Goal: Task Accomplishment & Management: Manage account settings

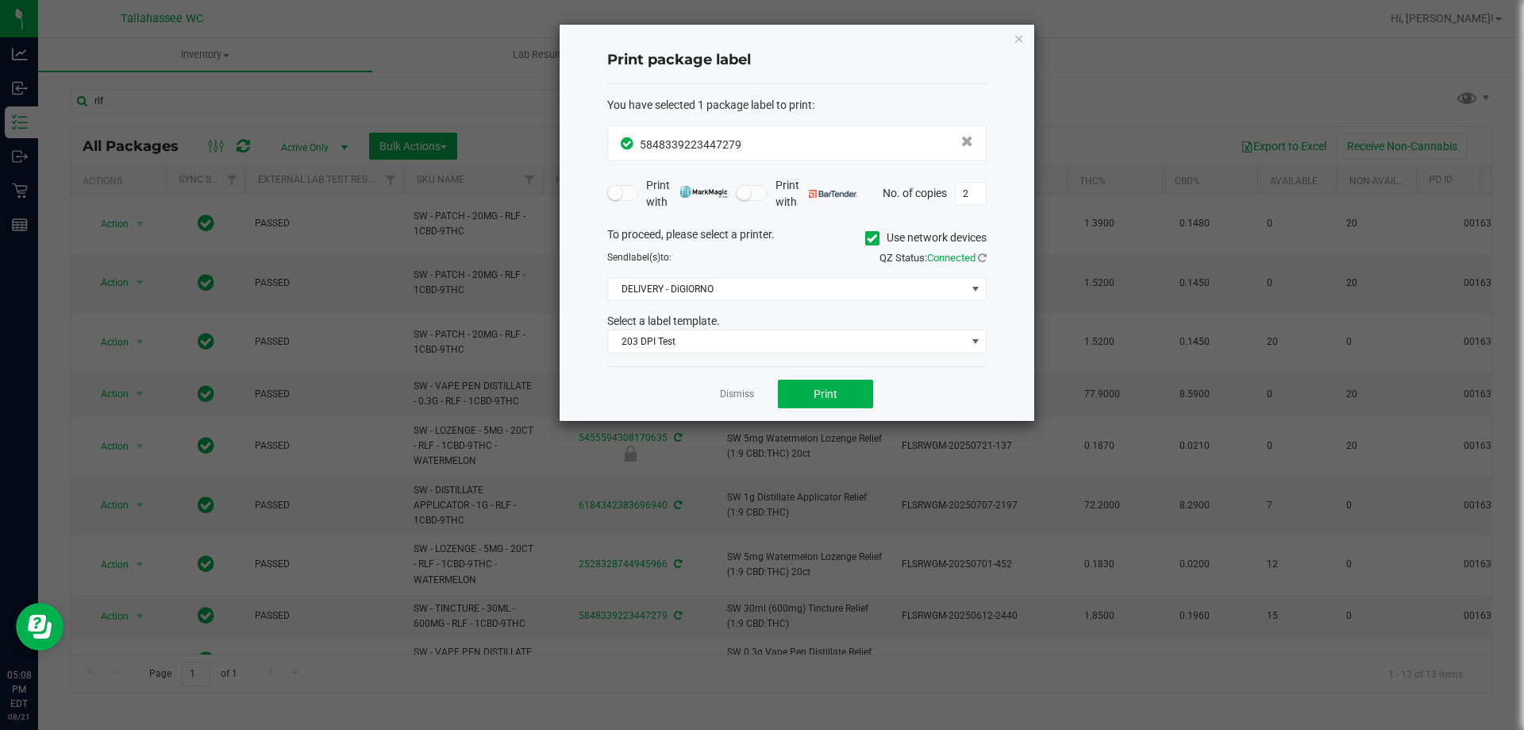
scroll to position [173, 0]
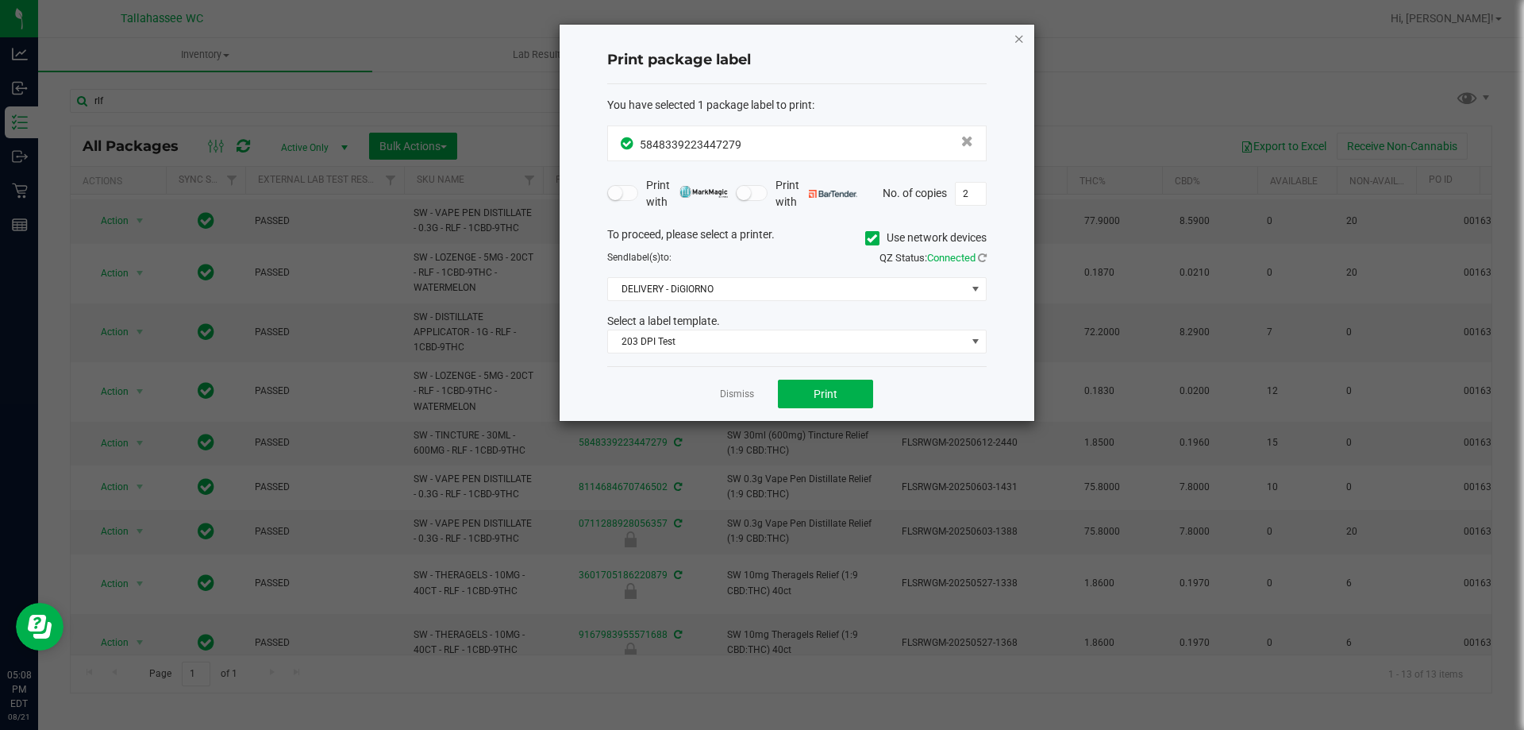
click at [1018, 42] on icon "button" at bounding box center [1019, 38] width 11 height 19
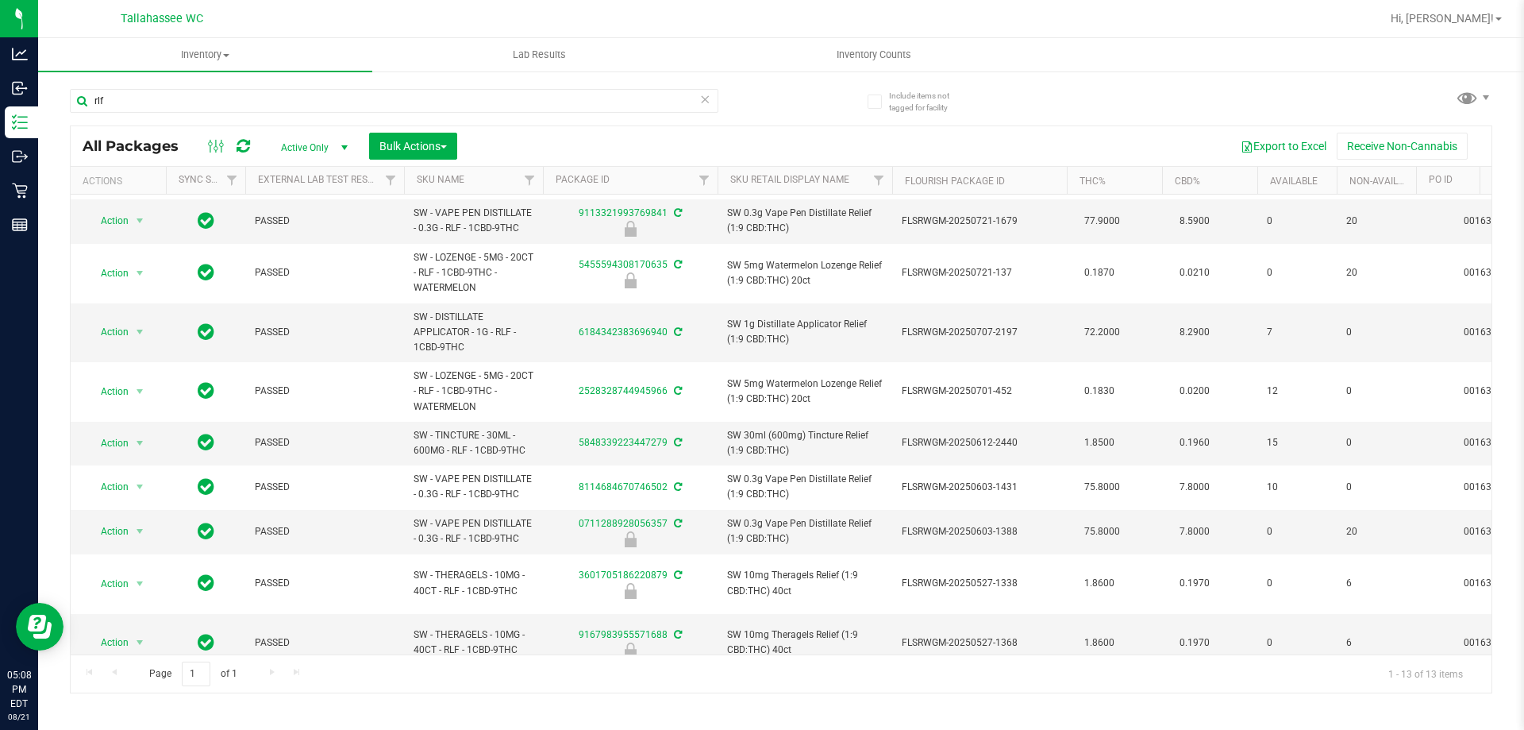
click at [703, 99] on icon at bounding box center [704, 98] width 11 height 19
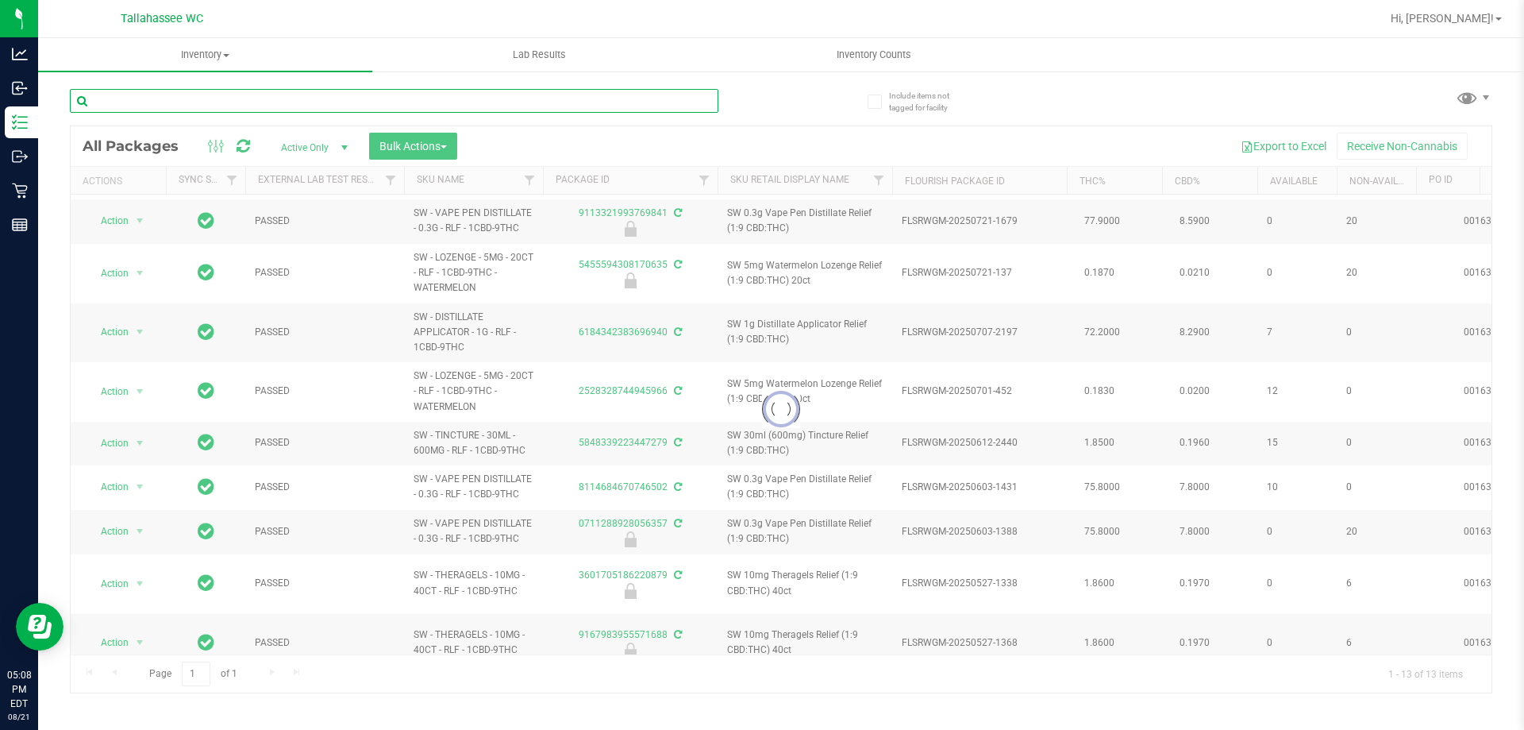
click at [668, 108] on input "text" at bounding box center [394, 101] width 649 height 24
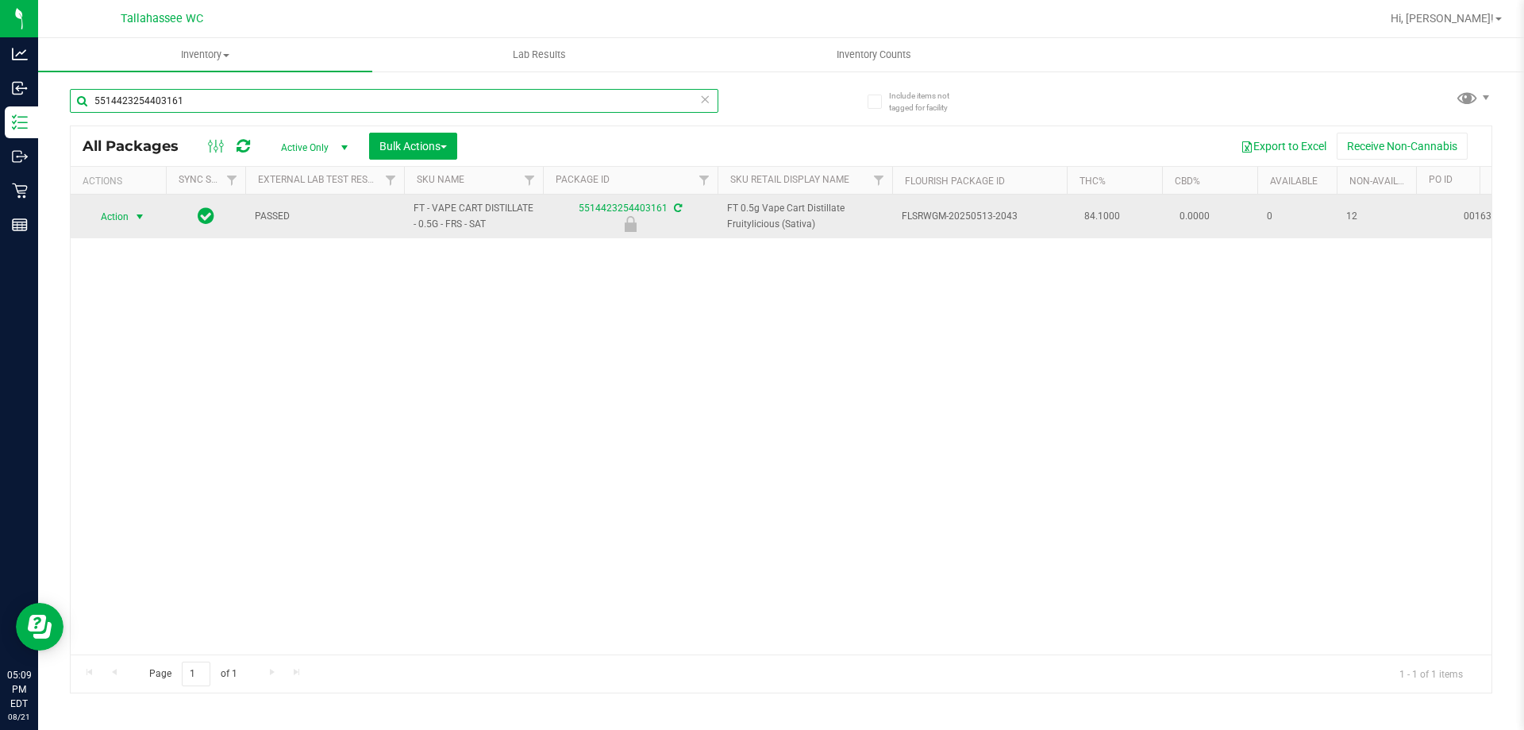
type input "5514423254403161"
click at [137, 221] on span "select" at bounding box center [139, 216] width 13 height 13
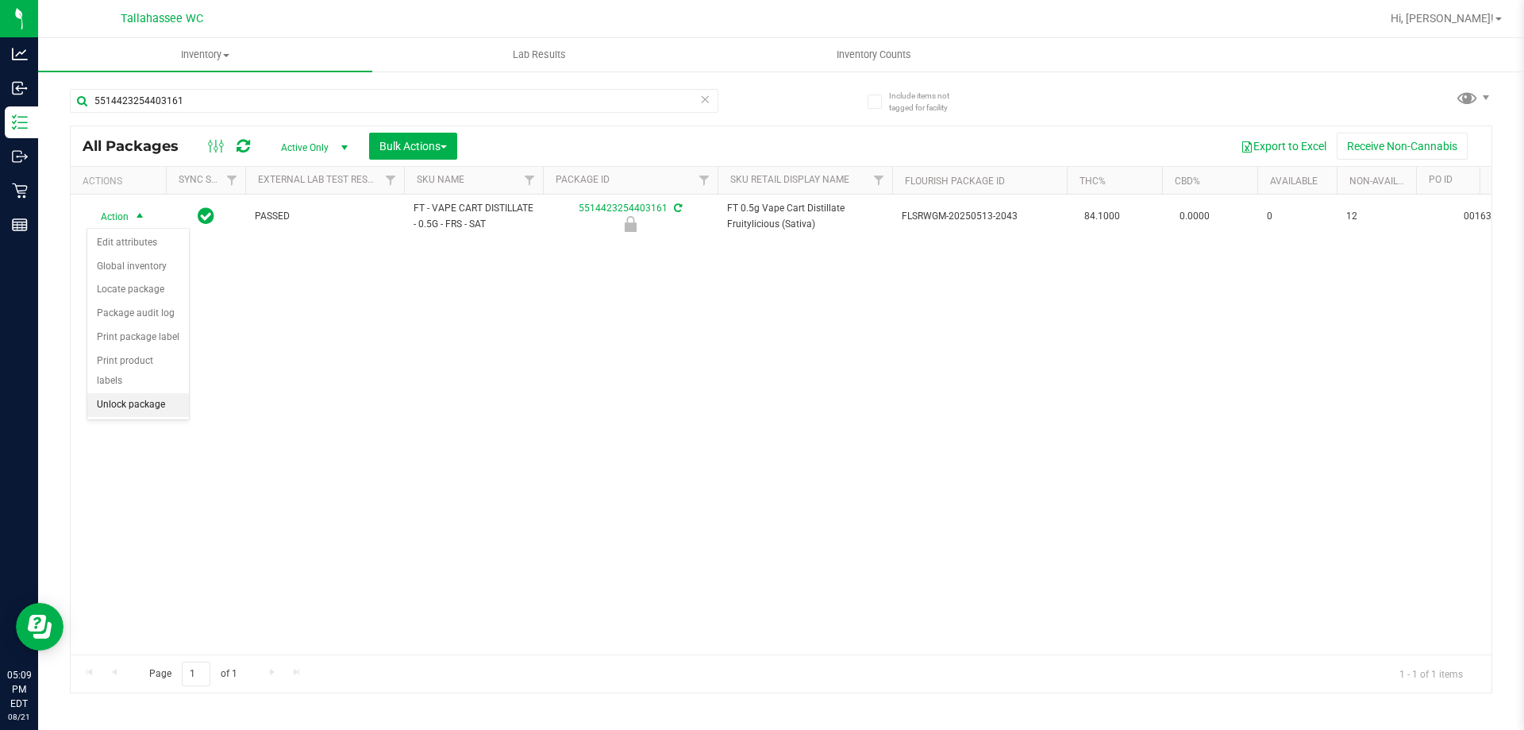
click at [179, 393] on li "Unlock package" at bounding box center [138, 405] width 102 height 24
click at [144, 219] on span "select" at bounding box center [139, 216] width 13 height 13
click at [157, 413] on li "Print package label" at bounding box center [148, 408] width 123 height 24
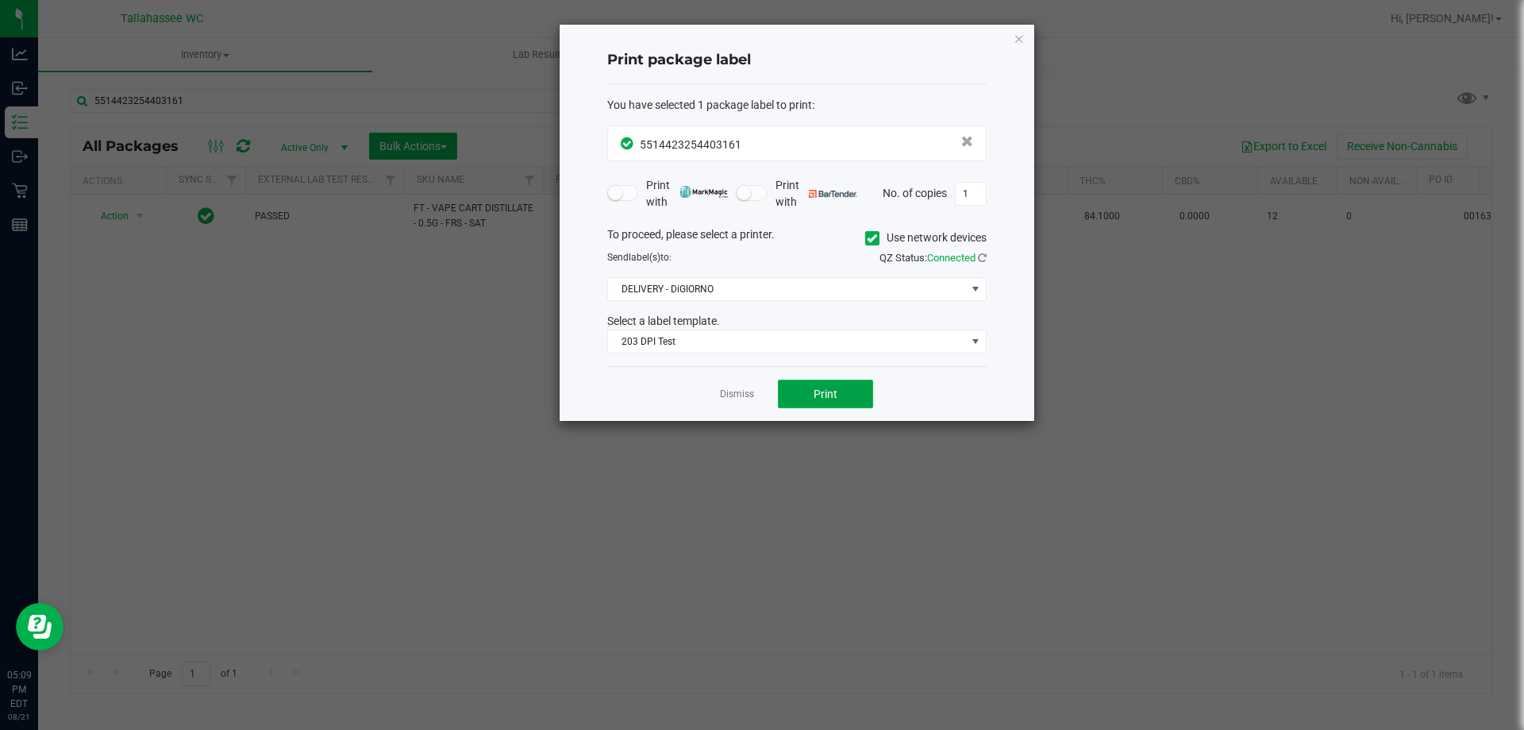
click at [856, 385] on button "Print" at bounding box center [825, 393] width 95 height 29
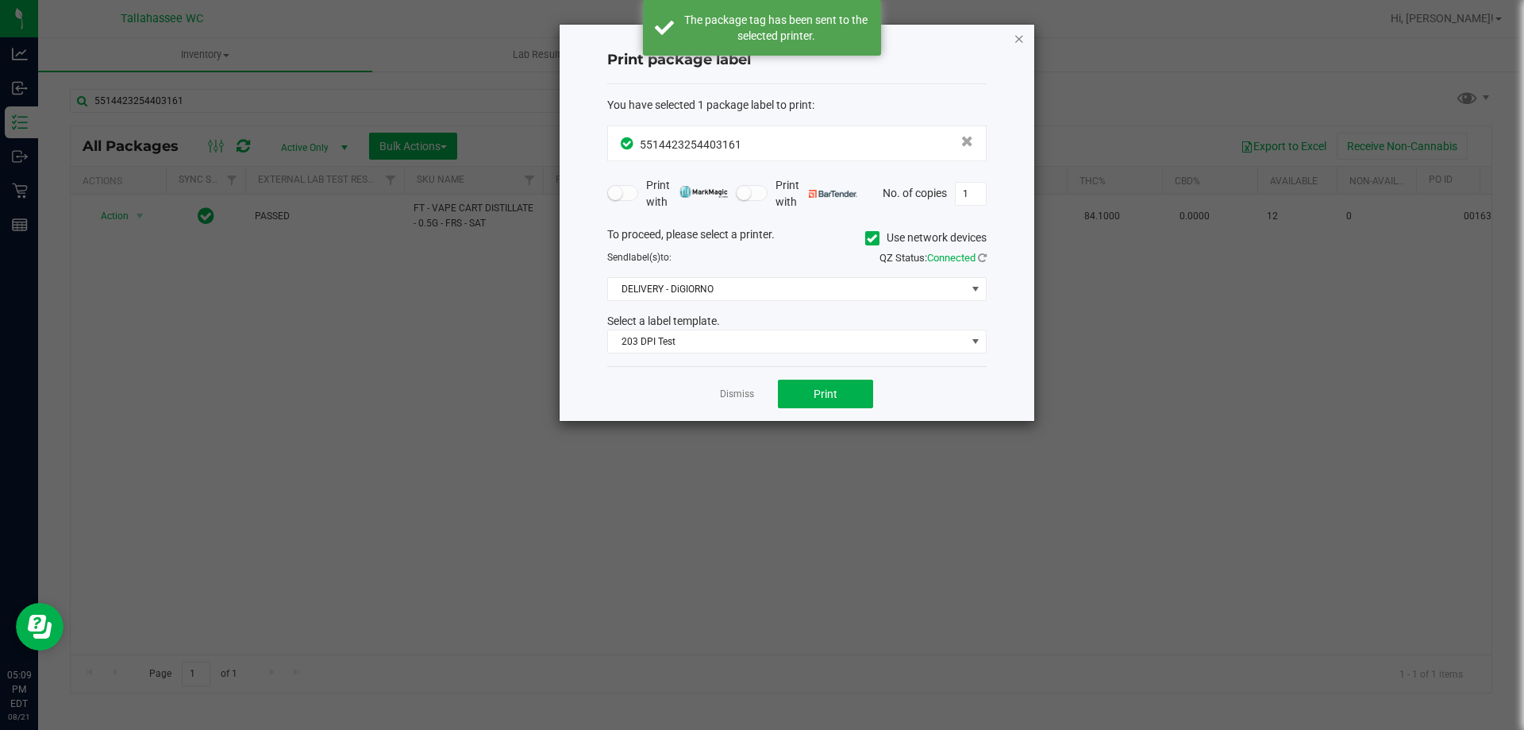
click at [1016, 44] on icon "button" at bounding box center [1019, 38] width 11 height 19
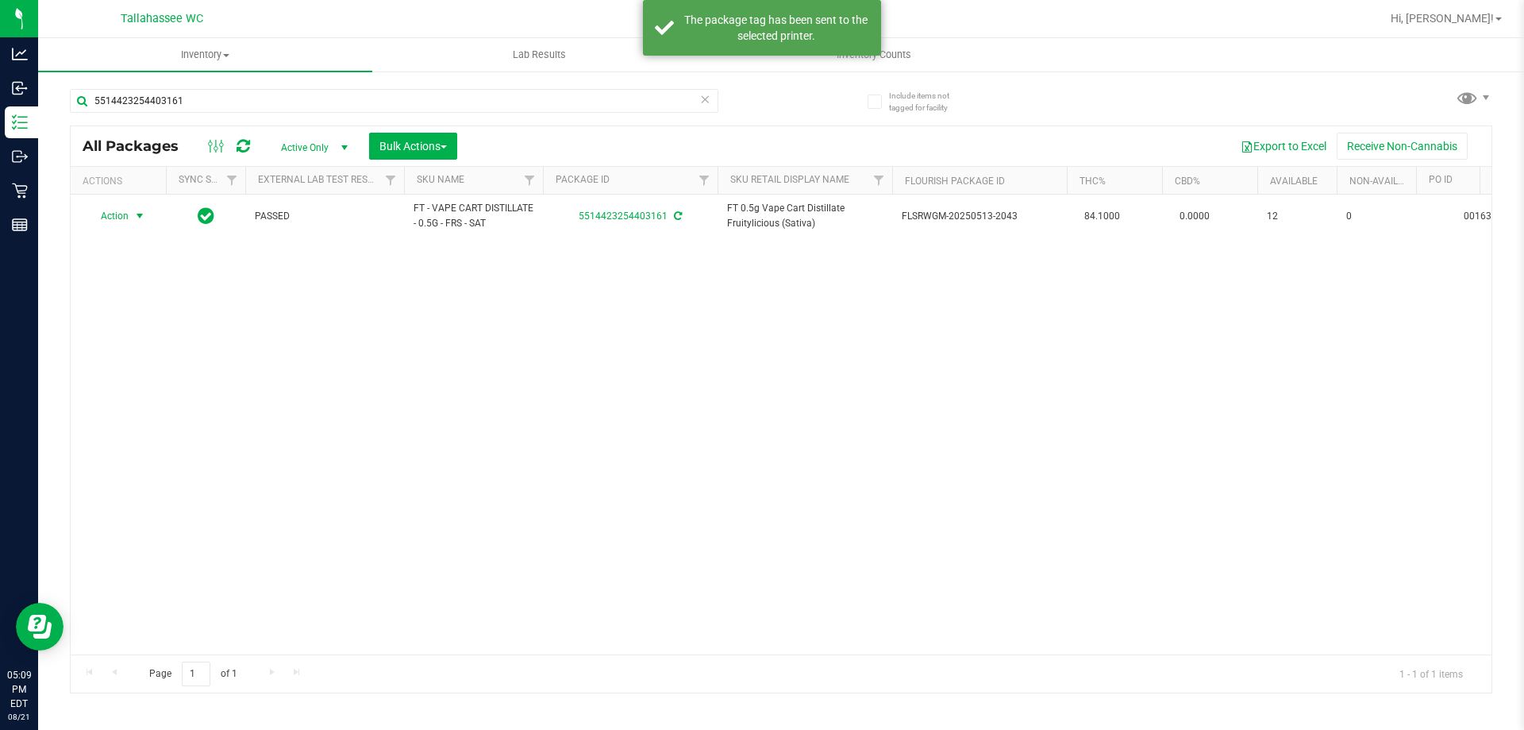
click at [705, 98] on icon at bounding box center [704, 98] width 11 height 19
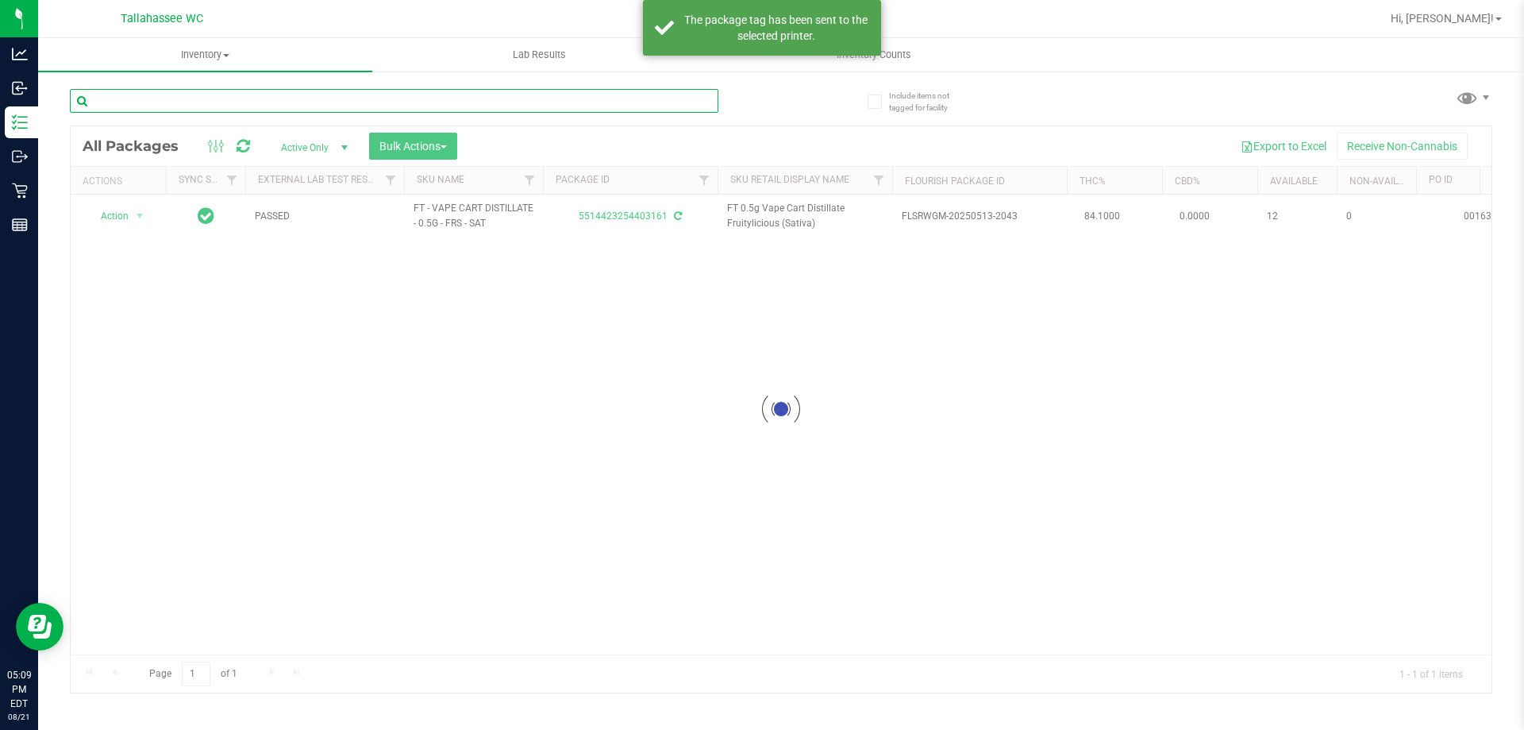
click at [675, 99] on input "text" at bounding box center [394, 101] width 649 height 24
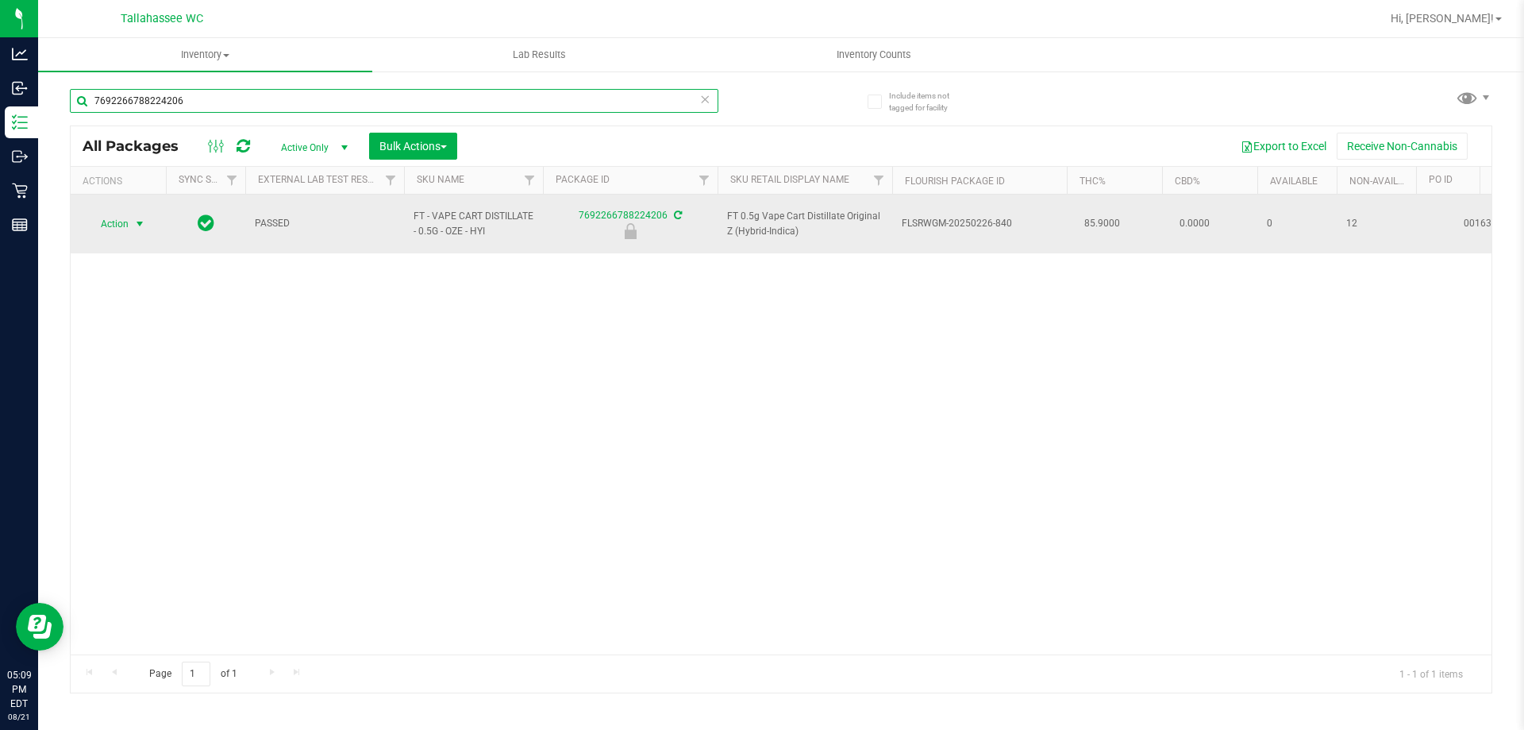
type input "7692266788224206"
click at [140, 225] on span "select" at bounding box center [140, 224] width 20 height 22
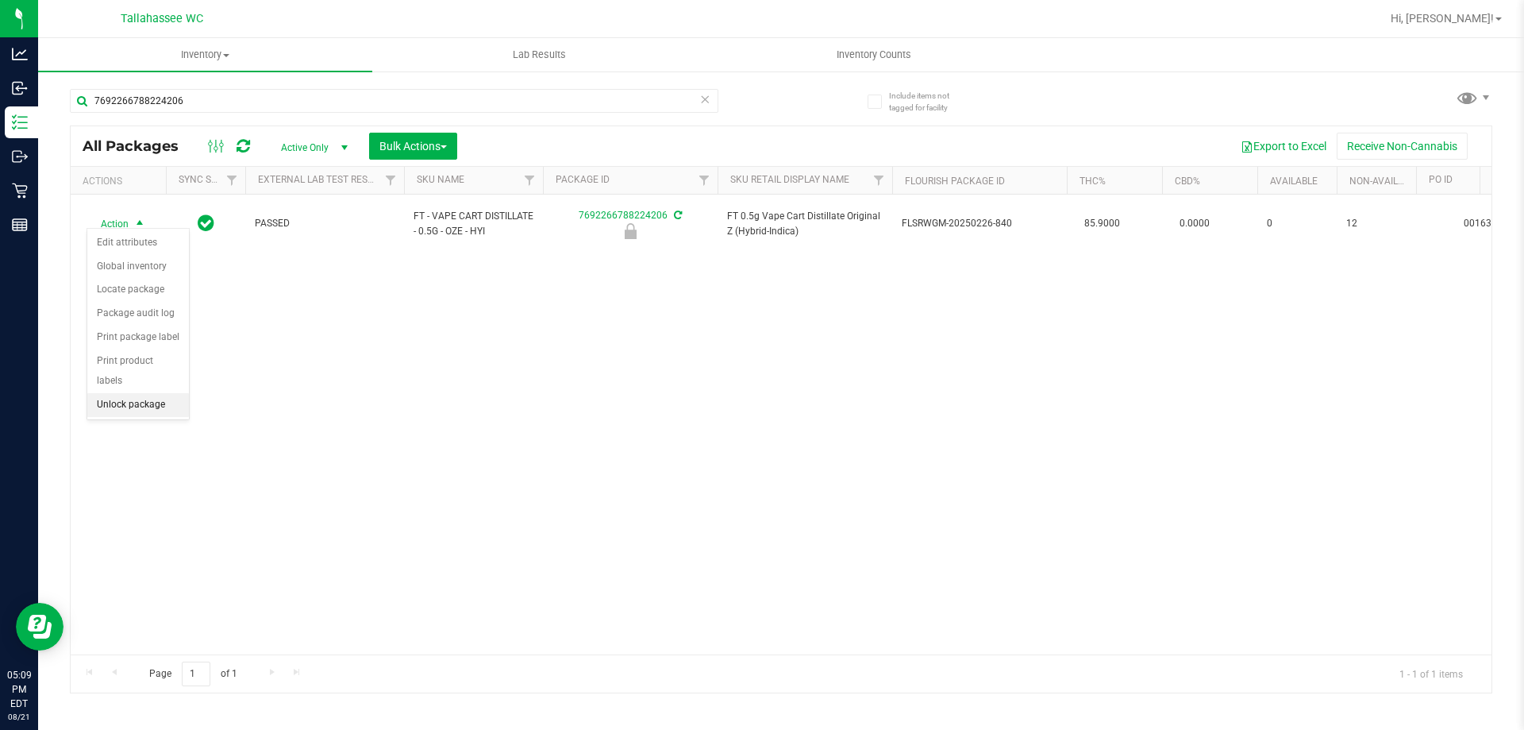
click at [153, 393] on li "Unlock package" at bounding box center [138, 405] width 102 height 24
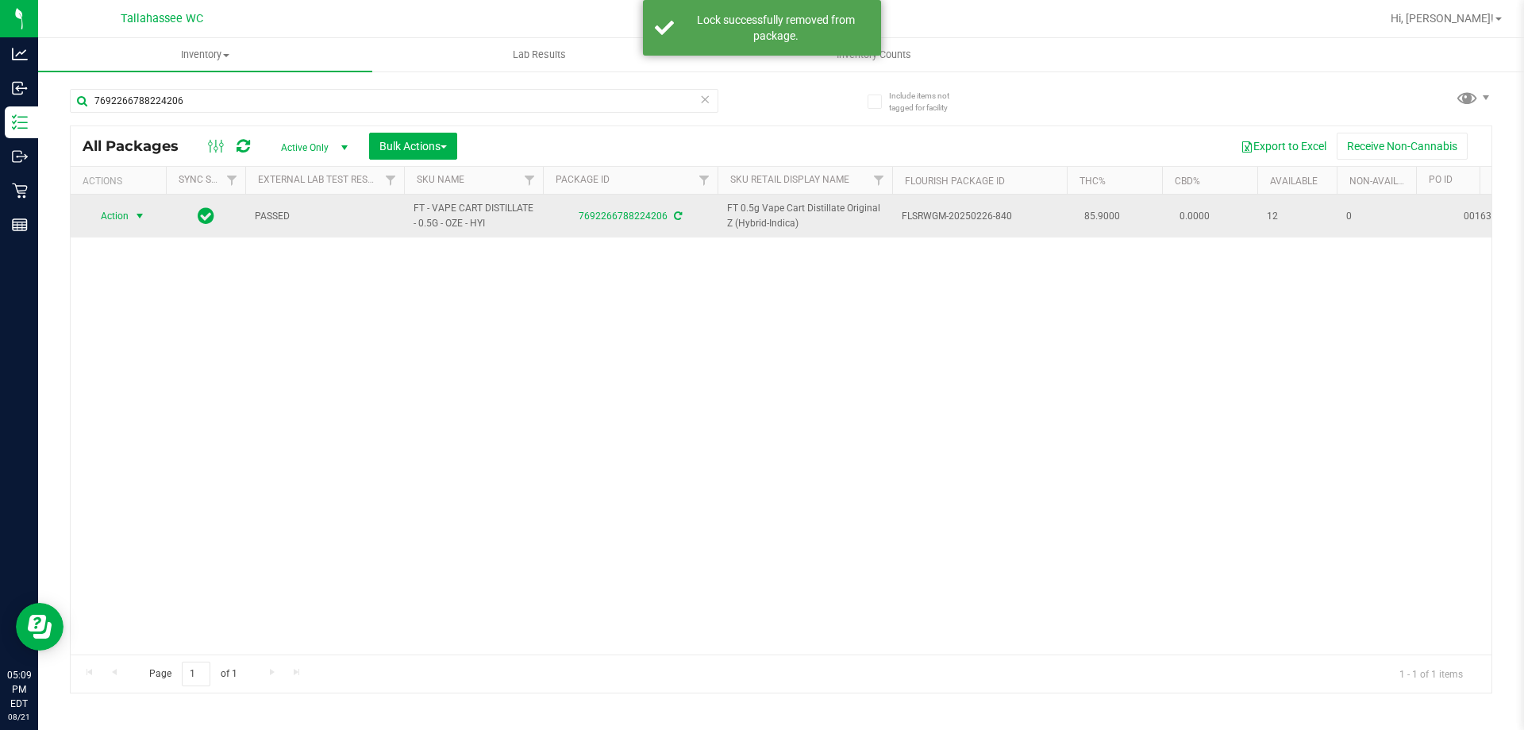
click at [137, 216] on span "select" at bounding box center [139, 216] width 13 height 13
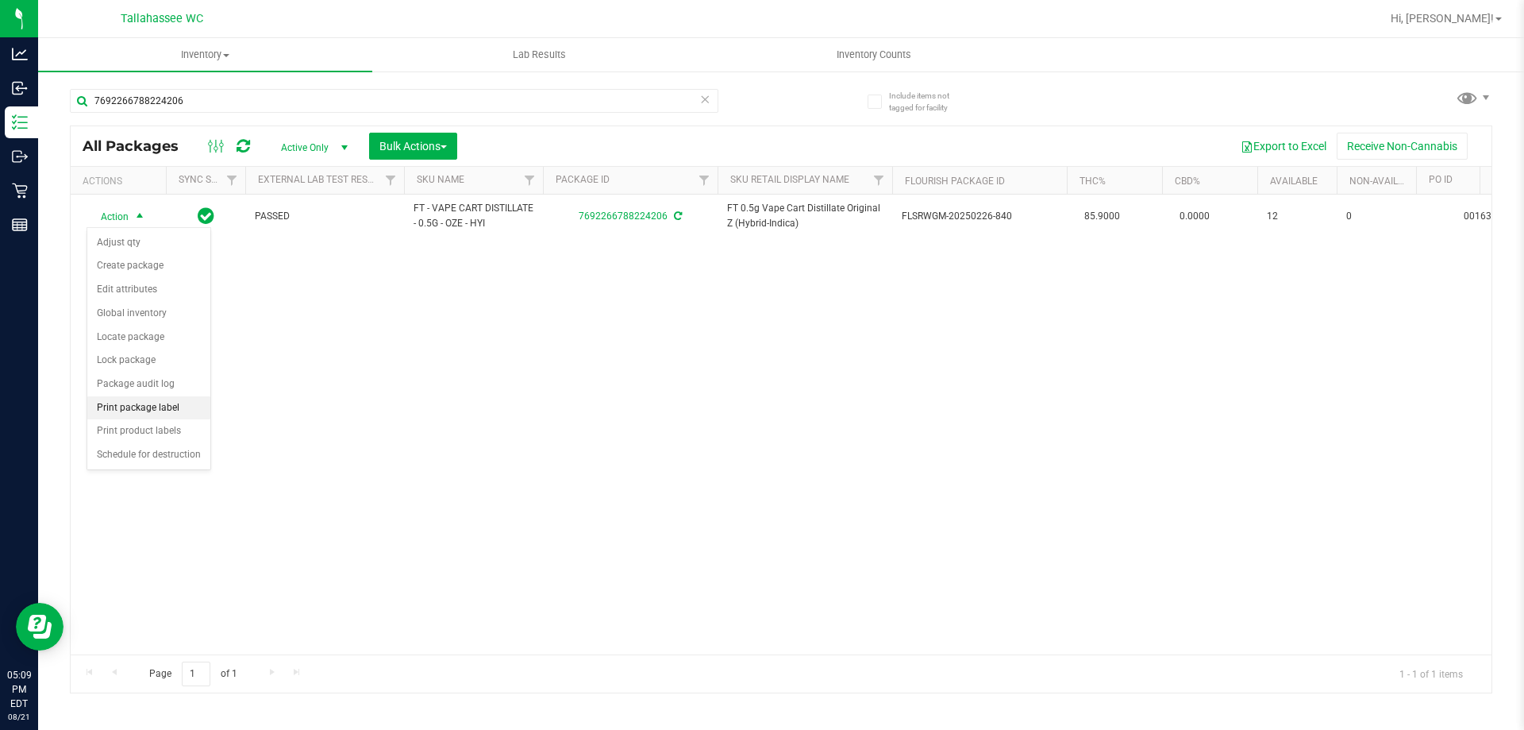
click at [198, 408] on li "Print package label" at bounding box center [148, 408] width 123 height 24
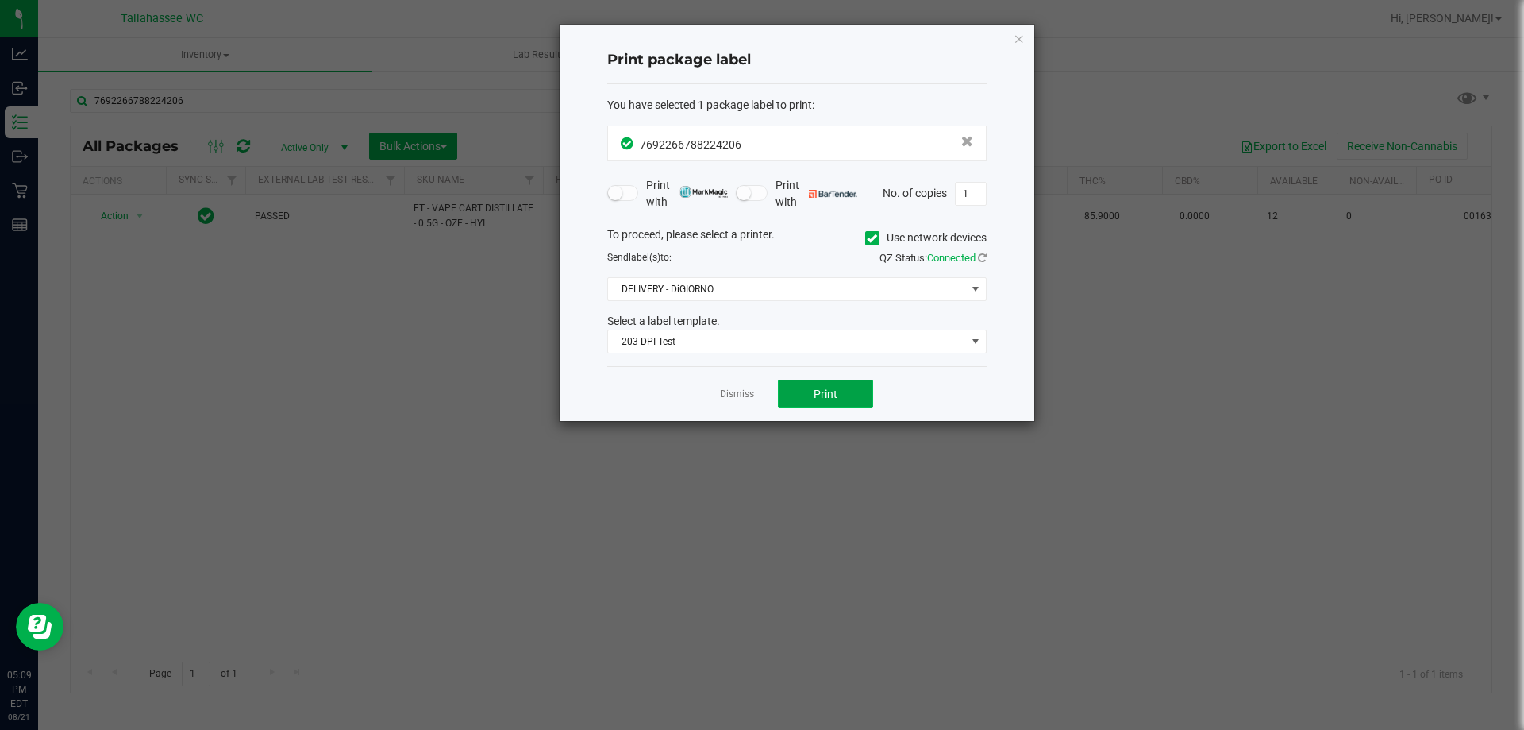
click at [798, 399] on button "Print" at bounding box center [825, 393] width 95 height 29
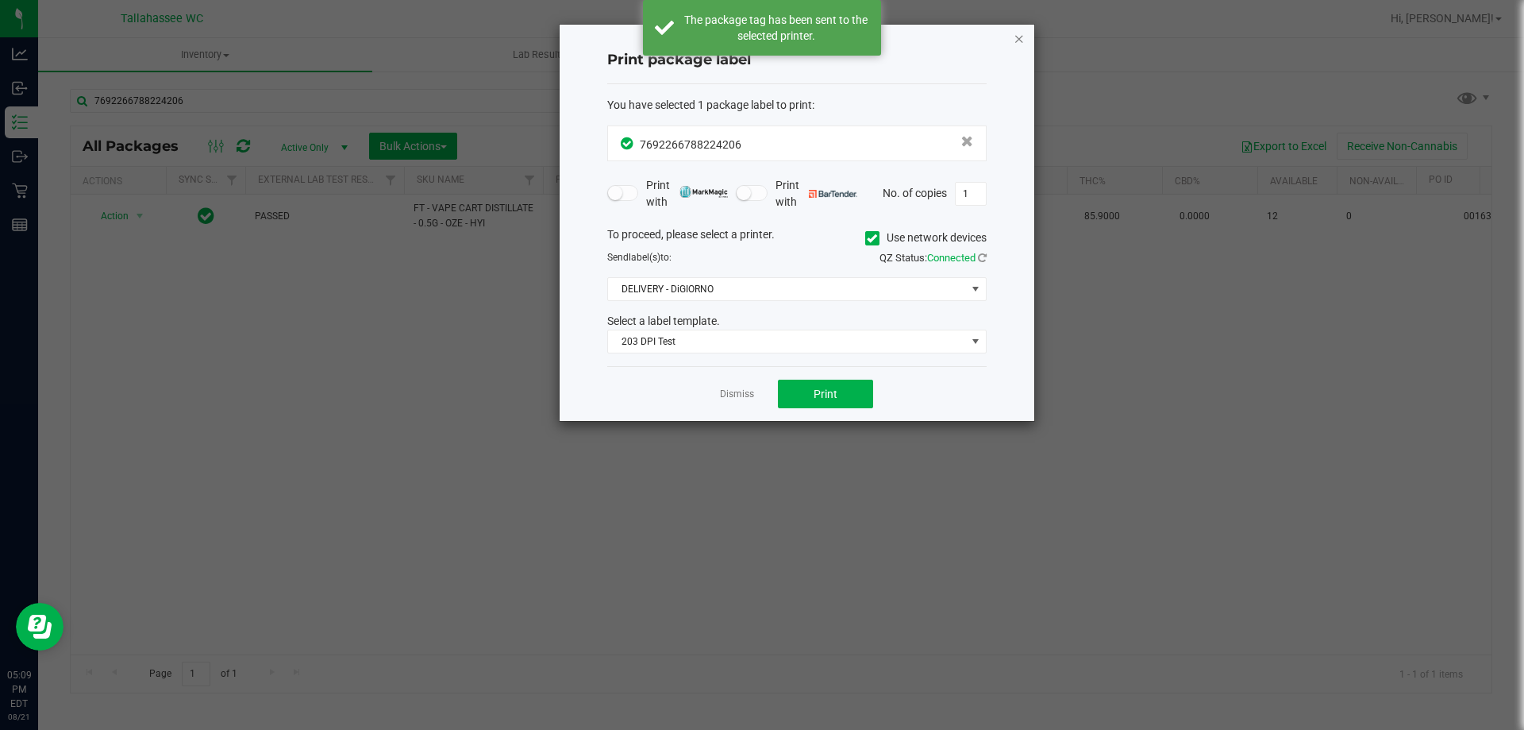
click at [1022, 38] on icon "button" at bounding box center [1019, 38] width 11 height 19
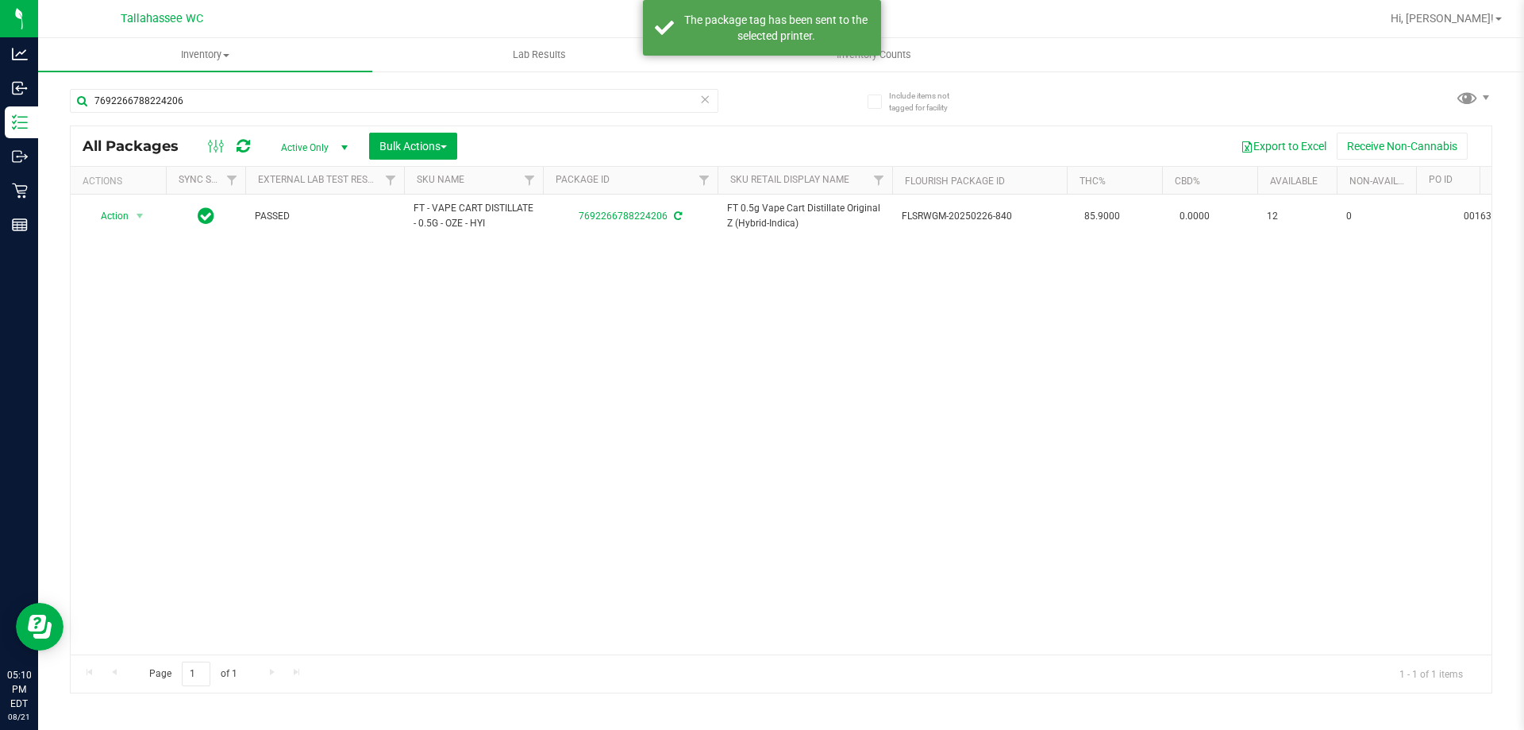
click at [700, 106] on icon at bounding box center [704, 98] width 11 height 19
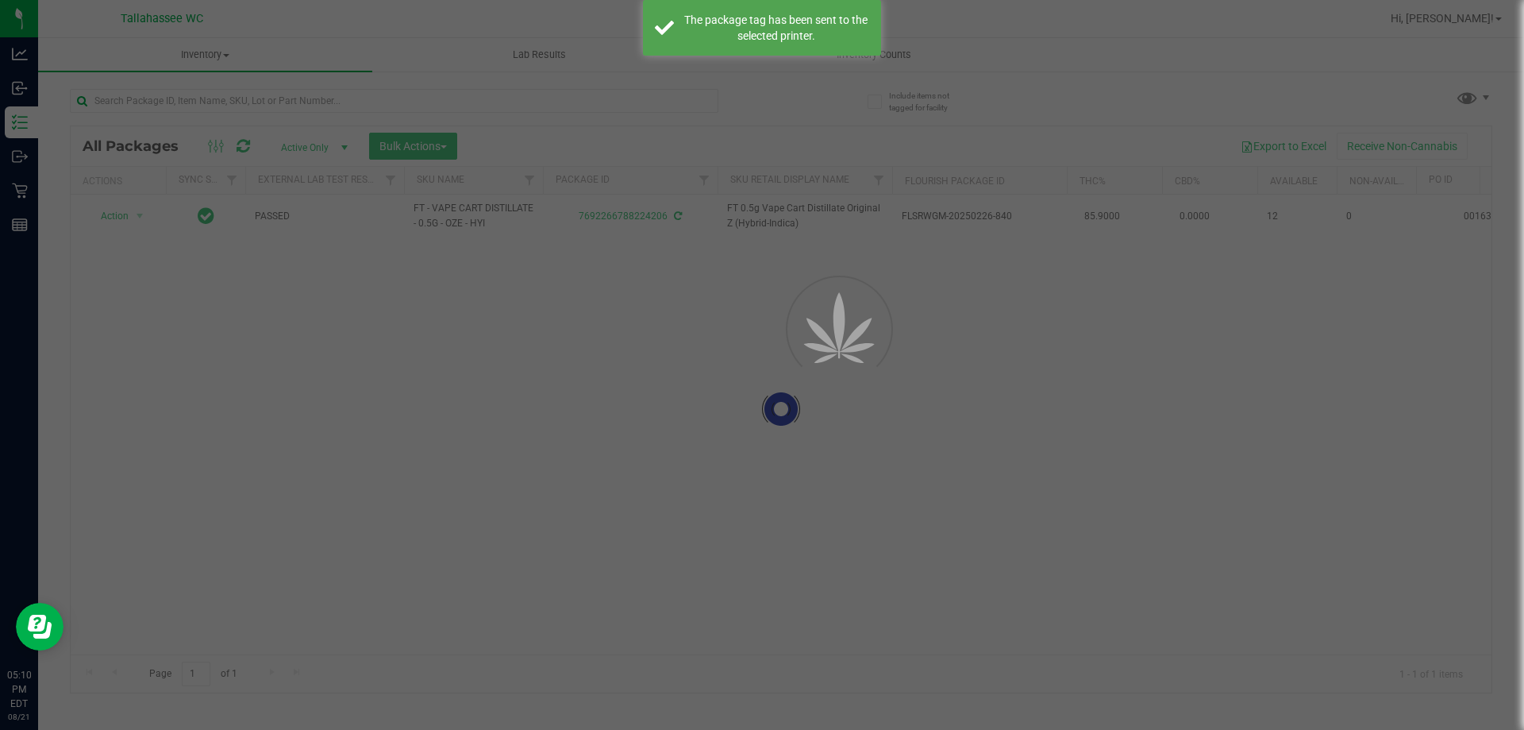
click at [697, 103] on div at bounding box center [762, 365] width 1524 height 730
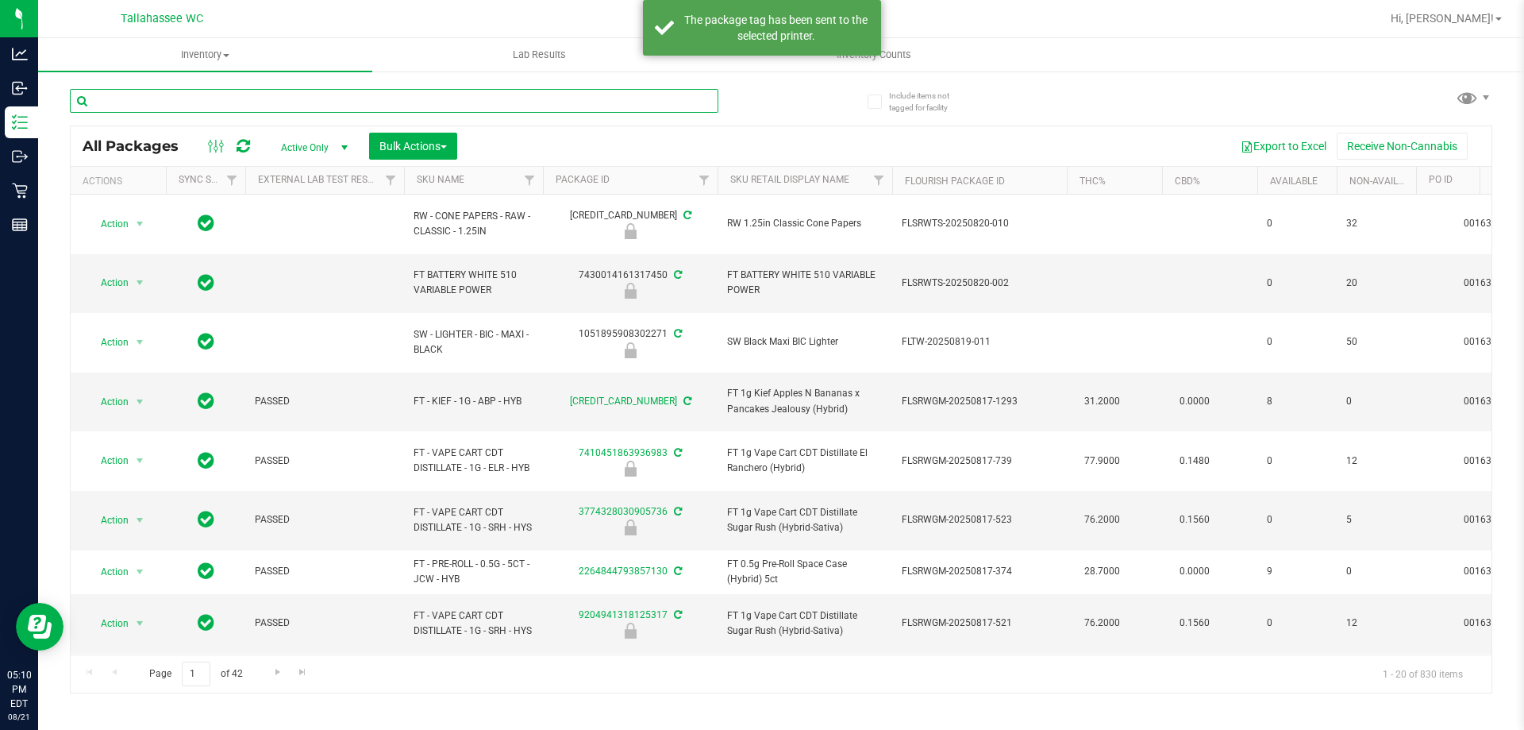
click at [683, 98] on input "text" at bounding box center [394, 101] width 649 height 24
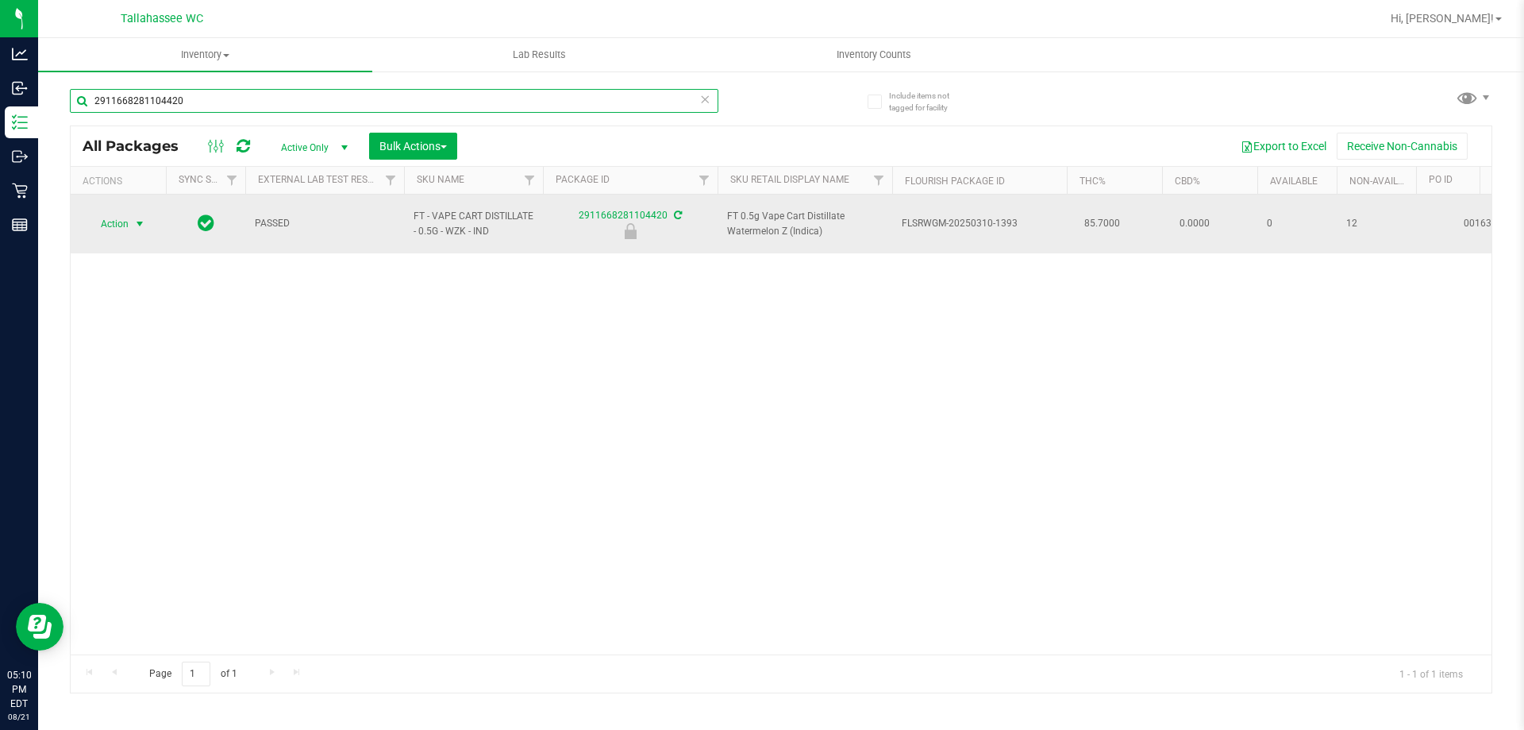
type input "2911668281104420"
click at [140, 221] on span "select" at bounding box center [139, 224] width 13 height 13
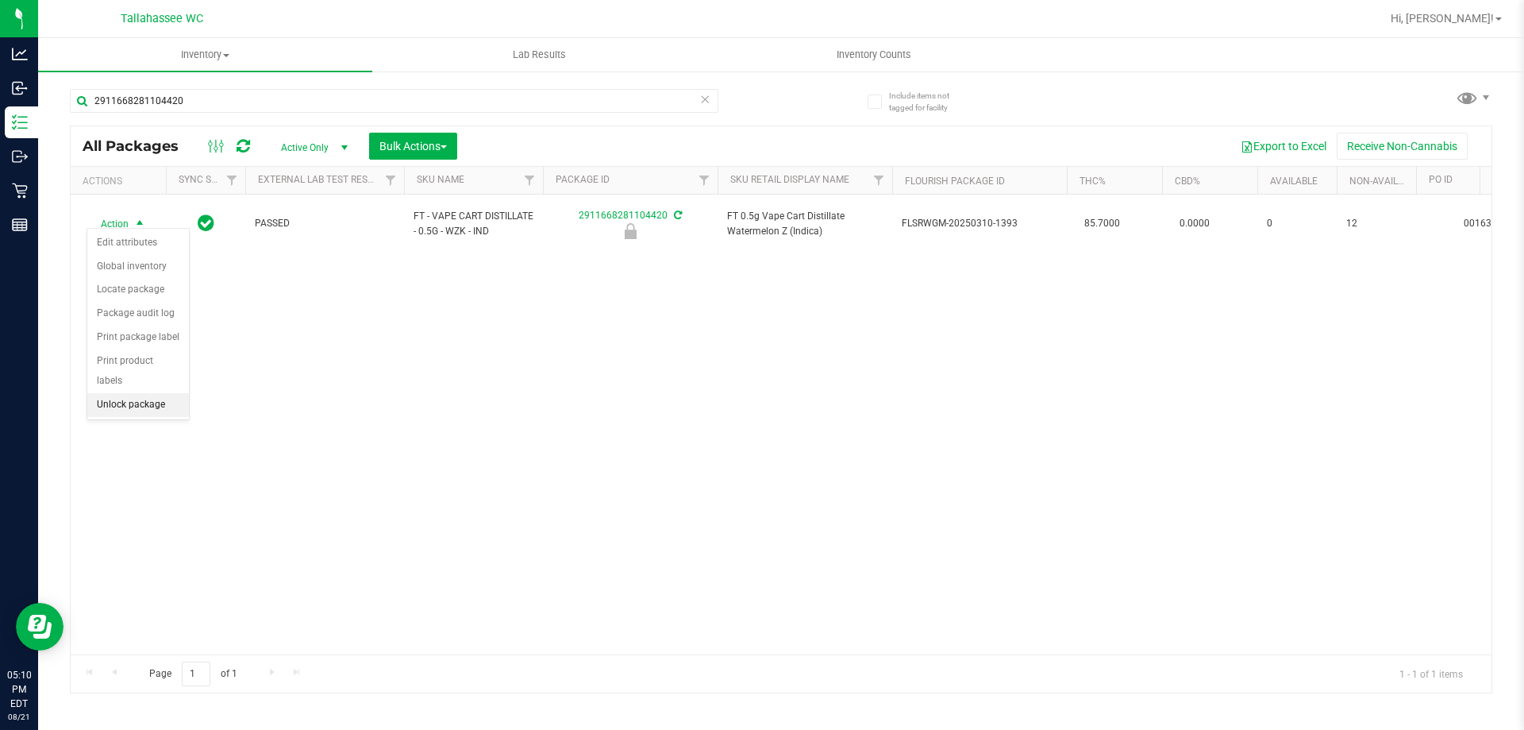
click at [176, 393] on li "Unlock package" at bounding box center [138, 405] width 102 height 24
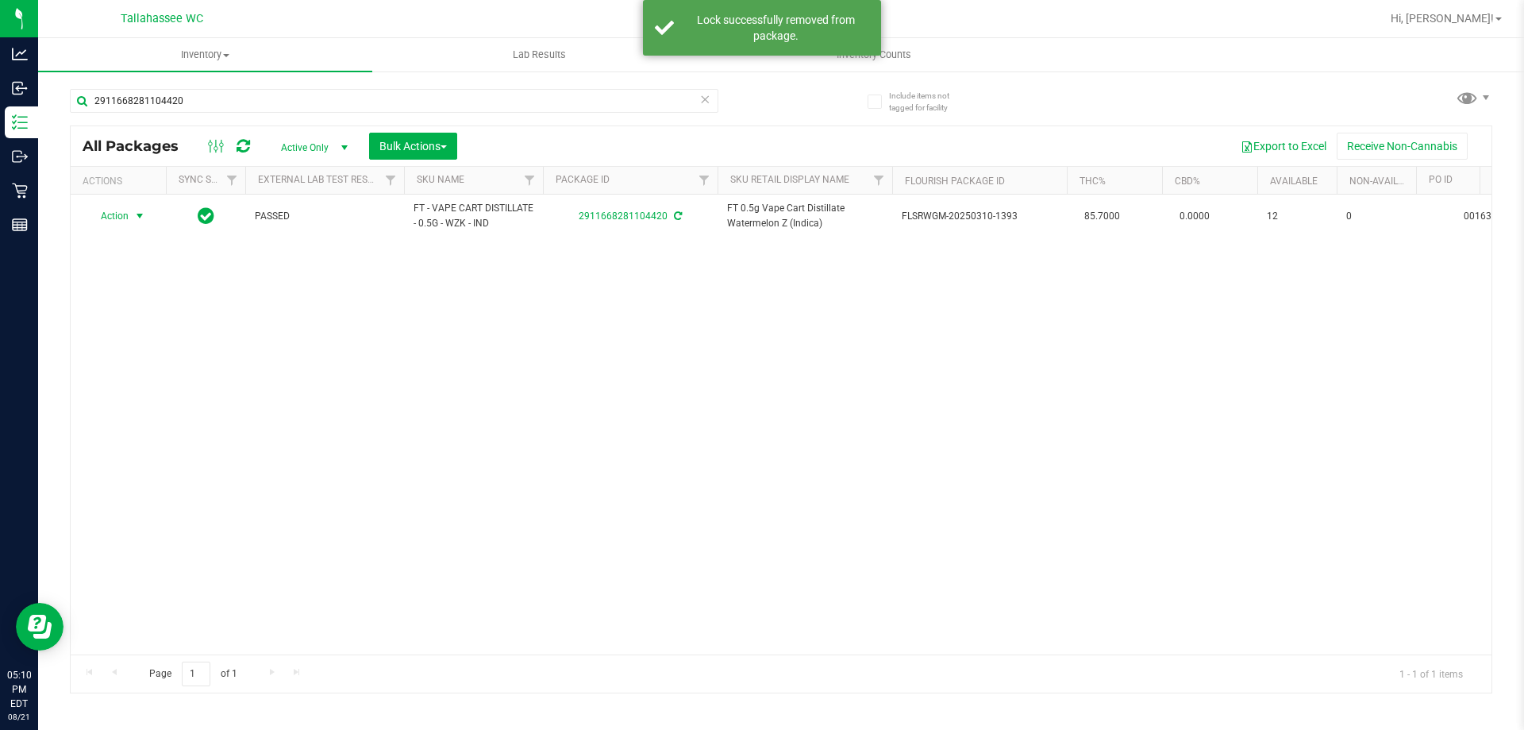
click at [137, 221] on span "select" at bounding box center [139, 216] width 13 height 13
click at [194, 403] on li "Print package label" at bounding box center [148, 408] width 123 height 24
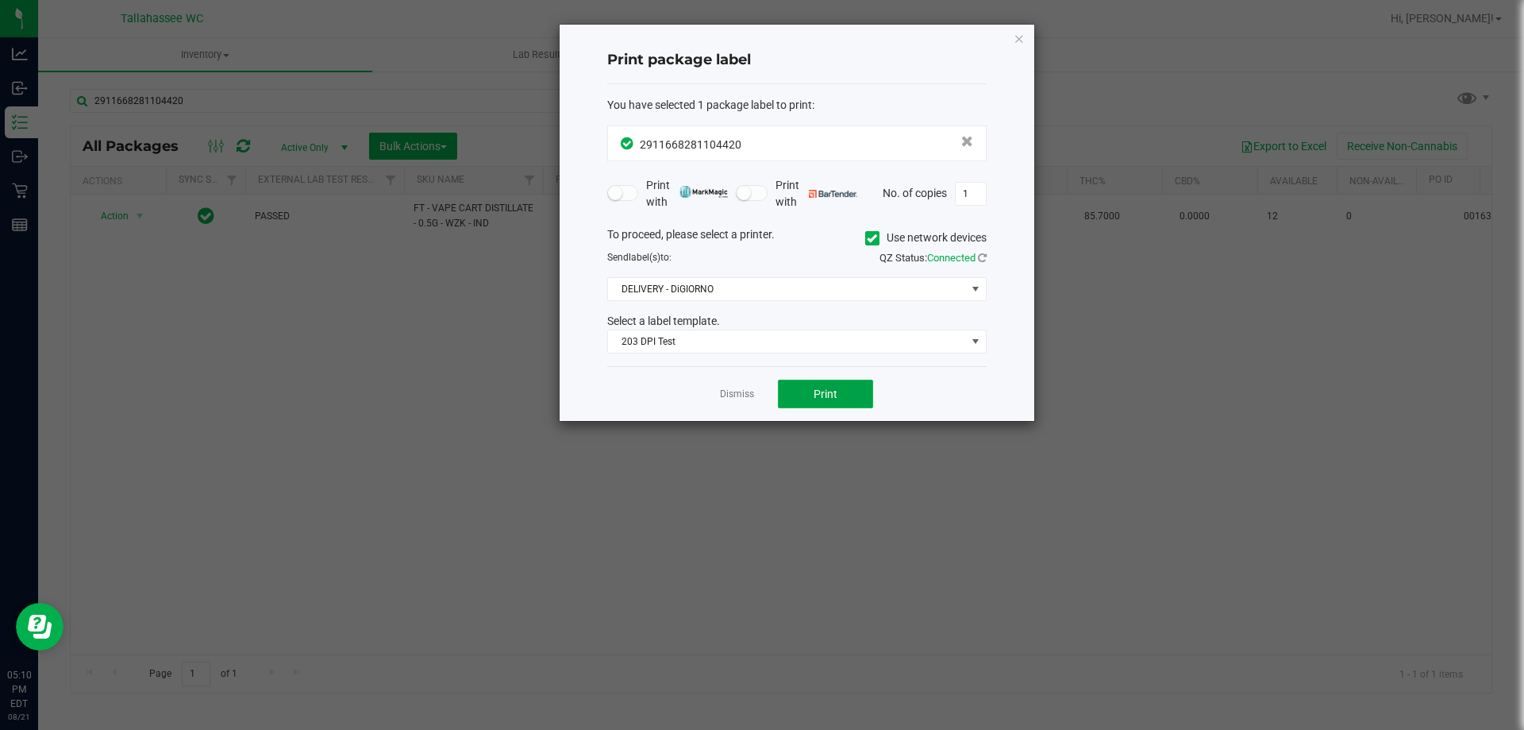
click at [832, 389] on span "Print" at bounding box center [826, 393] width 24 height 13
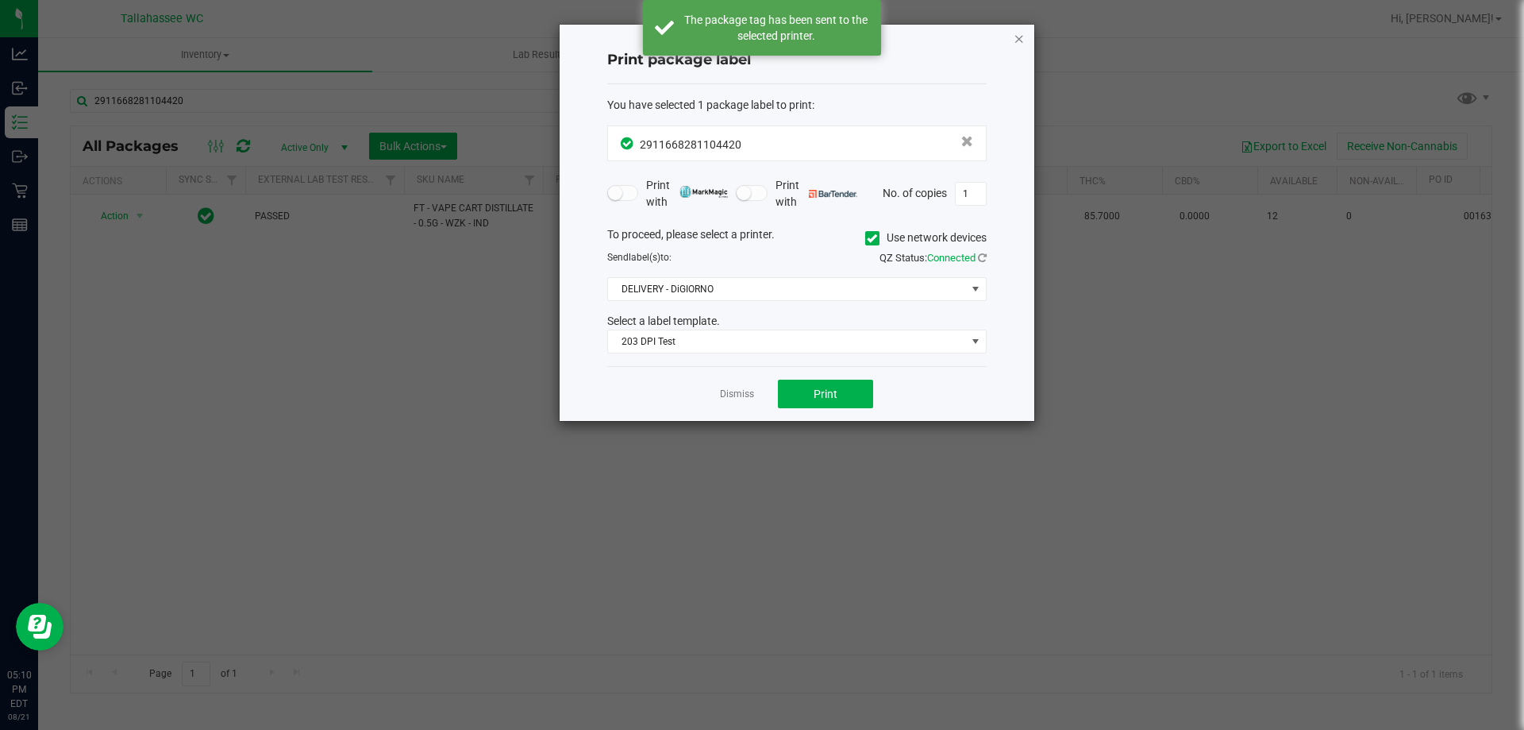
click at [1016, 44] on icon "button" at bounding box center [1019, 38] width 11 height 19
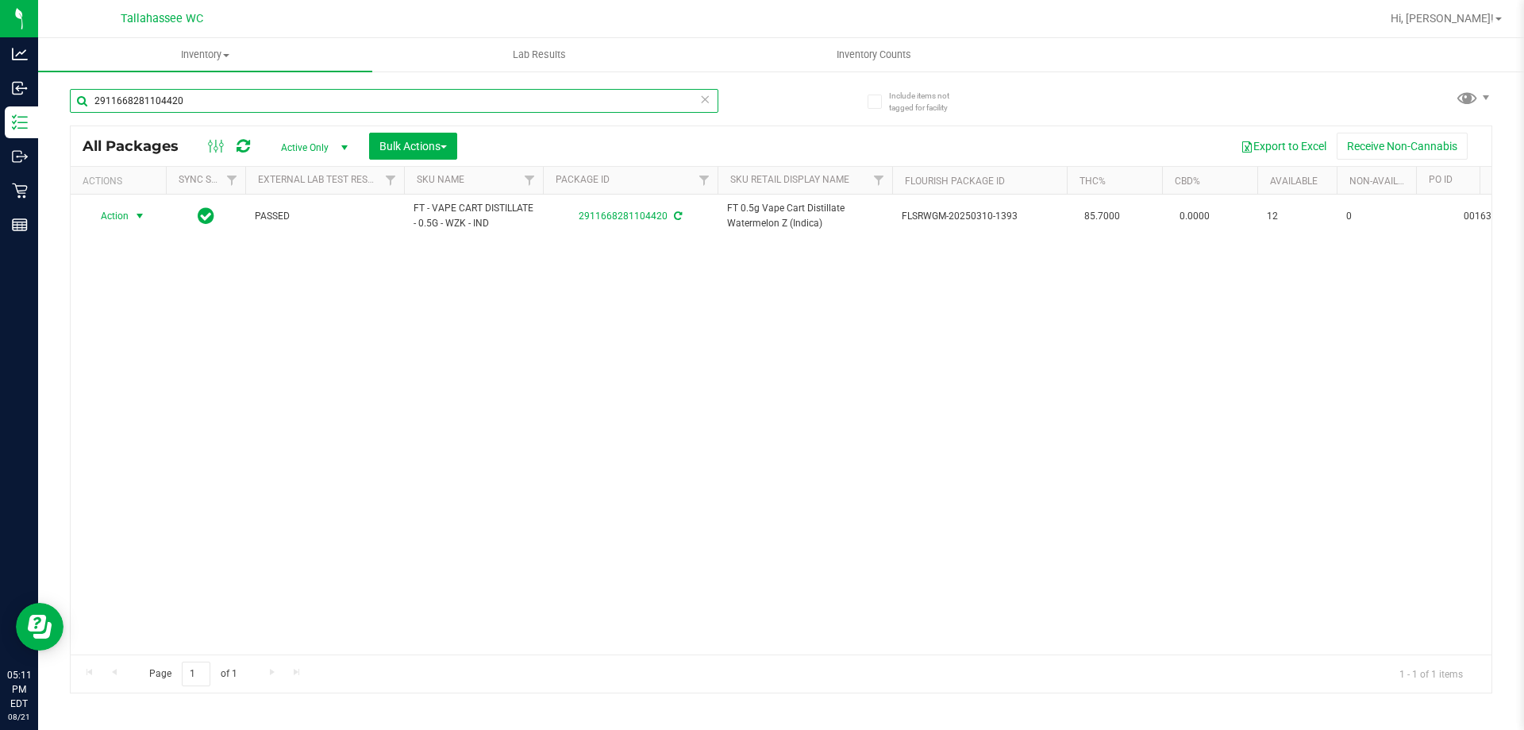
click at [231, 106] on input "2911668281104420" at bounding box center [394, 101] width 649 height 24
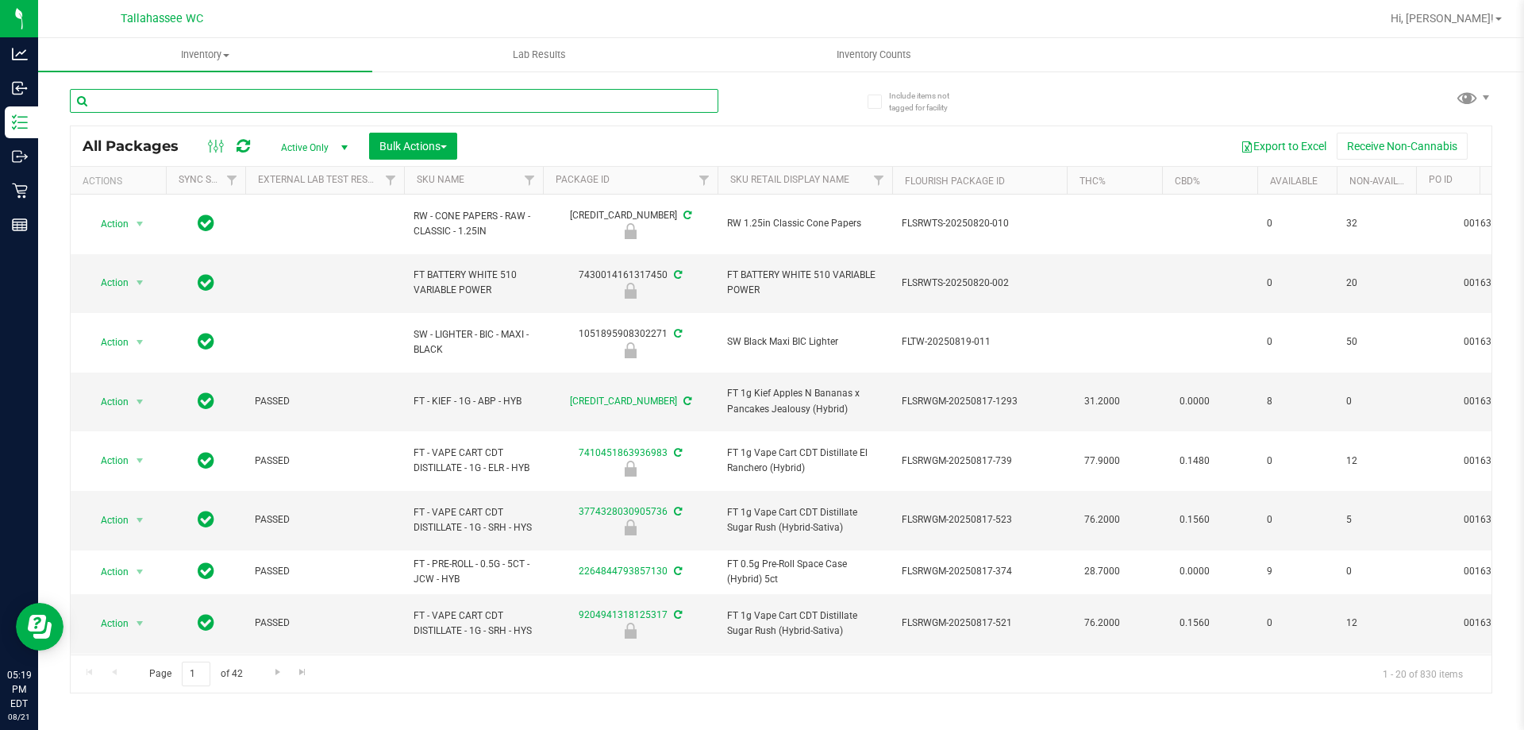
click at [404, 106] on input "text" at bounding box center [394, 101] width 649 height 24
type input "2911668281104420"
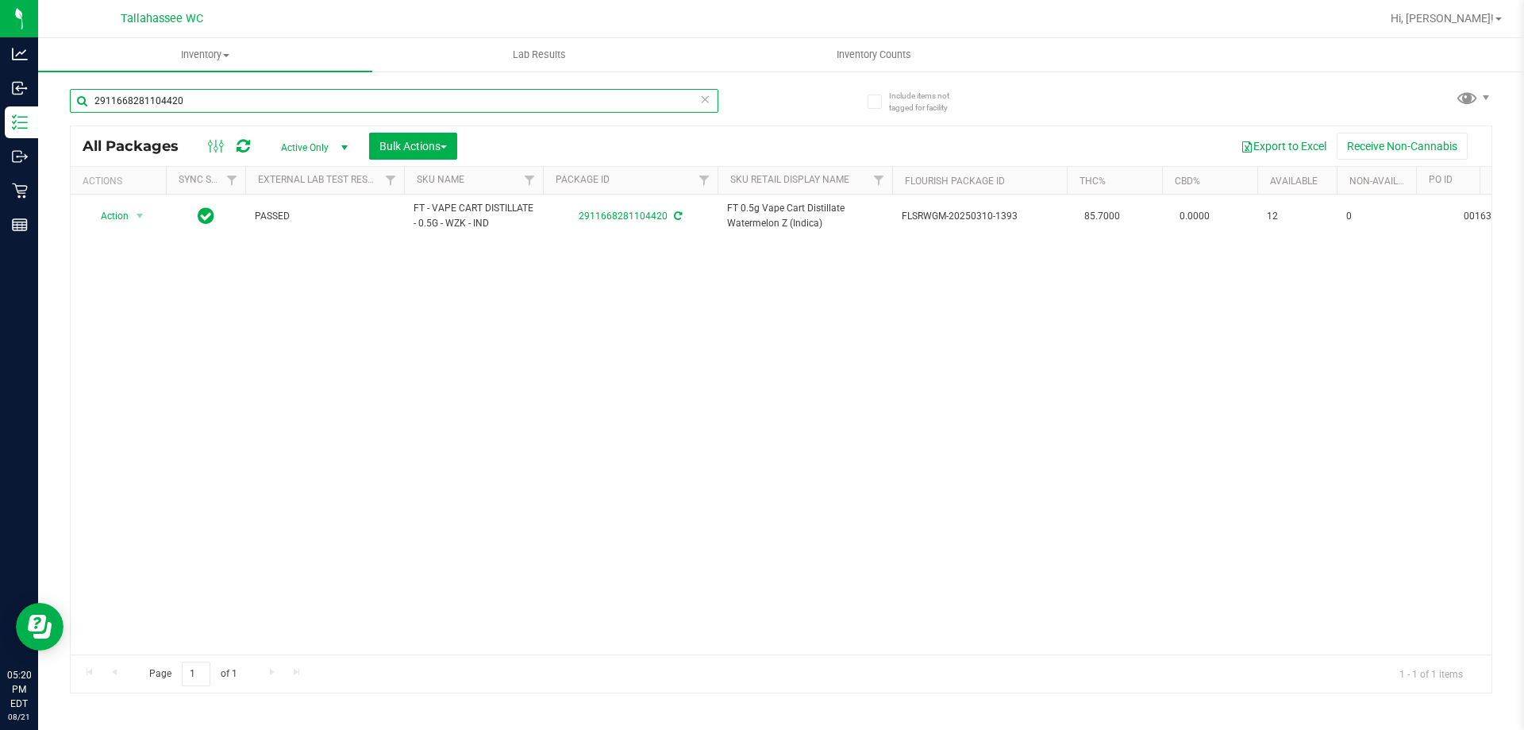
click at [641, 108] on input "2911668281104420" at bounding box center [394, 101] width 649 height 24
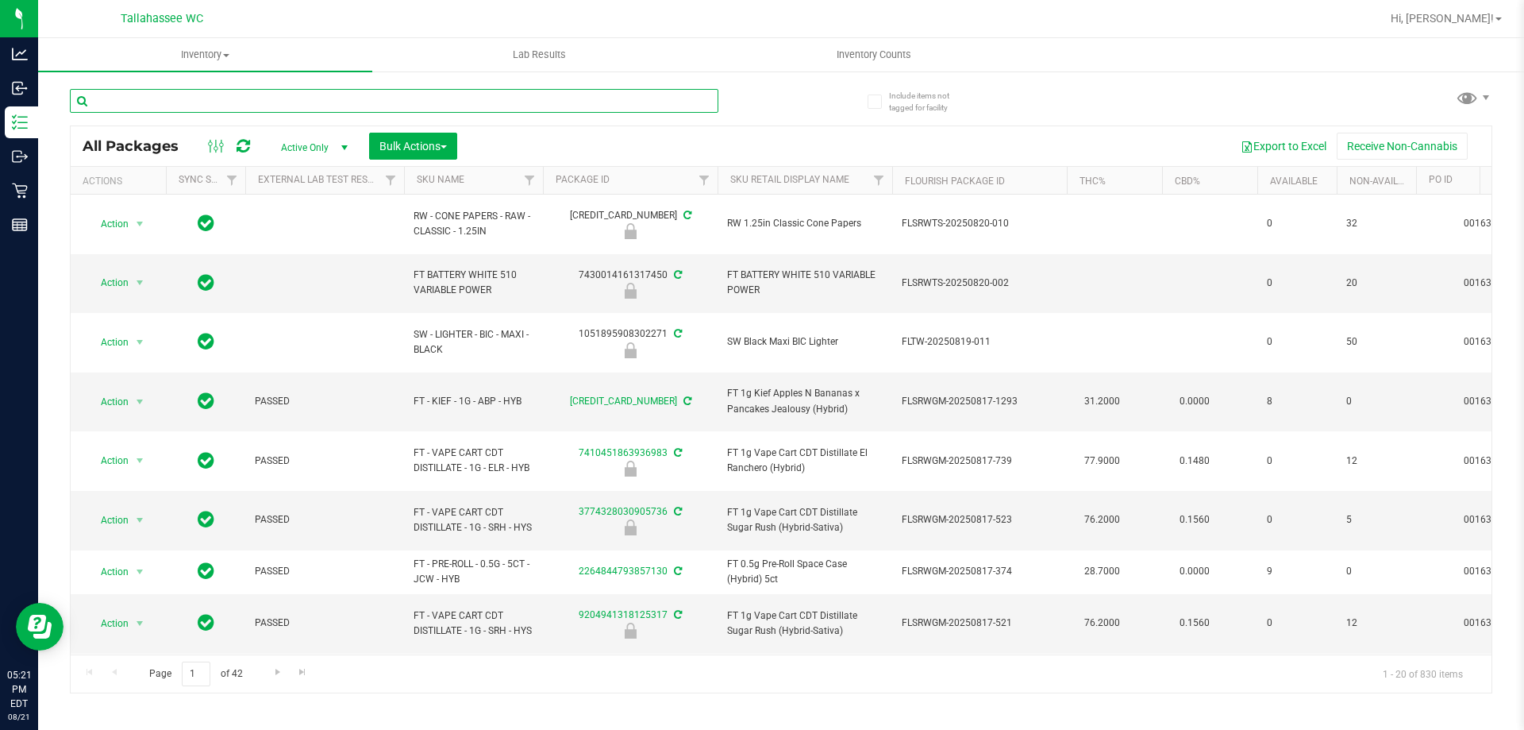
click at [318, 109] on input "text" at bounding box center [394, 101] width 649 height 24
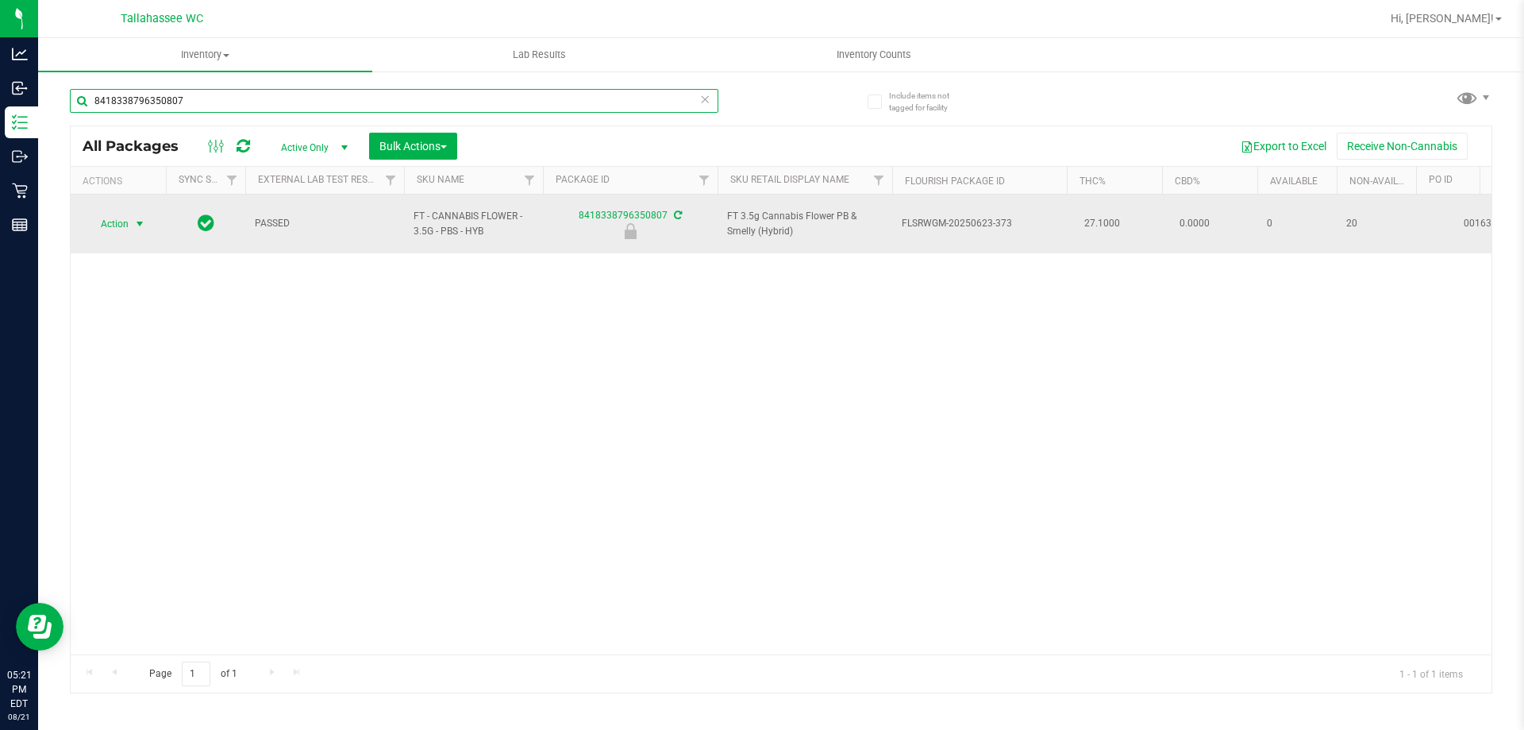
type input "8418338796350807"
click at [115, 222] on span "Action" at bounding box center [108, 224] width 43 height 22
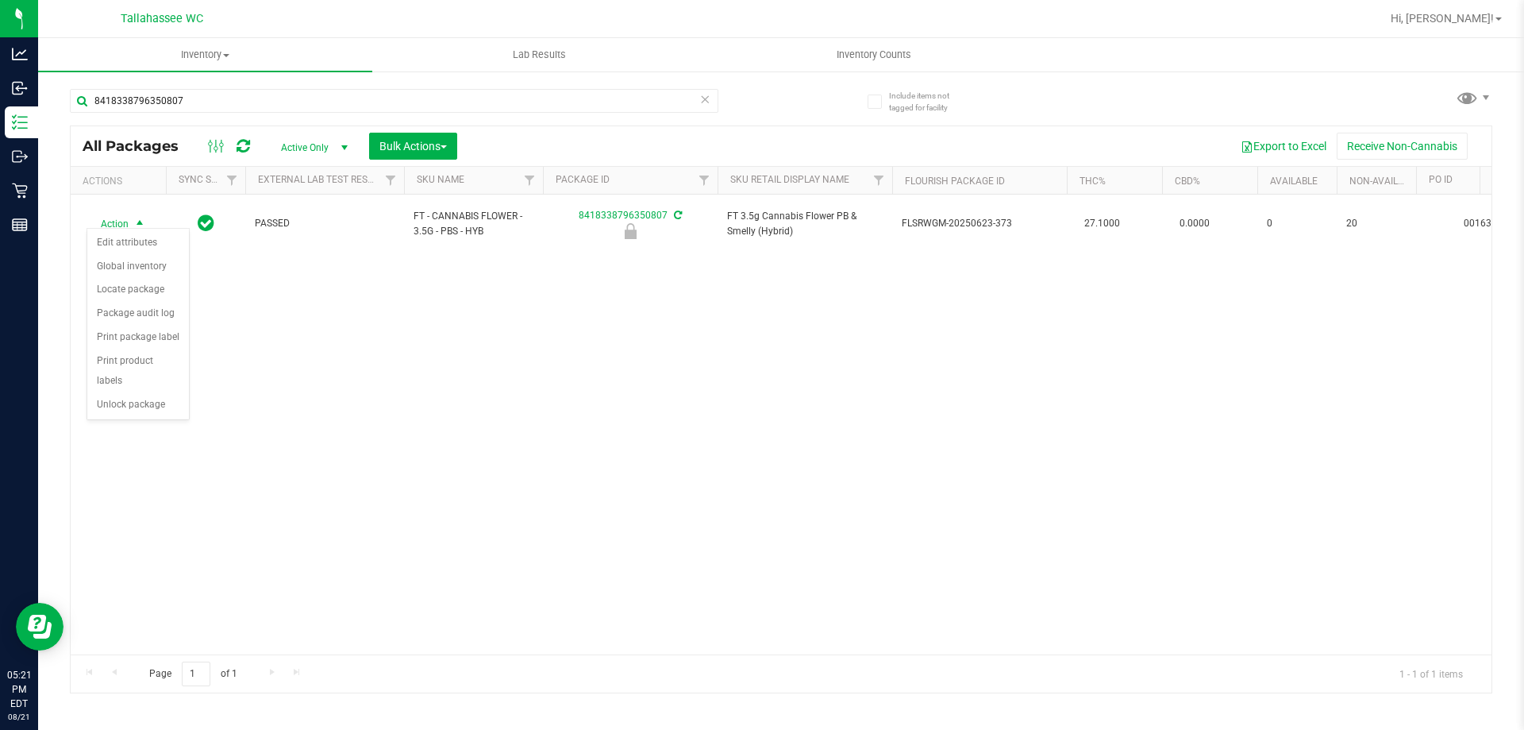
click at [152, 408] on div "Action Action Edit attributes Global inventory Locate package Package audit log…" at bounding box center [781, 424] width 1421 height 460
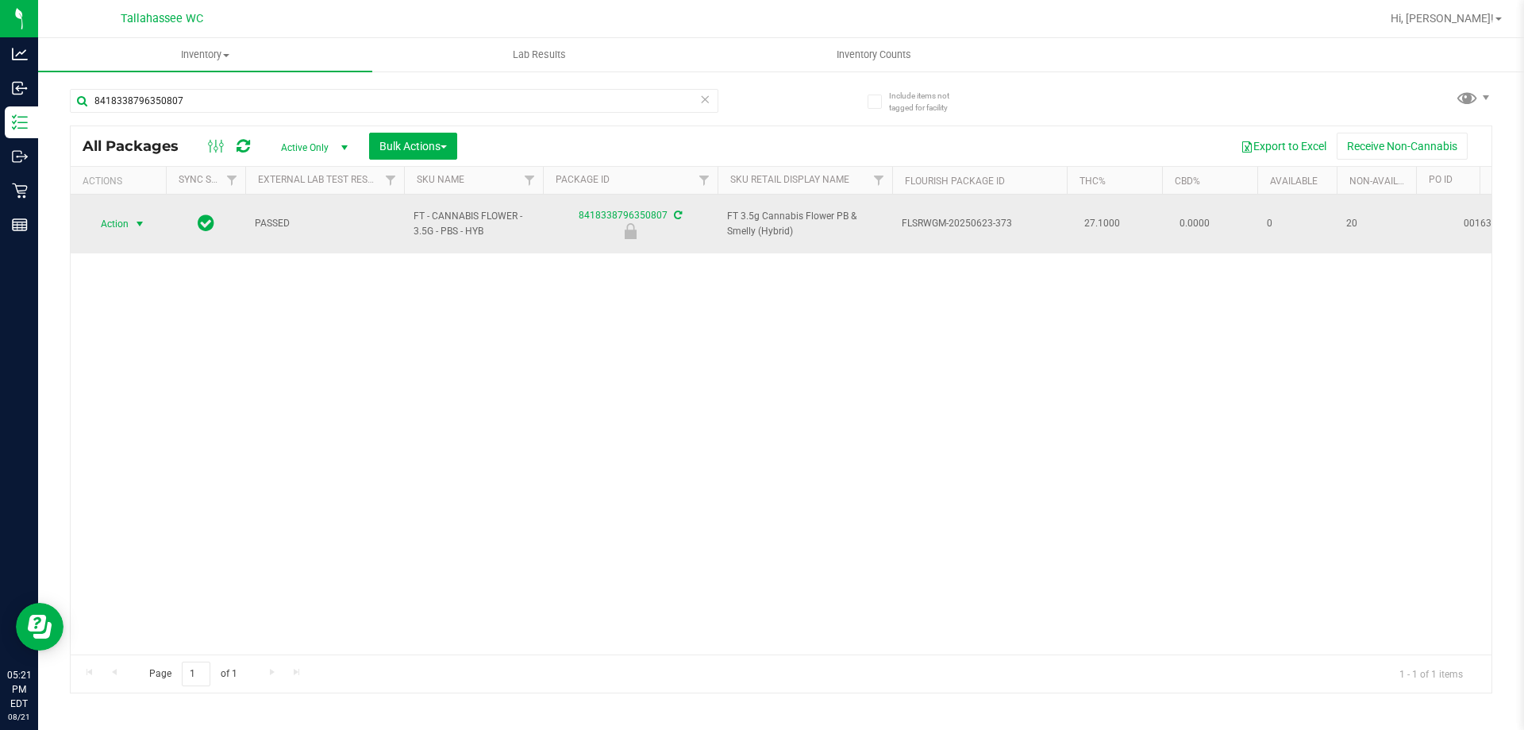
click at [120, 221] on span "Action" at bounding box center [108, 224] width 43 height 22
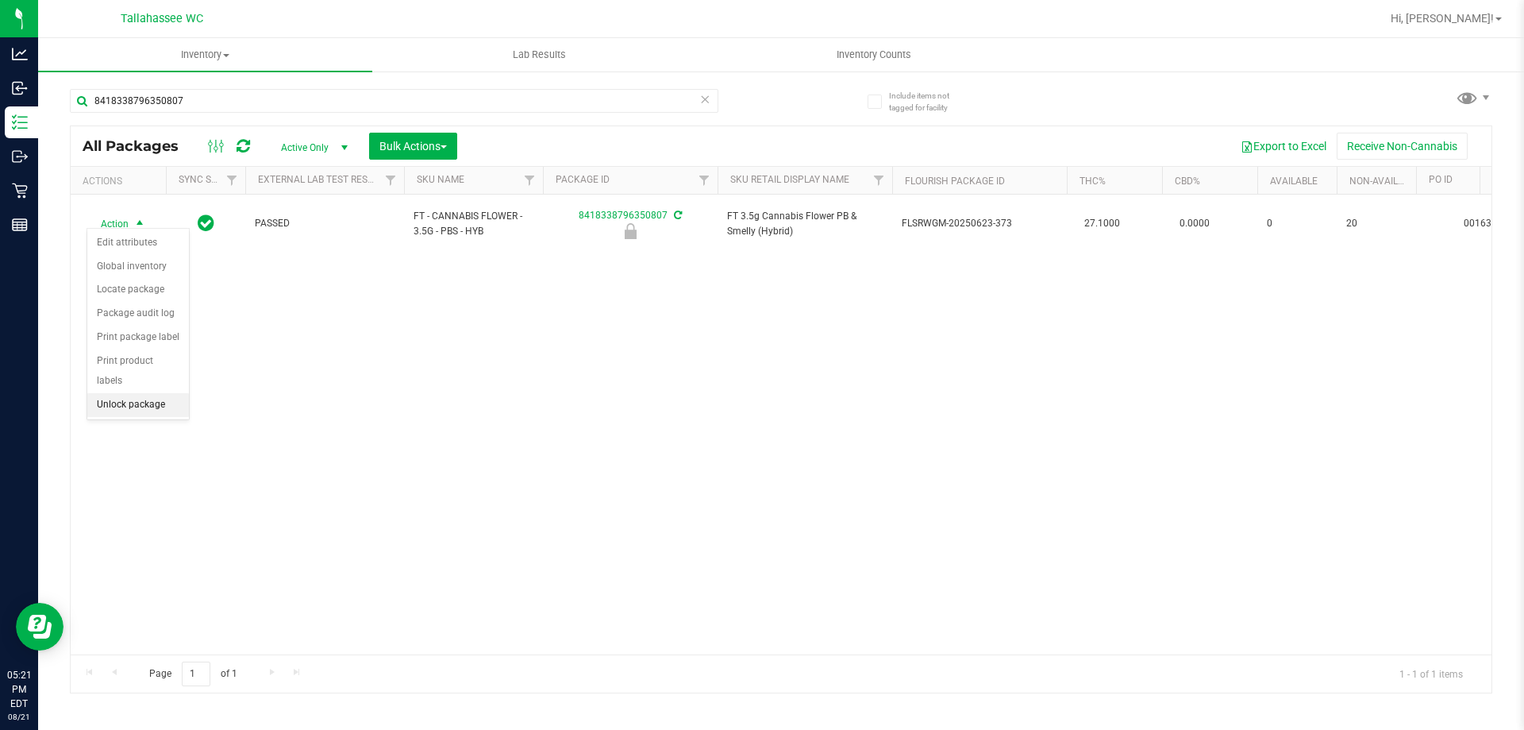
click at [151, 393] on li "Unlock package" at bounding box center [138, 405] width 102 height 24
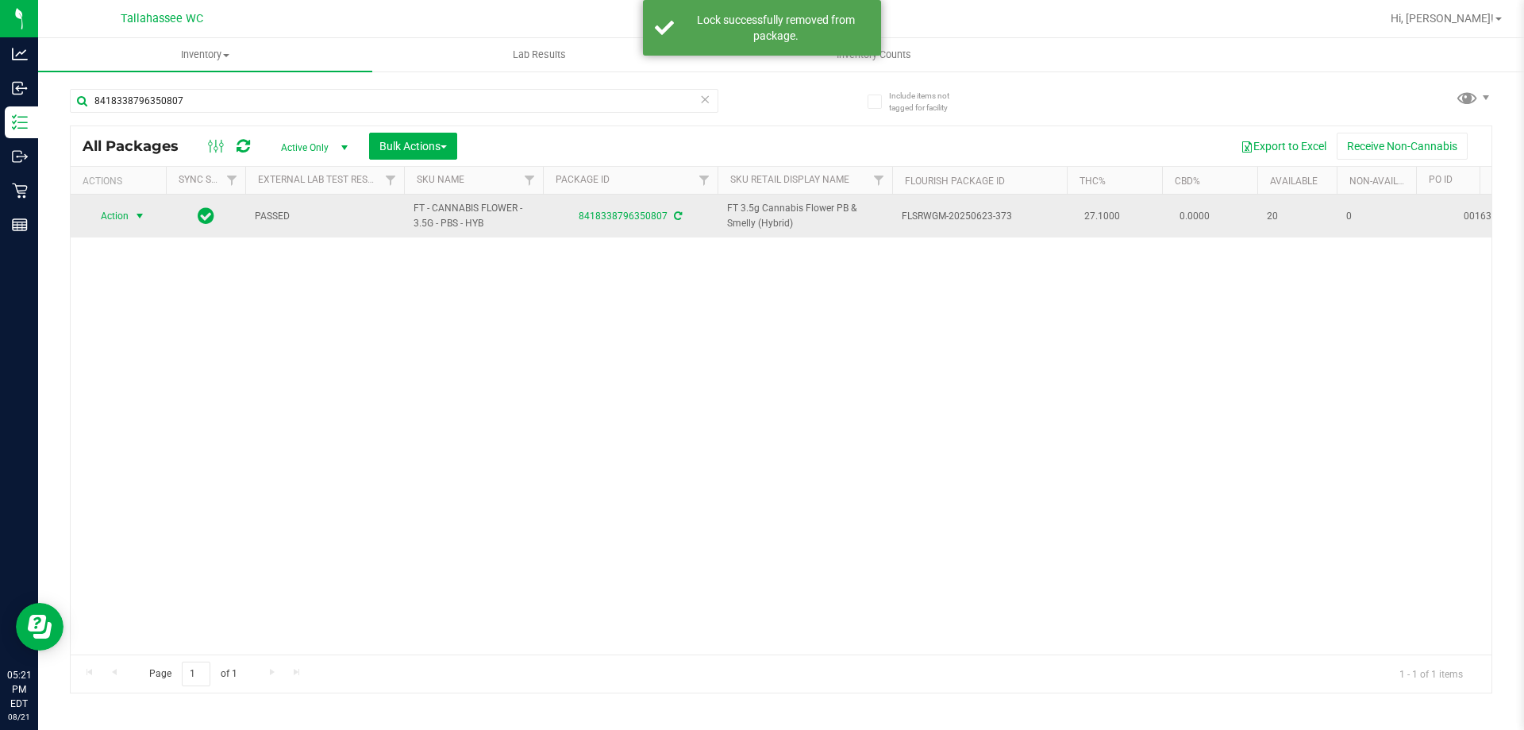
click at [140, 211] on span "select" at bounding box center [139, 216] width 13 height 13
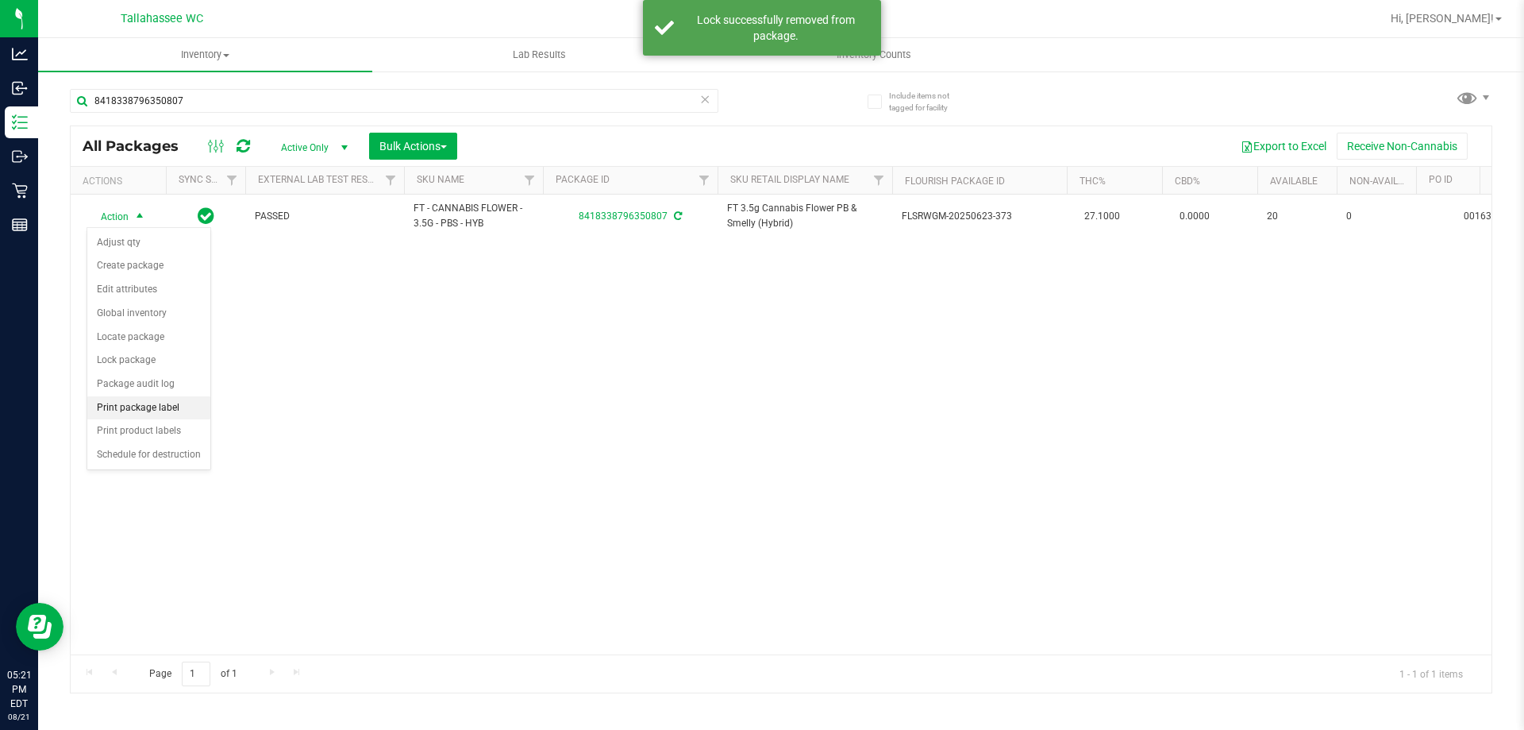
click at [190, 402] on li "Print package label" at bounding box center [148, 408] width 123 height 24
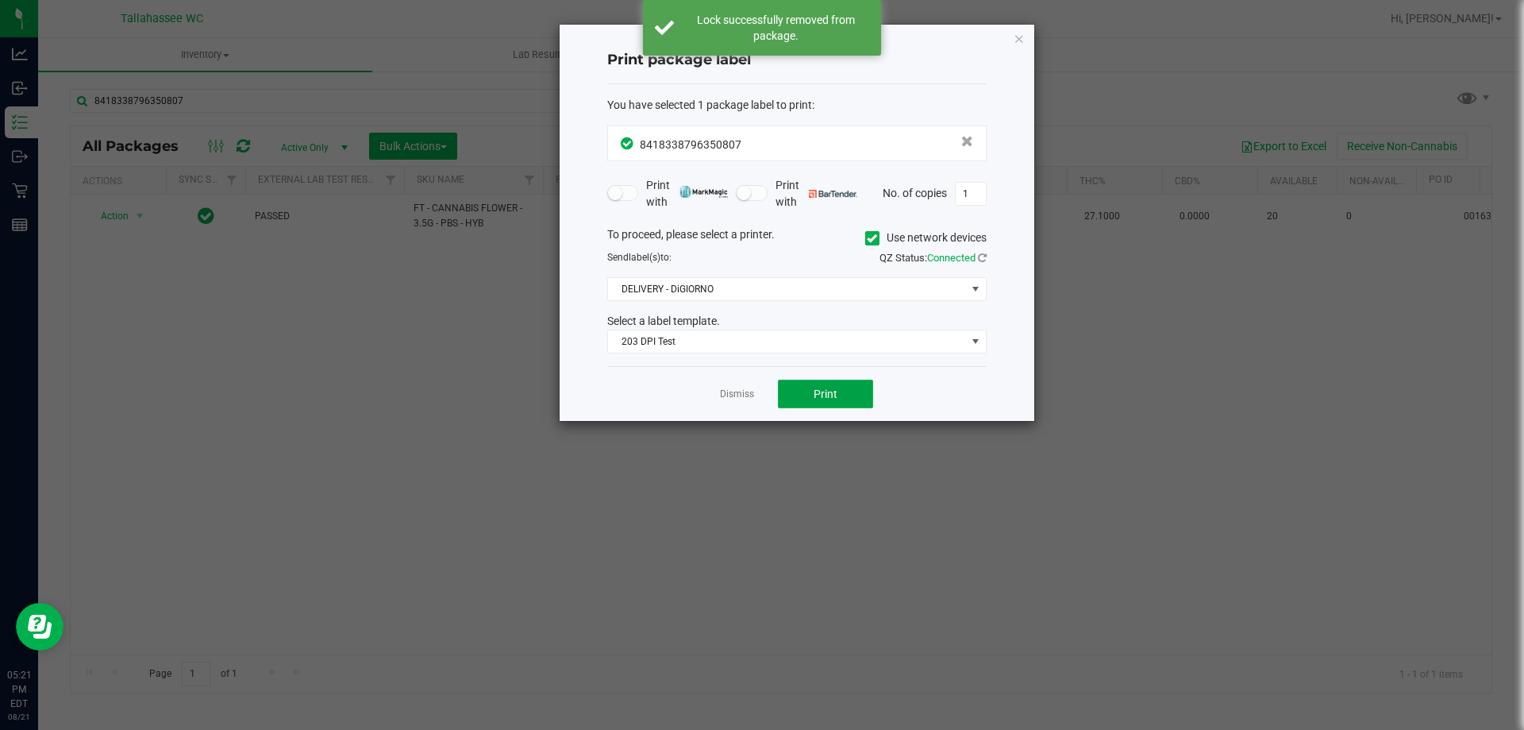
click at [837, 386] on button "Print" at bounding box center [825, 393] width 95 height 29
click at [745, 400] on link "Dismiss" at bounding box center [737, 393] width 34 height 13
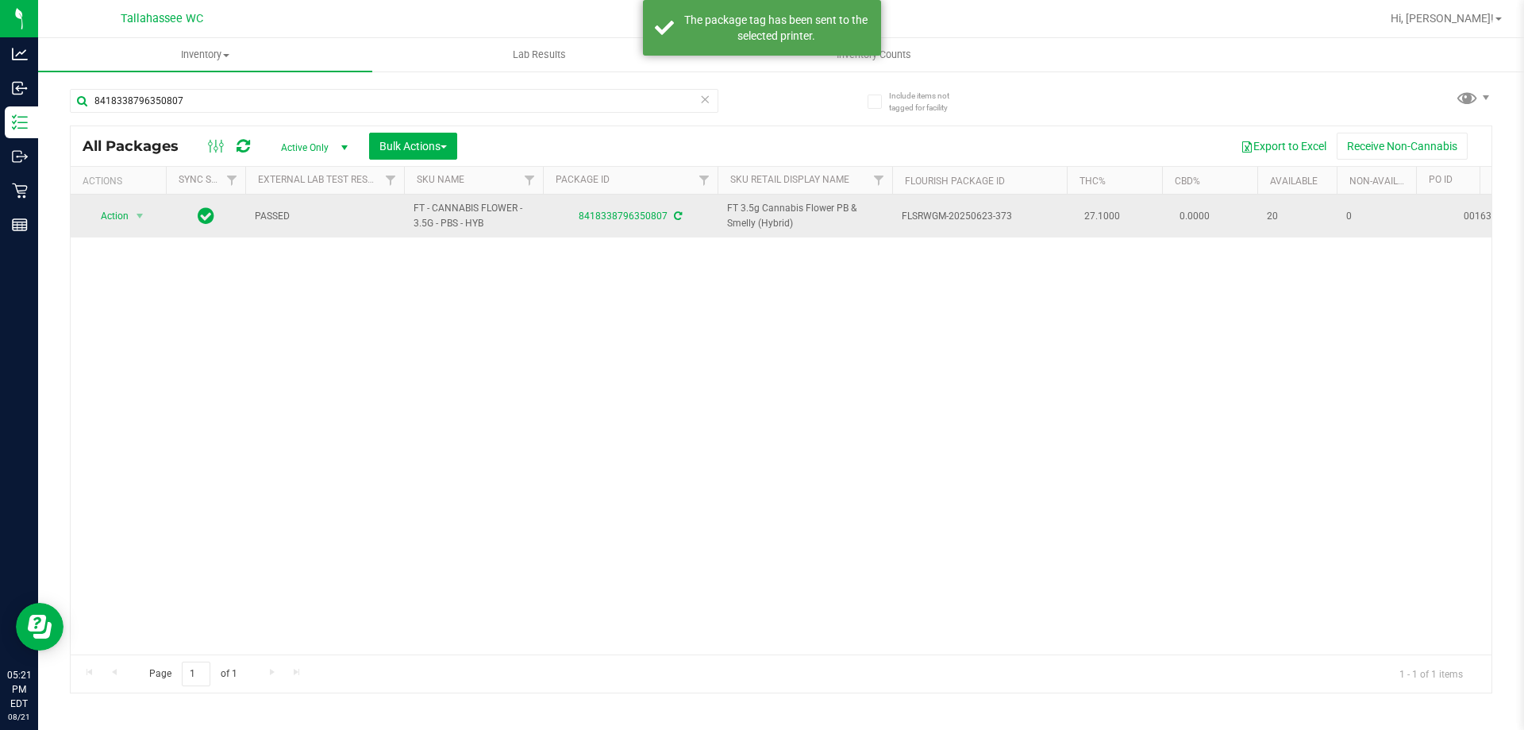
drag, startPoint x: 500, startPoint y: 231, endPoint x: 407, endPoint y: 204, distance: 96.7
click at [407, 205] on td "FT - CANNABIS FLOWER - 3.5G - PBS - HYB" at bounding box center [473, 215] width 139 height 43
copy span "FT - CANNABIS FLOWER - 3.5G - PBS - HYB"
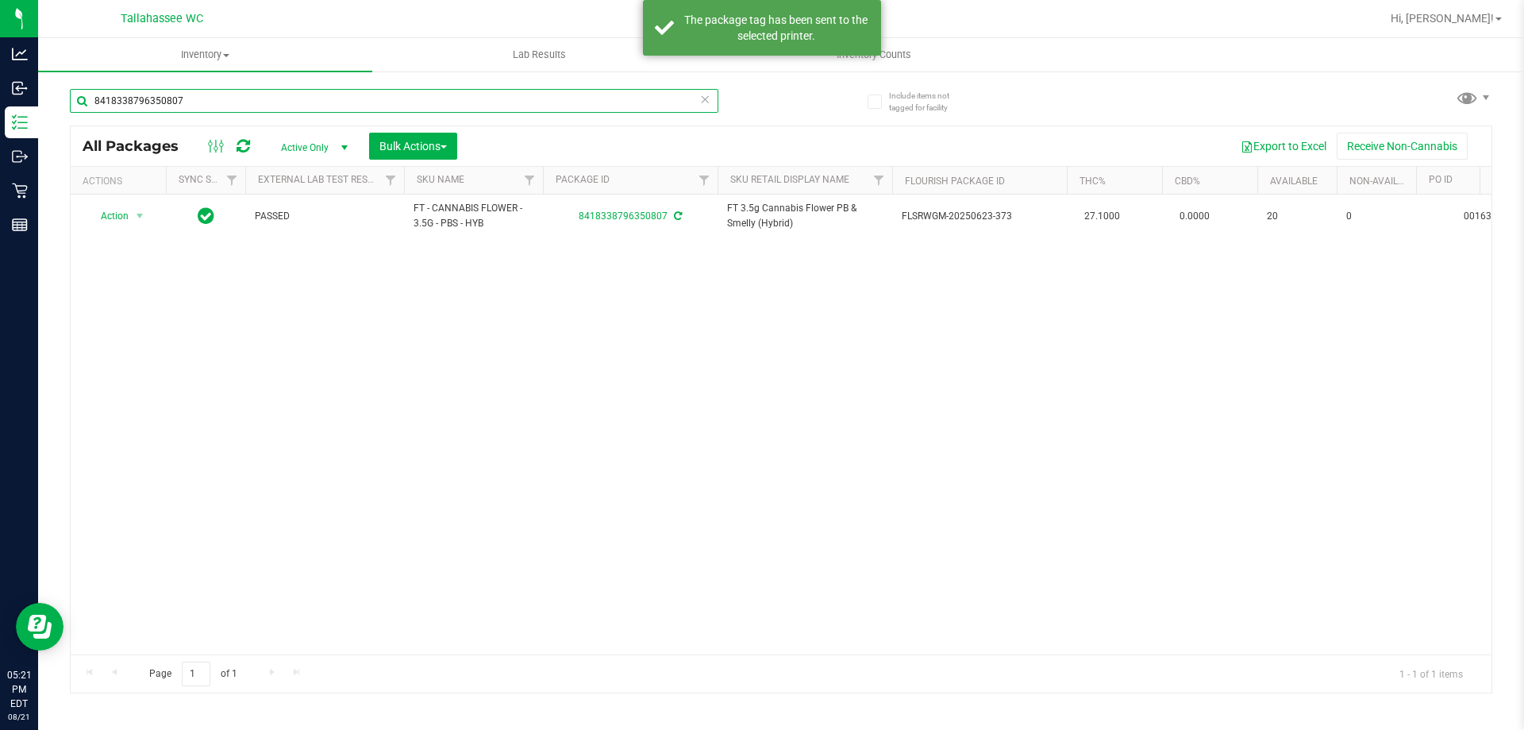
click at [452, 98] on input "8418338796350807" at bounding box center [394, 101] width 649 height 24
paste input "FT - CANNABIS FLOWER - 3.5G - PBS - HYB"
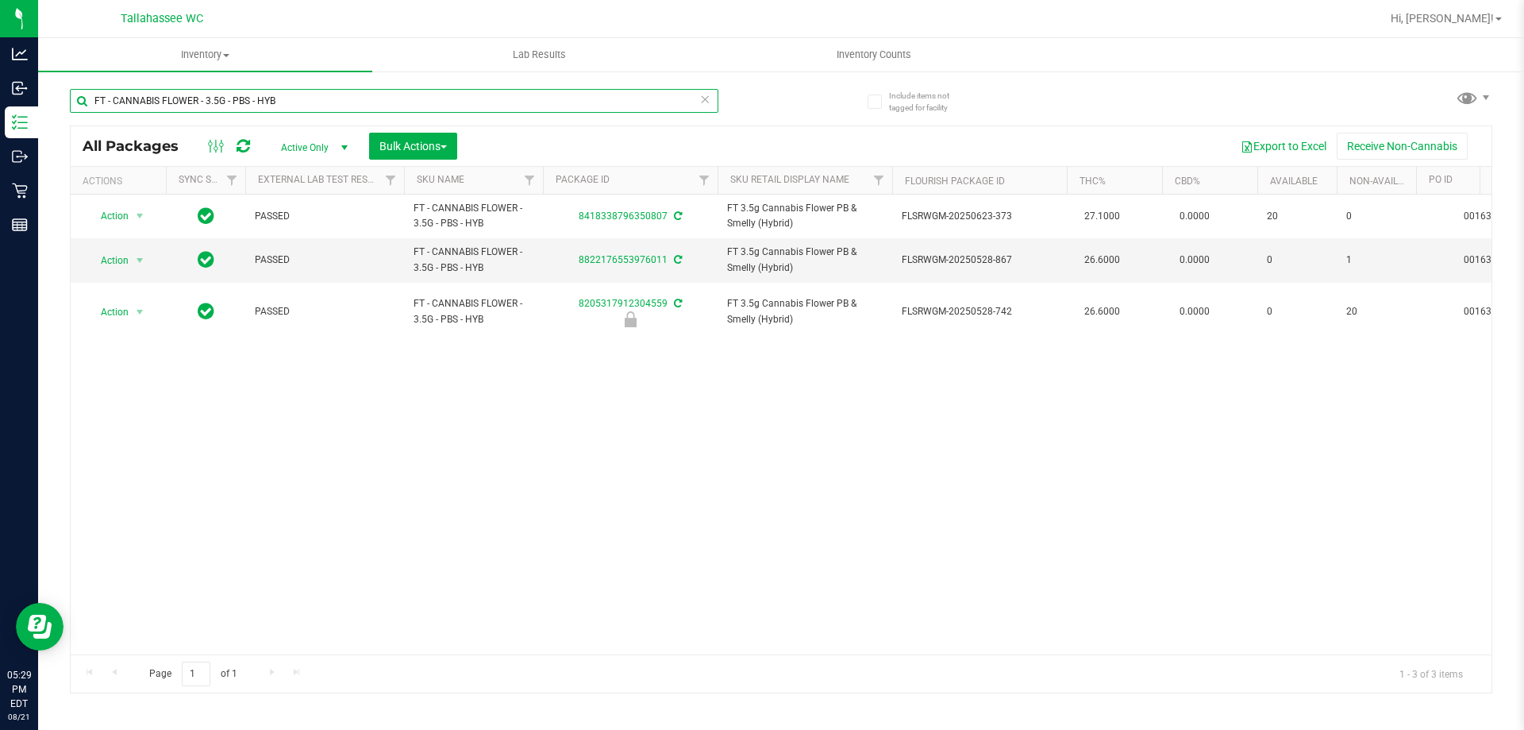
click at [494, 93] on input "FT - CANNABIS FLOWER - 3.5G - PBS - HYB" at bounding box center [394, 101] width 649 height 24
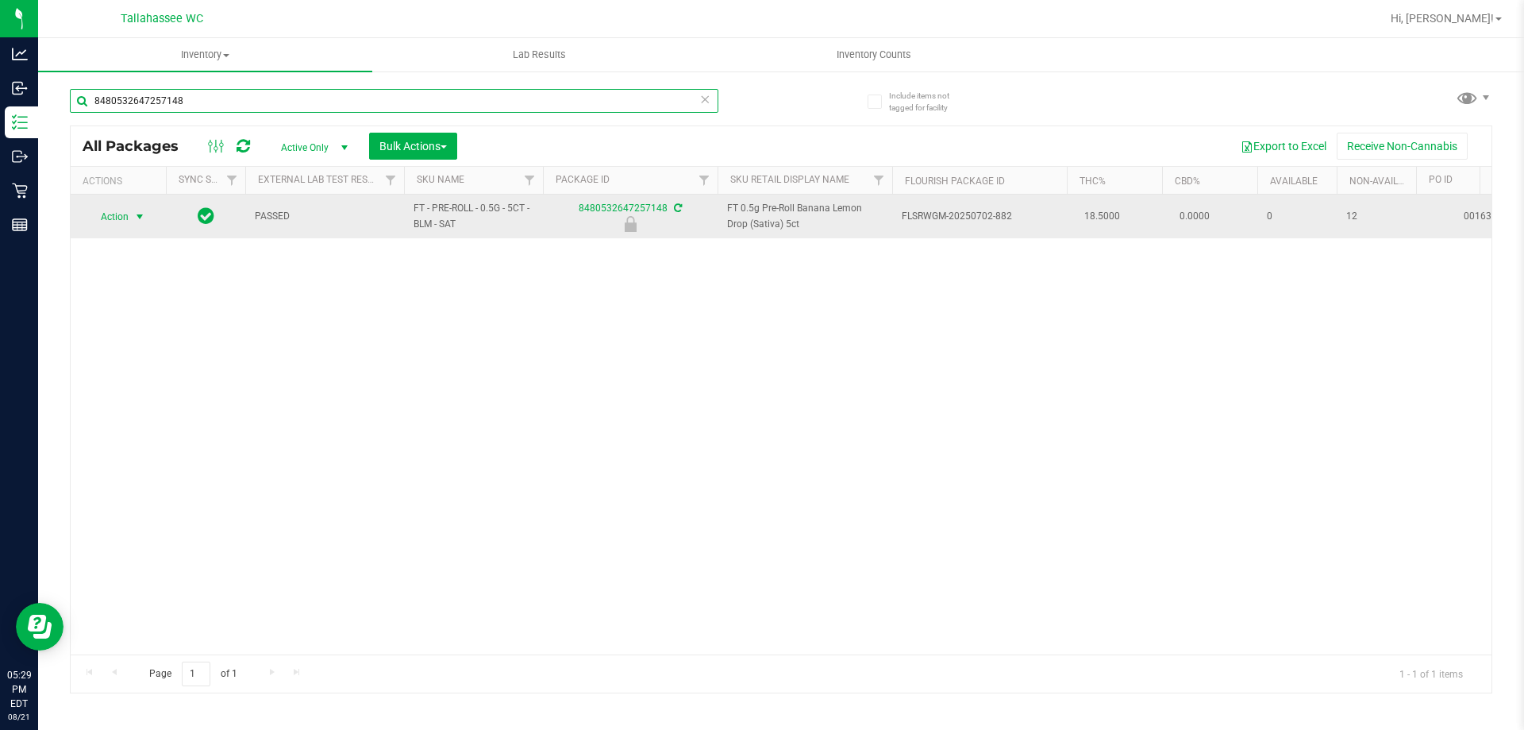
type input "8480532647257148"
click at [134, 212] on span "select" at bounding box center [139, 216] width 13 height 13
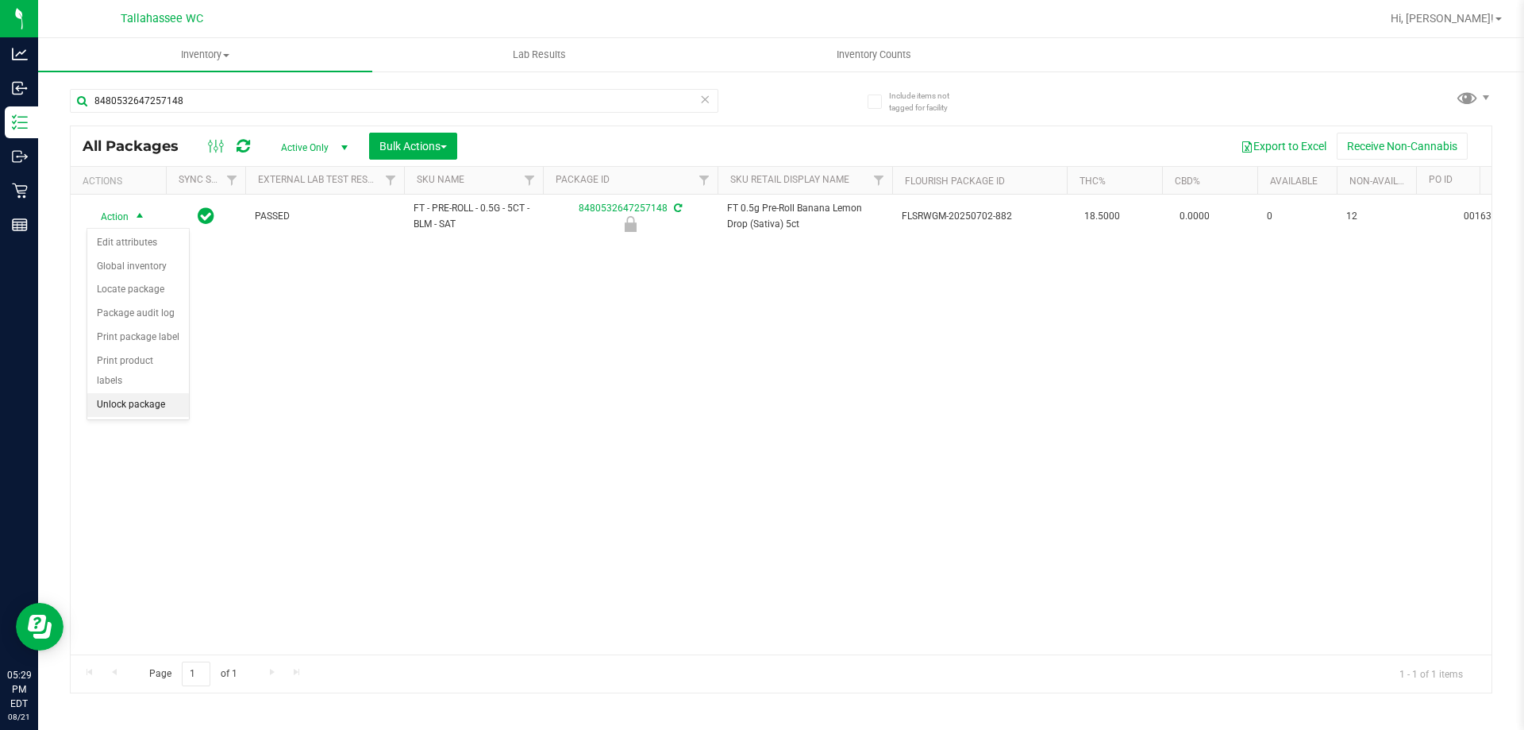
click at [171, 393] on li "Unlock package" at bounding box center [138, 405] width 102 height 24
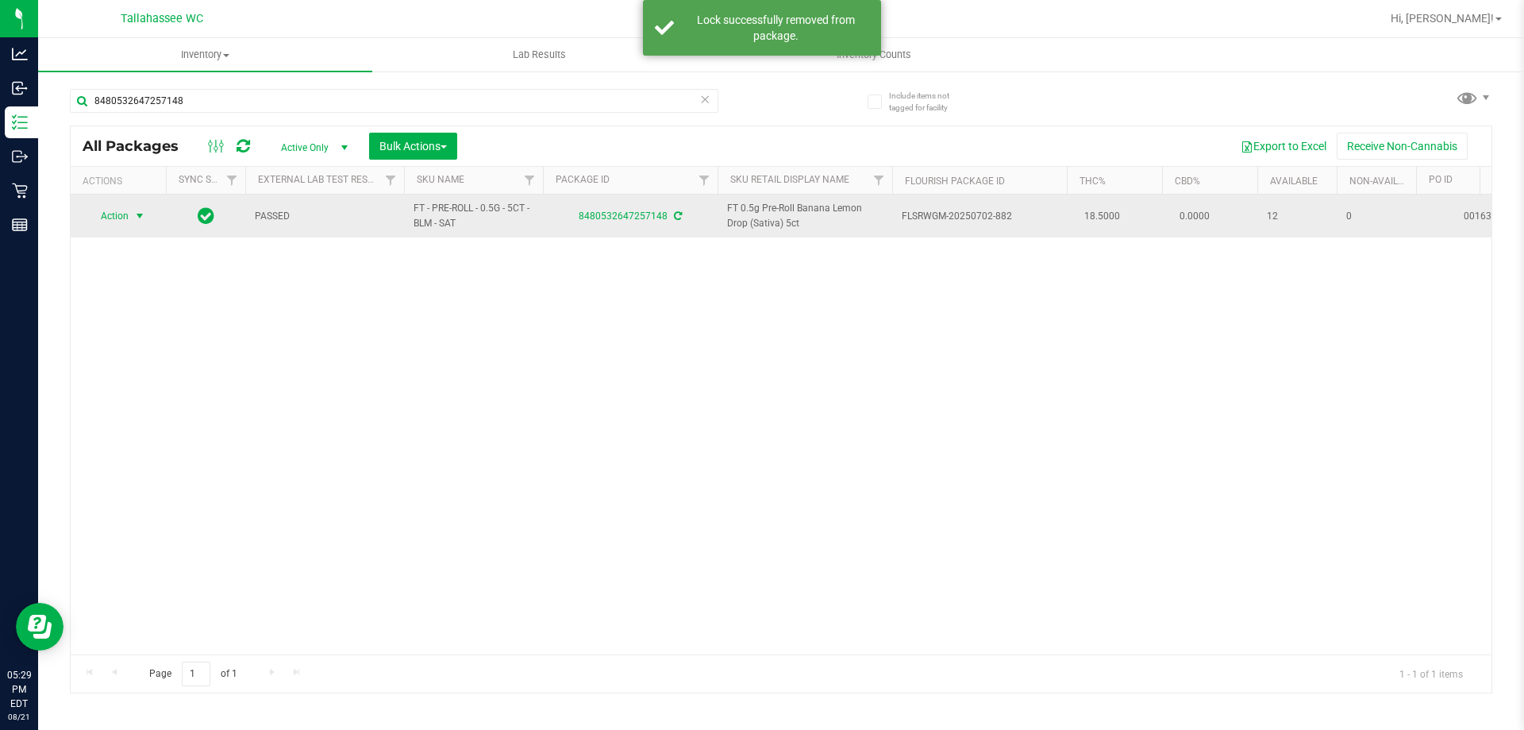
click at [106, 220] on span "Action" at bounding box center [108, 216] width 43 height 22
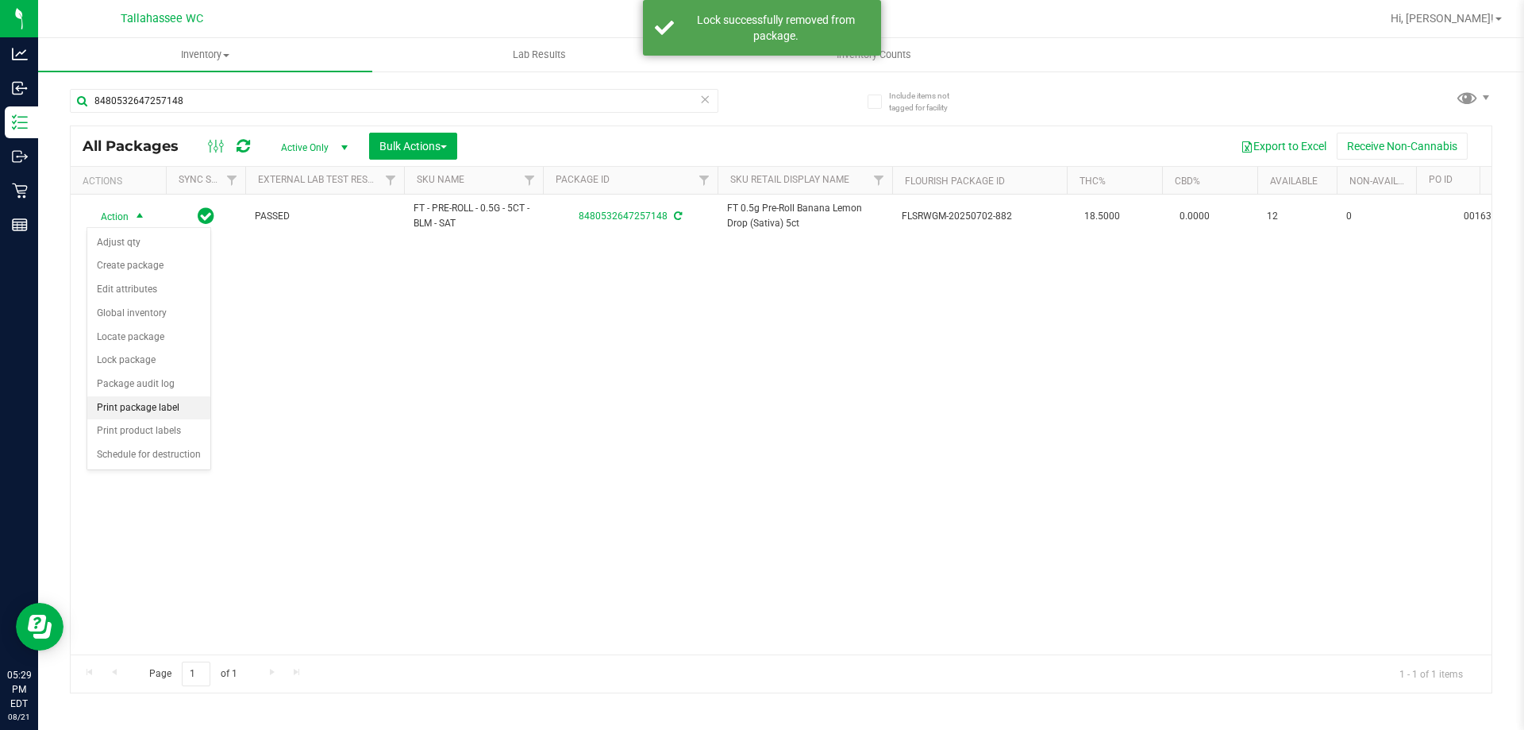
click at [173, 405] on li "Print package label" at bounding box center [148, 408] width 123 height 24
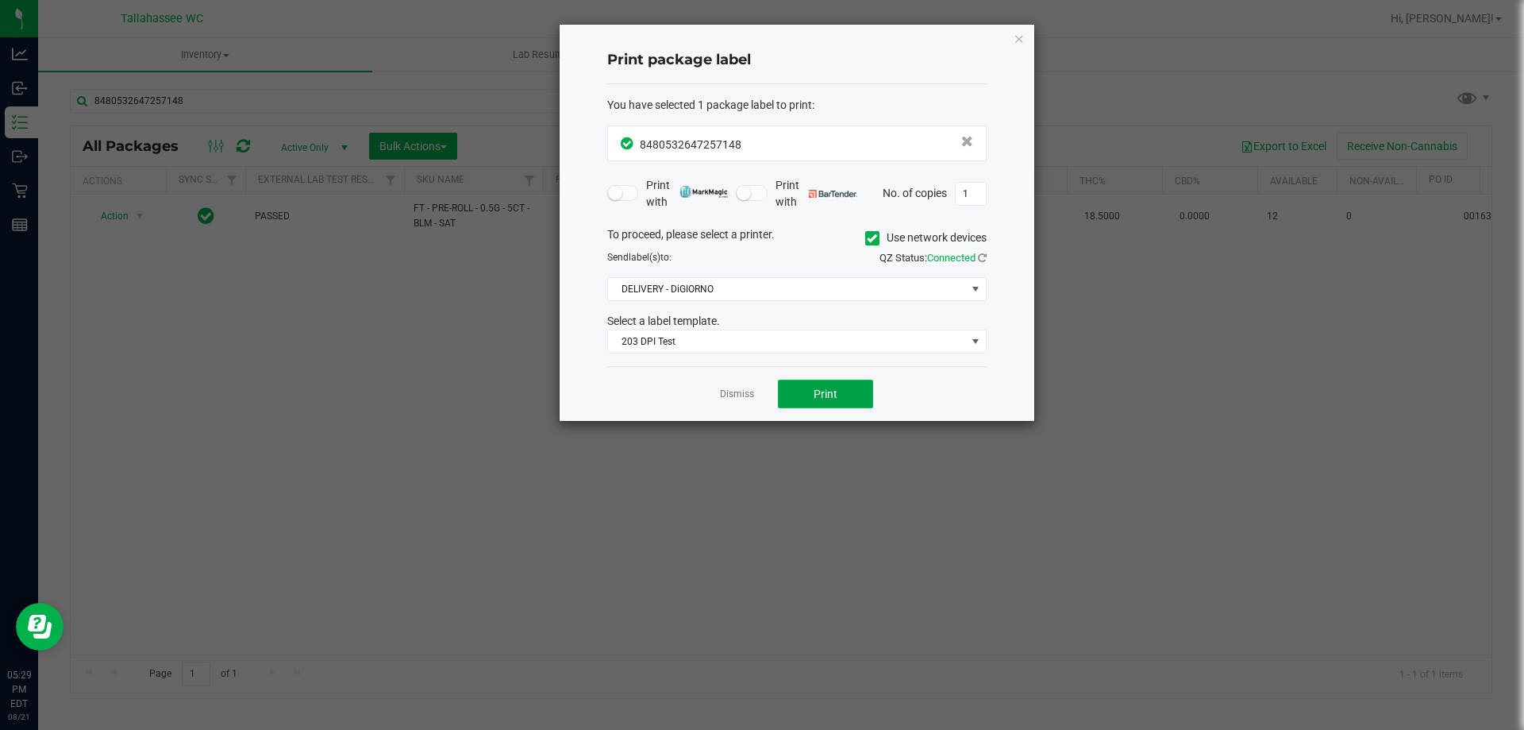
click at [846, 396] on button "Print" at bounding box center [825, 393] width 95 height 29
click at [730, 397] on link "Dismiss" at bounding box center [737, 393] width 34 height 13
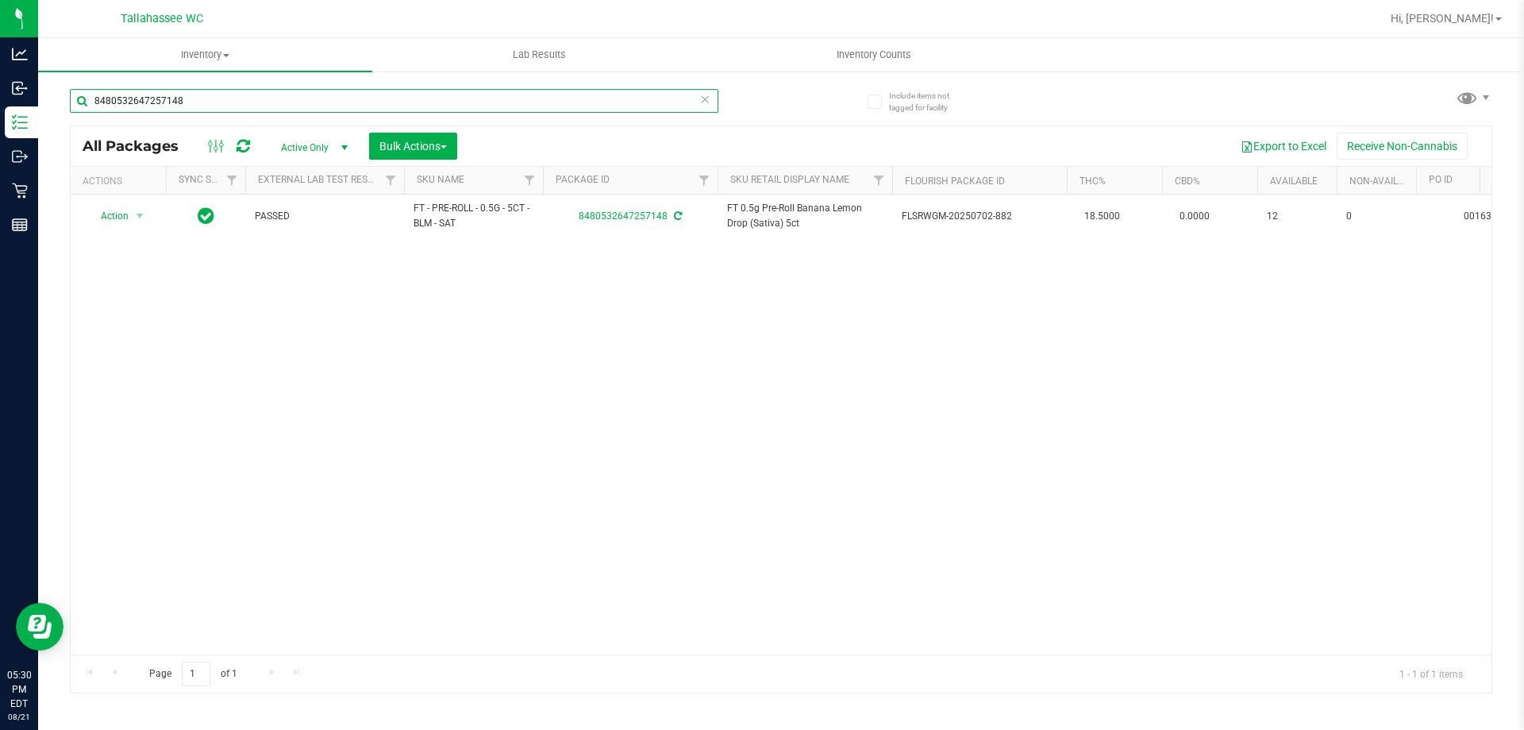
click at [420, 102] on input "8480532647257148" at bounding box center [394, 101] width 649 height 24
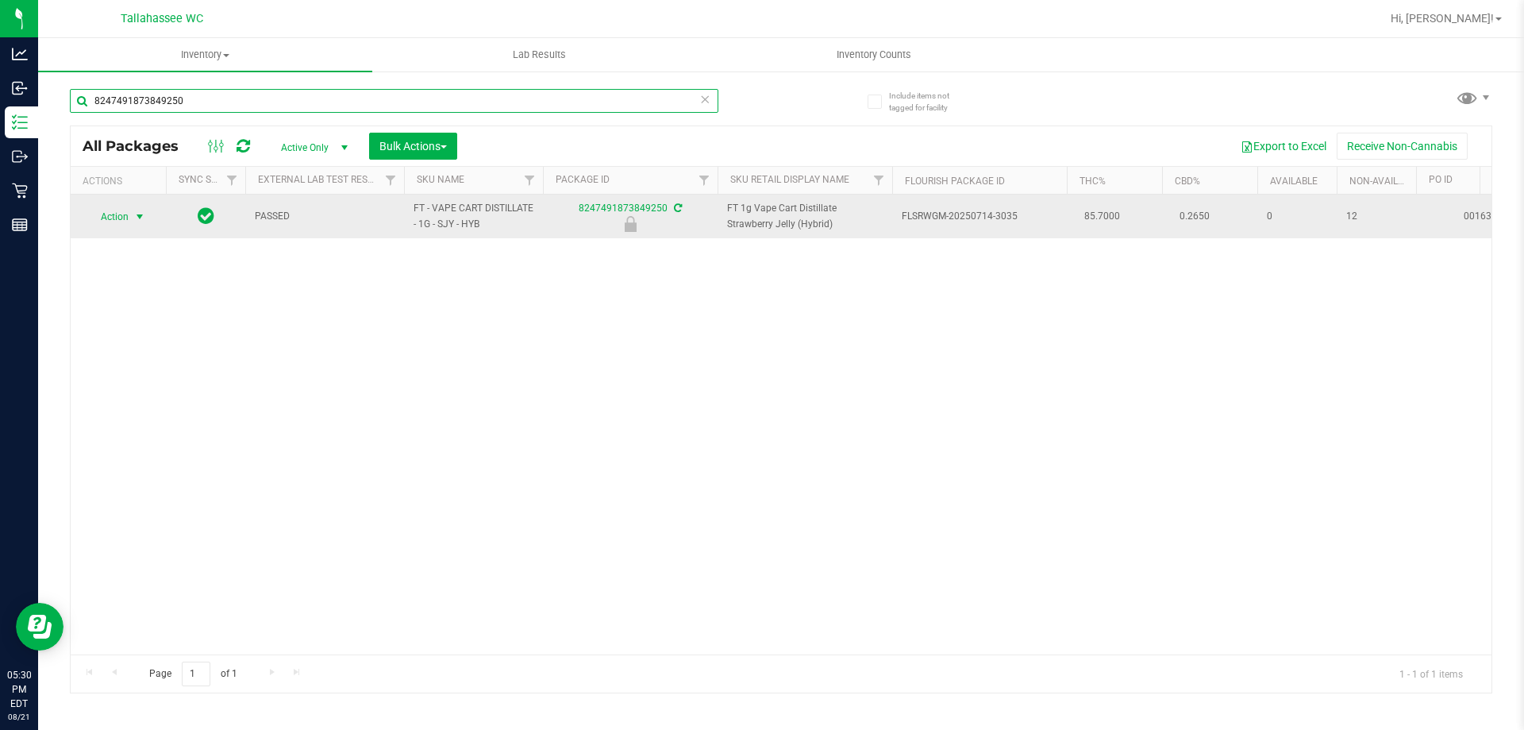
type input "8247491873849250"
click at [137, 214] on span "select" at bounding box center [139, 216] width 13 height 13
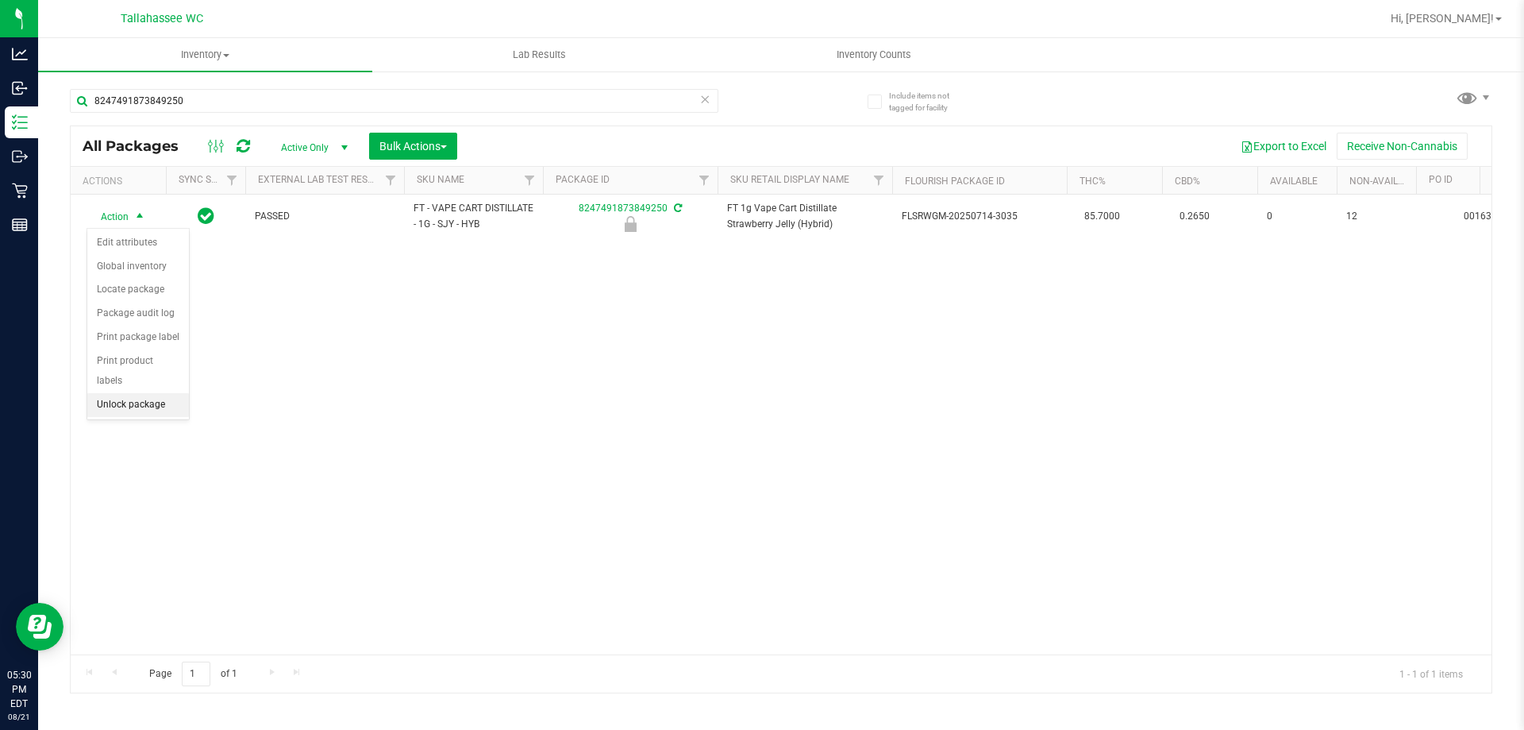
click at [176, 393] on li "Unlock package" at bounding box center [138, 405] width 102 height 24
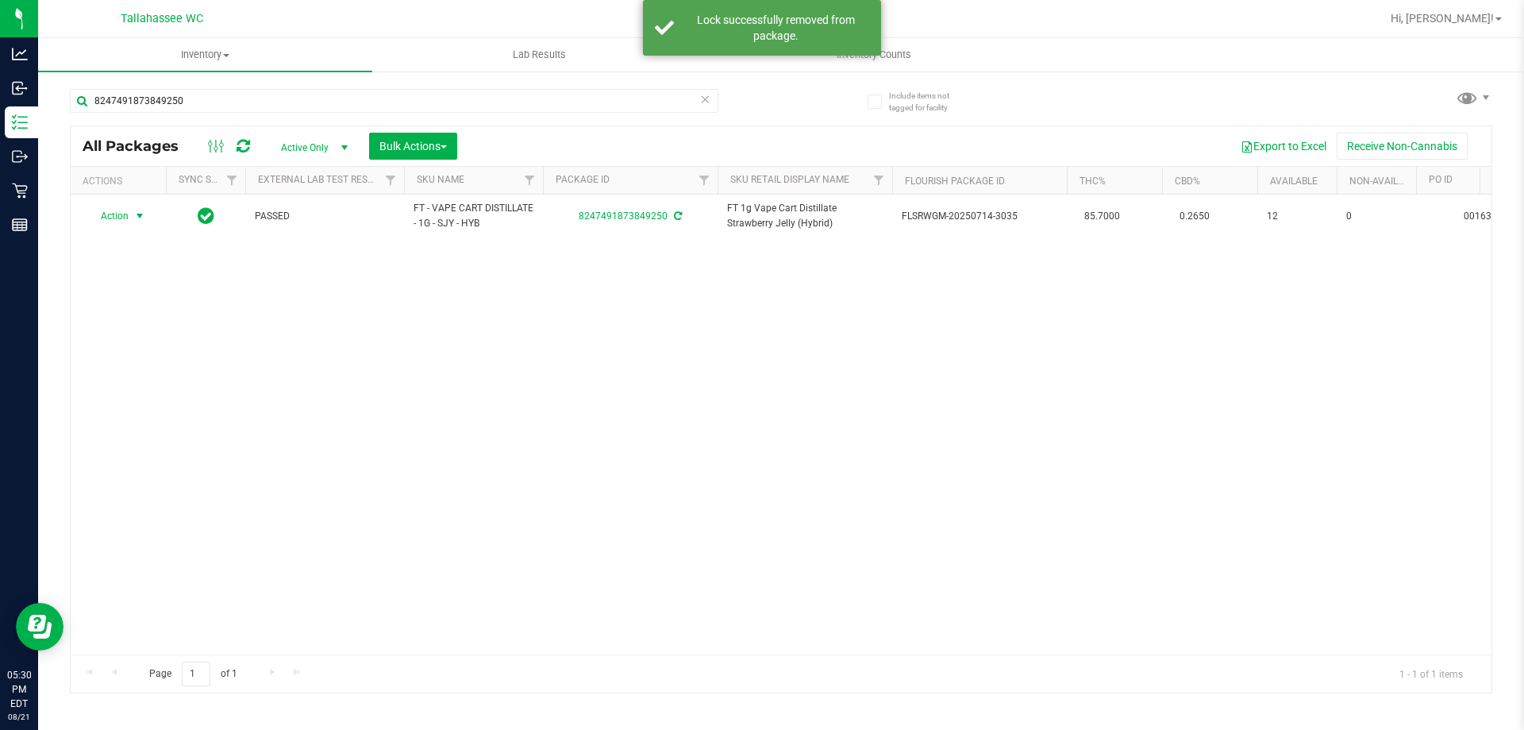
click at [135, 214] on span "select" at bounding box center [139, 216] width 13 height 13
click at [198, 403] on li "Print package label" at bounding box center [148, 408] width 123 height 24
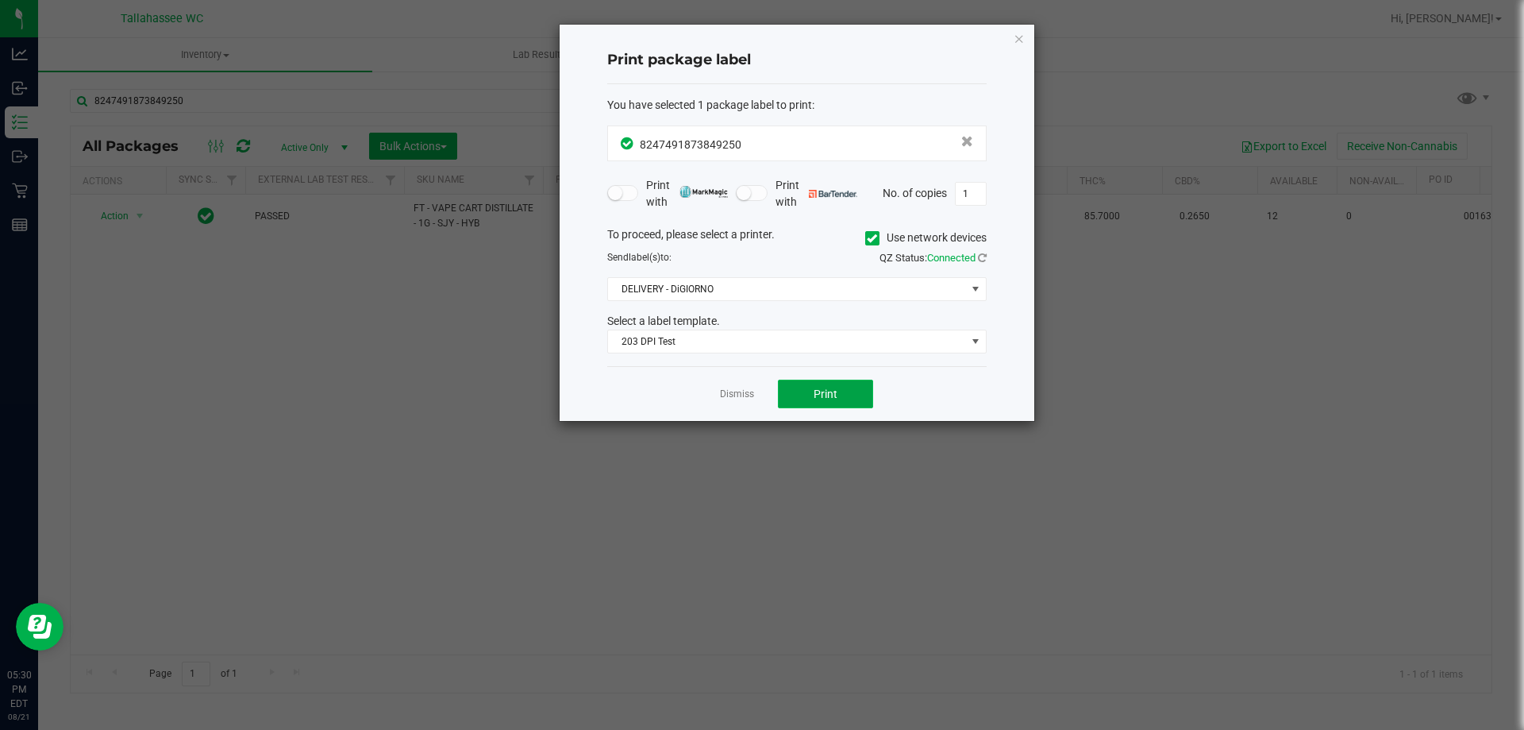
click at [852, 399] on button "Print" at bounding box center [825, 393] width 95 height 29
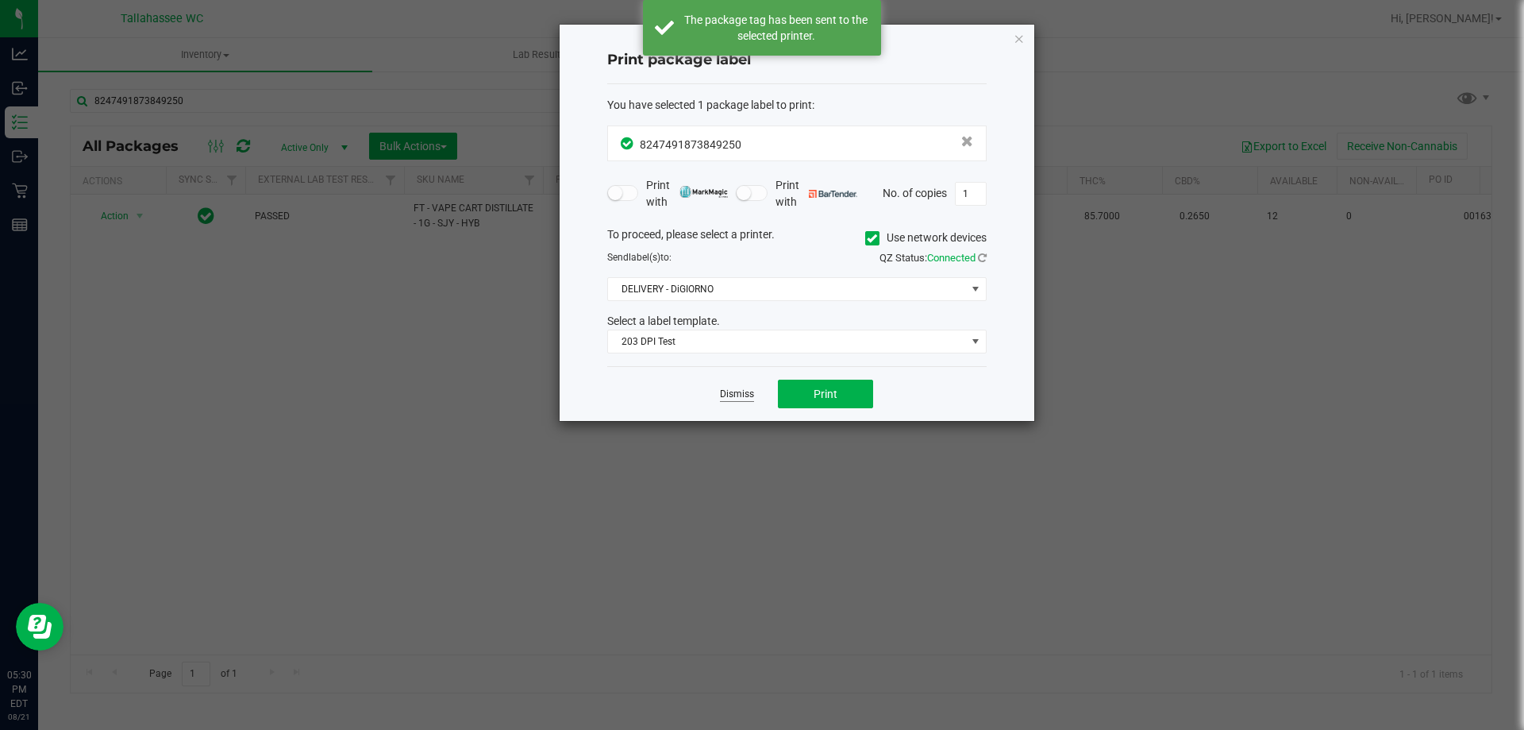
click at [735, 395] on link "Dismiss" at bounding box center [737, 393] width 34 height 13
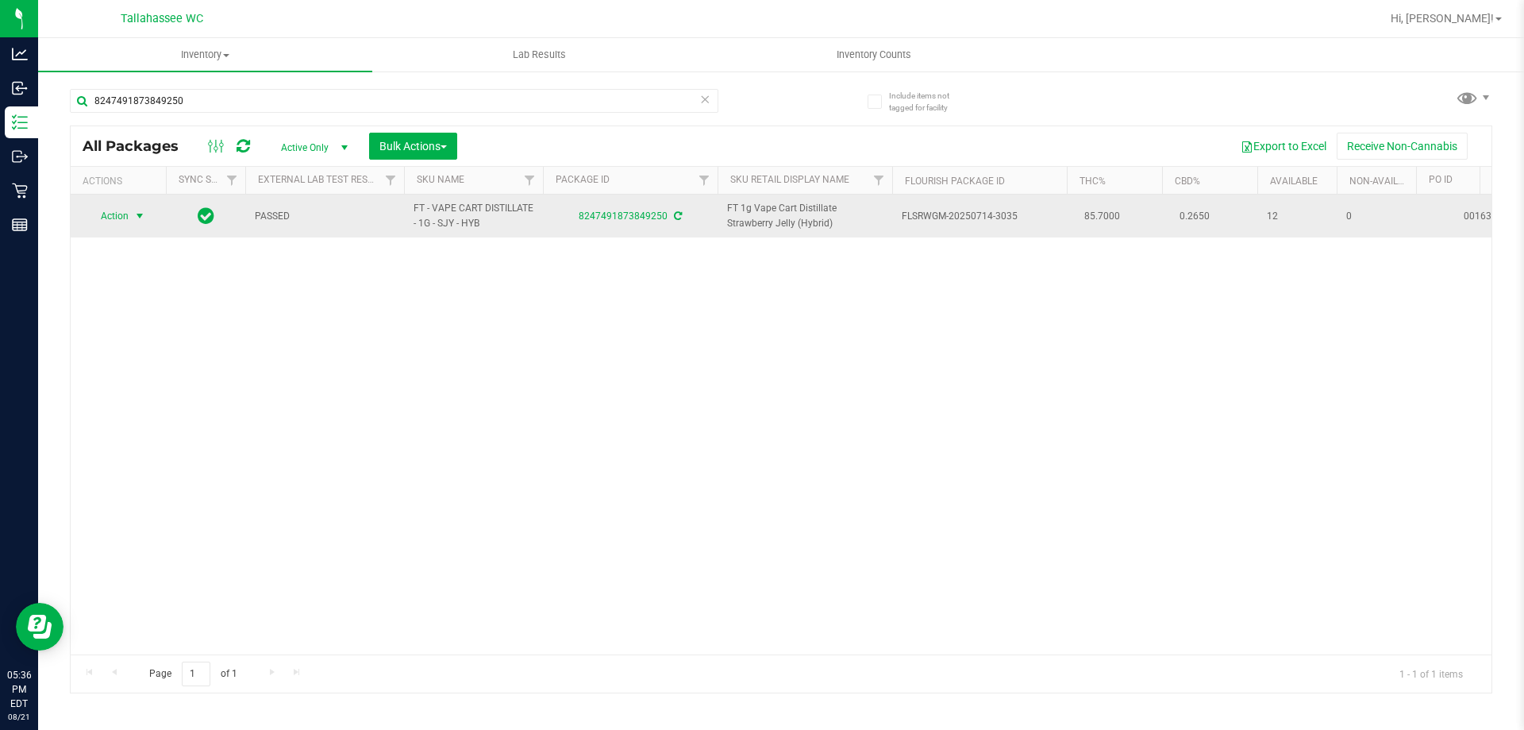
click at [130, 210] on span "select" at bounding box center [140, 216] width 20 height 22
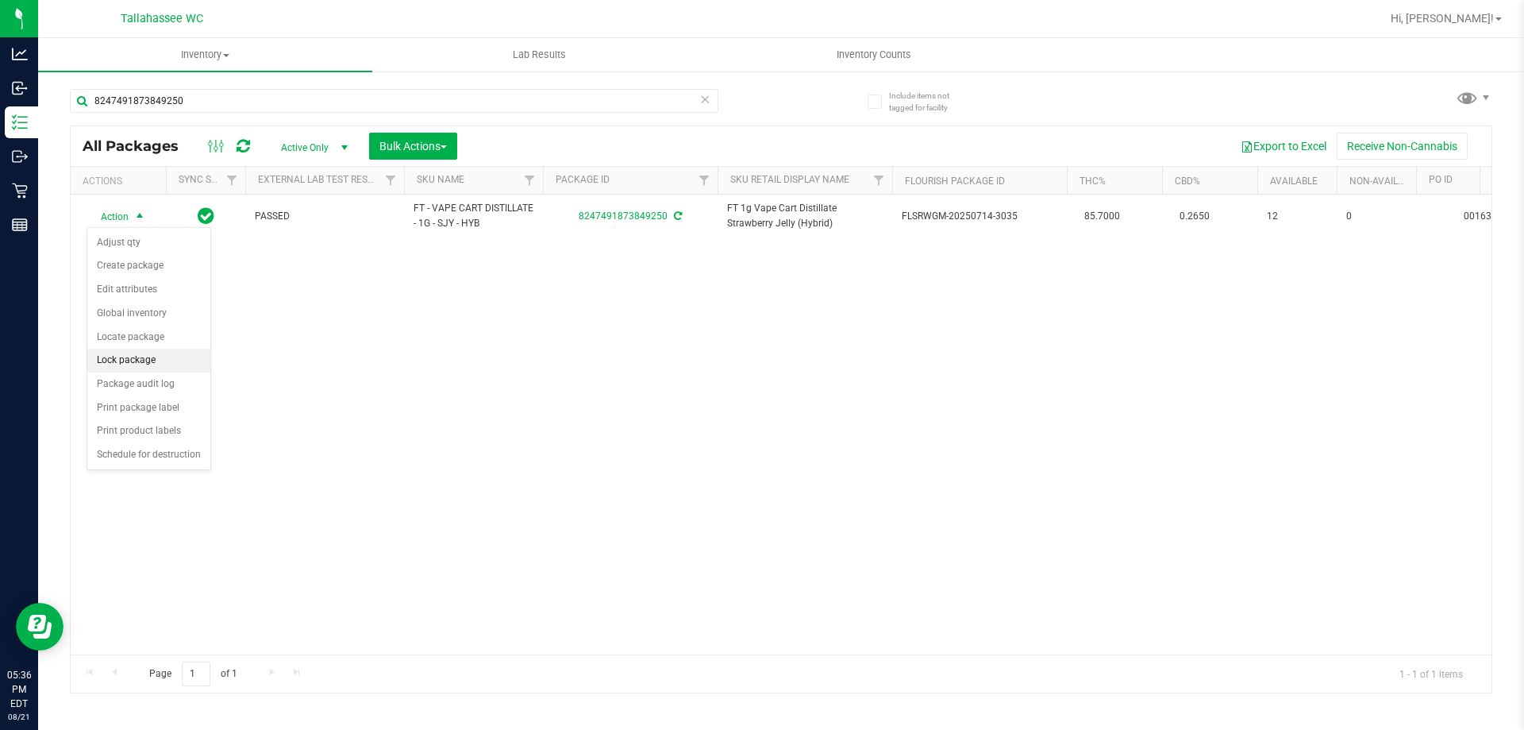
click at [164, 356] on li "Lock package" at bounding box center [148, 361] width 123 height 24
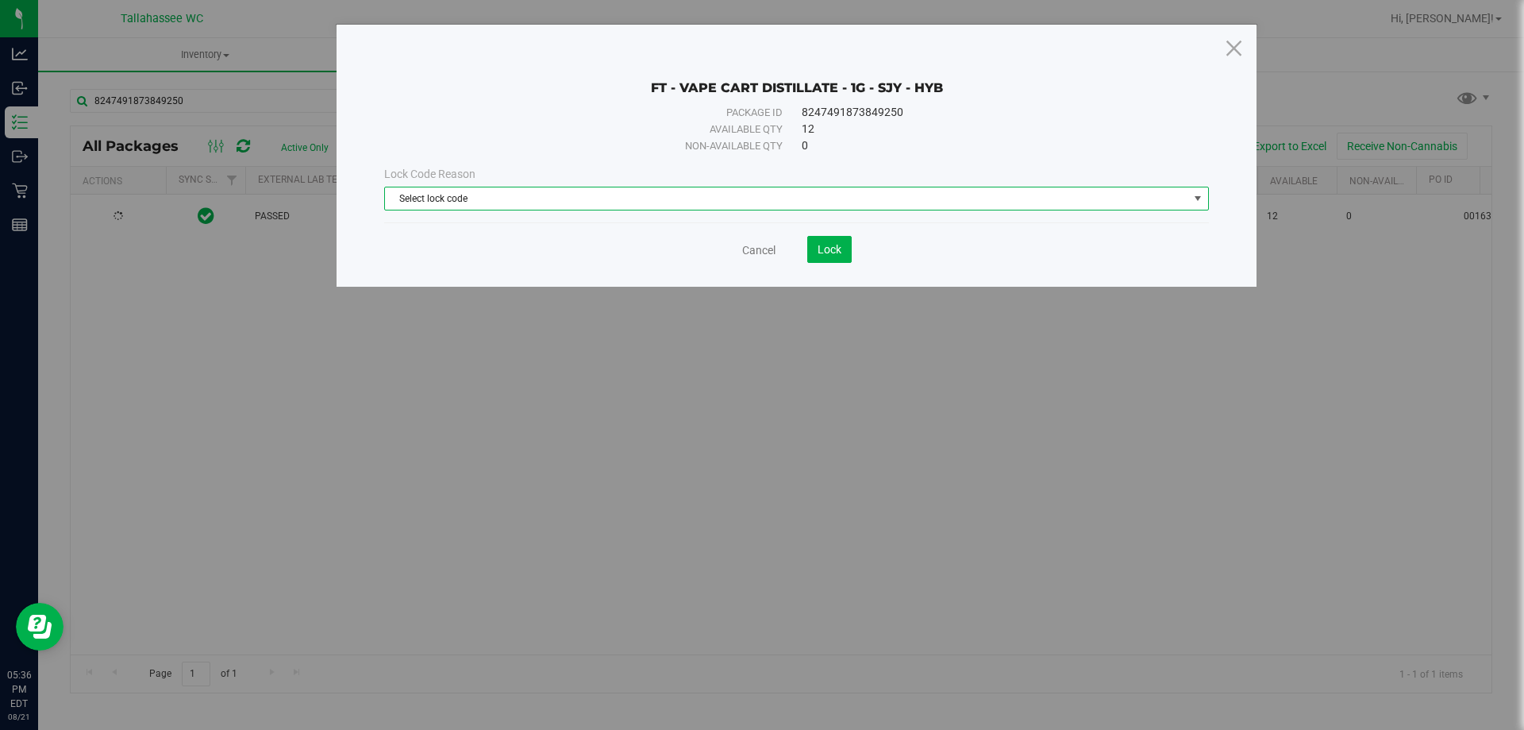
click at [906, 195] on span "Select lock code" at bounding box center [786, 198] width 803 height 22
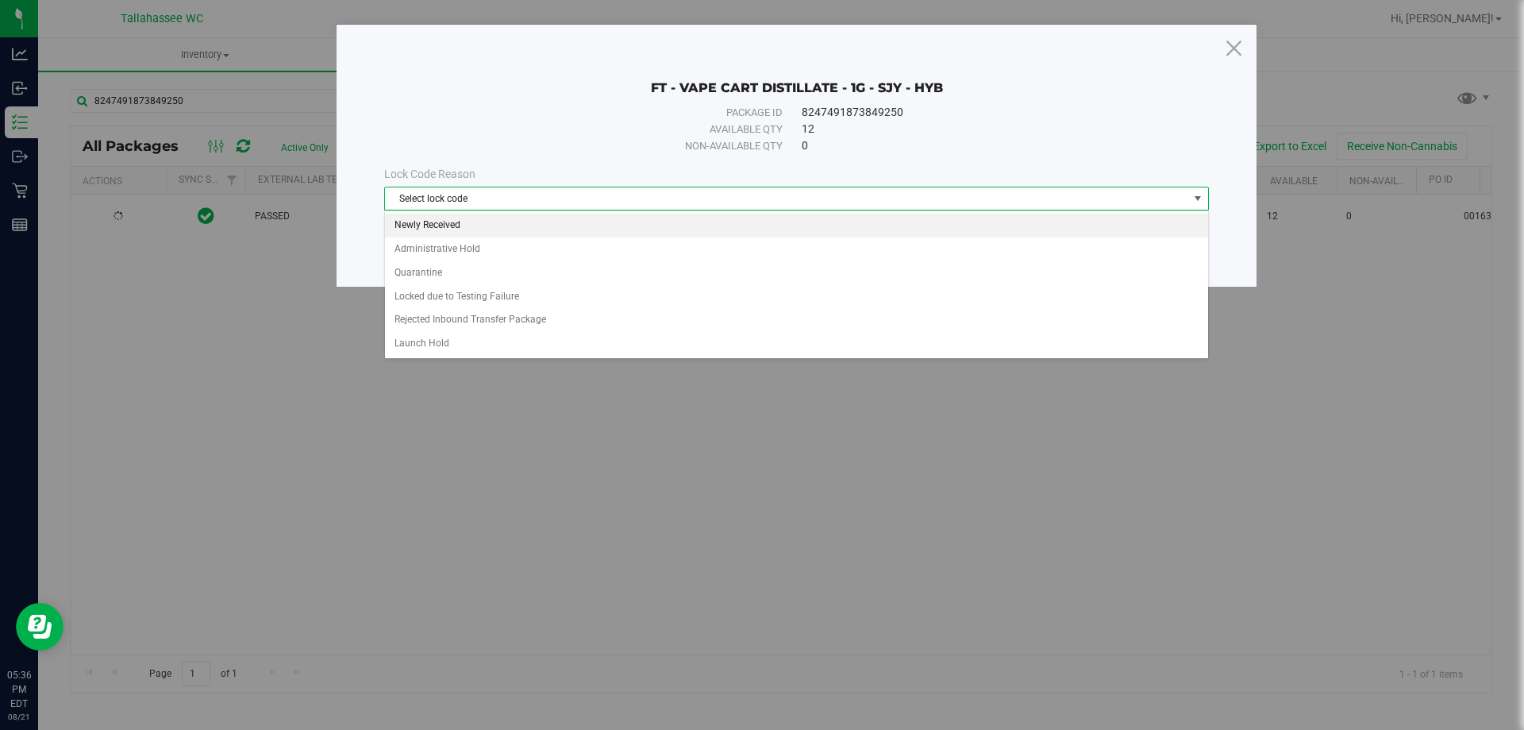
click at [533, 223] on li "Newly Received" at bounding box center [796, 226] width 823 height 24
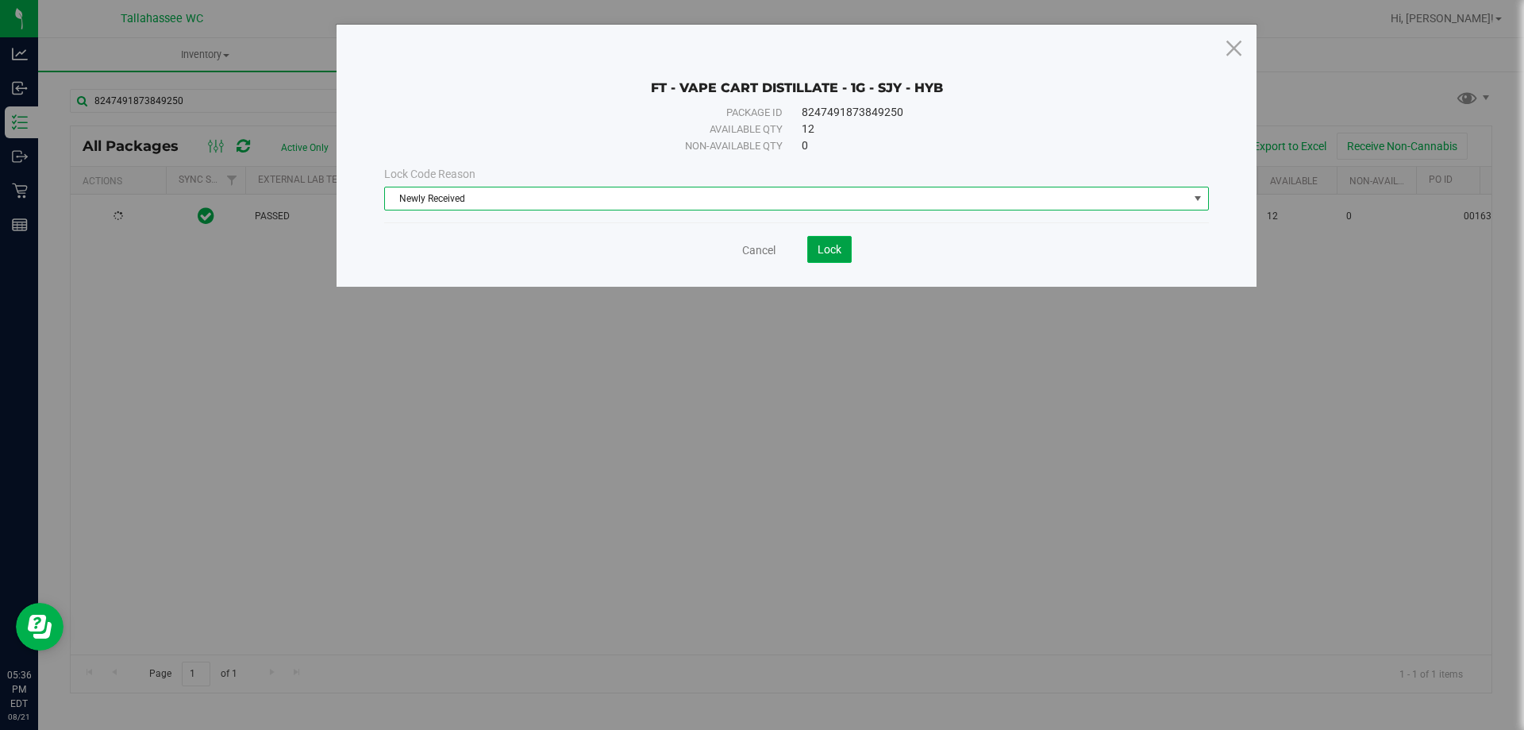
click at [832, 255] on span "Lock" at bounding box center [830, 249] width 24 height 13
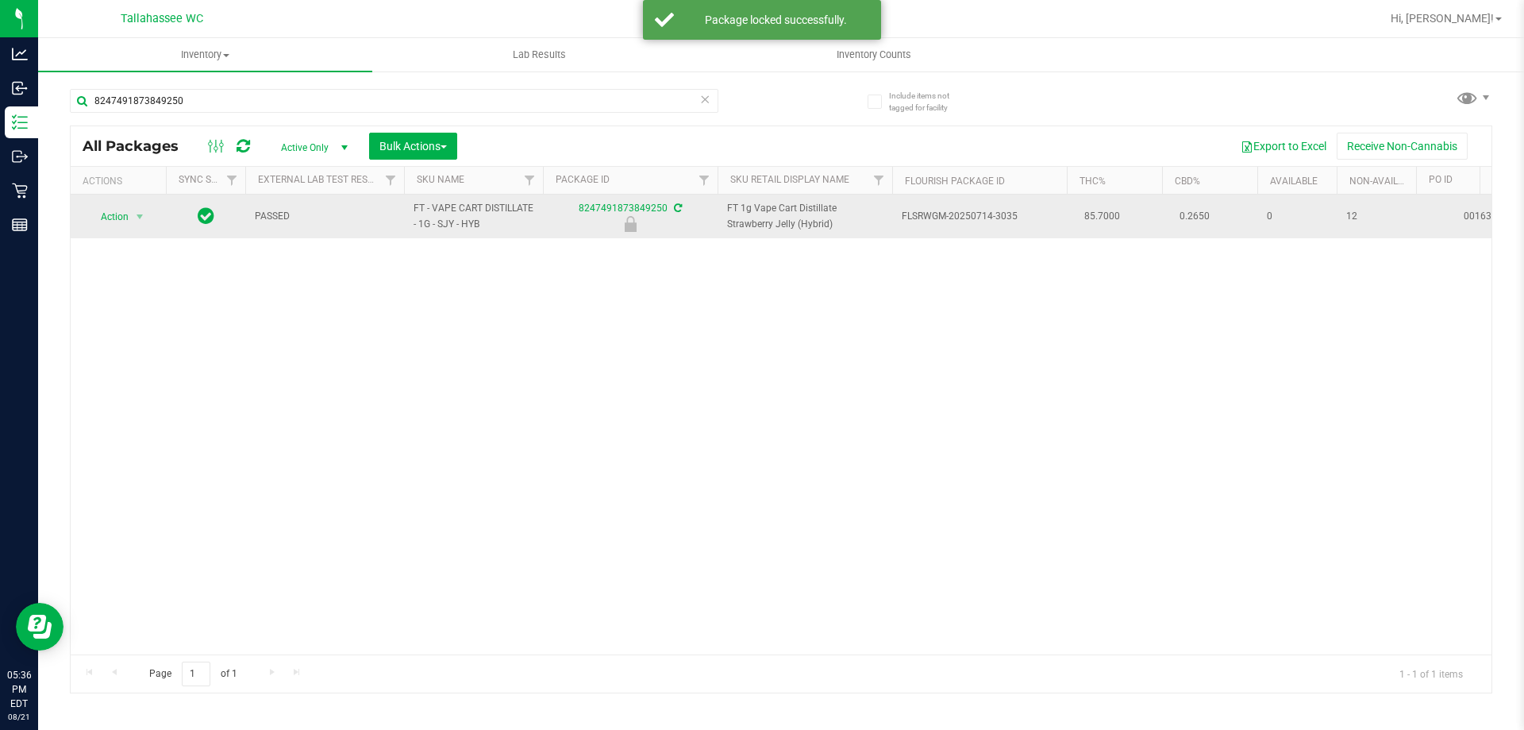
drag, startPoint x: 491, startPoint y: 224, endPoint x: 382, endPoint y: 198, distance: 111.7
copy tr "FT - VAPE CART DISTILLATE - 1G - SJY - HYB"
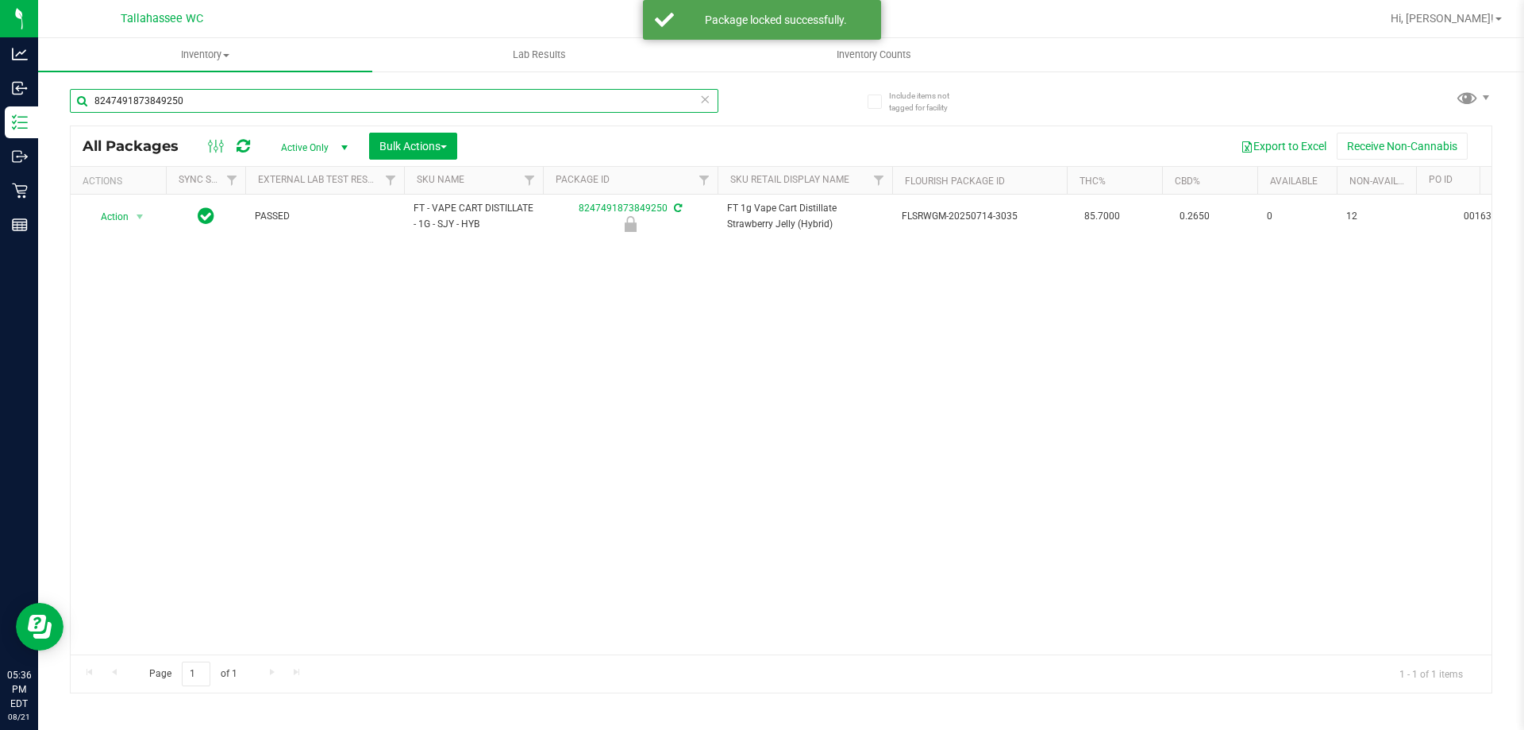
click at [366, 90] on input "8247491873849250" at bounding box center [394, 101] width 649 height 24
paste input "FT - VAPE CART DISTILLATE - 1G - SJY - HYB"
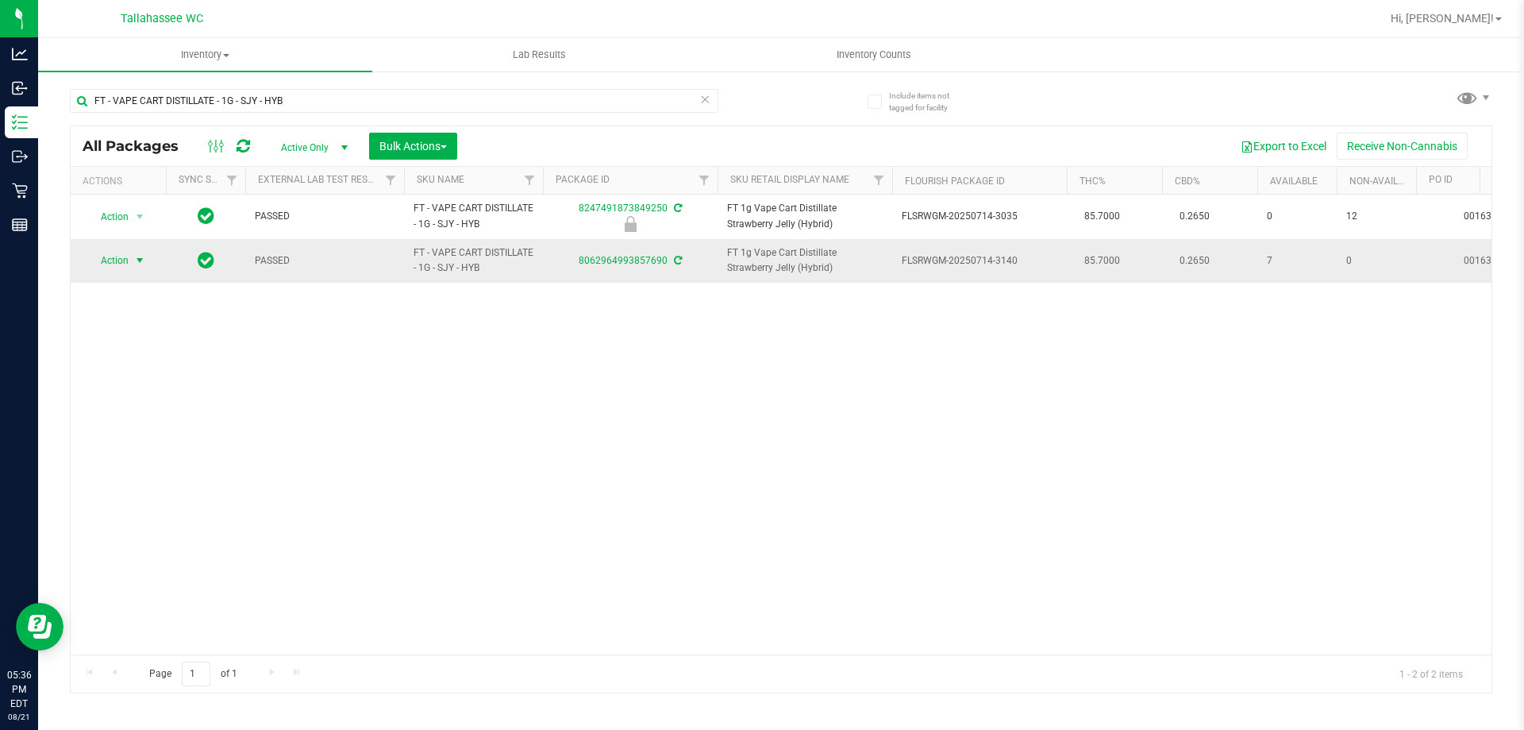
click at [133, 256] on span "select" at bounding box center [140, 260] width 20 height 22
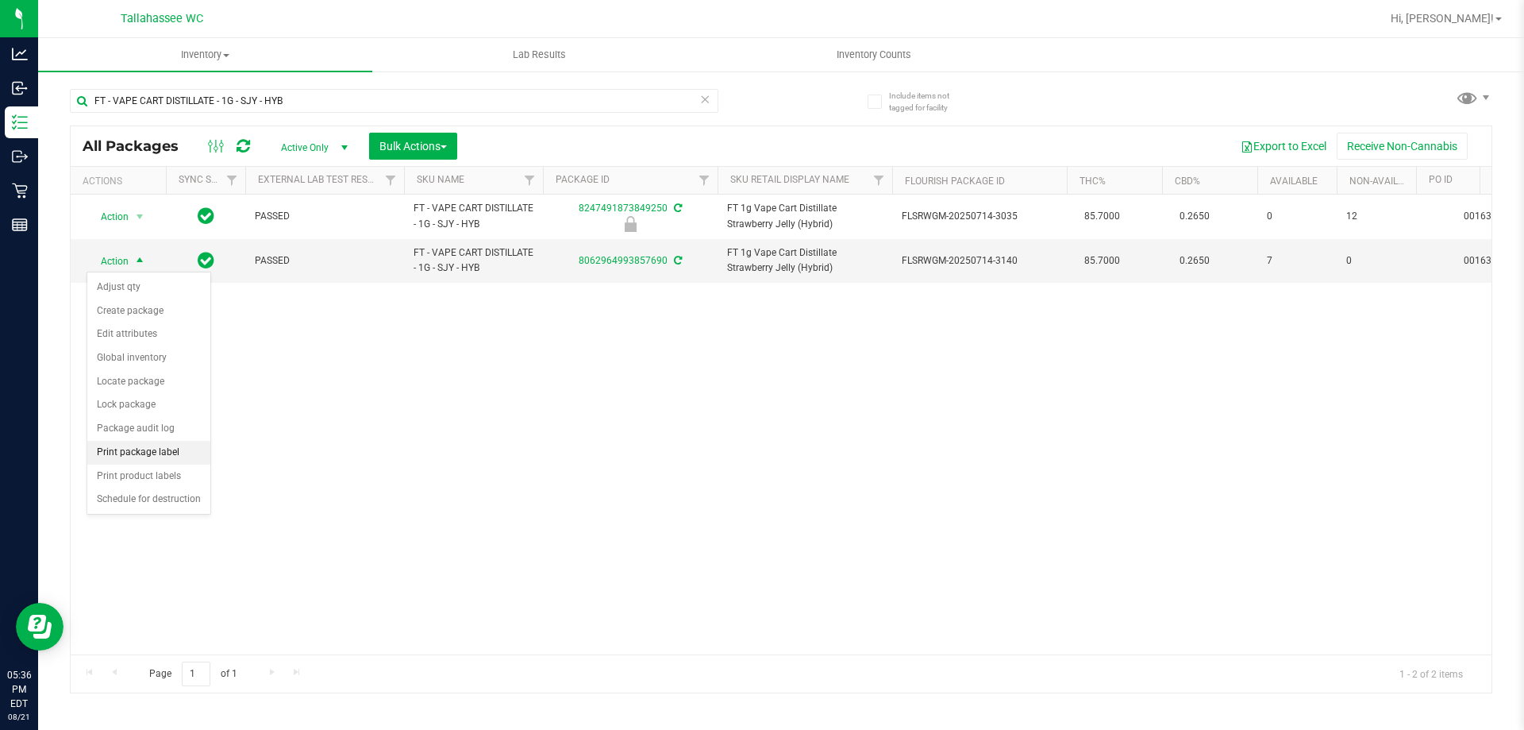
click at [175, 456] on li "Print package label" at bounding box center [148, 453] width 123 height 24
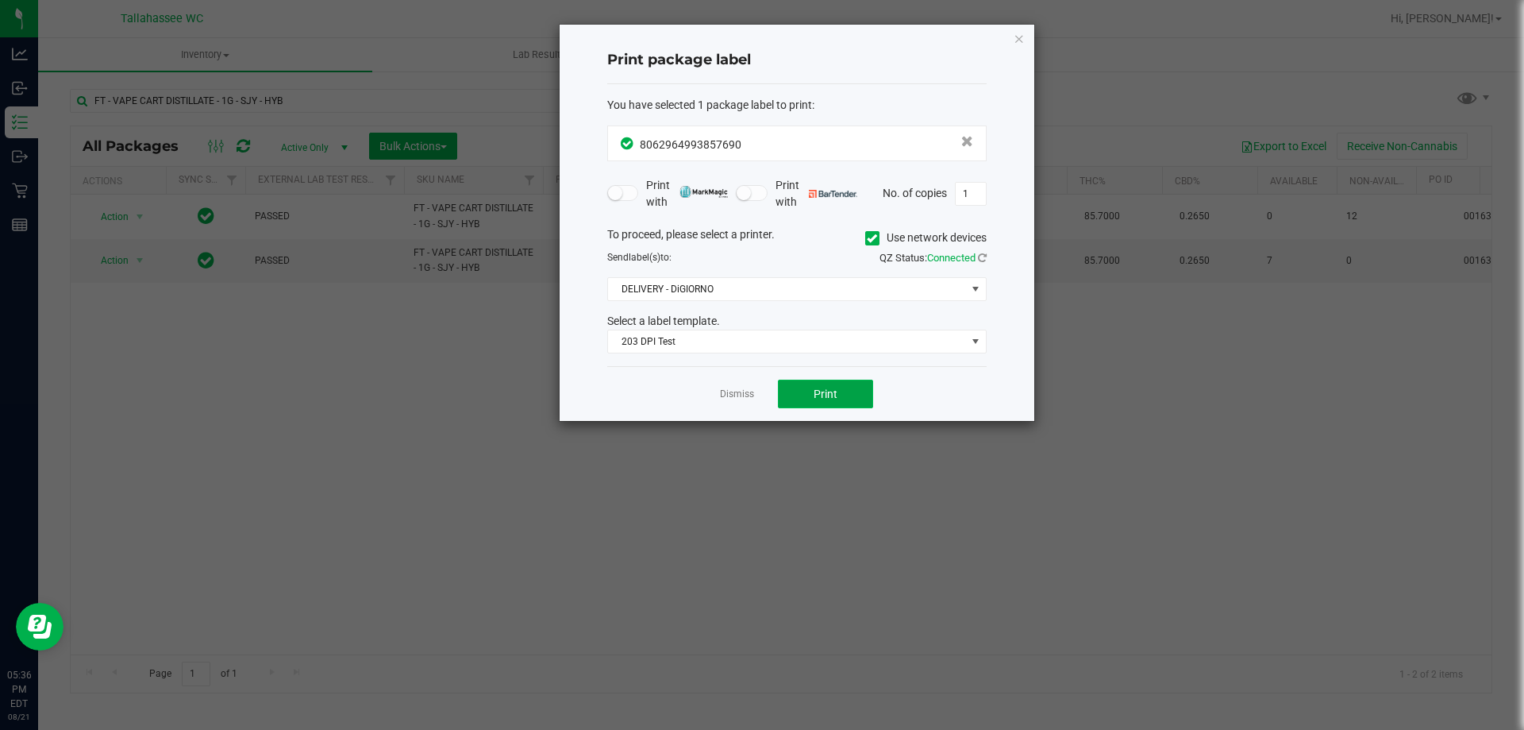
click at [829, 379] on button "Print" at bounding box center [825, 393] width 95 height 29
click at [730, 397] on link "Dismiss" at bounding box center [737, 393] width 34 height 13
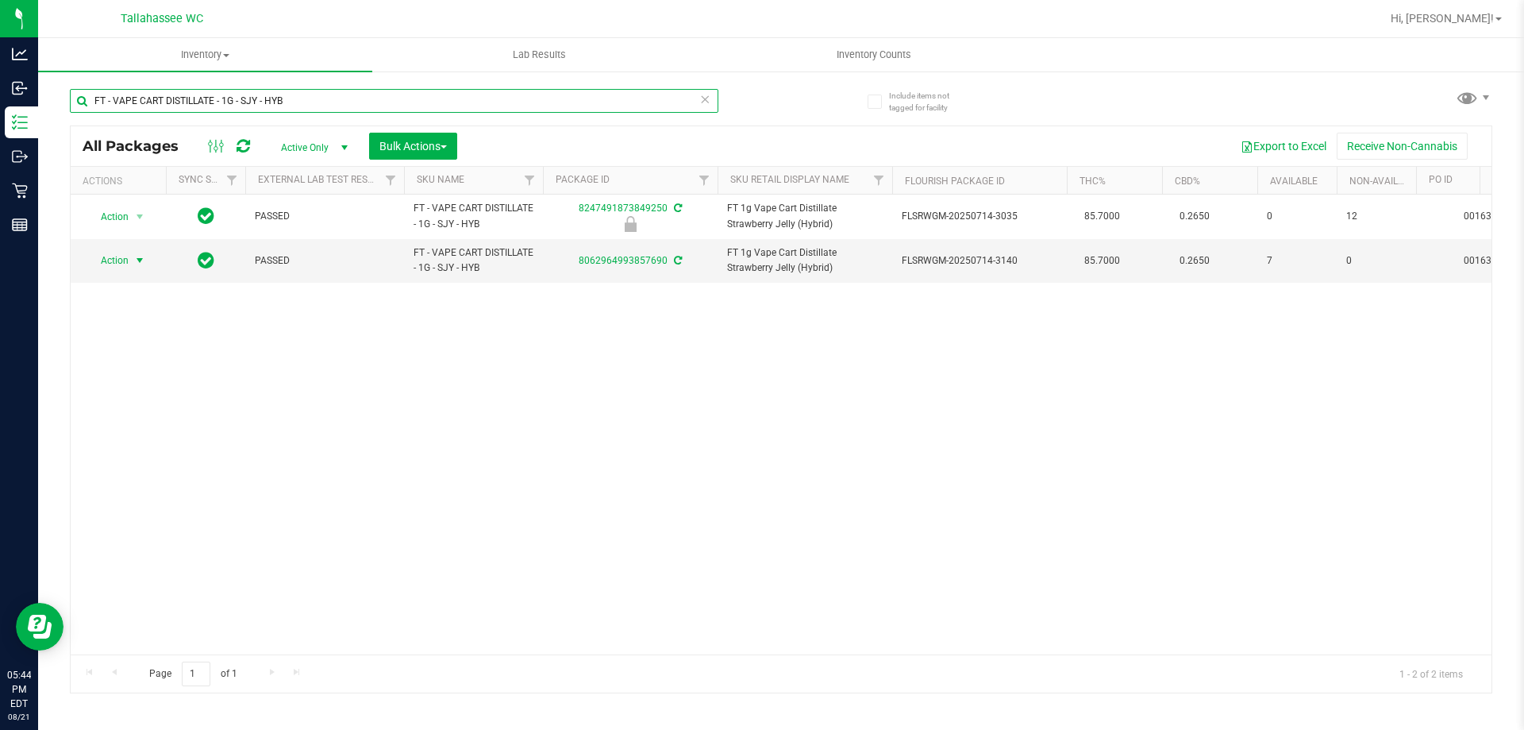
click at [479, 111] on input "FT - VAPE CART DISTILLATE - 1G - SJY - HYB" at bounding box center [394, 101] width 649 height 24
click at [480, 108] on input "FT - VAPE CART DISTILLATE - 1G - SJY - HYB" at bounding box center [394, 101] width 649 height 24
click at [481, 107] on input "FT - VAPE CART DISTILLATE - 1G - SJY - HYB" at bounding box center [394, 101] width 649 height 24
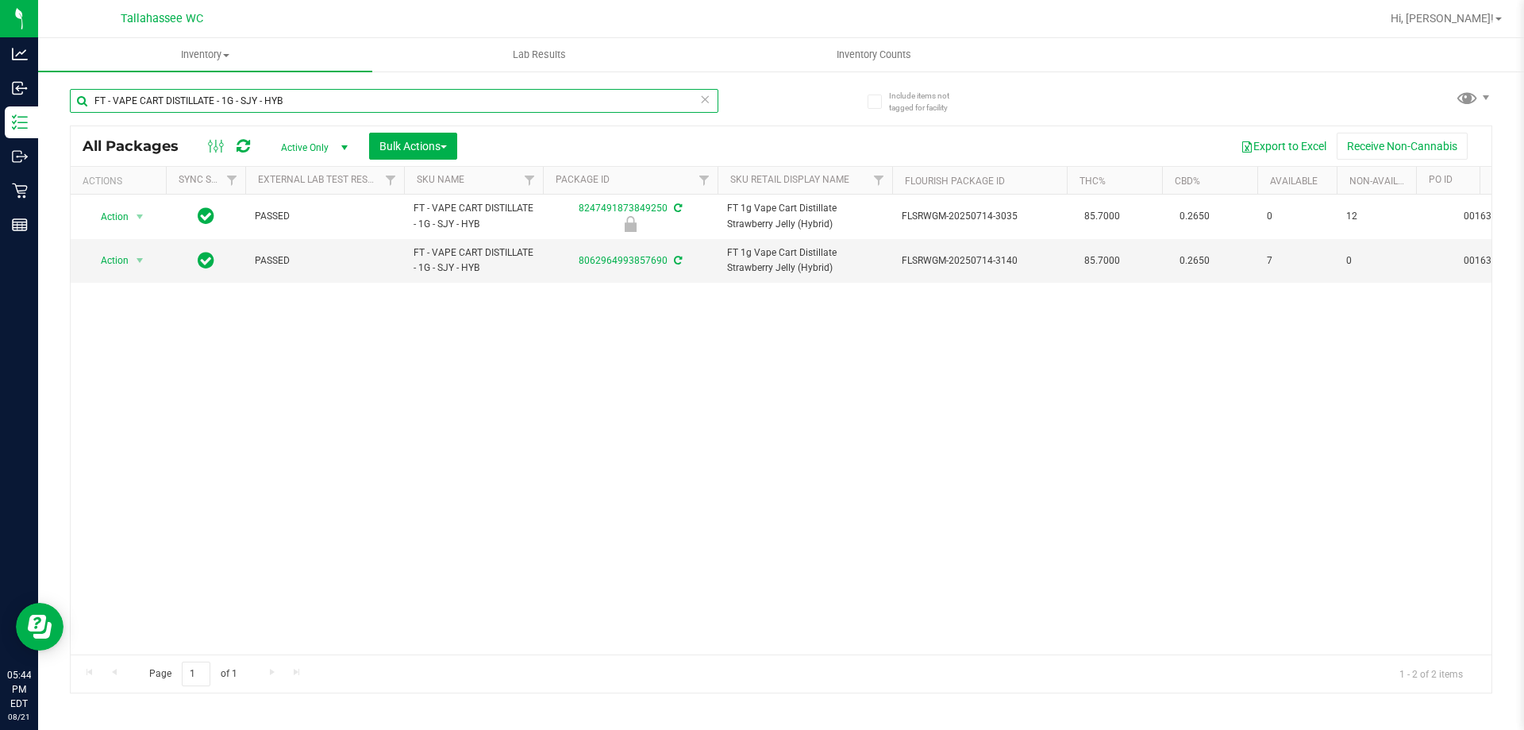
paste input "5848339223447279"
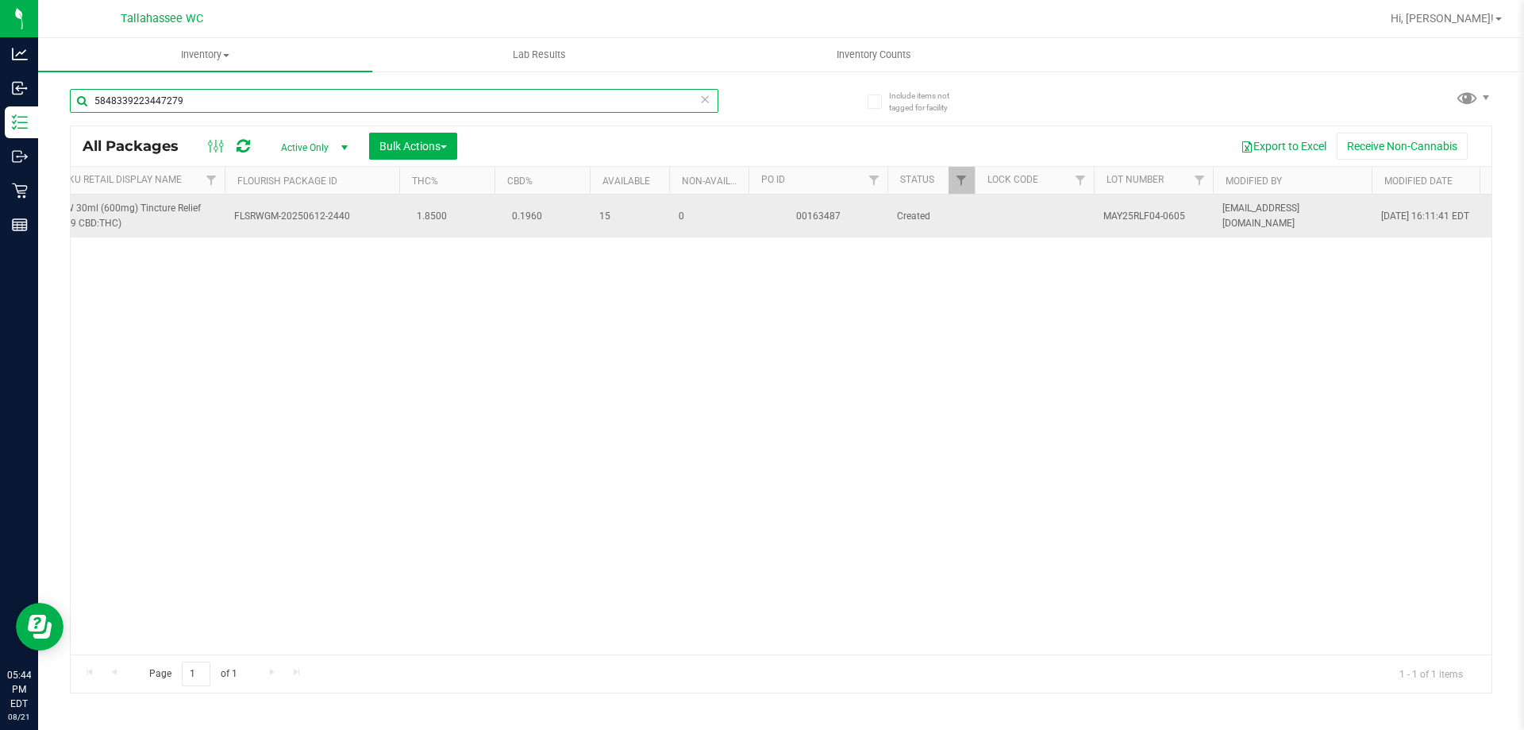
type input "5848339223447279"
click at [1161, 214] on span "MAY25RLF04-0605" at bounding box center [1153, 216] width 100 height 15
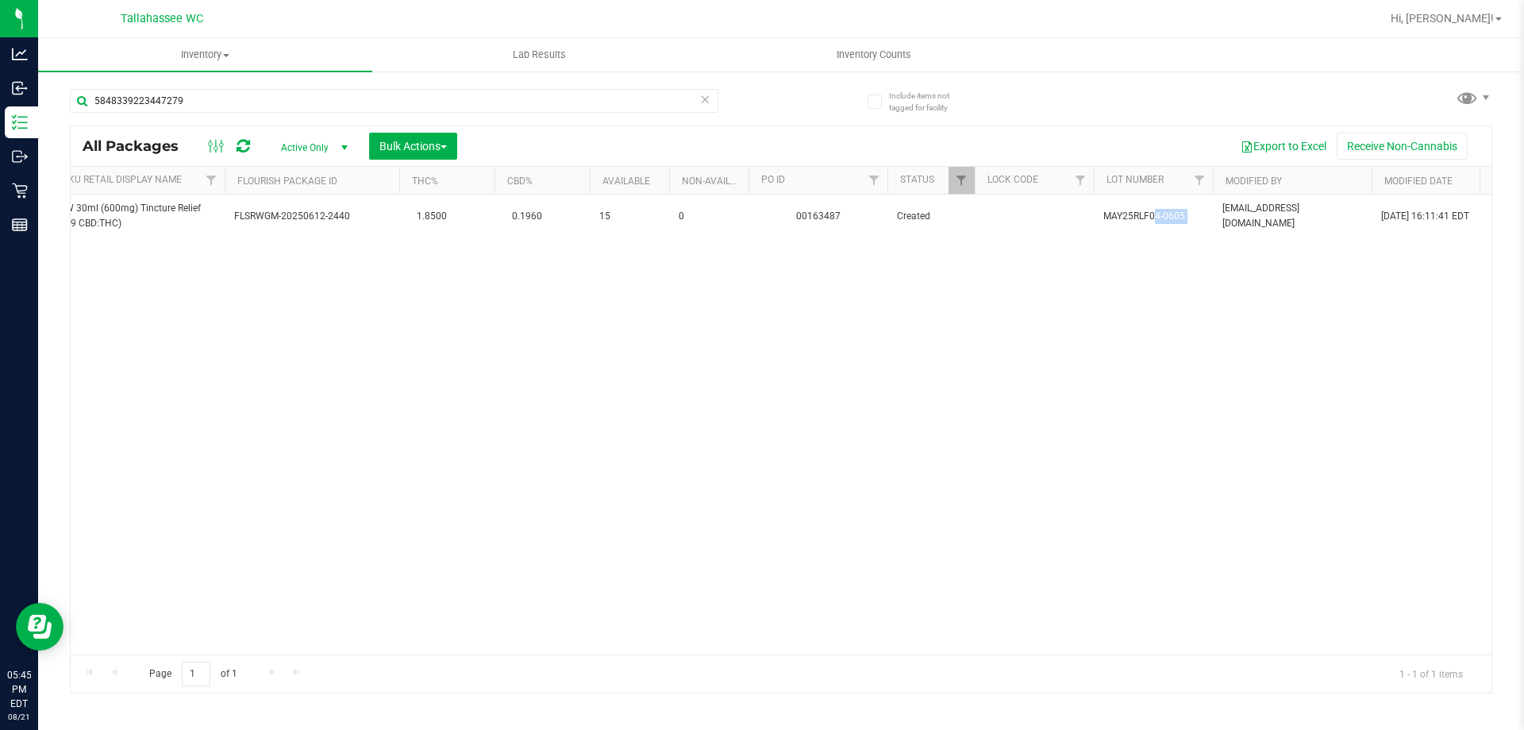
copy tr "MAY25RLF04-0605"
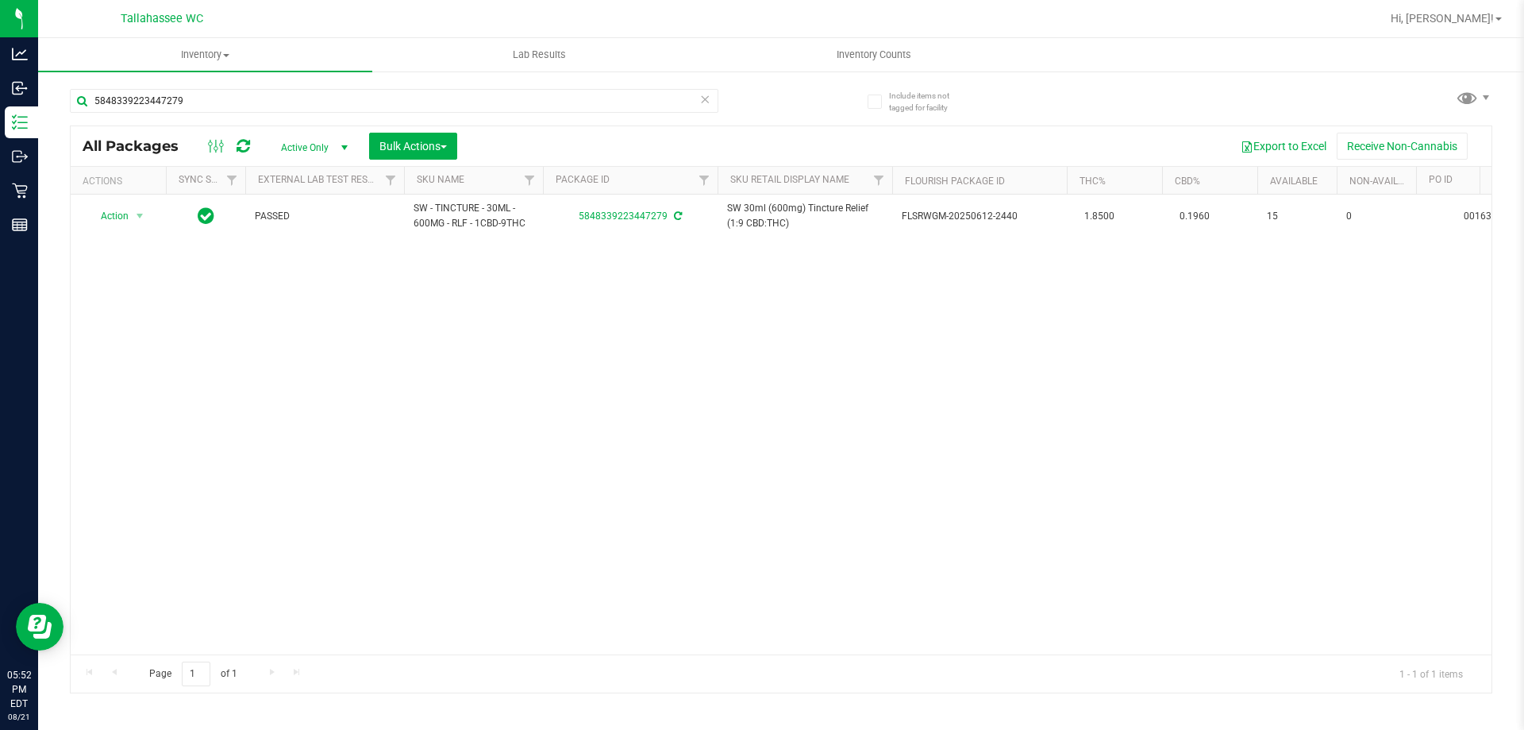
drag, startPoint x: 608, startPoint y: 648, endPoint x: 7, endPoint y: 7, distance: 878.4
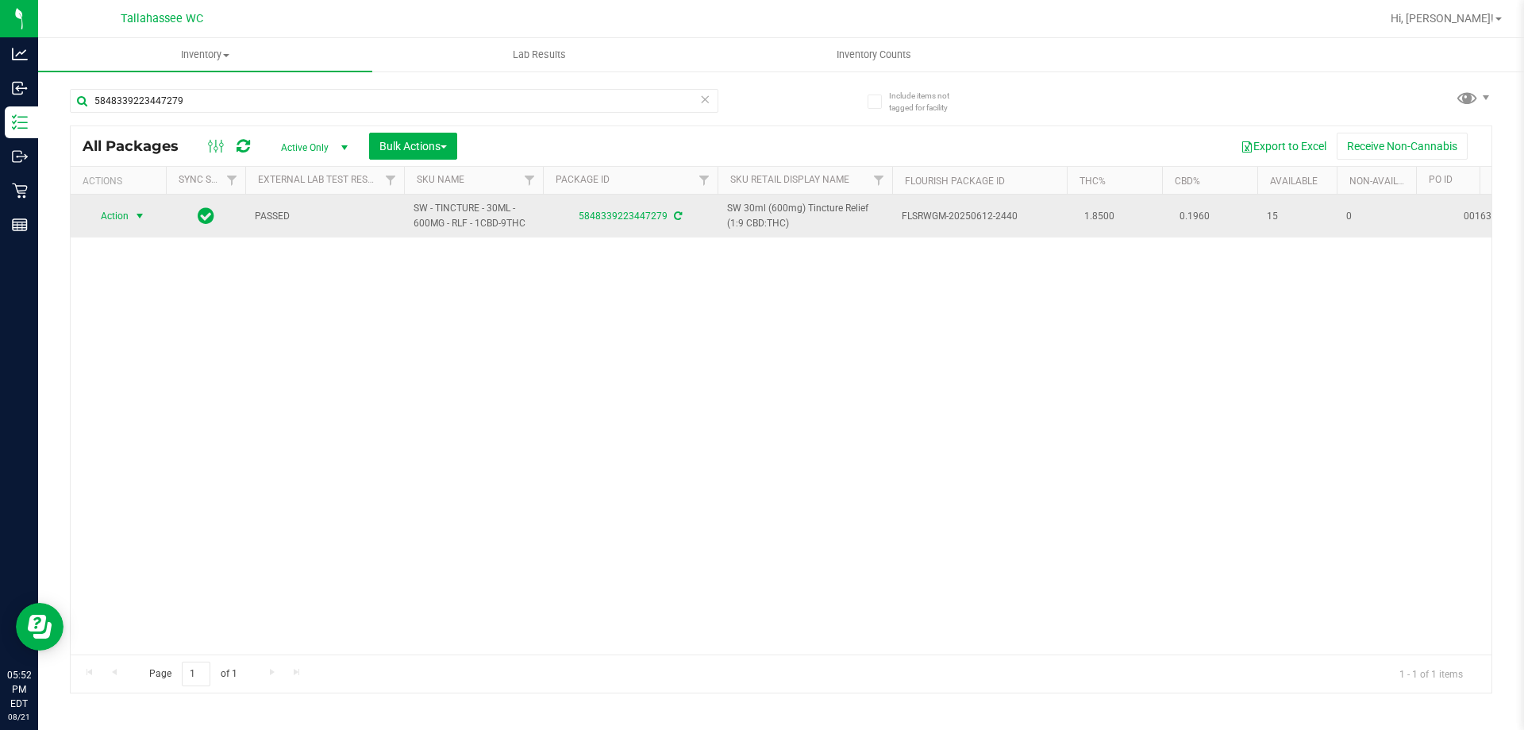
click at [133, 214] on span "select" at bounding box center [140, 216] width 20 height 22
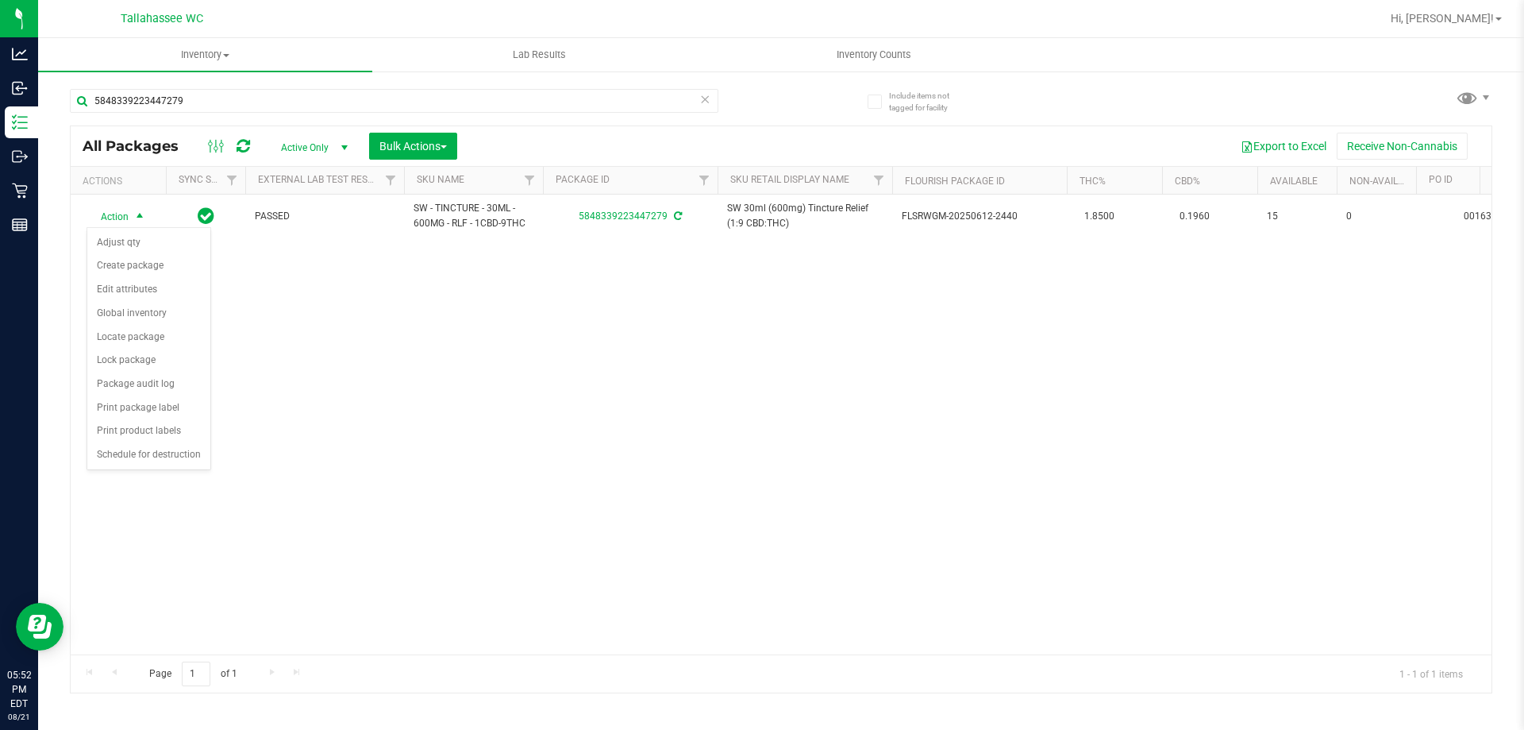
click at [540, 490] on div "Action Action Adjust qty Create package Edit attributes Global inventory Locate…" at bounding box center [781, 424] width 1421 height 460
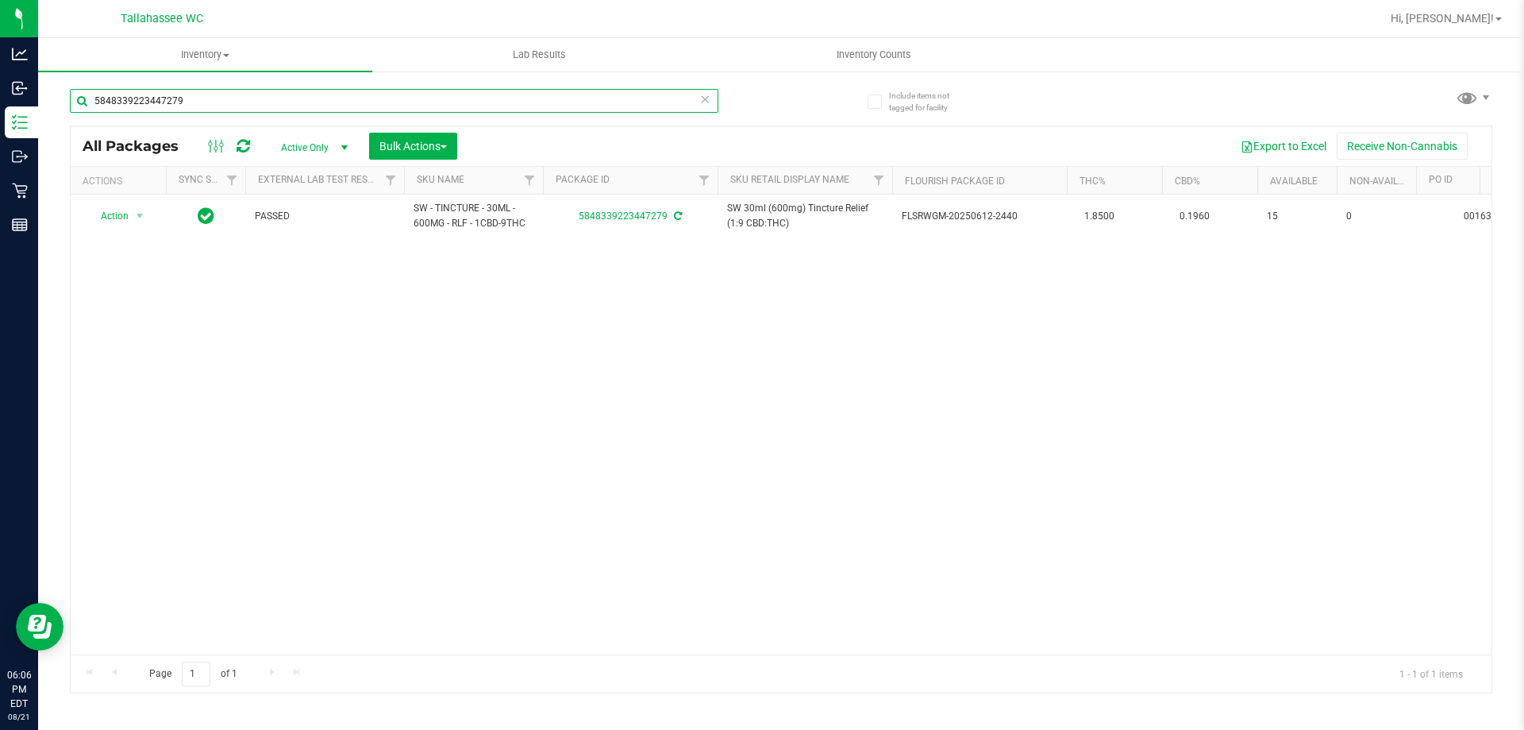
click at [369, 98] on input "5848339223447279" at bounding box center [394, 101] width 649 height 24
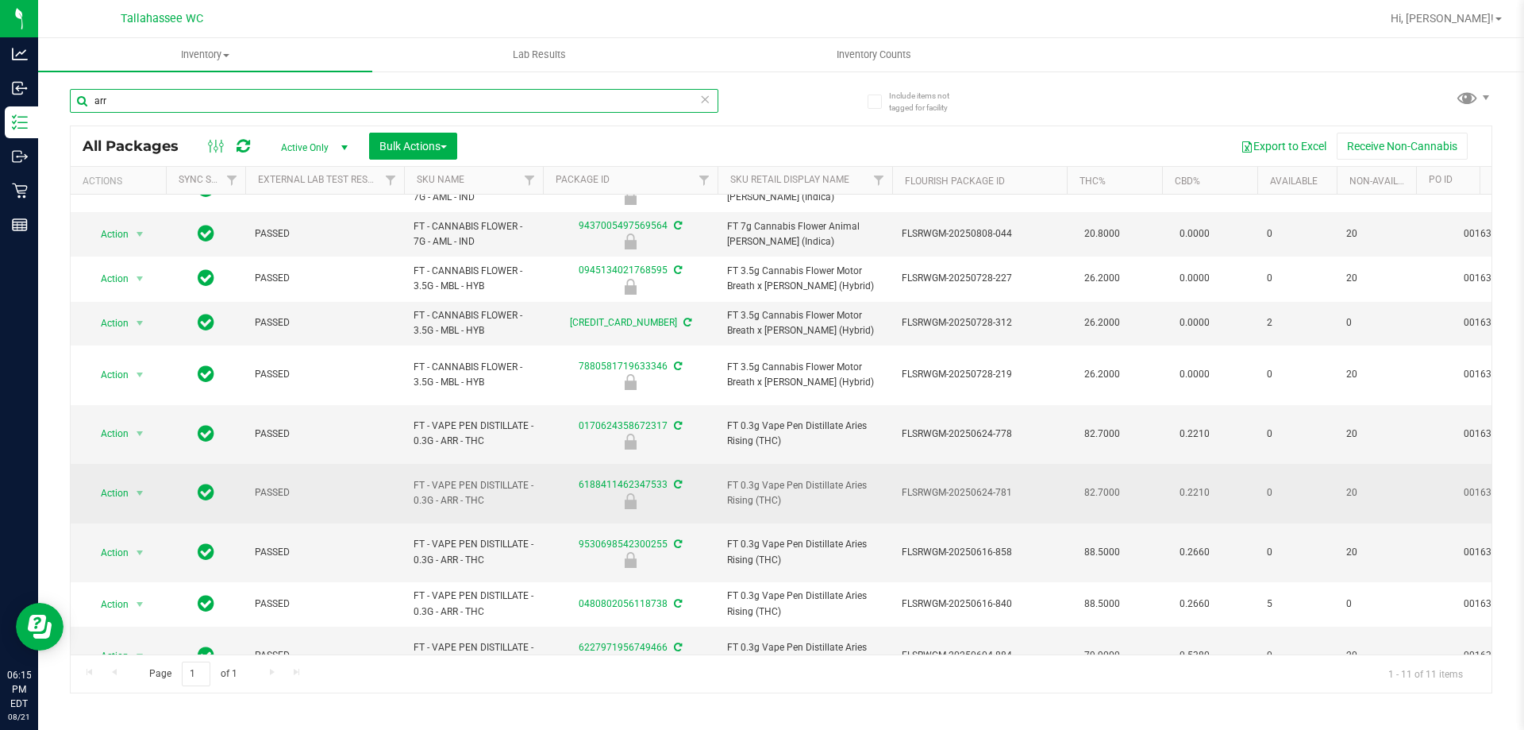
scroll to position [41, 0]
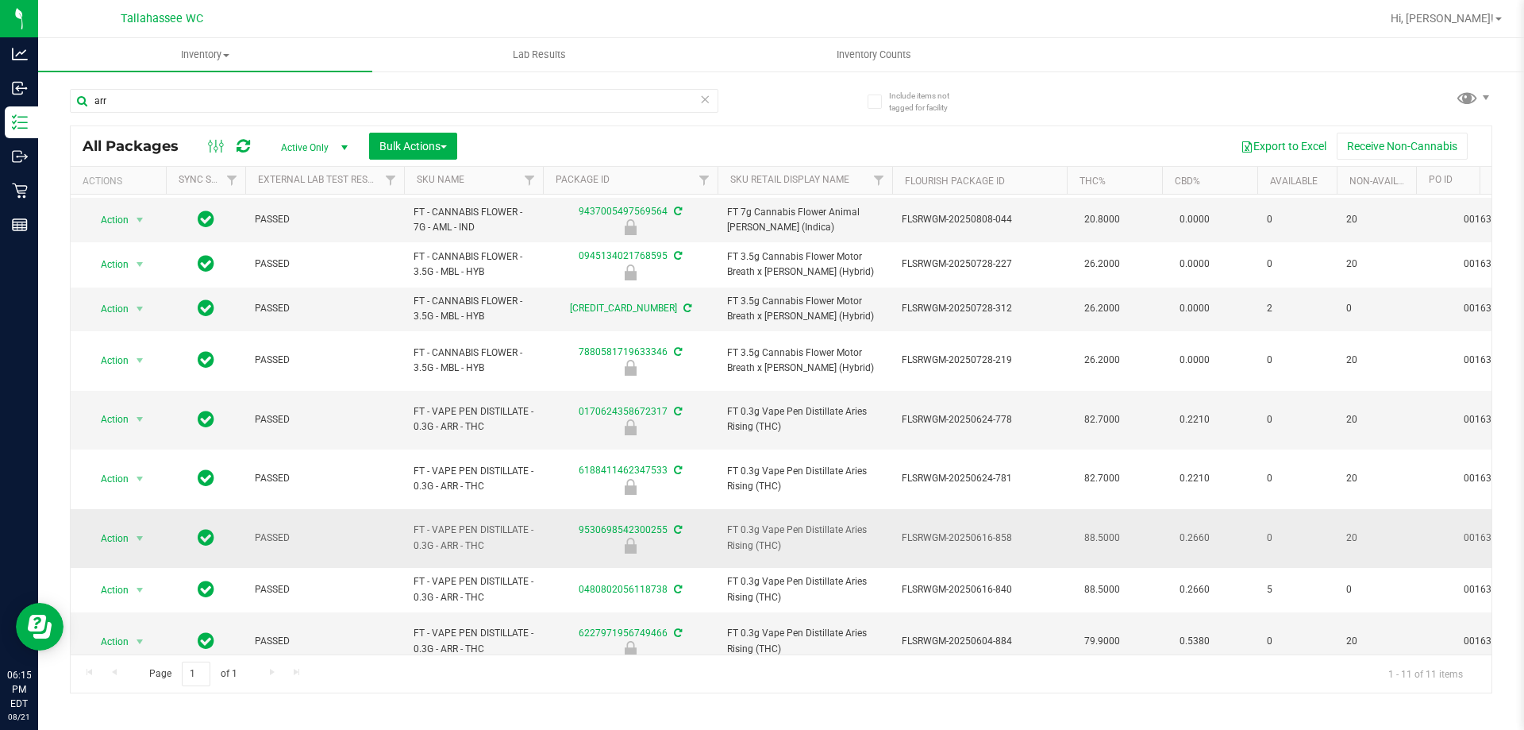
drag, startPoint x: 501, startPoint y: 495, endPoint x: 405, endPoint y: 480, distance: 97.2
click at [405, 509] on td "FT - VAPE PEN DISTILLATE - 0.3G - ARR - THC" at bounding box center [473, 539] width 139 height 60
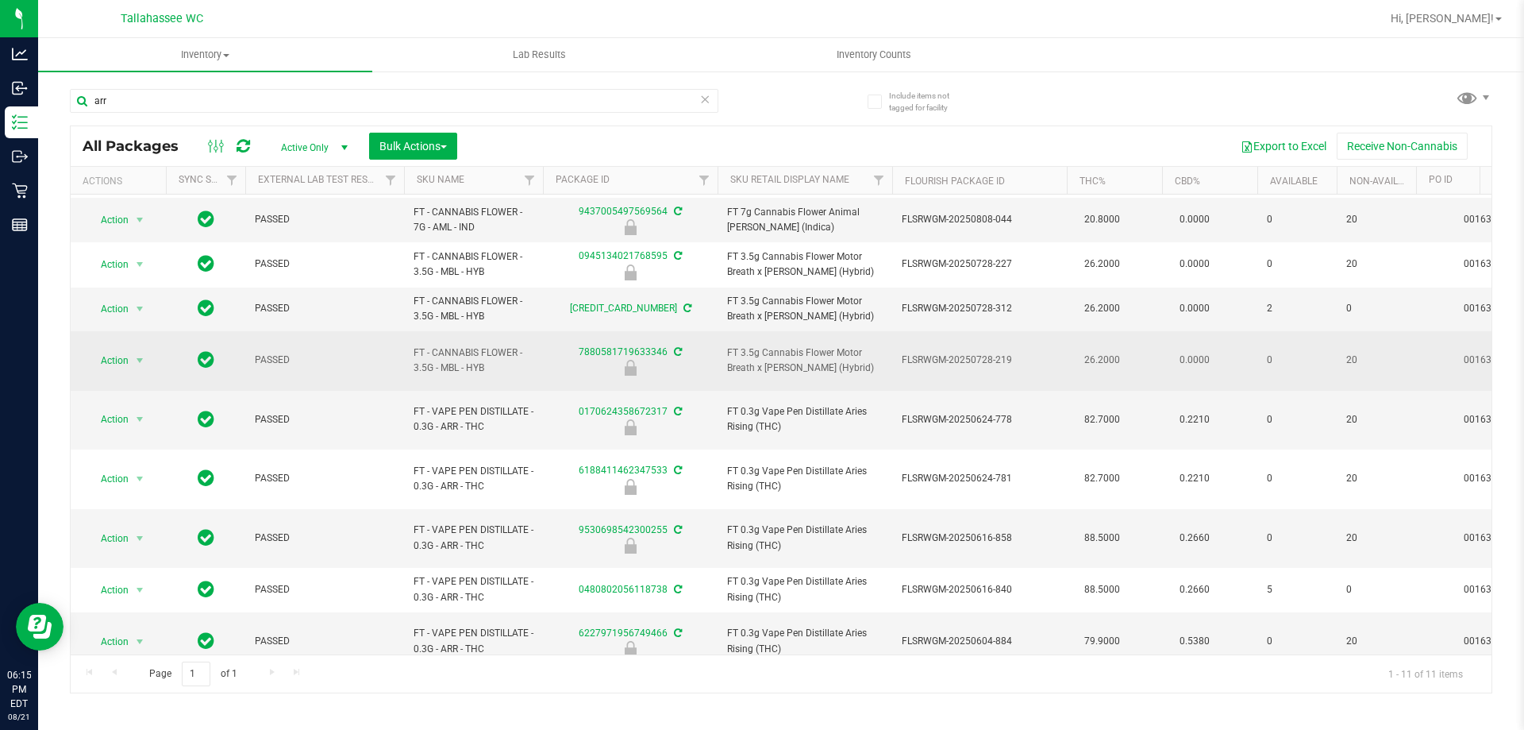
copy span "FT - VAPE PEN DISTILLATE - 0.3G - ARR - THC"
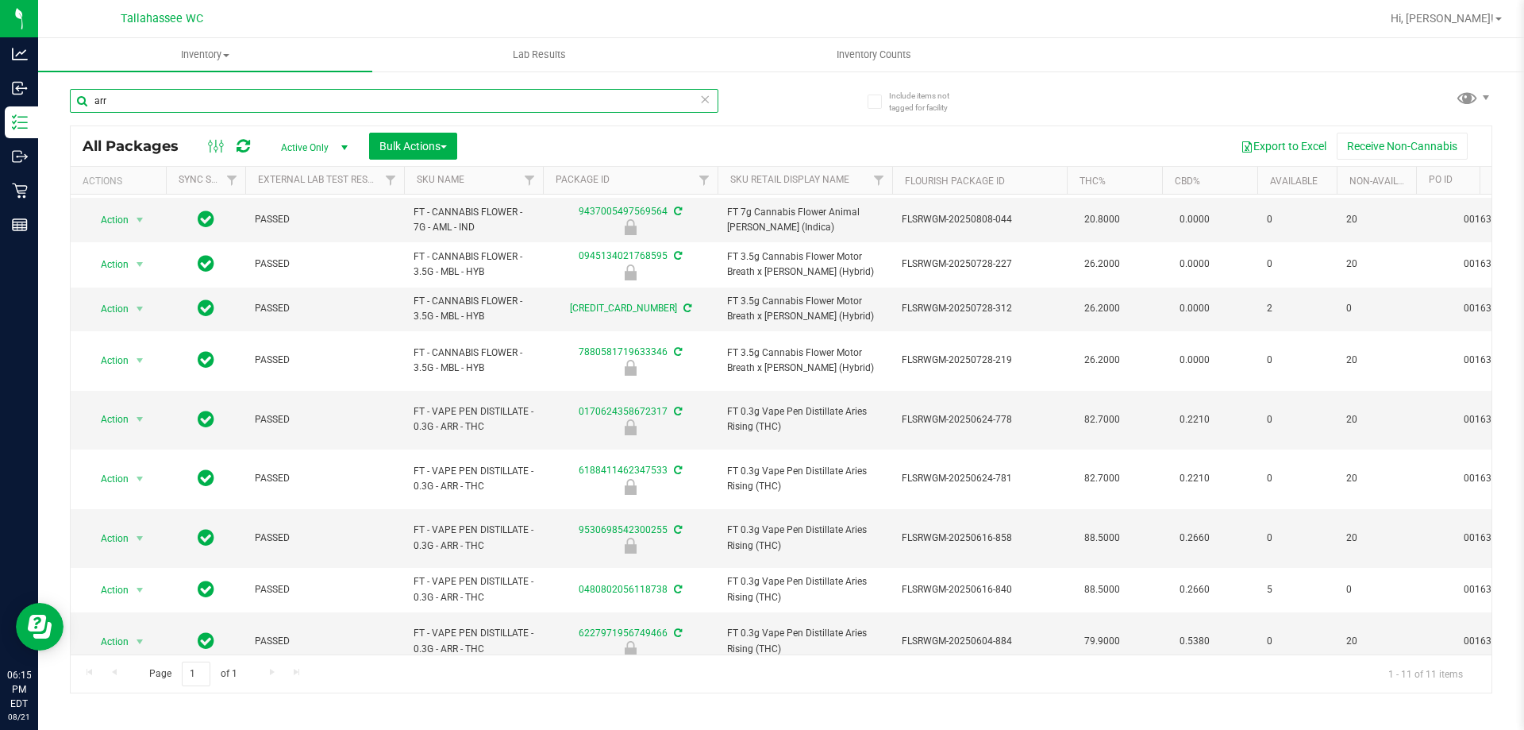
click at [449, 94] on input "arr" at bounding box center [394, 101] width 649 height 24
paste input "FT - VAPE PEN DISTILLATE - 0.3G - ARR - THC"
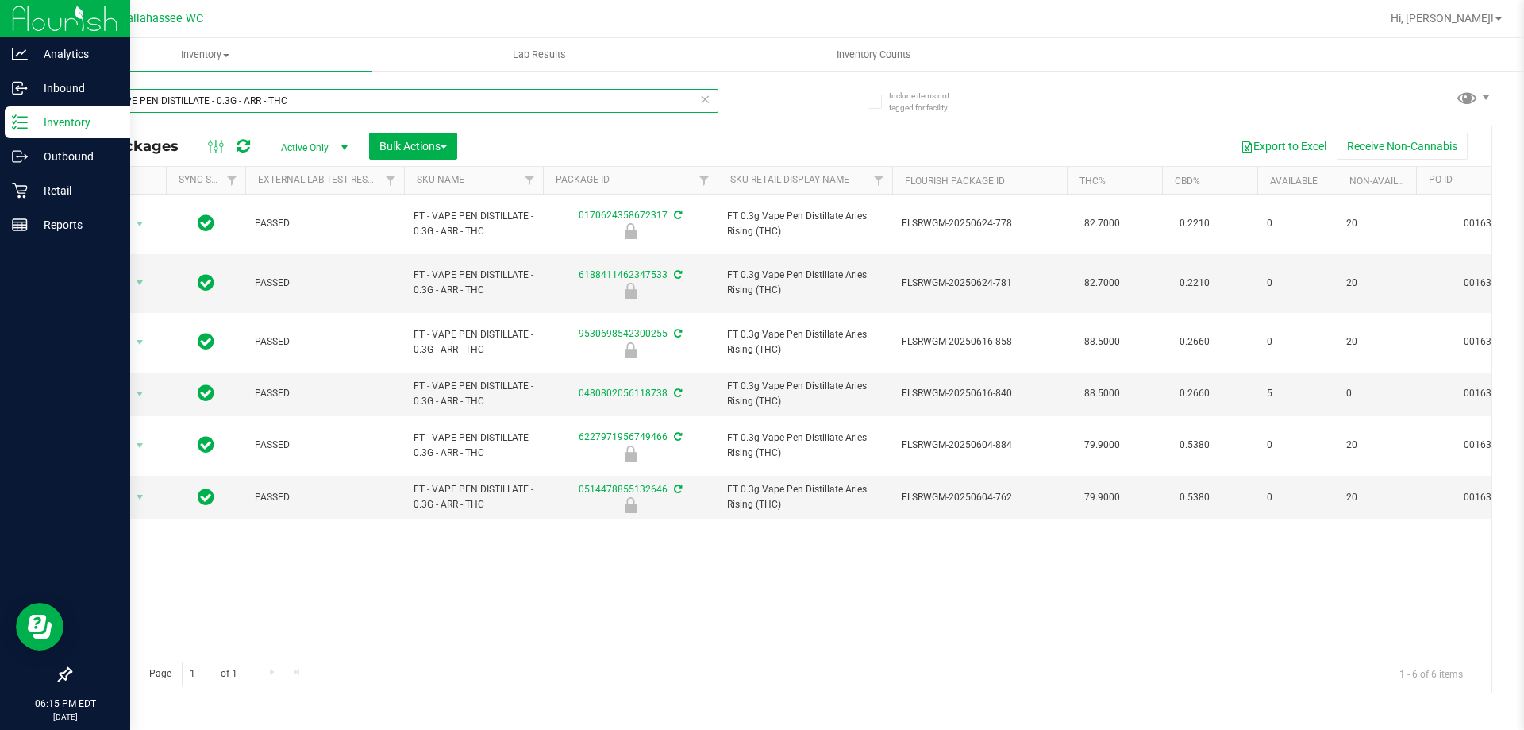
type input "FT - VAPE PEN DISTILLATE - 0.3G - ARR - THC"
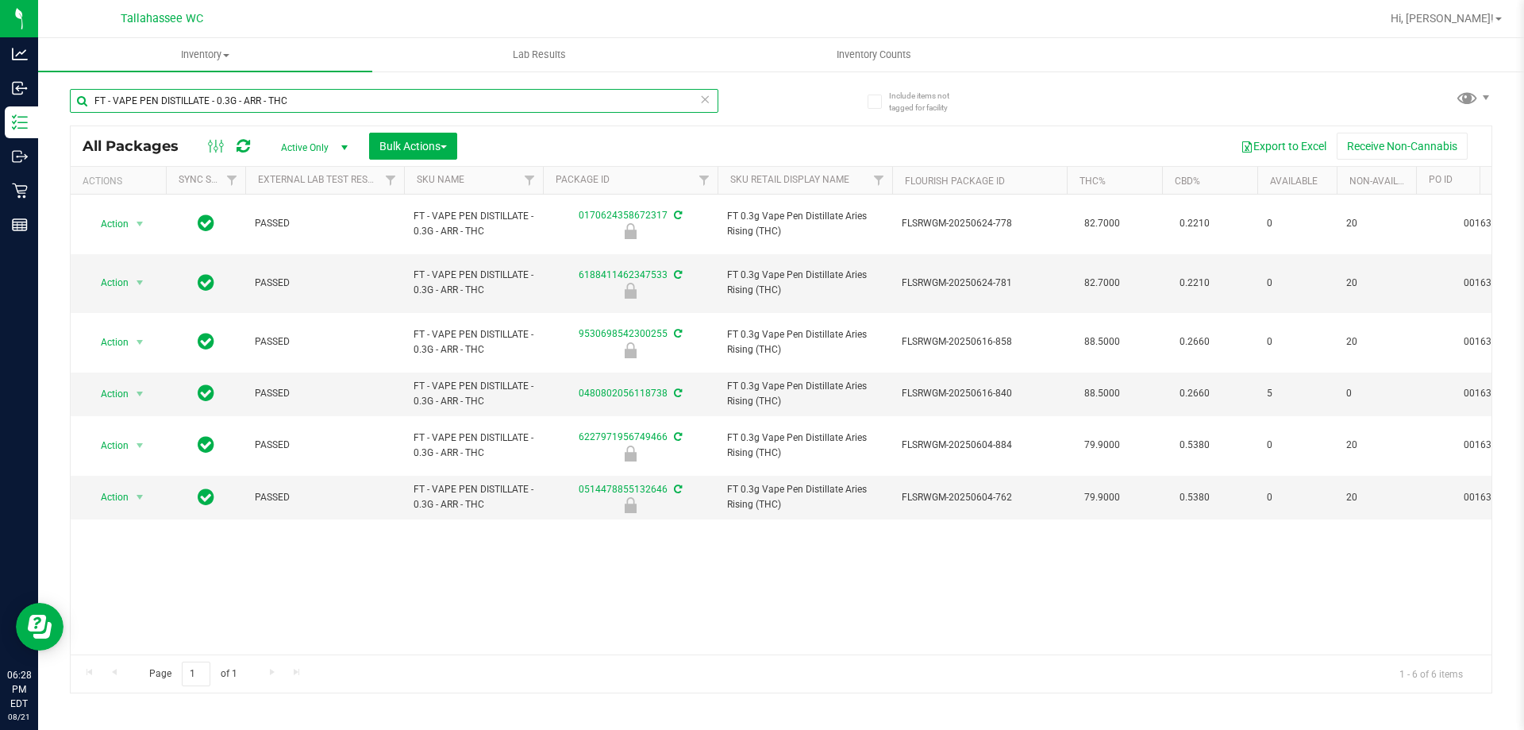
click at [364, 104] on input "FT - VAPE PEN DISTILLATE - 0.3G - ARR - THC" at bounding box center [394, 101] width 649 height 24
click at [709, 98] on icon at bounding box center [704, 98] width 11 height 19
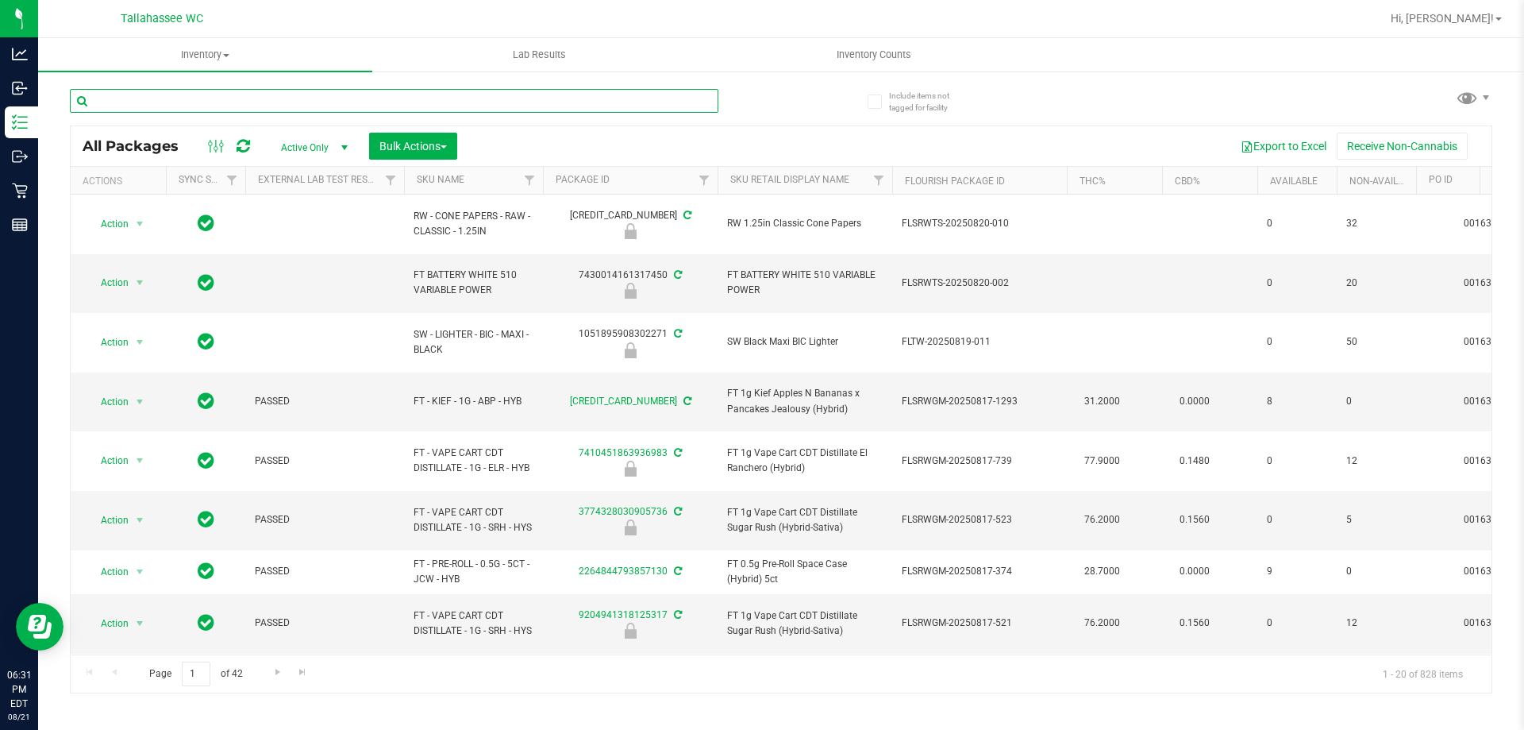
click at [133, 91] on input "text" at bounding box center [394, 101] width 649 height 24
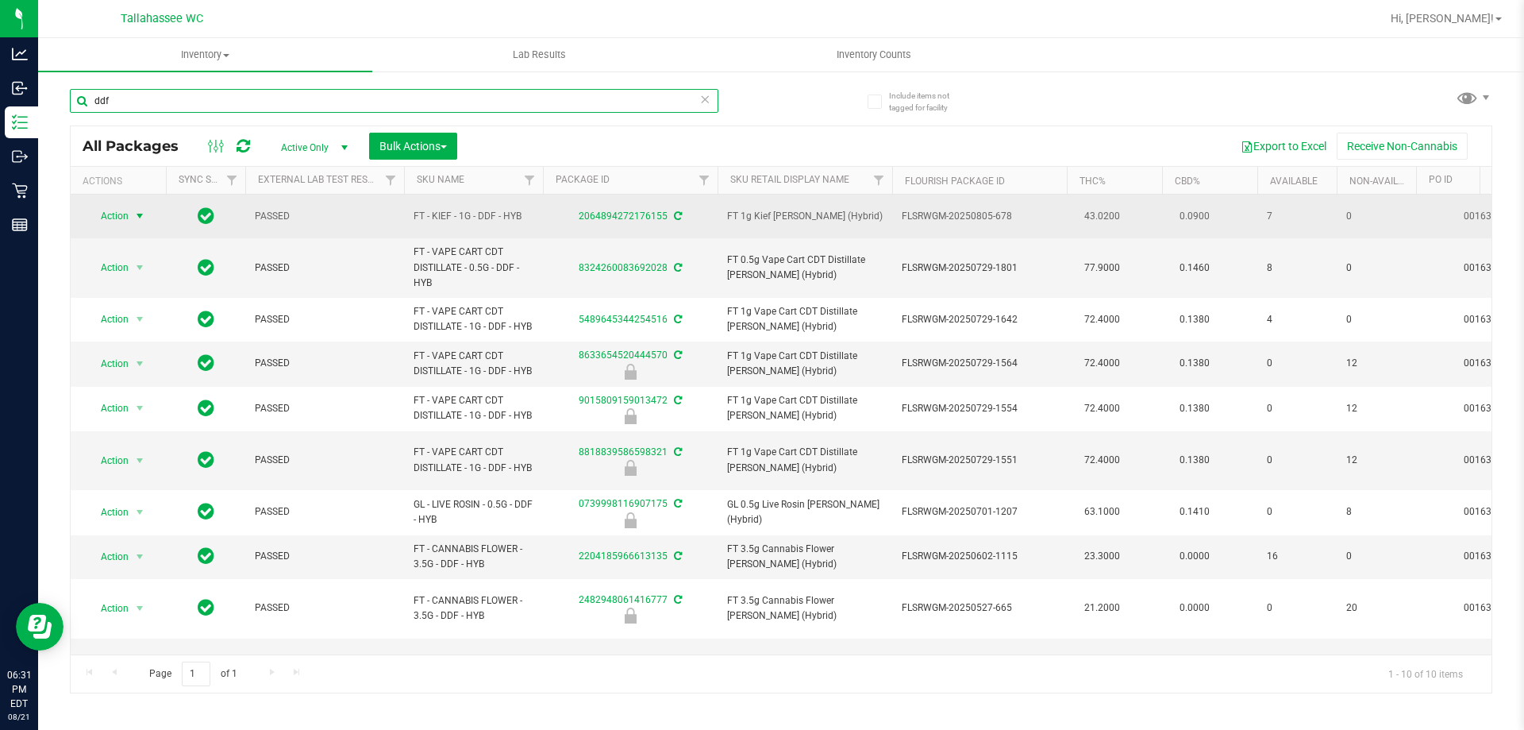
type input "ddf"
click at [121, 218] on span "Action" at bounding box center [108, 216] width 43 height 22
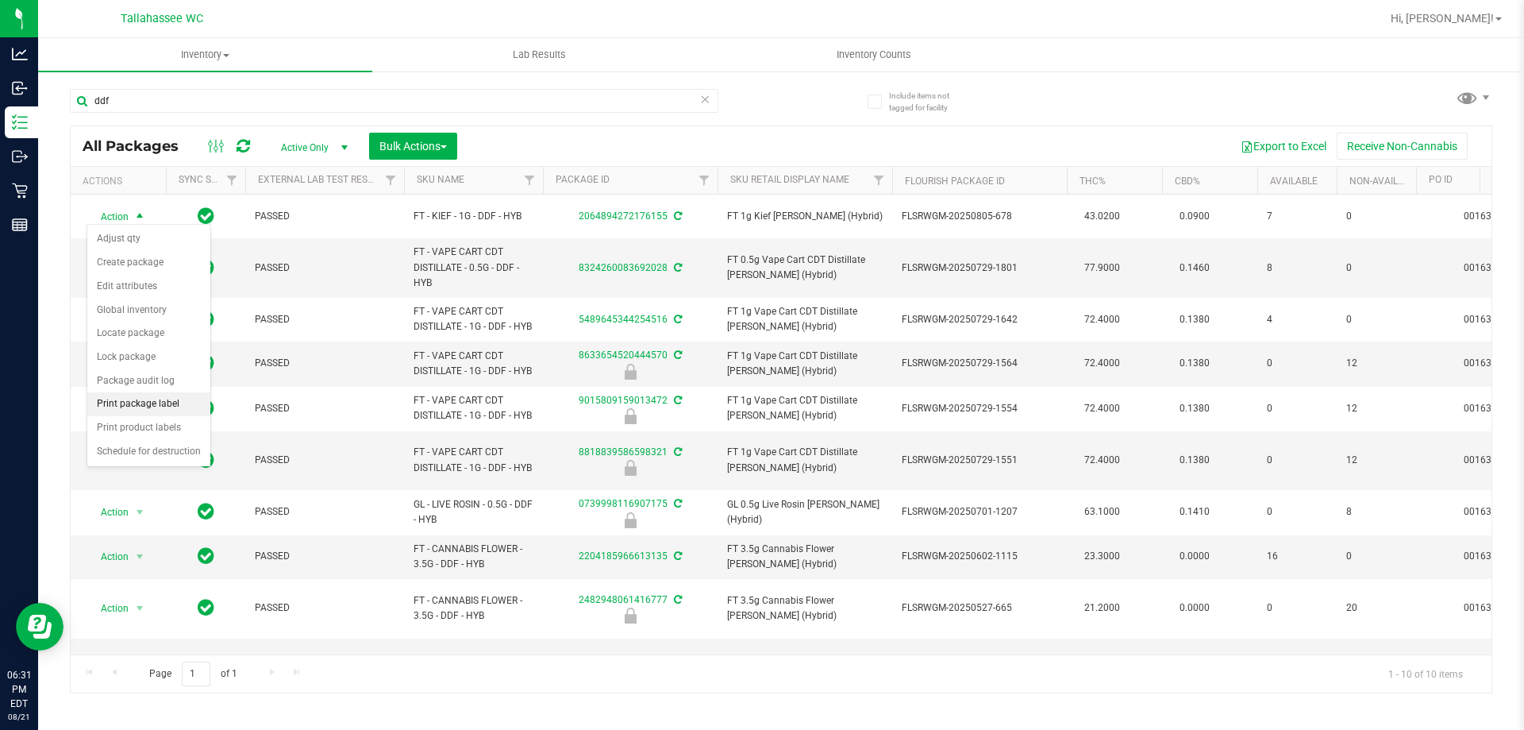
click at [181, 412] on li "Print package label" at bounding box center [148, 404] width 123 height 24
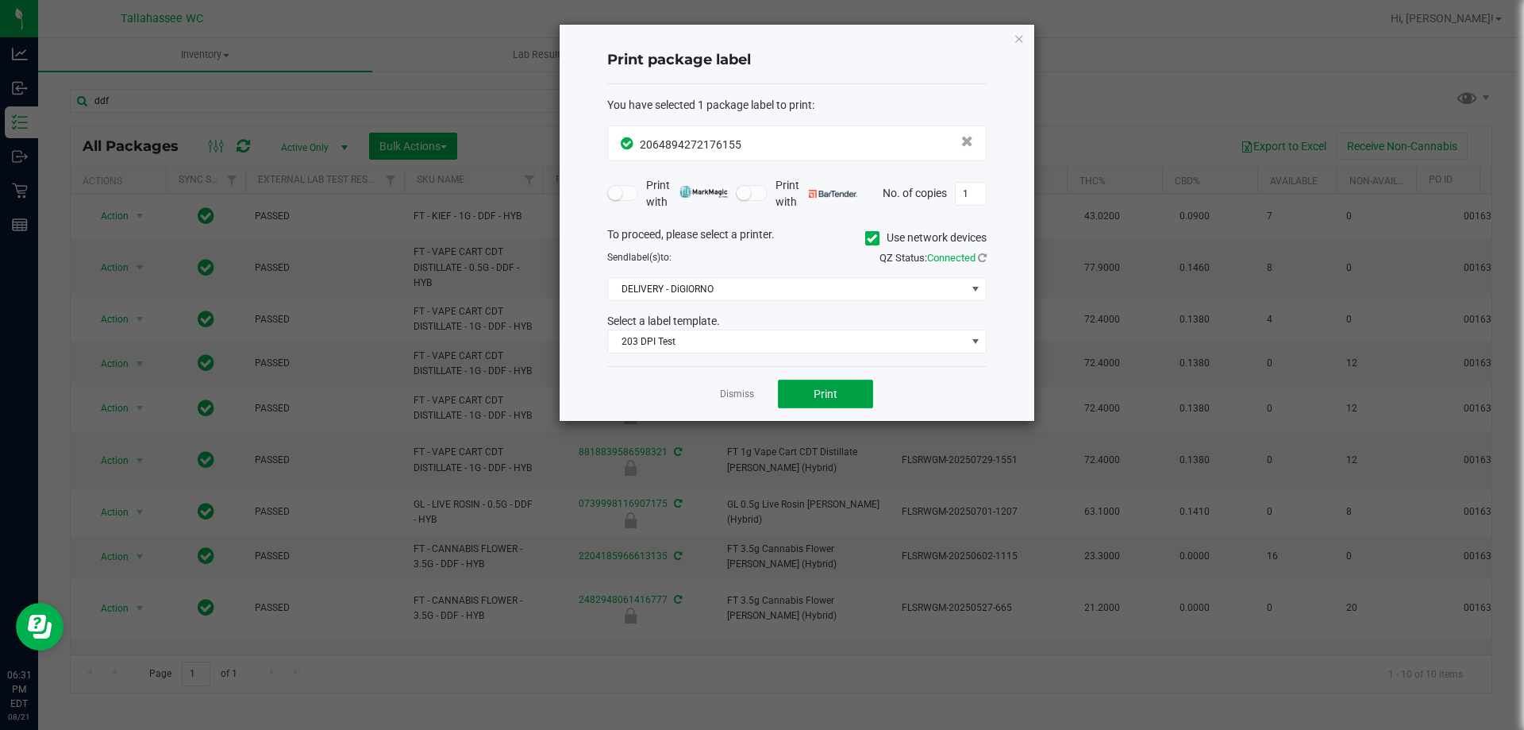
click at [858, 393] on button "Print" at bounding box center [825, 393] width 95 height 29
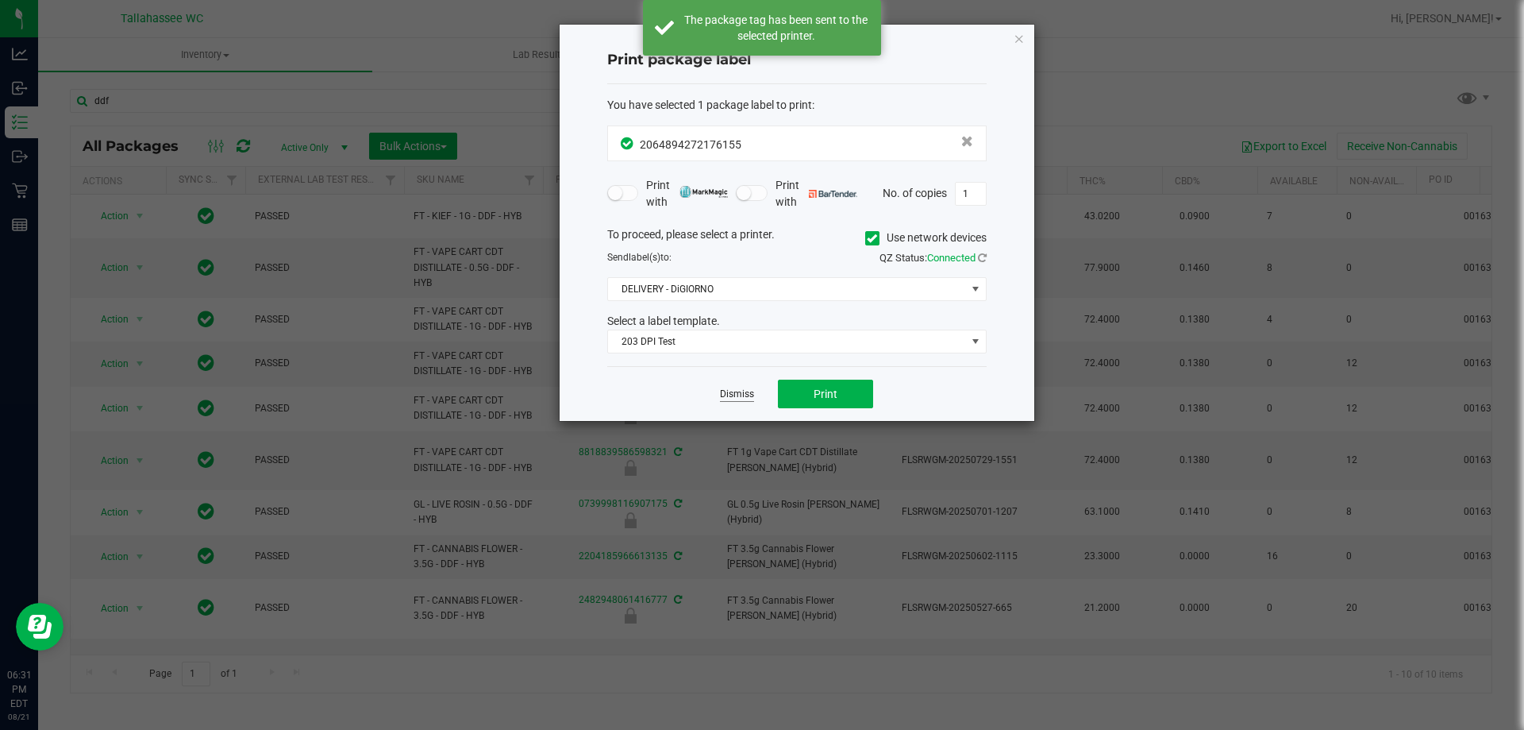
click at [745, 395] on link "Dismiss" at bounding box center [737, 393] width 34 height 13
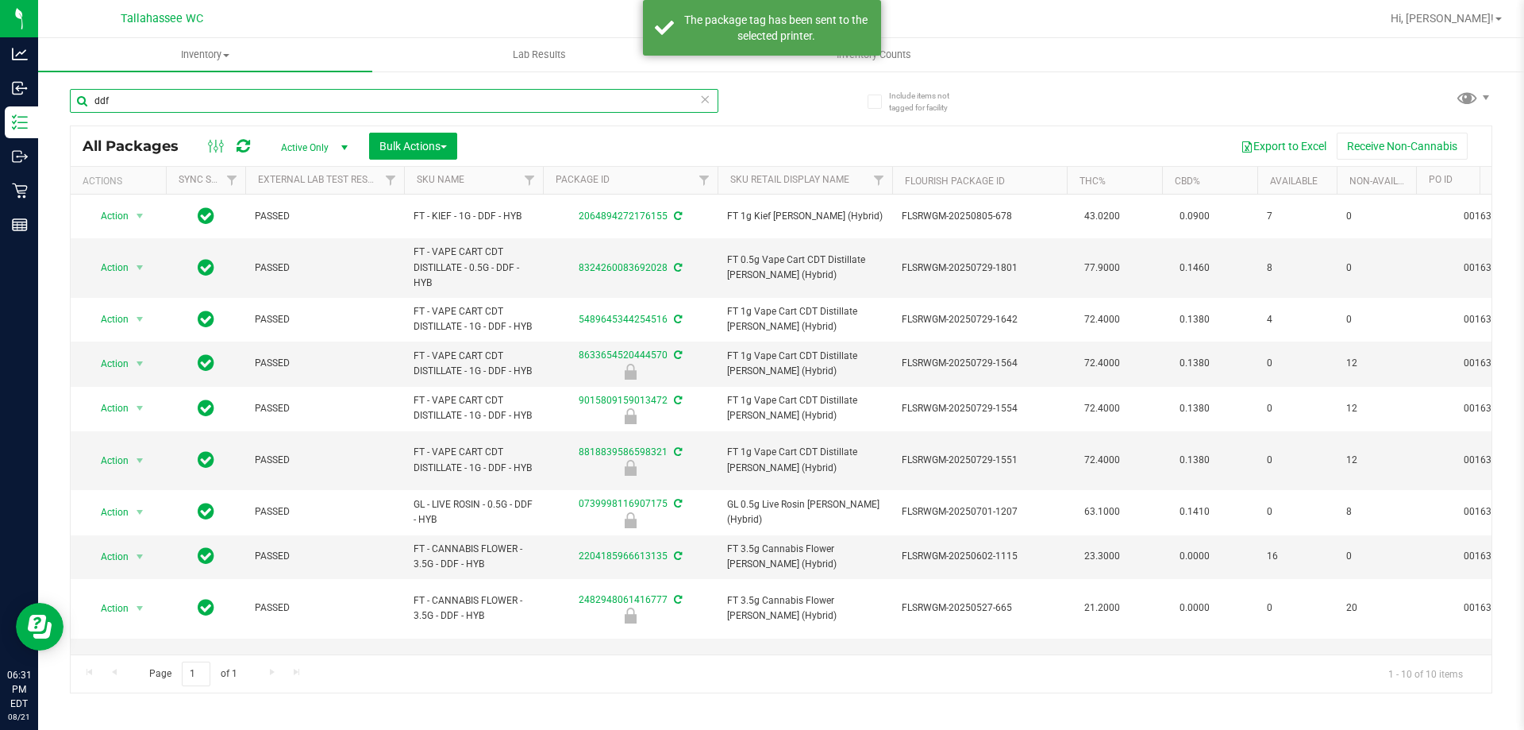
click at [462, 90] on input "ddf" at bounding box center [394, 101] width 649 height 24
click at [462, 91] on input "ddf" at bounding box center [394, 101] width 649 height 24
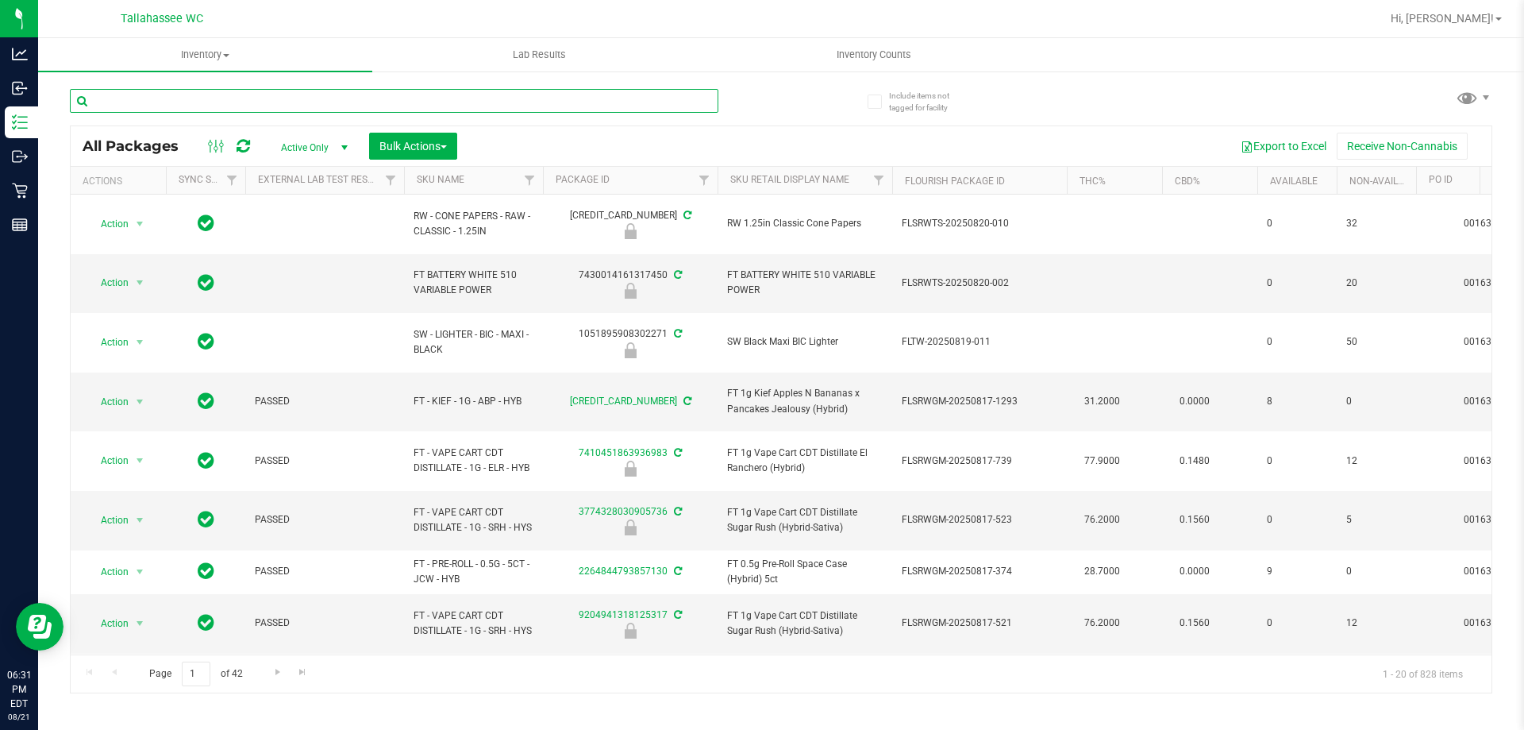
click at [503, 98] on input "text" at bounding box center [394, 101] width 649 height 24
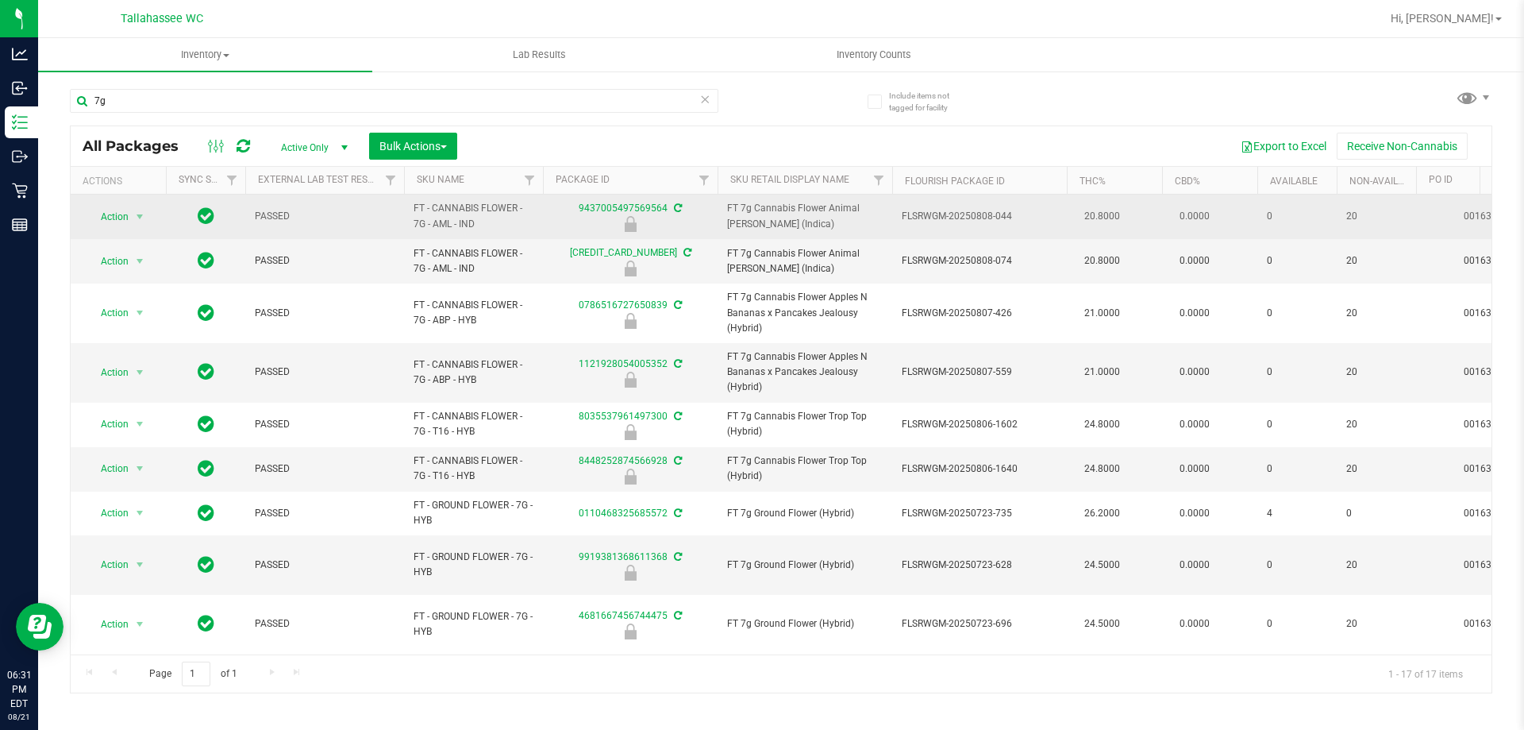
drag, startPoint x: 433, startPoint y: 221, endPoint x: 392, endPoint y: 205, distance: 43.8
copy tr "FT - CANNABIS FLOWER - 7G -"
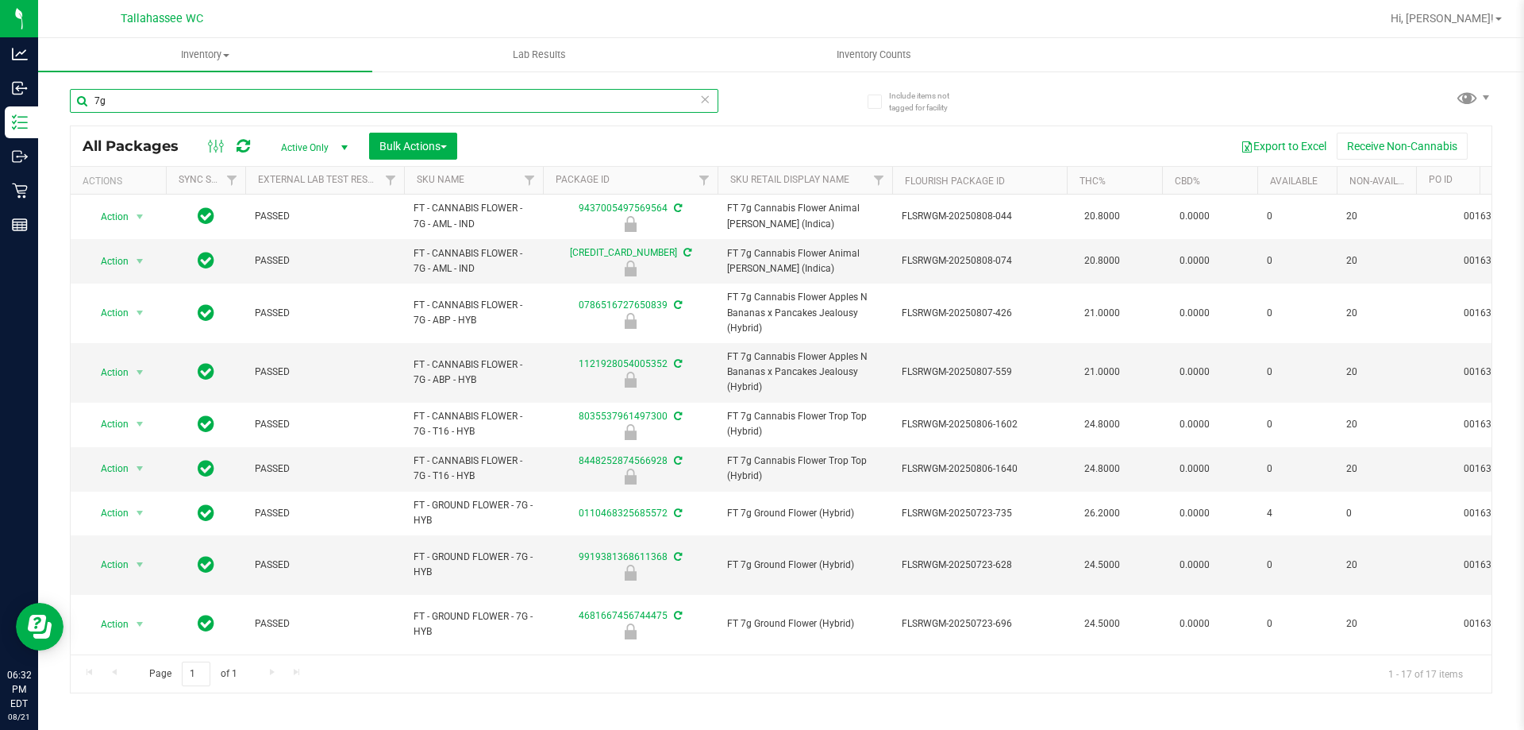
click at [429, 106] on input "7g" at bounding box center [394, 101] width 649 height 24
paste input "FT - CANNABIS FLOWER - 7G -"
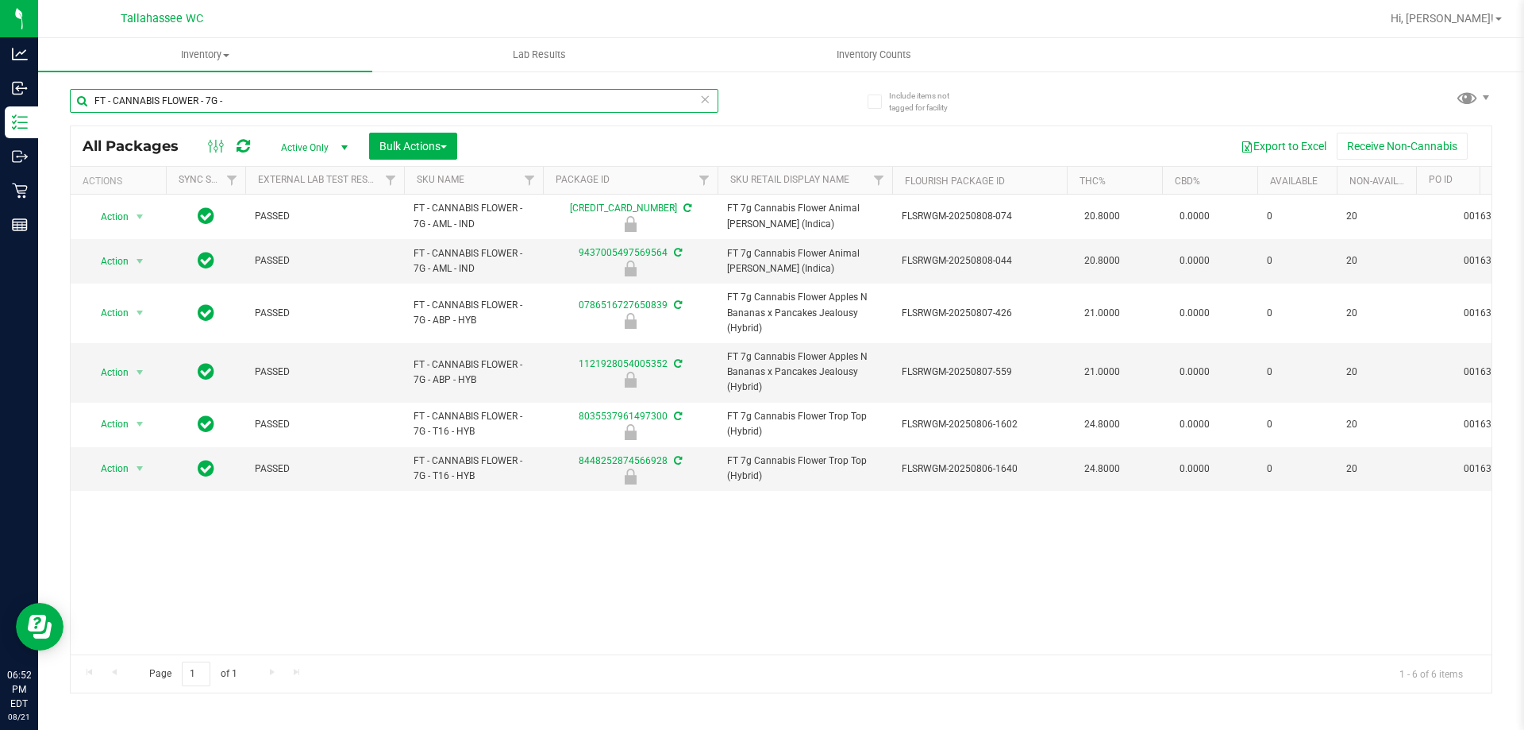
click at [315, 94] on input "FT - CANNABIS FLOWER - 7G -" at bounding box center [394, 101] width 649 height 24
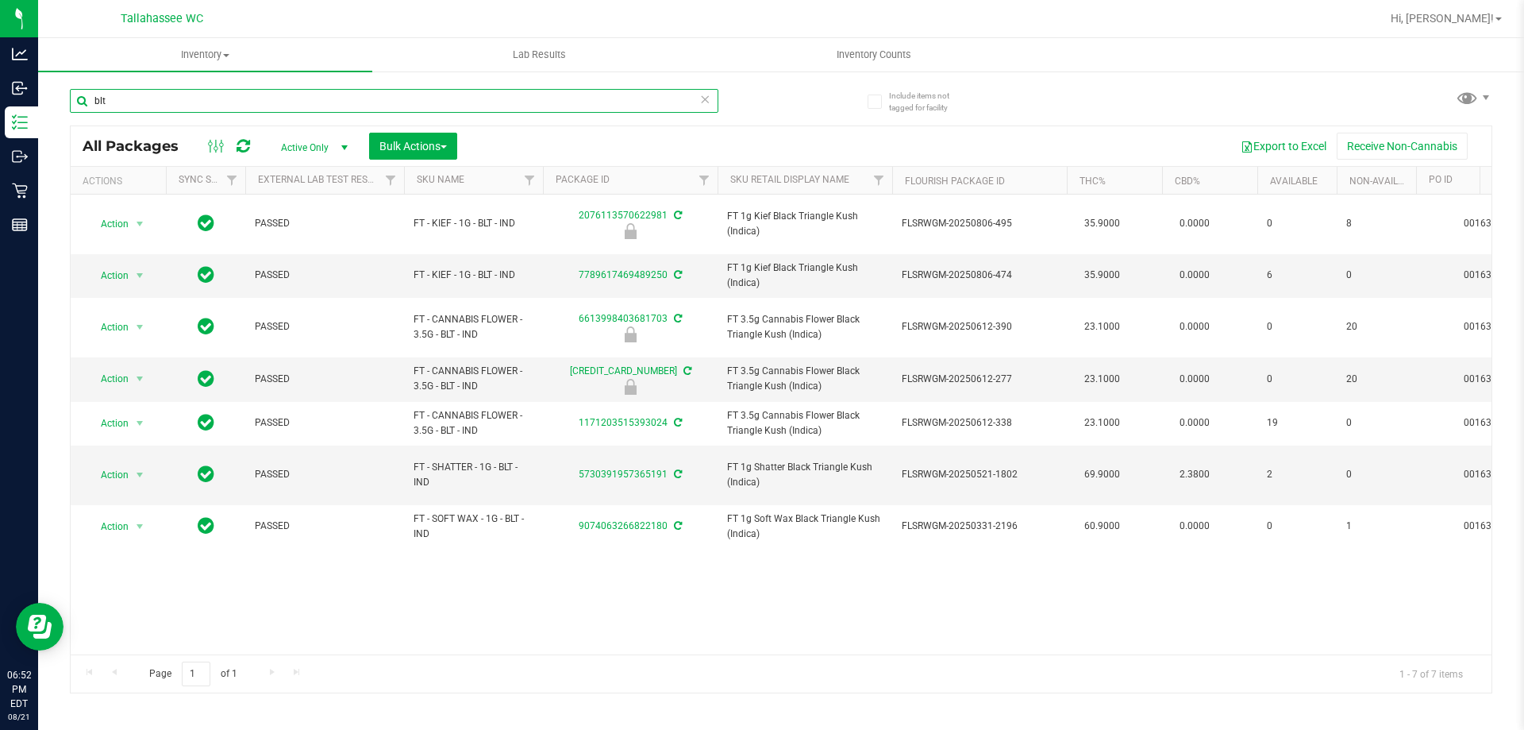
click at [295, 98] on input "blt" at bounding box center [394, 101] width 649 height 24
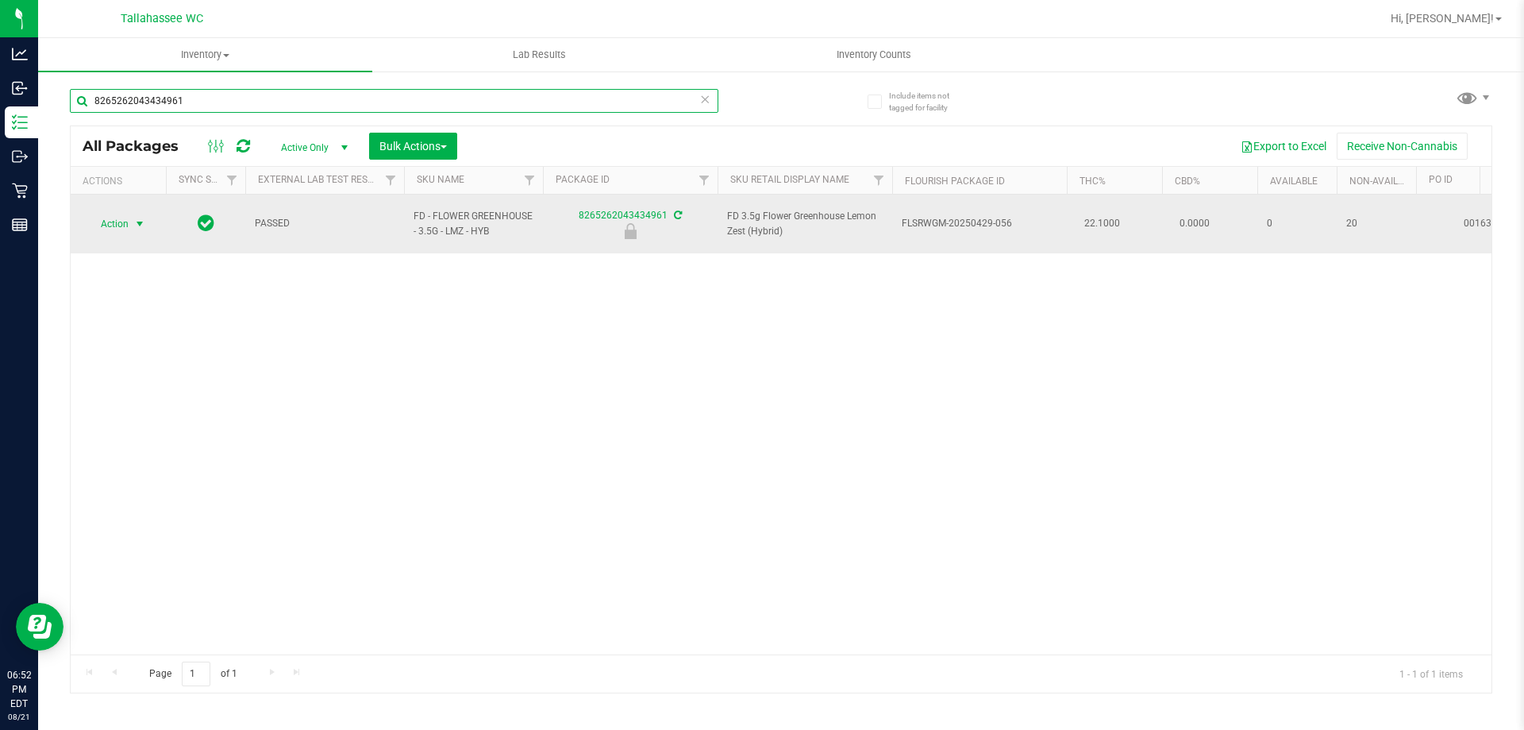
type input "8265262043434961"
click at [138, 218] on span "select" at bounding box center [139, 224] width 13 height 13
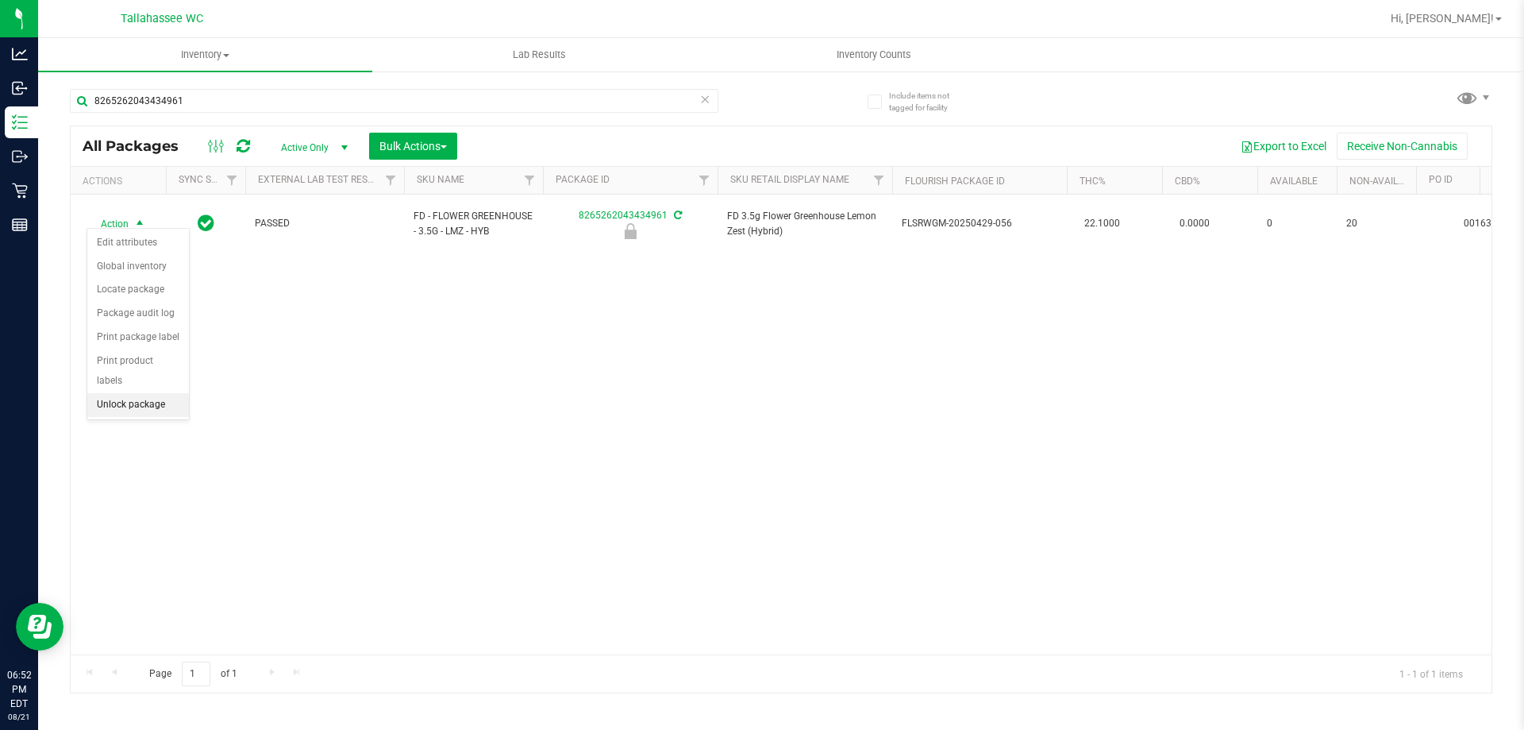
click at [155, 393] on li "Unlock package" at bounding box center [138, 405] width 102 height 24
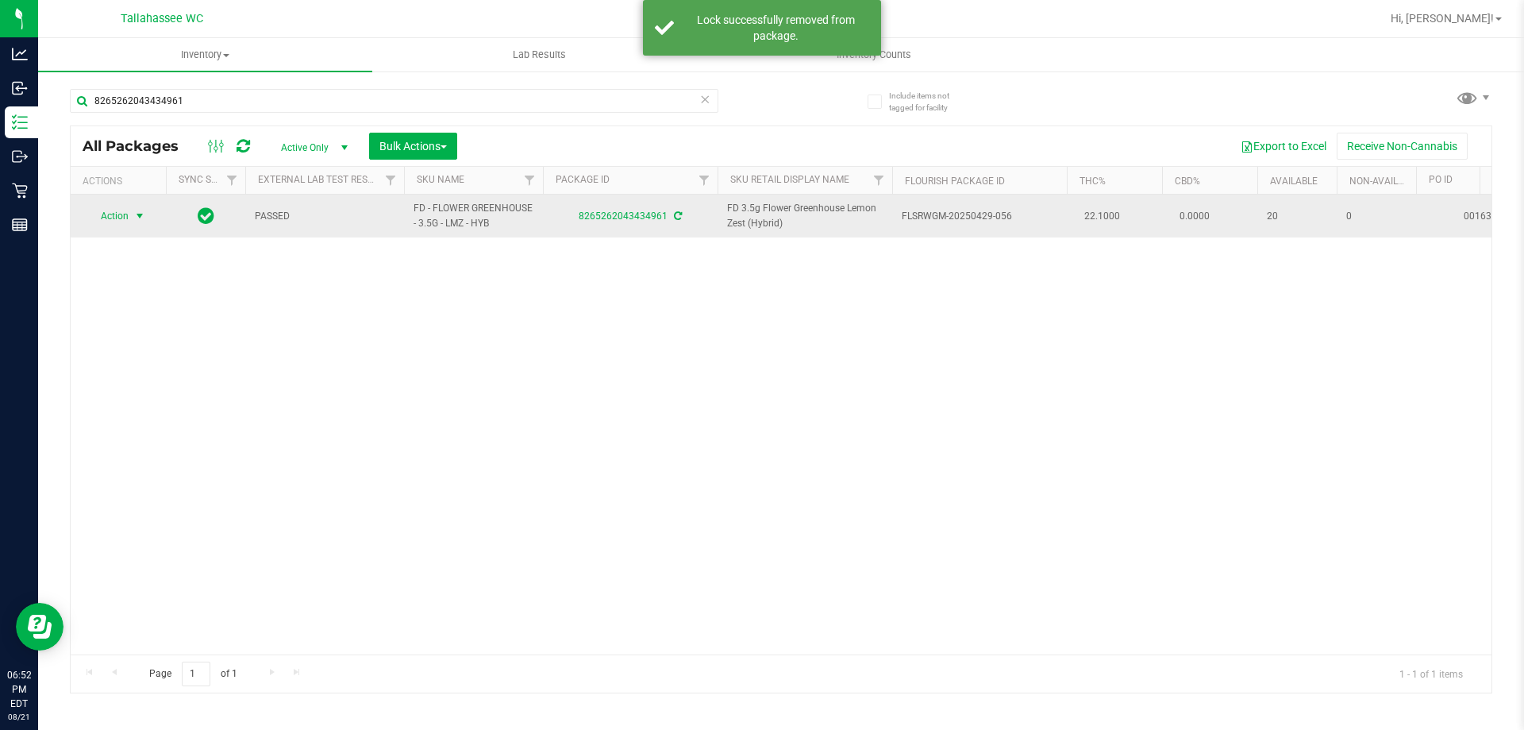
click at [137, 214] on span "select" at bounding box center [139, 216] width 13 height 13
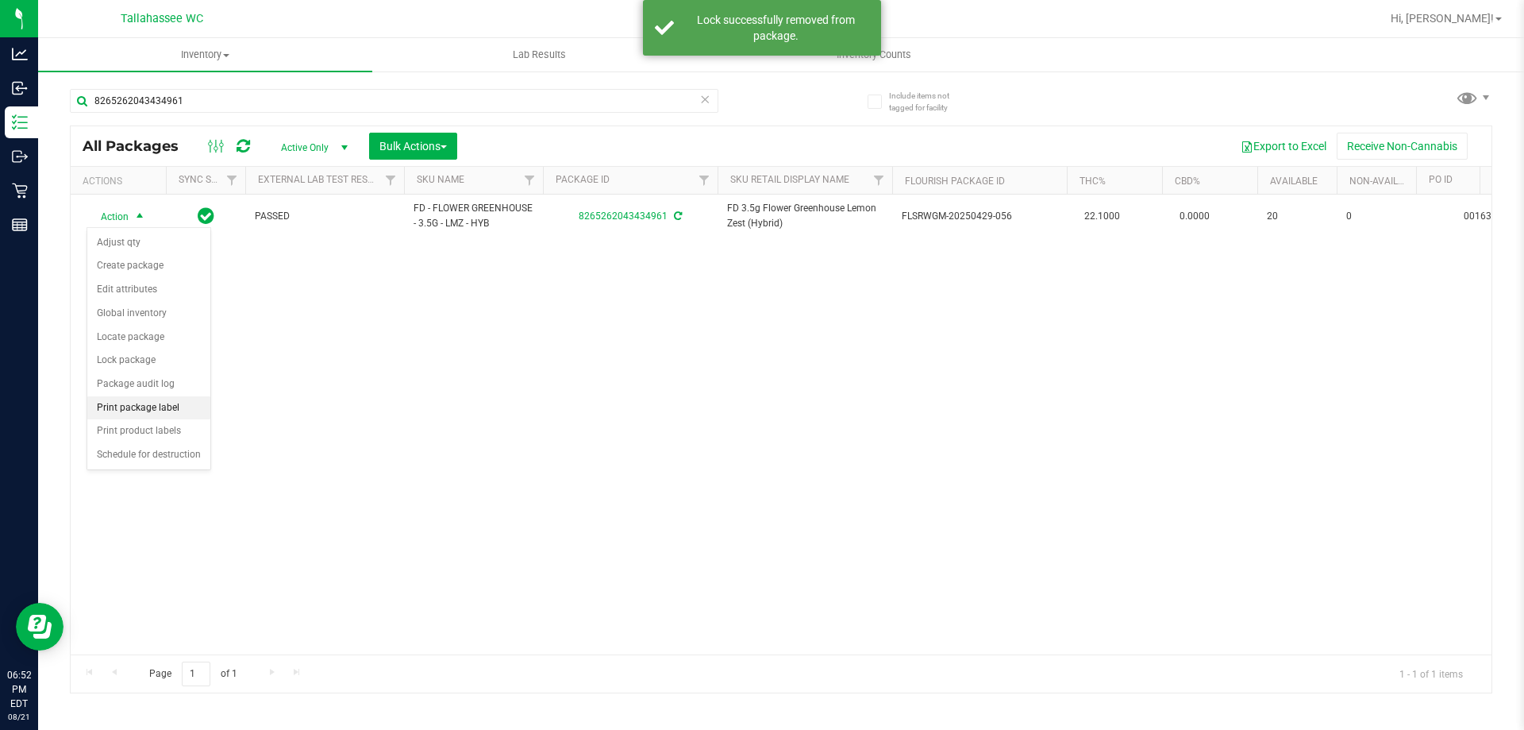
click at [192, 414] on li "Print package label" at bounding box center [148, 408] width 123 height 24
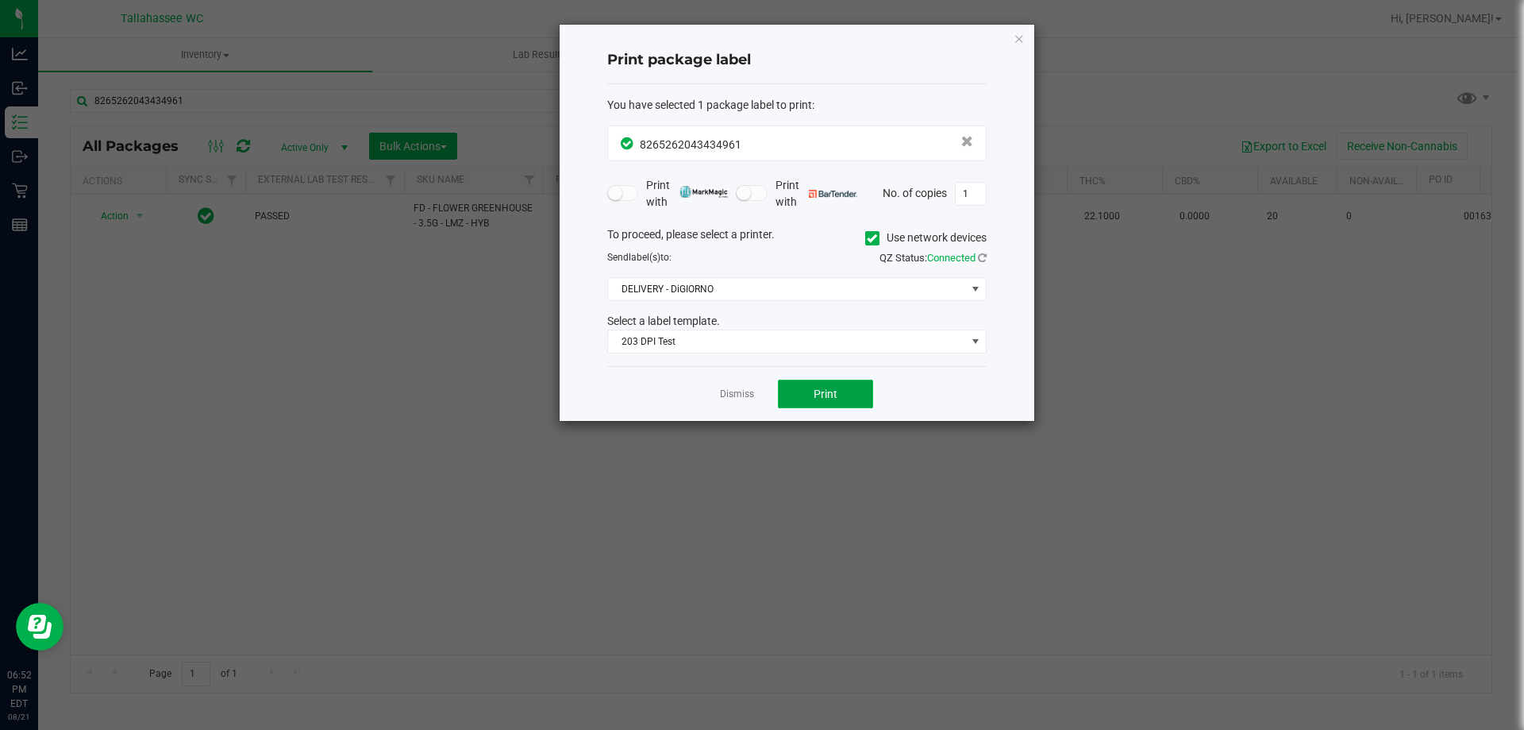
click at [840, 407] on button "Print" at bounding box center [825, 393] width 95 height 29
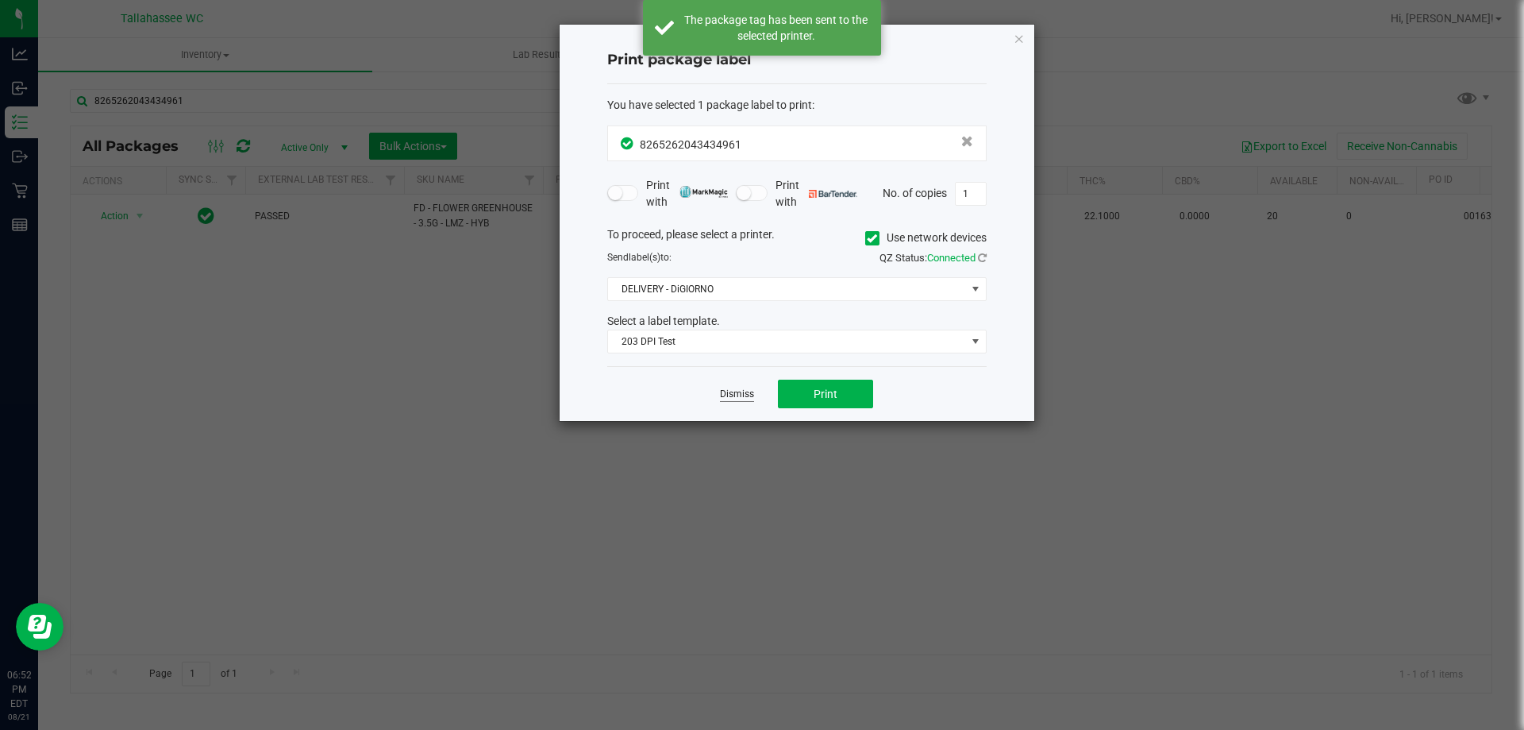
click at [746, 399] on link "Dismiss" at bounding box center [737, 393] width 34 height 13
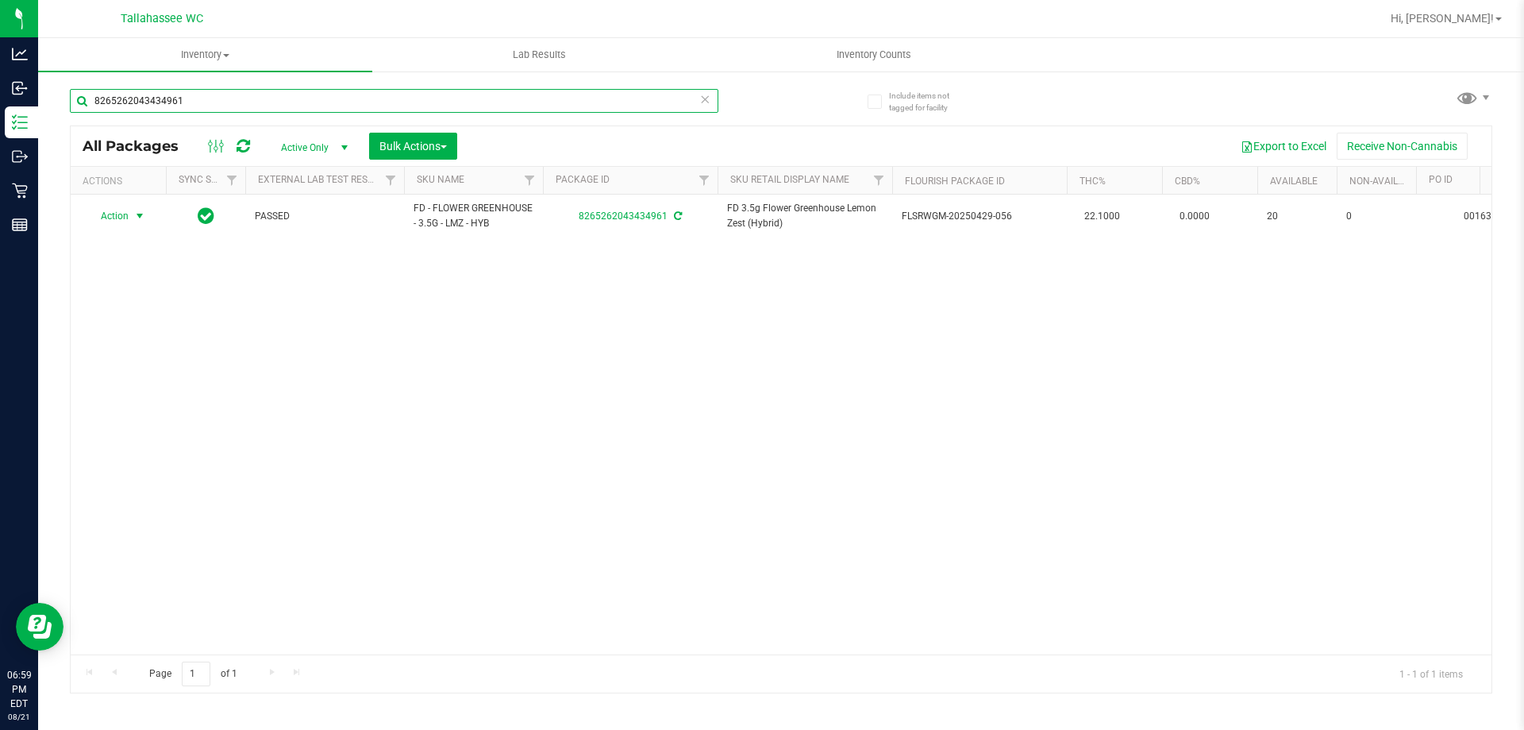
click at [583, 90] on input "8265262043434961" at bounding box center [394, 101] width 649 height 24
type input "2346737023226414"
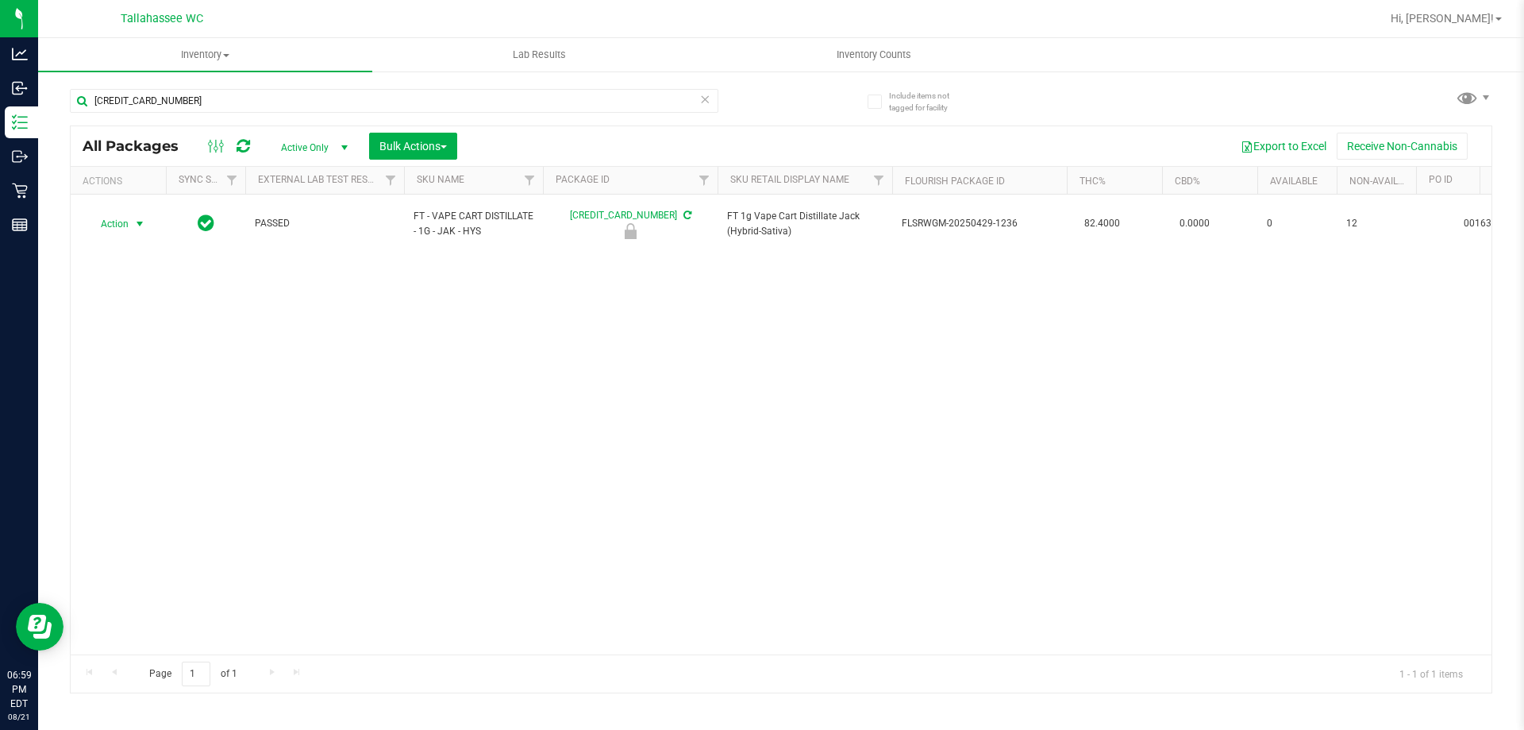
click at [124, 215] on span "Action" at bounding box center [108, 224] width 43 height 22
click at [173, 393] on li "Unlock package" at bounding box center [138, 405] width 102 height 24
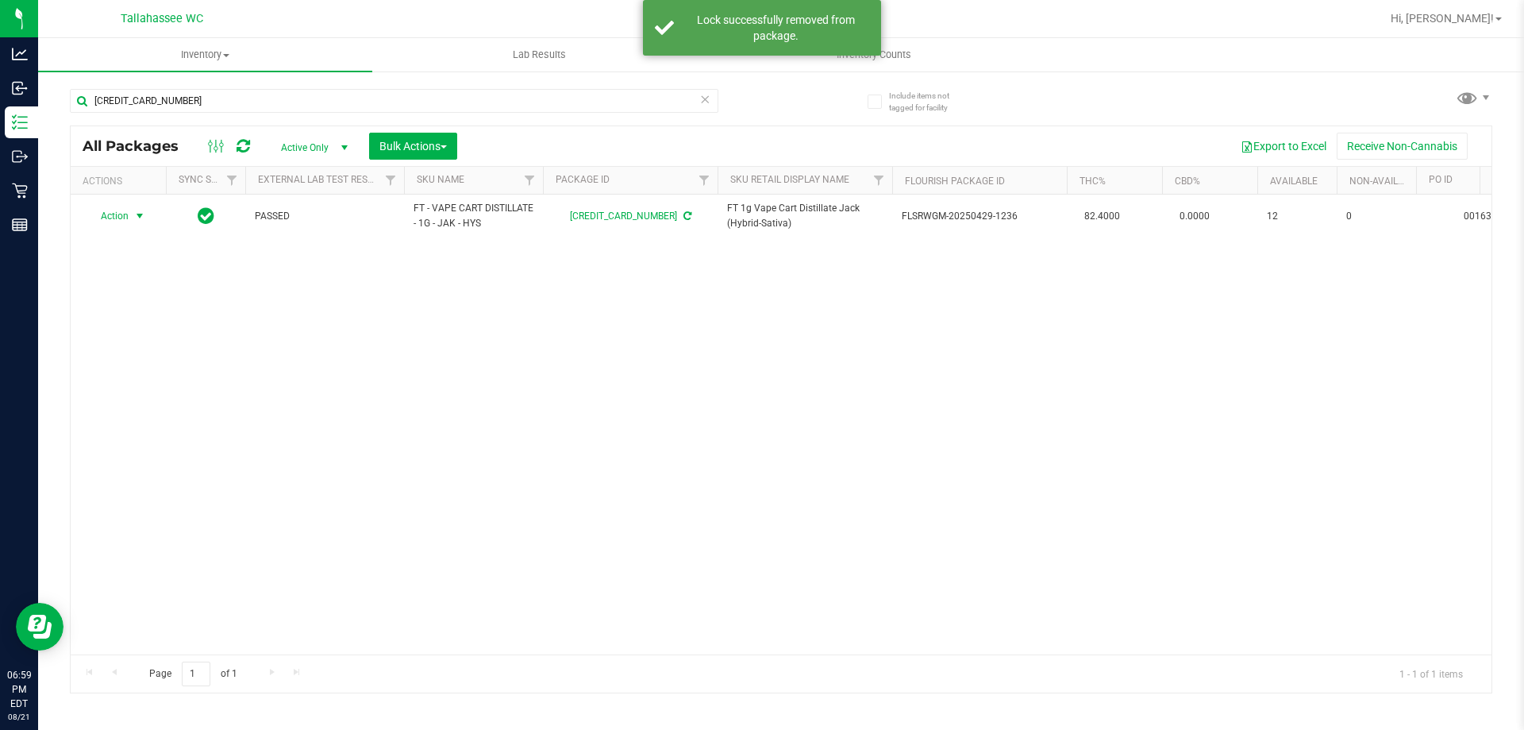
click at [128, 219] on span "Action" at bounding box center [108, 216] width 43 height 22
drag, startPoint x: 177, startPoint y: 408, endPoint x: 198, endPoint y: 408, distance: 21.4
click at [179, 409] on li "Print package label" at bounding box center [148, 408] width 123 height 24
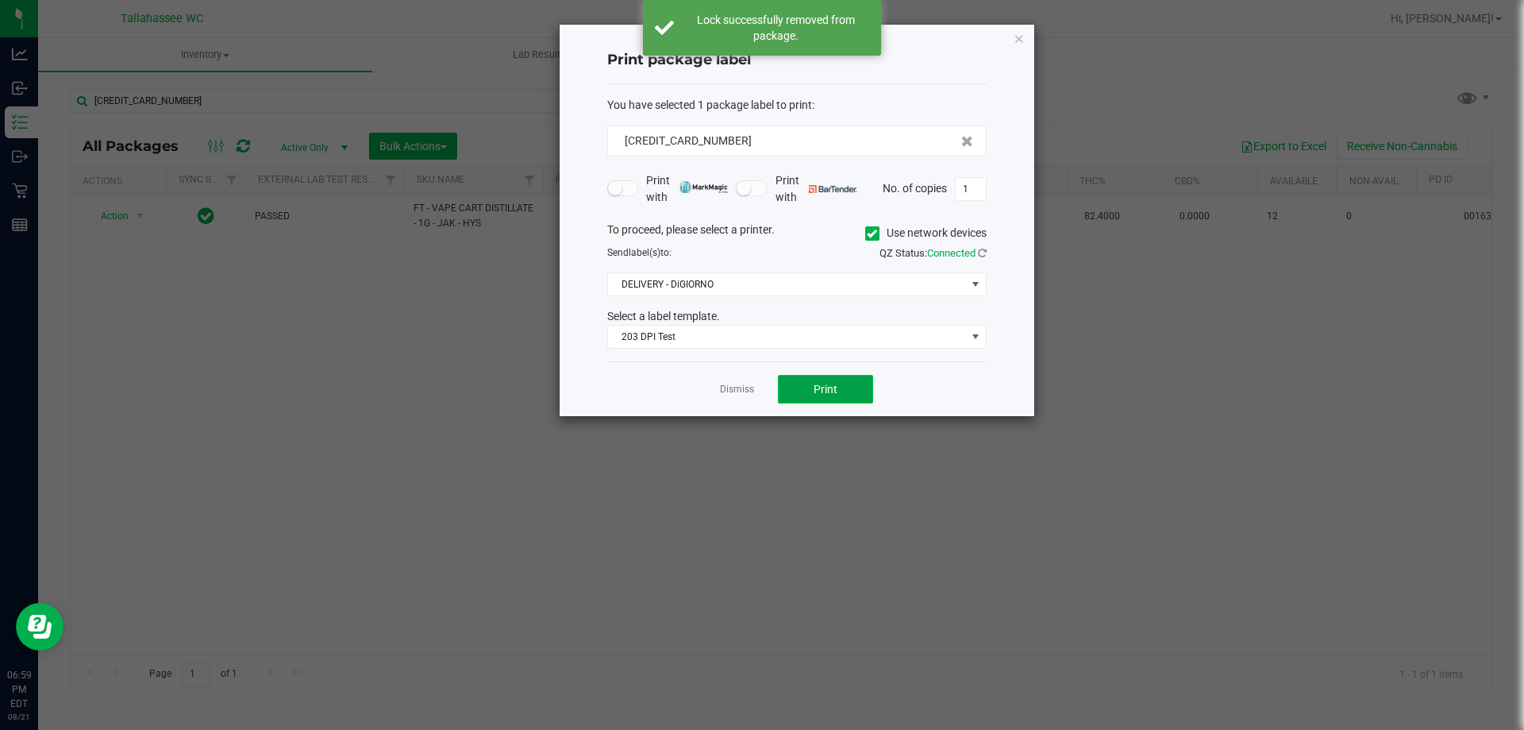
click at [827, 394] on span "Print" at bounding box center [826, 389] width 24 height 13
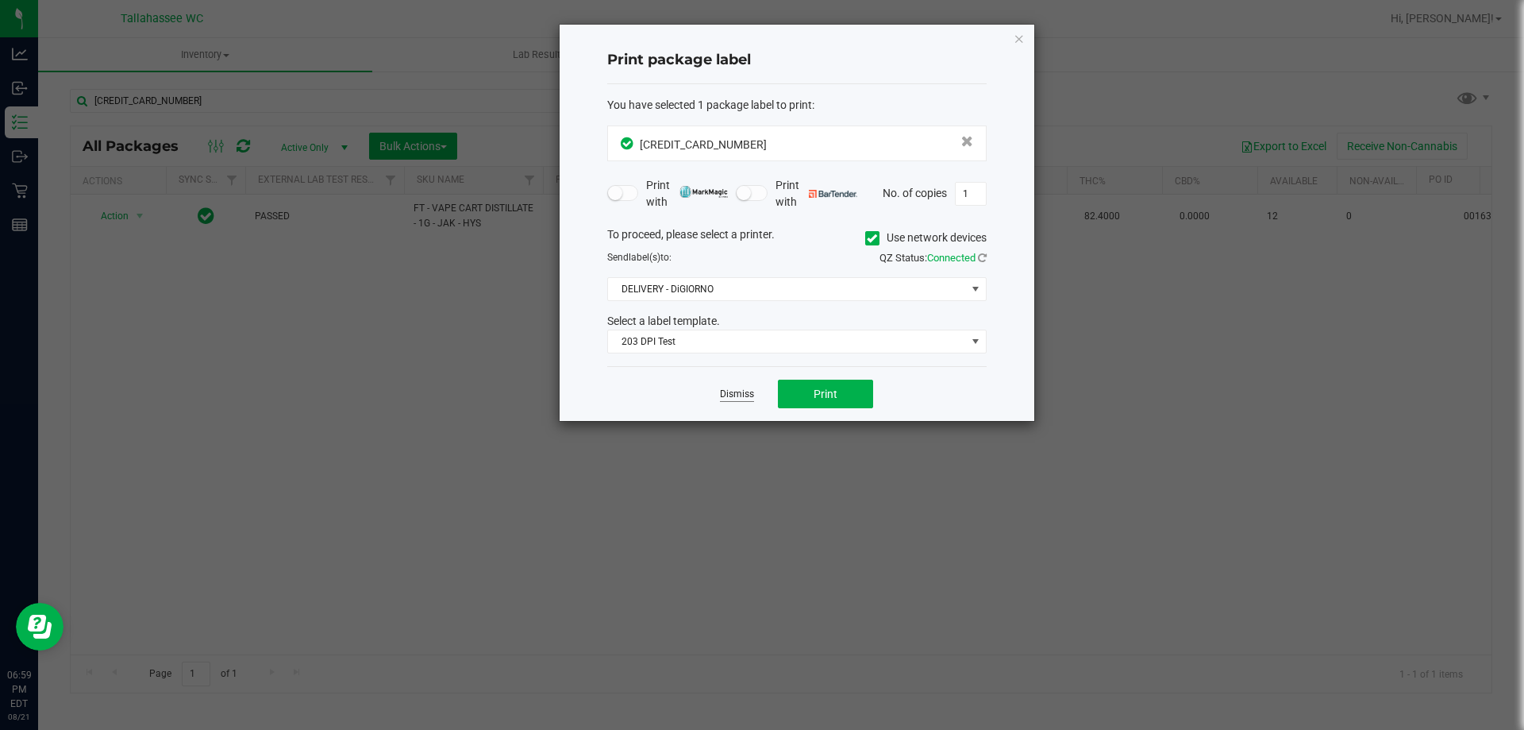
click at [739, 395] on link "Dismiss" at bounding box center [737, 393] width 34 height 13
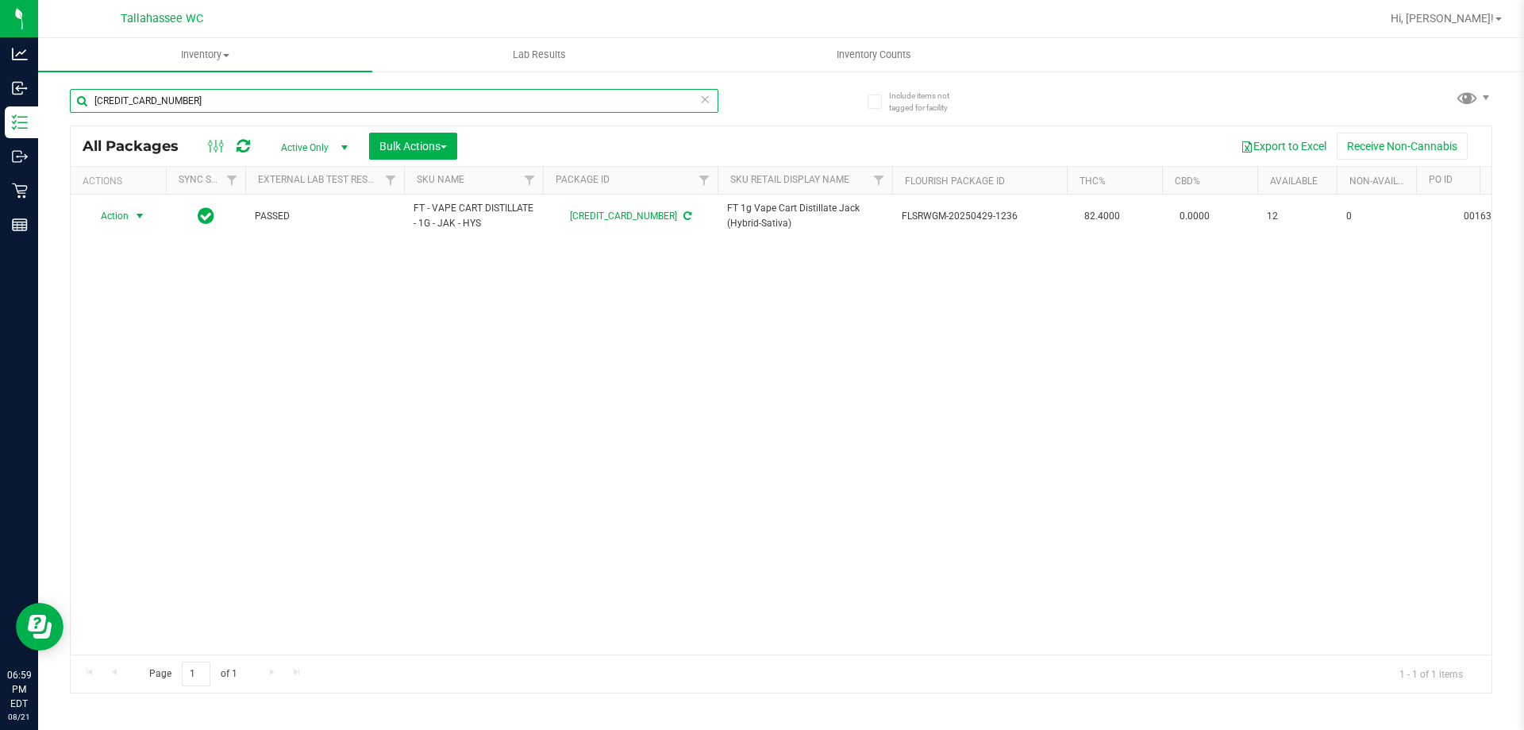
click at [532, 101] on input "2346737023226414" at bounding box center [394, 101] width 649 height 24
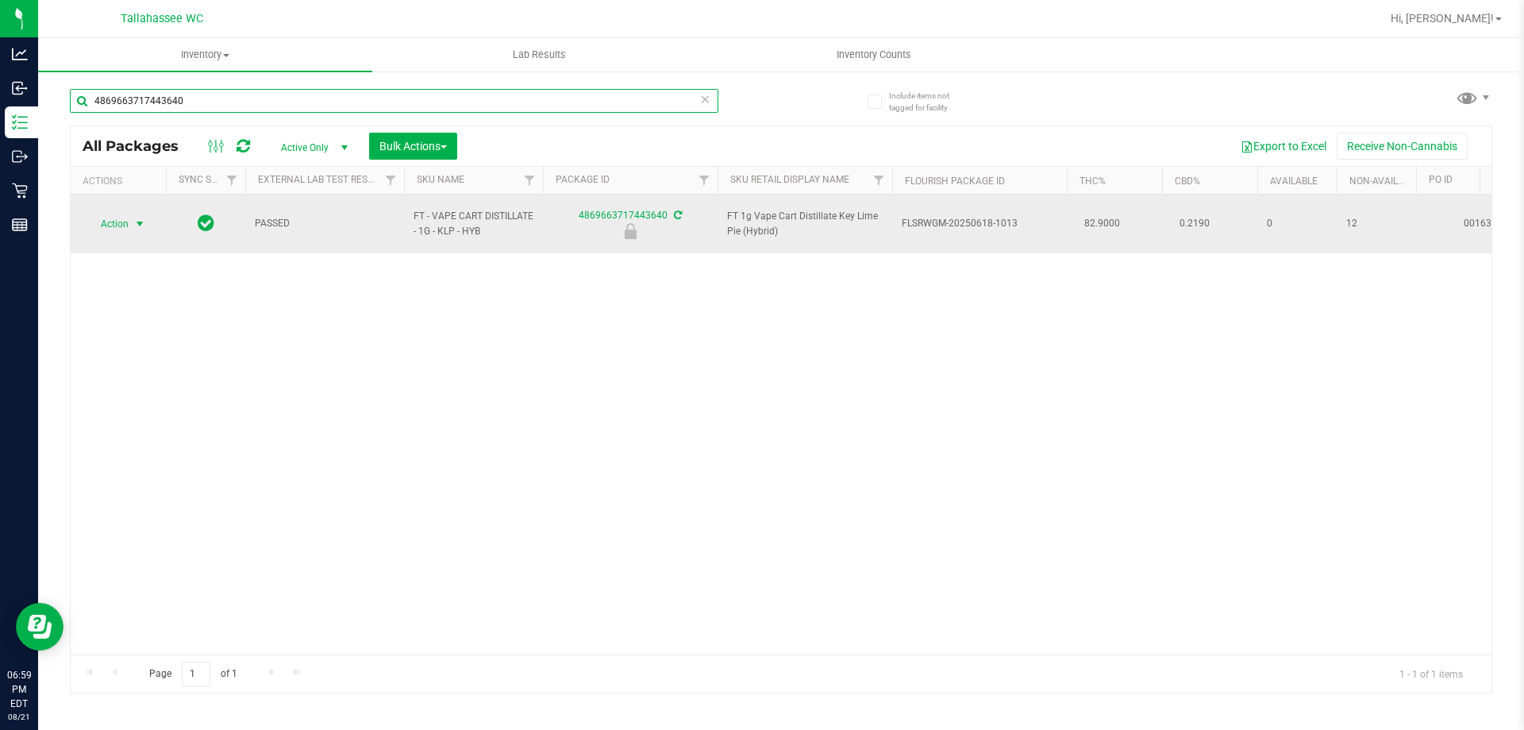
type input "4869663717443640"
click at [118, 214] on span "Action" at bounding box center [108, 224] width 43 height 22
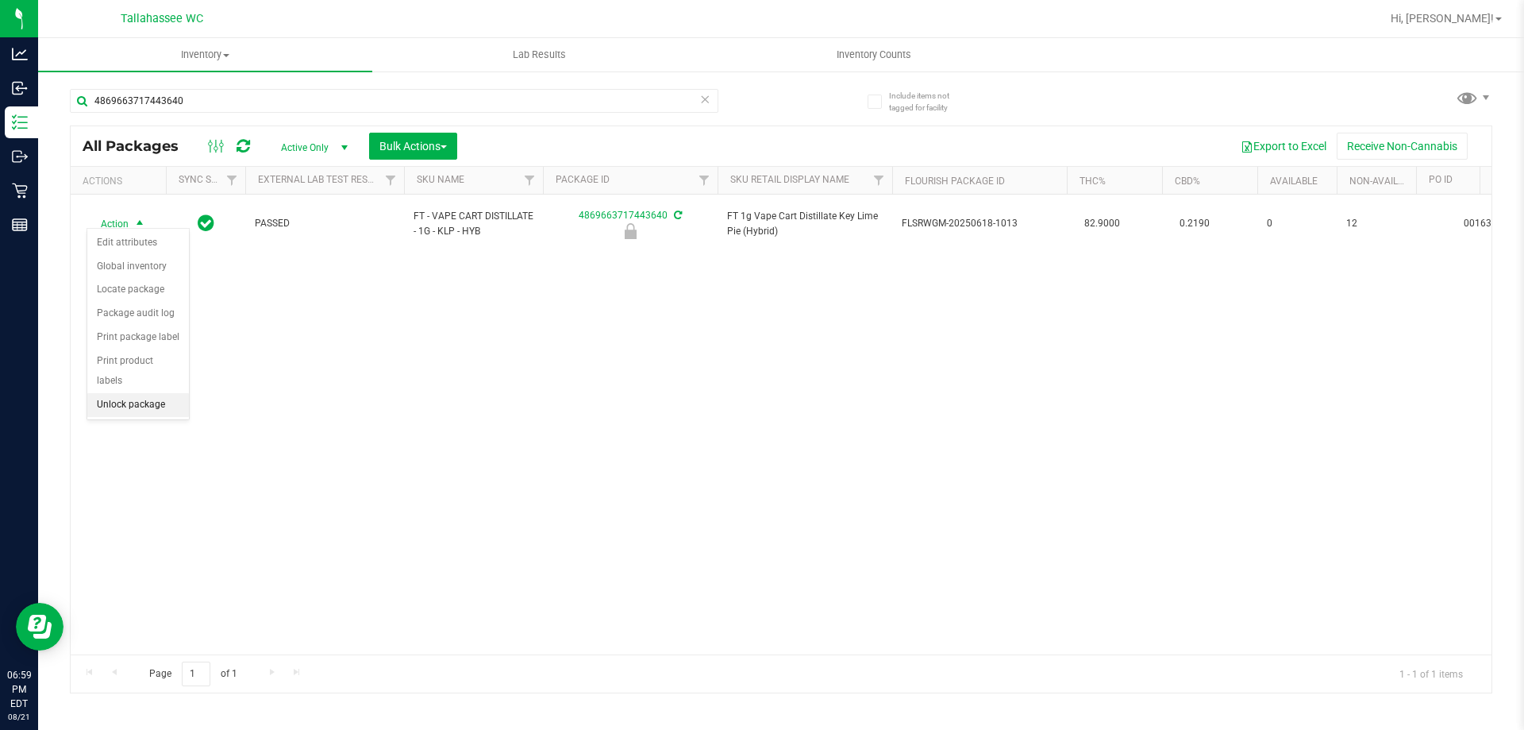
click at [147, 393] on li "Unlock package" at bounding box center [138, 405] width 102 height 24
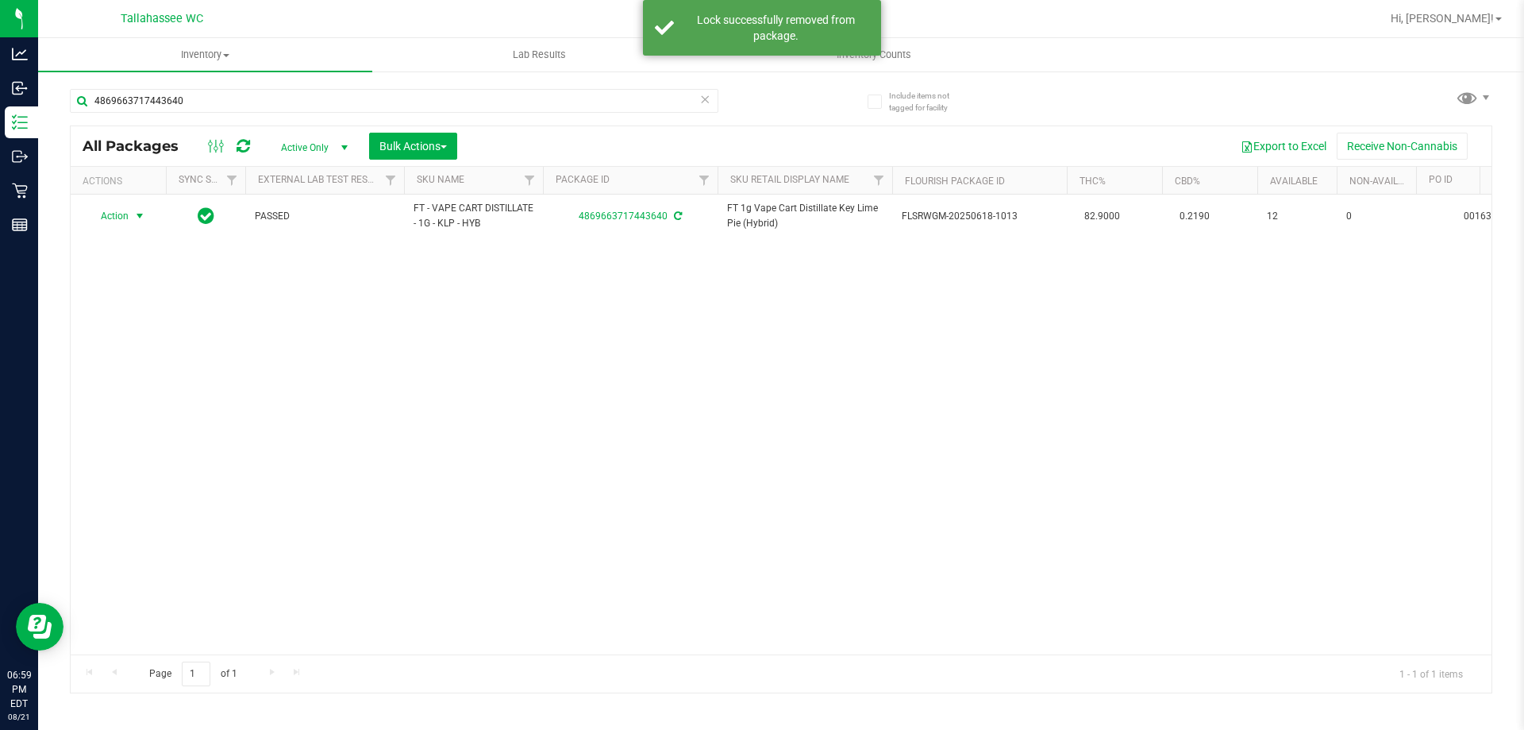
click at [127, 217] on span "Action" at bounding box center [108, 216] width 43 height 22
drag, startPoint x: 187, startPoint y: 402, endPoint x: 198, endPoint y: 390, distance: 16.9
click at [187, 401] on li "Print package label" at bounding box center [148, 408] width 123 height 24
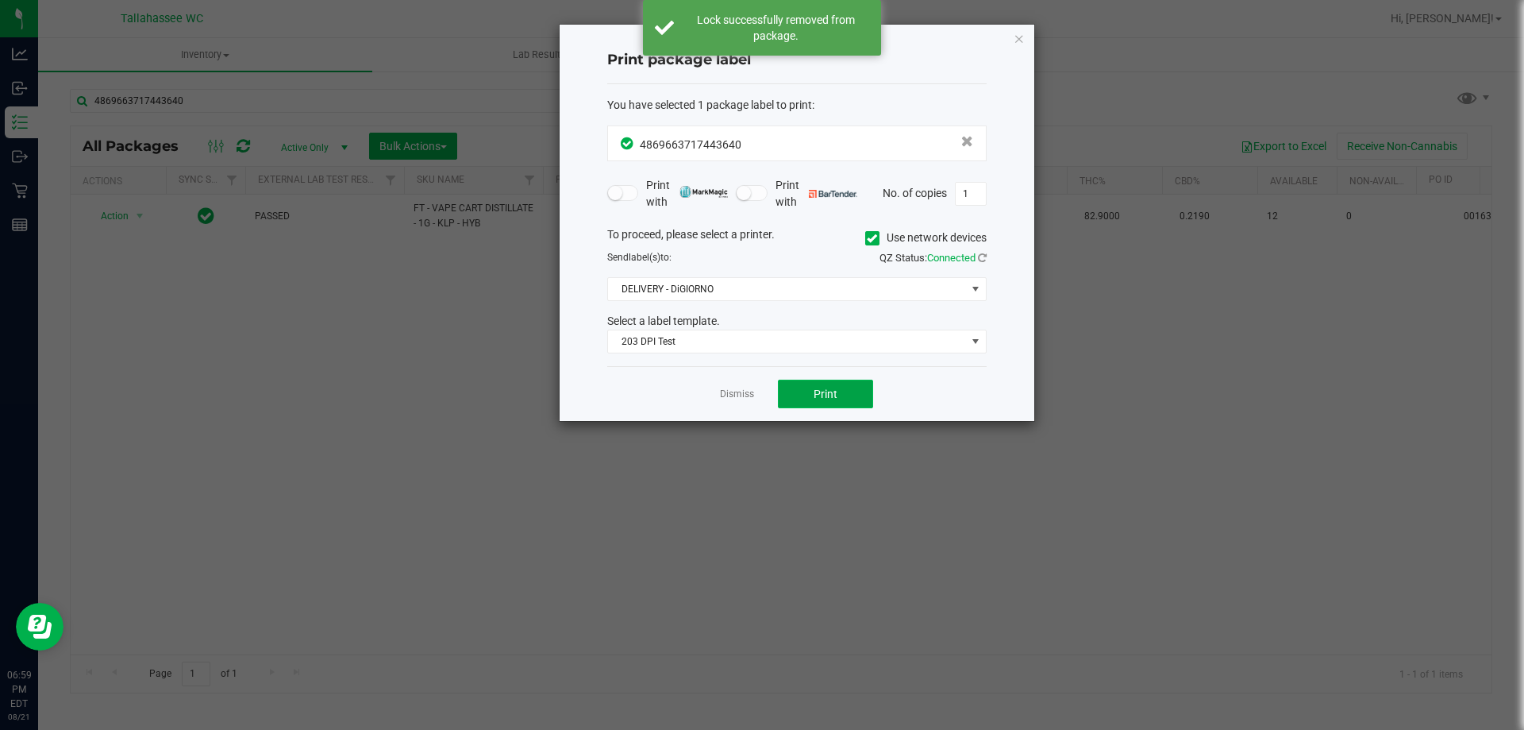
click at [851, 398] on button "Print" at bounding box center [825, 393] width 95 height 29
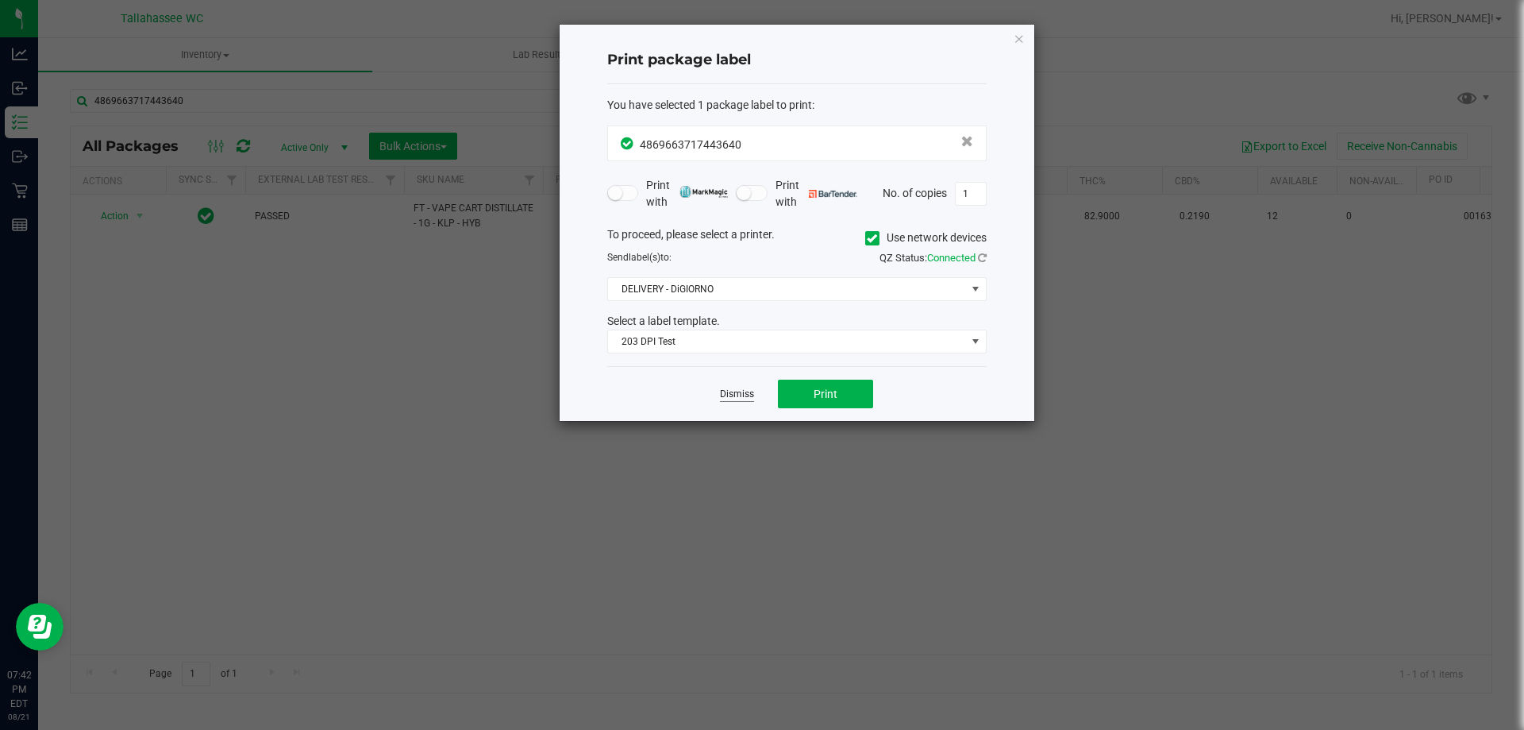
click at [751, 395] on link "Dismiss" at bounding box center [737, 393] width 34 height 13
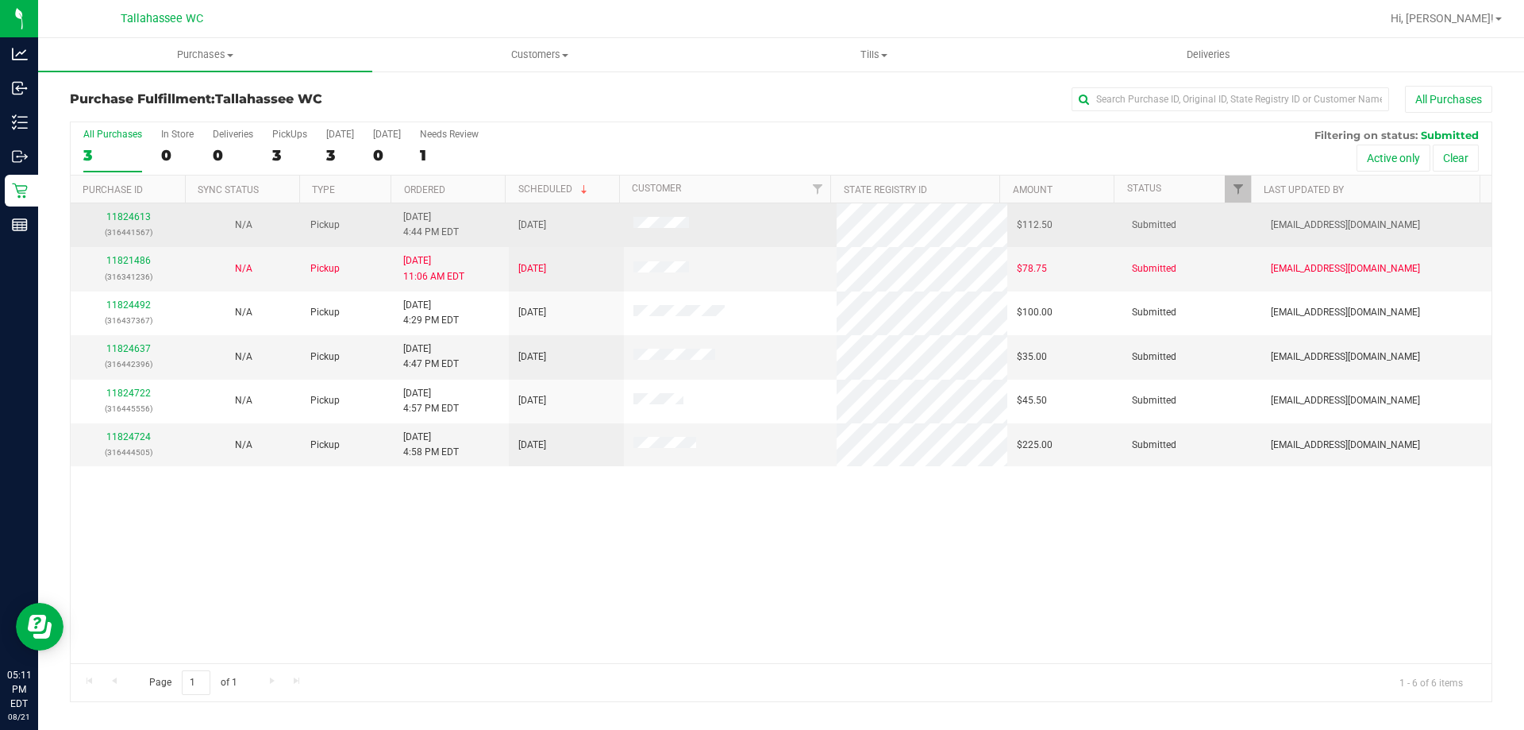
click at [117, 223] on div "11824613 (316441567)" at bounding box center [128, 225] width 96 height 30
click at [120, 220] on link "11824613" at bounding box center [128, 216] width 44 height 11
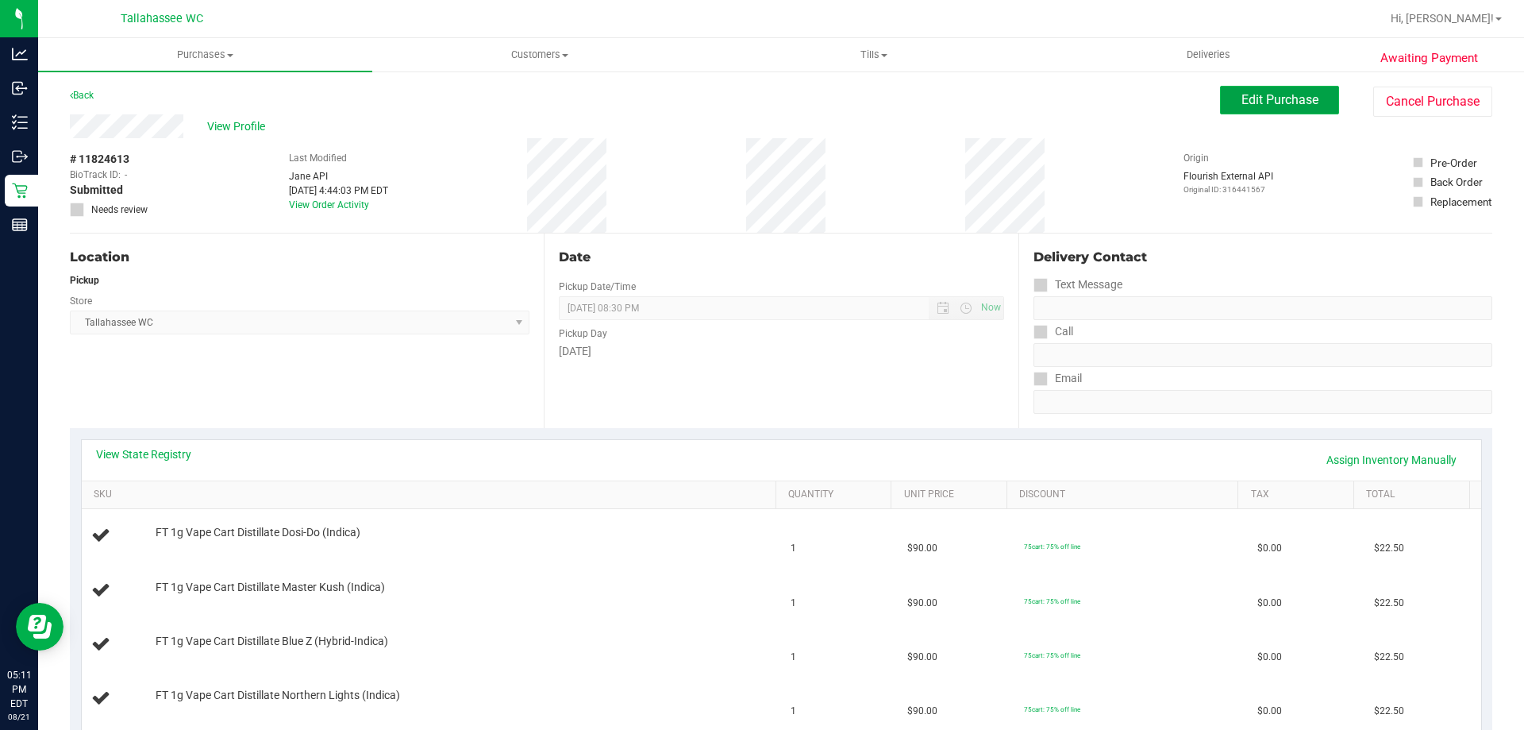
click at [1260, 109] on button "Edit Purchase" at bounding box center [1279, 100] width 119 height 29
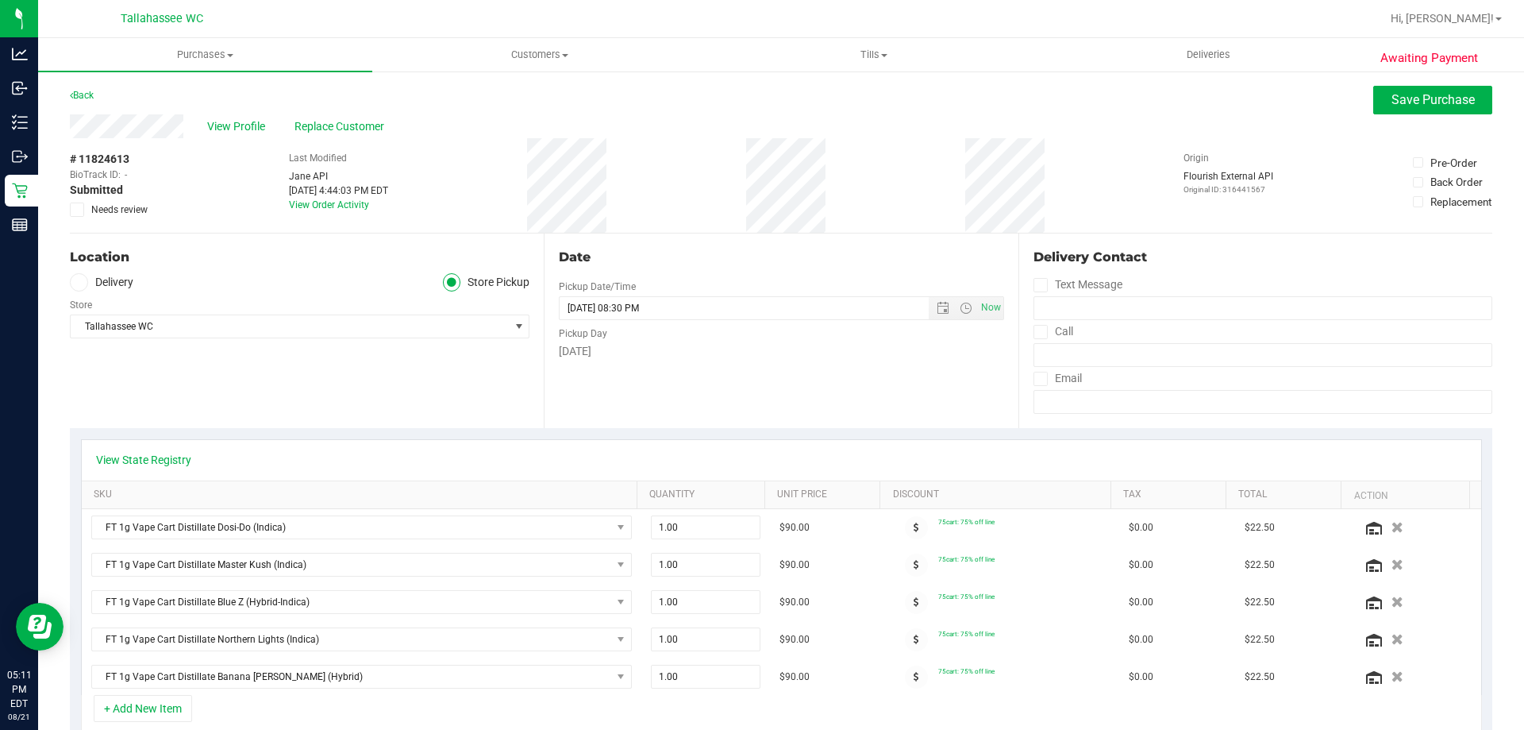
click at [93, 207] on span "Needs review" at bounding box center [119, 209] width 56 height 14
click at [0, 0] on input "Needs review" at bounding box center [0, 0] width 0 height 0
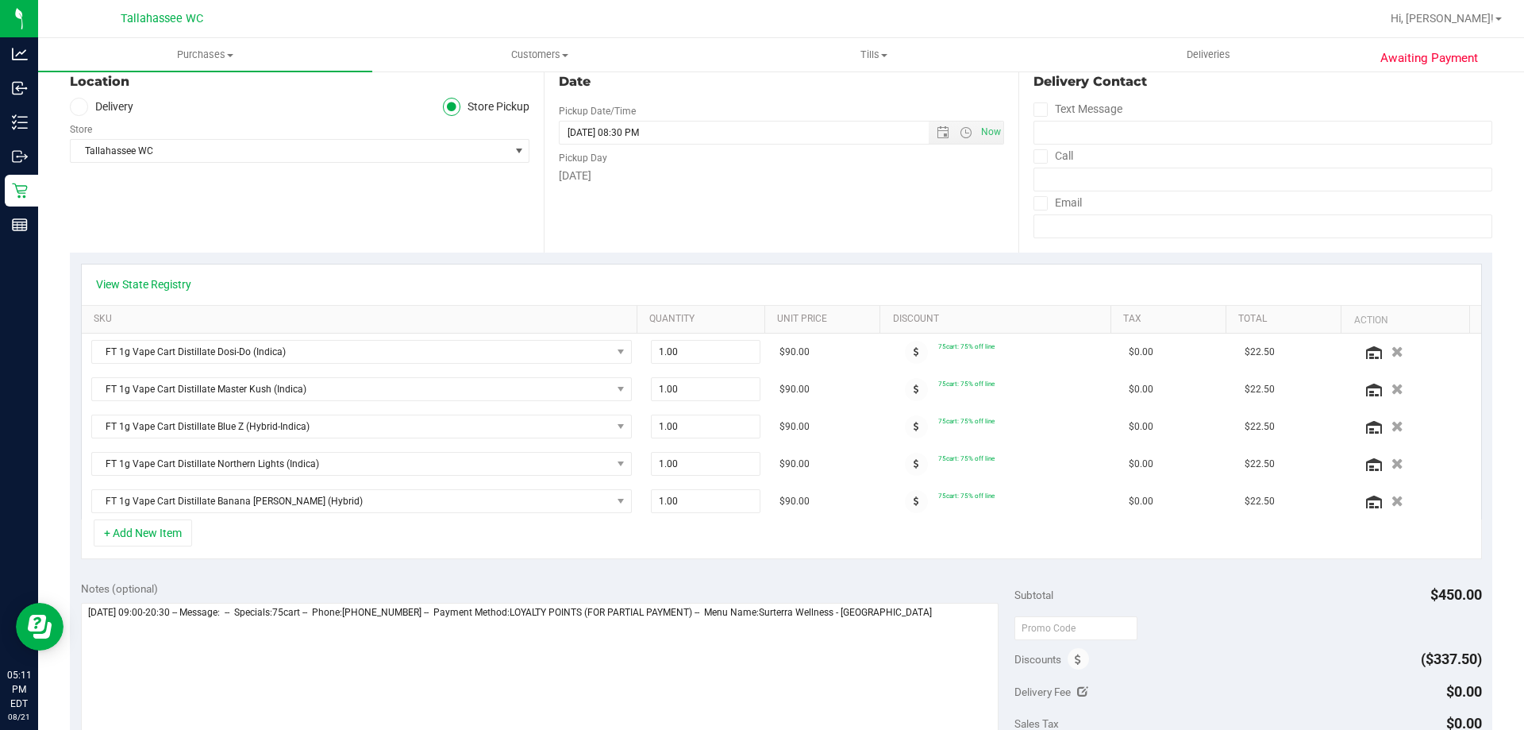
scroll to position [397, 0]
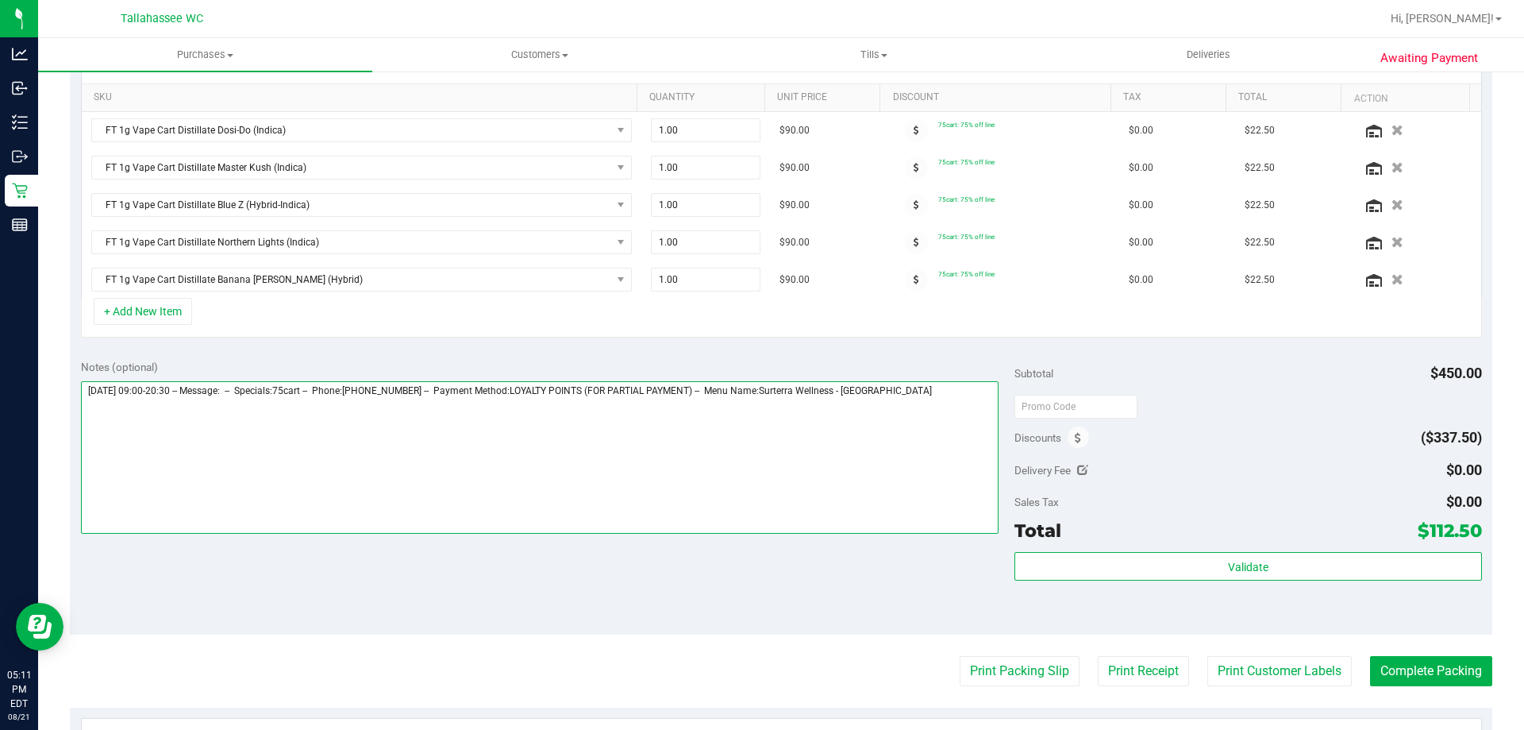
click at [982, 403] on textarea at bounding box center [540, 457] width 918 height 152
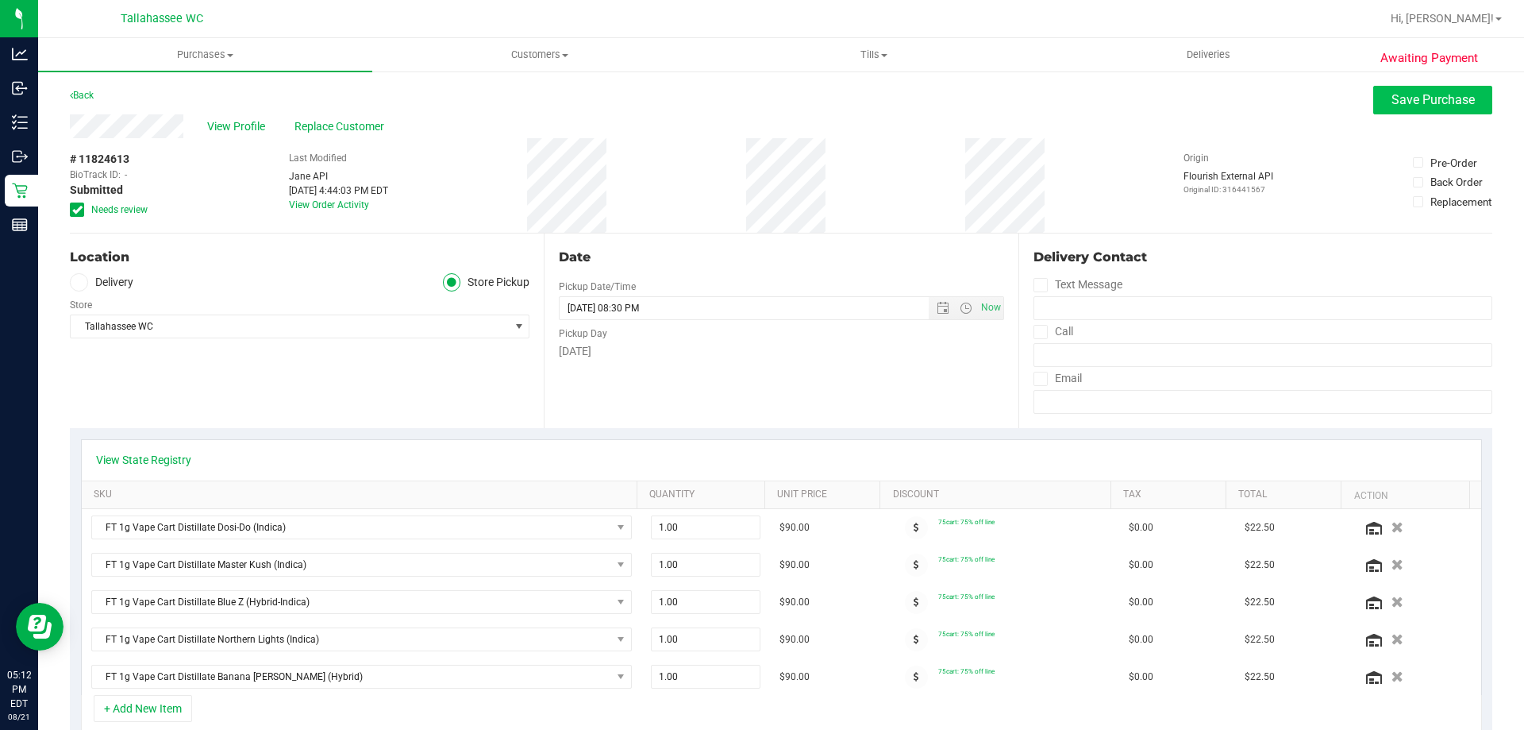
type textarea "**********"
click at [1441, 106] on span "Save Purchase" at bounding box center [1433, 99] width 83 height 15
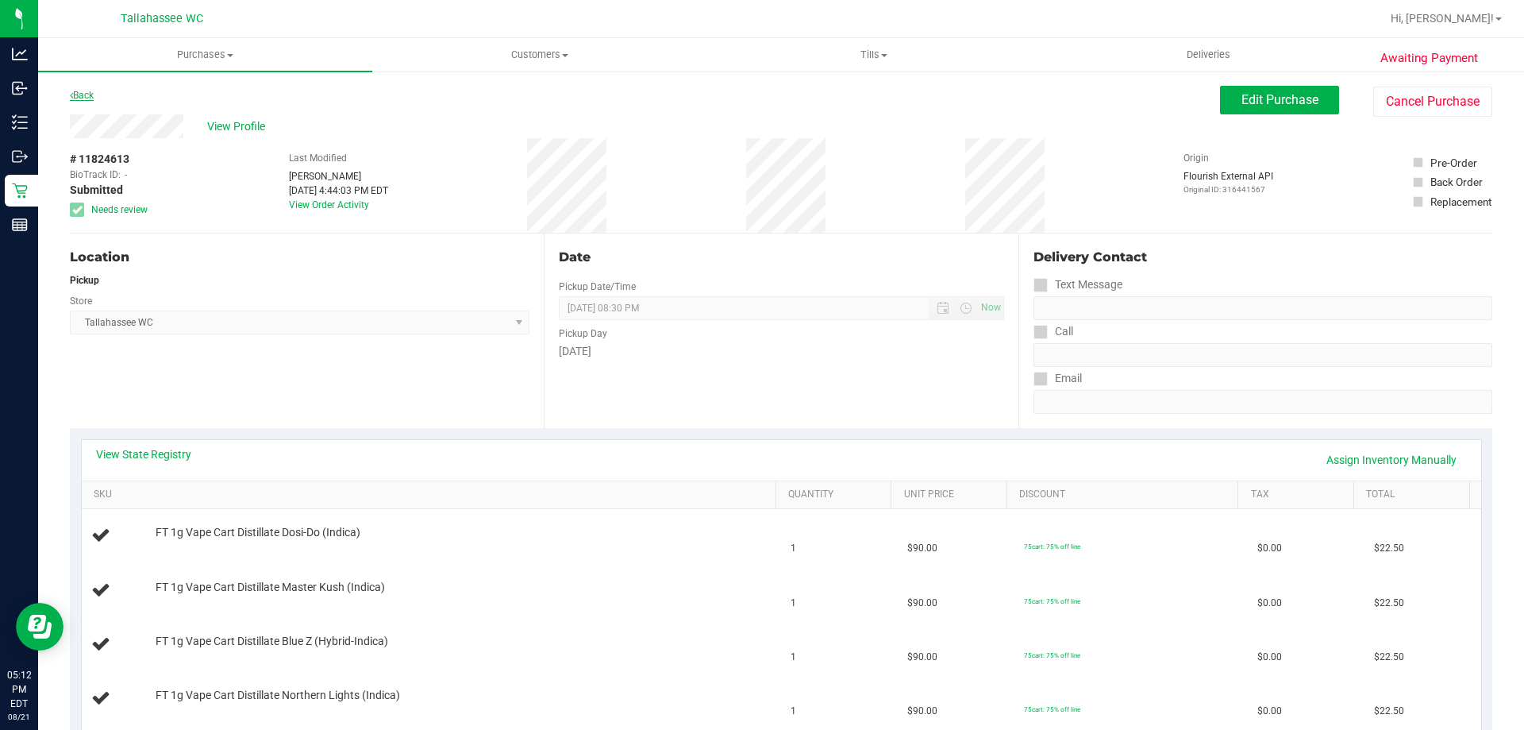
click at [94, 97] on link "Back" at bounding box center [82, 95] width 24 height 11
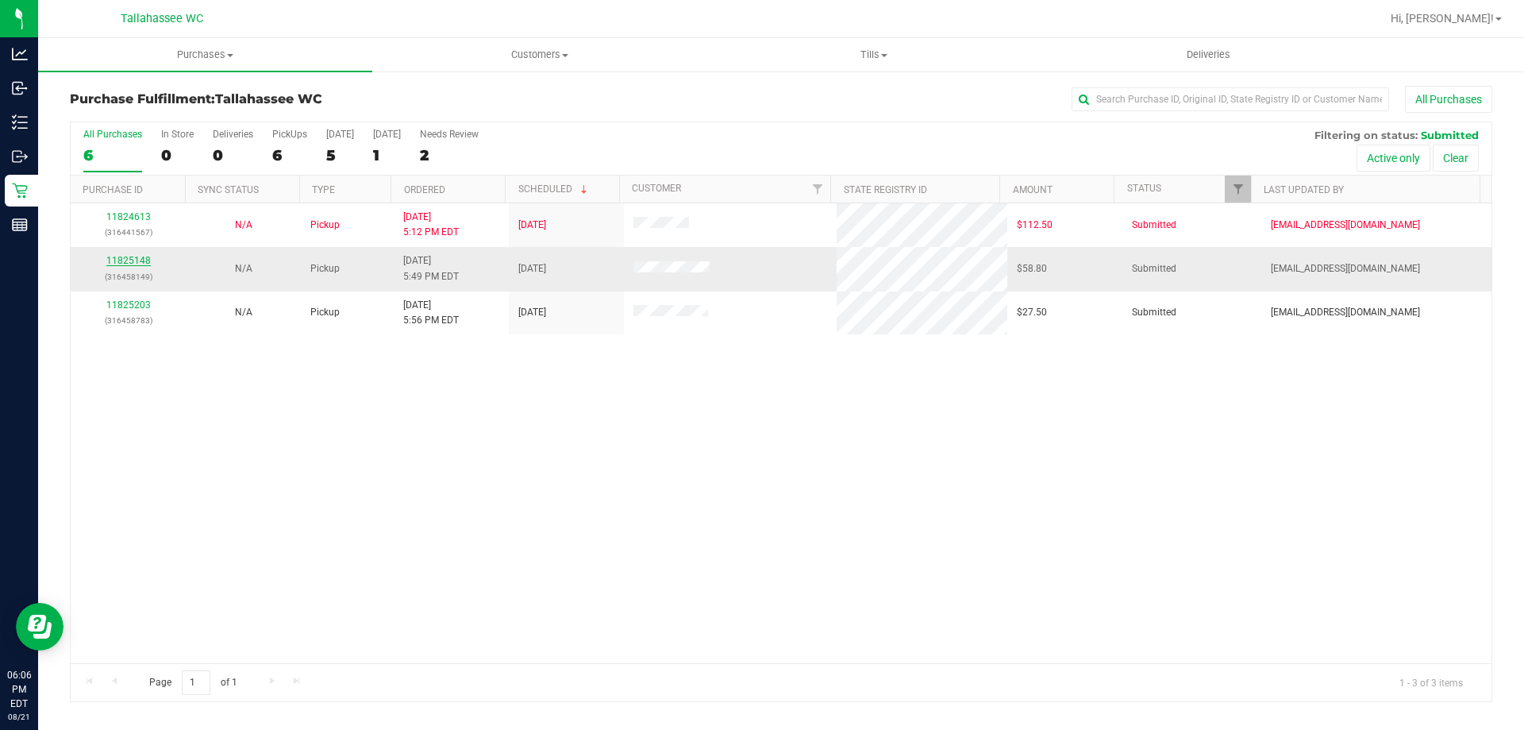
click at [140, 256] on link "11825148" at bounding box center [128, 260] width 44 height 11
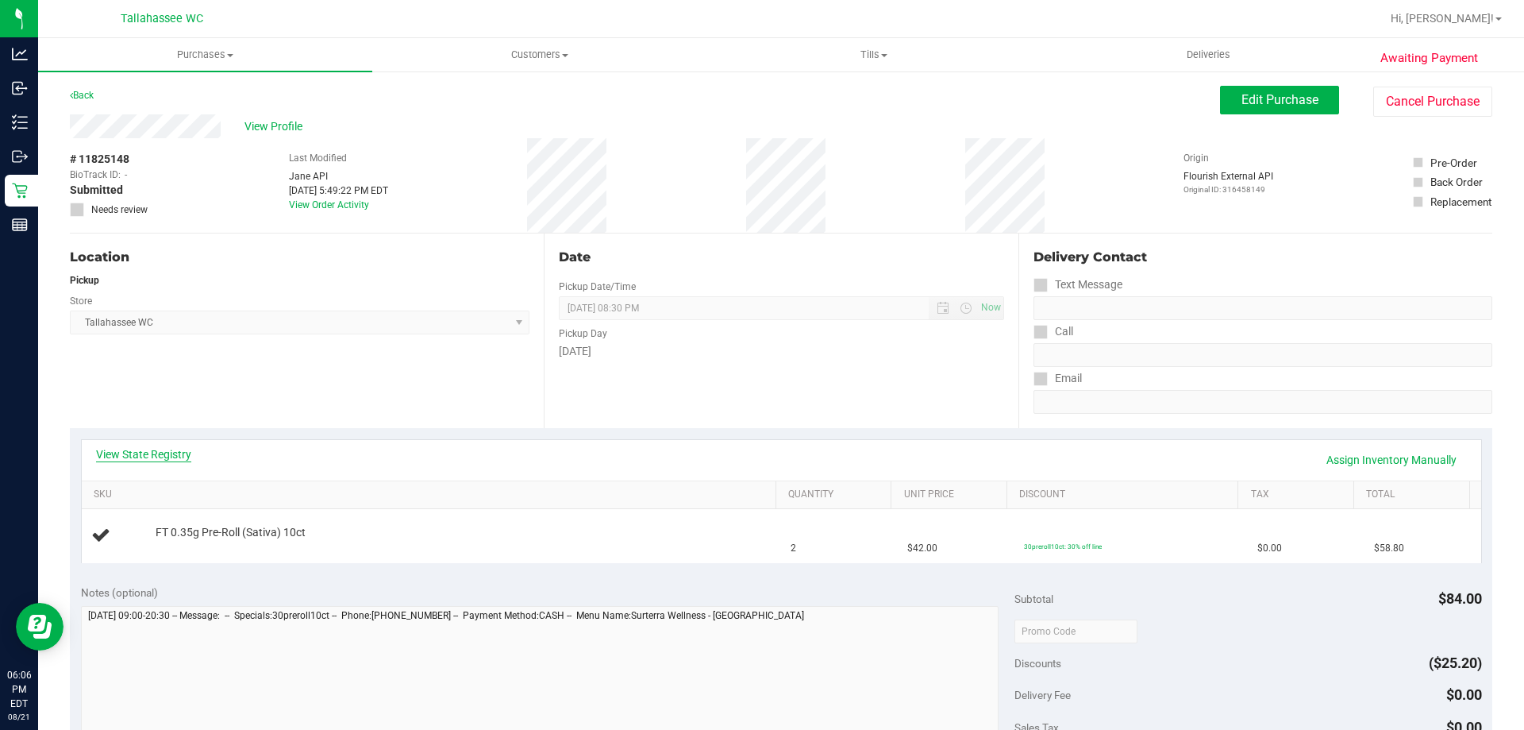
click at [121, 457] on link "View State Registry" at bounding box center [143, 454] width 95 height 16
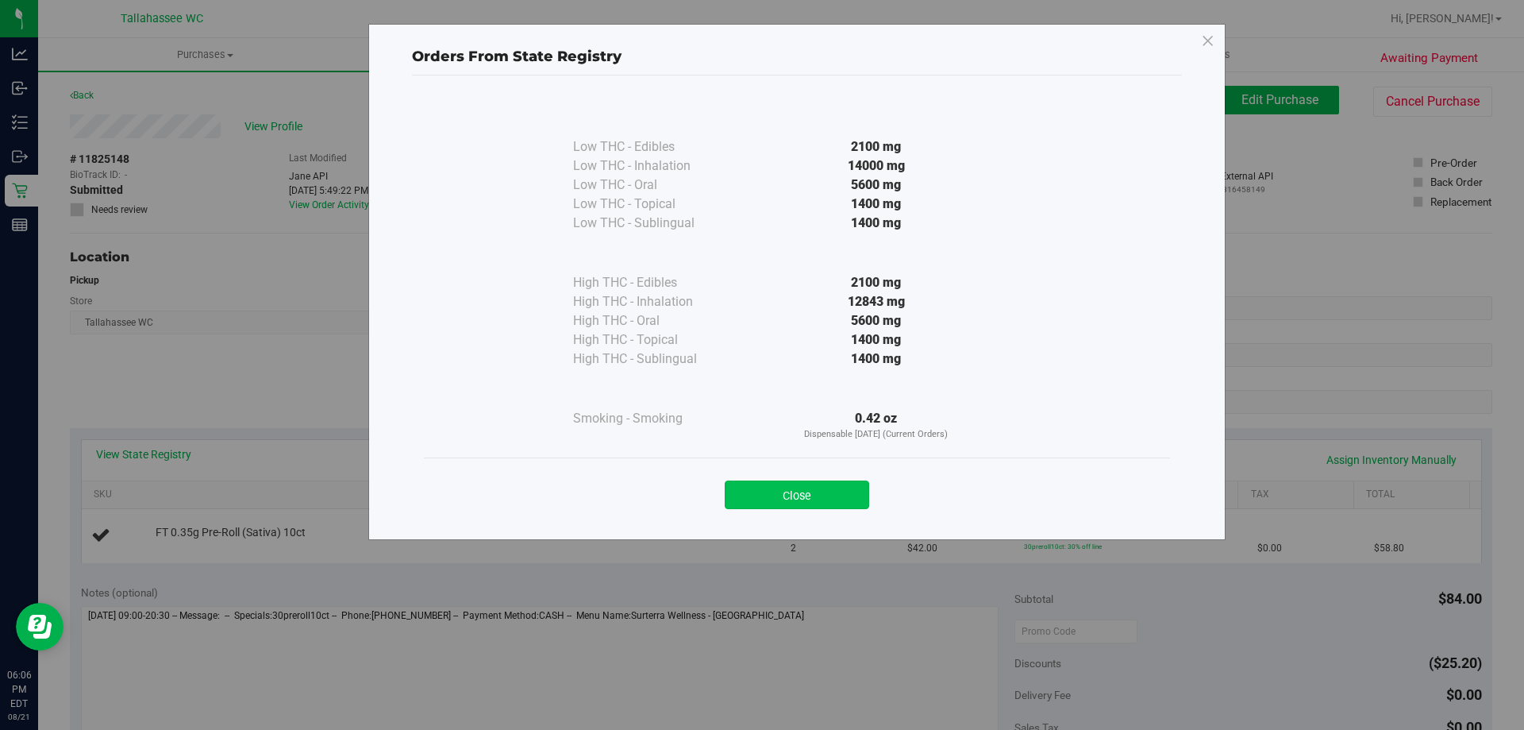
click at [774, 492] on button "Close" at bounding box center [797, 494] width 144 height 29
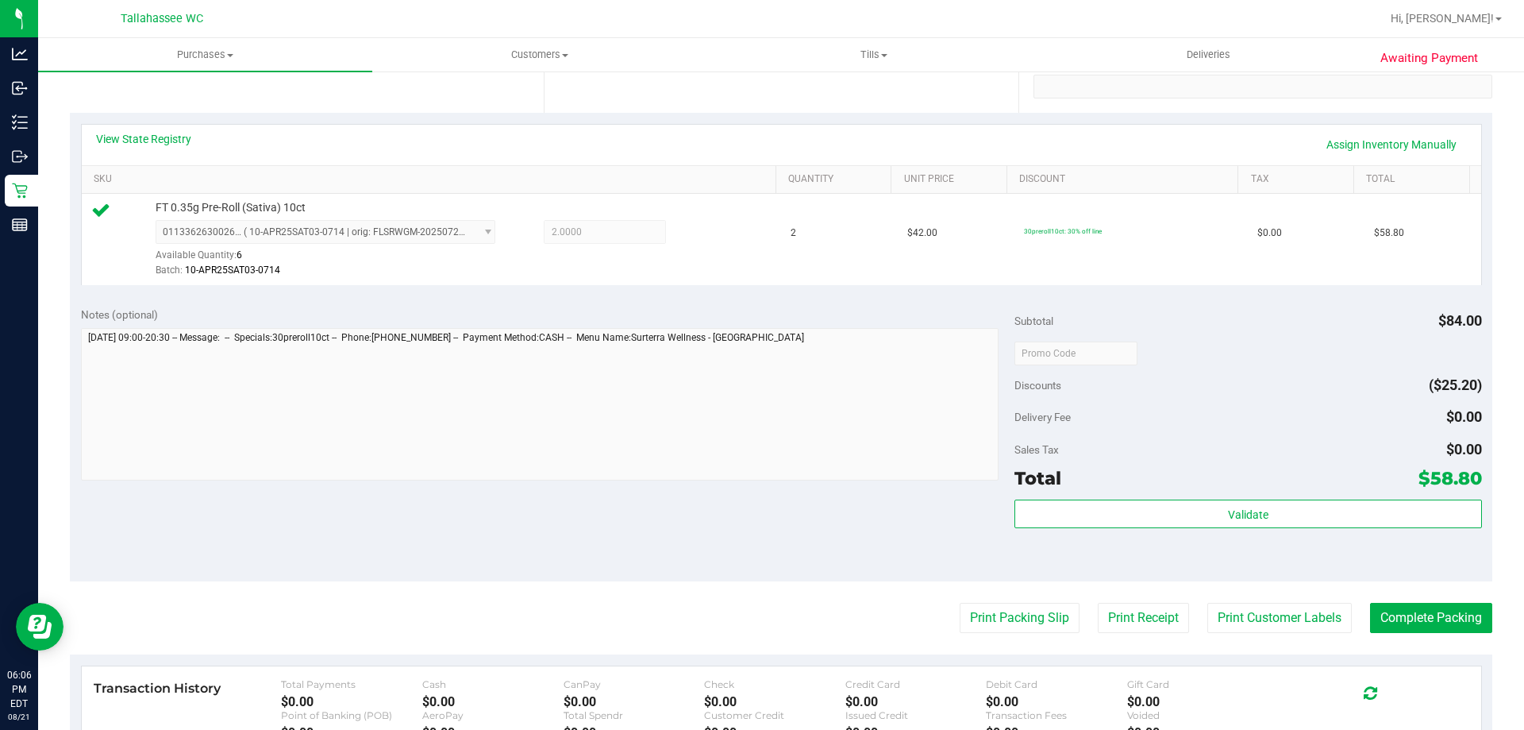
scroll to position [397, 0]
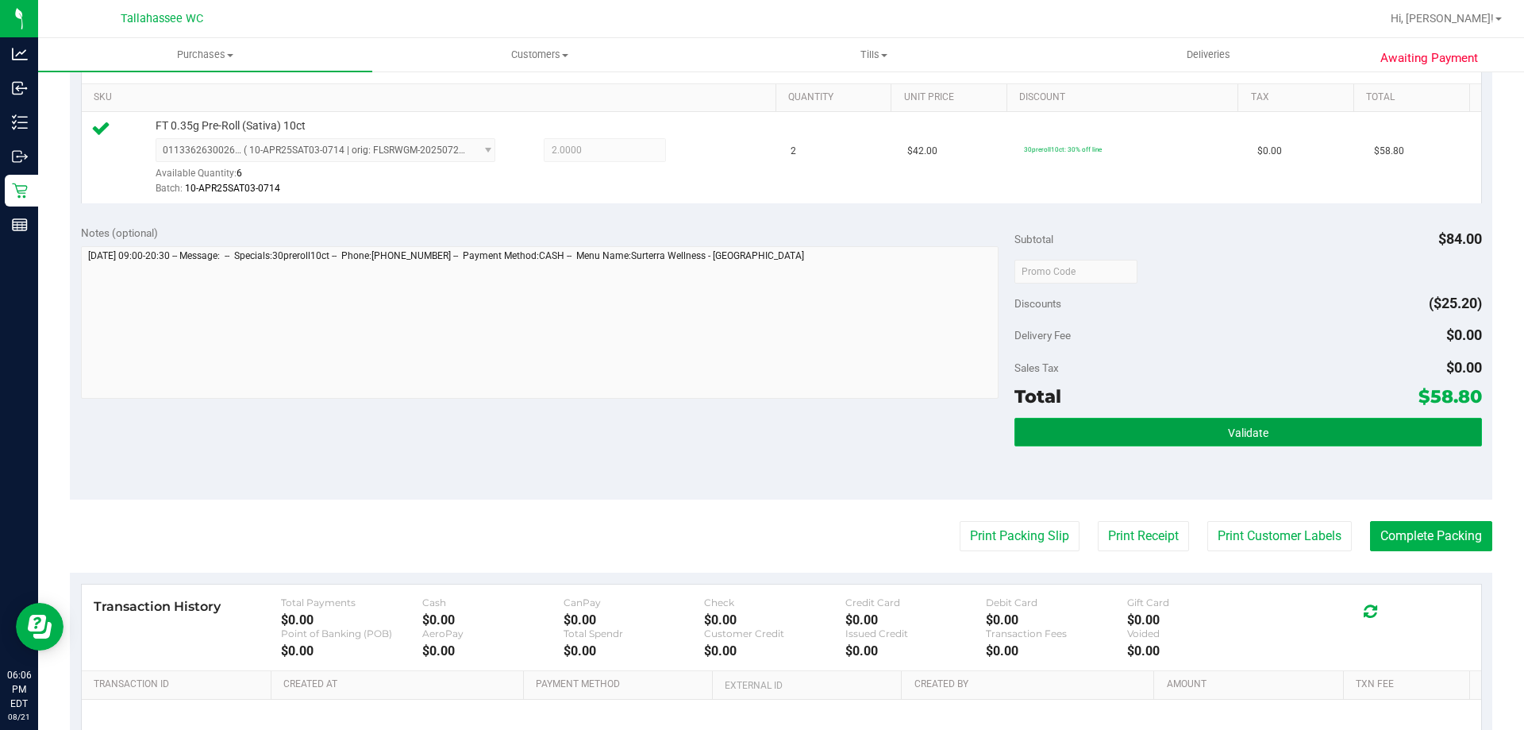
click at [1142, 418] on button "Validate" at bounding box center [1248, 432] width 467 height 29
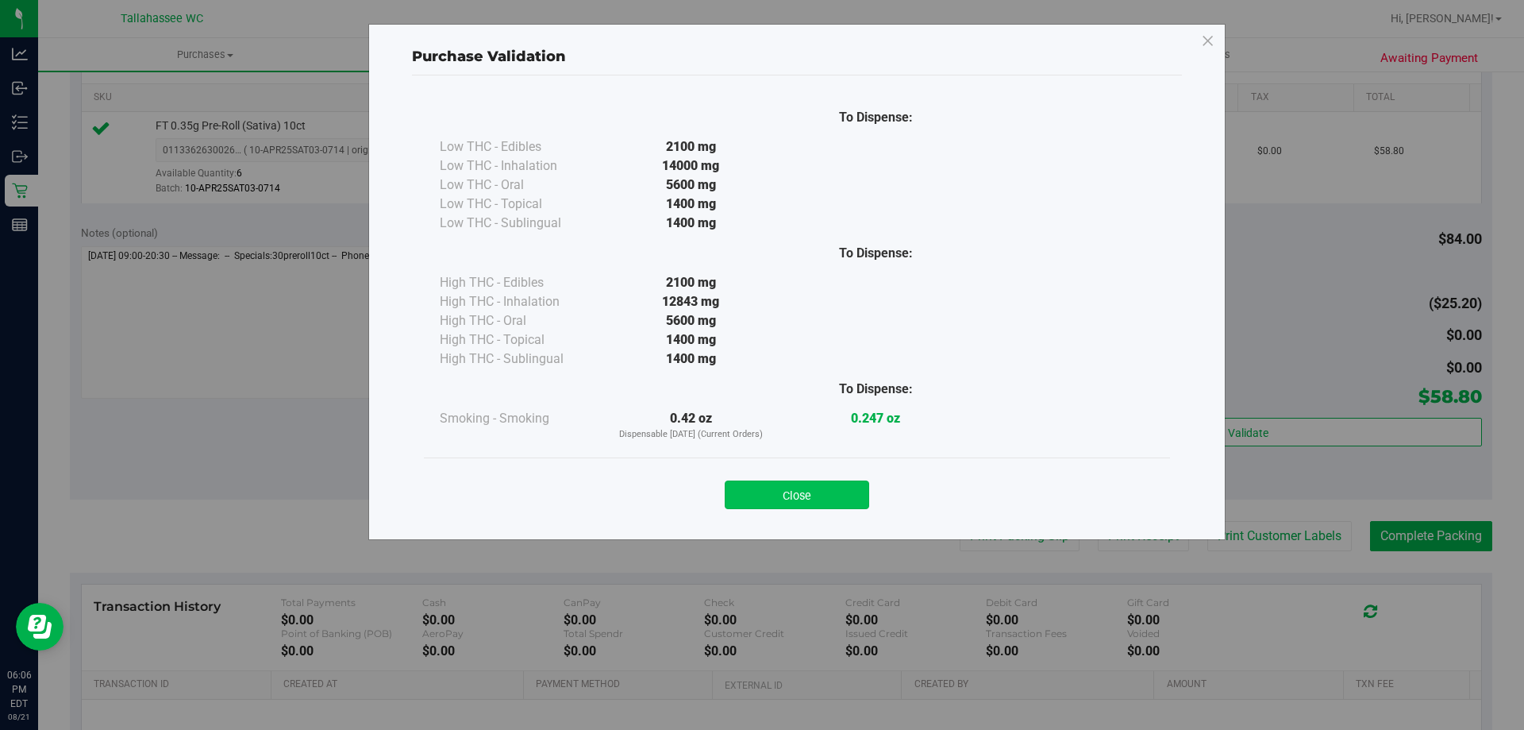
click at [812, 491] on button "Close" at bounding box center [797, 494] width 144 height 29
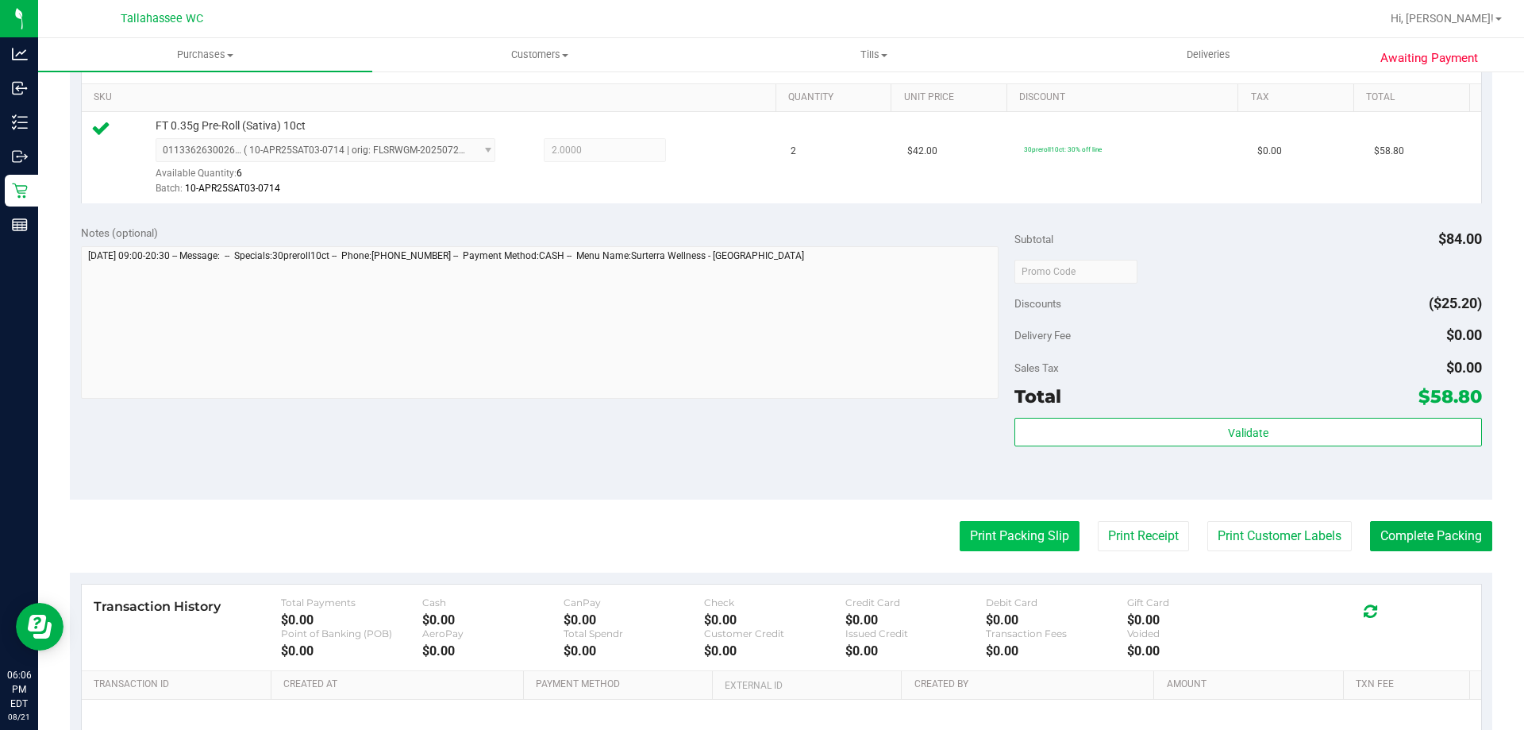
click at [962, 526] on button "Print Packing Slip" at bounding box center [1020, 536] width 120 height 30
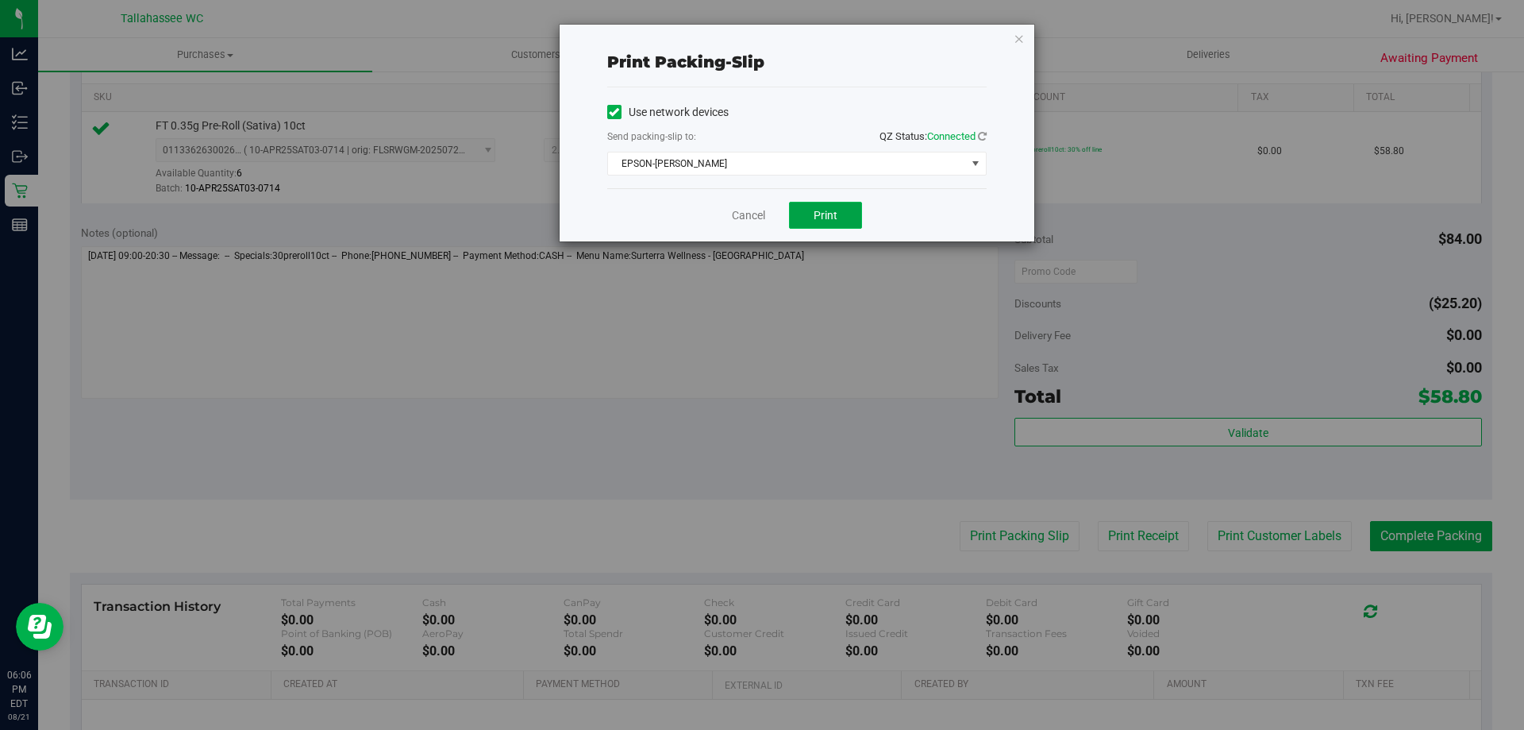
click at [832, 218] on span "Print" at bounding box center [826, 215] width 24 height 13
click at [752, 221] on link "Cancel" at bounding box center [748, 215] width 33 height 17
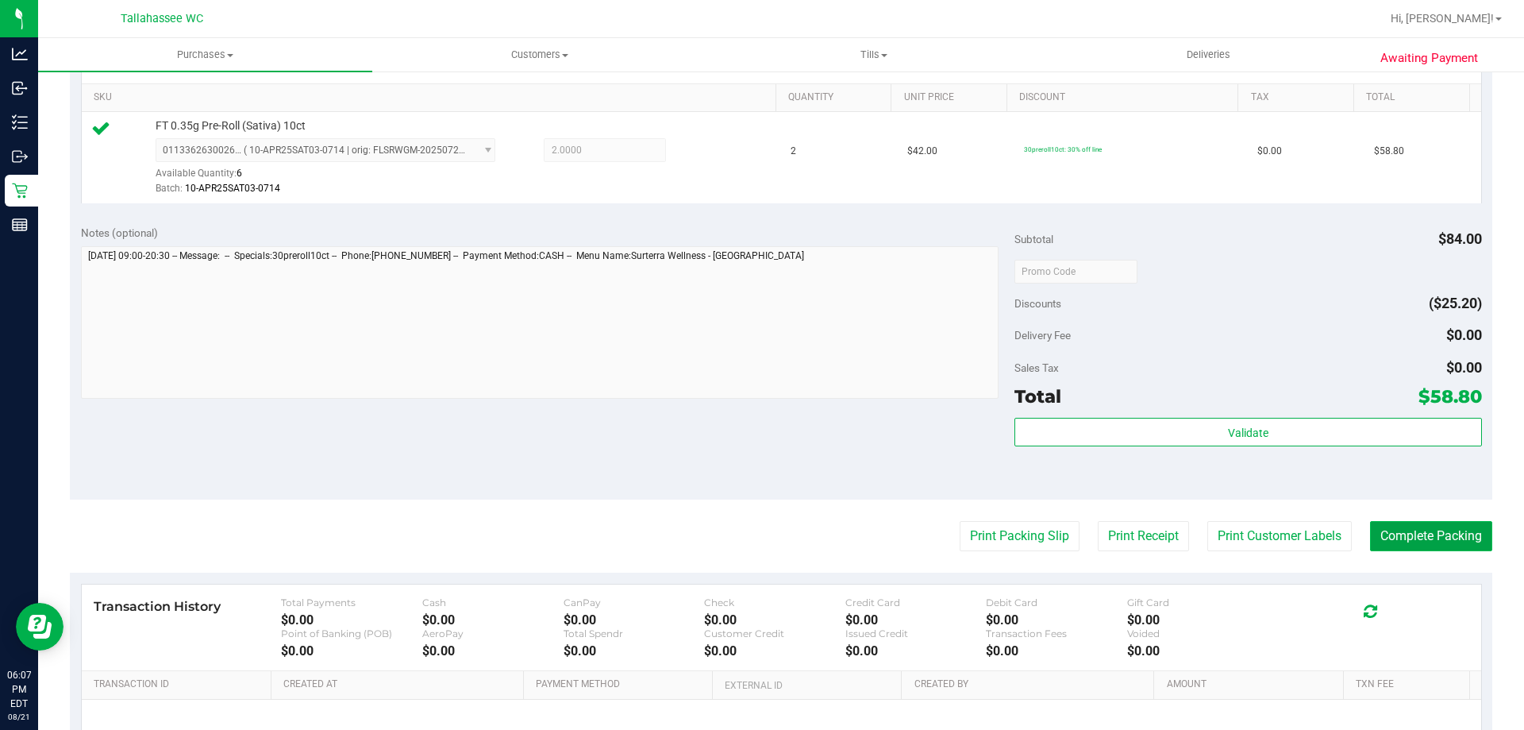
click at [1438, 547] on button "Complete Packing" at bounding box center [1431, 536] width 122 height 30
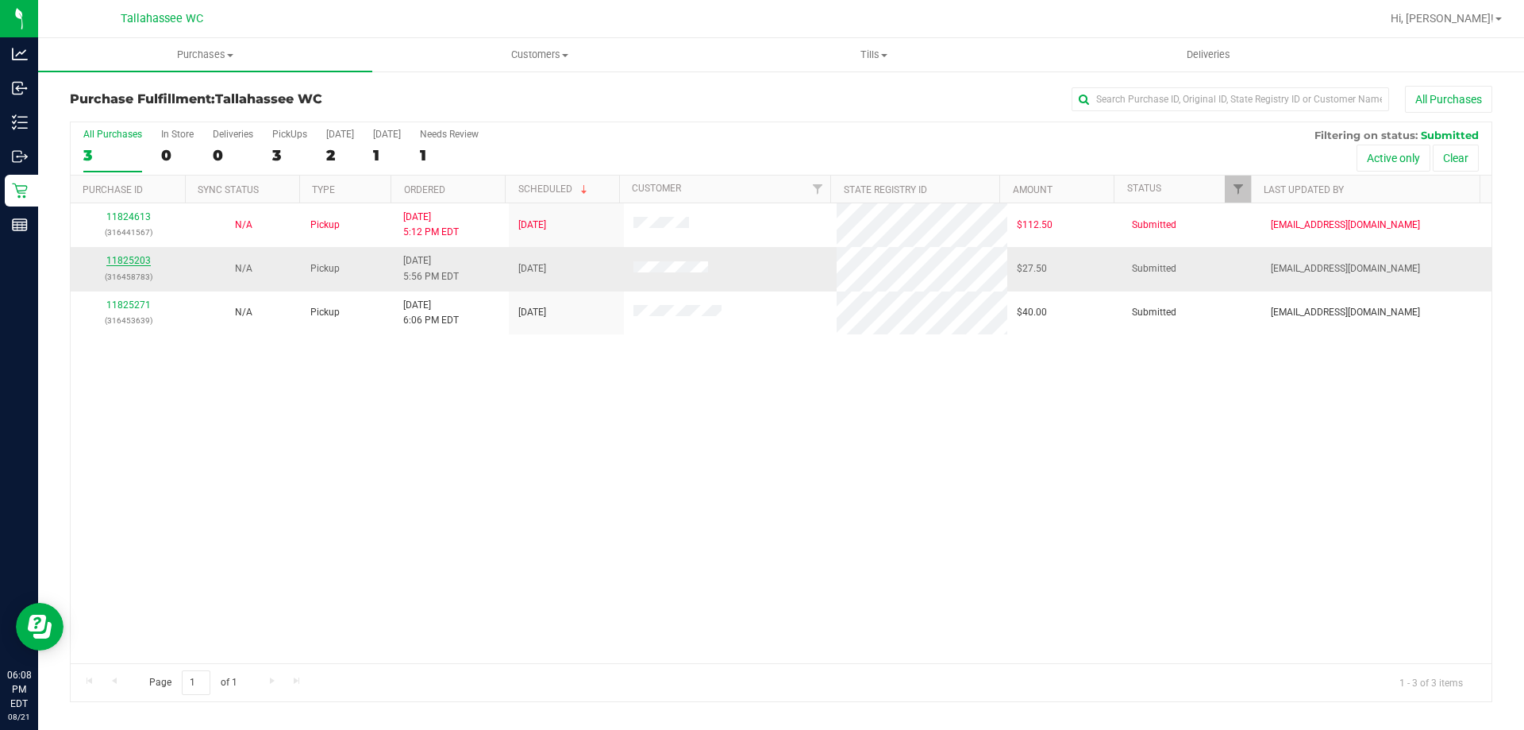
click at [145, 255] on link "11825203" at bounding box center [128, 260] width 44 height 11
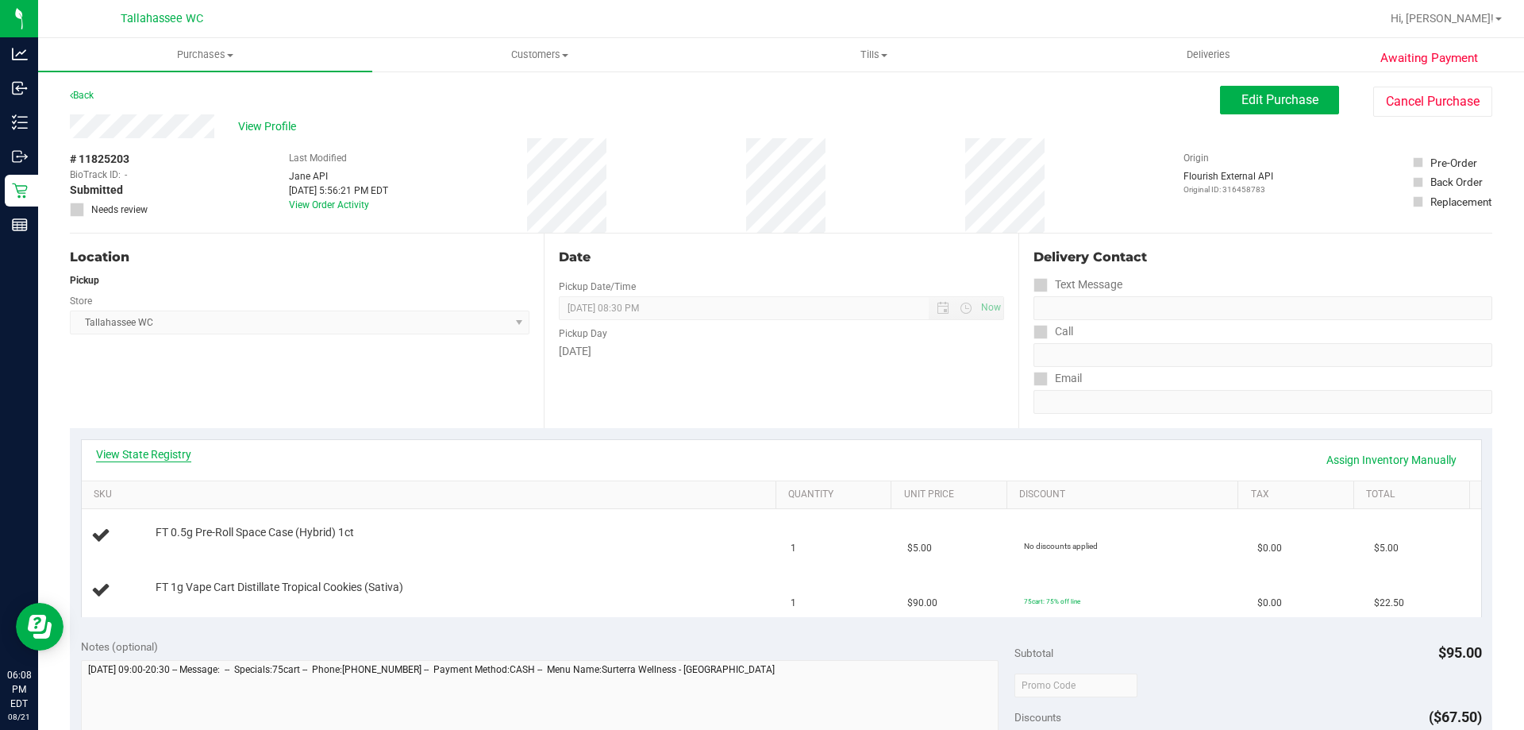
click at [150, 457] on link "View State Registry" at bounding box center [143, 454] width 95 height 16
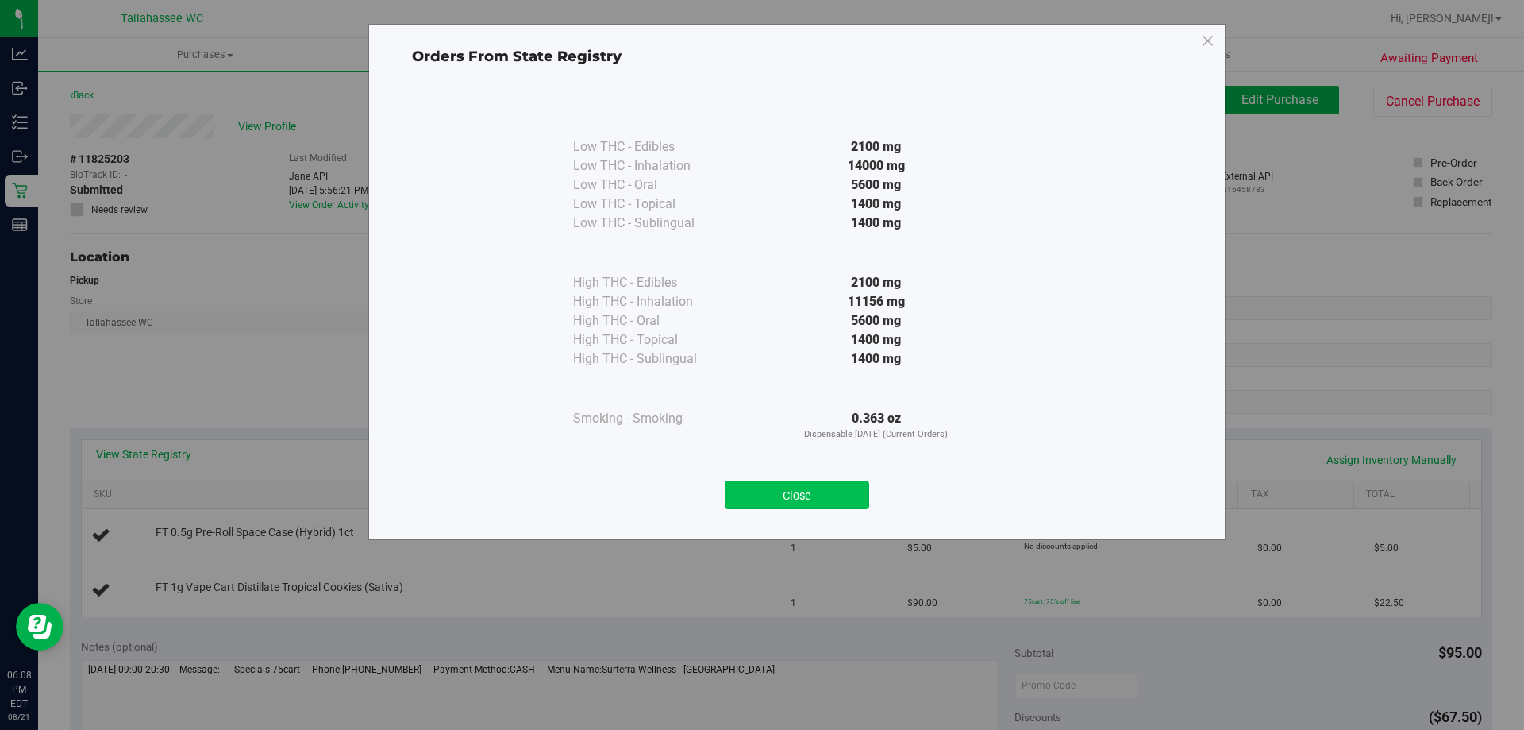
click at [836, 507] on button "Close" at bounding box center [797, 494] width 144 height 29
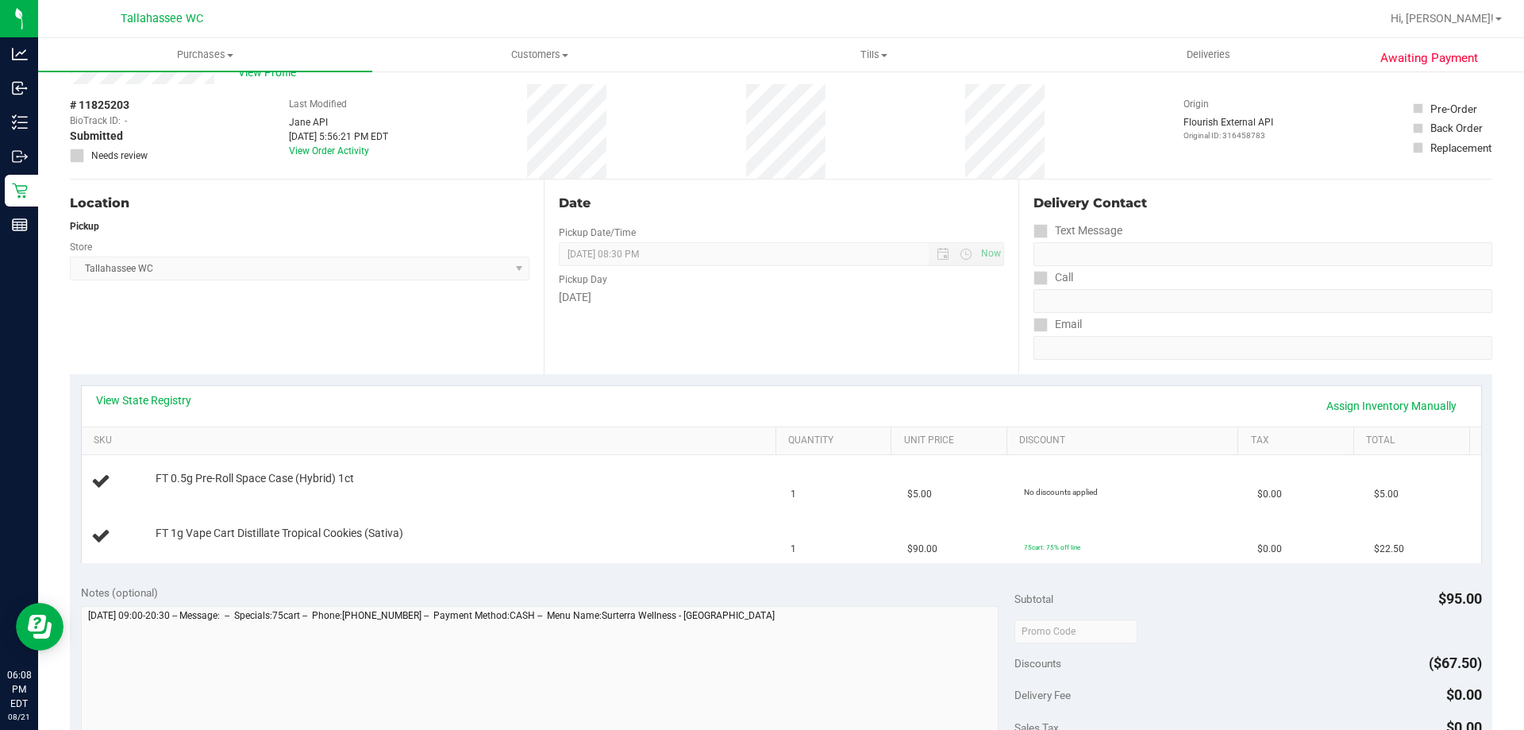
scroll to position [79, 0]
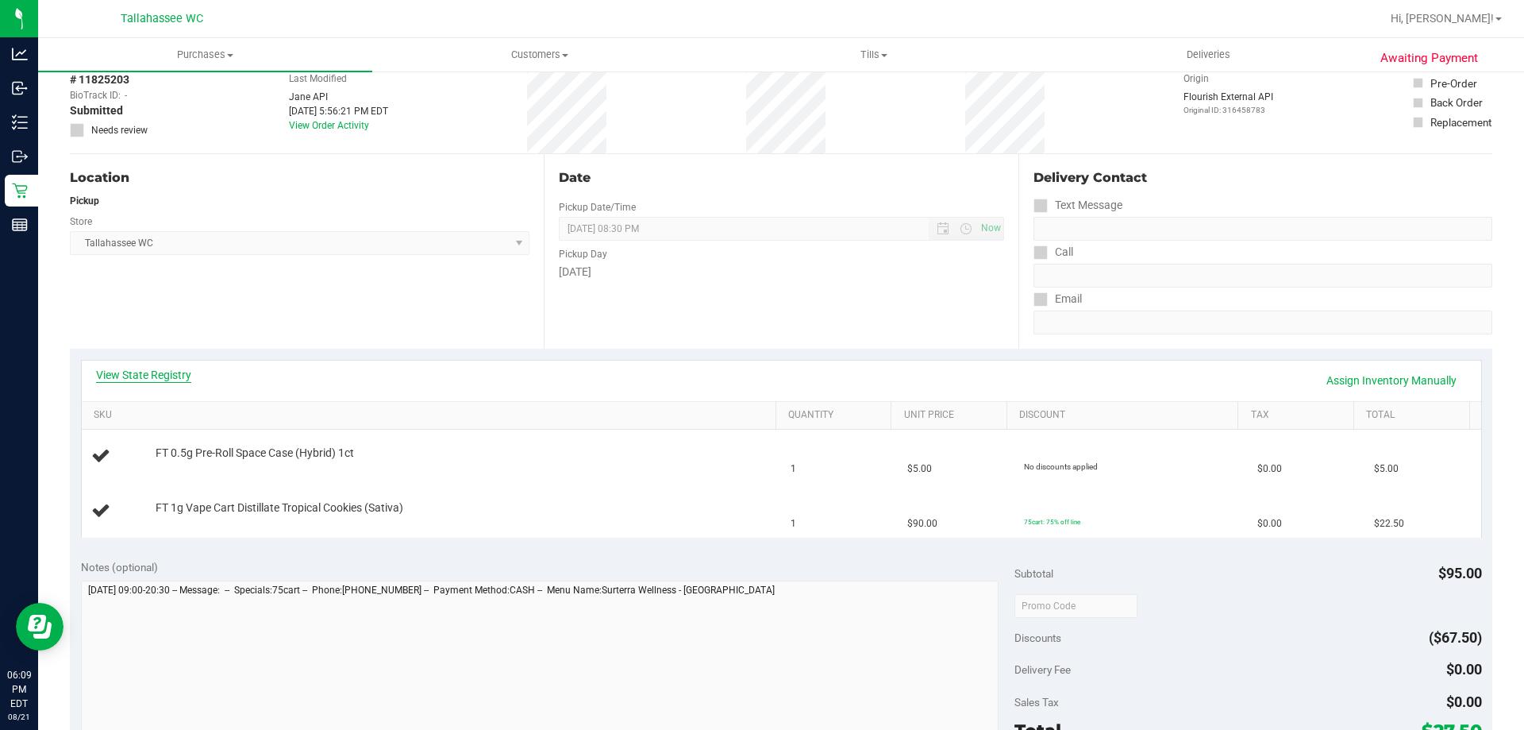
click at [164, 377] on link "View State Registry" at bounding box center [143, 375] width 95 height 16
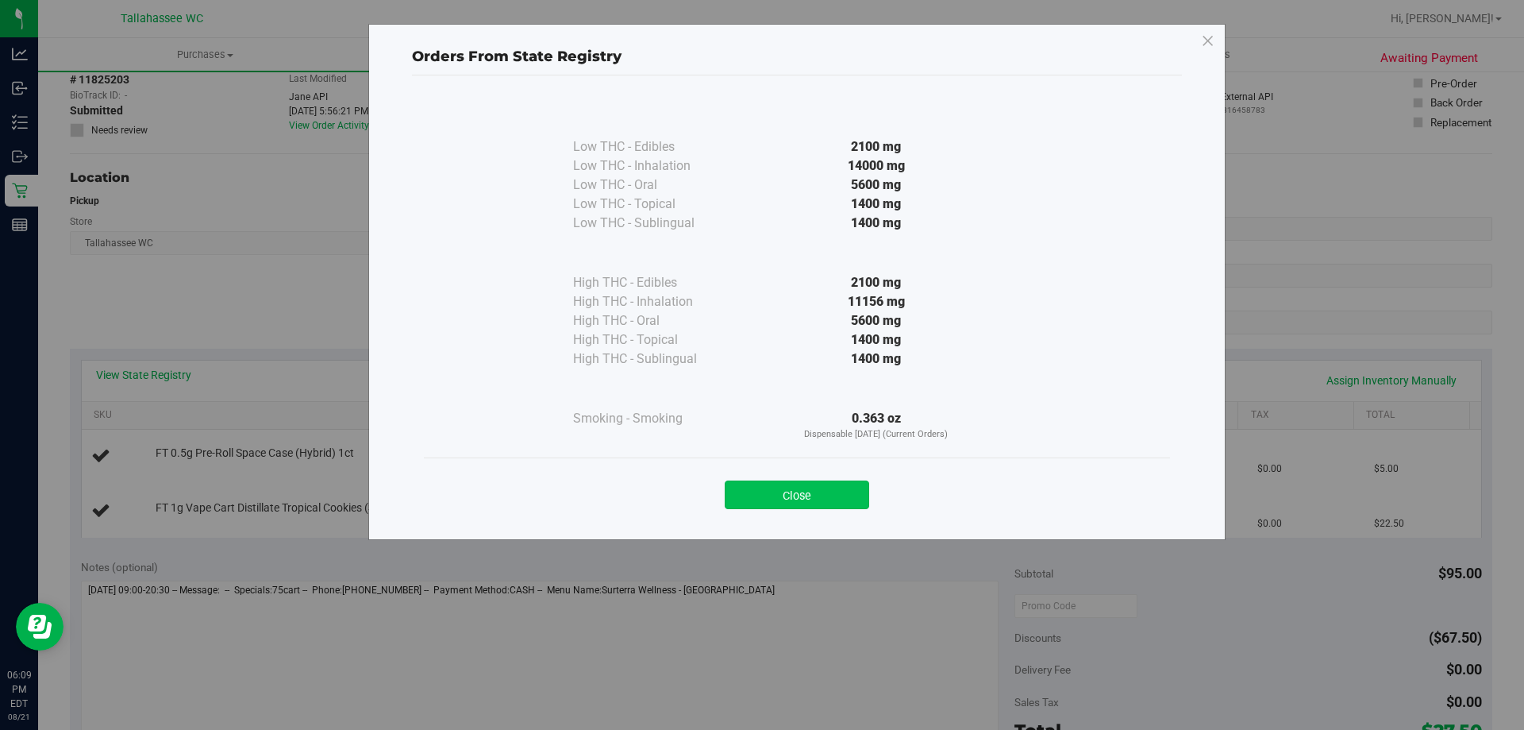
click at [838, 506] on button "Close" at bounding box center [797, 494] width 144 height 29
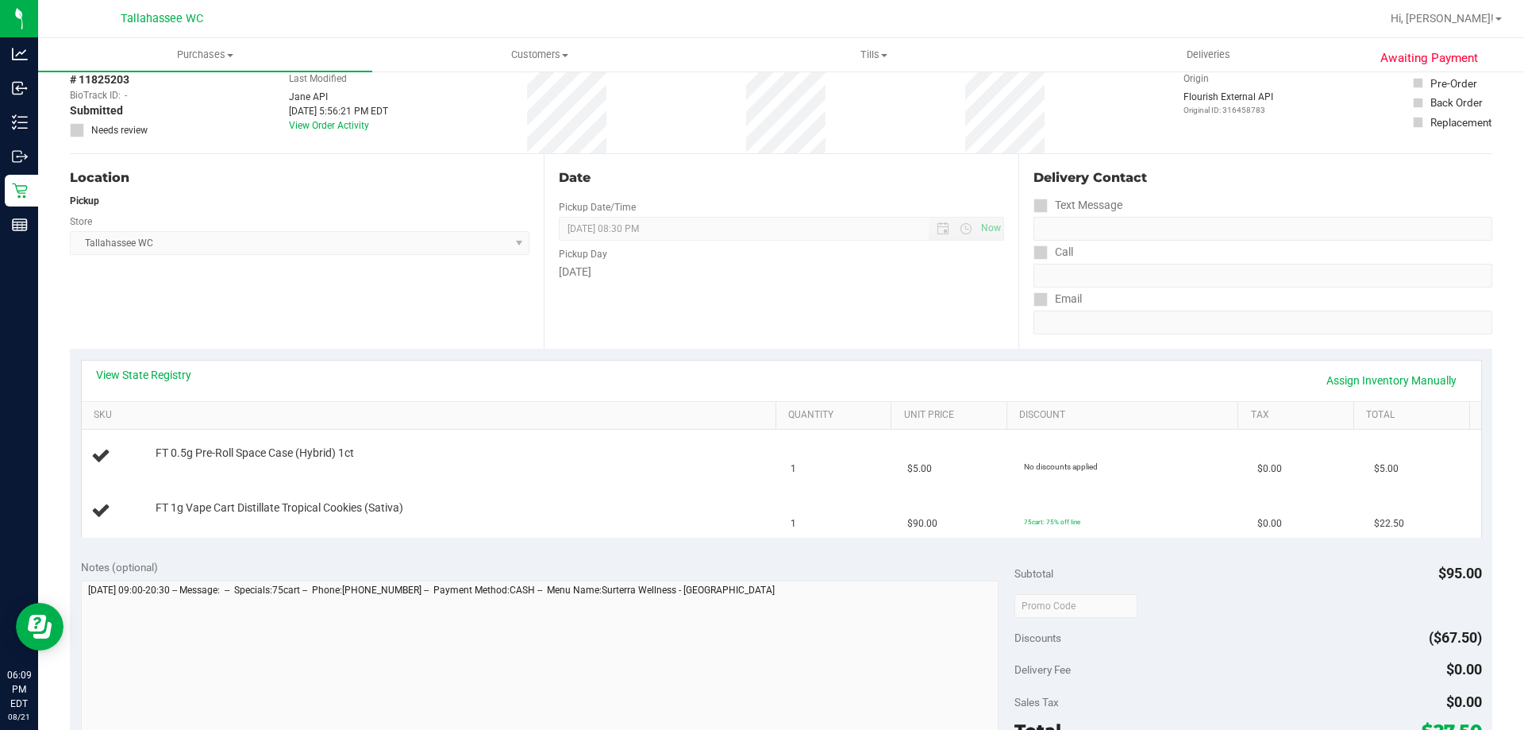
click at [335, 333] on div "Location Pickup Store Tallahassee WC Select Store Bonita Springs WC Boynton Bea…" at bounding box center [307, 251] width 474 height 194
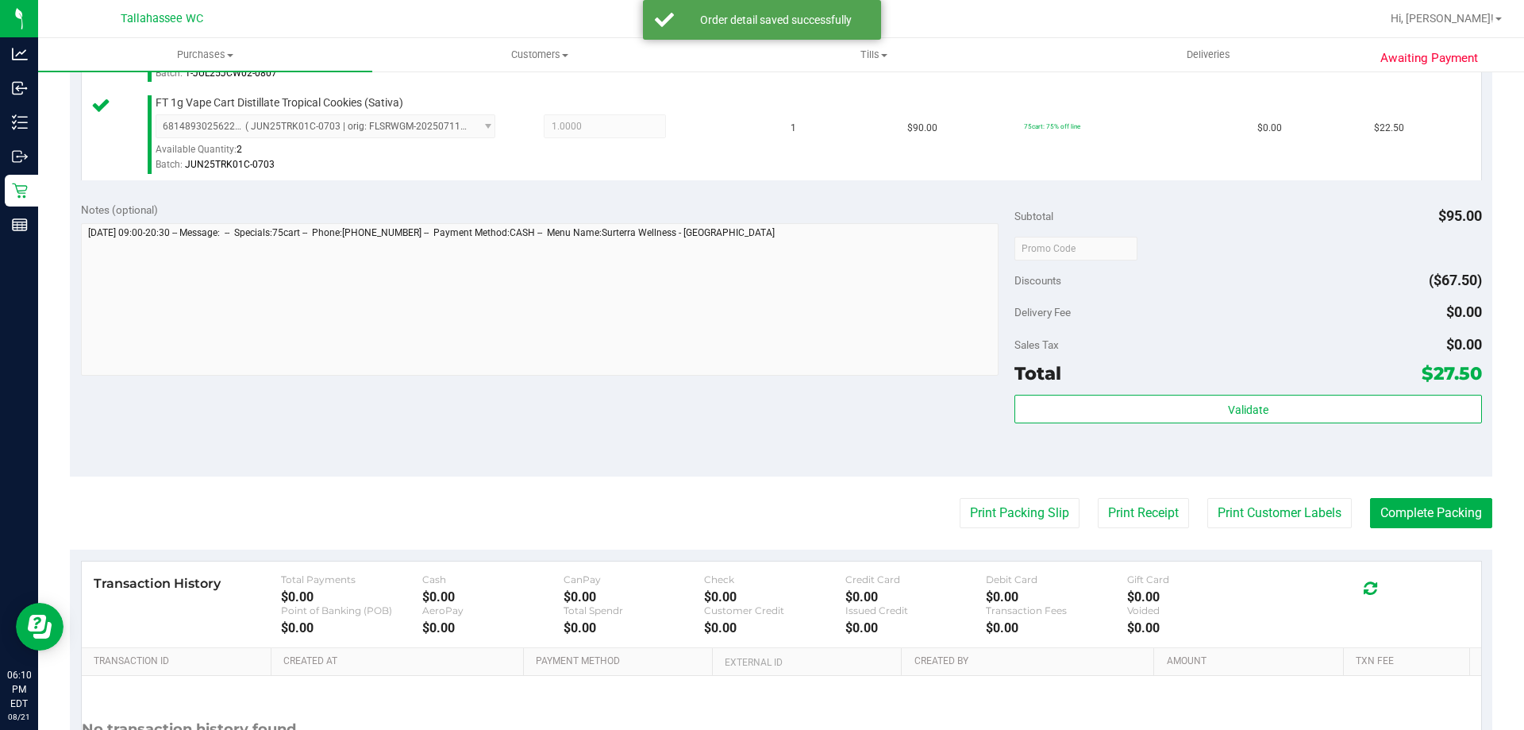
scroll to position [556, 0]
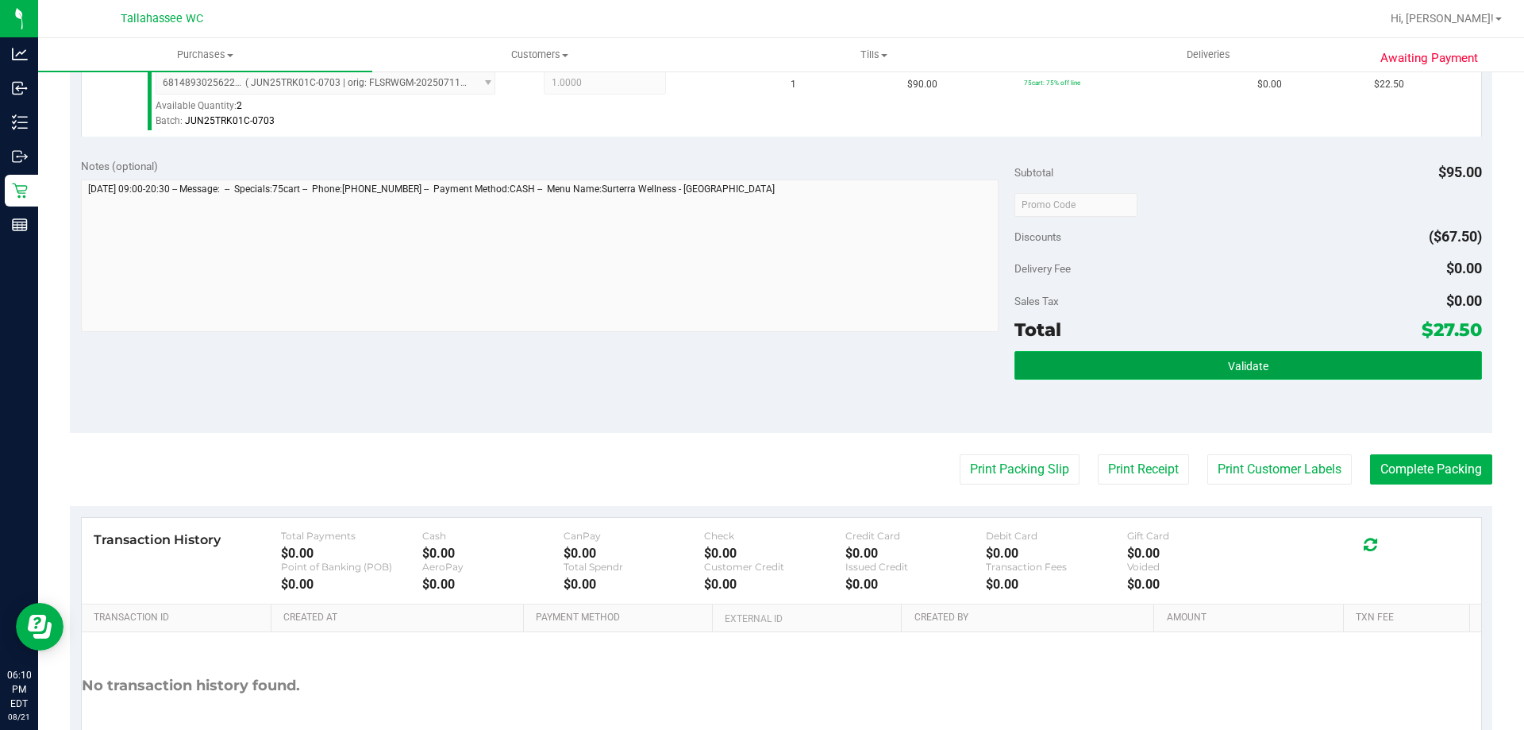
click at [1113, 358] on button "Validate" at bounding box center [1248, 365] width 467 height 29
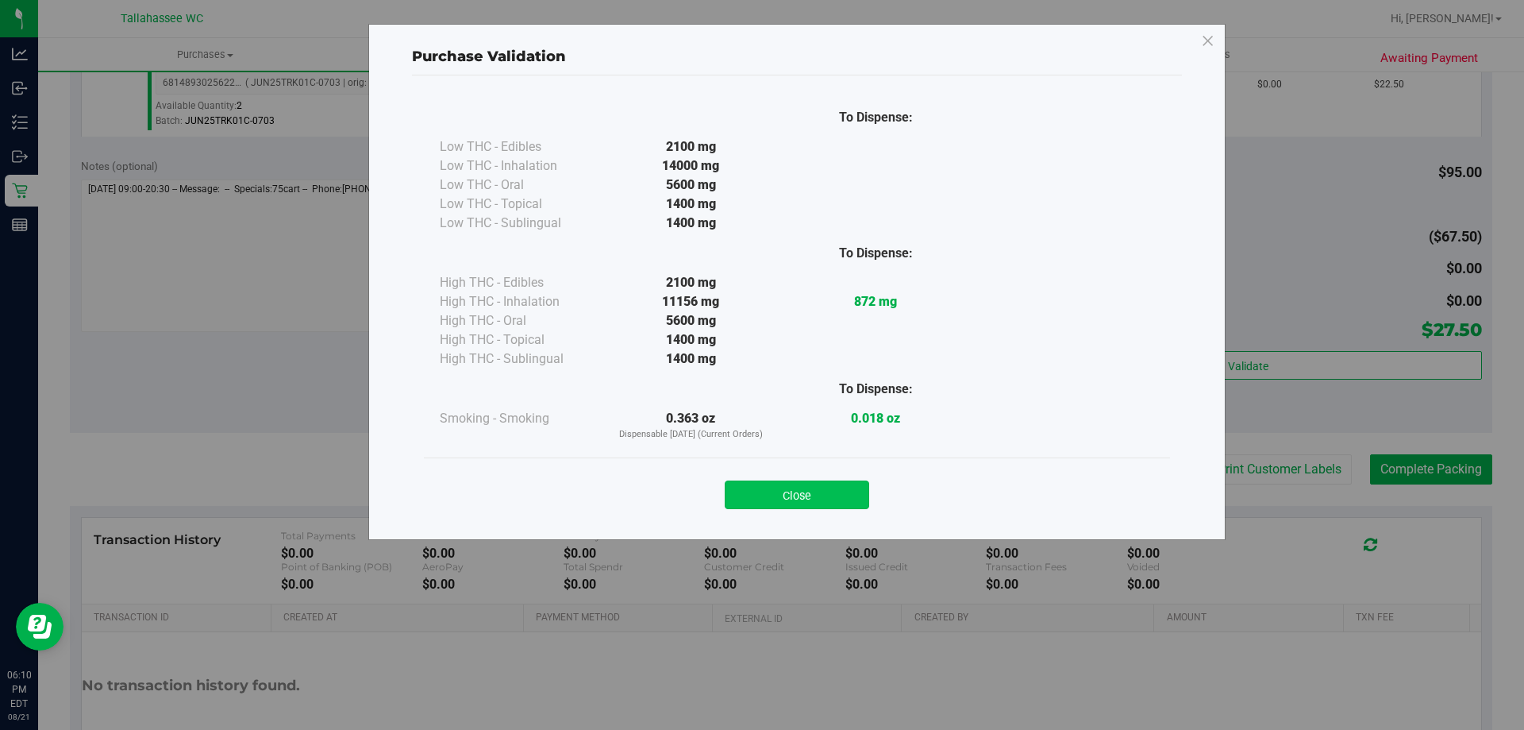
click at [836, 484] on button "Close" at bounding box center [797, 494] width 144 height 29
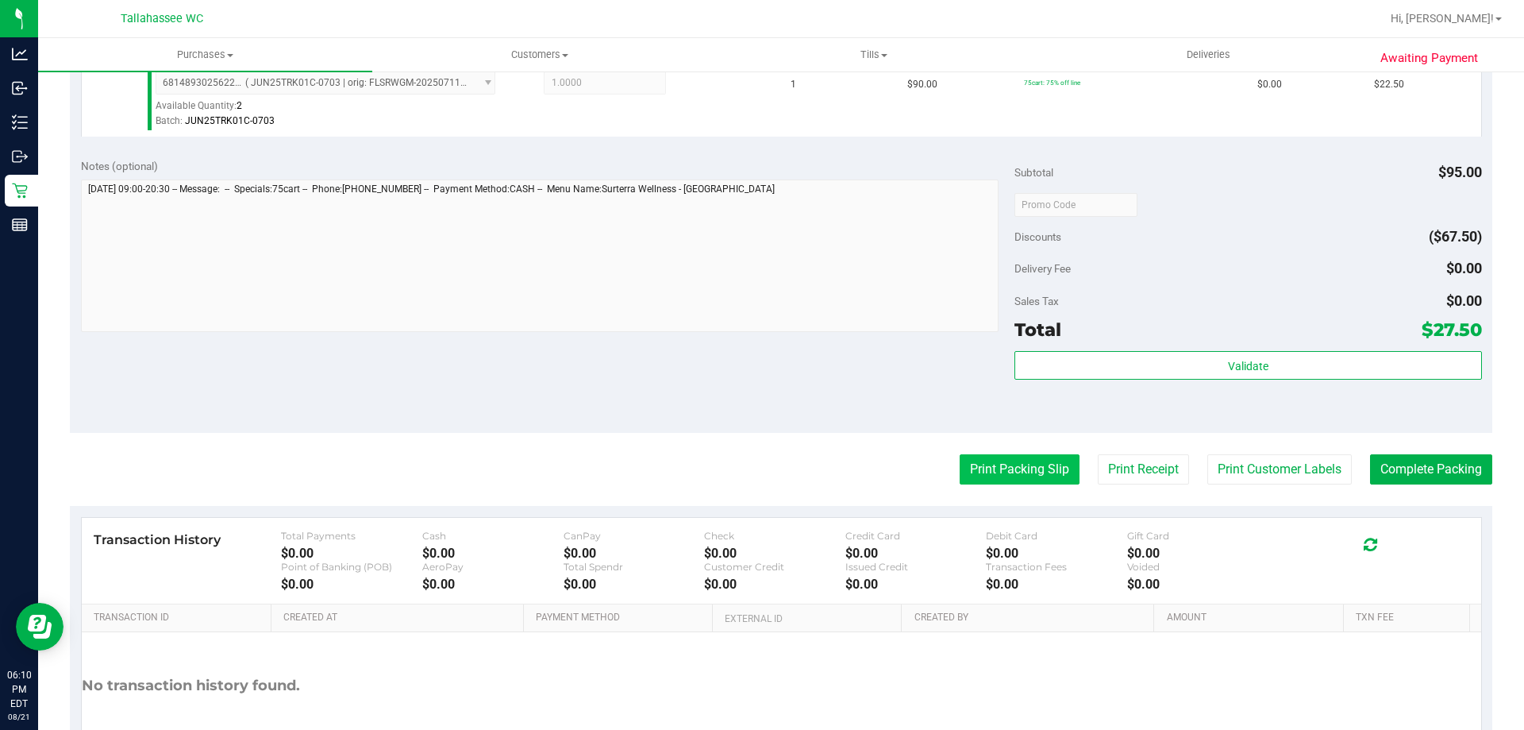
click at [1033, 467] on button "Print Packing Slip" at bounding box center [1020, 469] width 120 height 30
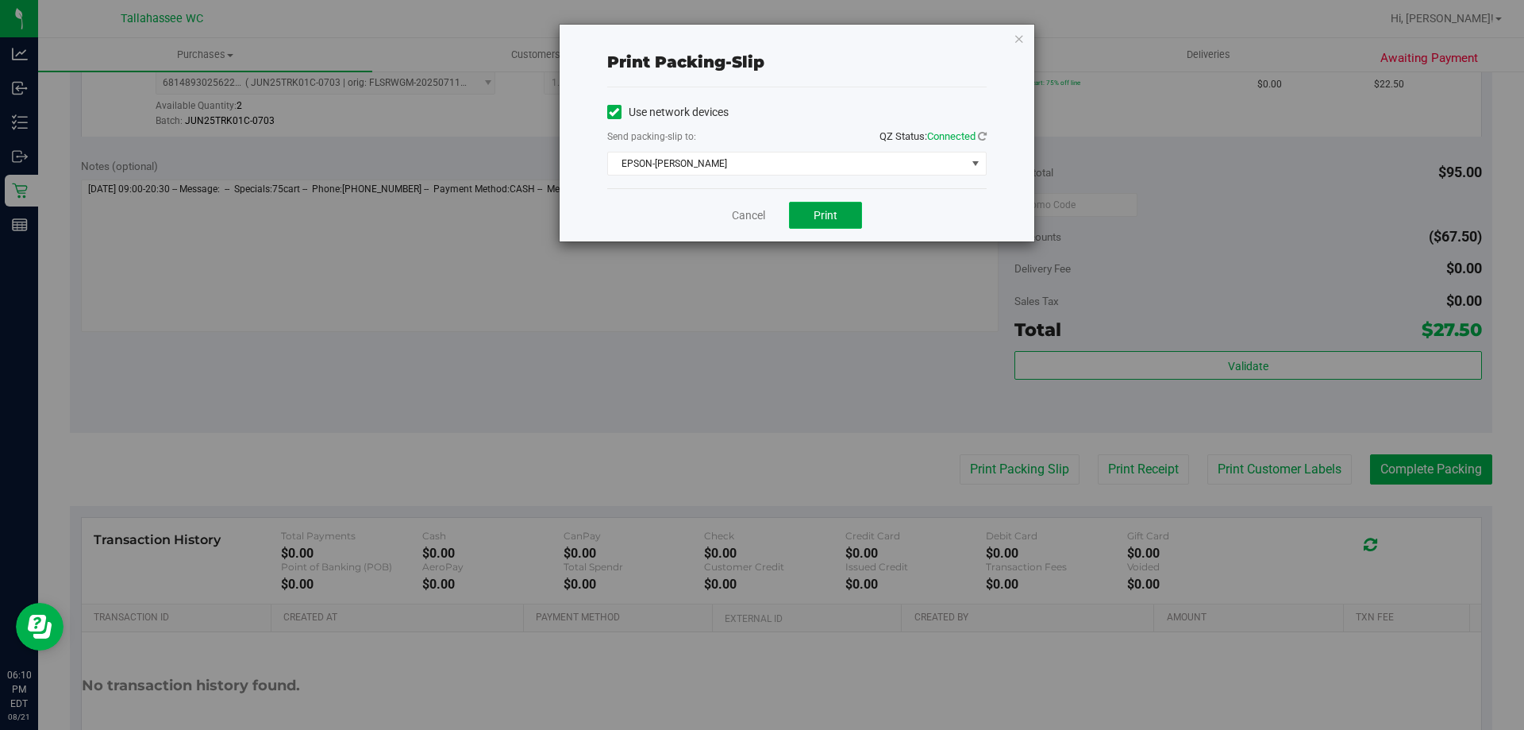
click at [826, 209] on span "Print" at bounding box center [826, 215] width 24 height 13
click at [741, 219] on link "Cancel" at bounding box center [748, 215] width 33 height 17
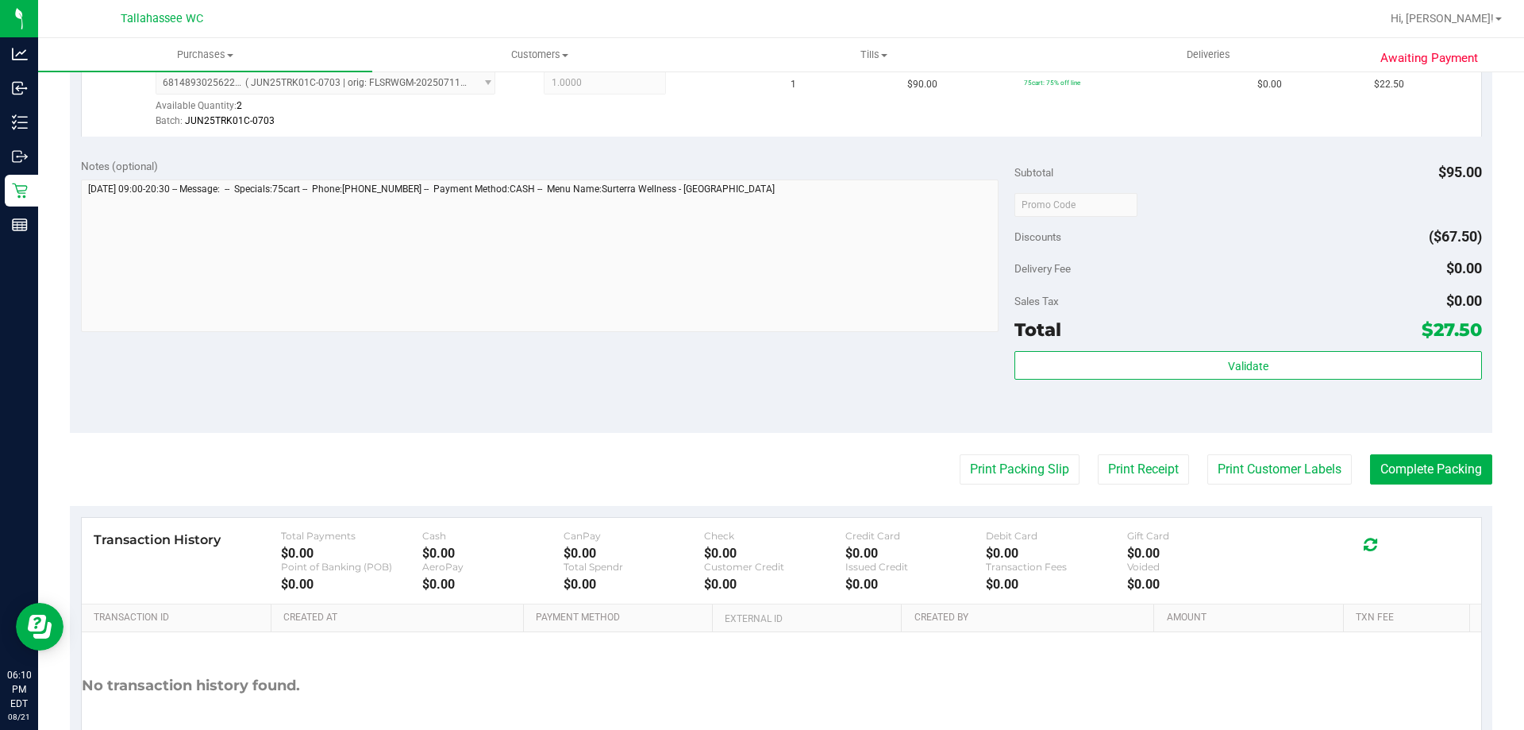
click at [1441, 503] on purchase-details "Back Edit Purchase Cancel Purchase View Profile # 11825203 BioTrack ID: - Submi…" at bounding box center [781, 166] width 1423 height 1273
click at [1441, 478] on button "Complete Packing" at bounding box center [1431, 469] width 122 height 30
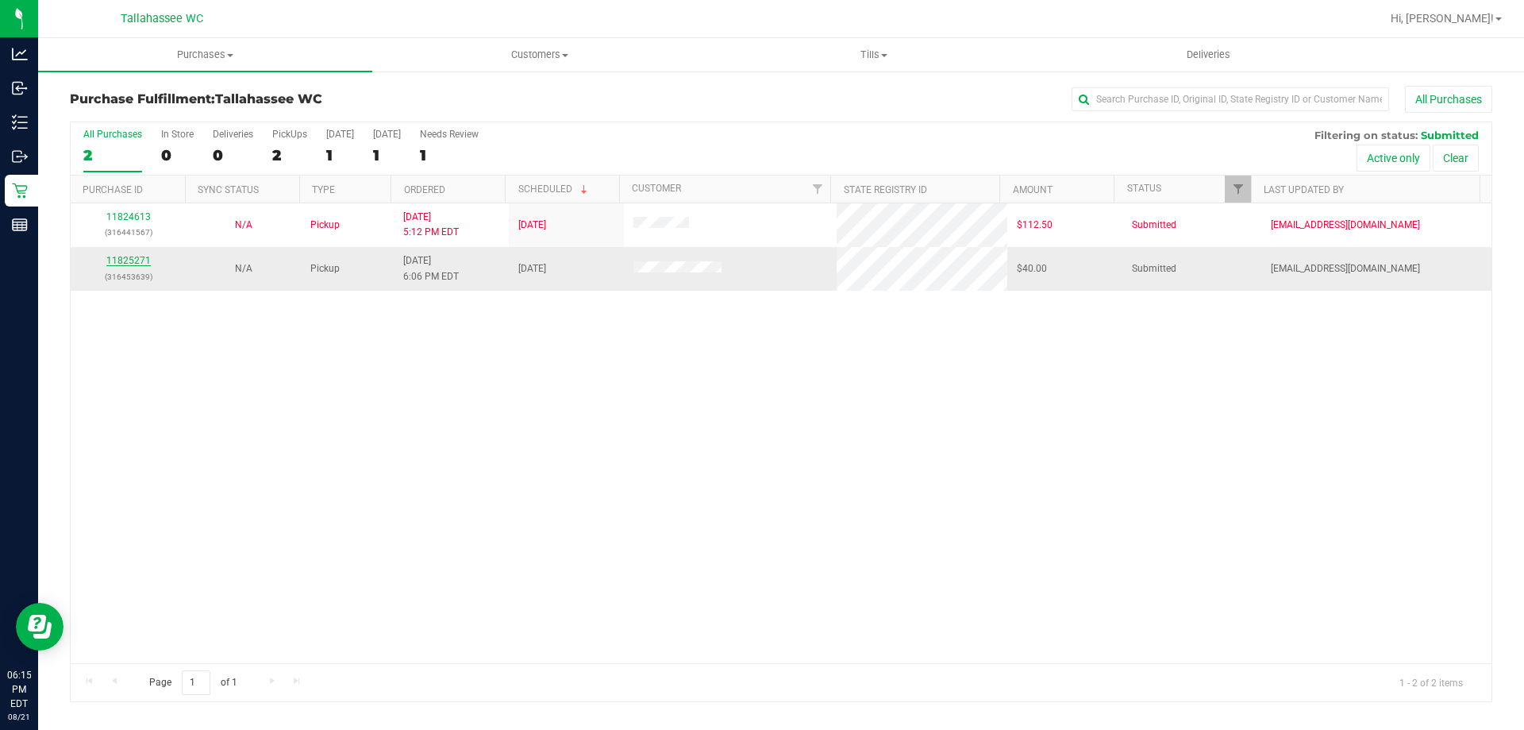
click at [139, 260] on link "11825271" at bounding box center [128, 260] width 44 height 11
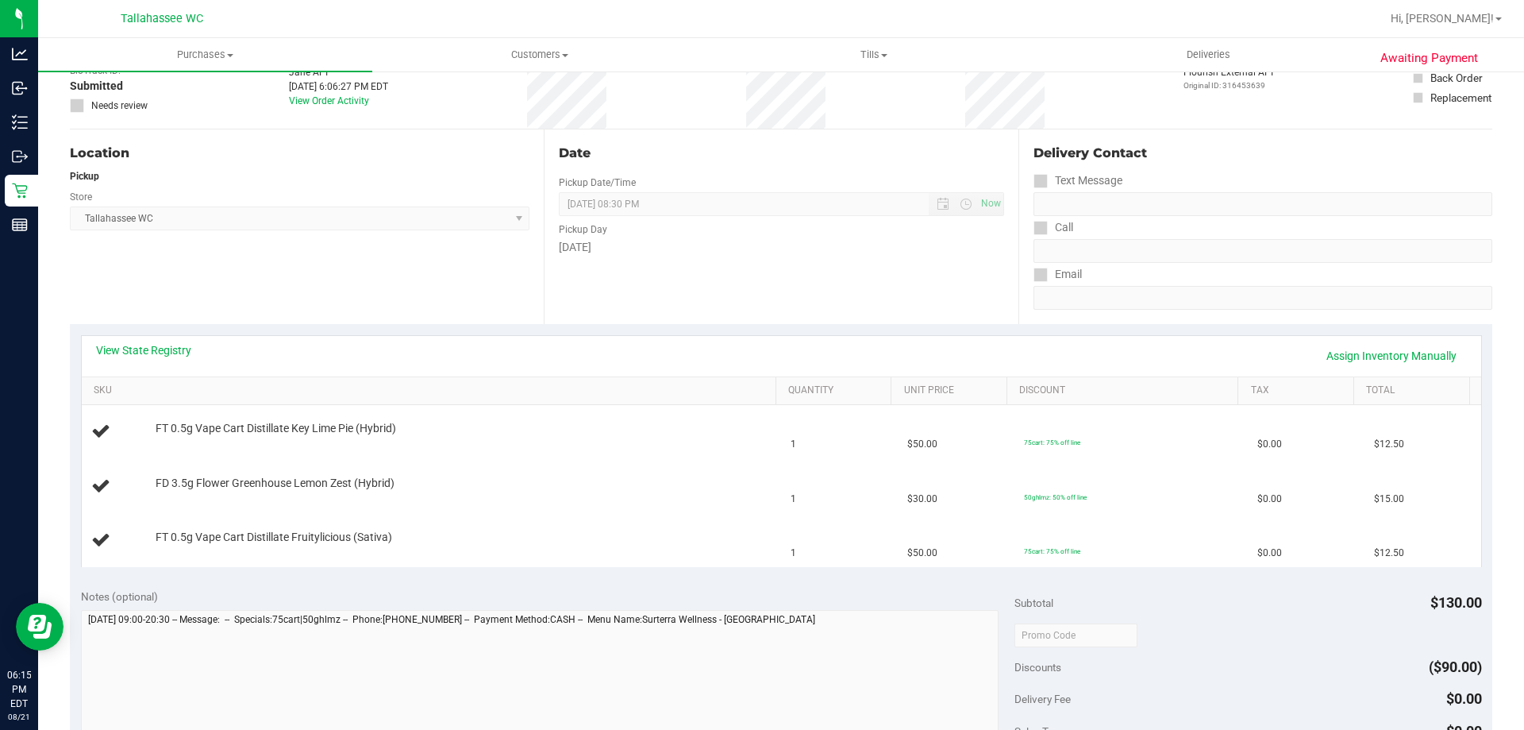
scroll to position [159, 0]
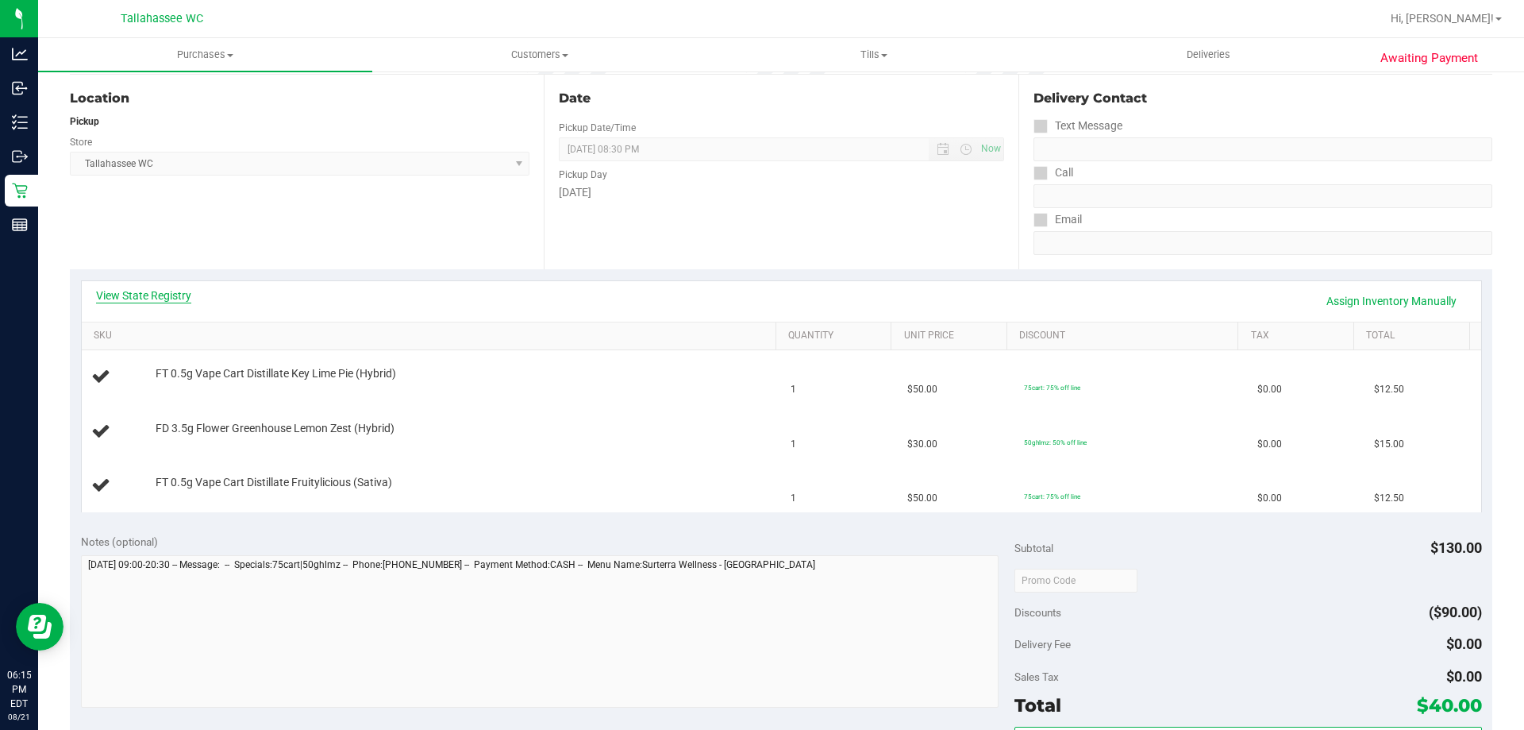
click at [128, 292] on link "View State Registry" at bounding box center [143, 295] width 95 height 16
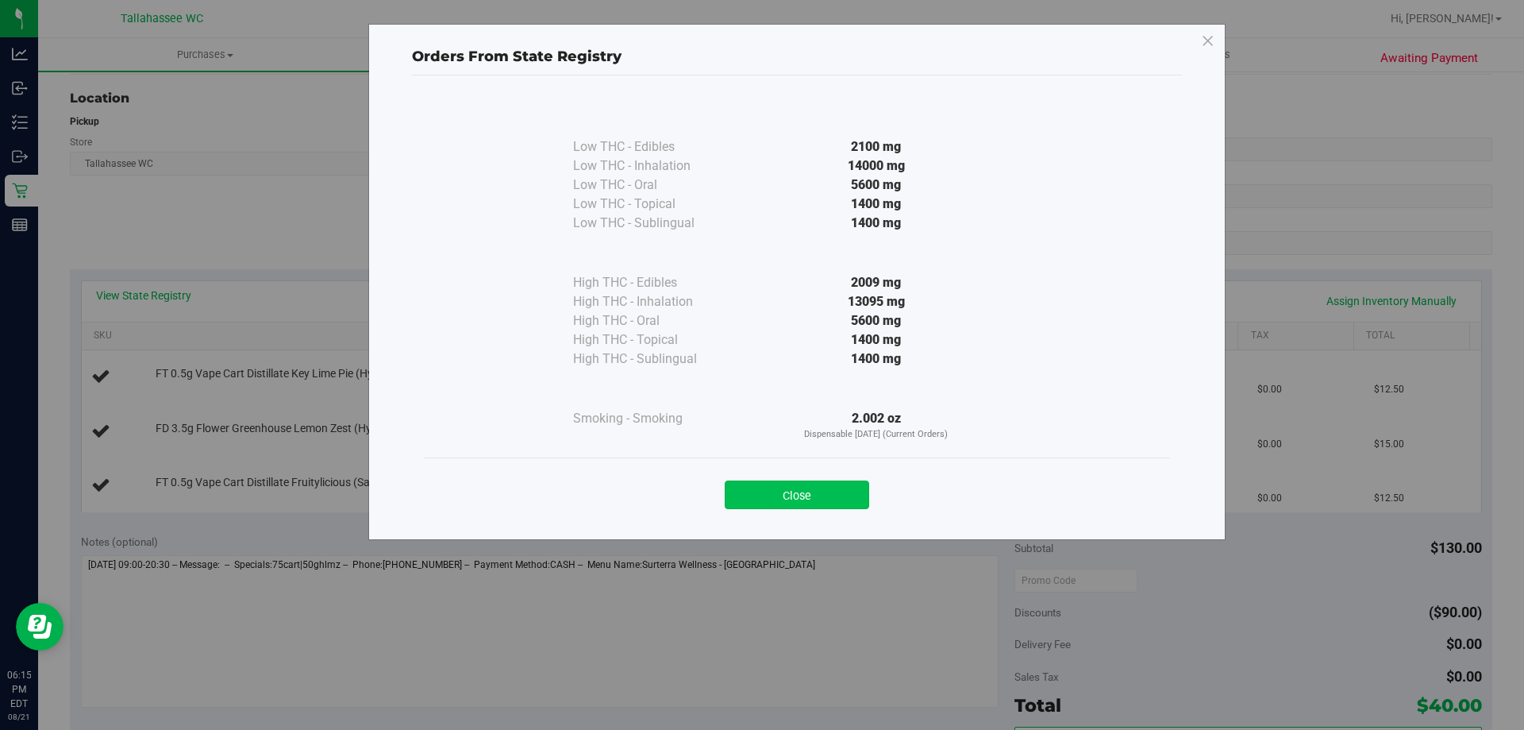
click at [837, 503] on button "Close" at bounding box center [797, 494] width 144 height 29
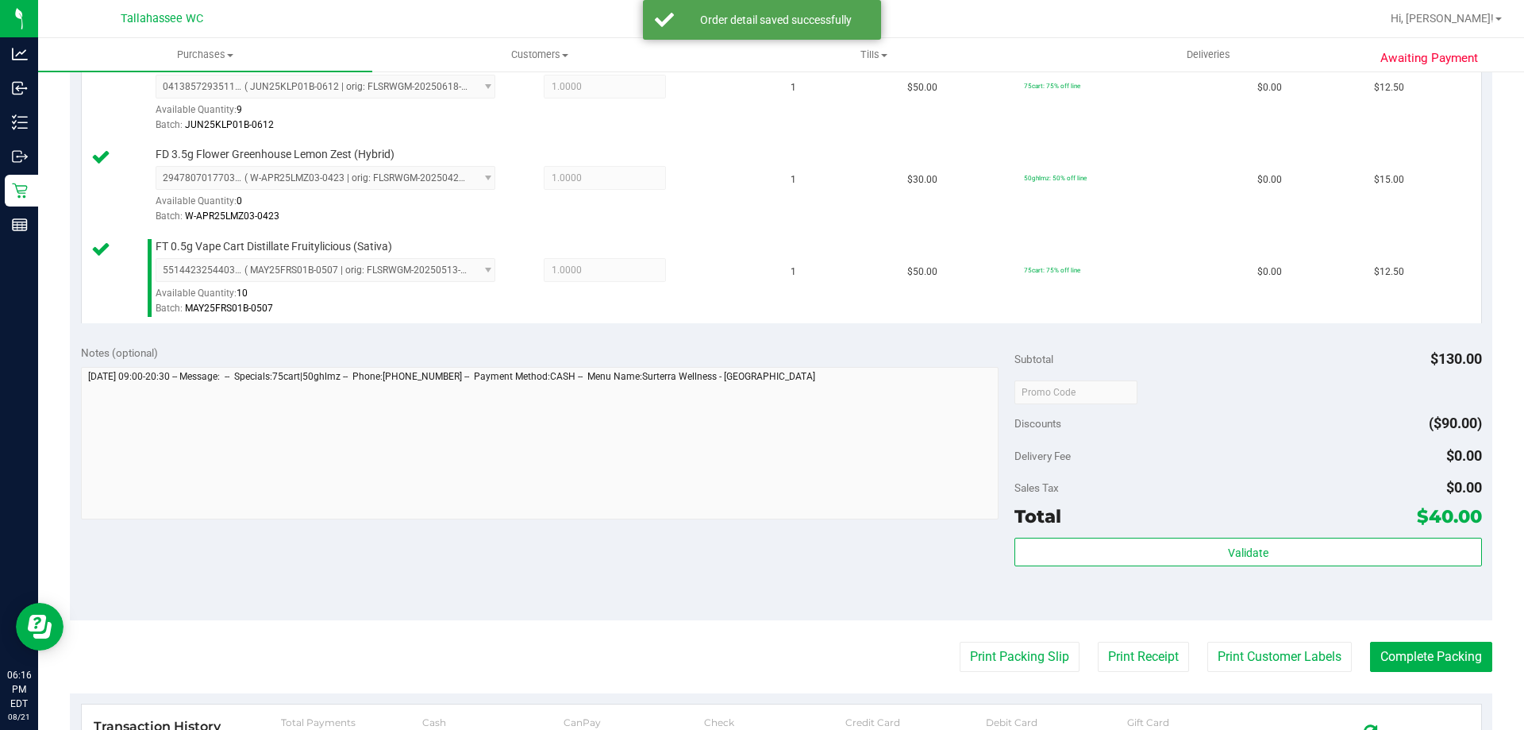
scroll to position [635, 0]
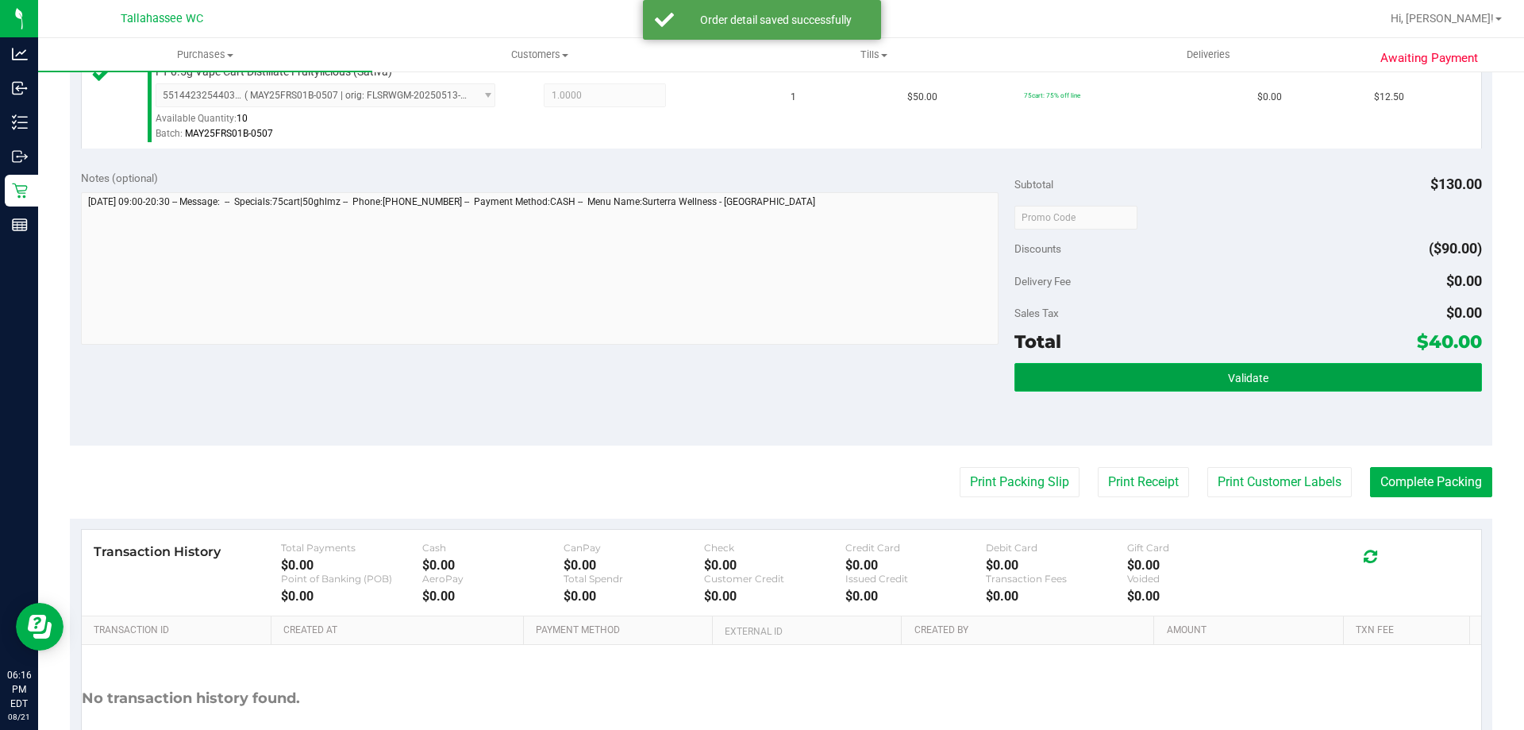
click at [1290, 391] on button "Validate" at bounding box center [1248, 377] width 467 height 29
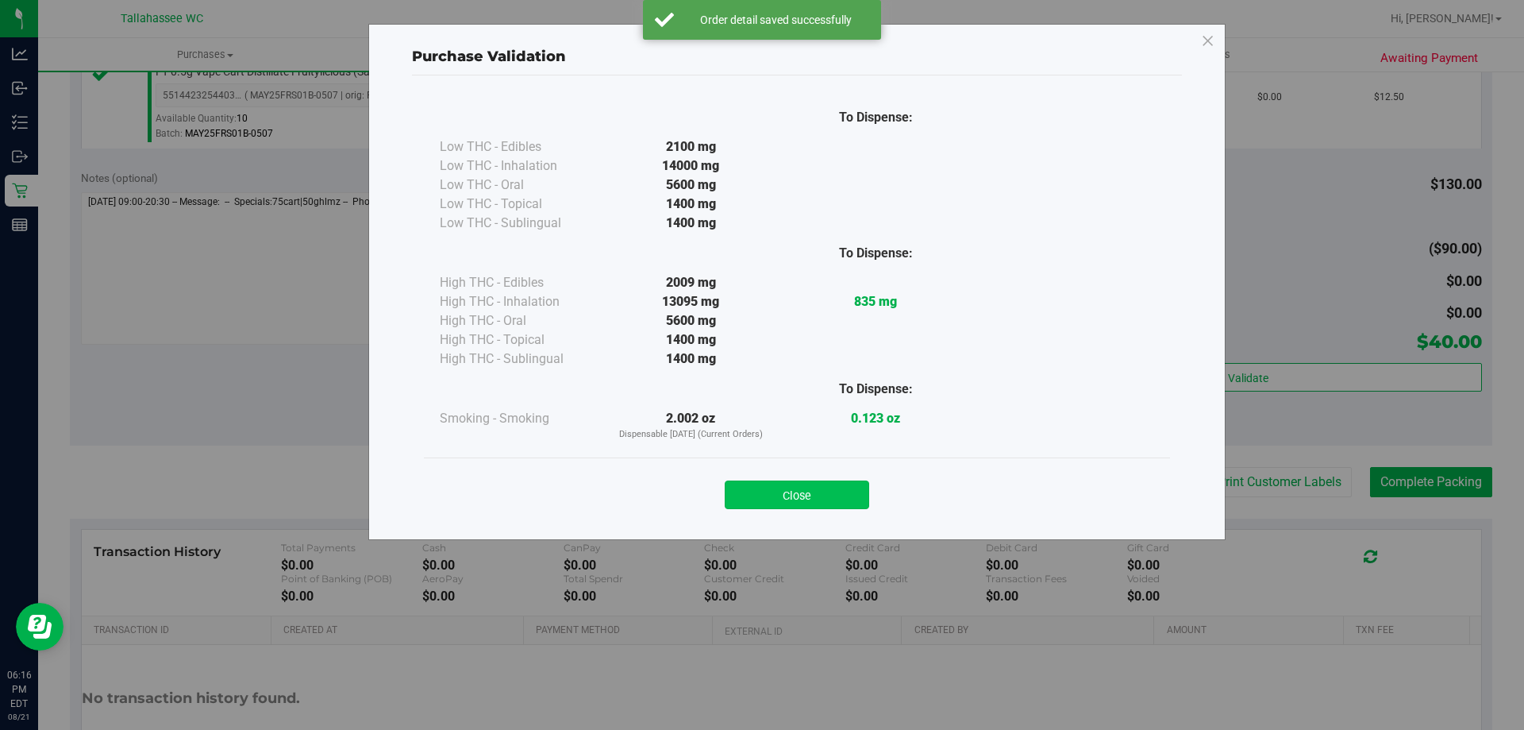
click at [814, 483] on button "Close" at bounding box center [797, 494] width 144 height 29
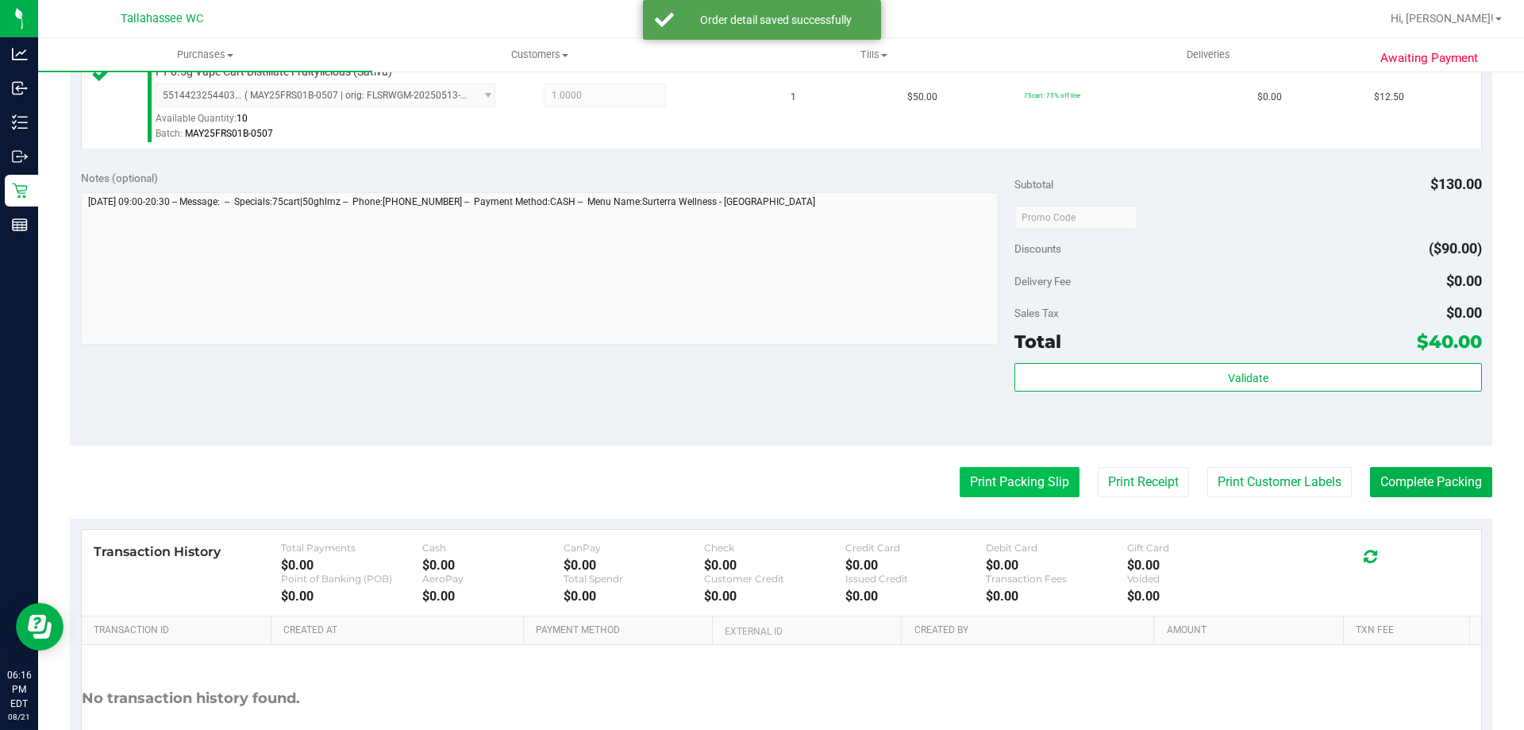
click at [984, 482] on button "Print Packing Slip" at bounding box center [1020, 482] width 120 height 30
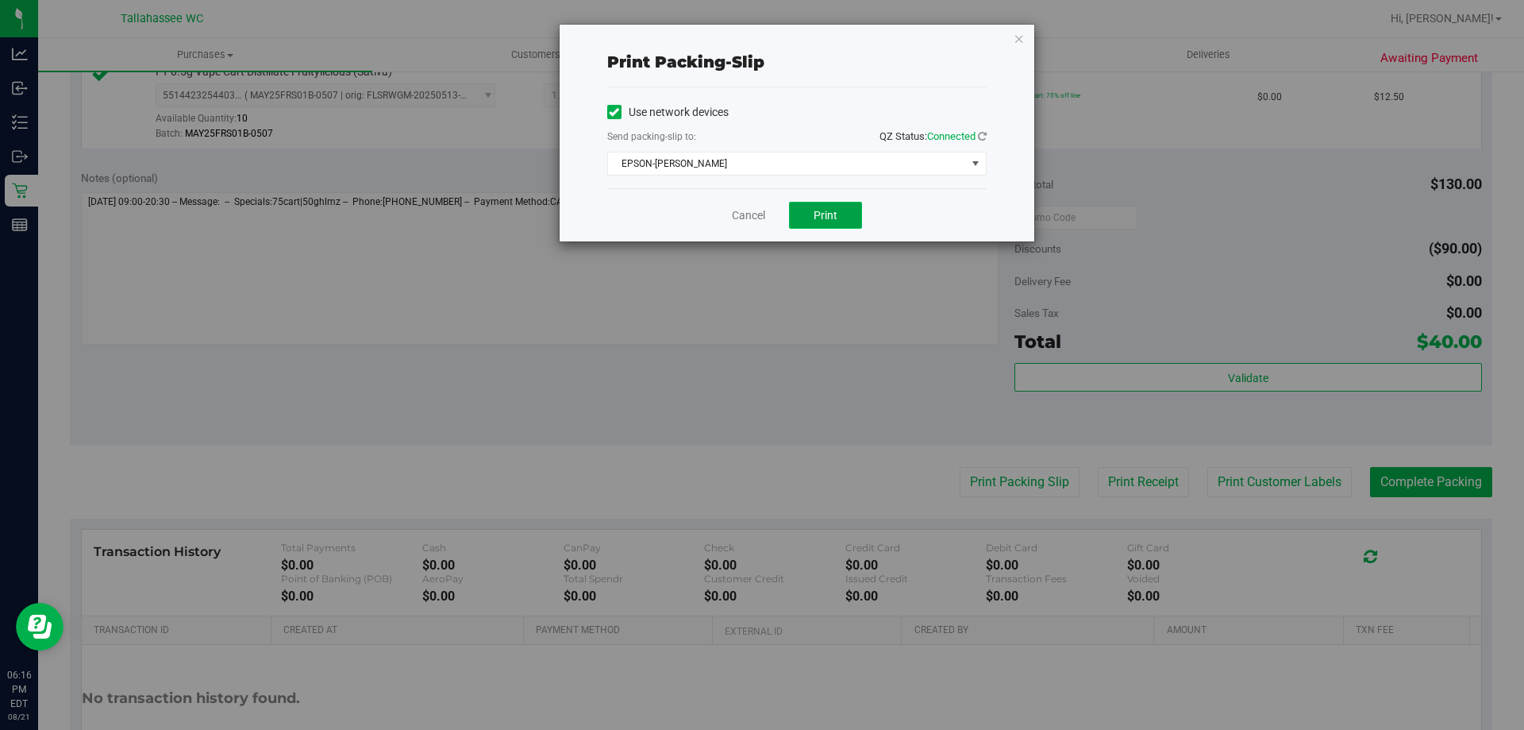
click at [830, 210] on span "Print" at bounding box center [826, 215] width 24 height 13
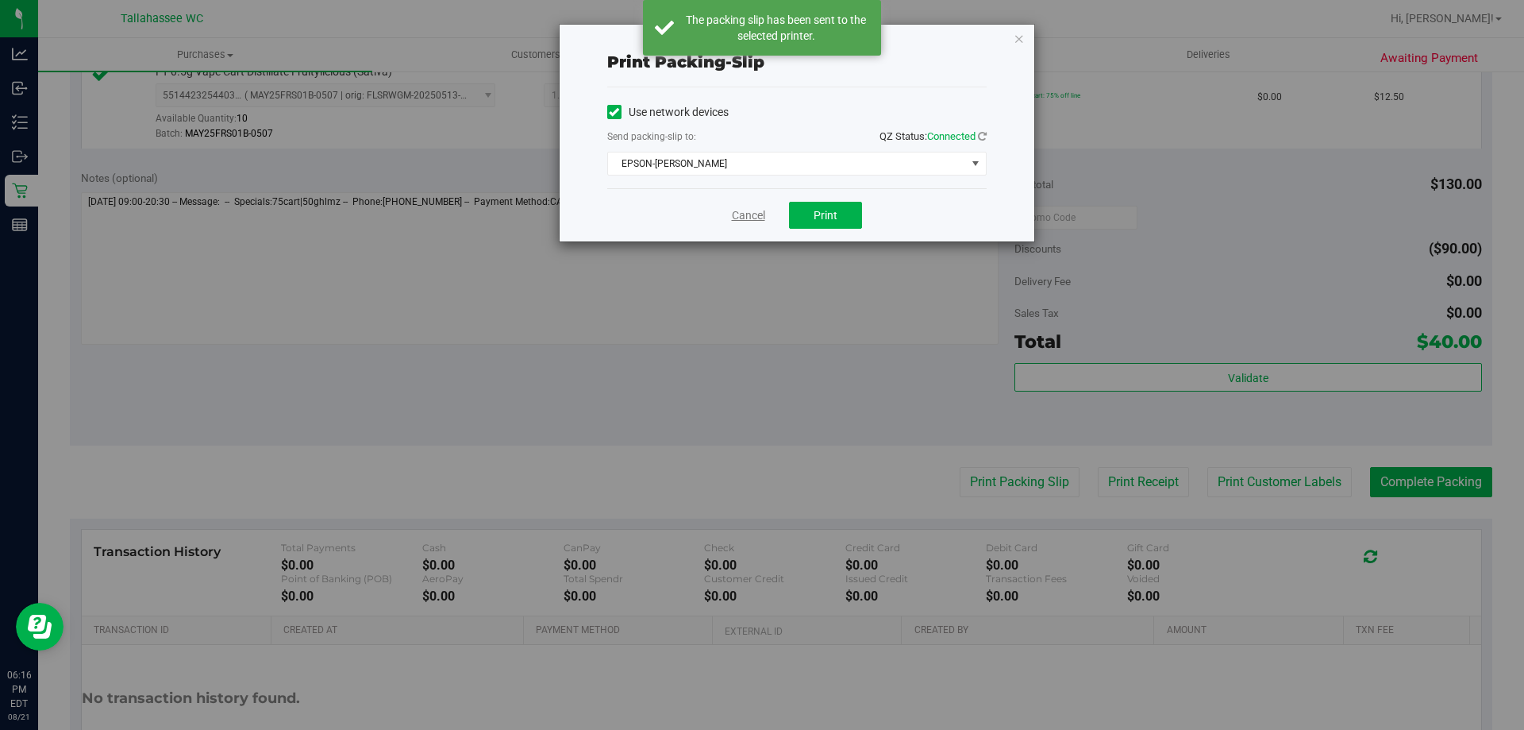
click at [753, 210] on link "Cancel" at bounding box center [748, 215] width 33 height 17
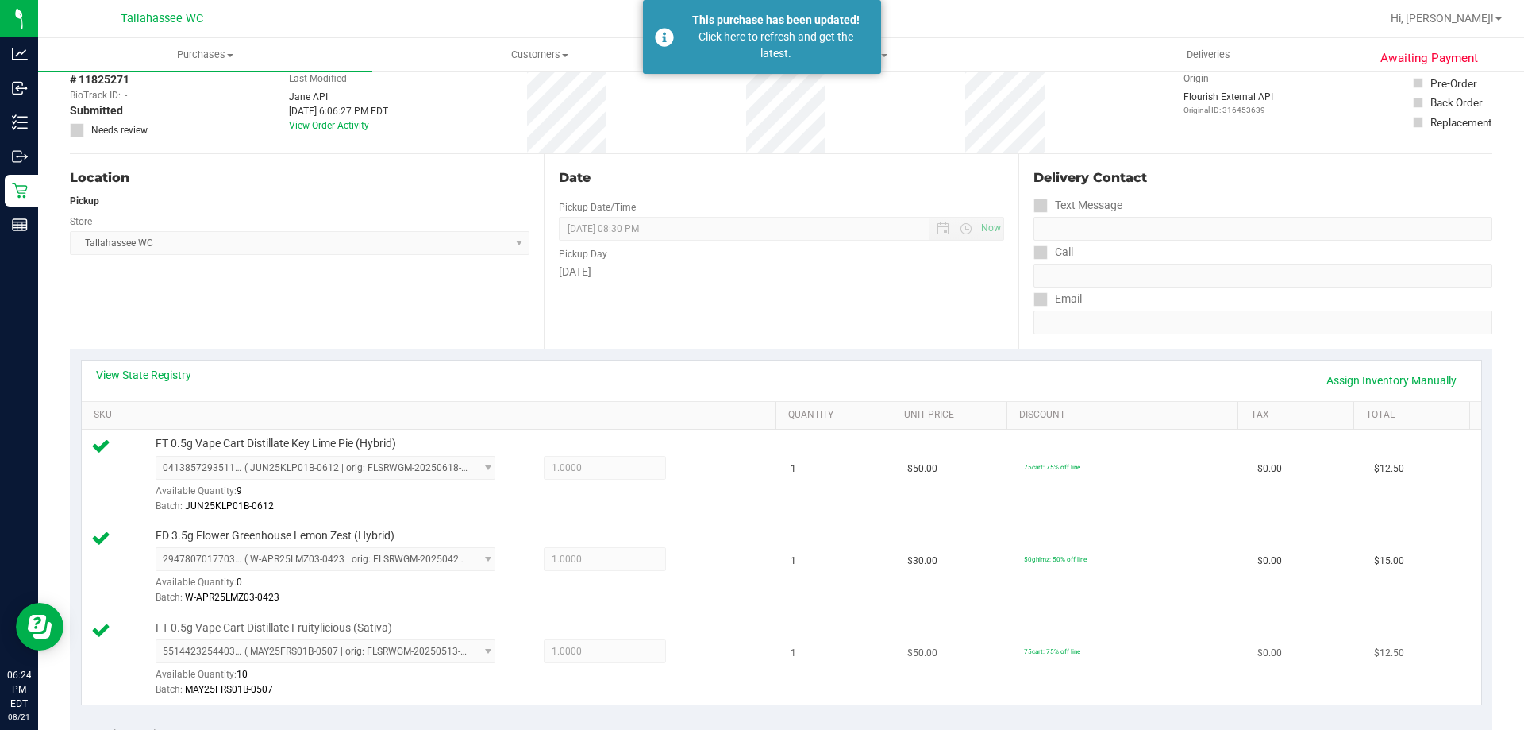
scroll to position [0, 0]
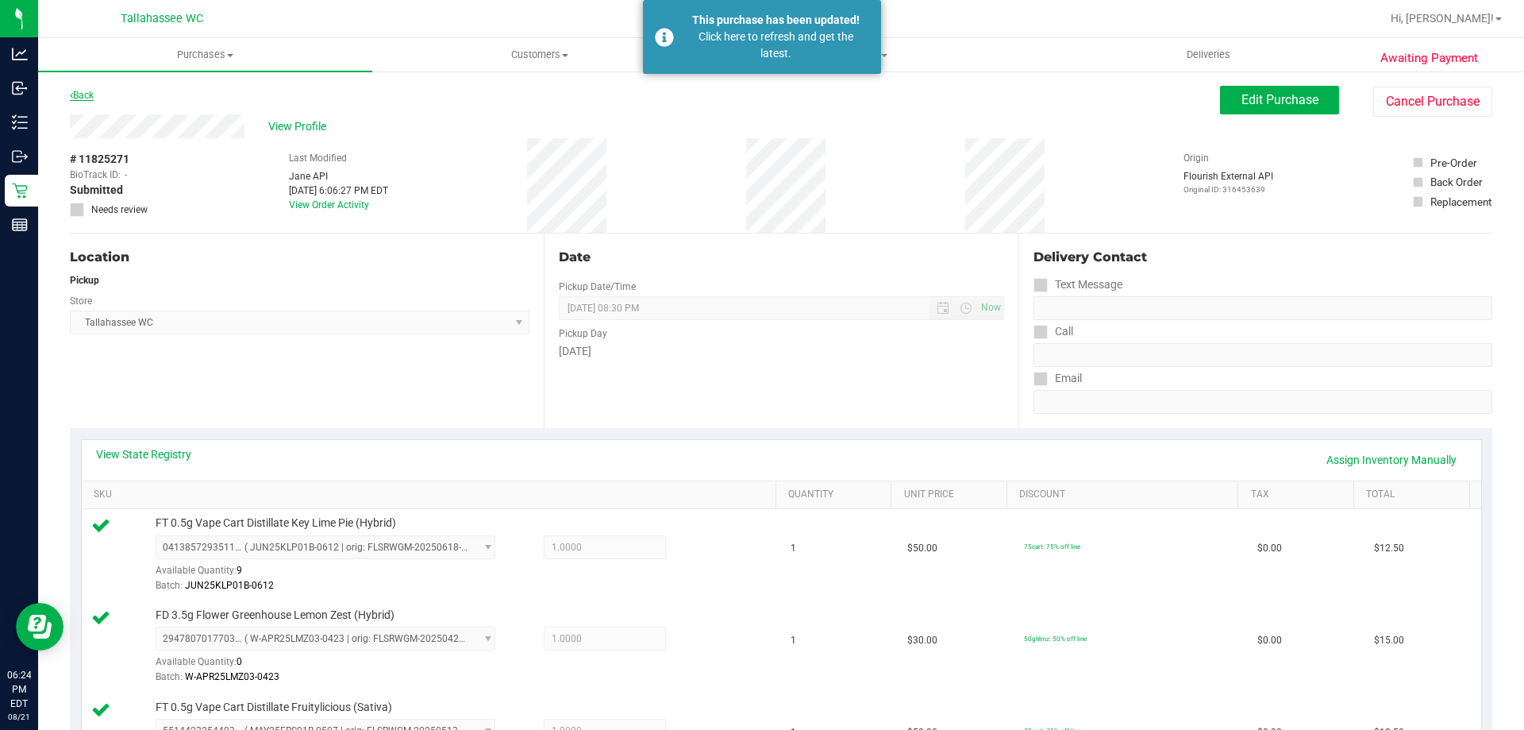
click at [79, 94] on link "Back" at bounding box center [82, 95] width 24 height 11
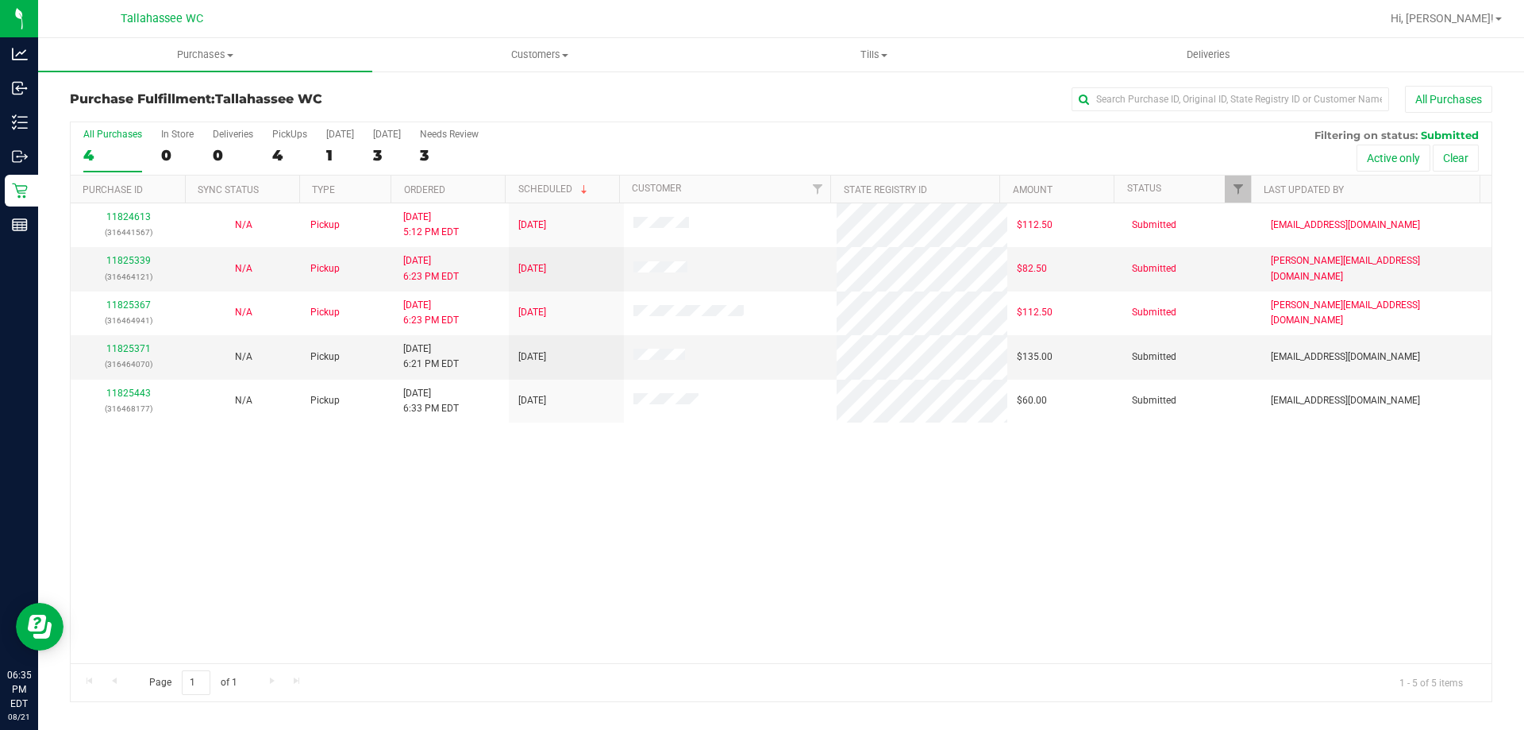
click at [817, 578] on div "11824613 (316441567) N/A Pickup 8/21/2025 5:12 PM EDT 8/22/2025 $112.50 Submitt…" at bounding box center [781, 433] width 1421 height 460
click at [127, 355] on div "11825876 (316482687)" at bounding box center [128, 356] width 96 height 30
click at [142, 343] on link "11825876" at bounding box center [128, 348] width 44 height 11
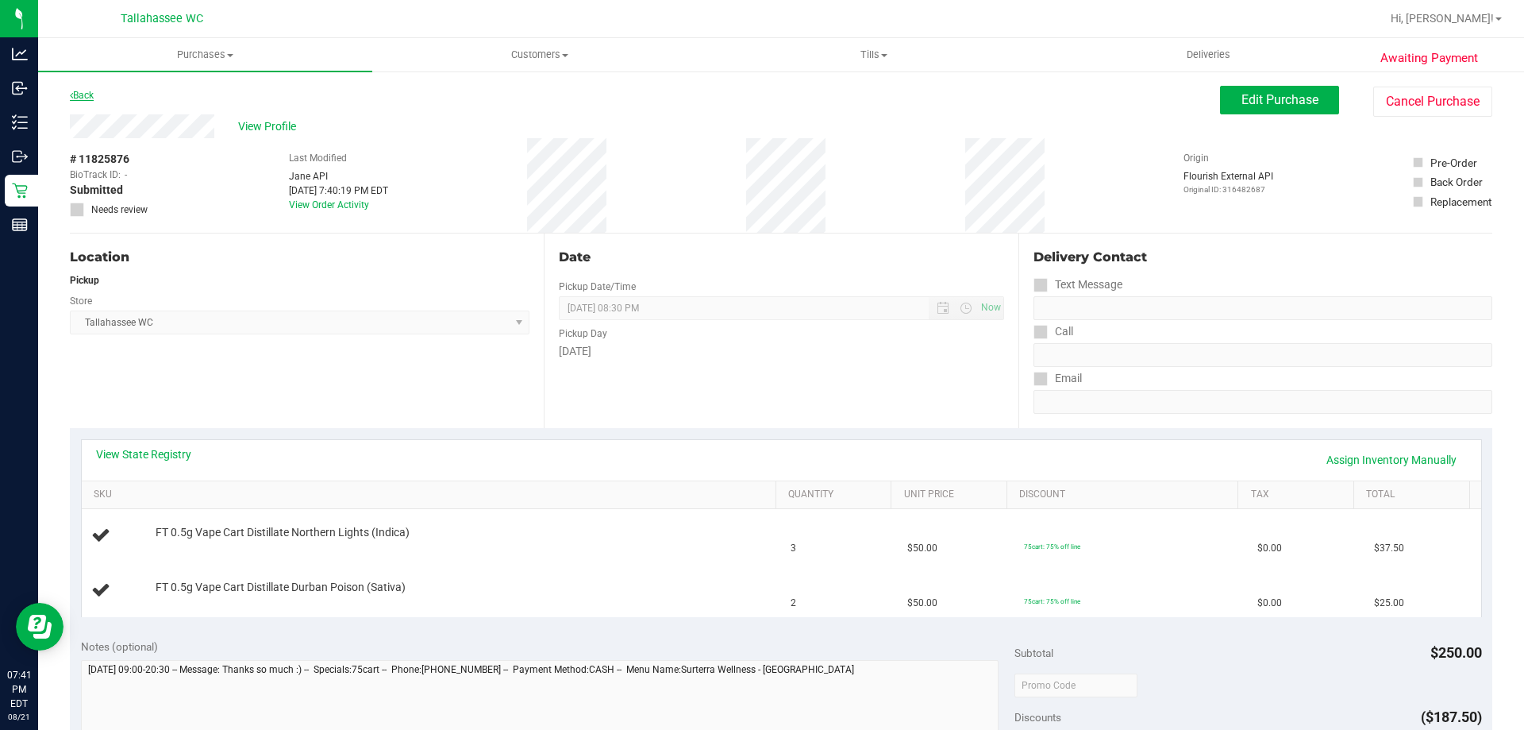
click at [90, 92] on link "Back" at bounding box center [82, 95] width 24 height 11
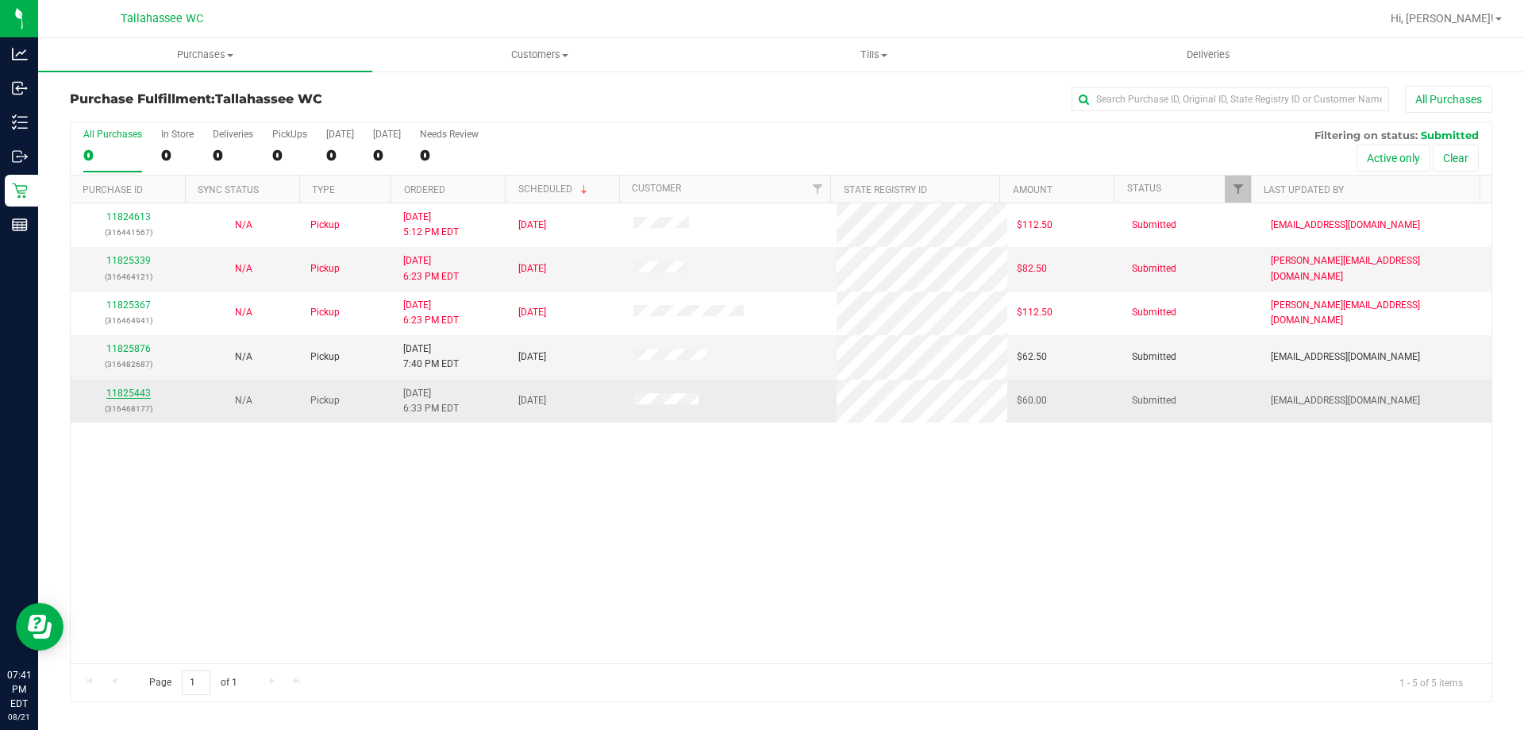
click at [126, 397] on link "11825443" at bounding box center [128, 392] width 44 height 11
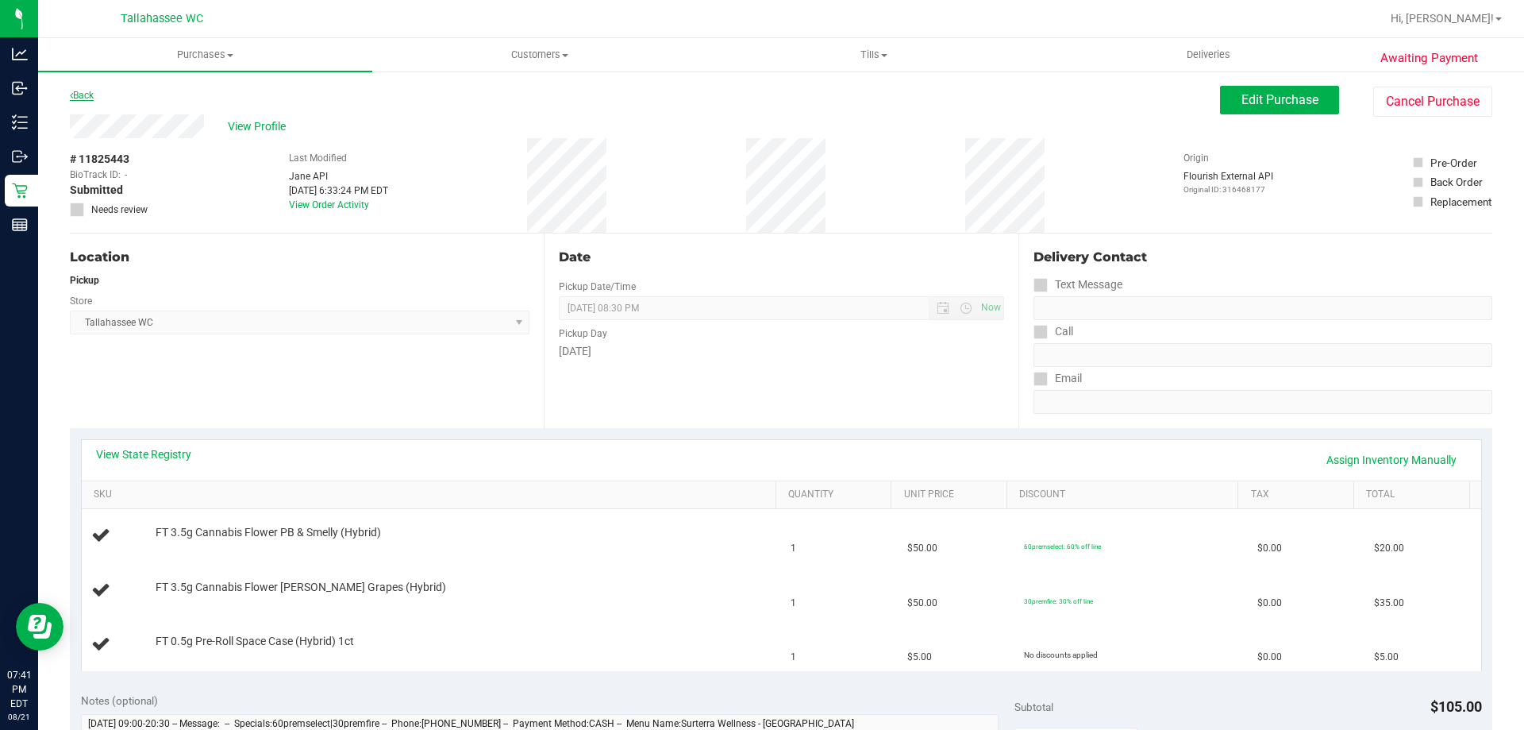
click at [89, 90] on link "Back" at bounding box center [82, 95] width 24 height 11
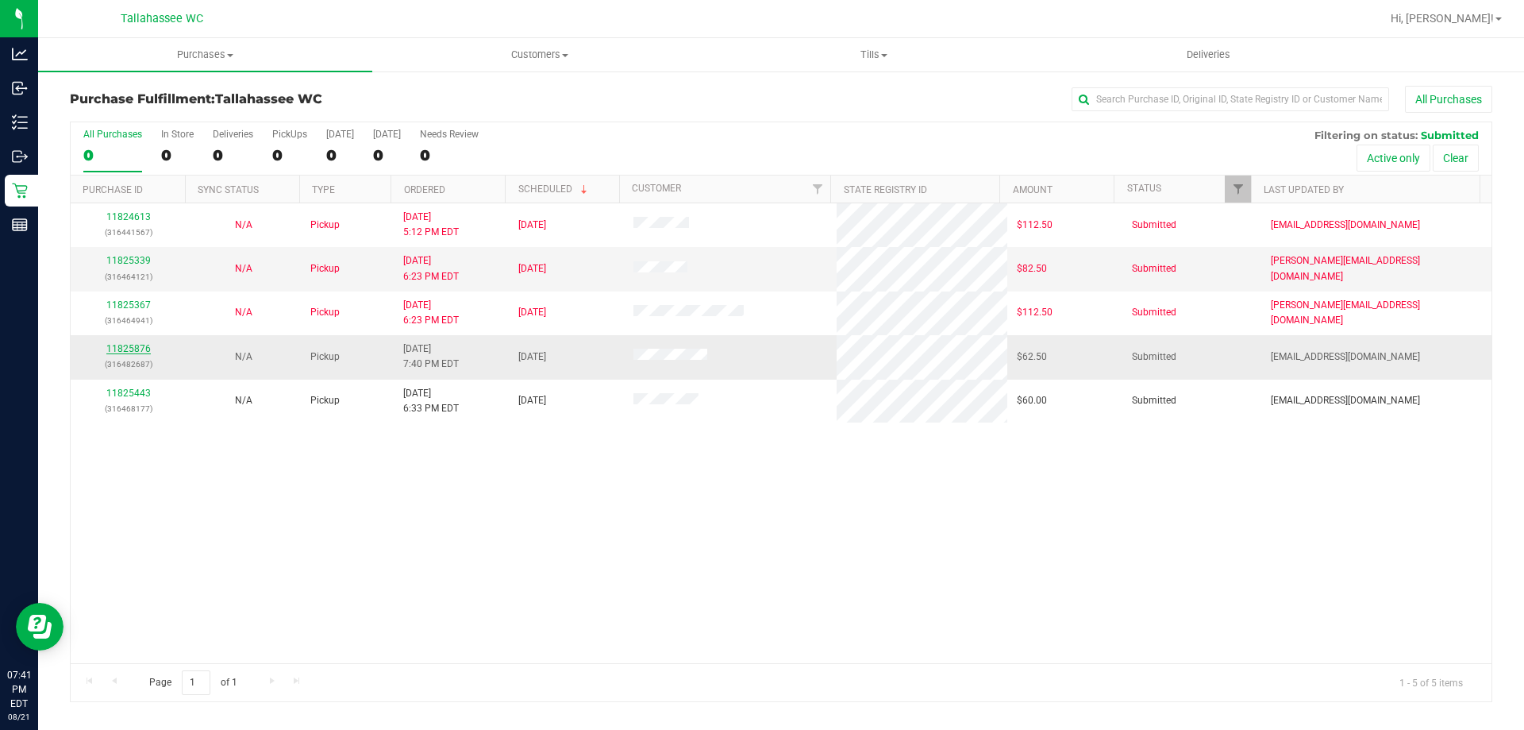
click at [135, 349] on link "11825876" at bounding box center [128, 348] width 44 height 11
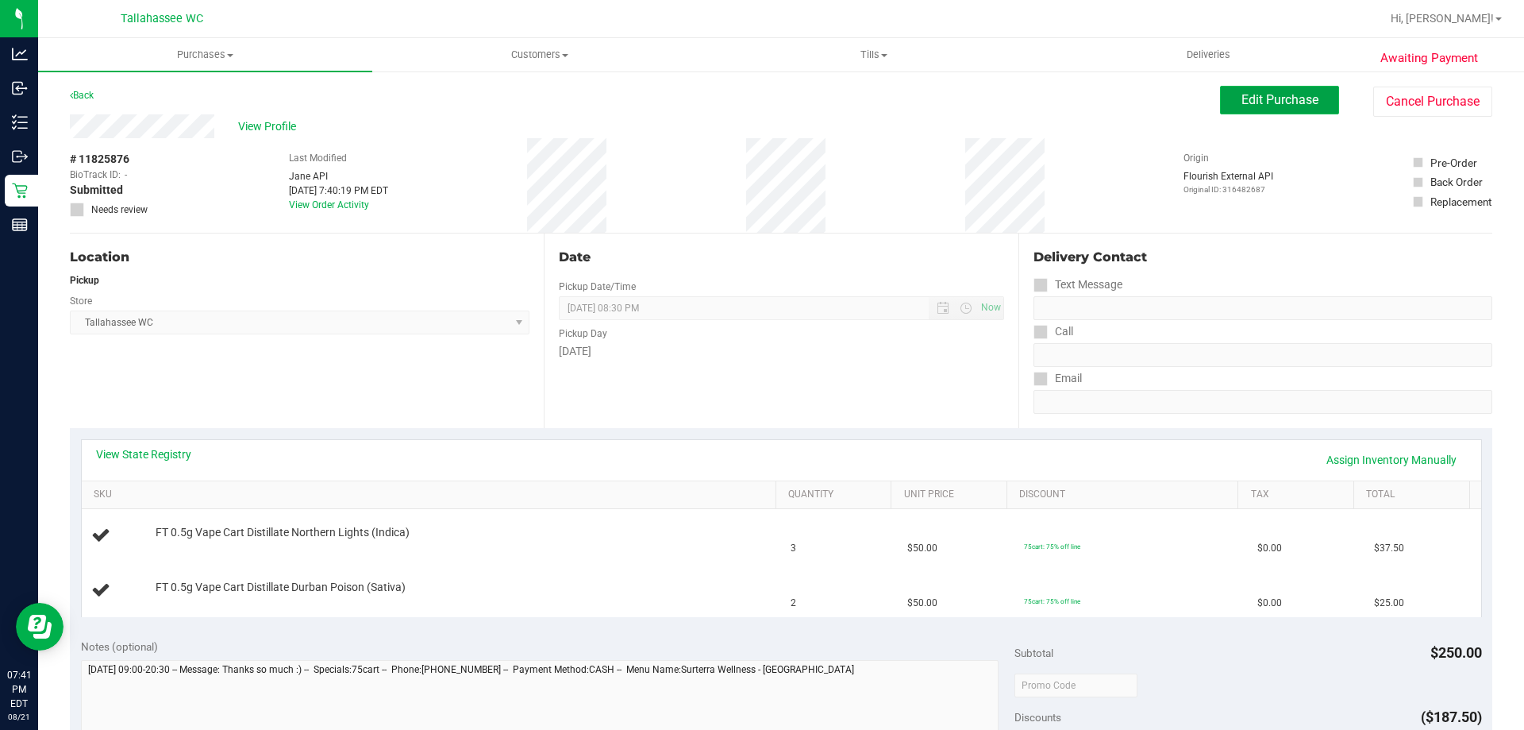
click at [1254, 102] on span "Edit Purchase" at bounding box center [1280, 99] width 77 height 15
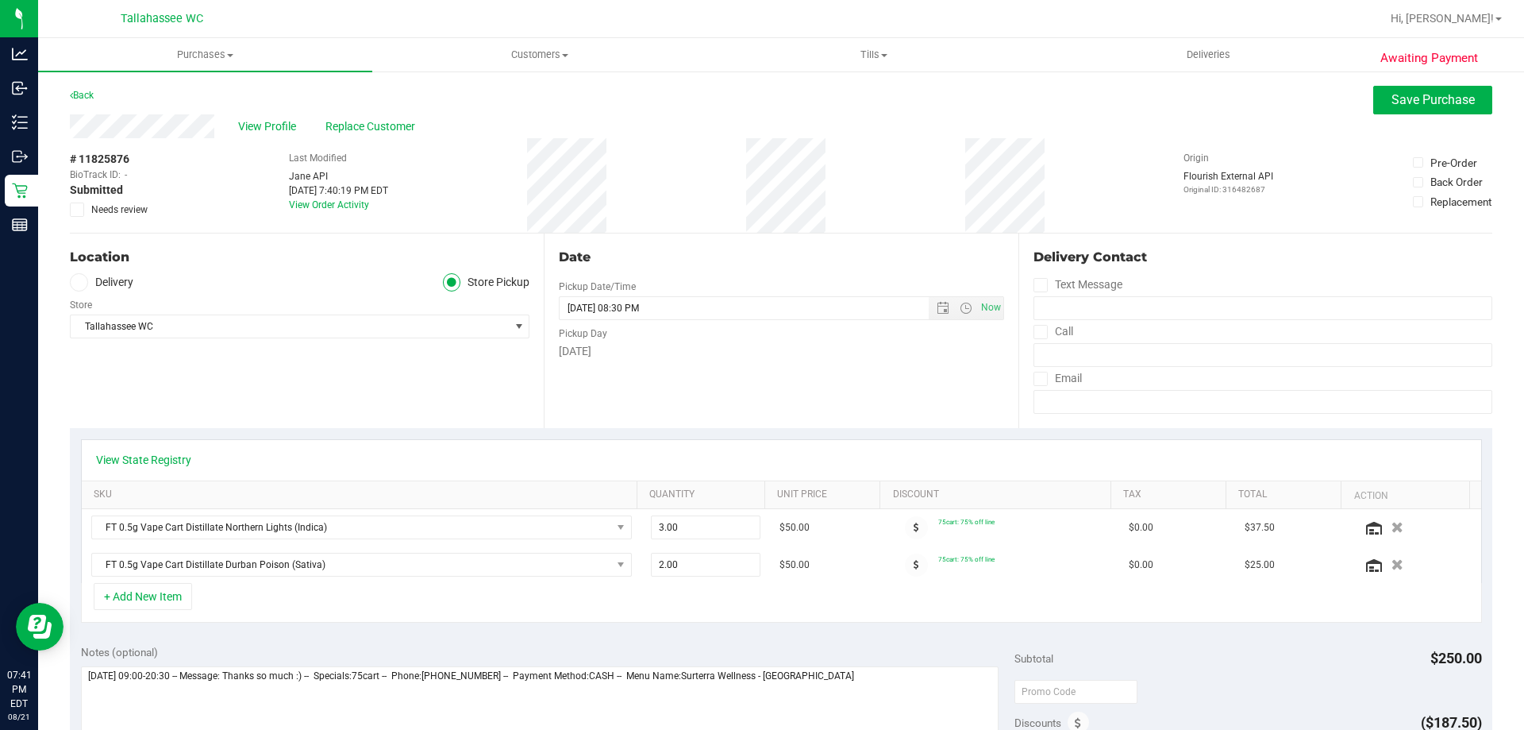
click at [75, 210] on icon at bounding box center [77, 210] width 10 height 0
click at [0, 0] on input "Needs review" at bounding box center [0, 0] width 0 height 0
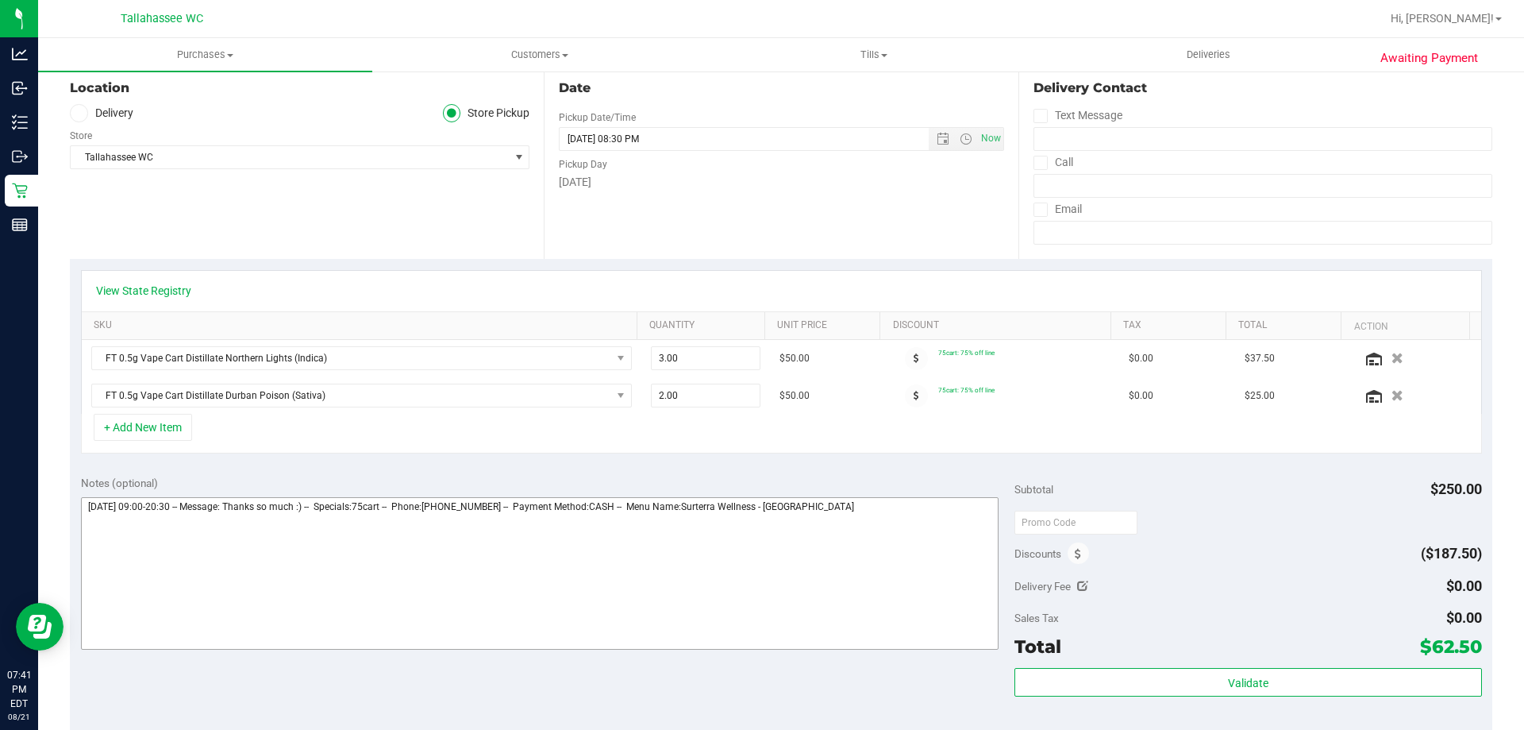
scroll to position [397, 0]
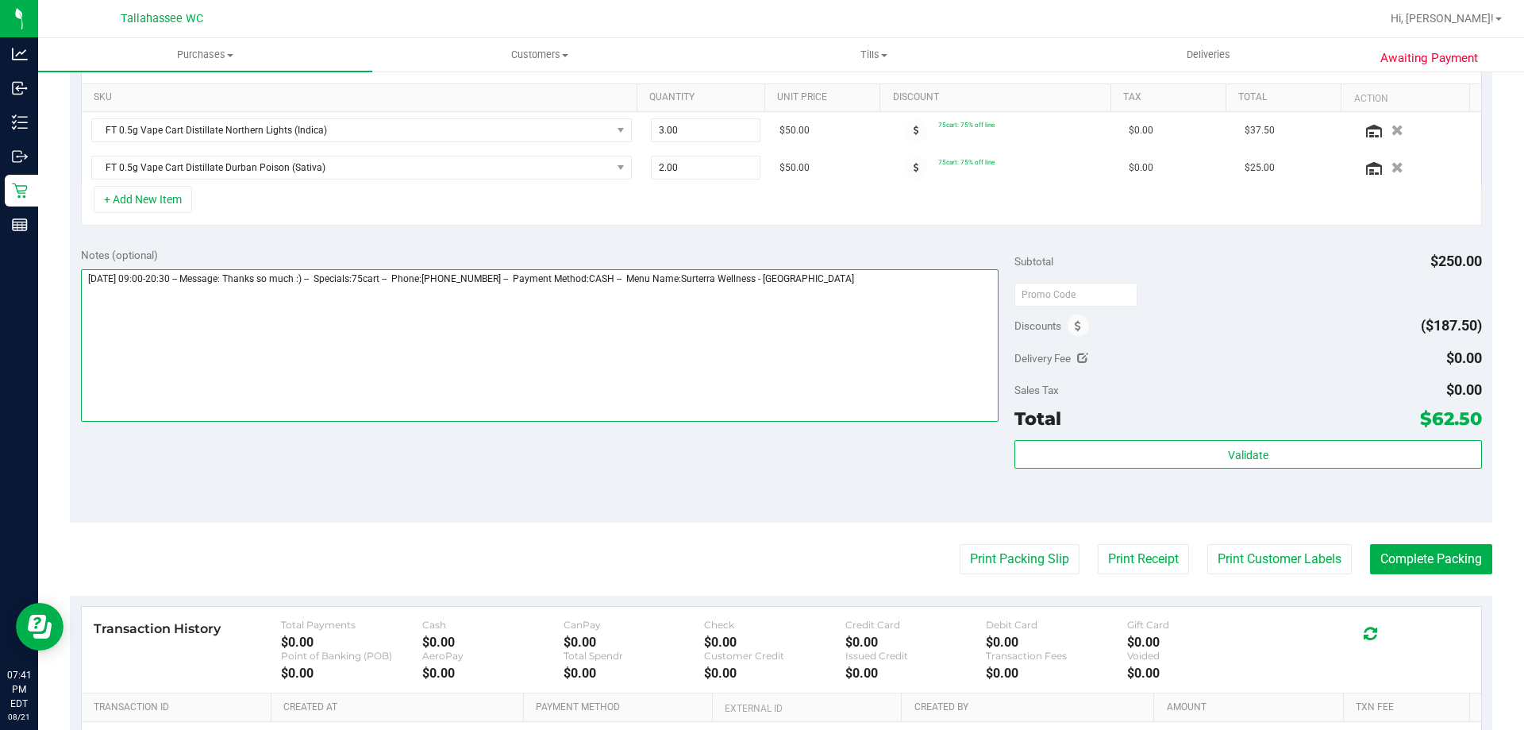
click at [938, 283] on textarea at bounding box center [540, 345] width 918 height 152
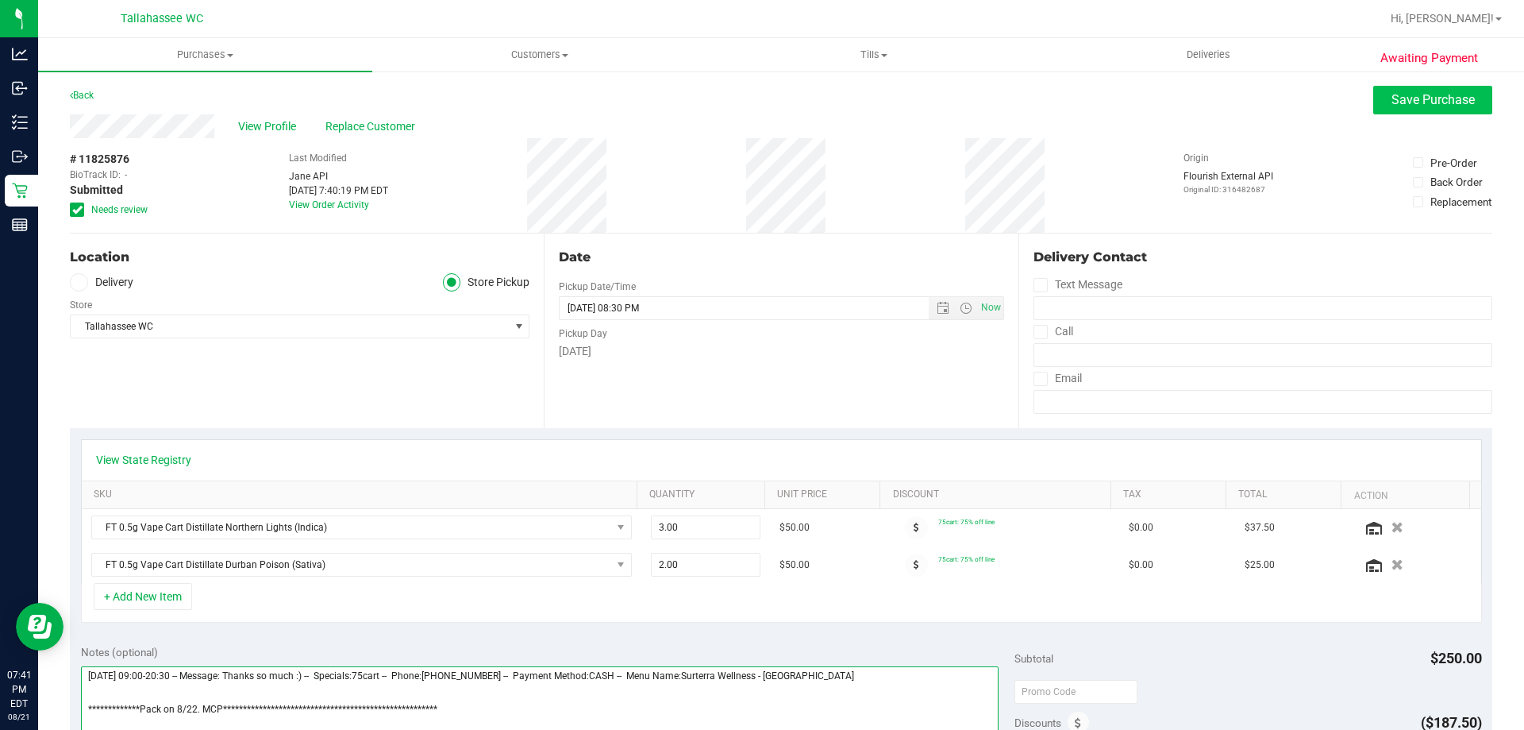
type textarea "**********"
click at [1427, 105] on span "Save Purchase" at bounding box center [1433, 99] width 83 height 15
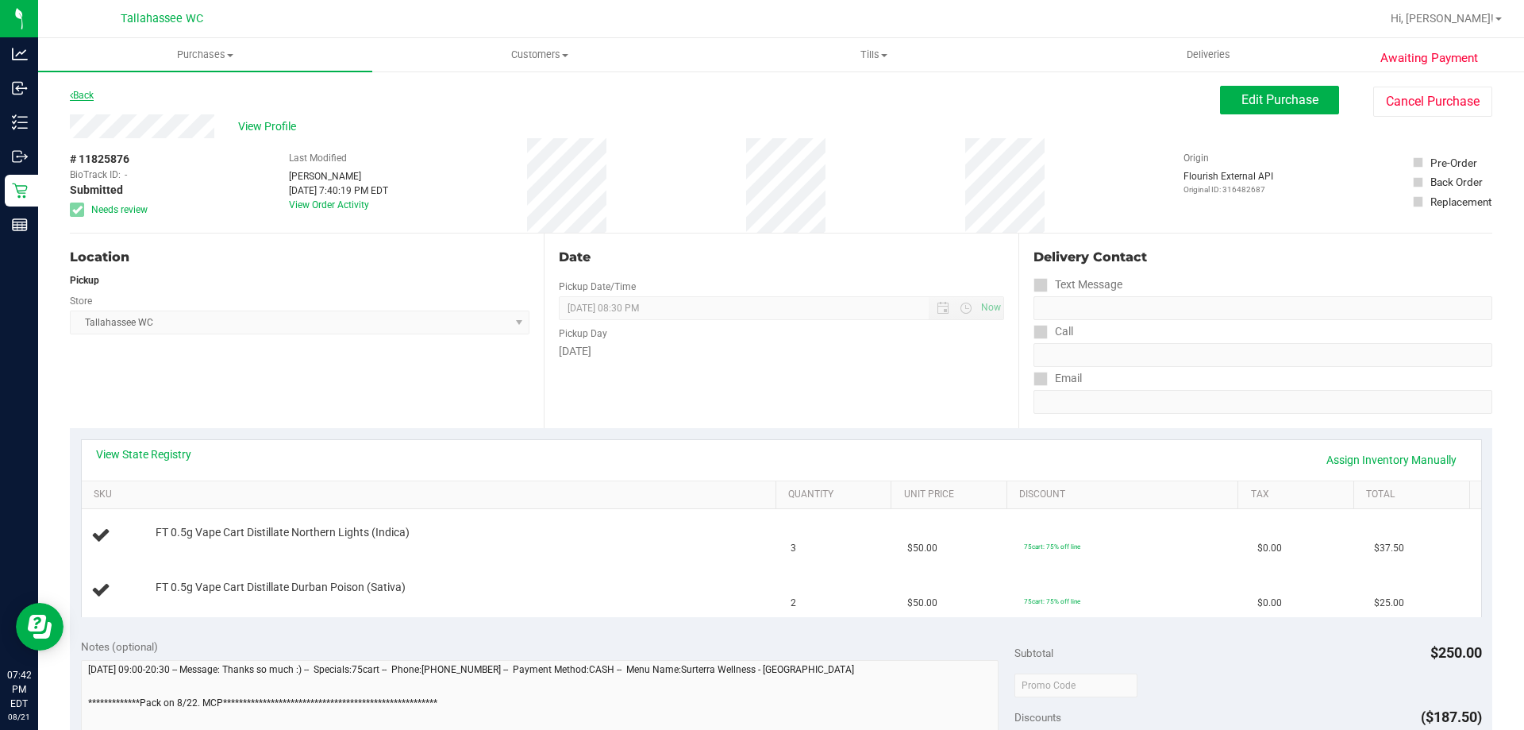
click at [80, 94] on link "Back" at bounding box center [82, 95] width 24 height 11
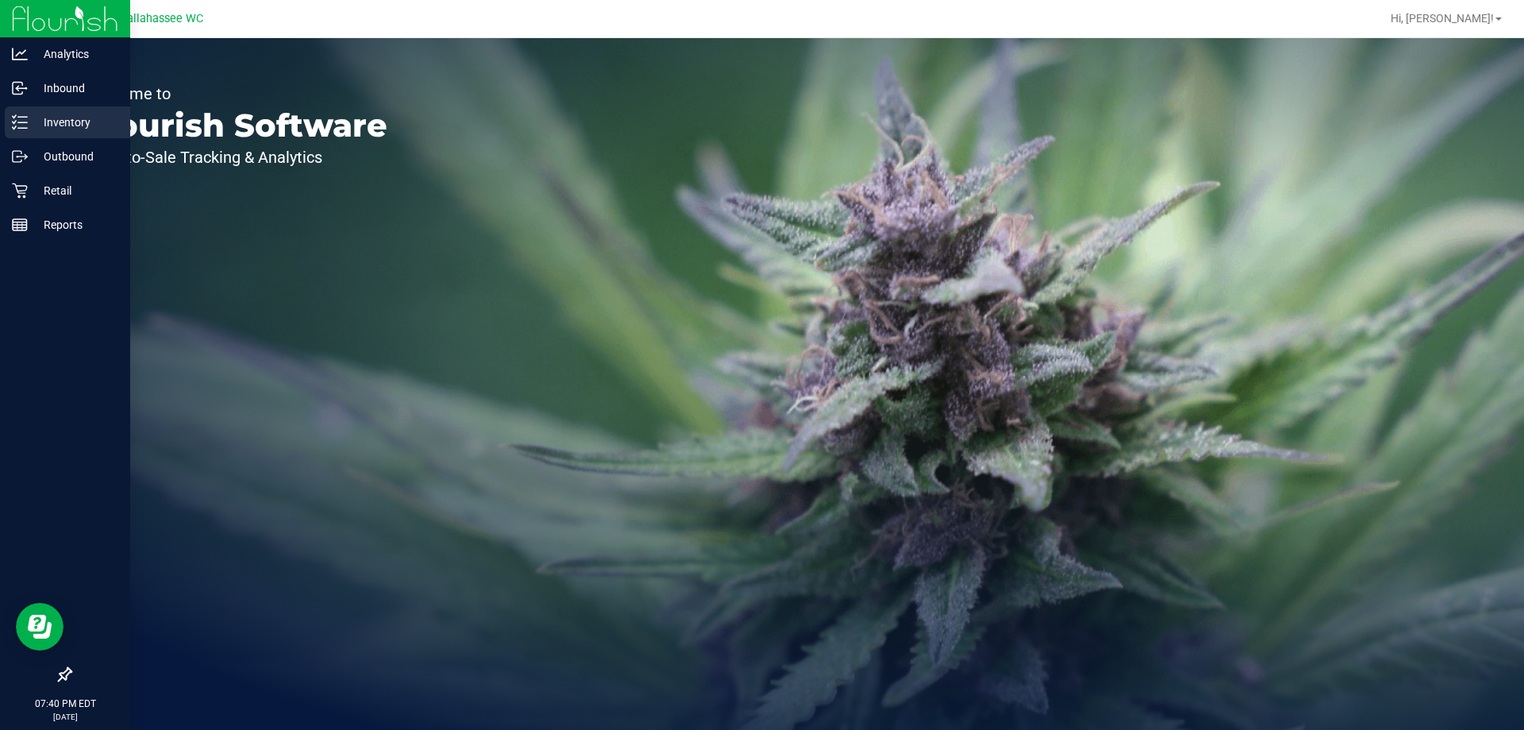
click at [25, 137] on div "Inventory" at bounding box center [67, 122] width 125 height 32
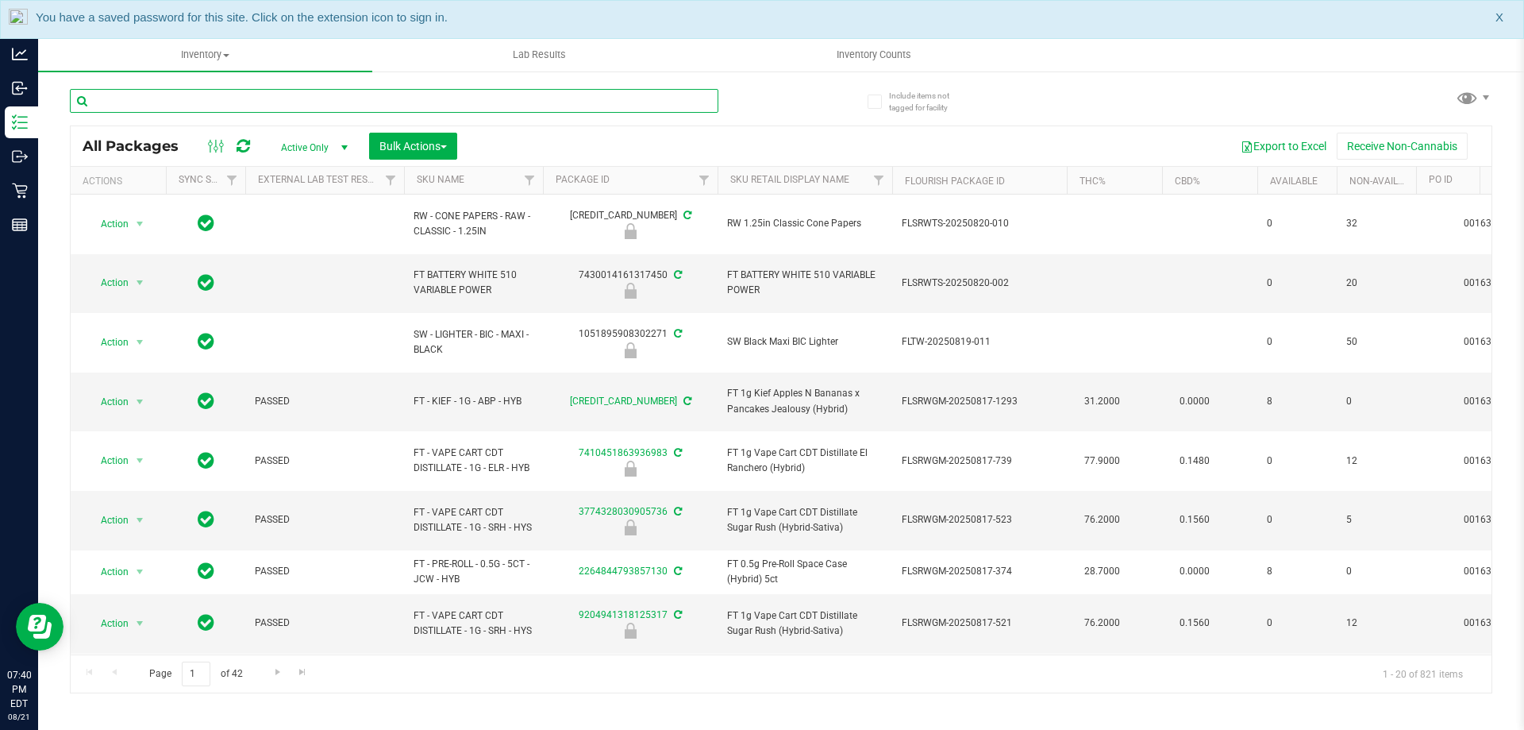
click at [359, 101] on input "text" at bounding box center [394, 101] width 649 height 24
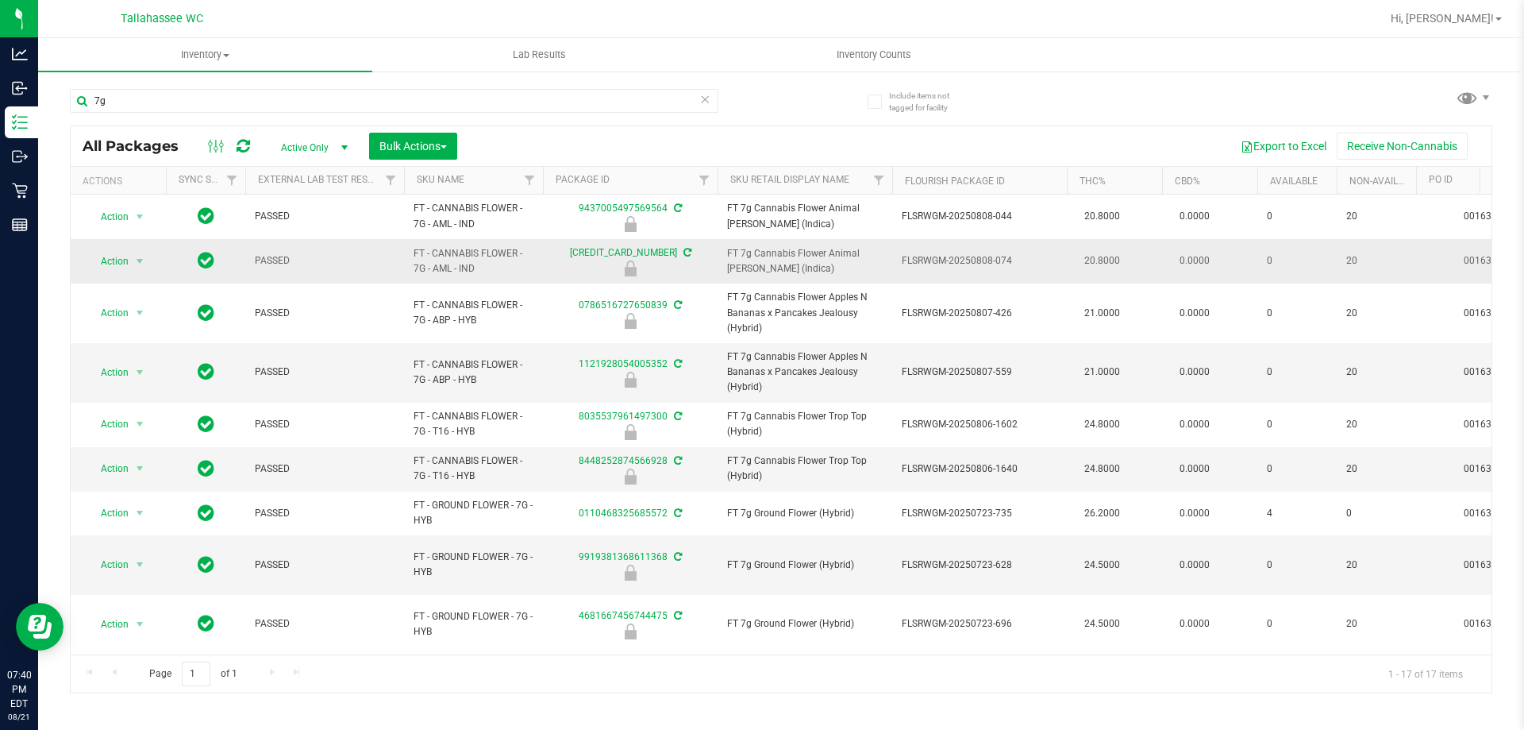
drag, startPoint x: 424, startPoint y: 268, endPoint x: 398, endPoint y: 240, distance: 38.8
copy tr "FT - CANNABIS FLOWER - 7G"
click at [366, 80] on div "7g" at bounding box center [425, 100] width 711 height 51
click at [370, 97] on input "7g" at bounding box center [394, 101] width 649 height 24
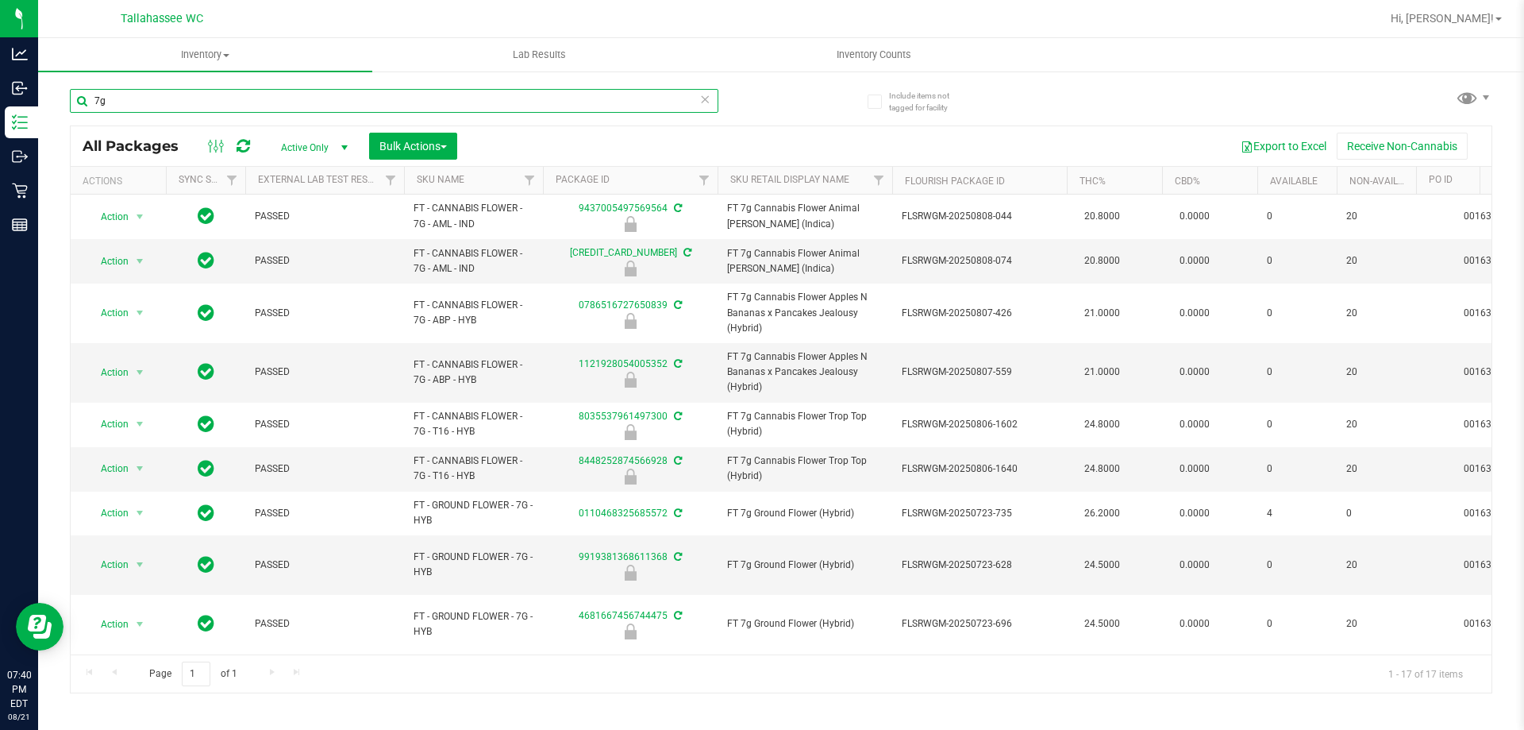
click at [370, 97] on input "7g" at bounding box center [394, 101] width 649 height 24
paste input "FT - CANNABIS FLOWER - 7G"
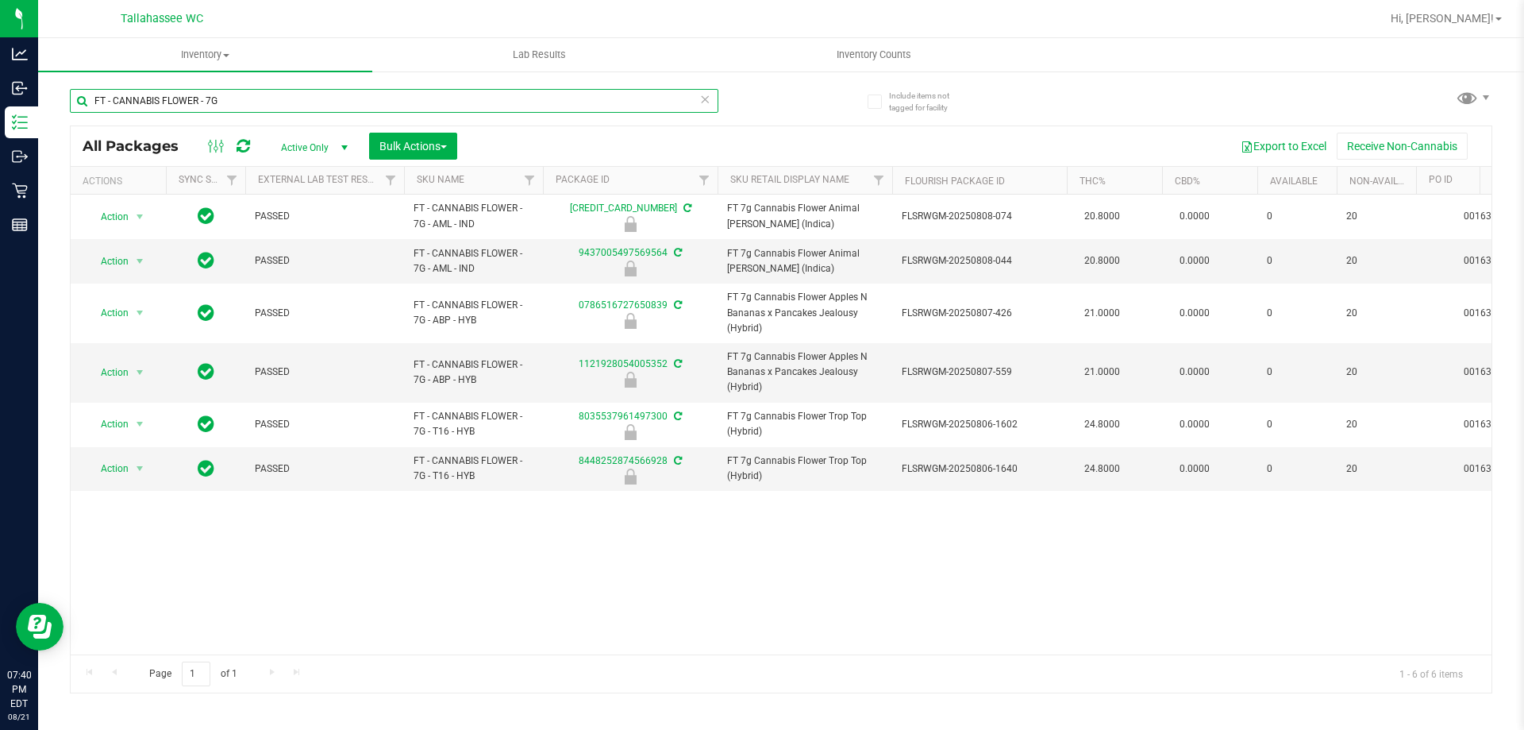
type input "FT - CANNABIS FLOWER - 7G"
click at [435, 141] on span "Bulk Actions" at bounding box center [412, 146] width 67 height 13
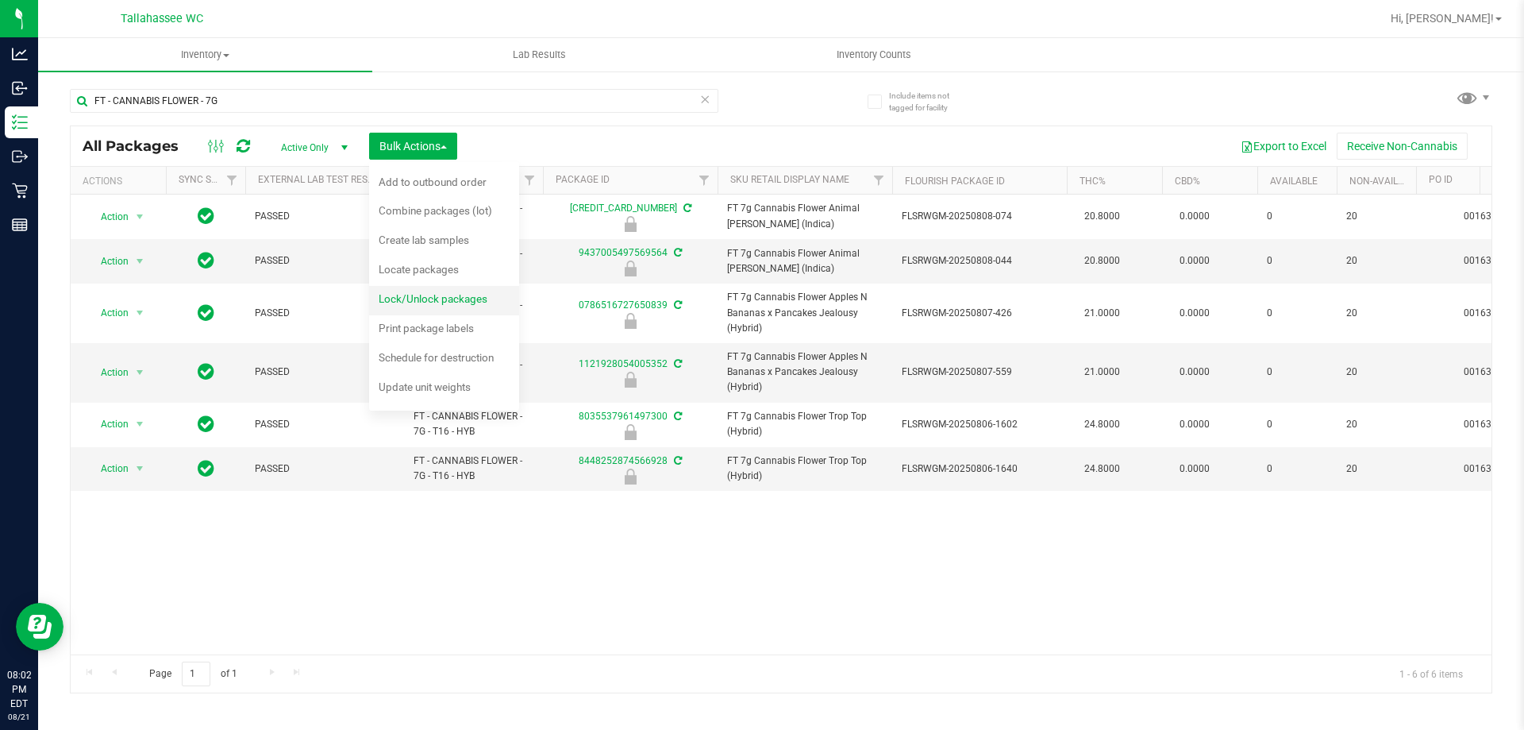
click at [476, 289] on div "Lock/Unlock packages" at bounding box center [444, 300] width 130 height 25
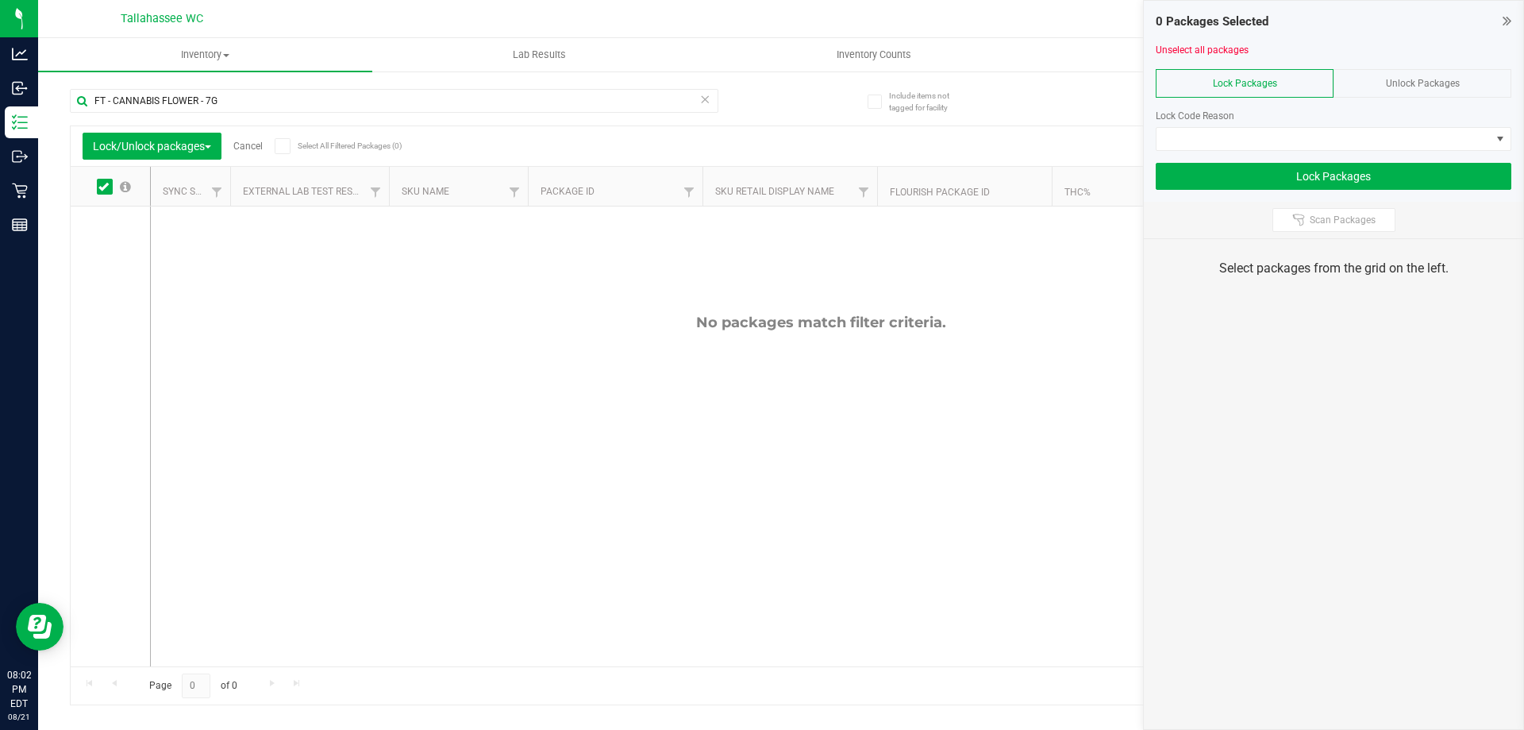
click at [1413, 90] on div "Unlock Packages" at bounding box center [1423, 83] width 178 height 29
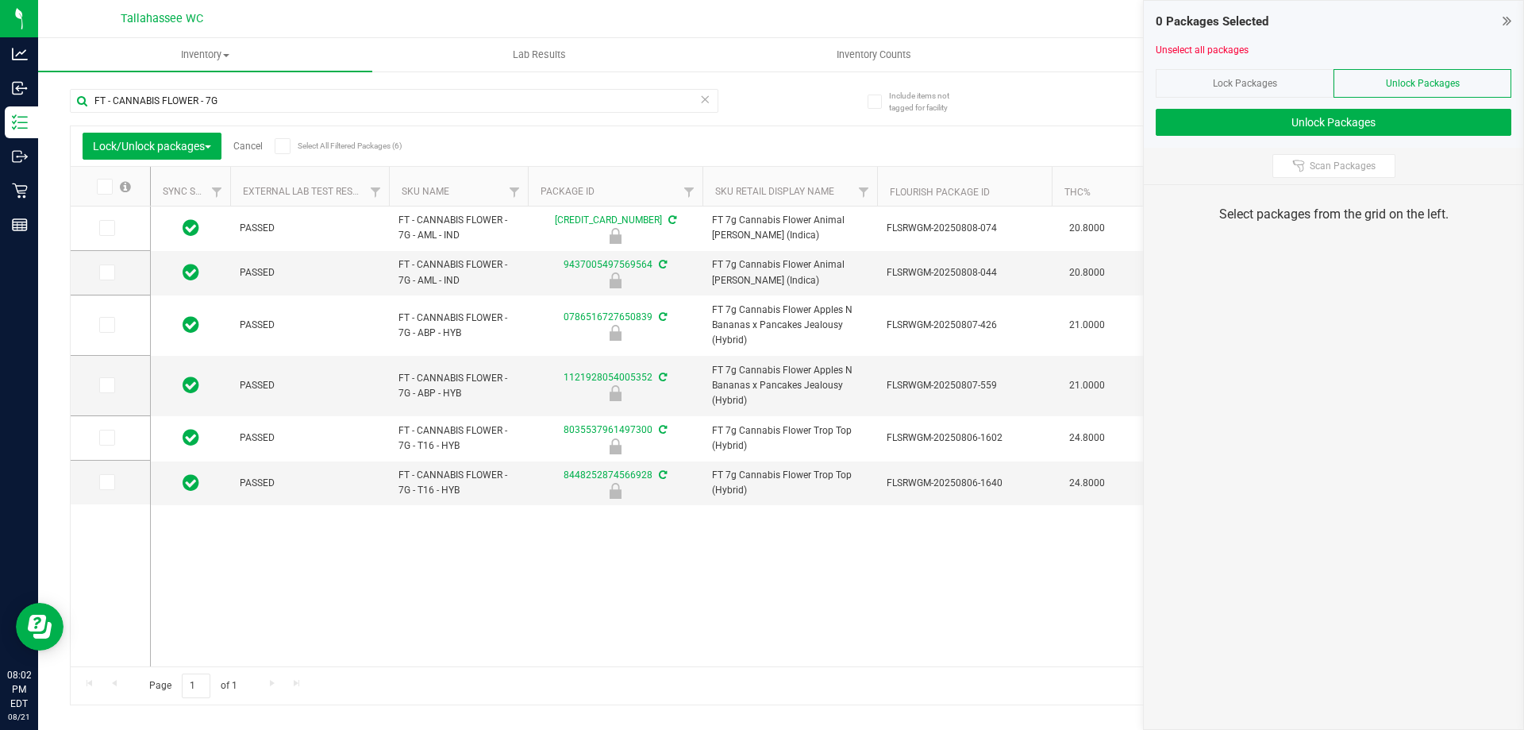
click at [295, 148] on label "Select All Filtered Packages (6)" at bounding box center [326, 146] width 102 height 16
click at [0, 0] on input "Select All Filtered Packages (6)" at bounding box center [0, 0] width 0 height 0
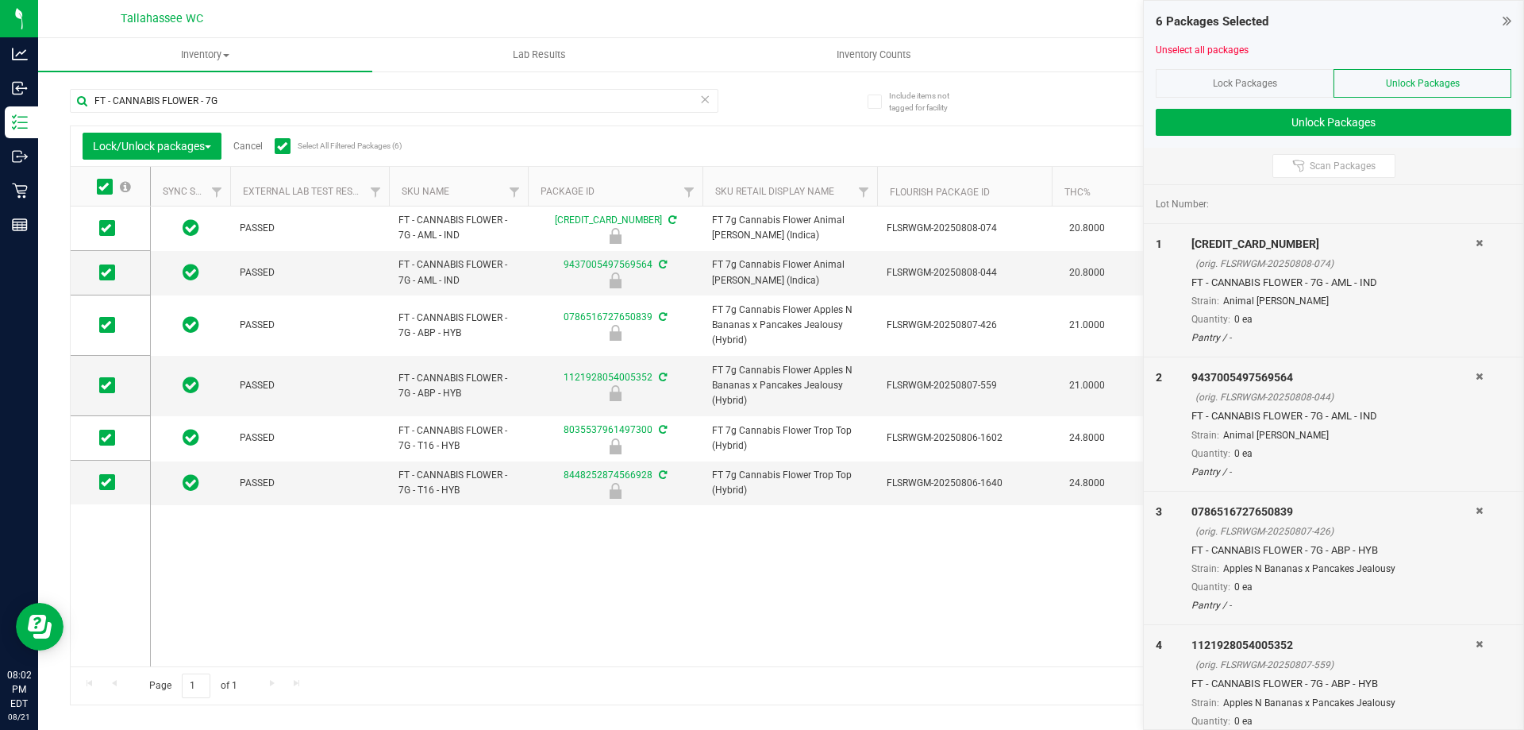
click at [1303, 138] on div "6 Packages Selected Unselect all packages Lock Packages Unlock Packages Unlock …" at bounding box center [1333, 74] width 379 height 147
click at [1240, 131] on button "Unlock Packages" at bounding box center [1334, 122] width 356 height 27
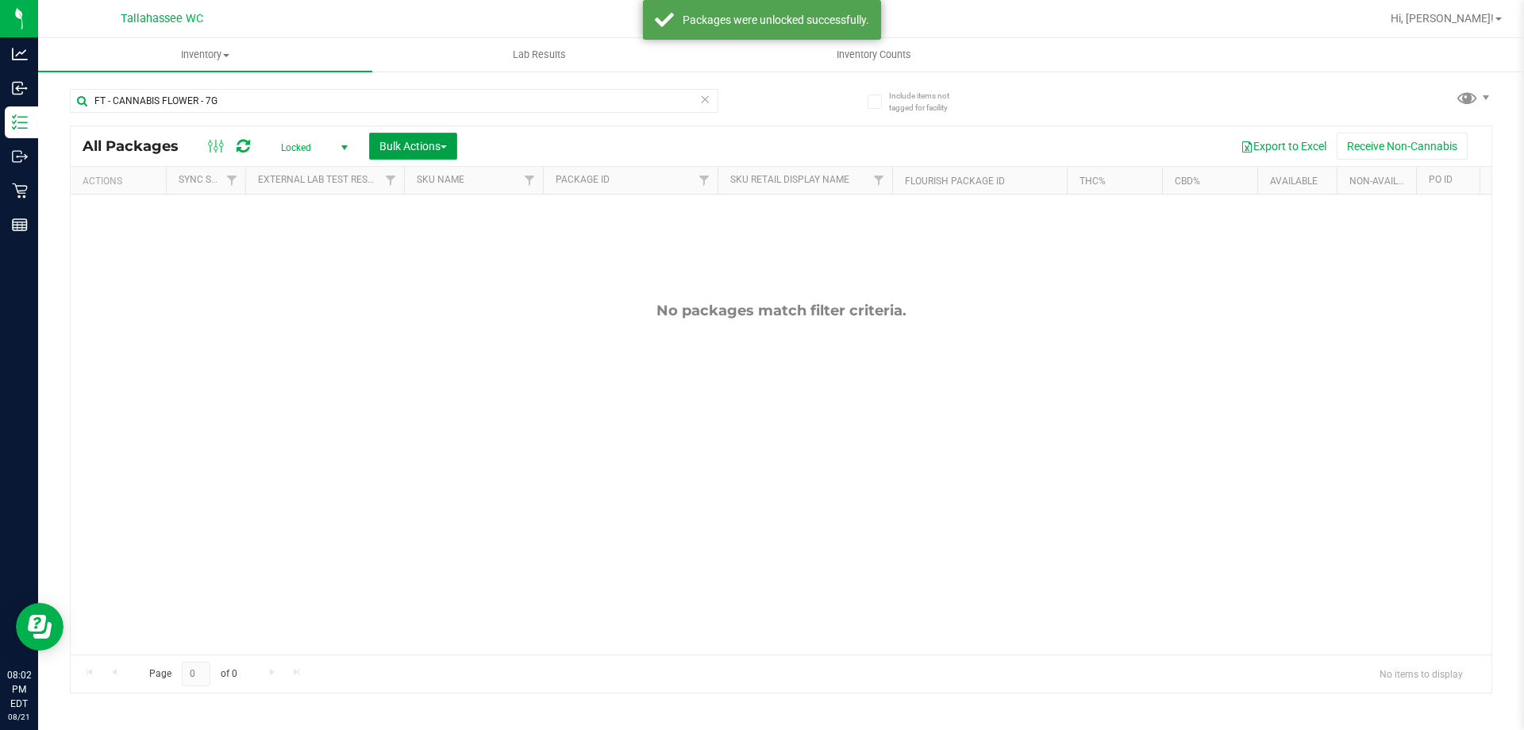
click at [425, 149] on span "Bulk Actions" at bounding box center [412, 146] width 67 height 13
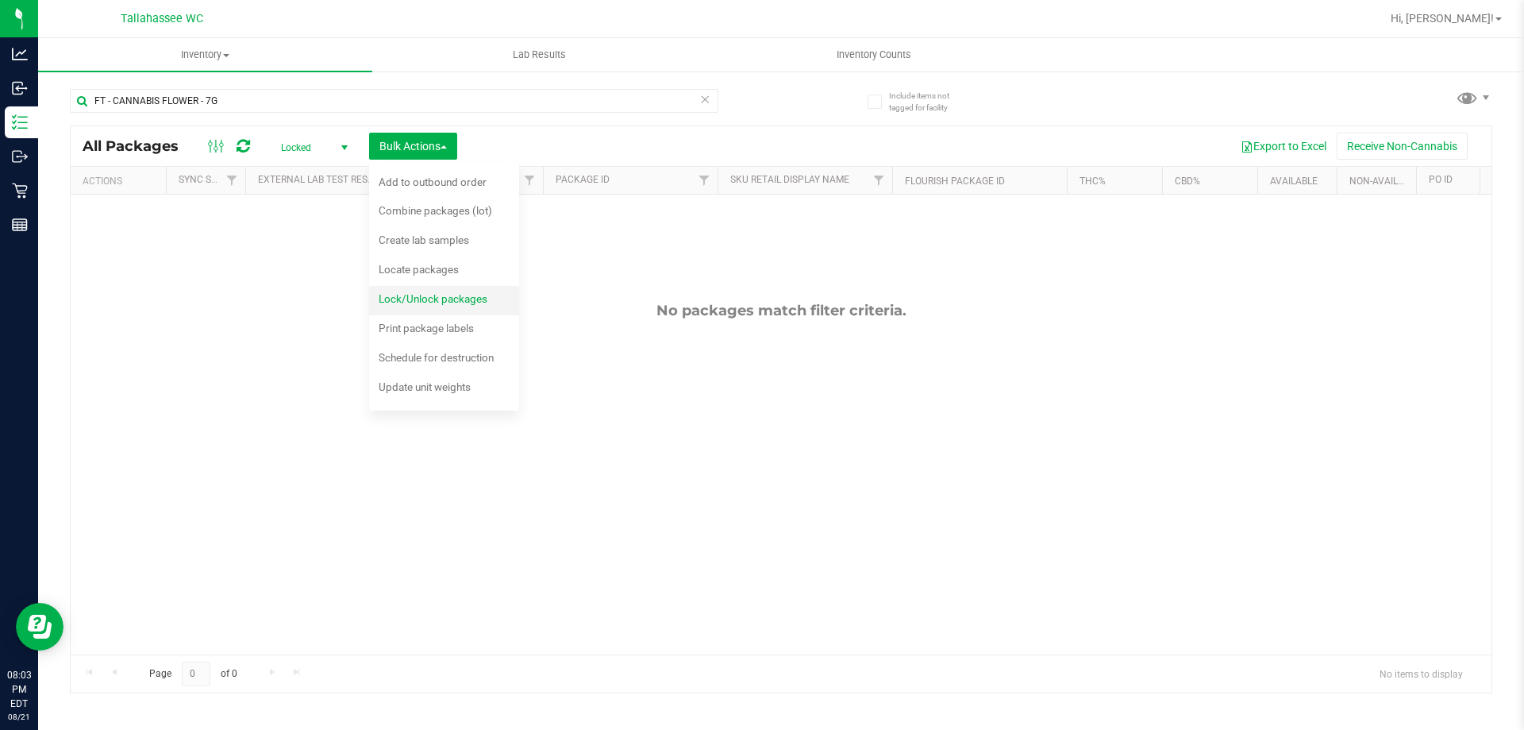
click at [441, 305] on span "Lock/Unlock packages" at bounding box center [433, 298] width 109 height 13
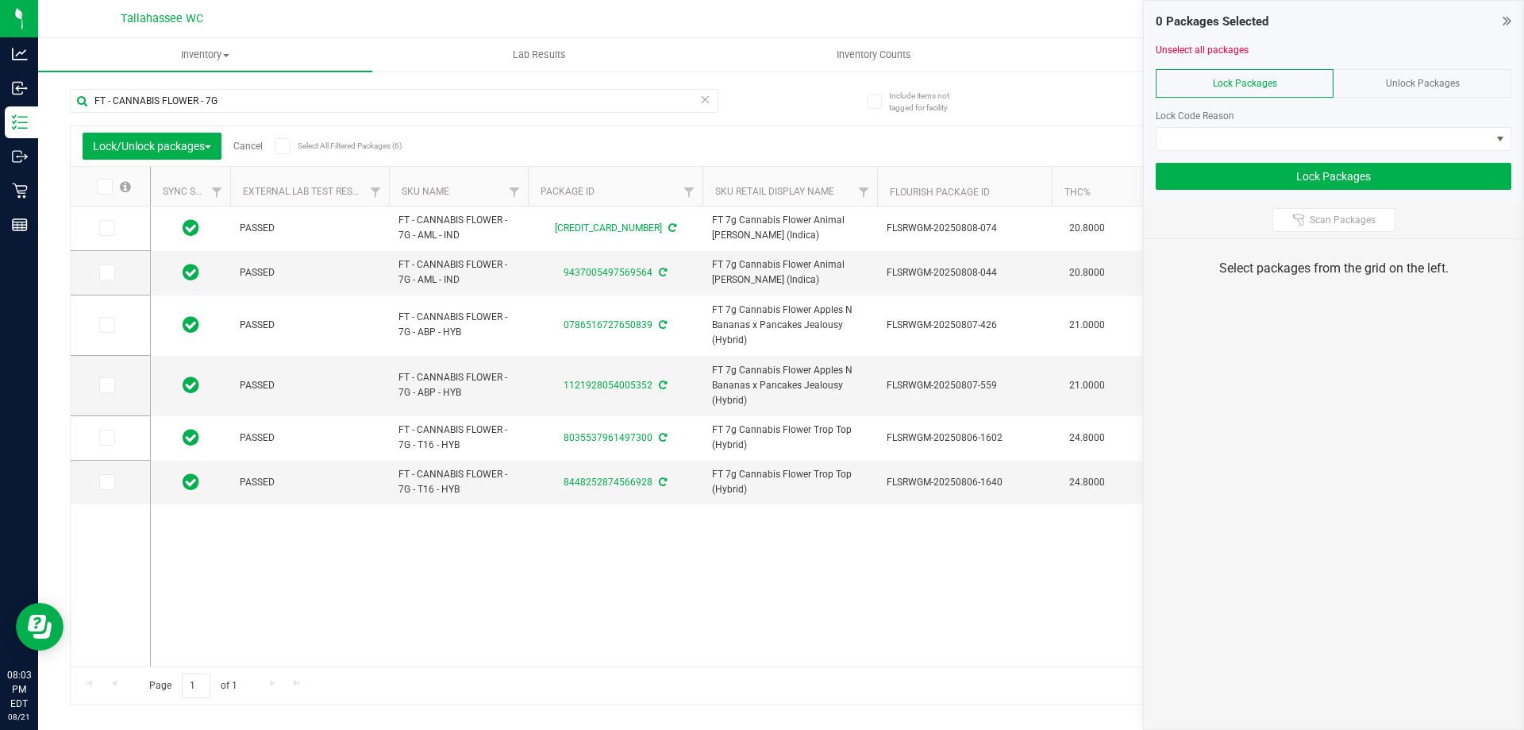
click at [279, 149] on span at bounding box center [283, 146] width 16 height 16
click at [0, 0] on input "Select All Filtered Packages (6)" at bounding box center [0, 0] width 0 height 0
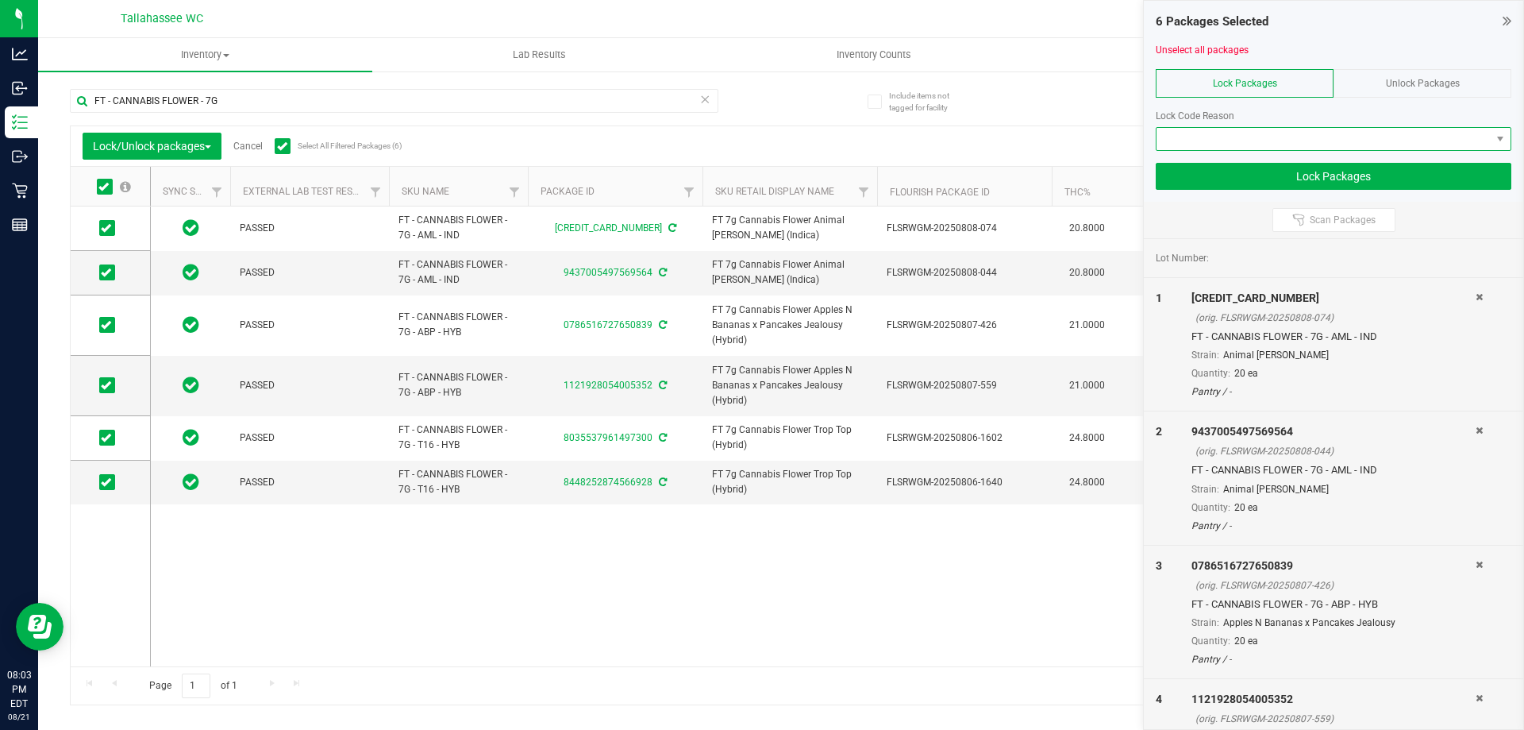
click at [1284, 137] on span at bounding box center [1324, 139] width 334 height 22
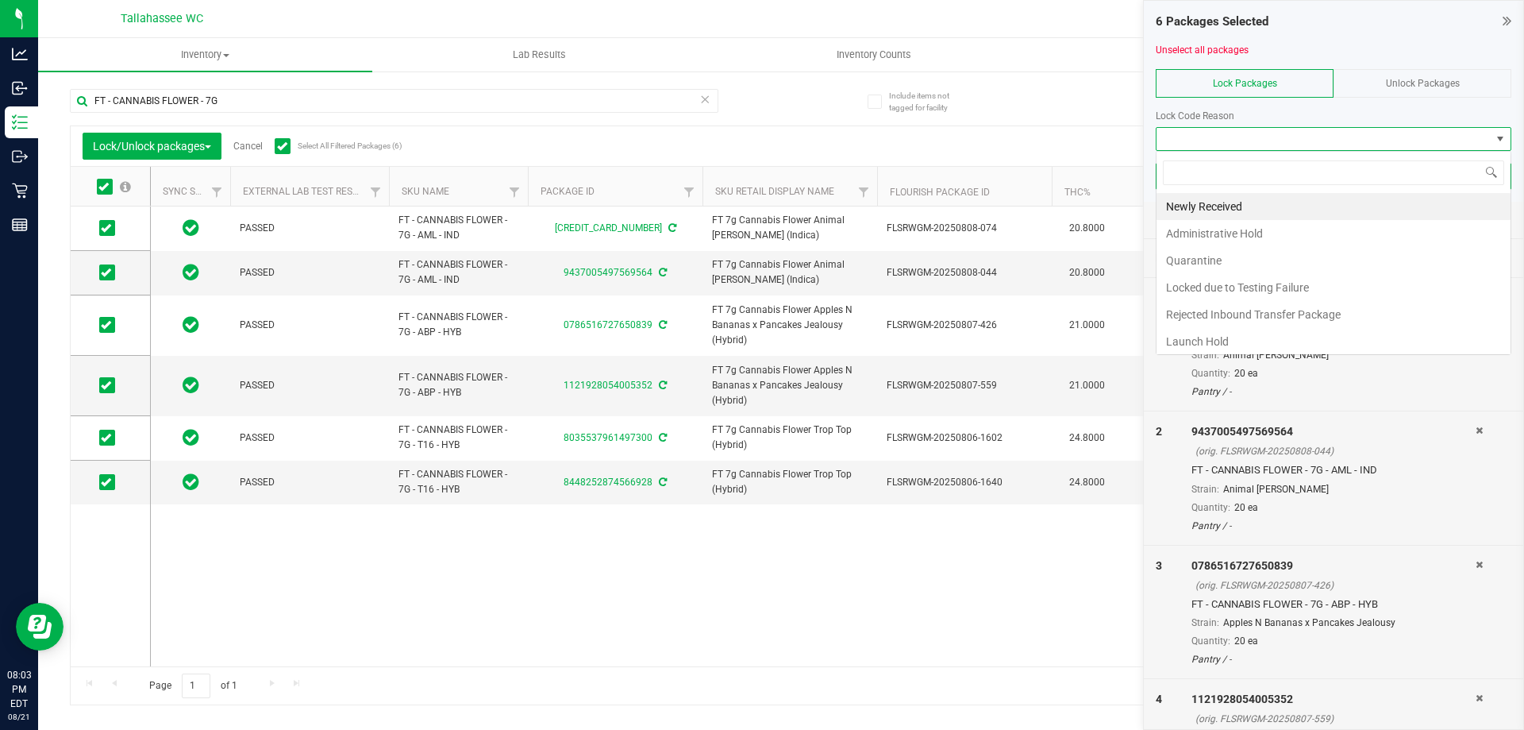
scroll to position [24, 356]
click at [1229, 201] on li "Newly Received" at bounding box center [1334, 206] width 354 height 27
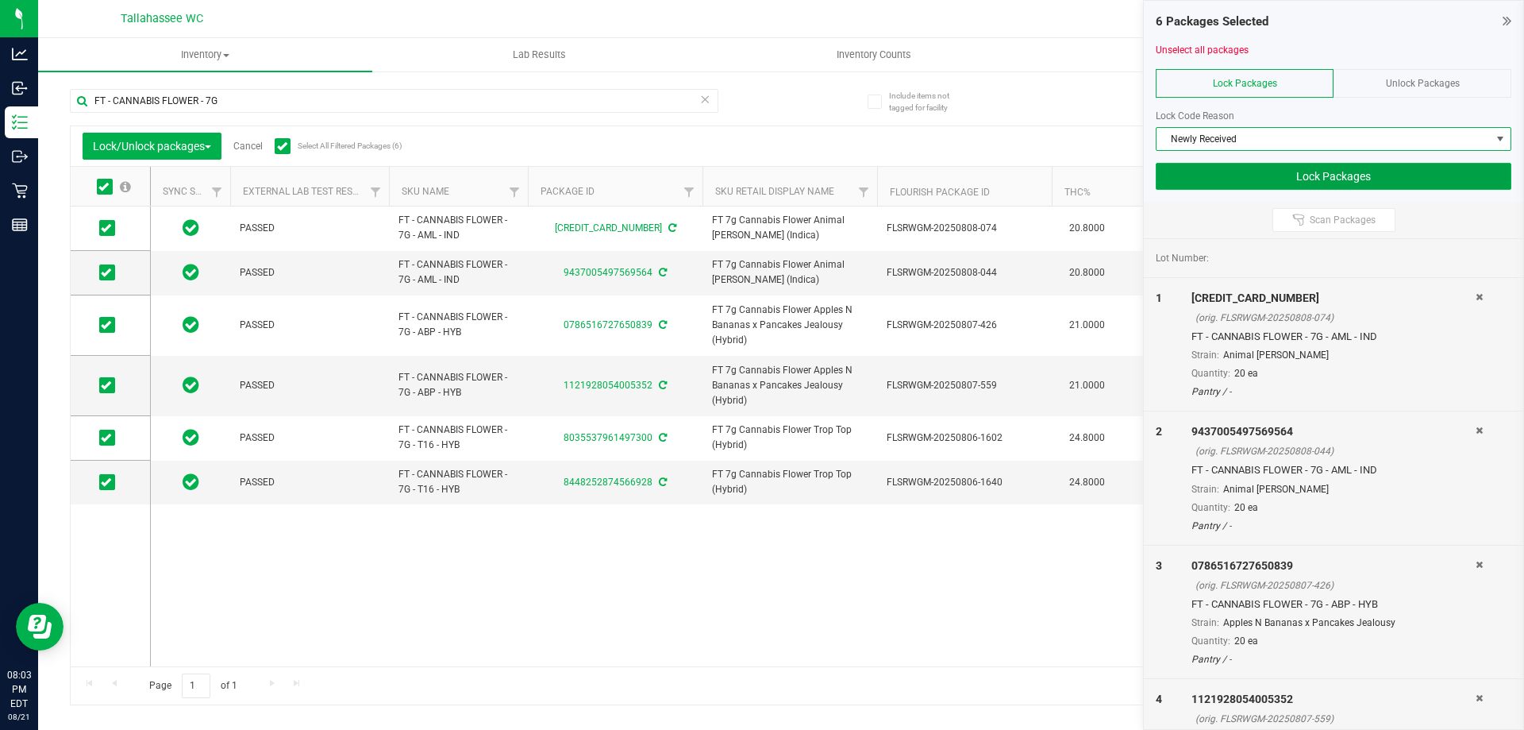
click at [1357, 175] on button "Lock Packages" at bounding box center [1334, 176] width 356 height 27
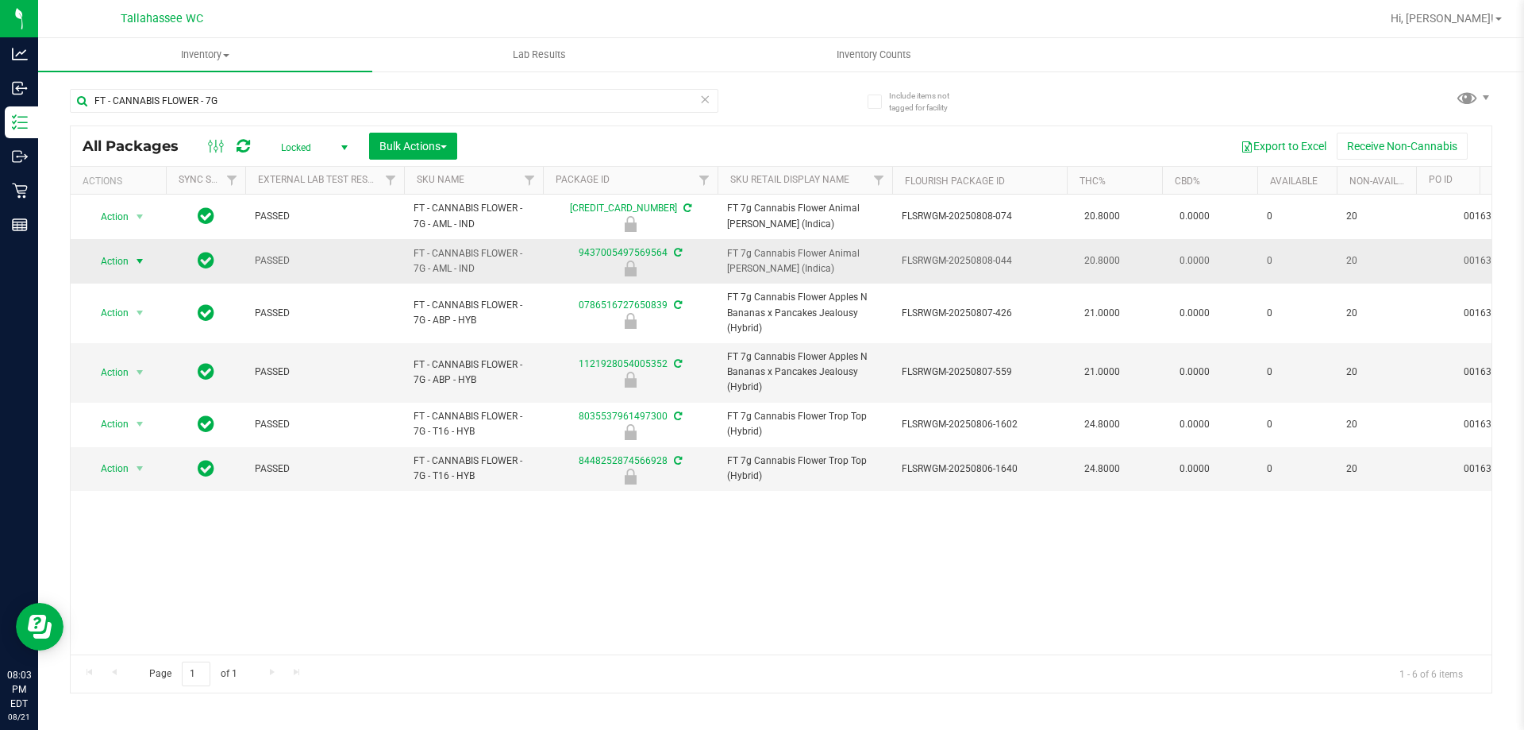
click at [128, 268] on span "Action" at bounding box center [108, 261] width 43 height 22
click at [125, 437] on li "Unlock package" at bounding box center [138, 449] width 102 height 24
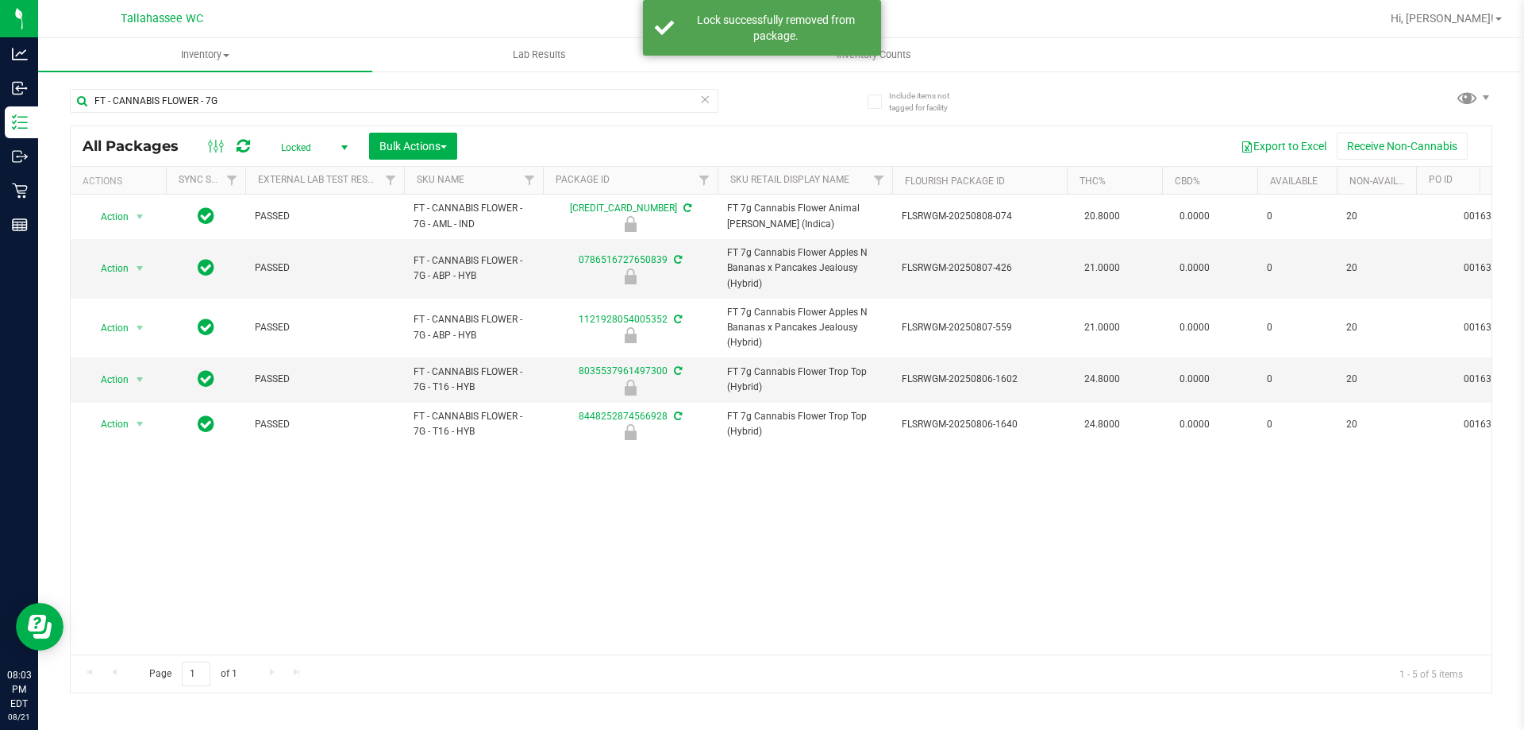
click at [342, 142] on span "select" at bounding box center [344, 147] width 13 height 13
click at [316, 177] on li "Active Only" at bounding box center [311, 173] width 86 height 24
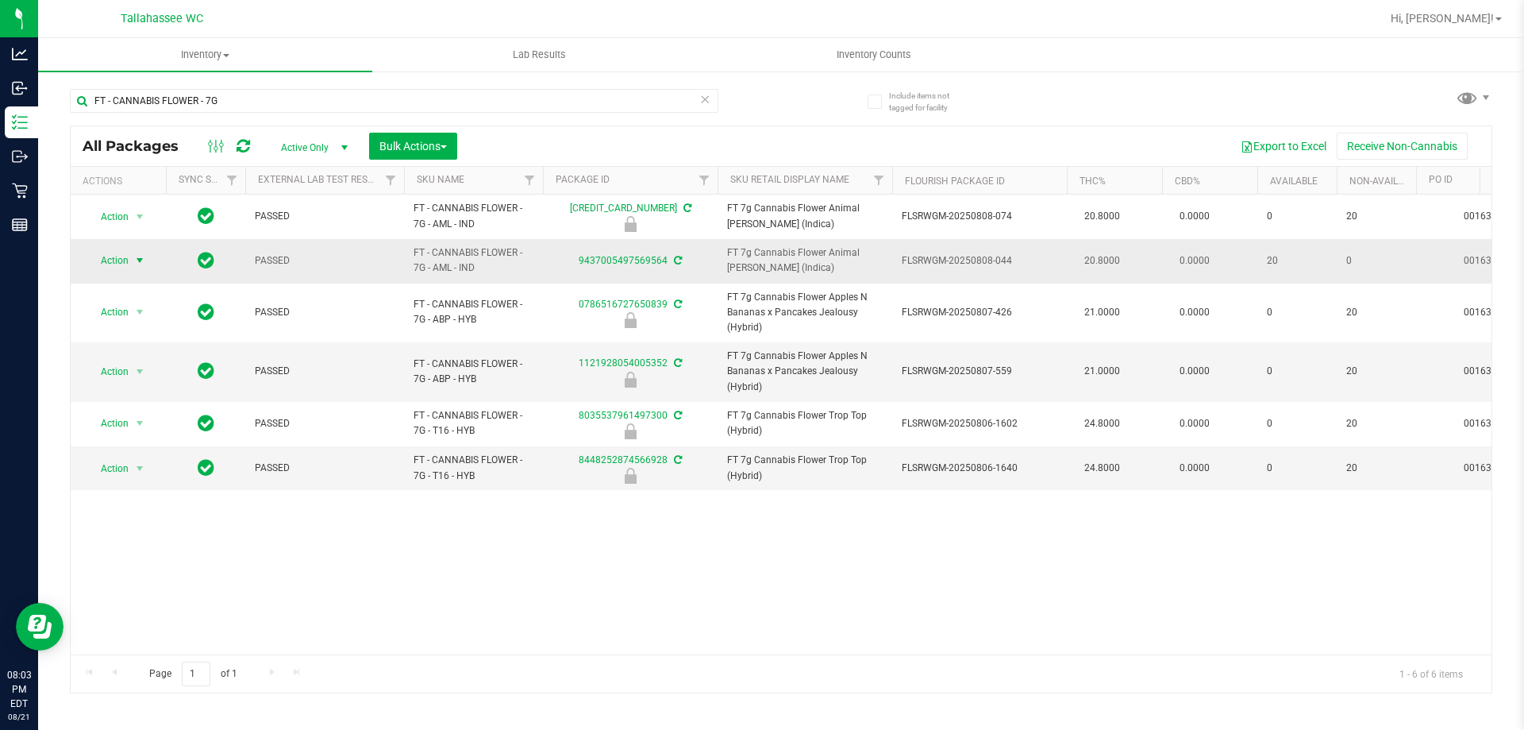
click at [123, 257] on span "Action" at bounding box center [108, 260] width 43 height 22
click at [179, 456] on li "Print package label" at bounding box center [148, 453] width 123 height 24
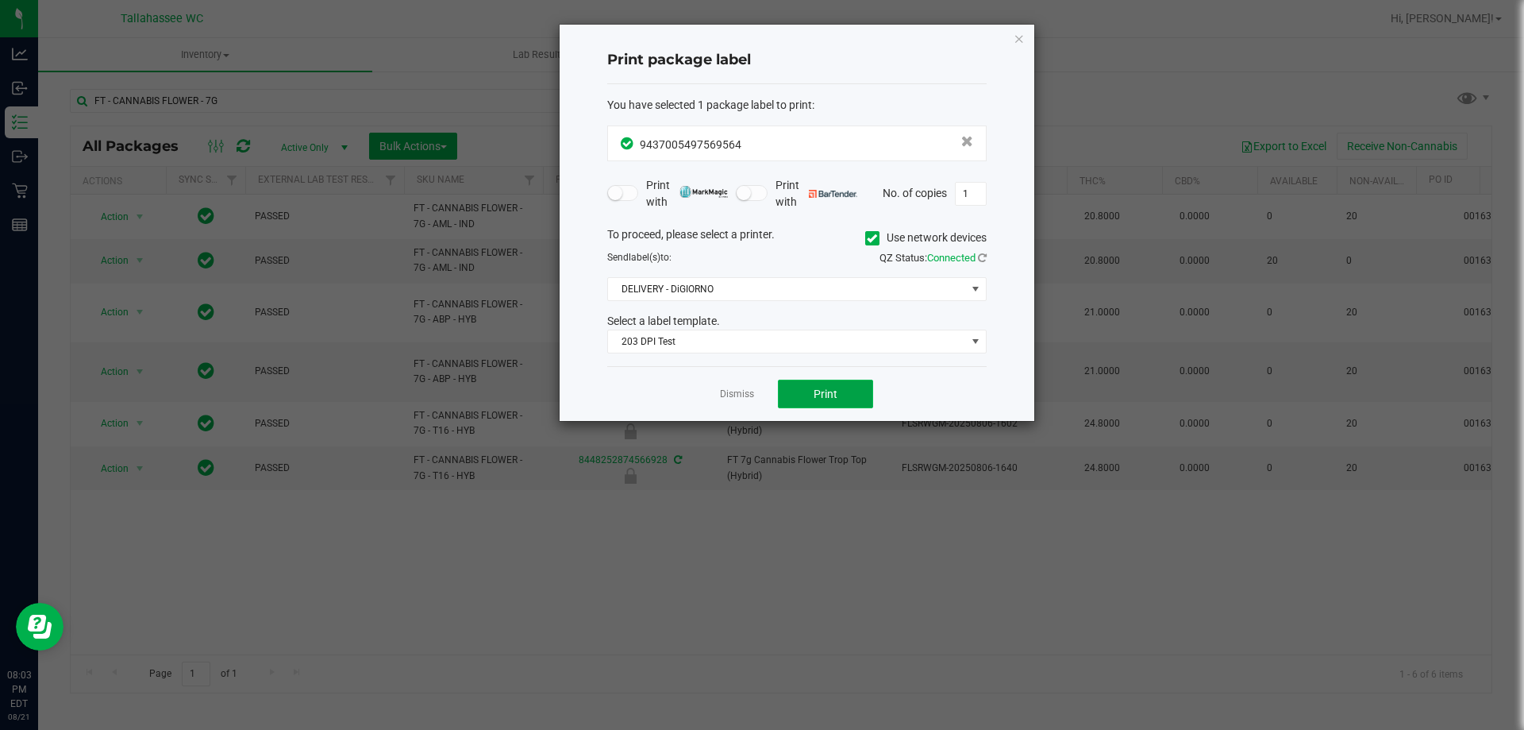
click at [865, 387] on button "Print" at bounding box center [825, 393] width 95 height 29
click at [733, 400] on link "Dismiss" at bounding box center [737, 393] width 34 height 13
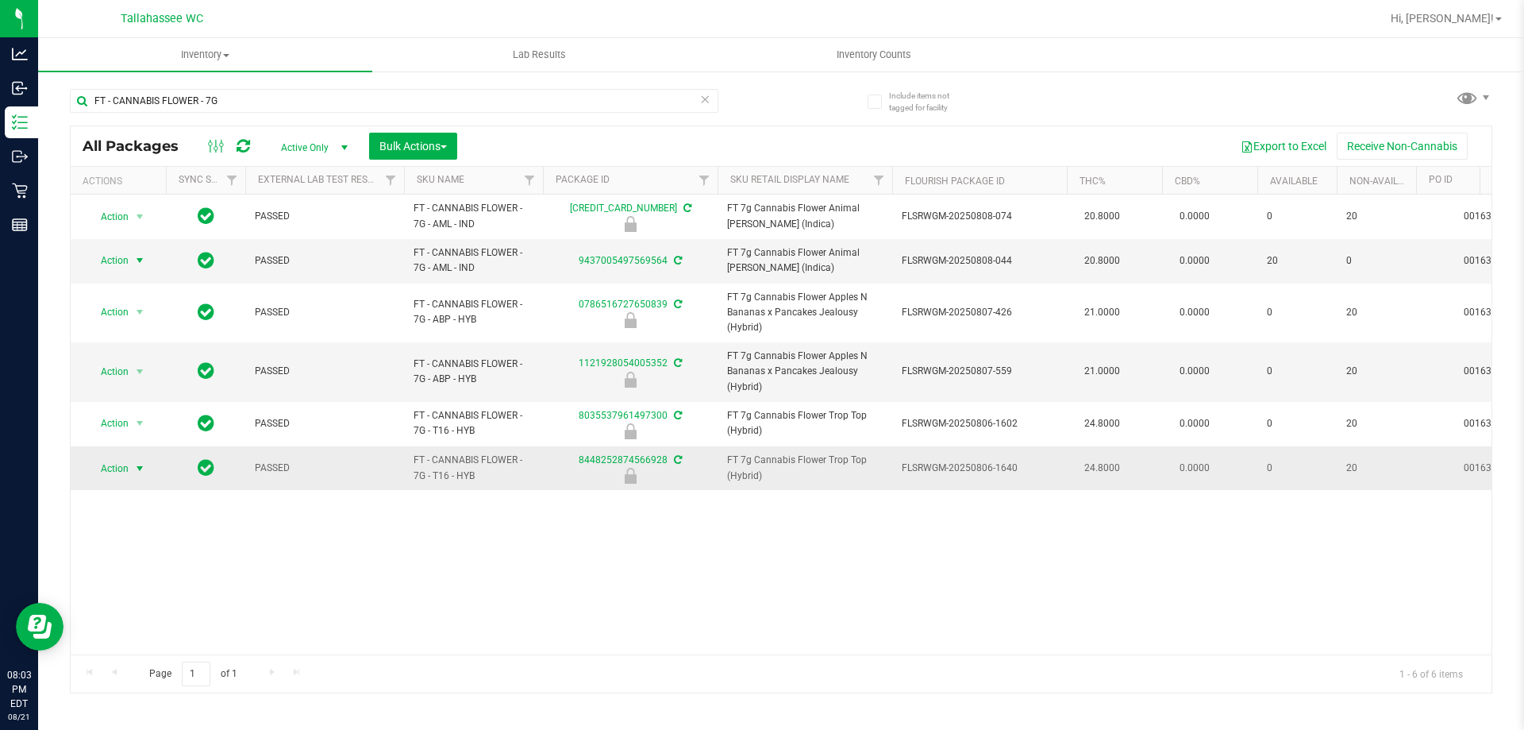
click at [130, 468] on span "select" at bounding box center [140, 468] width 20 height 22
click at [155, 645] on li "Unlock package" at bounding box center [138, 657] width 102 height 24
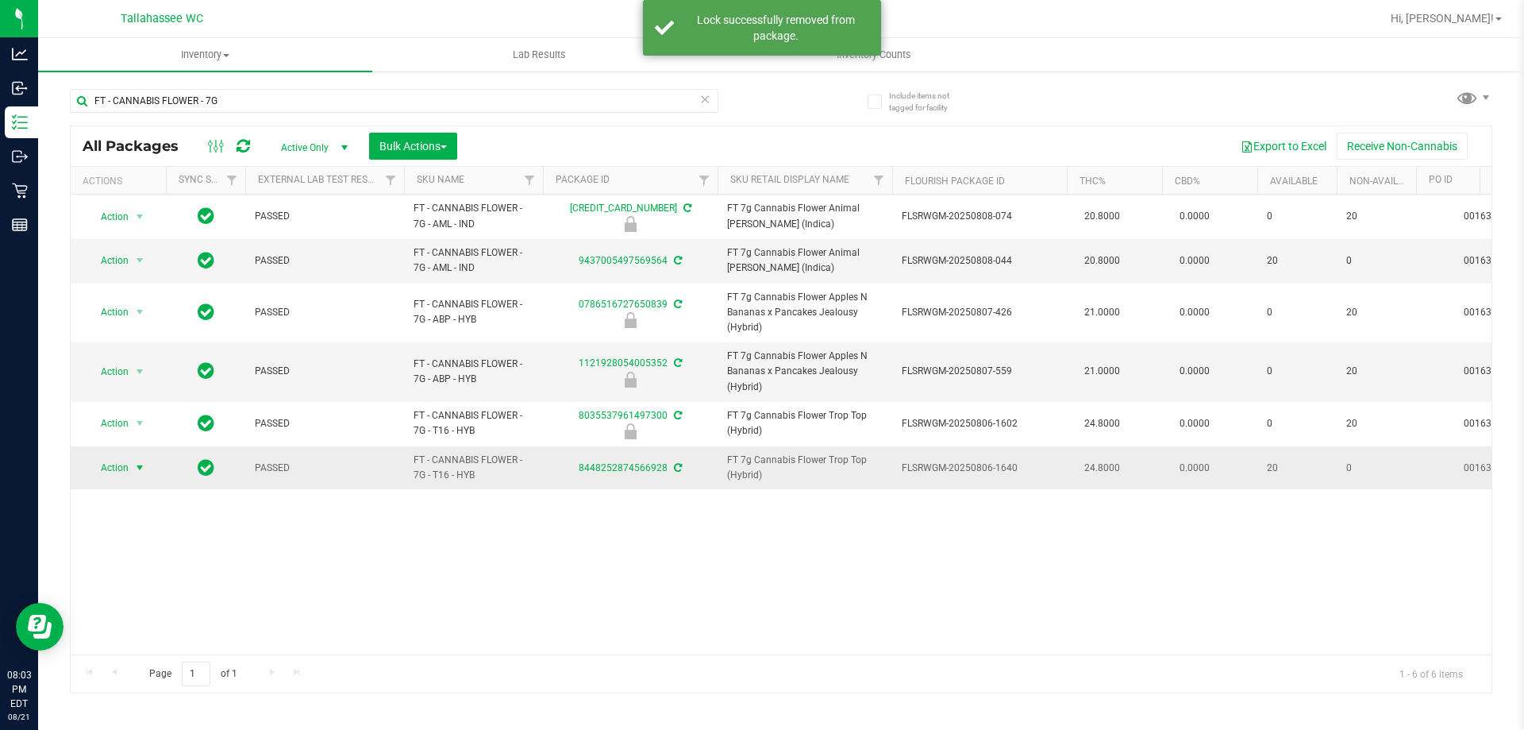
click at [125, 471] on span "Action" at bounding box center [108, 467] width 43 height 22
click at [186, 661] on li "Print package label" at bounding box center [148, 660] width 123 height 24
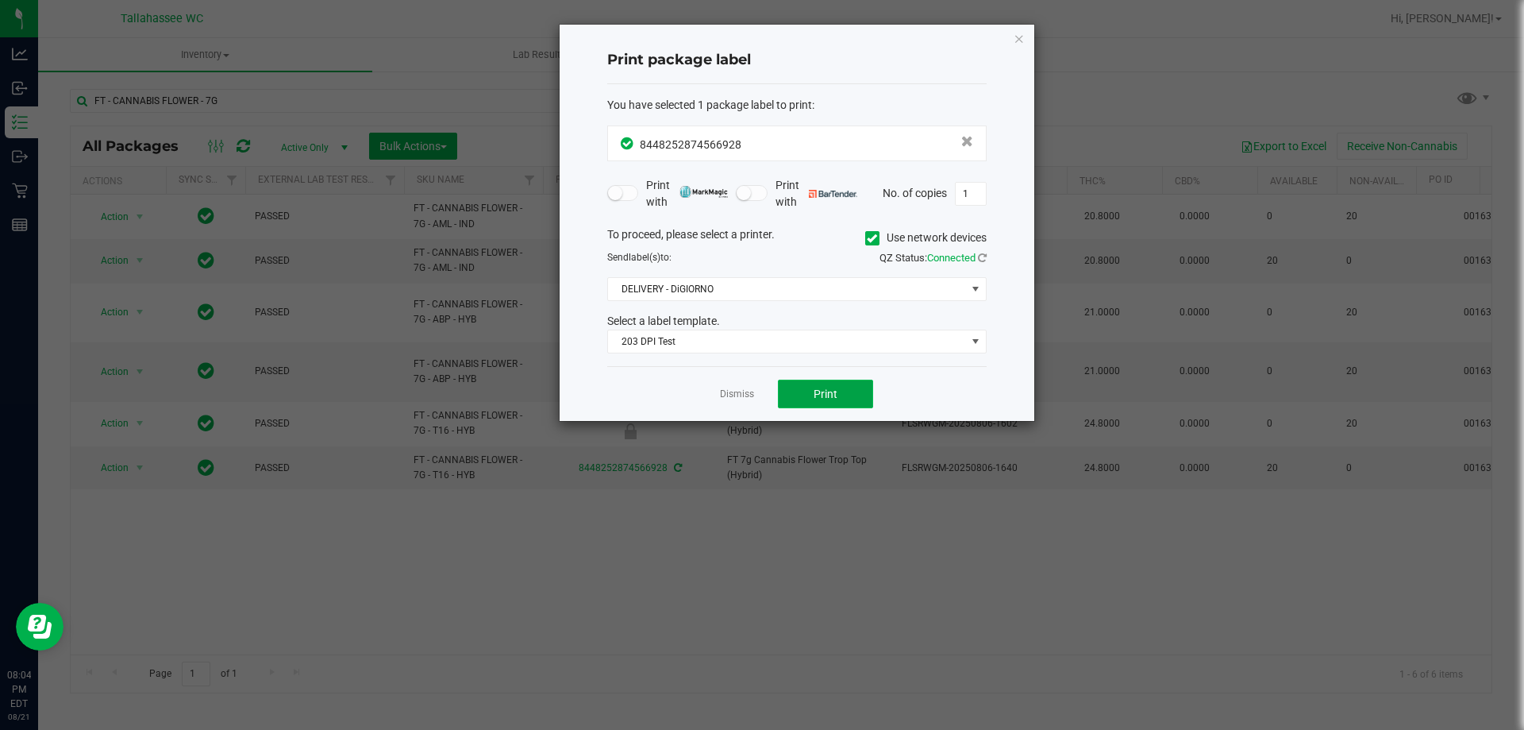
drag, startPoint x: 840, startPoint y: 391, endPoint x: 841, endPoint y: 401, distance: 9.6
click at [841, 401] on button "Print" at bounding box center [825, 393] width 95 height 29
click at [734, 401] on link "Dismiss" at bounding box center [737, 393] width 34 height 13
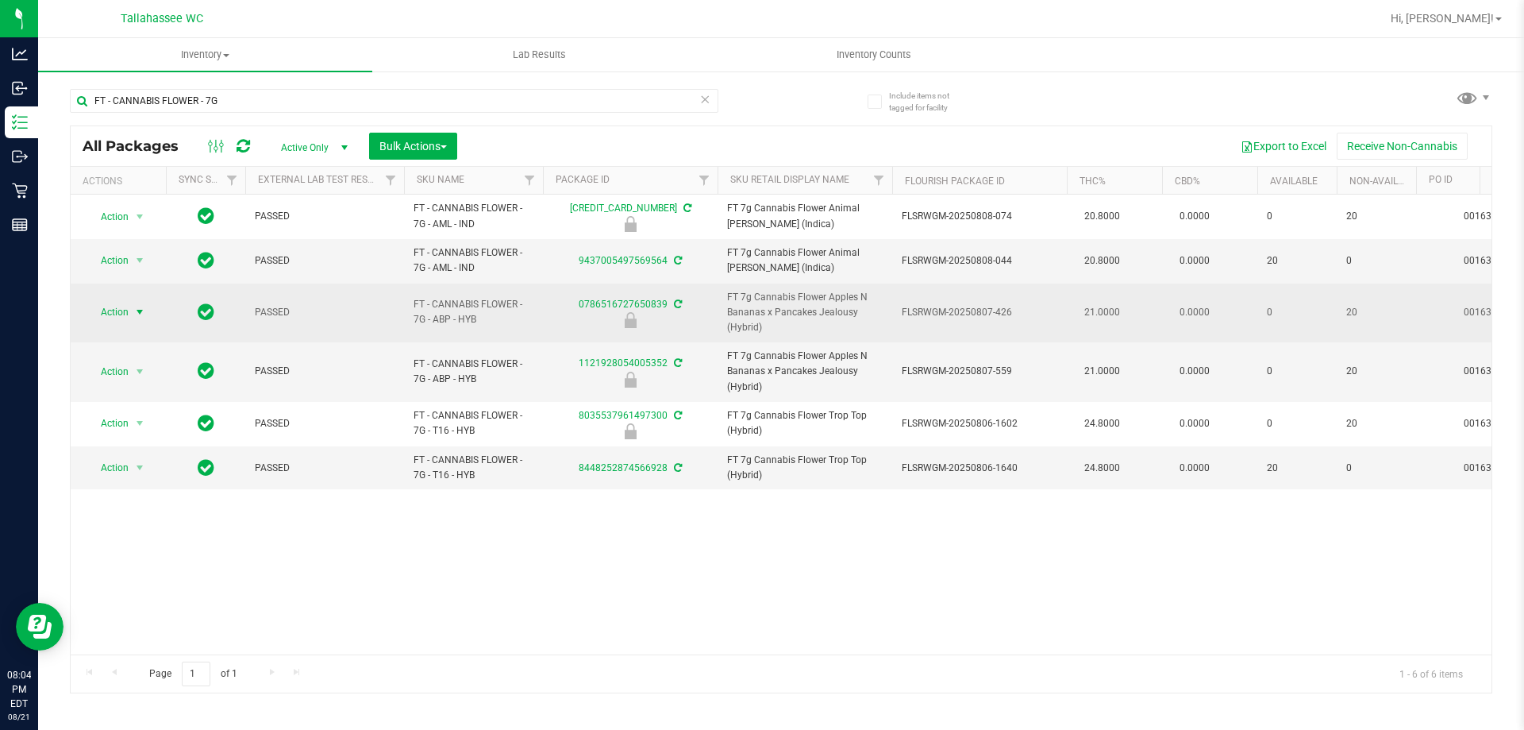
click at [126, 306] on span "Action" at bounding box center [108, 312] width 43 height 22
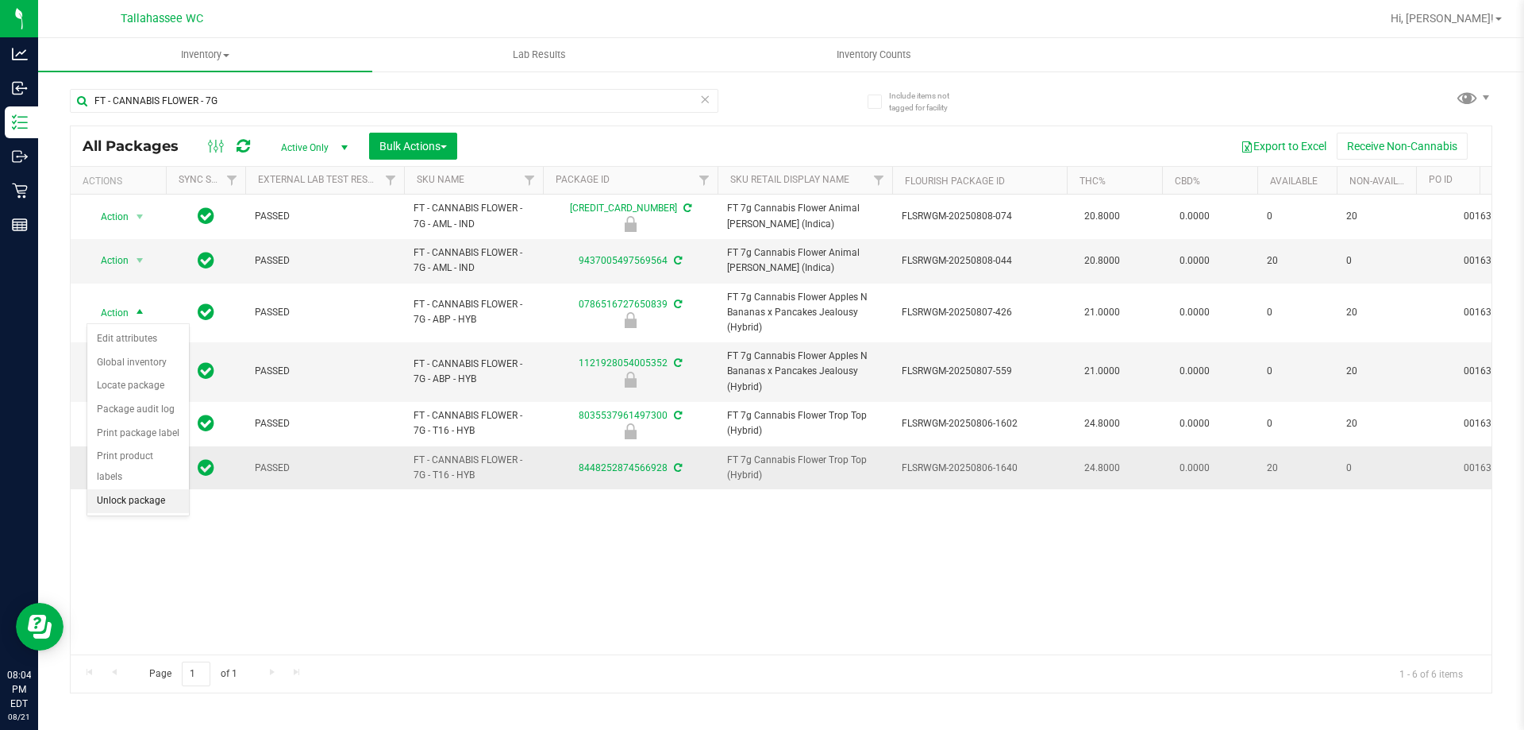
click at [166, 489] on li "Unlock package" at bounding box center [138, 501] width 102 height 24
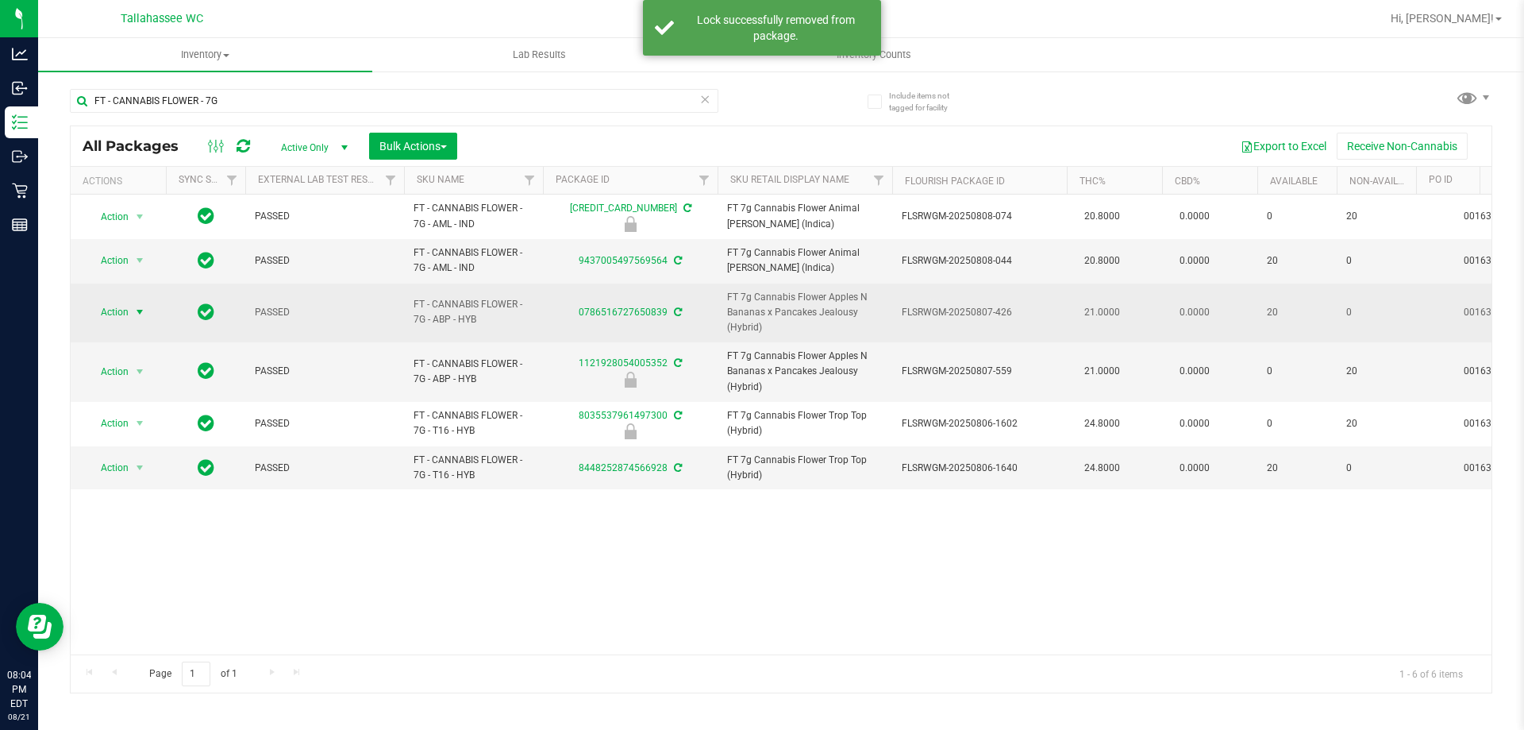
click at [117, 311] on span "Action" at bounding box center [108, 312] width 43 height 22
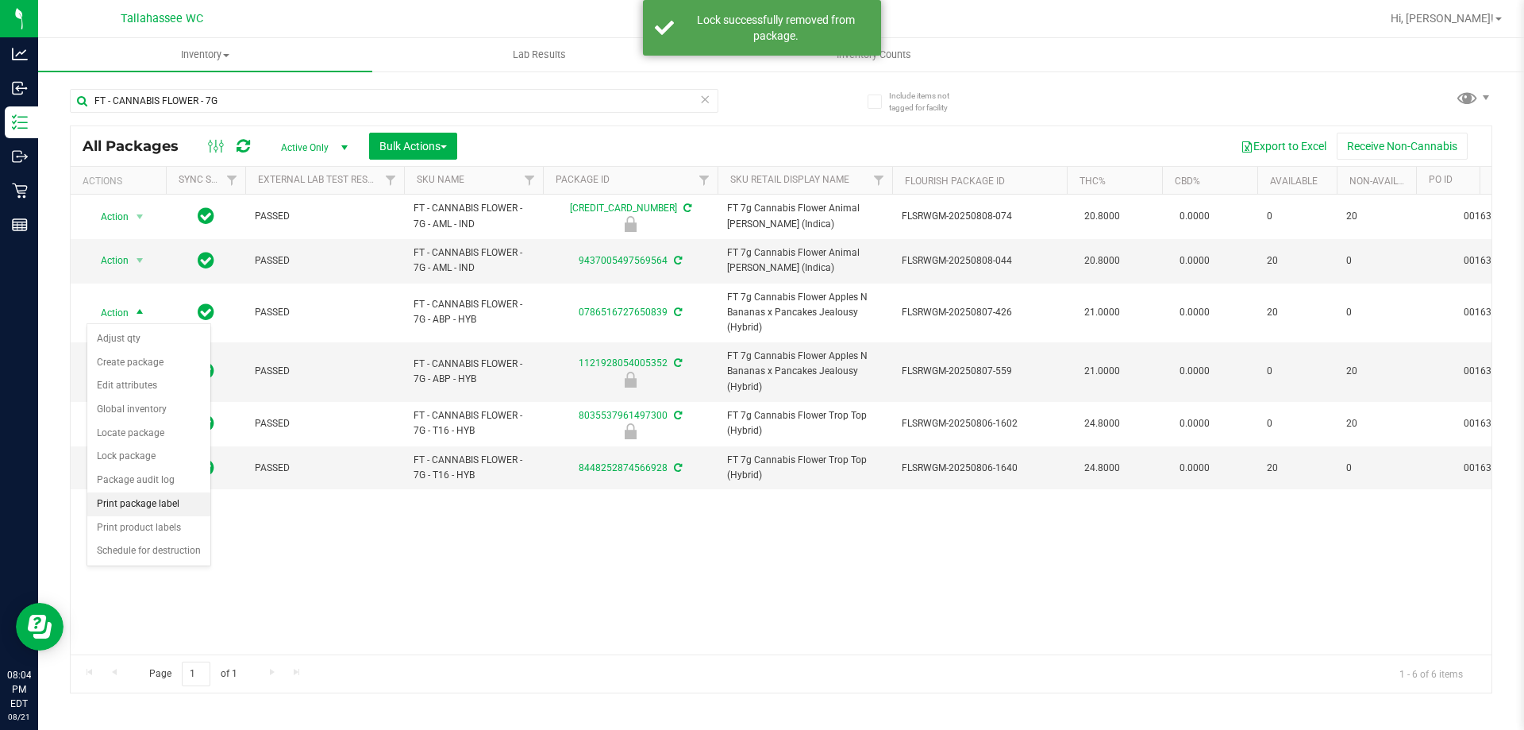
click at [183, 496] on li "Print package label" at bounding box center [148, 504] width 123 height 24
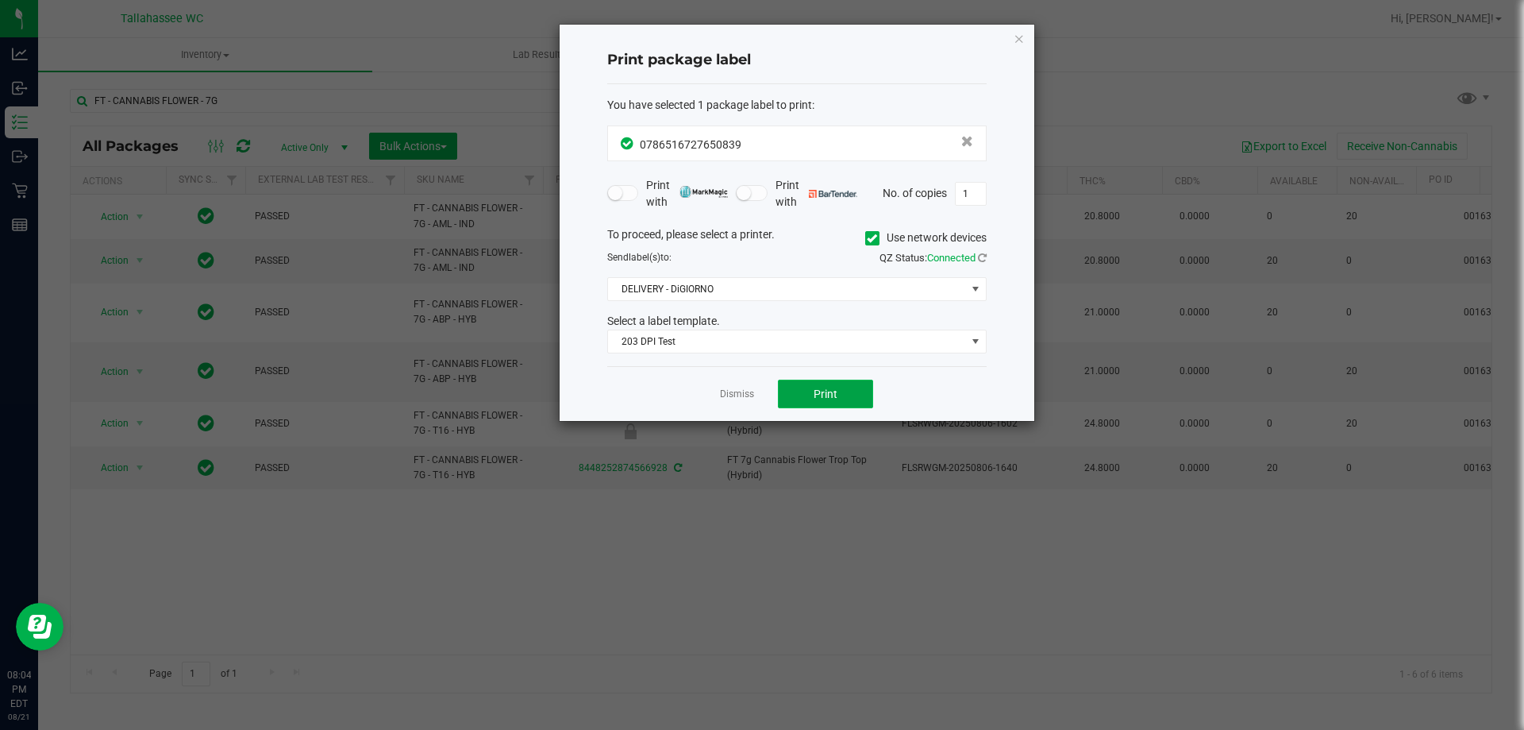
click at [850, 402] on button "Print" at bounding box center [825, 393] width 95 height 29
click at [1023, 40] on icon "button" at bounding box center [1019, 38] width 11 height 19
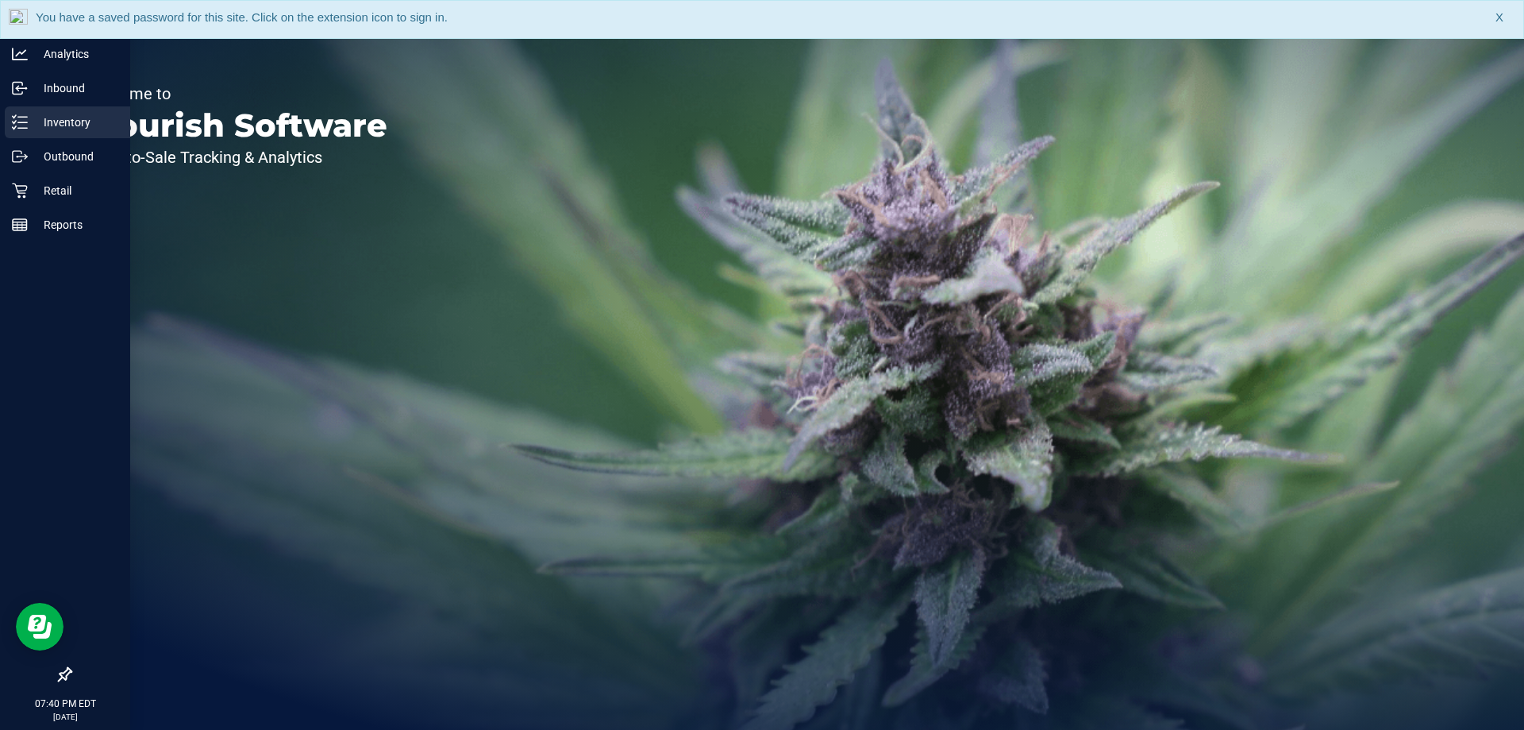
click at [60, 119] on p "Inventory" at bounding box center [75, 122] width 95 height 19
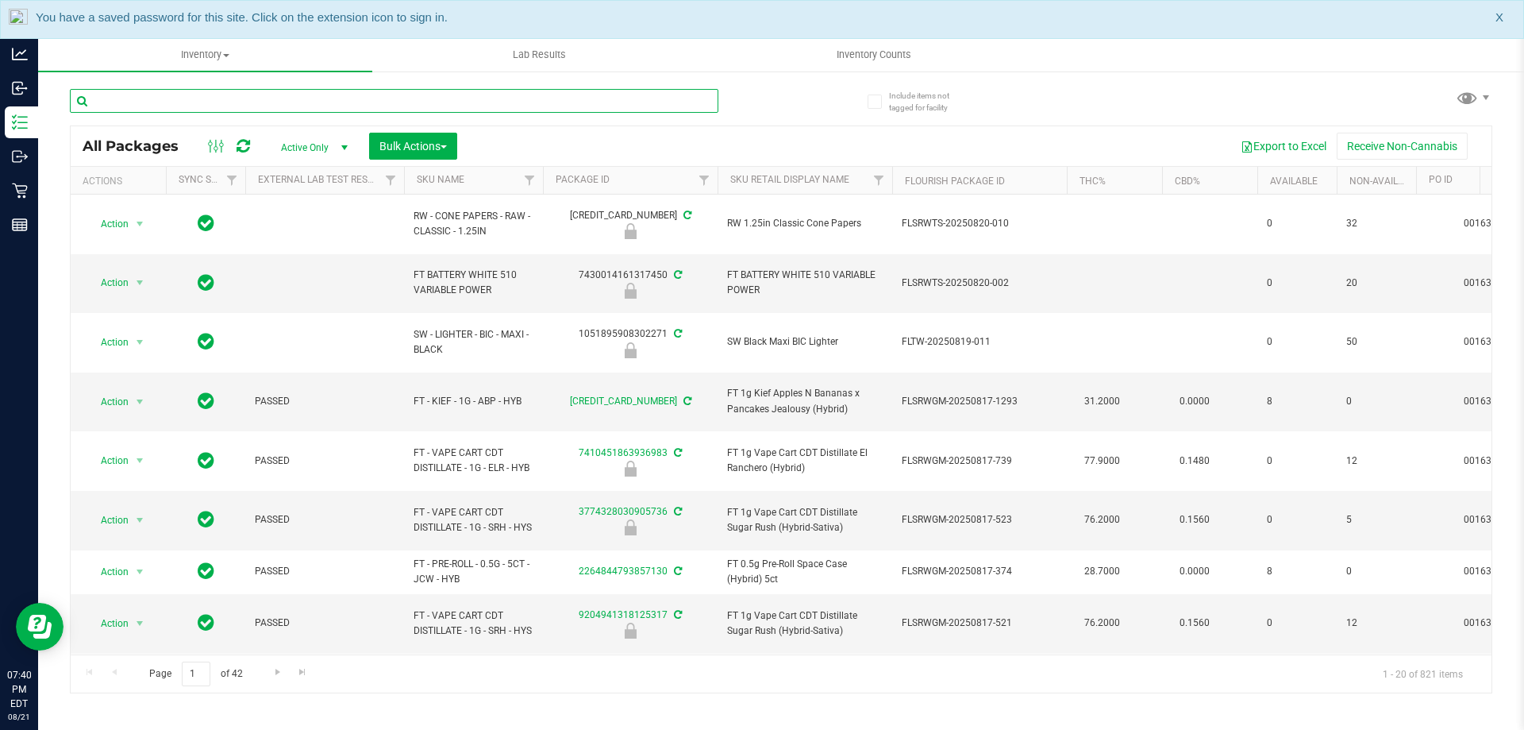
click at [532, 100] on input "text" at bounding box center [394, 101] width 649 height 24
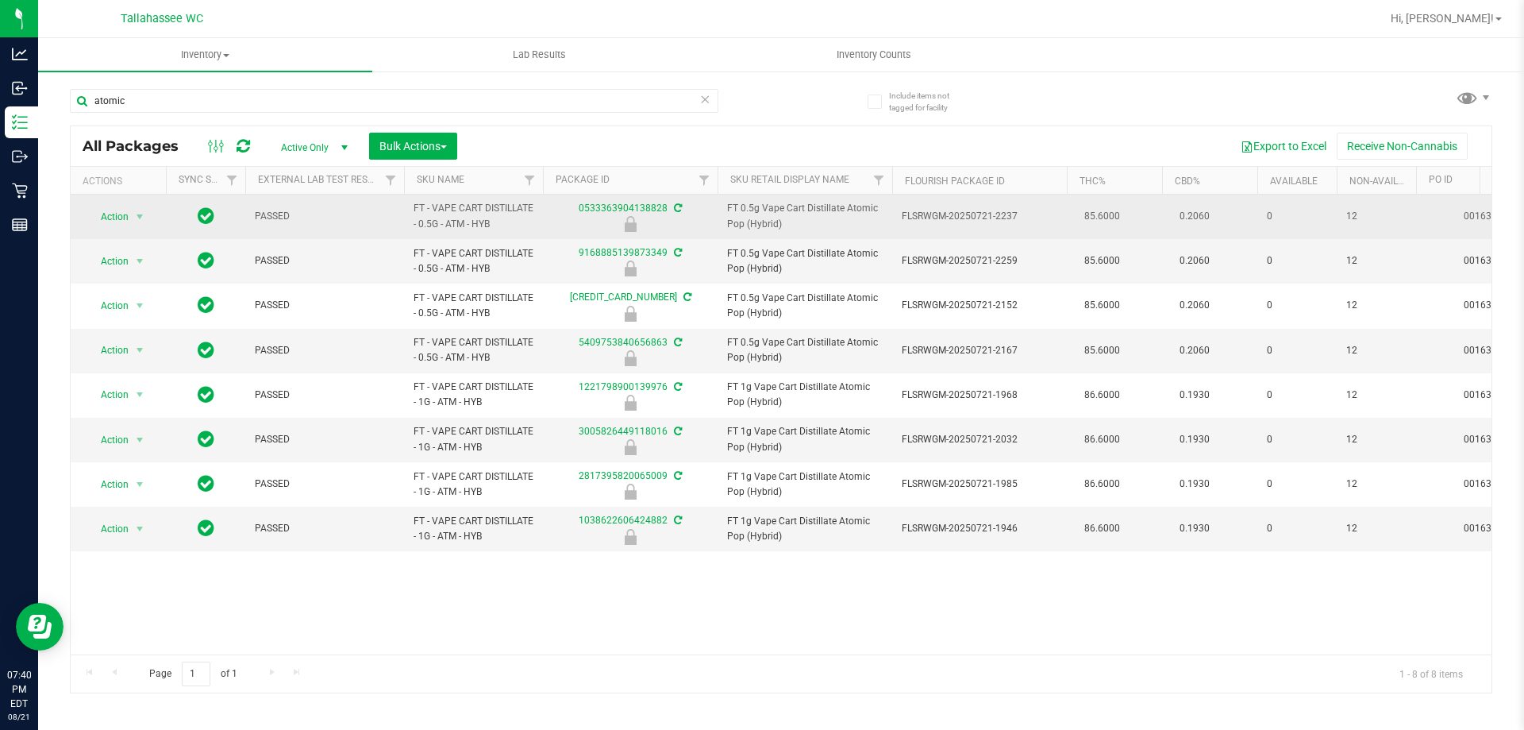
drag, startPoint x: 462, startPoint y: 225, endPoint x: 405, endPoint y: 214, distance: 58.2
click at [405, 214] on td "FT - VAPE CART DISTILLATE - 0.5G - ATM - HYB" at bounding box center [473, 216] width 139 height 44
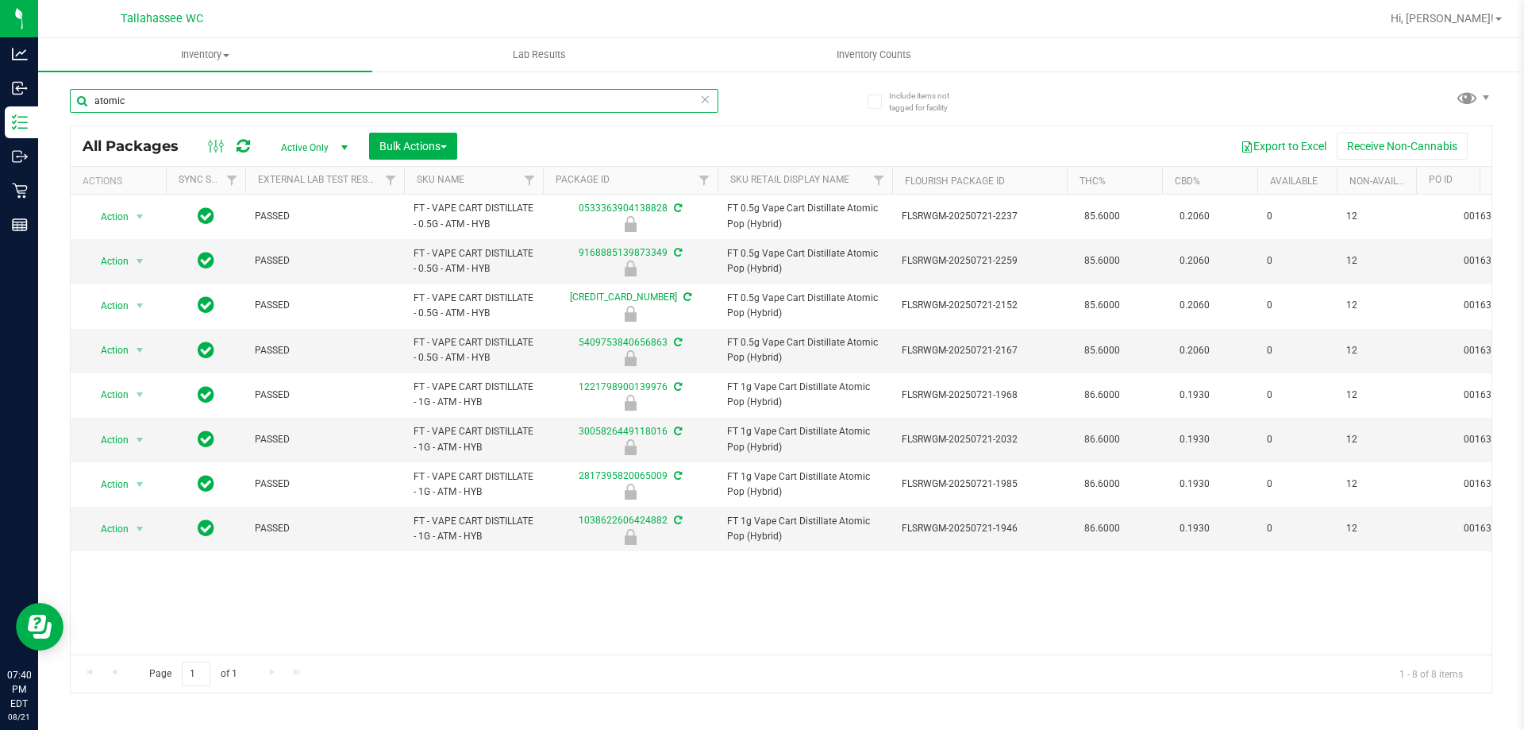
click at [263, 106] on input "atomic" at bounding box center [394, 101] width 649 height 24
type input "ATM"
click at [447, 141] on span "Bulk Actions" at bounding box center [412, 146] width 67 height 13
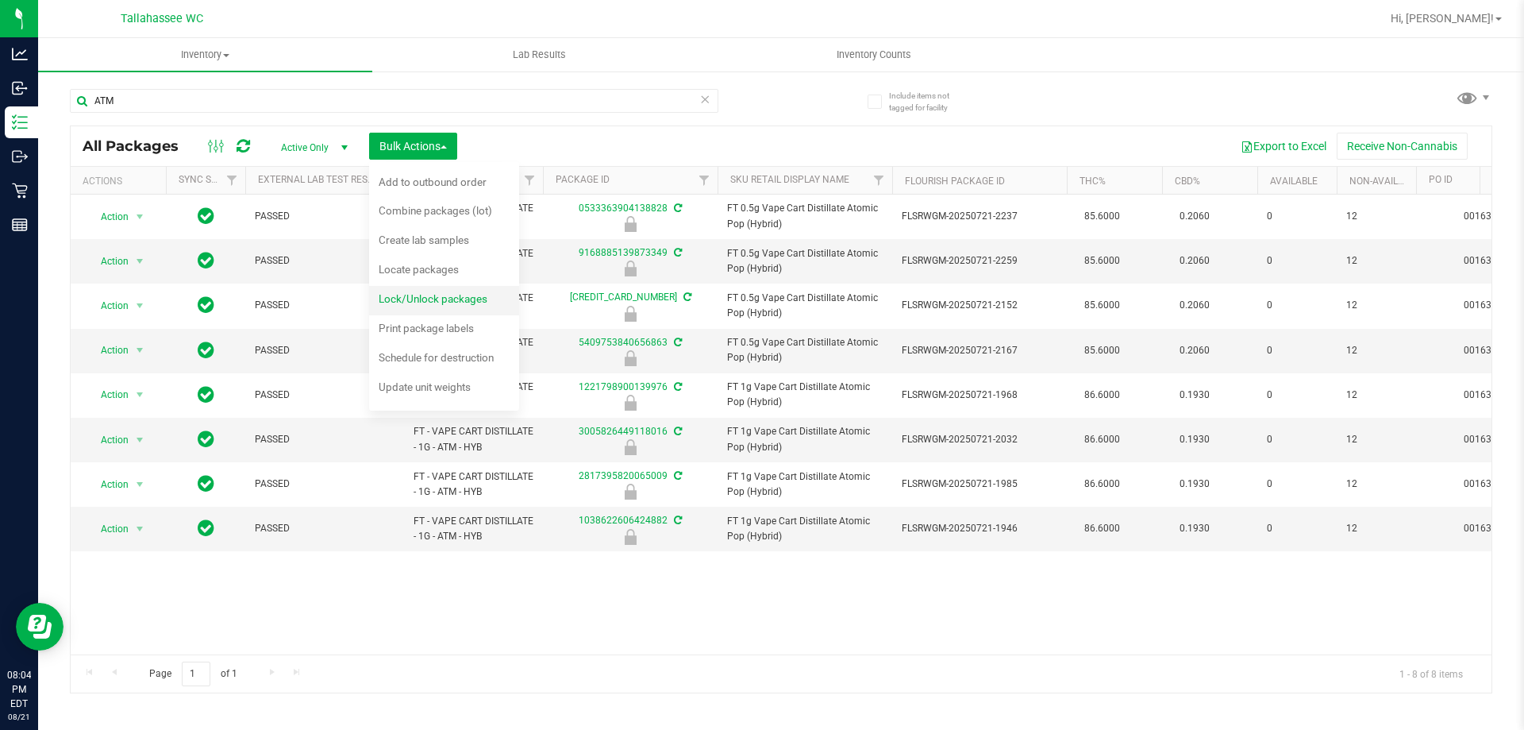
click at [476, 304] on span "Lock/Unlock packages" at bounding box center [433, 298] width 109 height 13
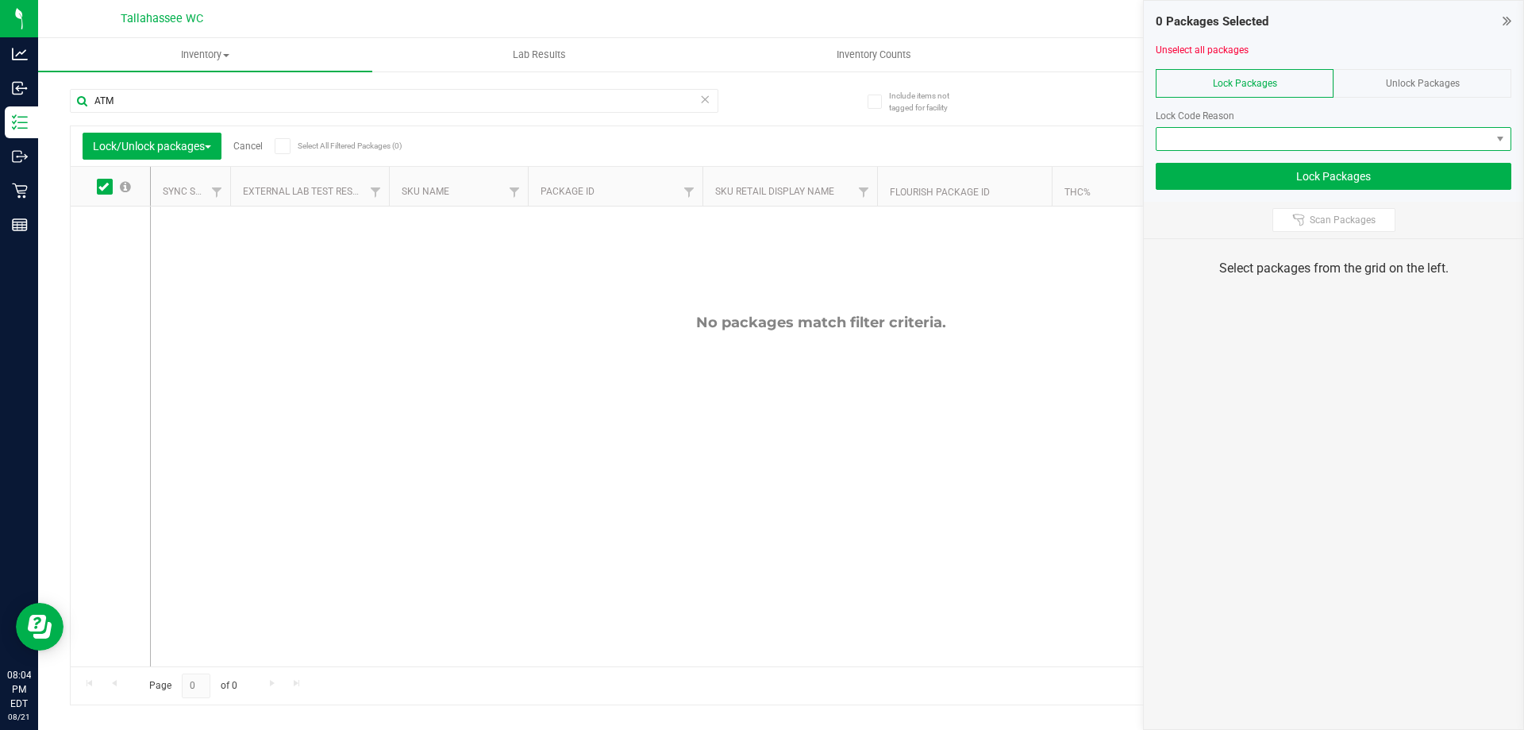
click at [1327, 137] on span at bounding box center [1324, 139] width 334 height 22
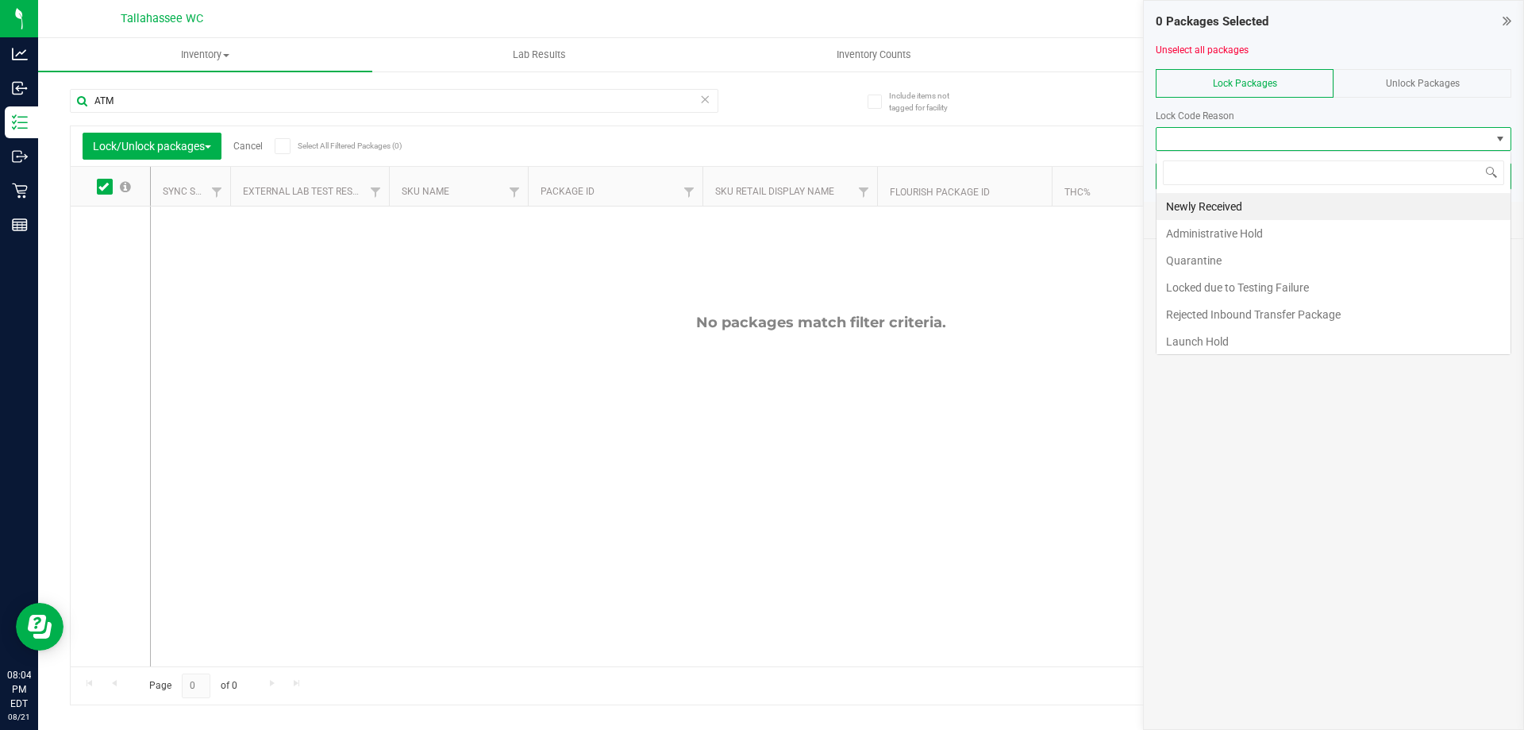
scroll to position [24, 356]
click at [1312, 106] on div at bounding box center [1334, 103] width 356 height 12
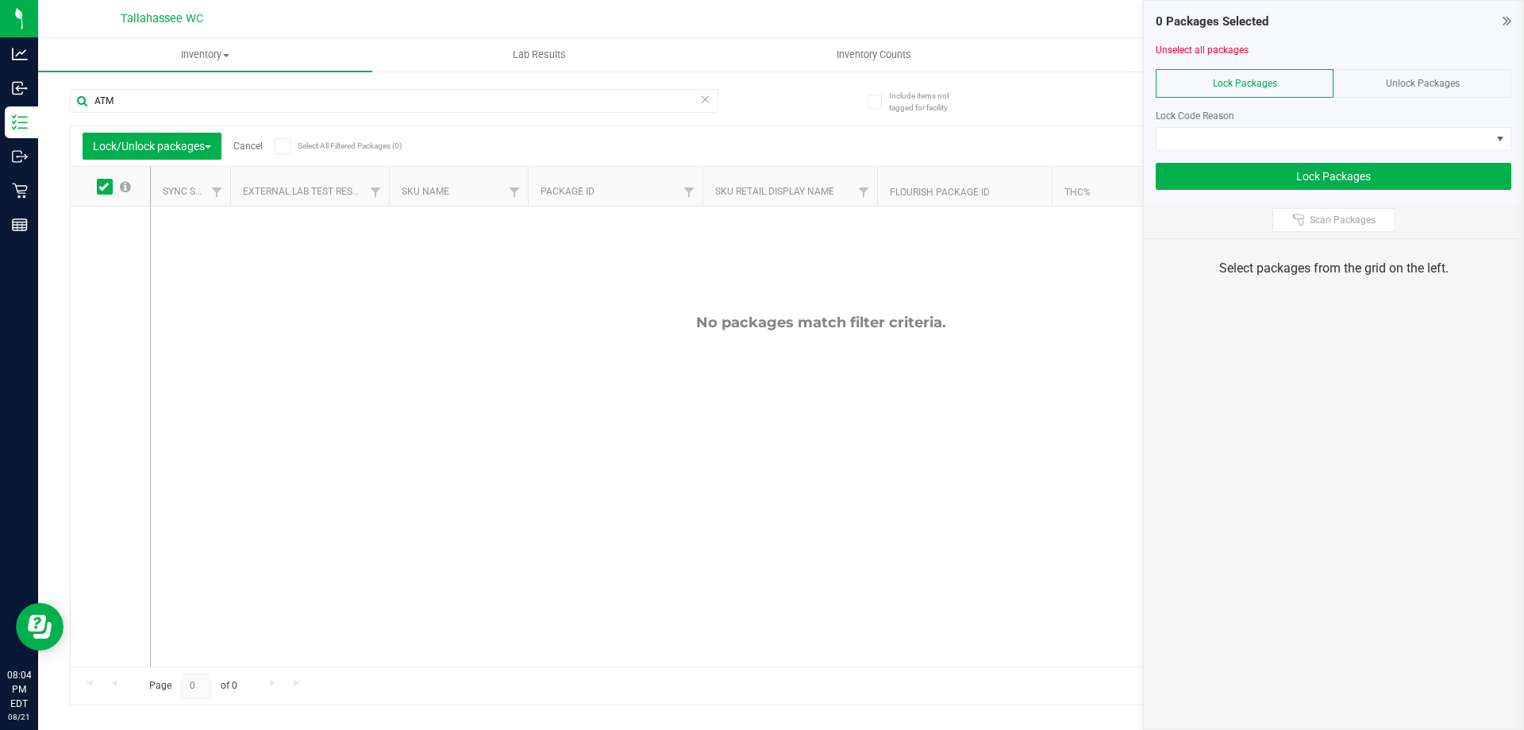
click at [1431, 87] on span "Unlock Packages" at bounding box center [1423, 83] width 74 height 11
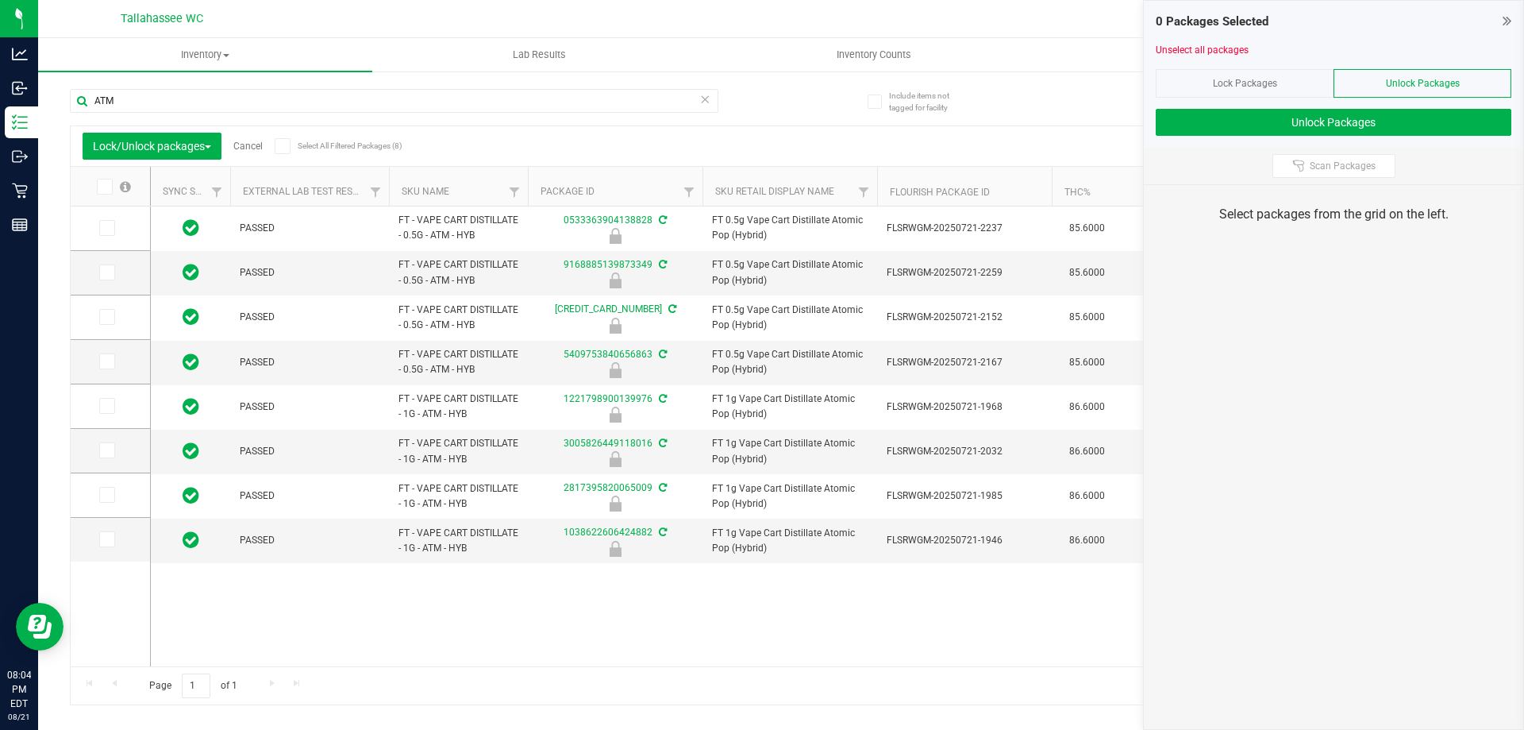
click at [285, 146] on icon at bounding box center [282, 146] width 10 height 0
click at [0, 0] on input "Select All Filtered Packages (8)" at bounding box center [0, 0] width 0 height 0
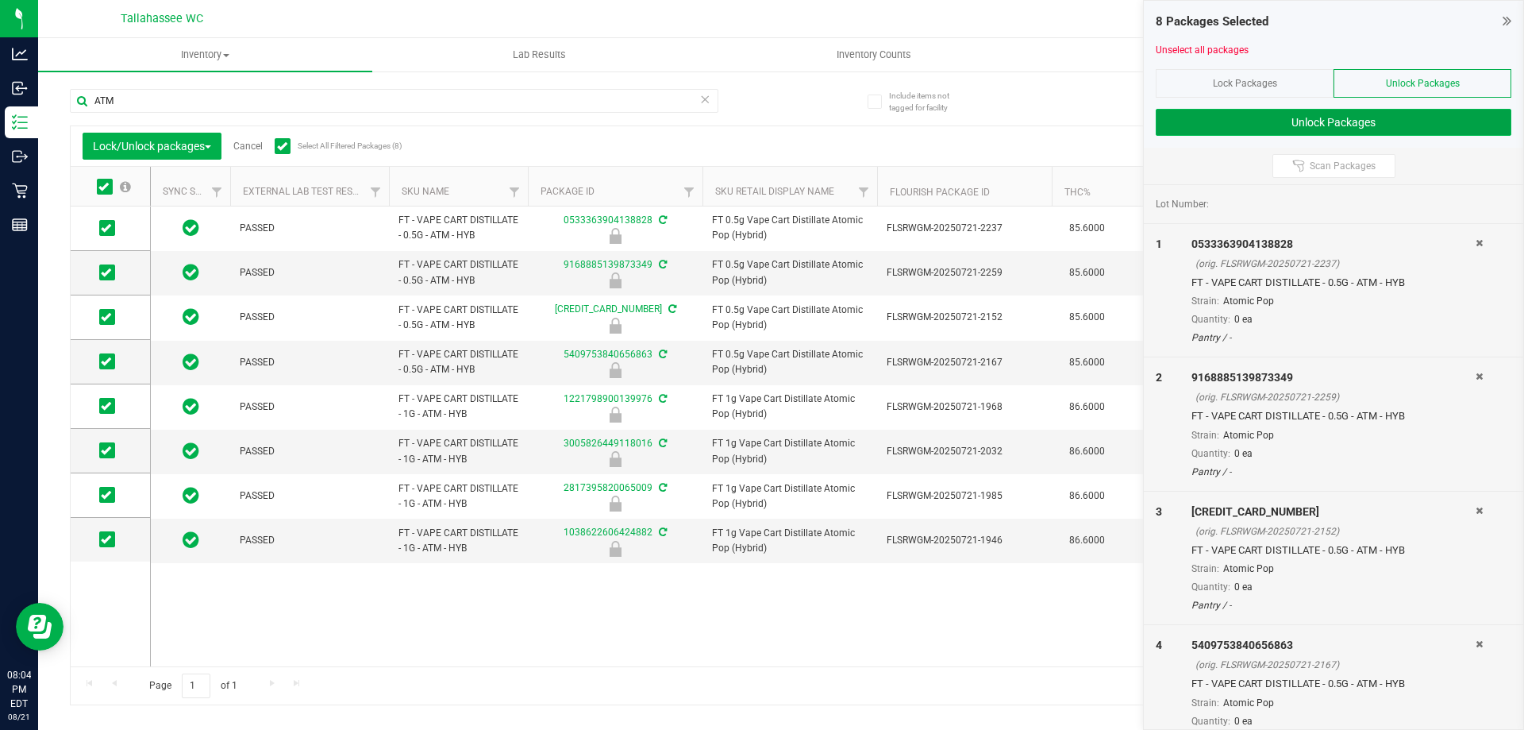
click at [1287, 128] on button "Unlock Packages" at bounding box center [1334, 122] width 356 height 27
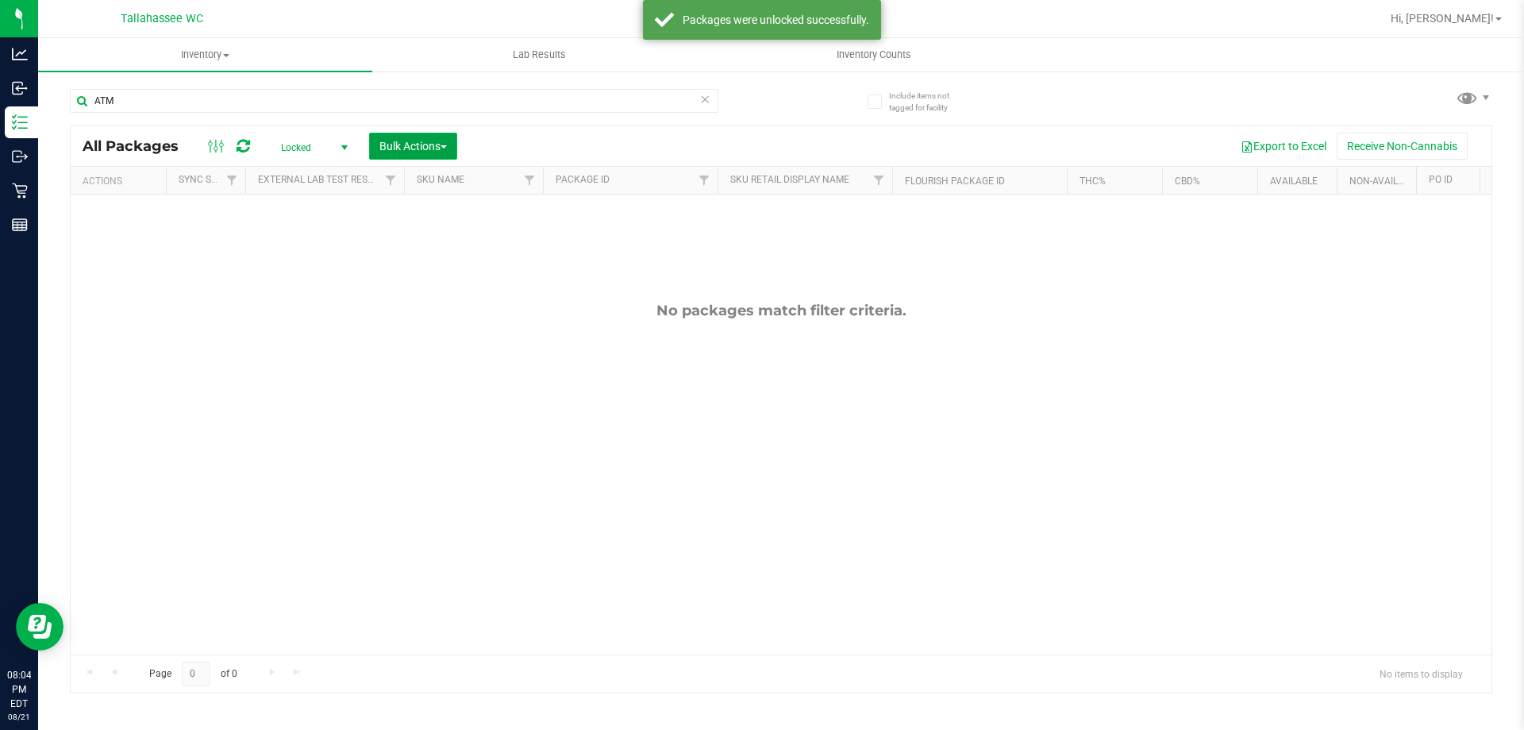
click at [431, 141] on span "Bulk Actions" at bounding box center [412, 146] width 67 height 13
click at [448, 294] on span "Lock/Unlock packages" at bounding box center [433, 298] width 109 height 13
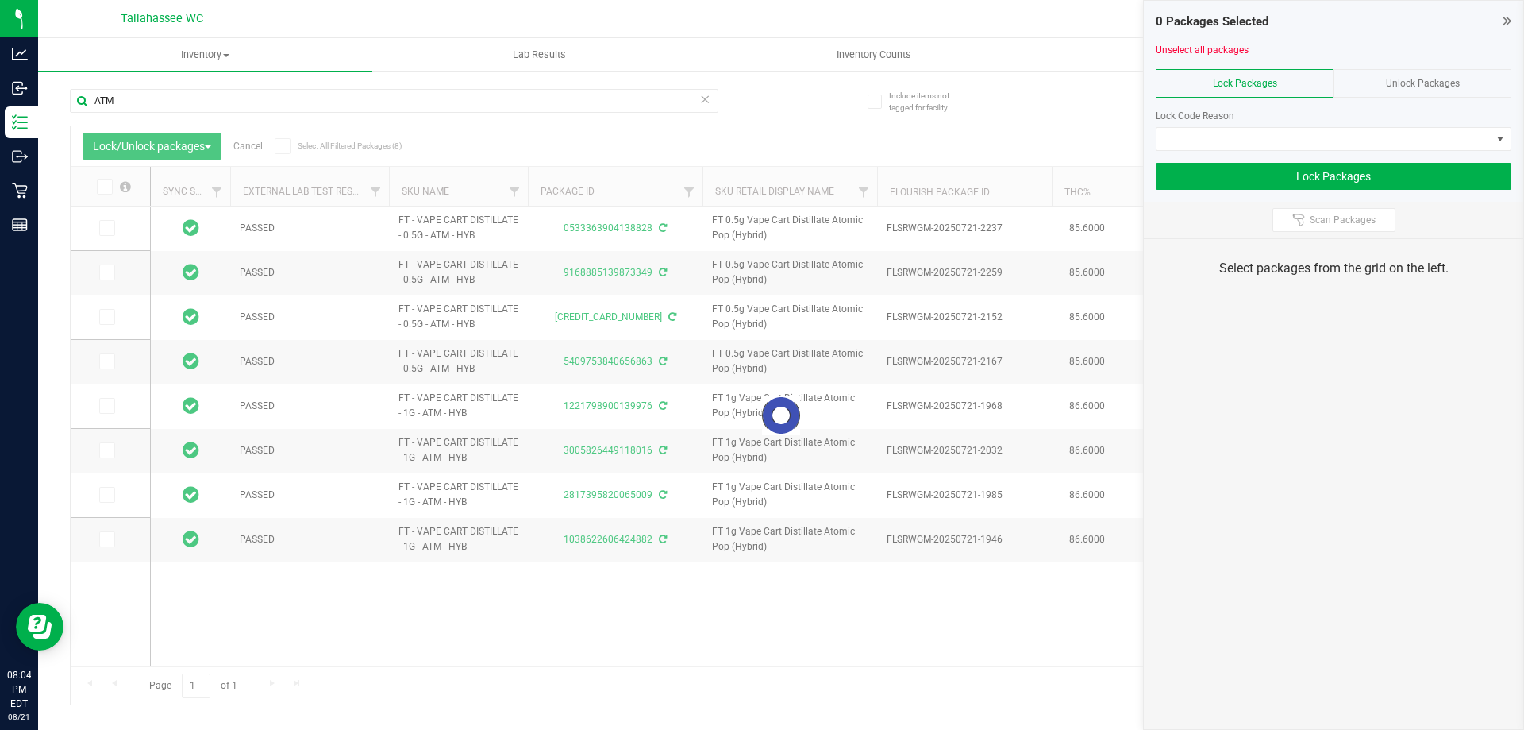
click at [1384, 83] on div "Unlock Packages" at bounding box center [1423, 83] width 178 height 29
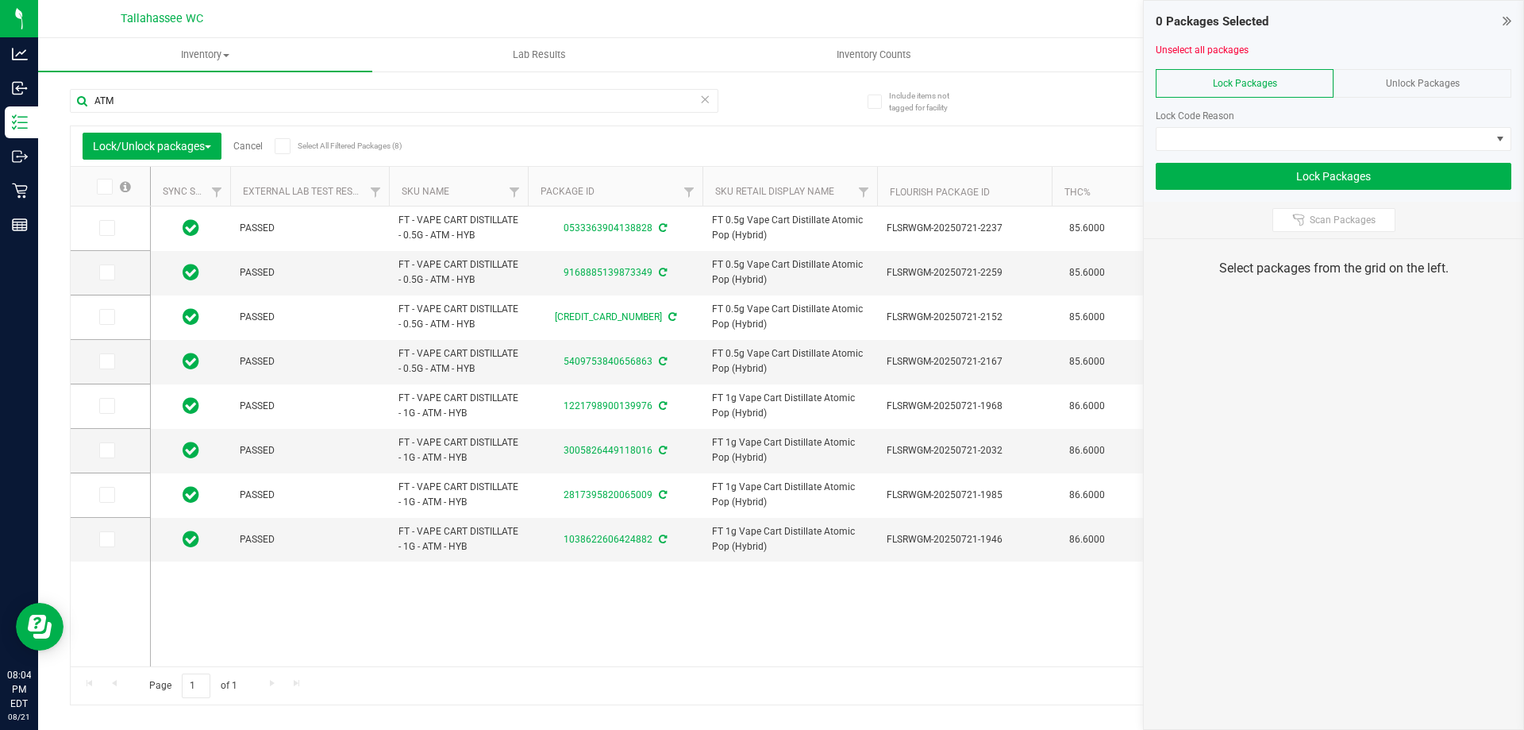
click at [287, 146] on icon at bounding box center [282, 146] width 10 height 0
click at [0, 0] on input "Select All Filtered Packages (8)" at bounding box center [0, 0] width 0 height 0
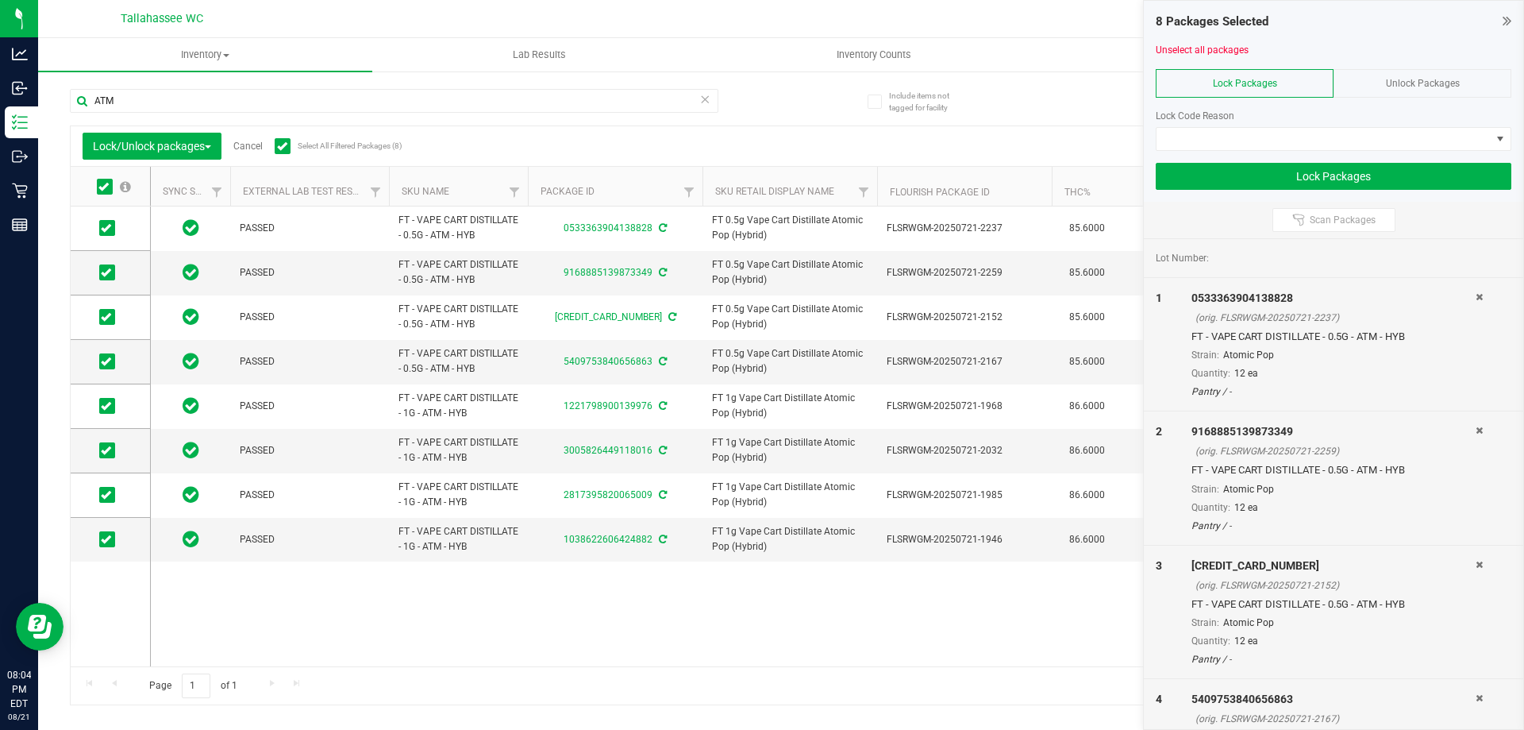
click at [1352, 152] on div at bounding box center [1334, 157] width 356 height 12
click at [1351, 134] on span at bounding box center [1324, 139] width 334 height 22
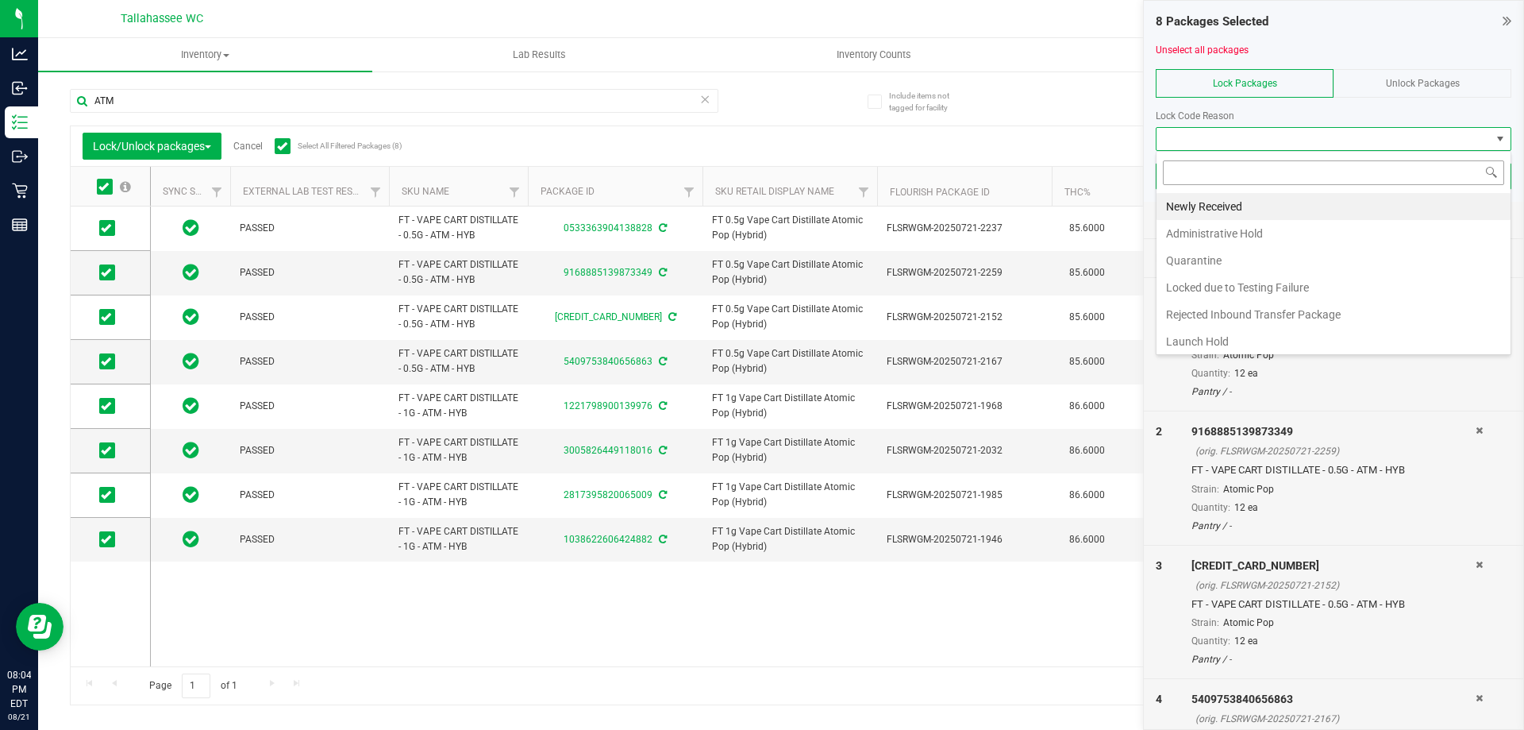
scroll to position [24, 356]
click at [1224, 198] on li "Newly Received" at bounding box center [1334, 206] width 354 height 27
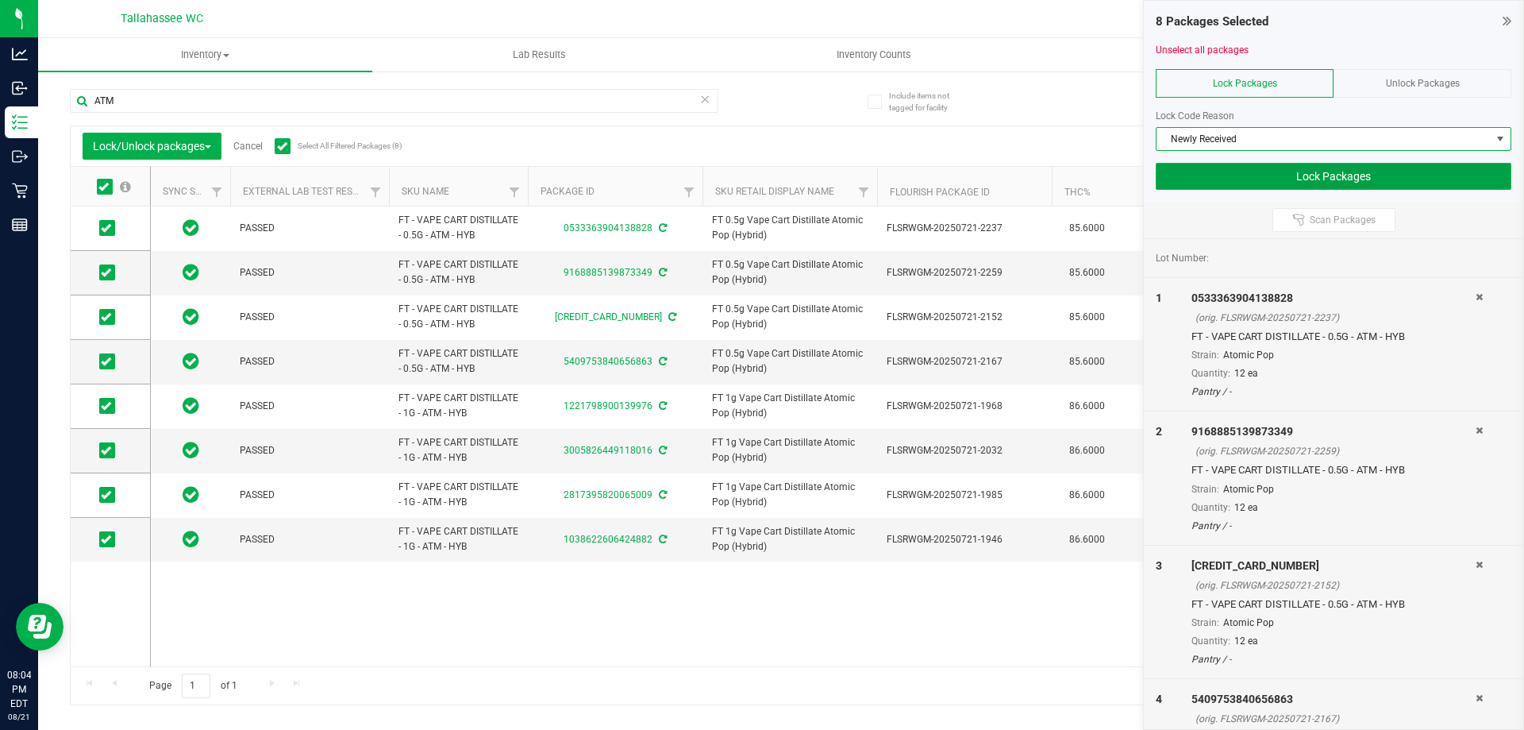
click at [1355, 169] on button "Lock Packages" at bounding box center [1334, 176] width 356 height 27
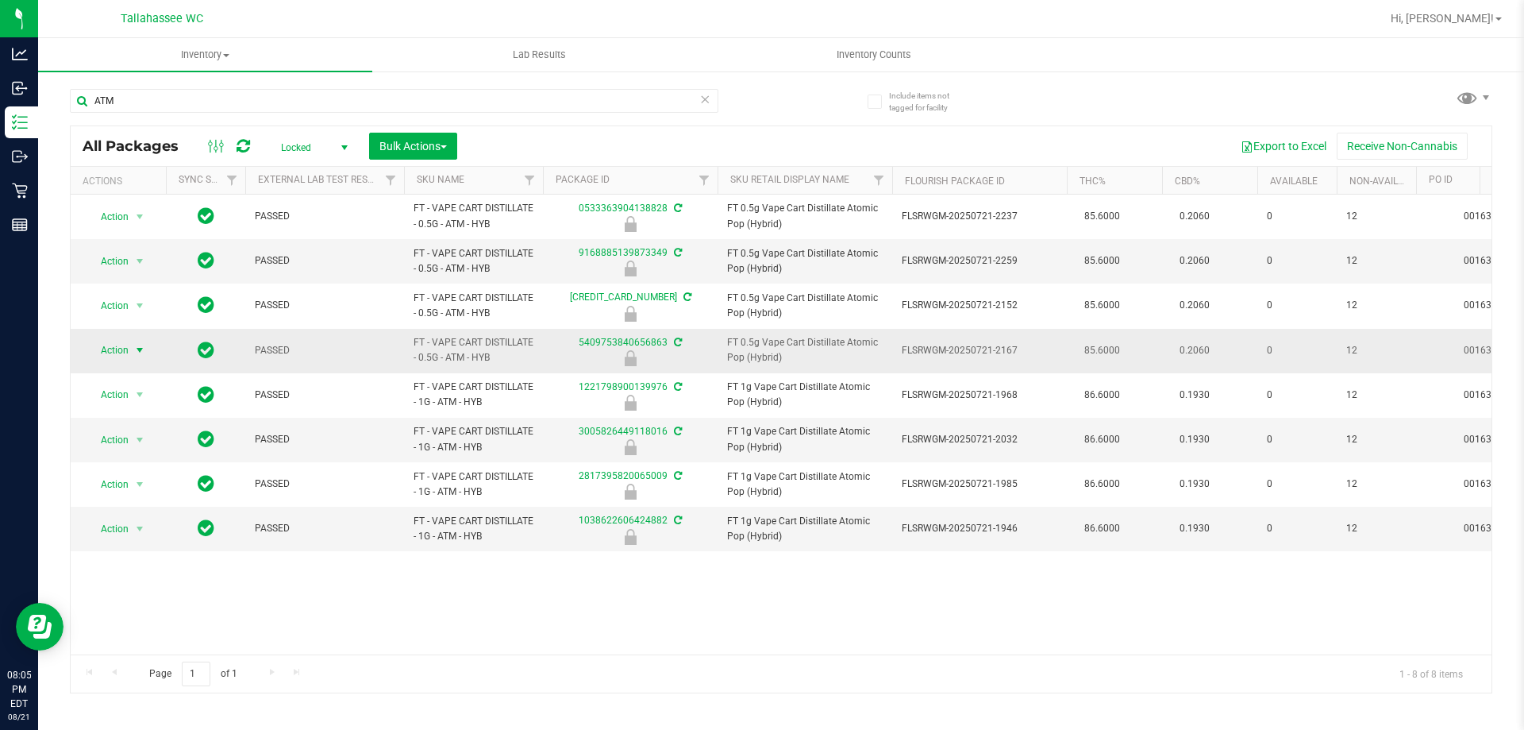
click at [122, 349] on span "Action" at bounding box center [108, 350] width 43 height 22
click at [136, 527] on li "Unlock package" at bounding box center [138, 539] width 102 height 24
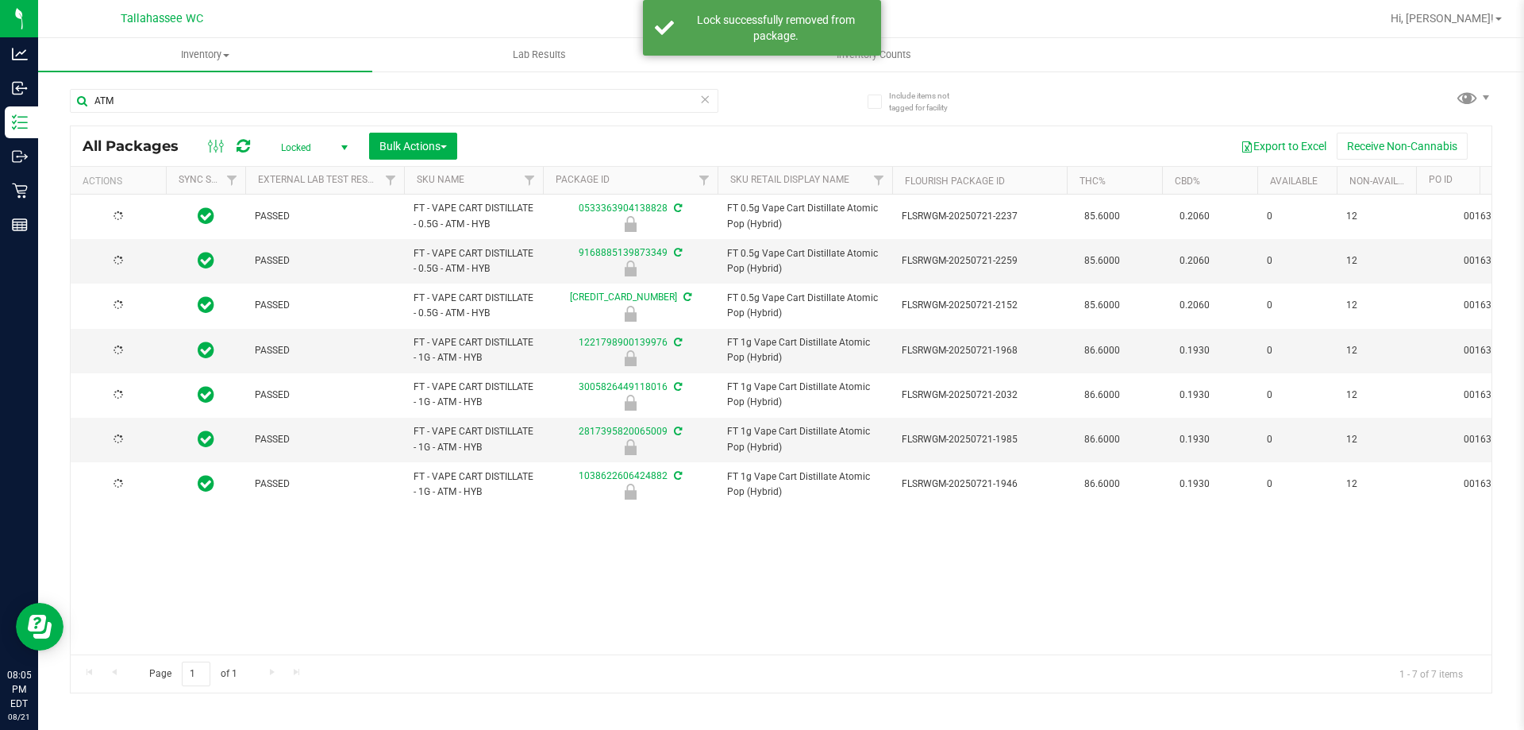
click at [324, 144] on span "Locked" at bounding box center [311, 148] width 87 height 22
click at [307, 170] on li "Active Only" at bounding box center [311, 173] width 86 height 24
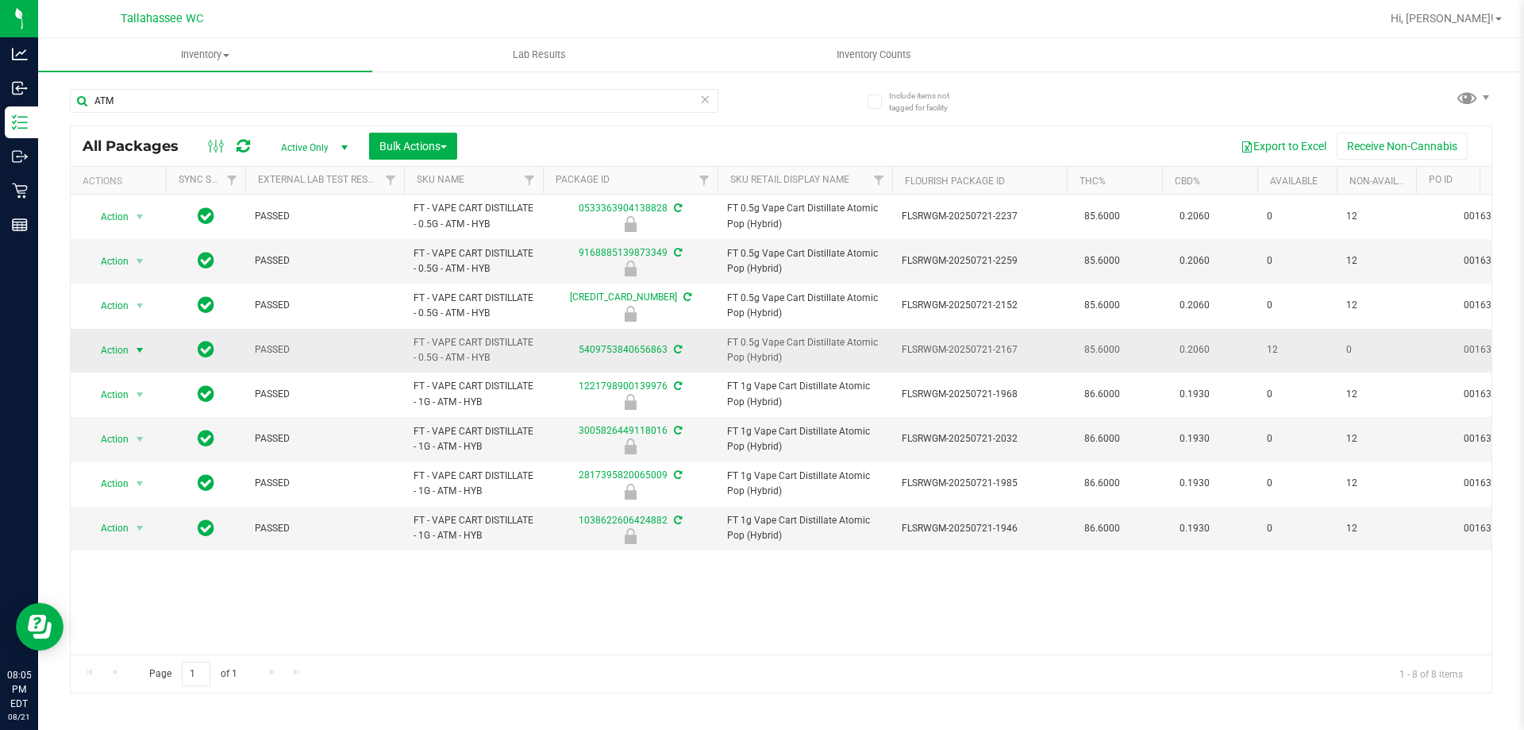
click at [133, 355] on span "select" at bounding box center [140, 350] width 20 height 22
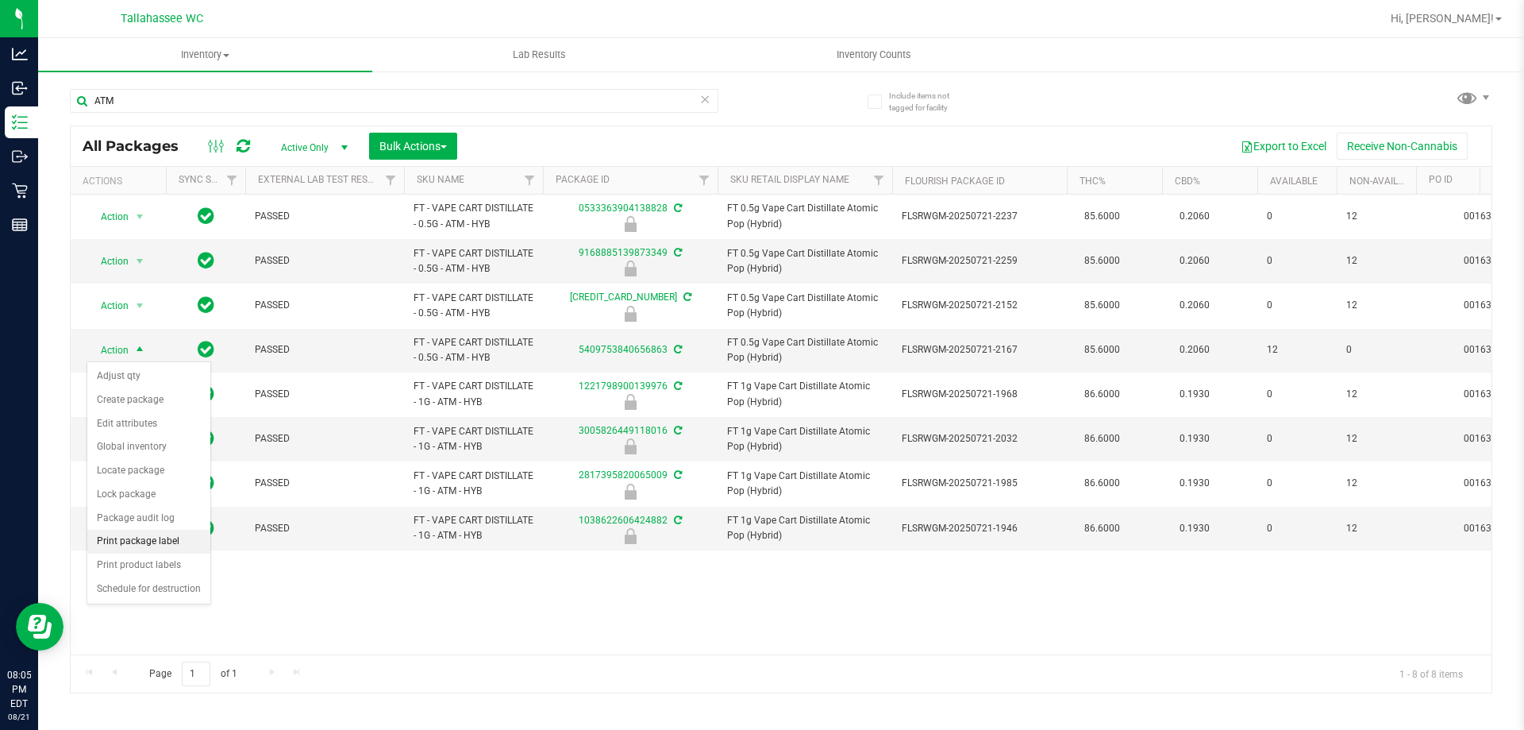
click at [176, 546] on li "Print package label" at bounding box center [148, 541] width 123 height 24
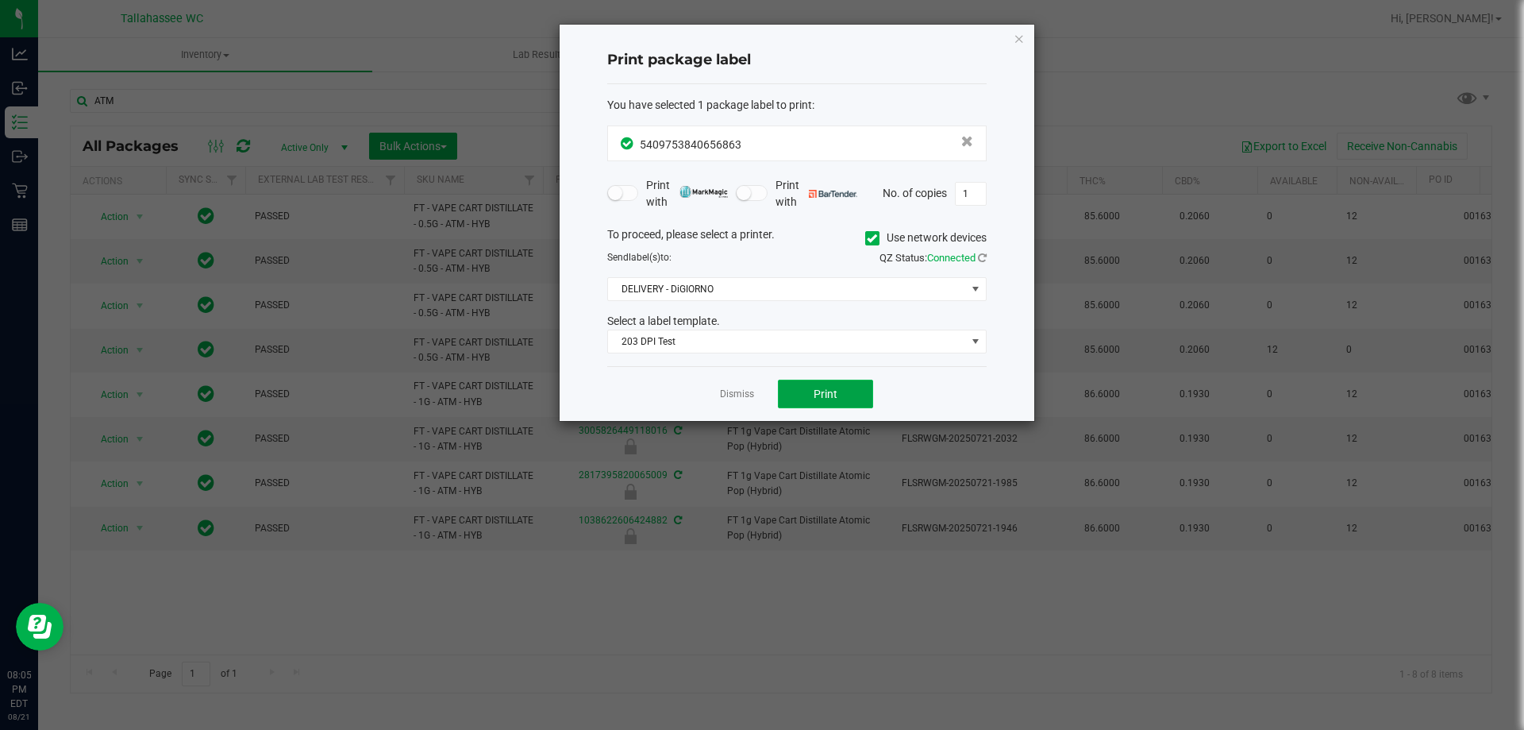
click at [849, 398] on button "Print" at bounding box center [825, 393] width 95 height 29
click at [735, 390] on link "Dismiss" at bounding box center [737, 393] width 34 height 13
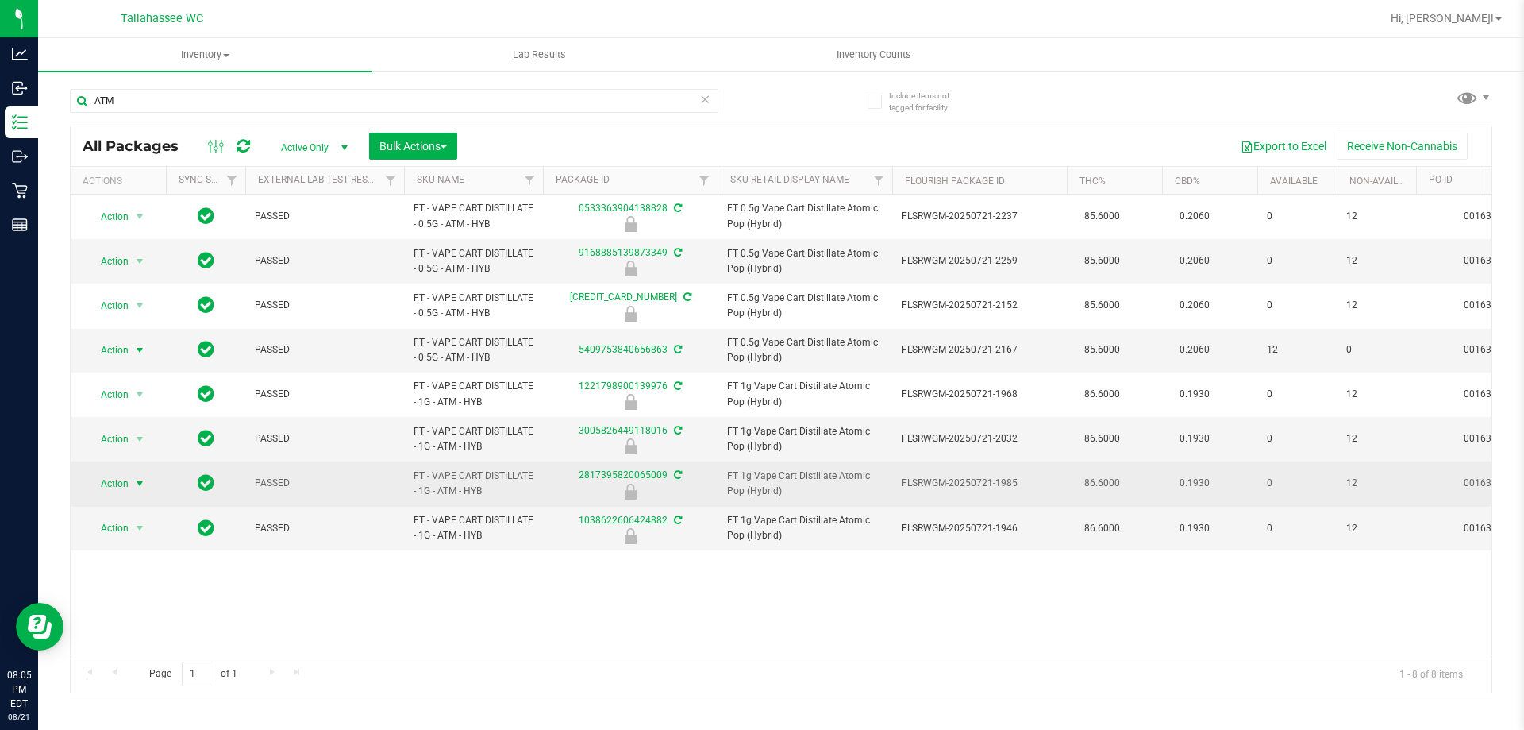
click at [106, 481] on span "Action" at bounding box center [108, 483] width 43 height 22
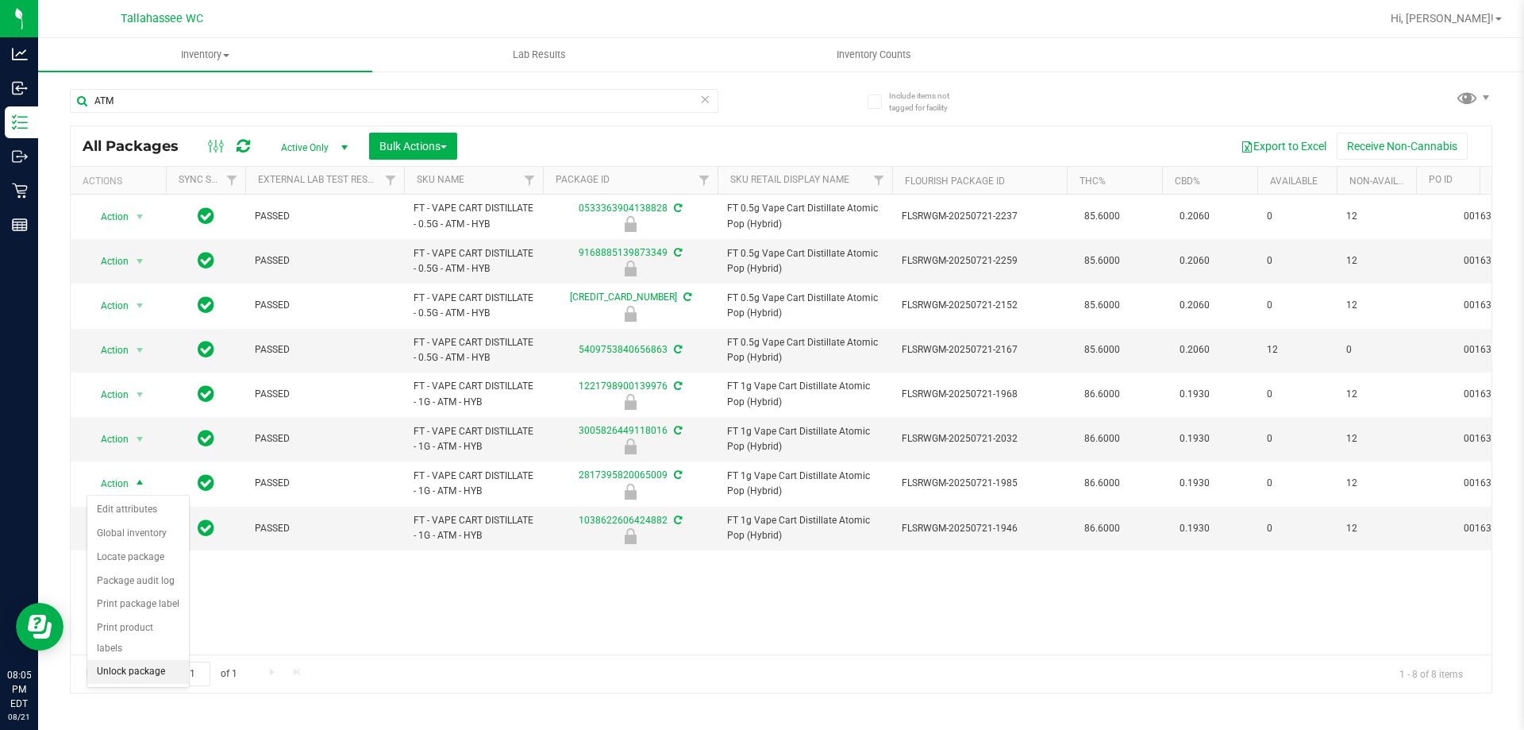
click at [157, 660] on li "Unlock package" at bounding box center [138, 672] width 102 height 24
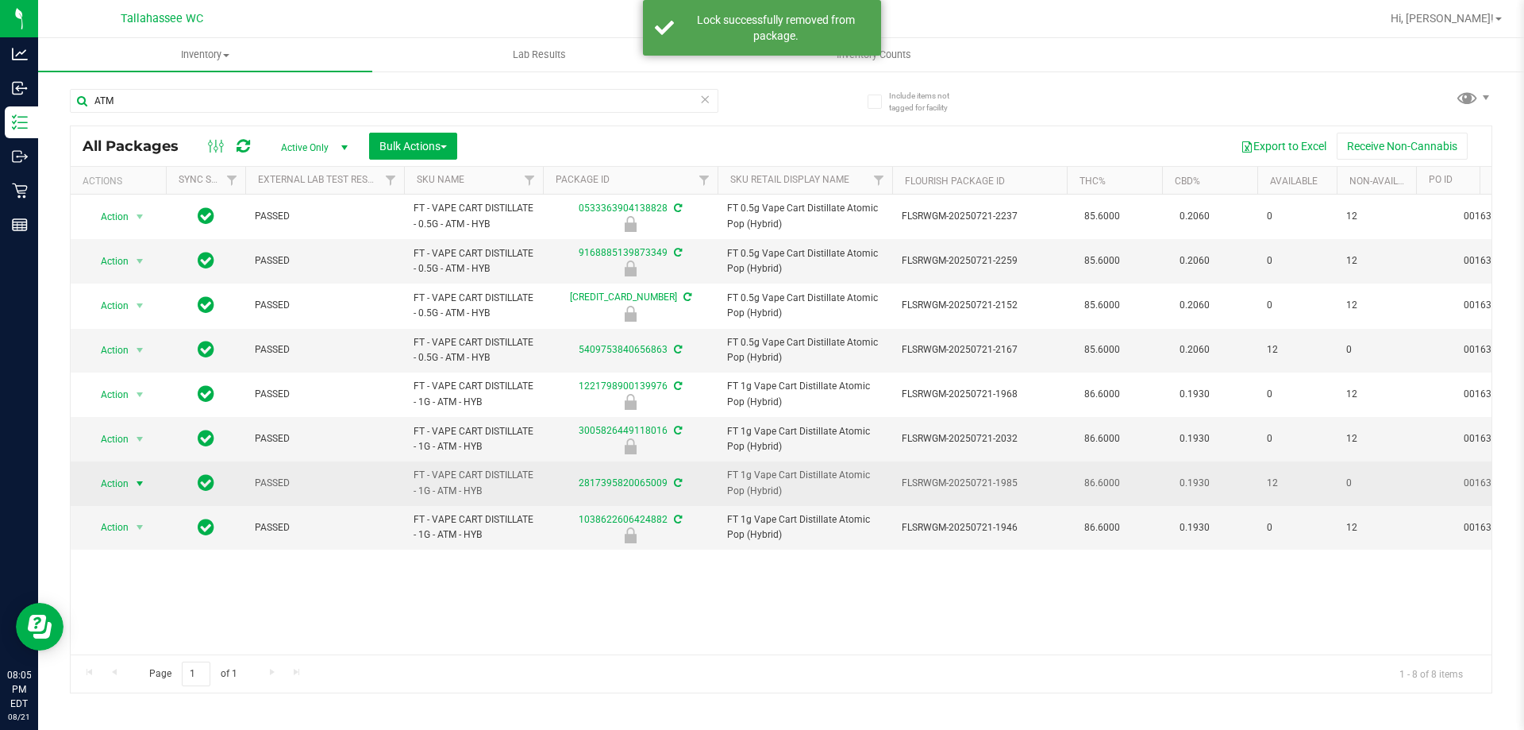
click at [131, 479] on span "select" at bounding box center [140, 483] width 20 height 22
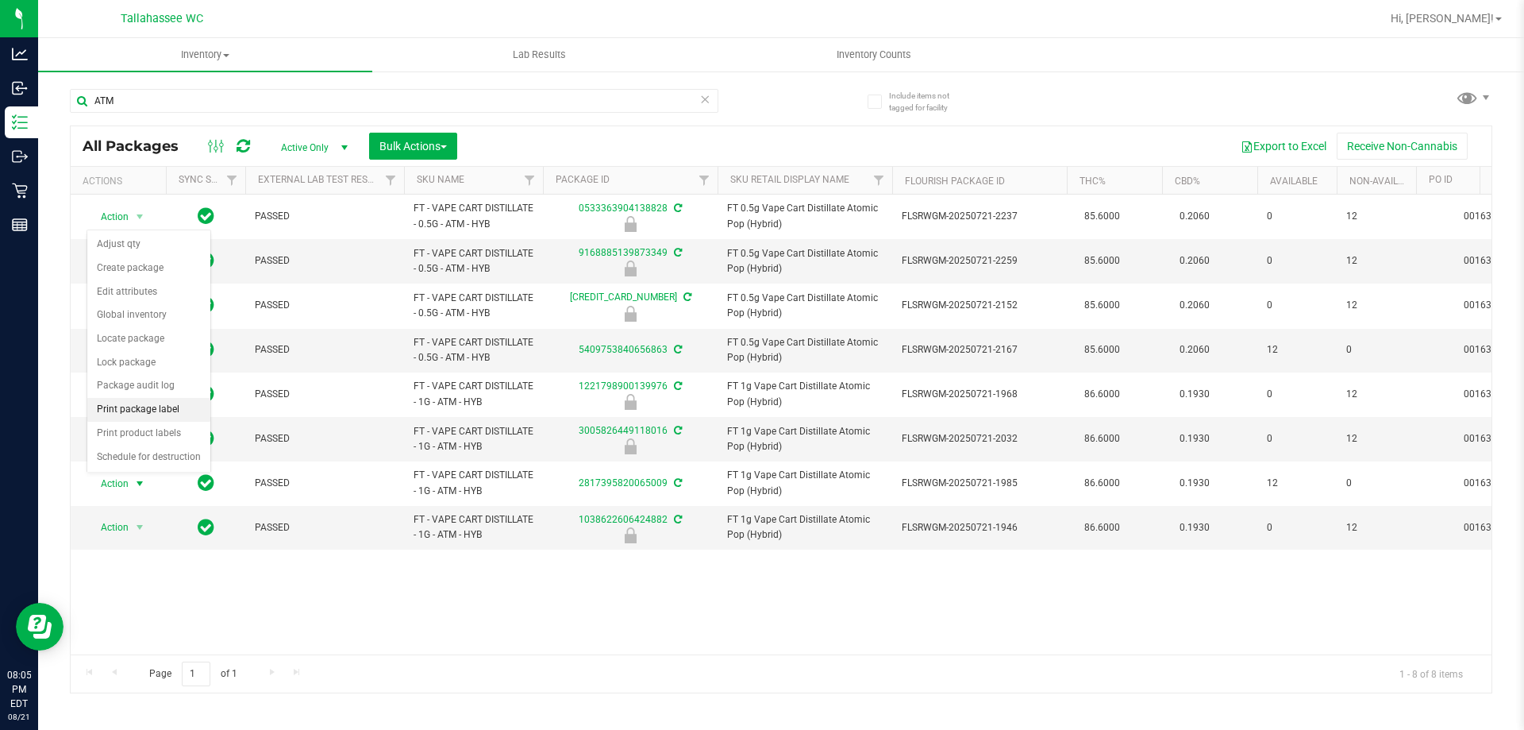
click at [168, 414] on li "Print package label" at bounding box center [148, 410] width 123 height 24
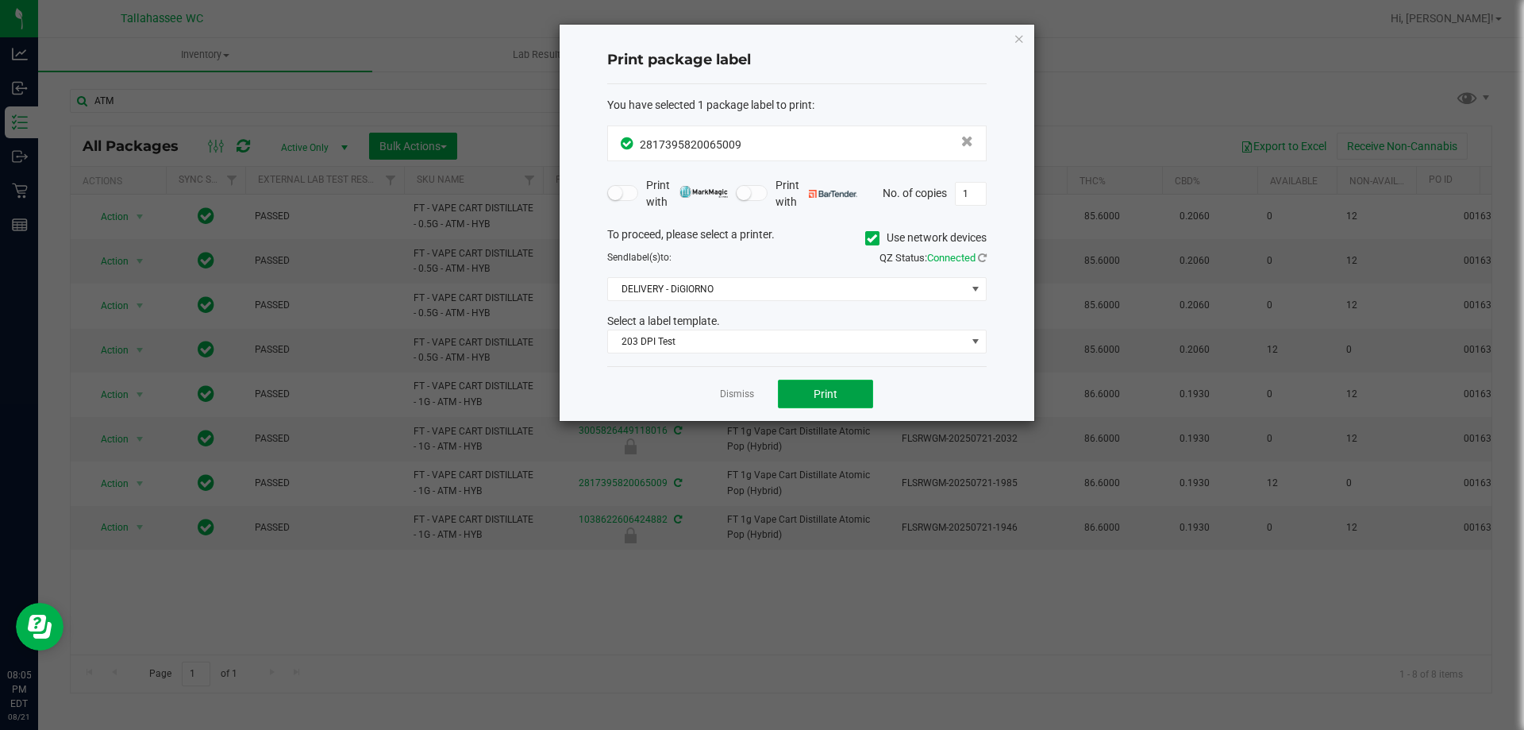
click at [829, 384] on button "Print" at bounding box center [825, 393] width 95 height 29
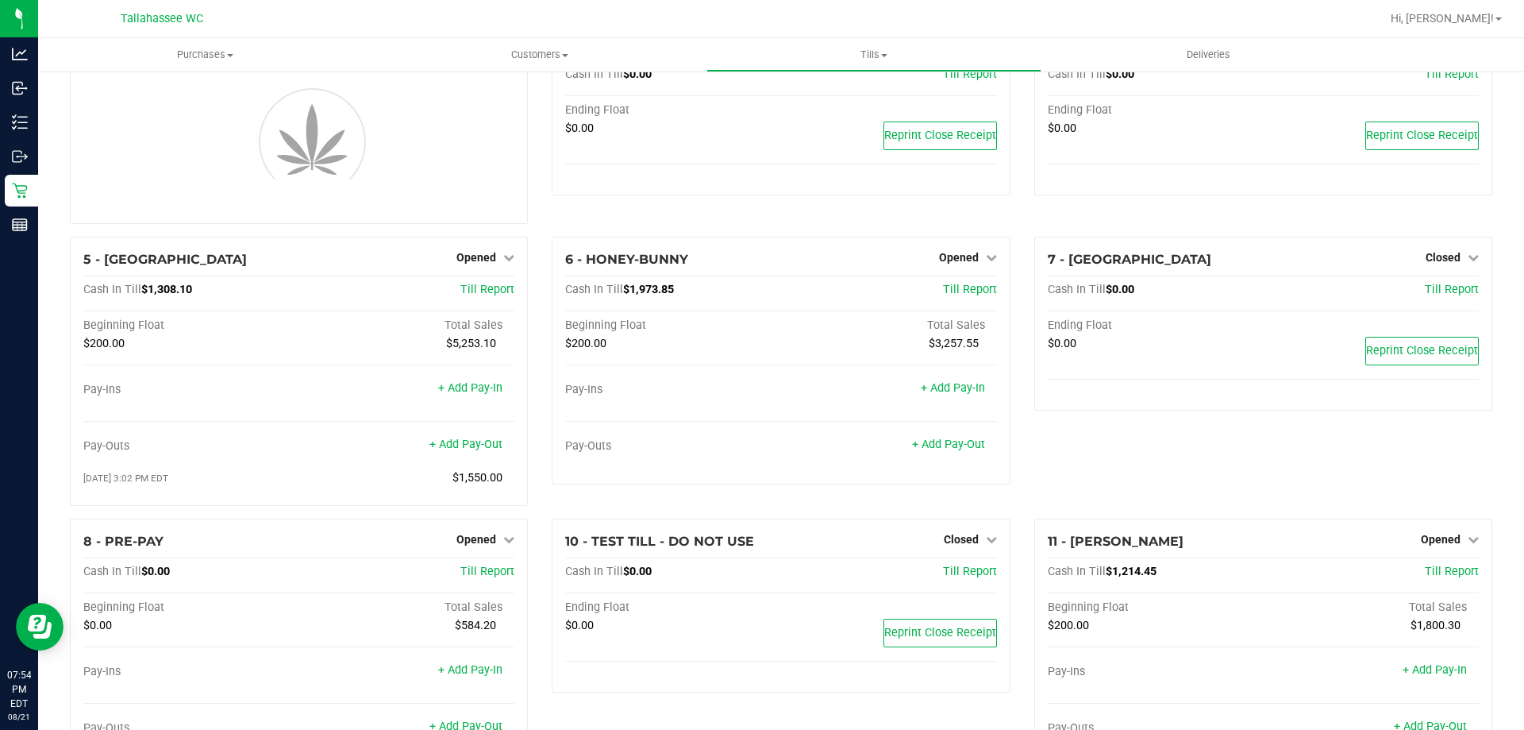
scroll to position [130, 0]
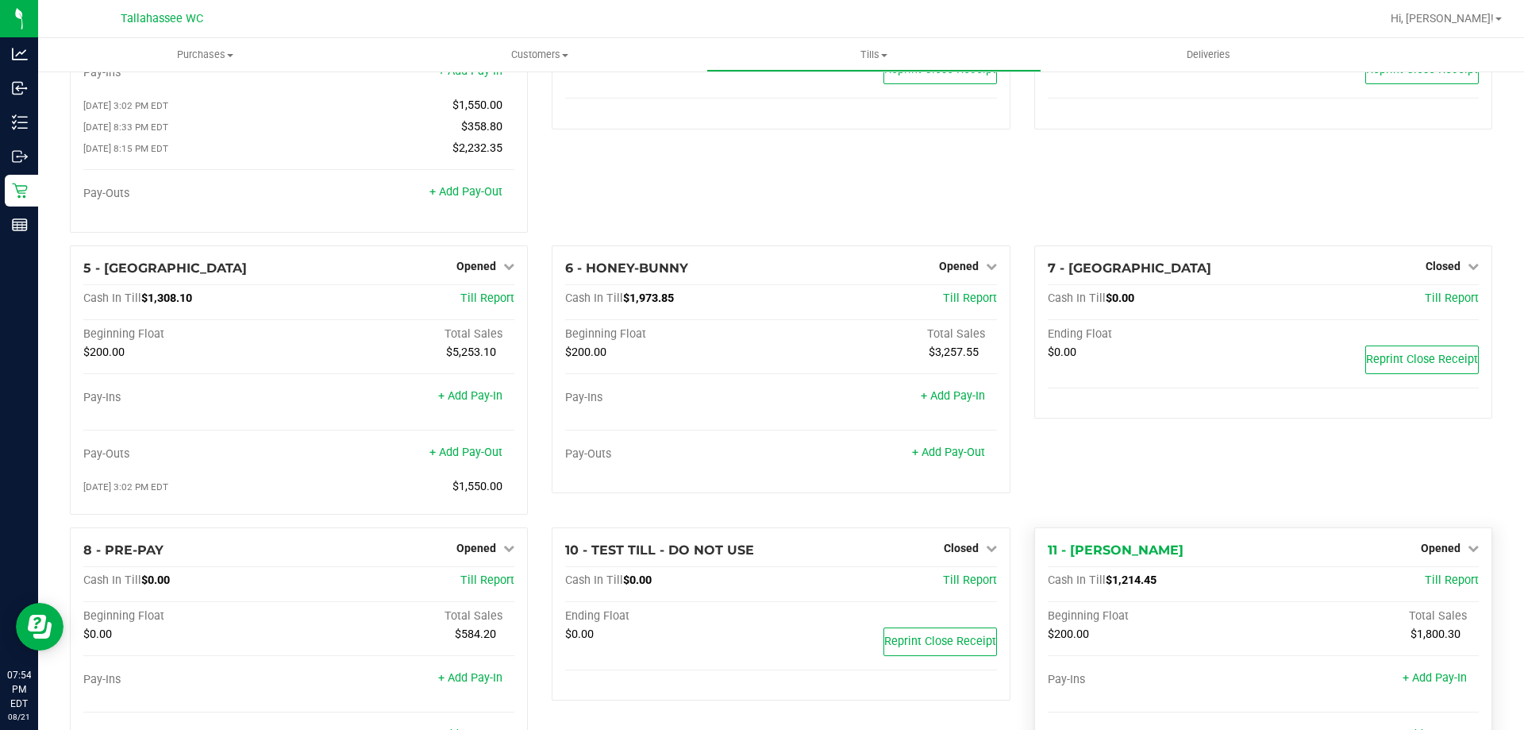
click at [1130, 584] on span "$1,214.45" at bounding box center [1131, 579] width 51 height 13
copy span "1,214.45"
click at [1451, 554] on link "Opened" at bounding box center [1450, 547] width 58 height 13
click at [1431, 580] on link "Close Till" at bounding box center [1442, 580] width 43 height 13
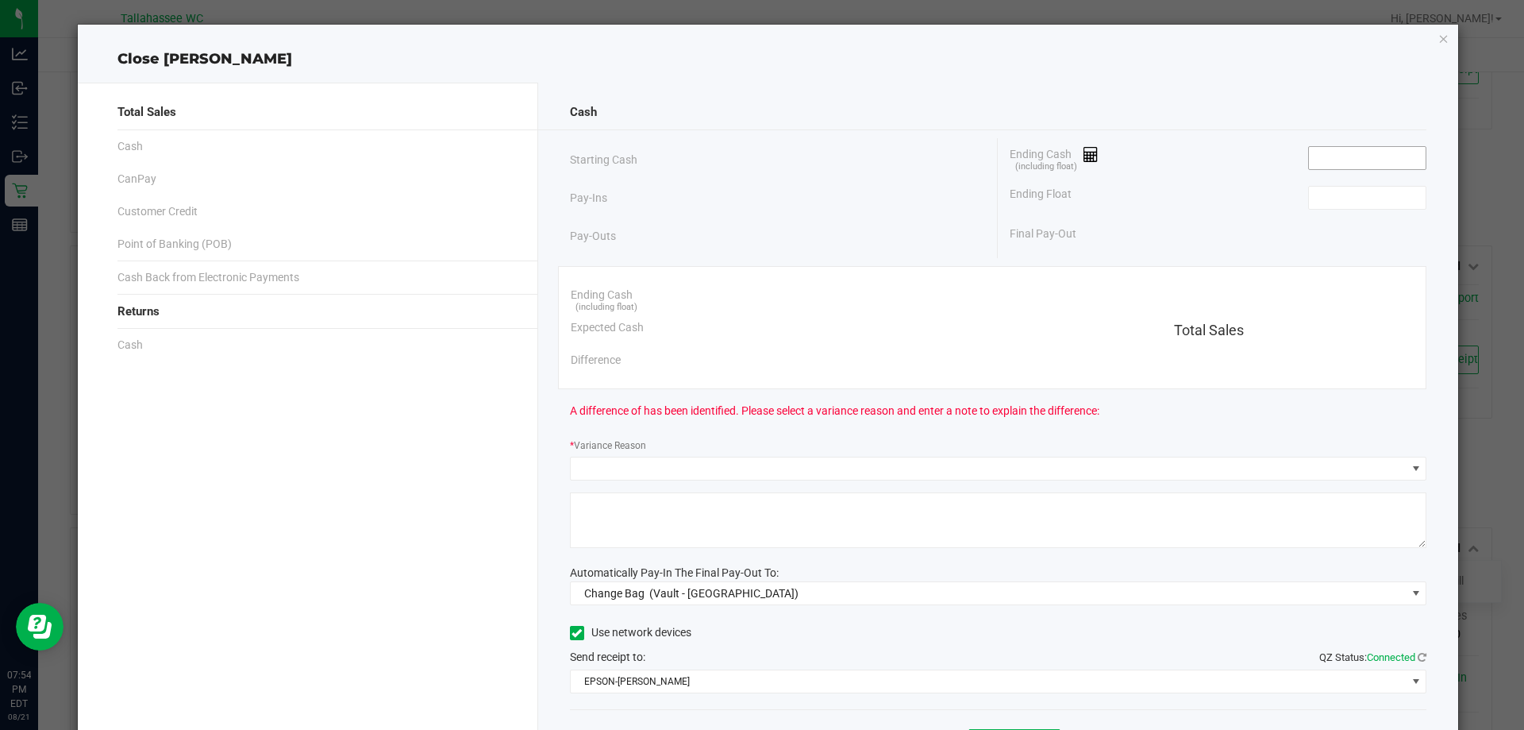
click at [1345, 155] on input at bounding box center [1367, 158] width 117 height 22
paste input "1214.45"
type input "$1,214.45"
click at [1353, 192] on input at bounding box center [1367, 198] width 117 height 22
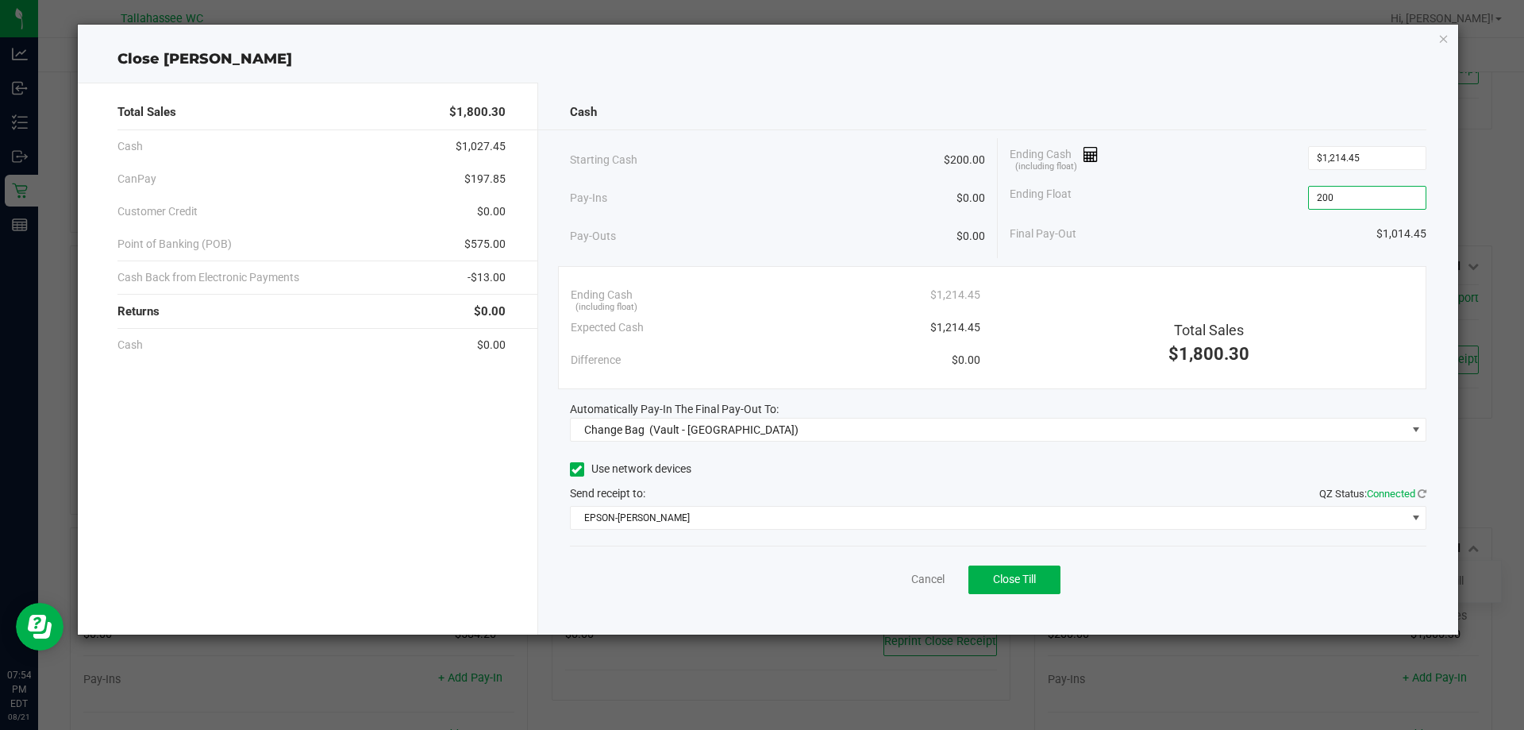
type input "$200.00"
click at [493, 179] on span "$197.85" at bounding box center [484, 179] width 41 height 17
copy span "197.85"
click at [498, 239] on span "$575.00" at bounding box center [484, 244] width 41 height 17
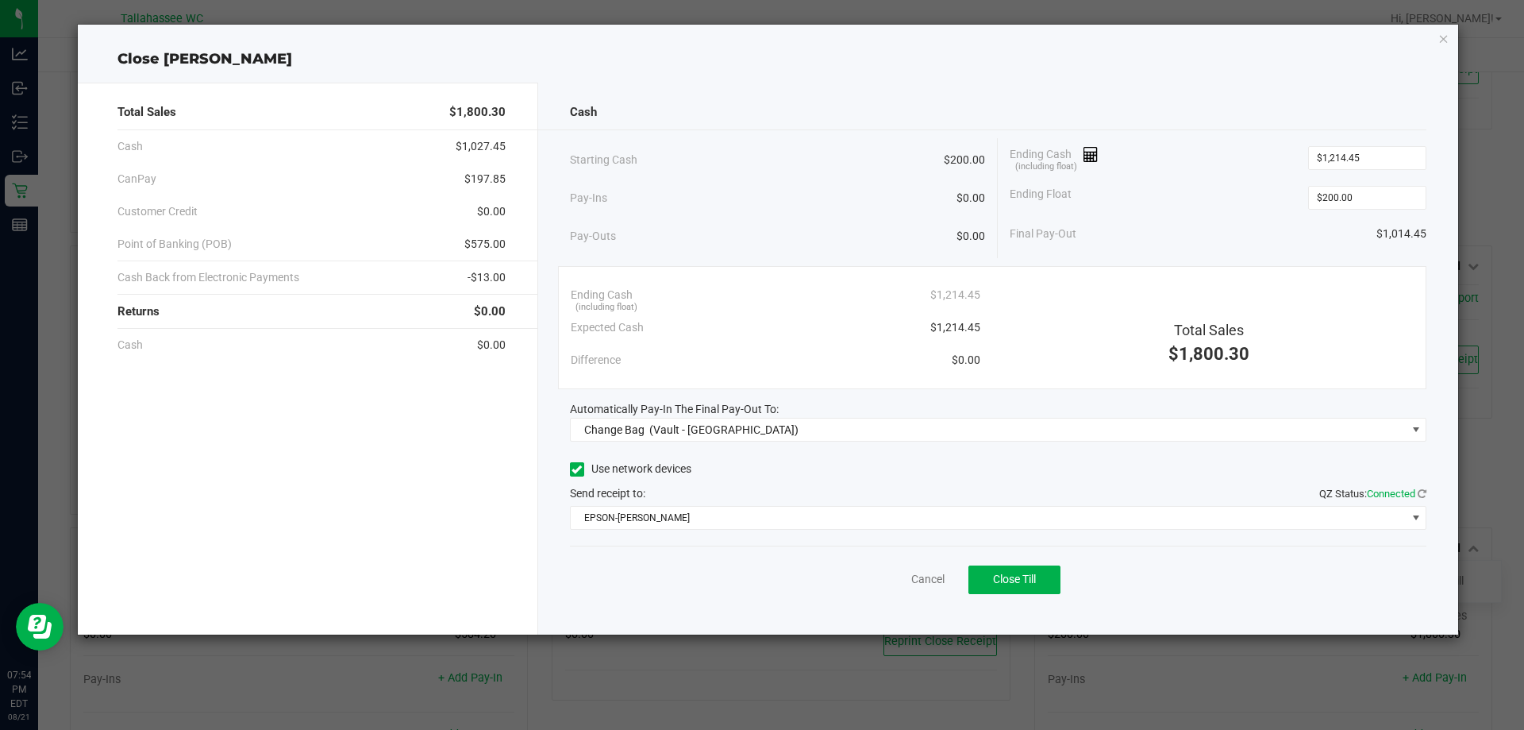
click at [498, 239] on span "$575.00" at bounding box center [484, 244] width 41 height 17
copy span "575.00"
click at [491, 264] on div "Cash Back from Electronic Payments -$13.00" at bounding box center [311, 277] width 388 height 33
drag, startPoint x: 491, startPoint y: 264, endPoint x: 495, endPoint y: 281, distance: 17.9
click at [492, 271] on div "Cash Back from Electronic Payments -$13.00" at bounding box center [311, 277] width 388 height 33
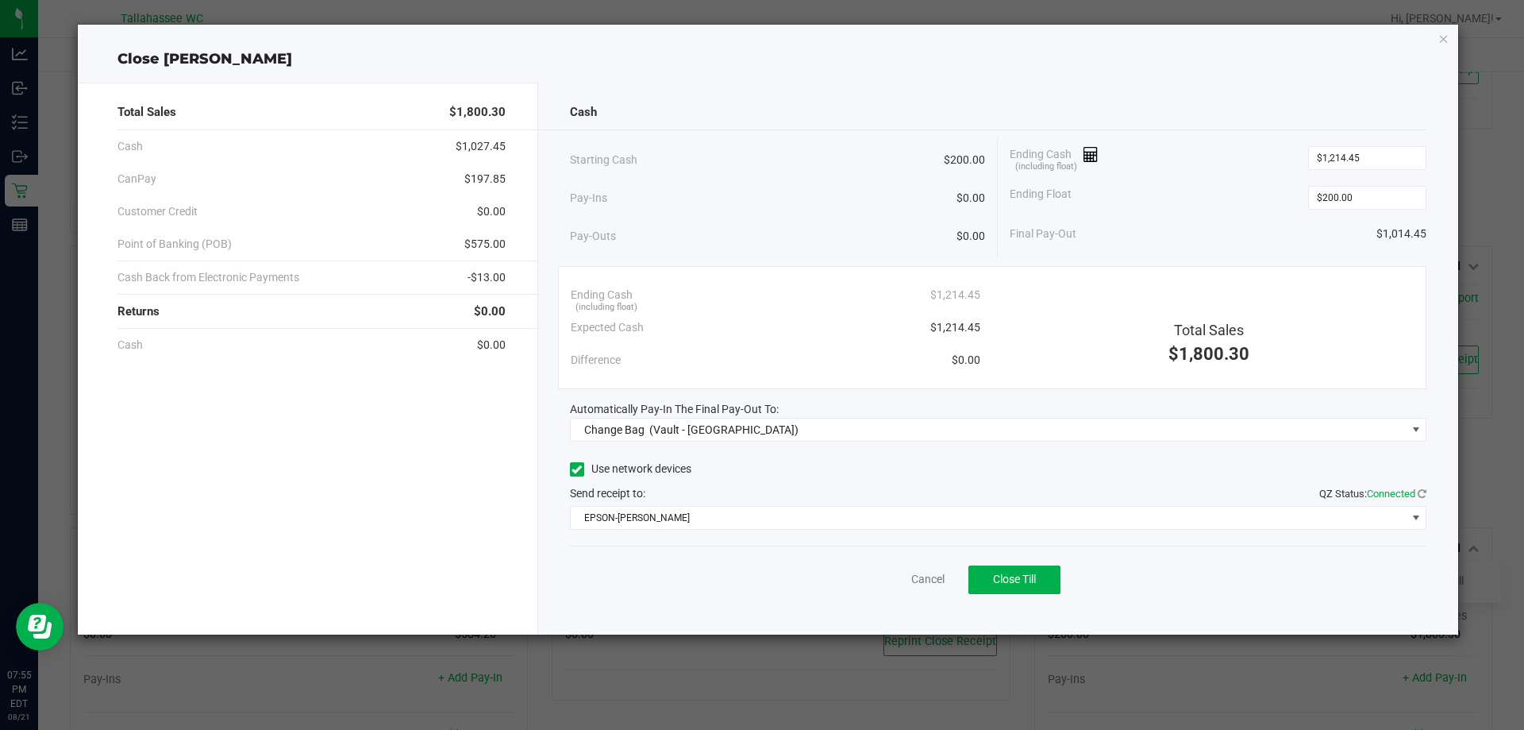
copy span "13.00"
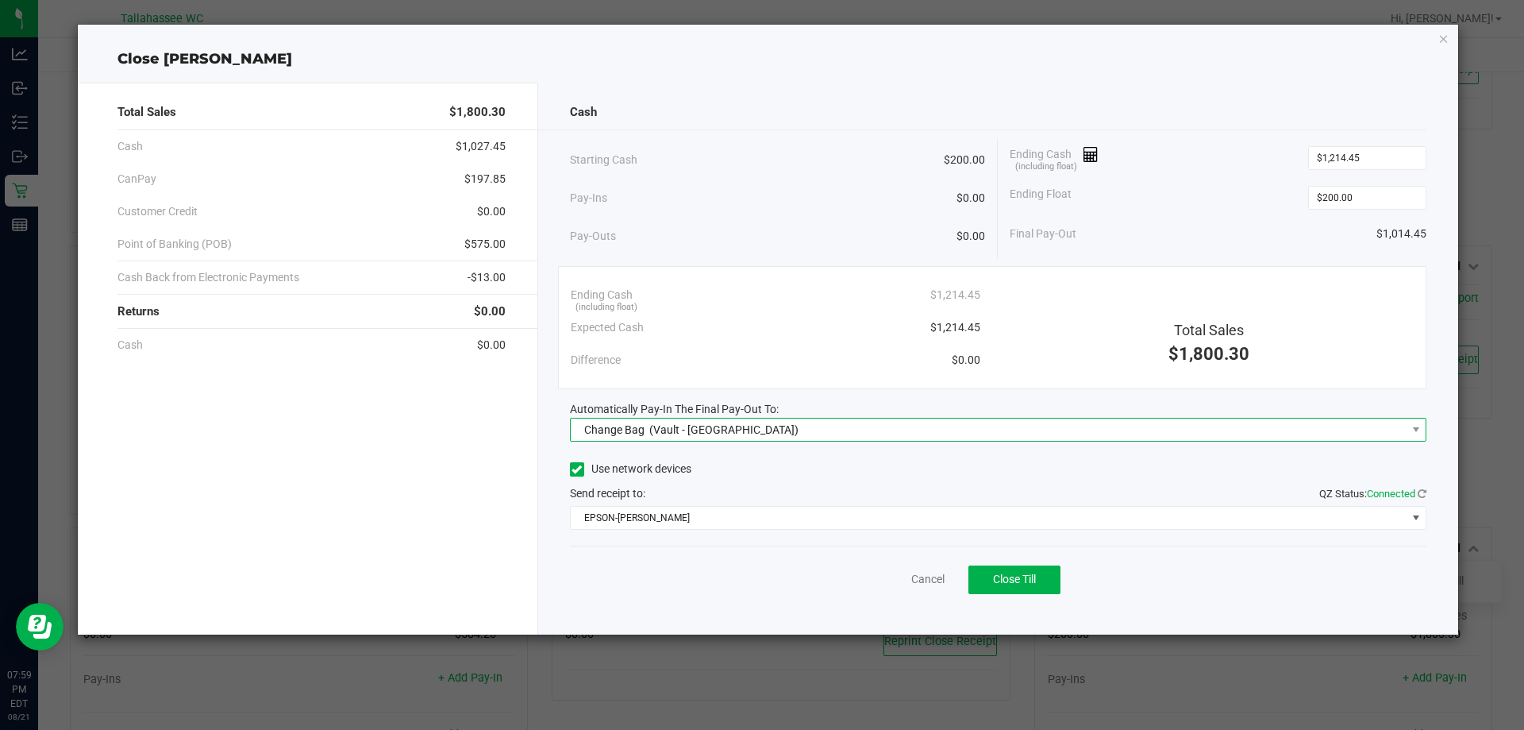
click at [993, 428] on span "Change Bag (Vault - Tallahassee)" at bounding box center [989, 429] width 836 height 22
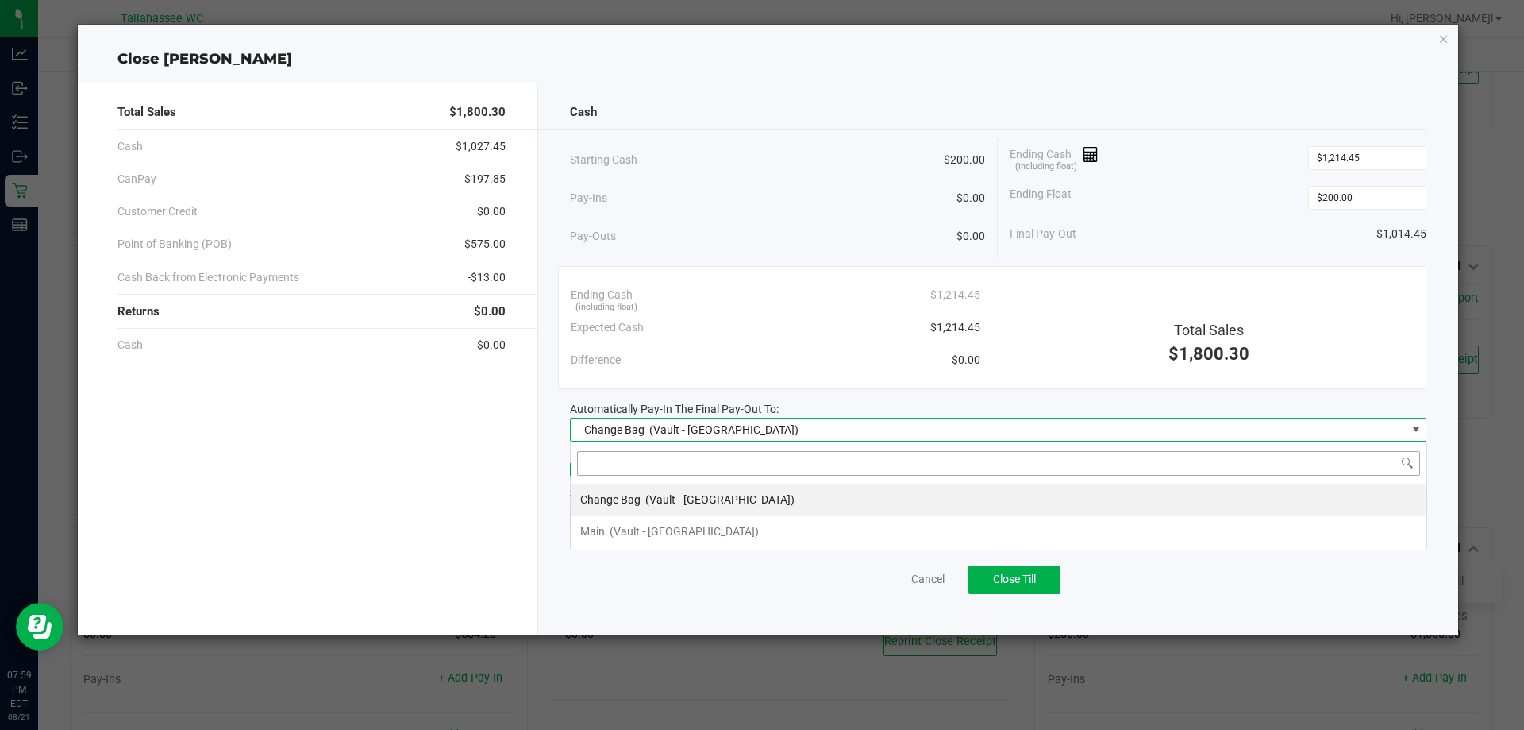
scroll to position [24, 857]
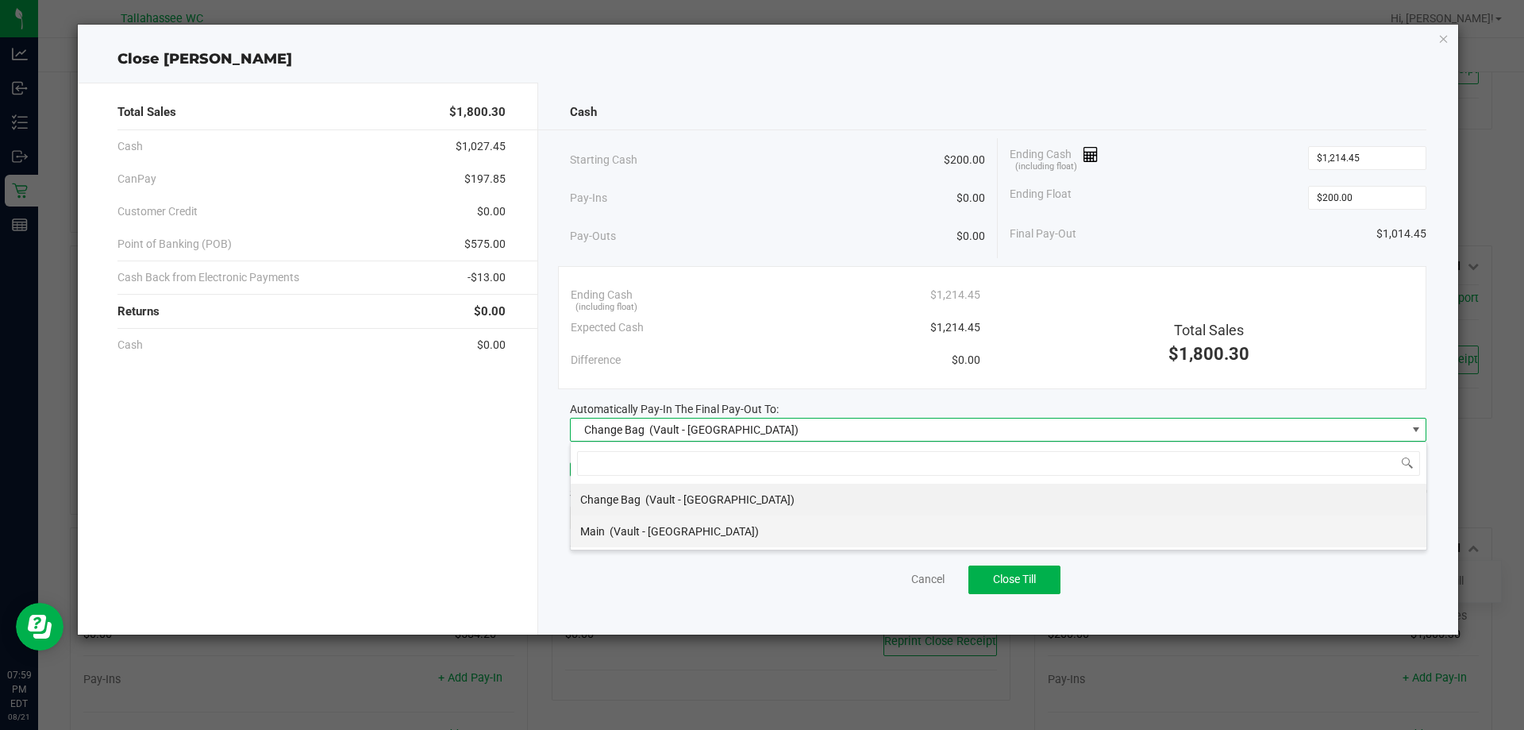
click at [717, 539] on li "Main (Vault - Tallahassee)" at bounding box center [999, 531] width 856 height 32
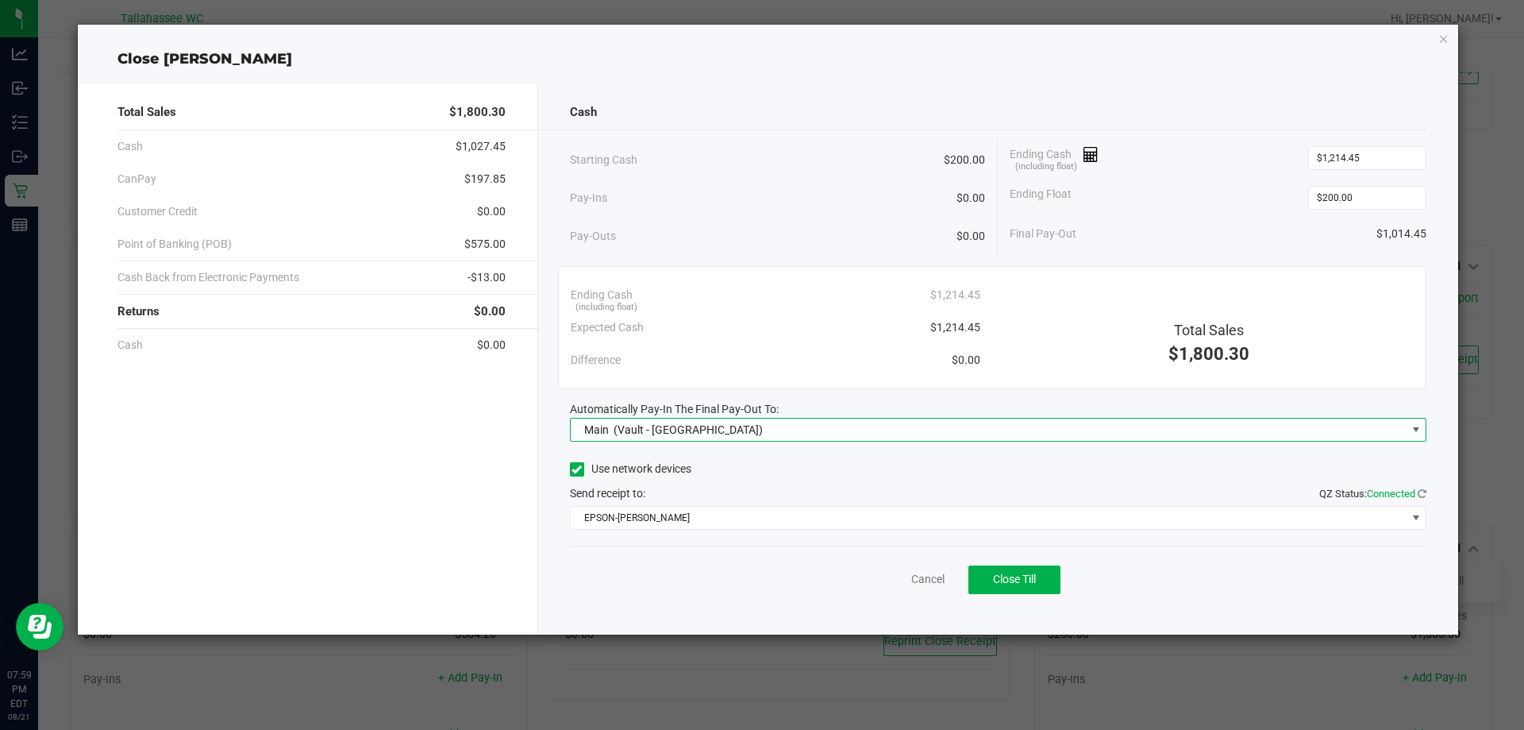
click at [783, 246] on div "Pay-Outs $0.00" at bounding box center [778, 236] width 416 height 44
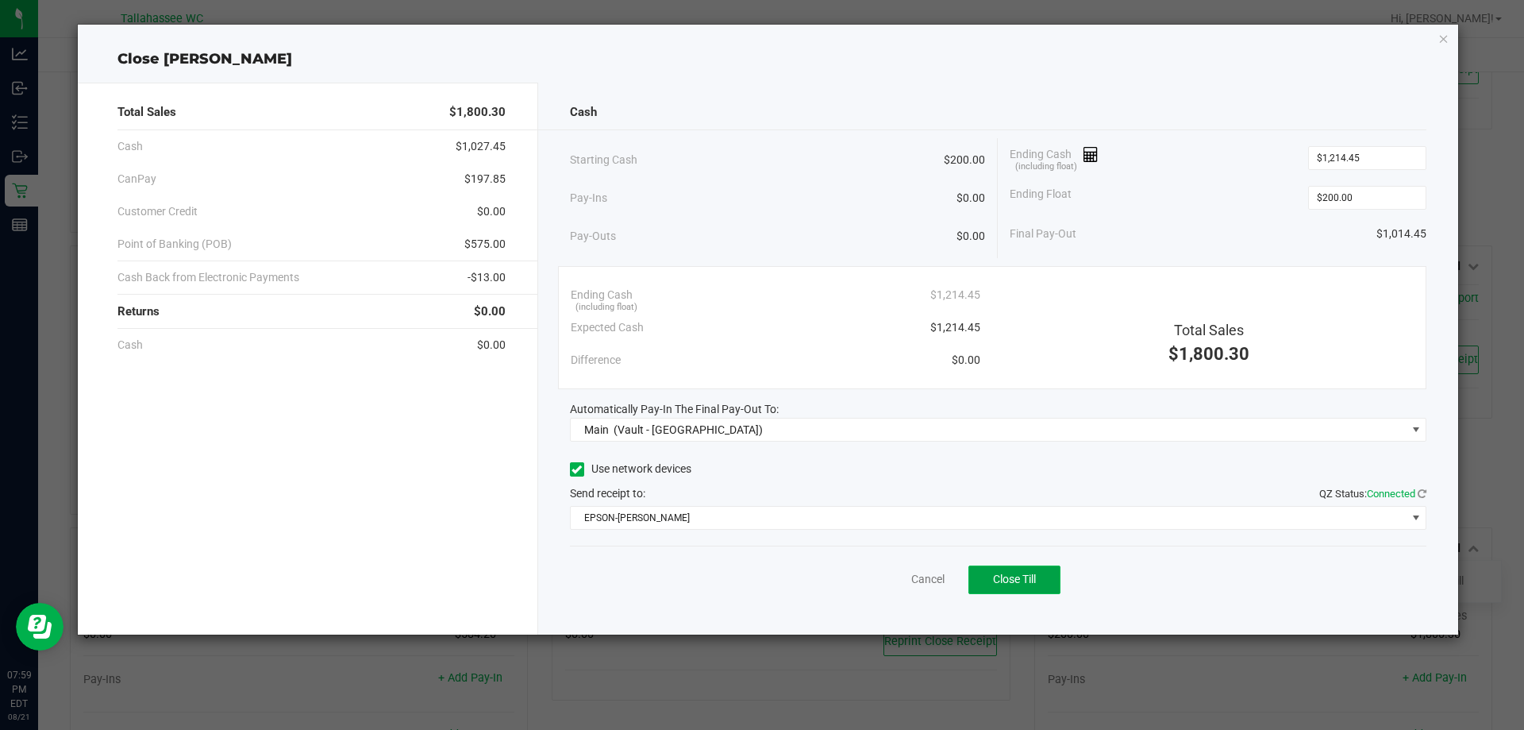
click at [1046, 591] on button "Close Till" at bounding box center [1014, 579] width 92 height 29
click at [888, 574] on link "Dismiss" at bounding box center [893, 579] width 38 height 17
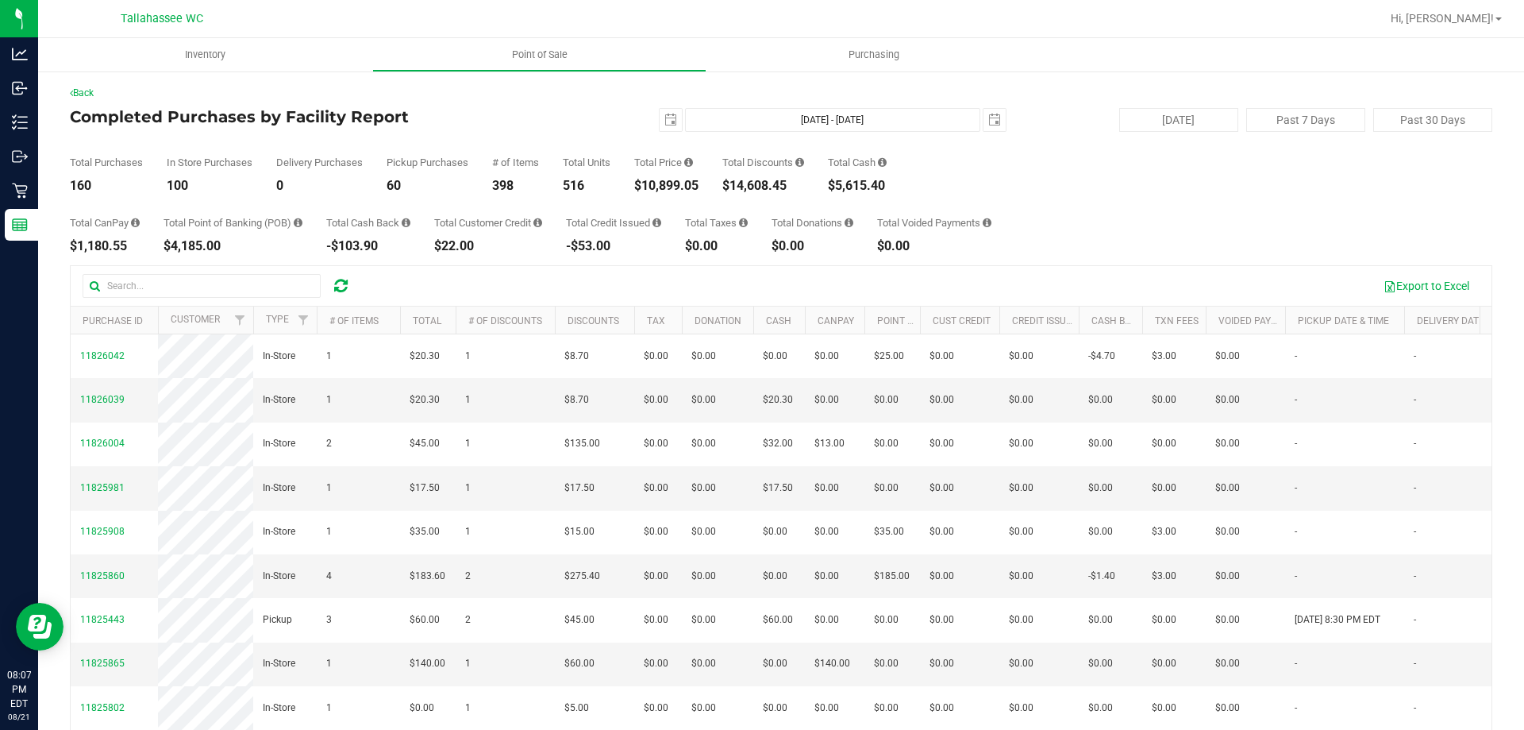
click at [683, 191] on div "$10,899.05" at bounding box center [666, 185] width 64 height 13
copy div "10,899.05"
click at [660, 129] on span "select" at bounding box center [671, 120] width 22 height 22
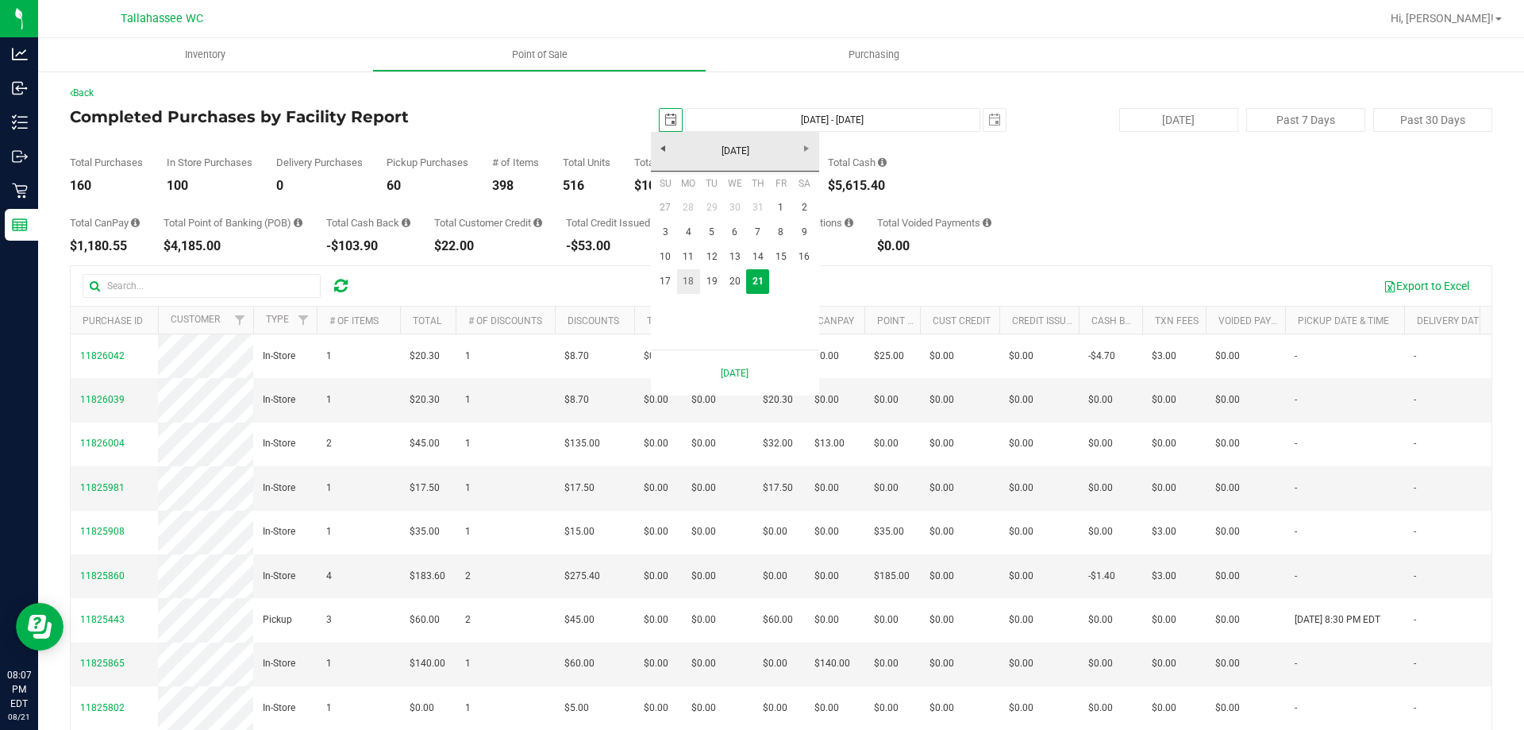
scroll to position [0, 40]
click at [668, 286] on link "17" at bounding box center [665, 281] width 23 height 25
type input "[DATE]"
type input "[DATE] - [DATE]"
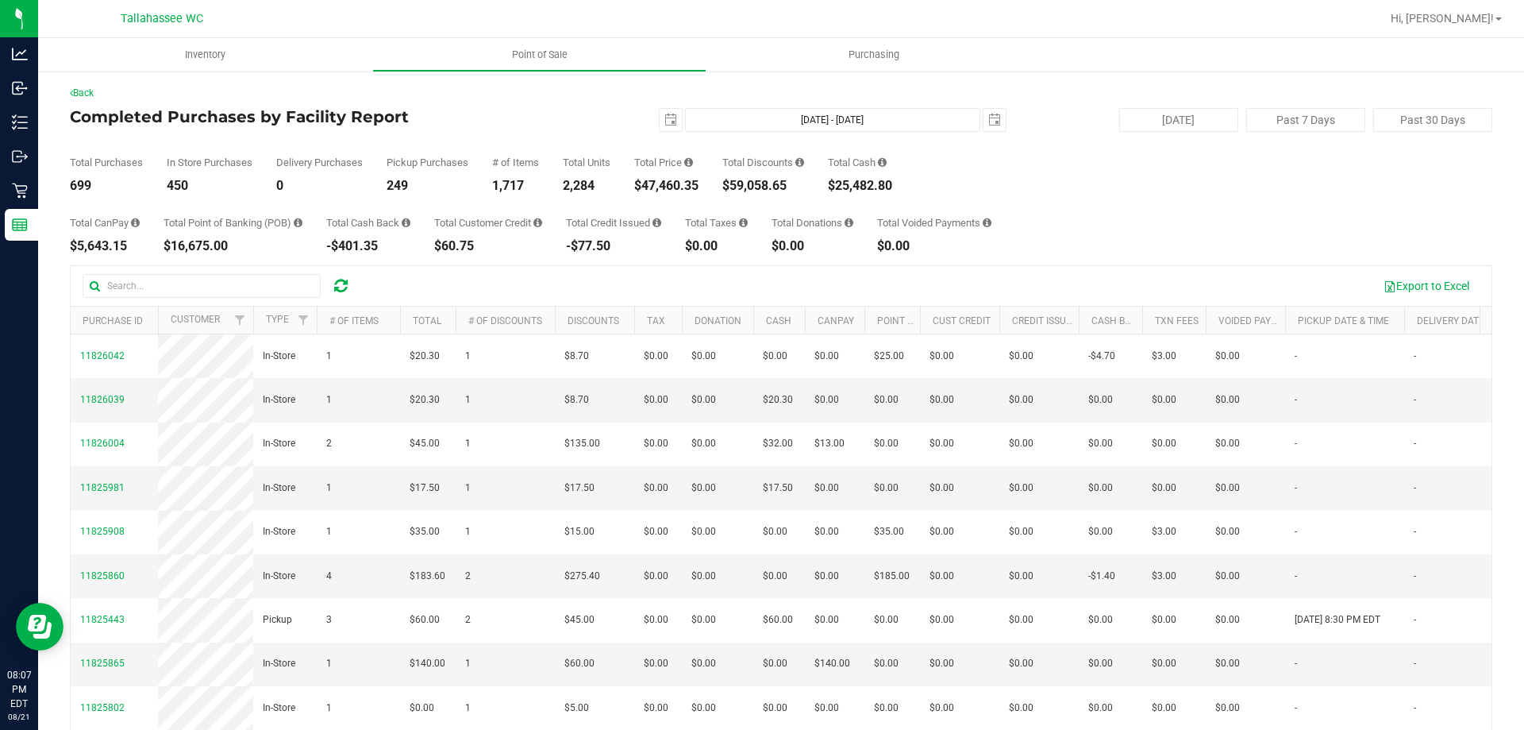
click at [680, 183] on div "$47,460.35" at bounding box center [666, 185] width 64 height 13
copy div "47,460.35"
click at [664, 125] on span "select" at bounding box center [670, 120] width 13 height 13
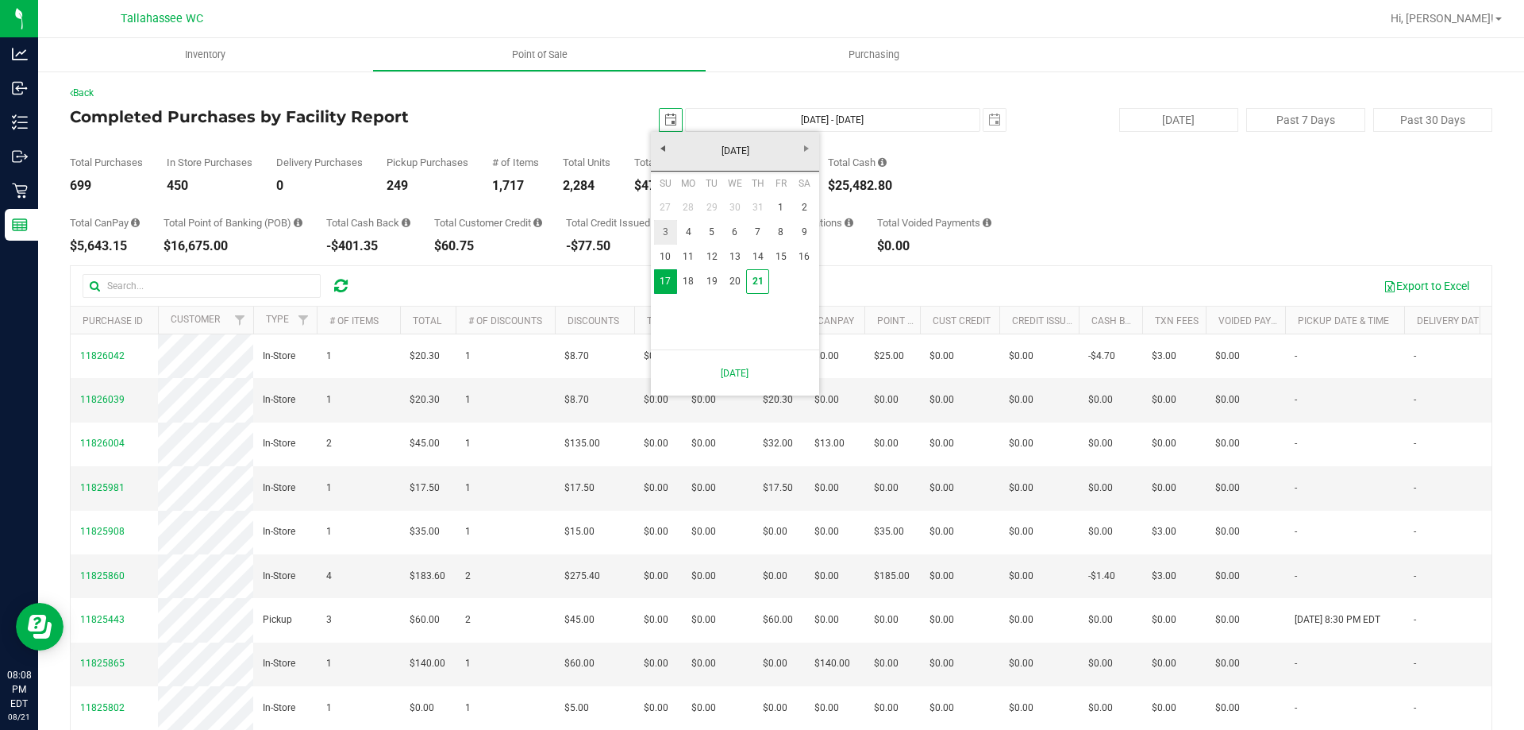
click at [664, 234] on link "3" at bounding box center [665, 232] width 23 height 25
type input "2025-08-03"
type input "Aug 3, 2025 - Aug 21, 2025"
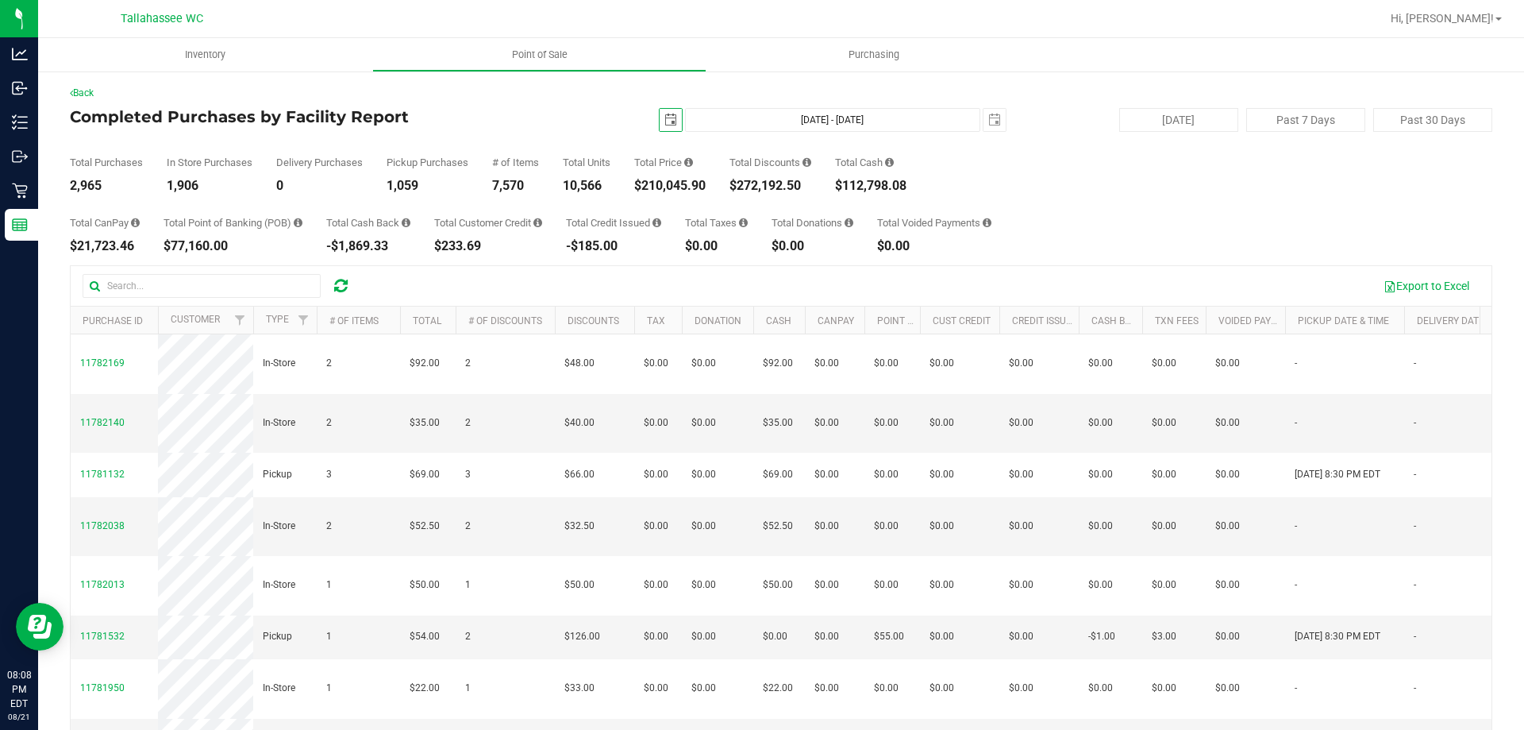
click at [688, 188] on div "$210,045.90" at bounding box center [669, 185] width 71 height 13
copy div "210,045.90"
click at [664, 108] on span "2025-08-03" at bounding box center [671, 120] width 24 height 24
click at [664, 116] on span "select" at bounding box center [670, 120] width 13 height 13
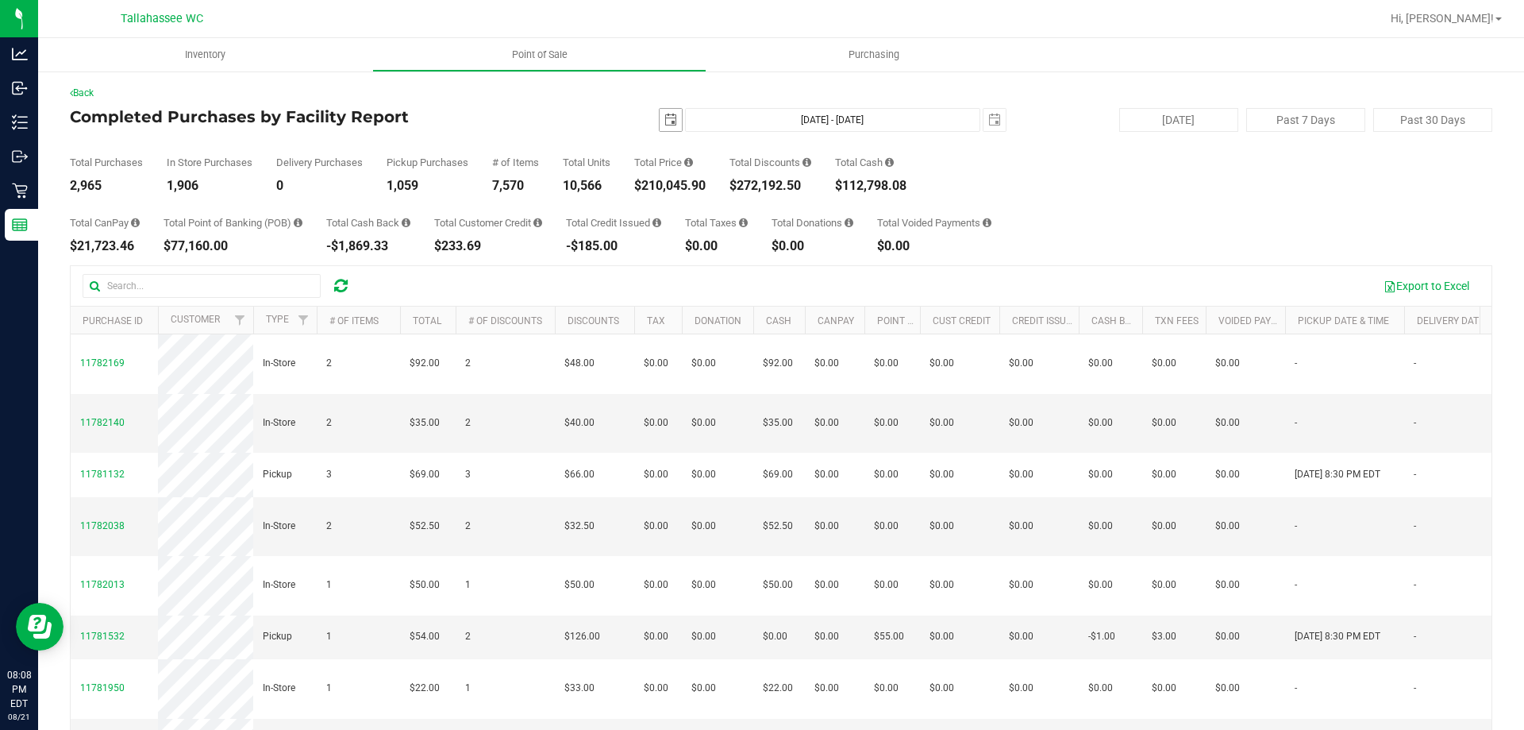
scroll to position [0, 40]
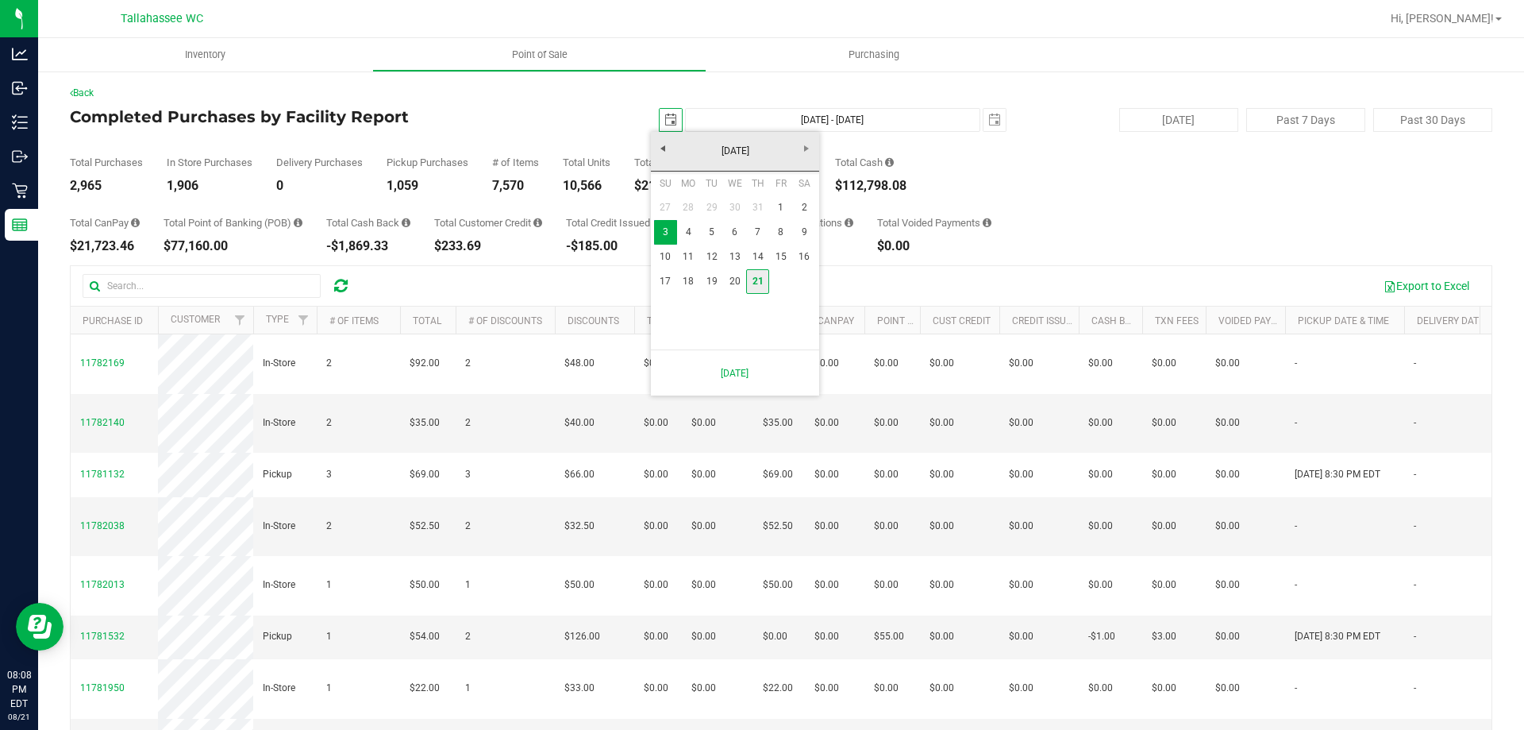
click at [757, 284] on link "21" at bounding box center [757, 281] width 23 height 25
type input "2025-08-21"
type input "Aug 21, 2025 - Aug 21, 2025"
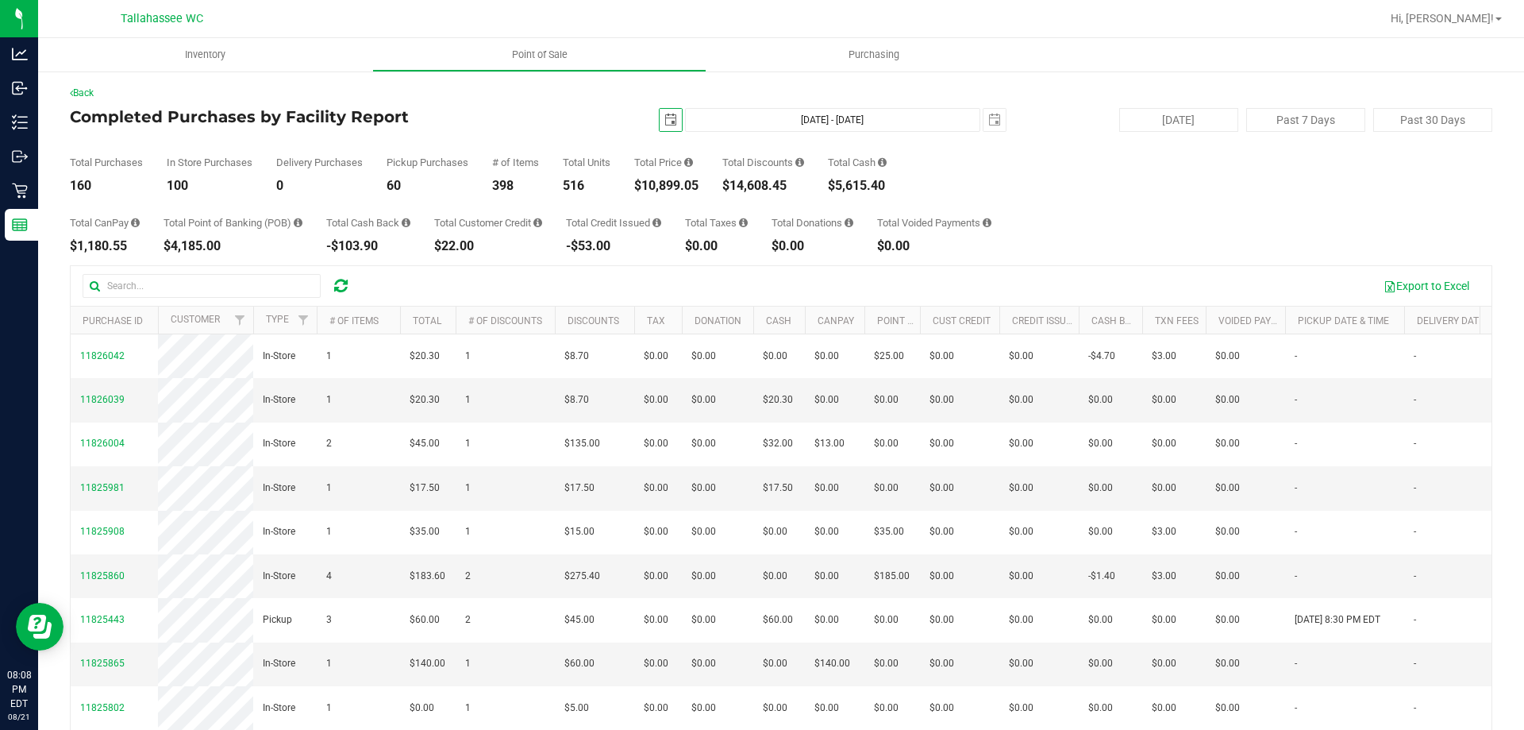
click at [766, 183] on div "$14,608.45" at bounding box center [763, 185] width 82 height 13
copy div "14,608.45"
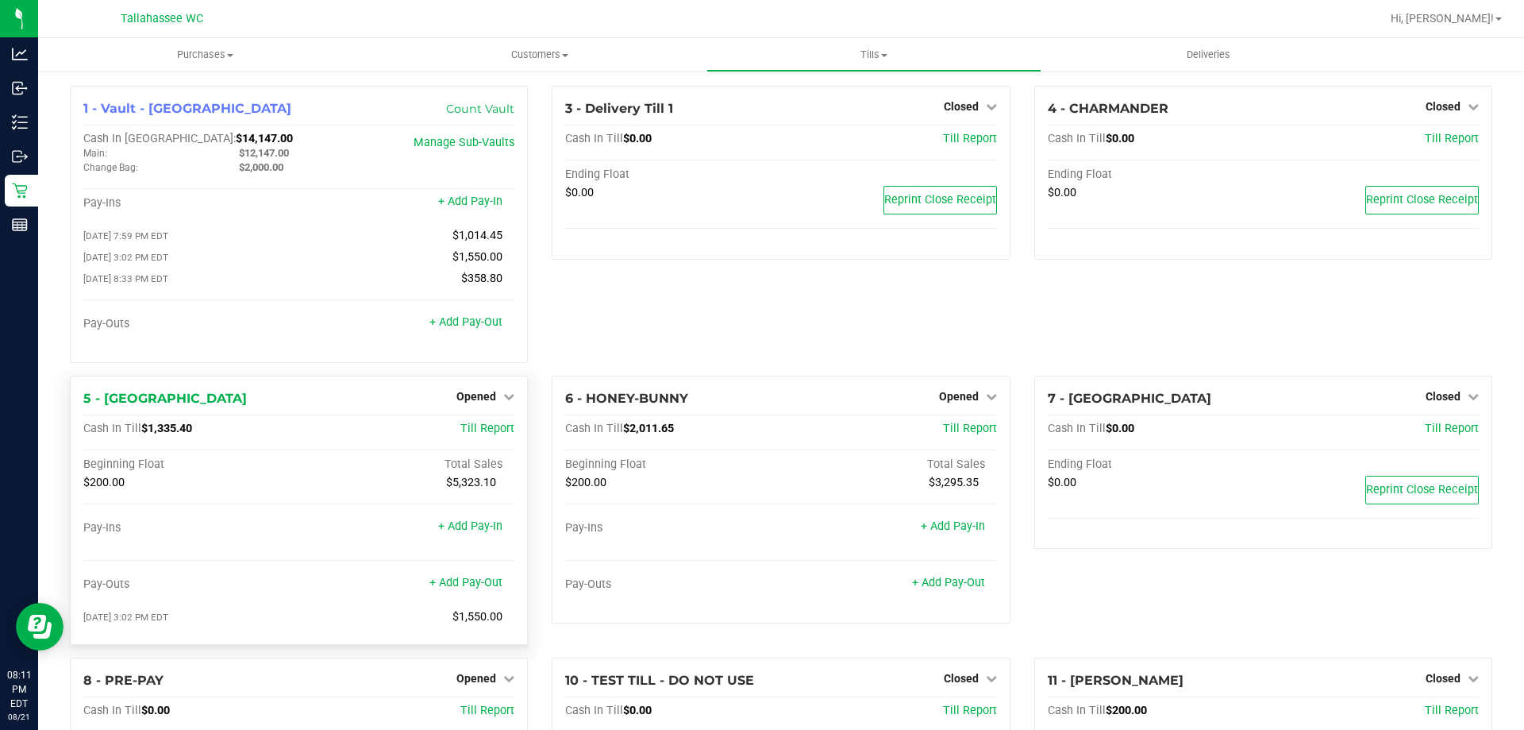
click at [178, 435] on span "$1,335.40" at bounding box center [166, 428] width 51 height 13
copy span "1,335.40"
click at [175, 435] on span "$1,335.40" at bounding box center [166, 428] width 51 height 13
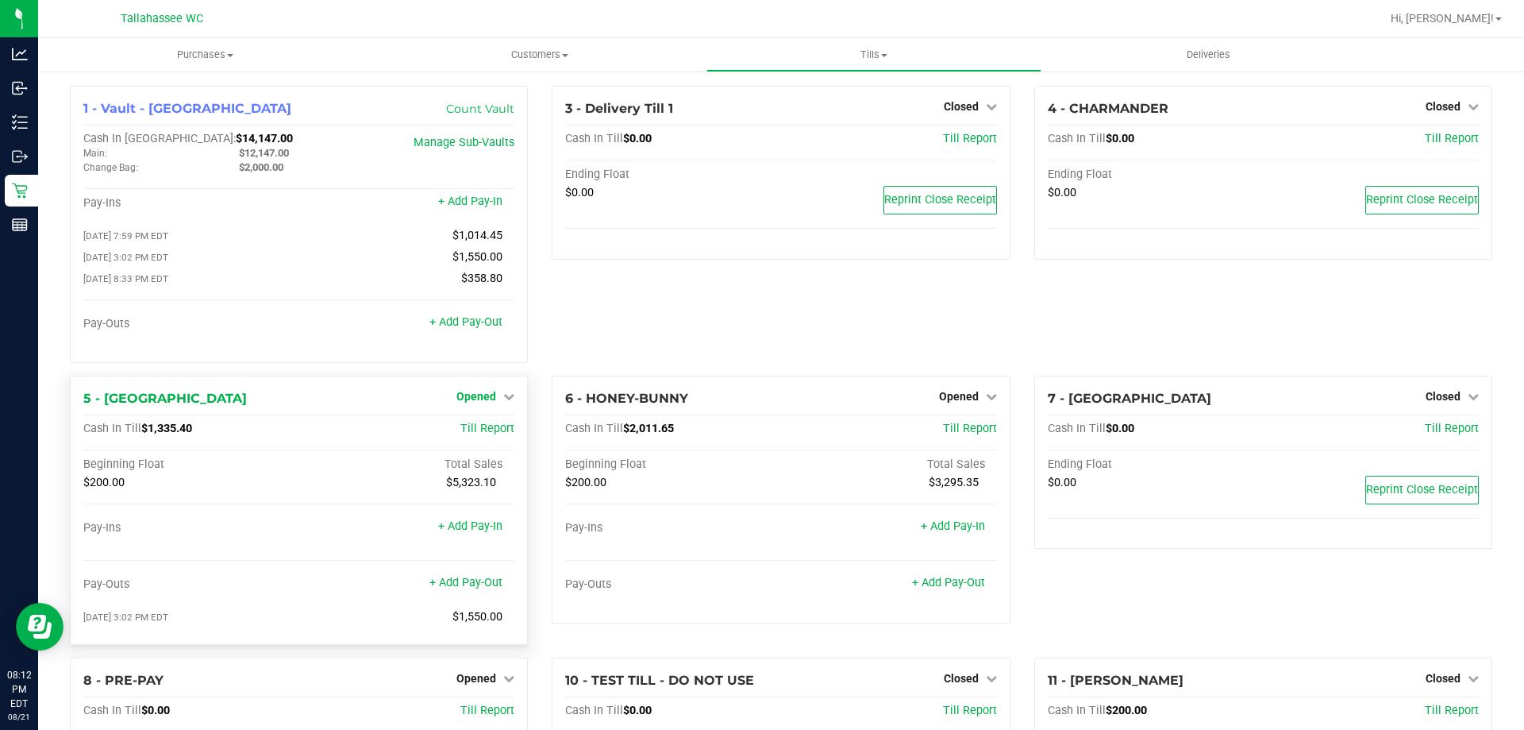
click at [496, 401] on link "Opened" at bounding box center [485, 396] width 58 height 13
click at [483, 433] on link "Close Till" at bounding box center [478, 428] width 43 height 13
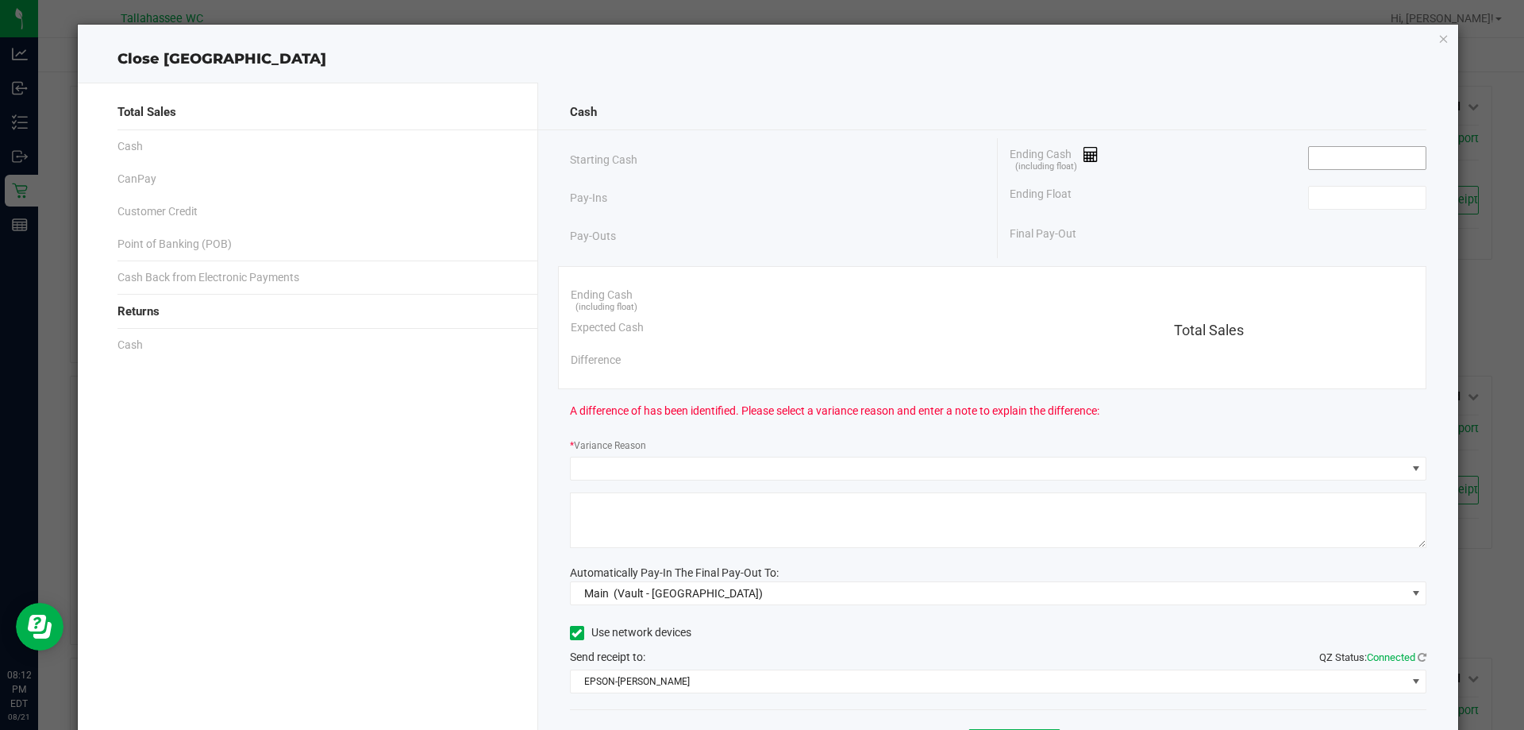
click at [1345, 152] on input at bounding box center [1367, 158] width 117 height 22
paste input "1335.4"
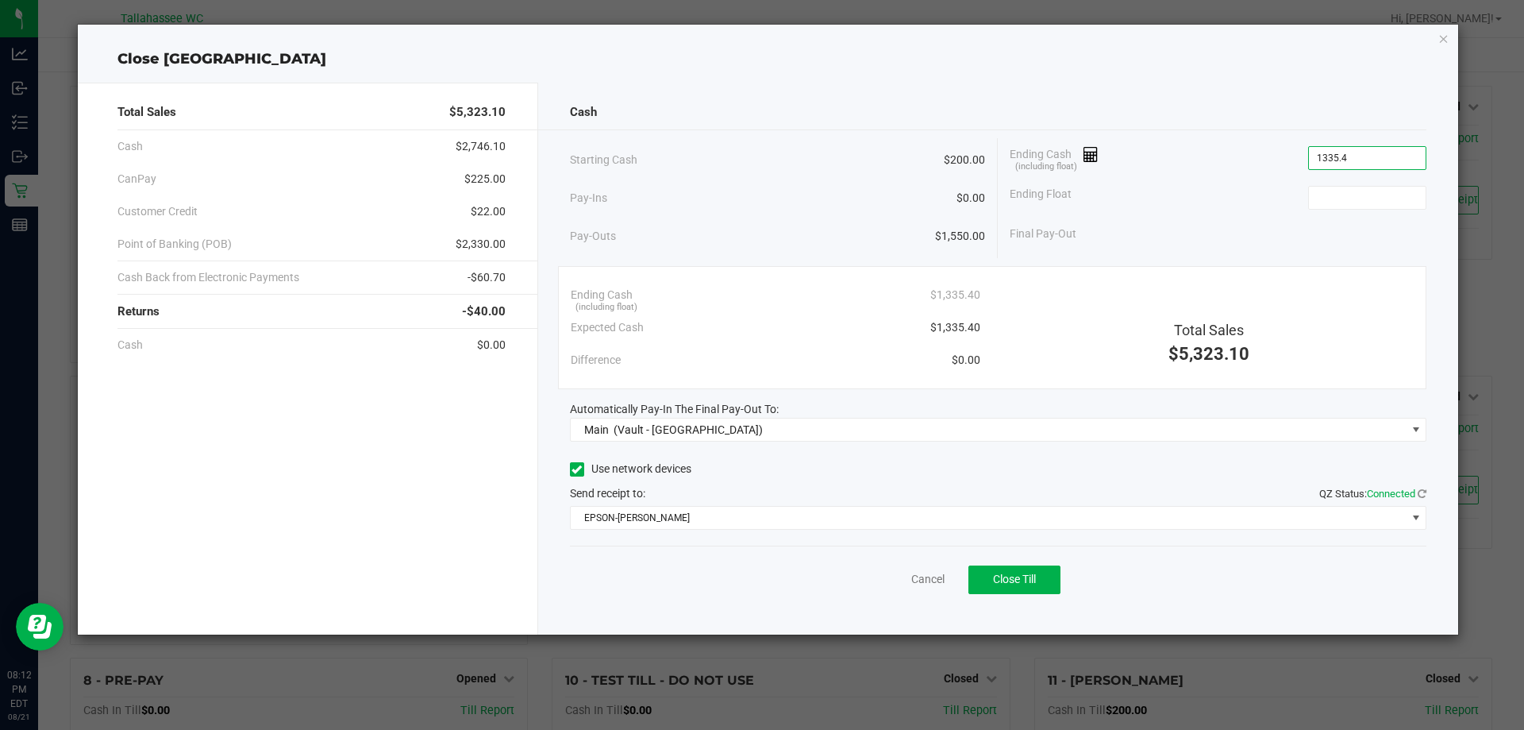
type input "$1,335.40"
click at [1354, 183] on div "Ending Float" at bounding box center [1218, 198] width 417 height 40
click at [1357, 190] on input at bounding box center [1367, 198] width 117 height 22
type input "$200.00"
click at [495, 184] on span "$225.00" at bounding box center [484, 179] width 41 height 17
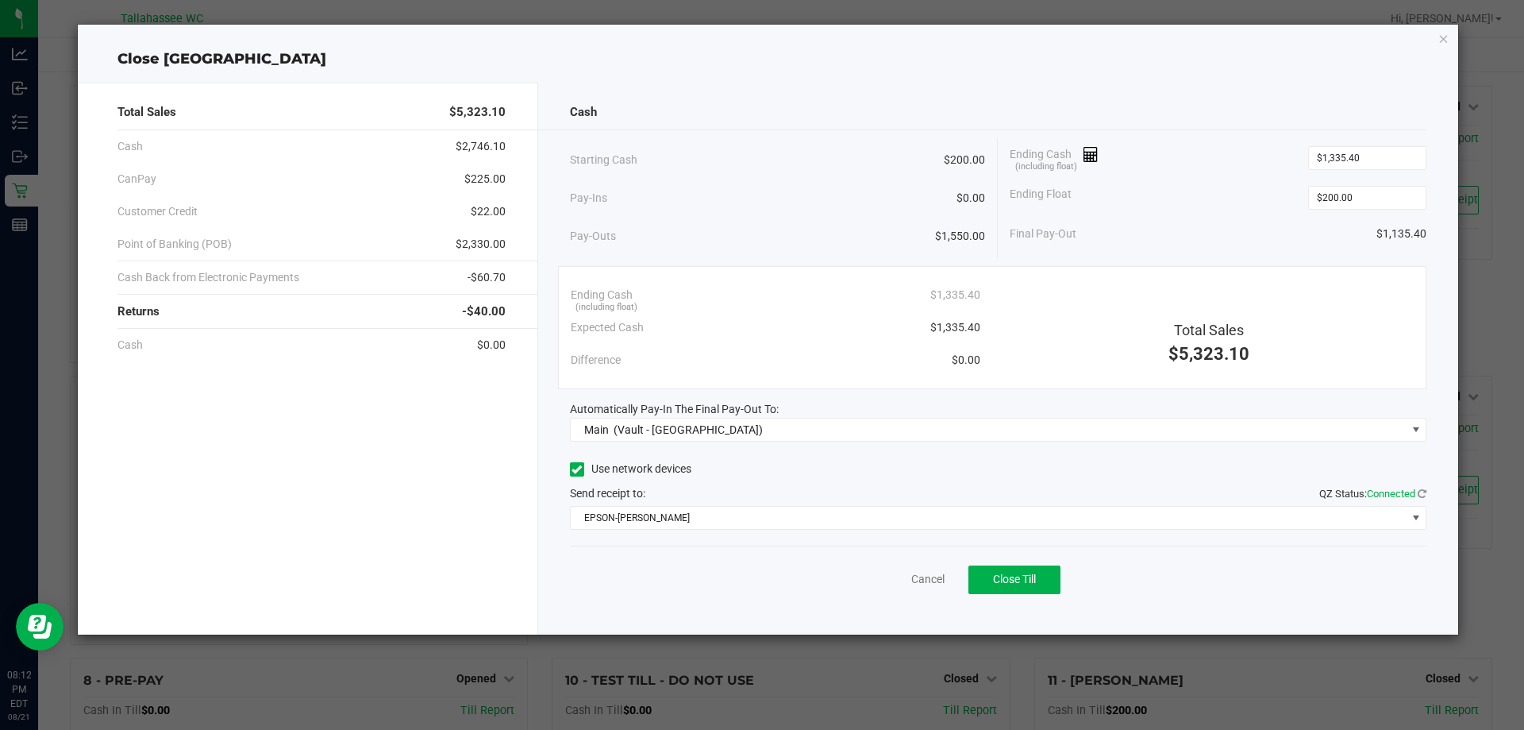
click at [495, 184] on span "$225.00" at bounding box center [484, 179] width 41 height 17
copy span "225.00"
click at [487, 241] on span "$2,330.00" at bounding box center [481, 244] width 50 height 17
copy span "2,330.00"
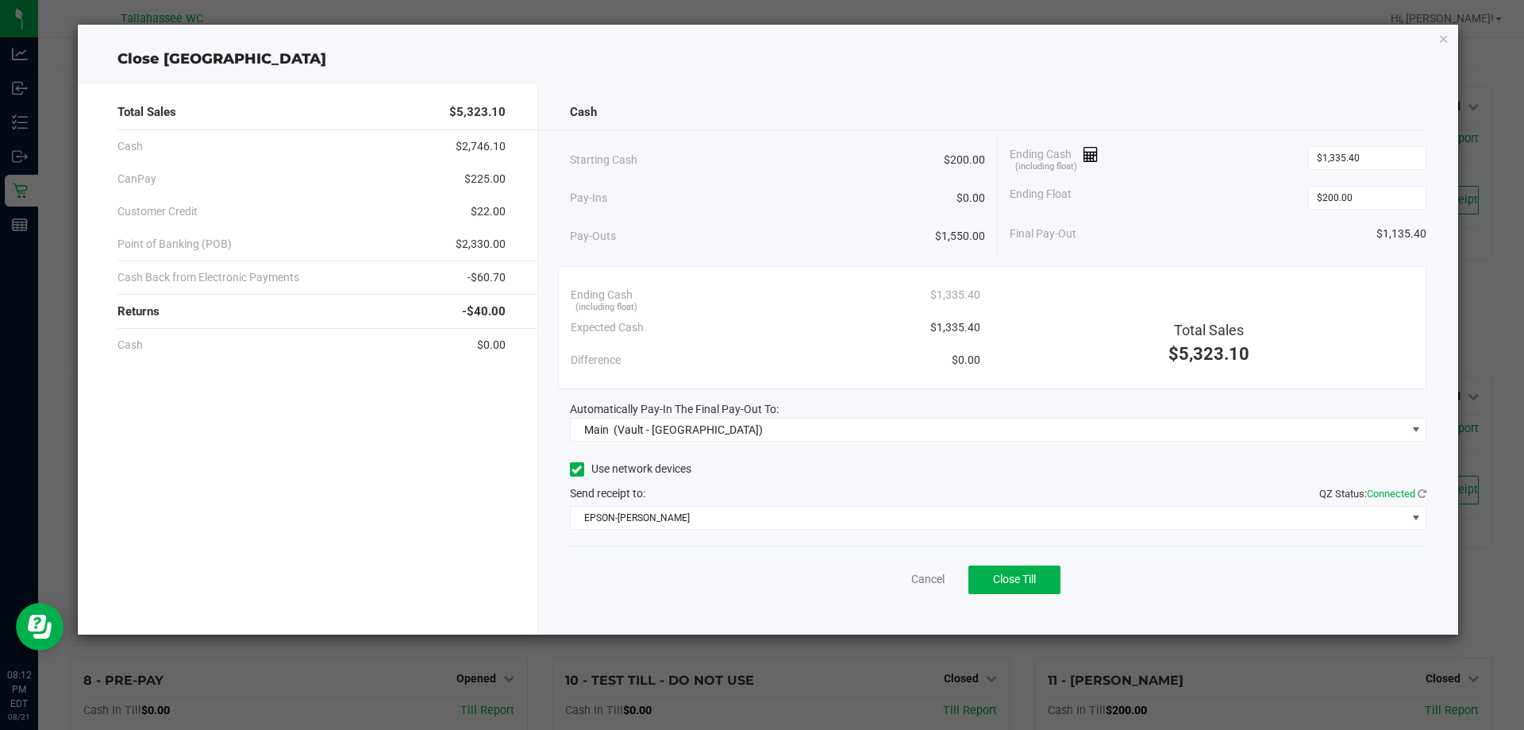
click at [488, 275] on span "-$60.70" at bounding box center [487, 277] width 38 height 17
click at [491, 275] on span "-$60.70" at bounding box center [487, 277] width 38 height 17
copy span "60.70"
click at [1165, 239] on div "Final Pay-Out $1,135.40" at bounding box center [1218, 234] width 417 height 33
click at [1033, 581] on span "Close Till" at bounding box center [1014, 578] width 43 height 13
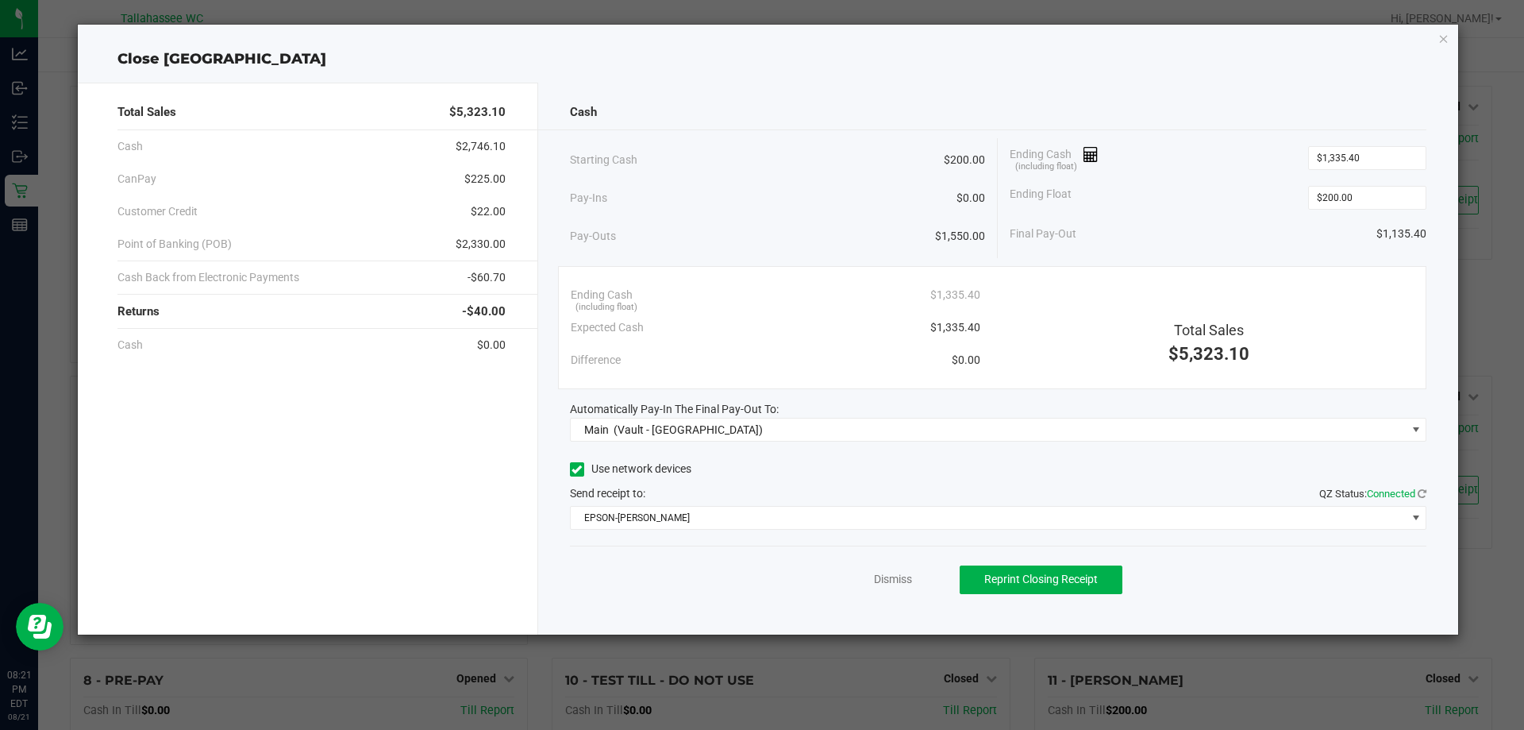
click at [914, 578] on div "Dismiss Reprint Closing Receipt" at bounding box center [998, 575] width 857 height 61
click at [905, 577] on link "Dismiss" at bounding box center [893, 579] width 38 height 17
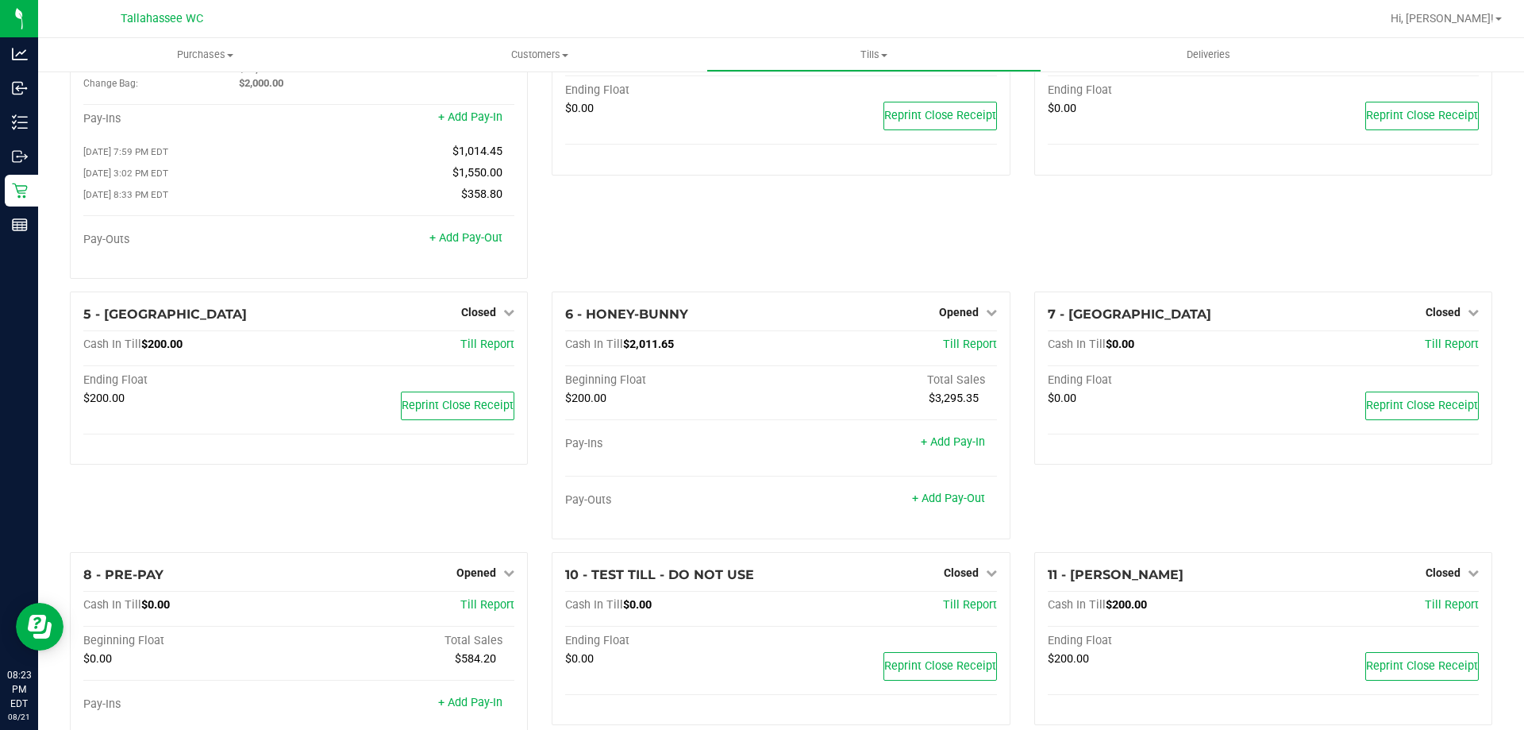
scroll to position [187, 0]
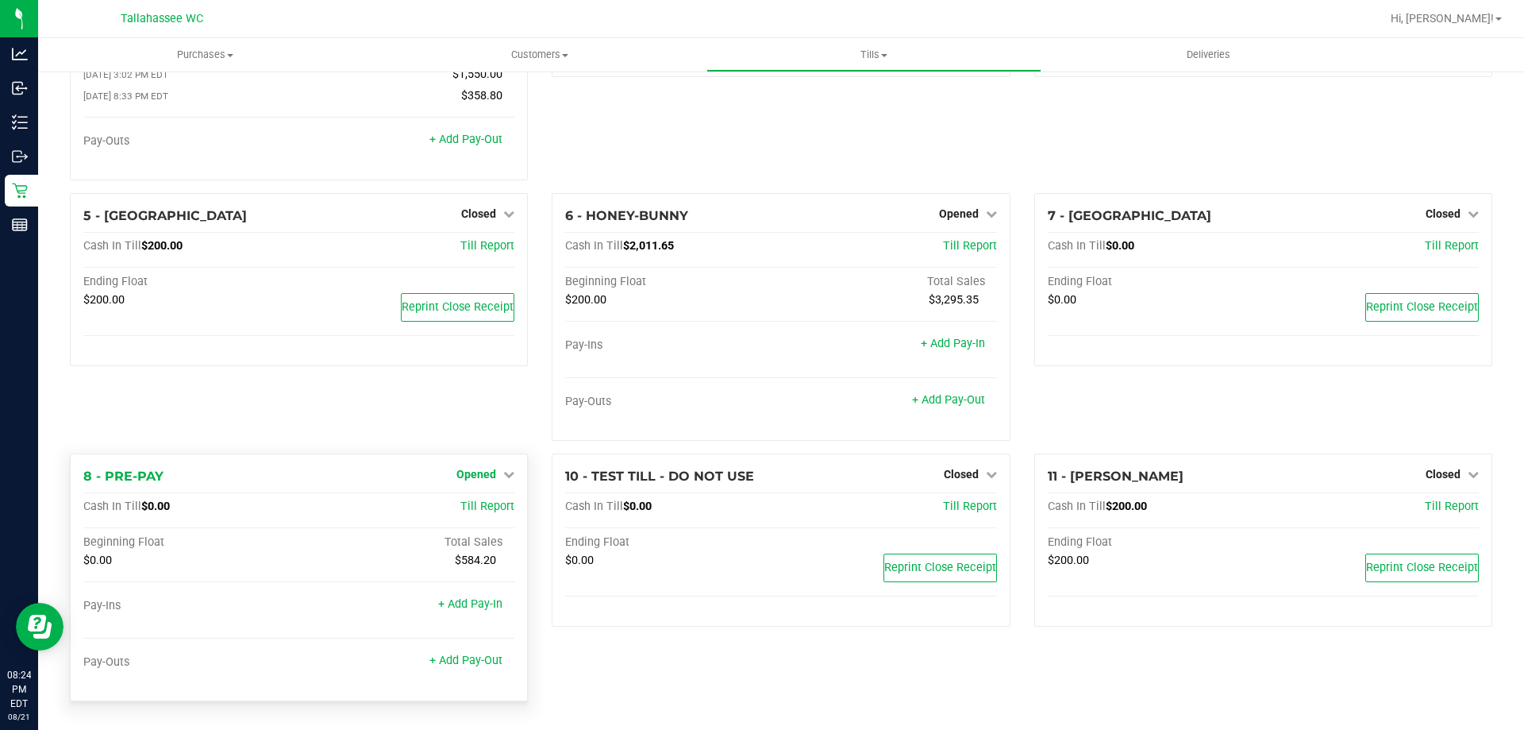
click at [506, 473] on icon at bounding box center [508, 473] width 11 height 11
click at [477, 506] on link "Close Till" at bounding box center [478, 506] width 43 height 13
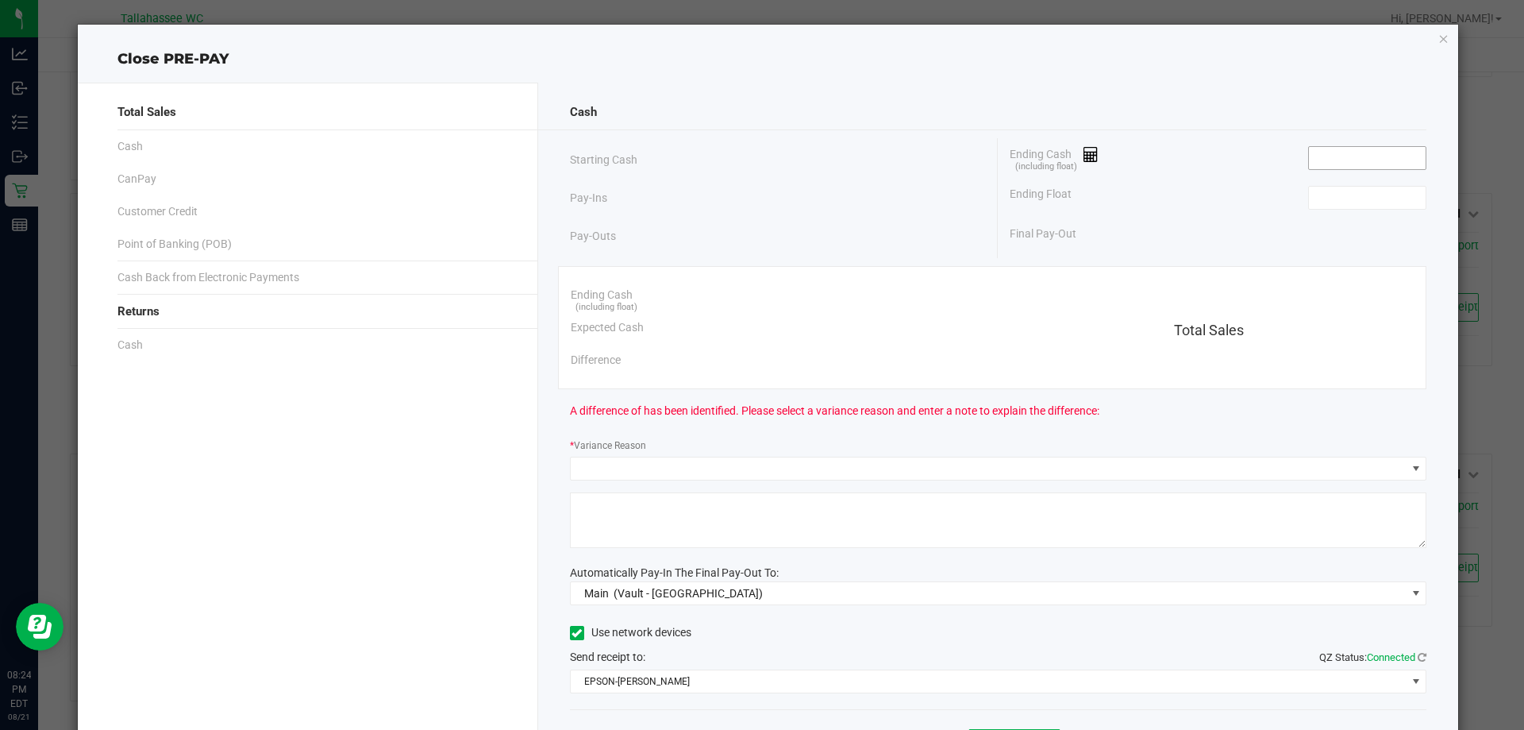
click at [1346, 164] on input at bounding box center [1367, 158] width 117 height 22
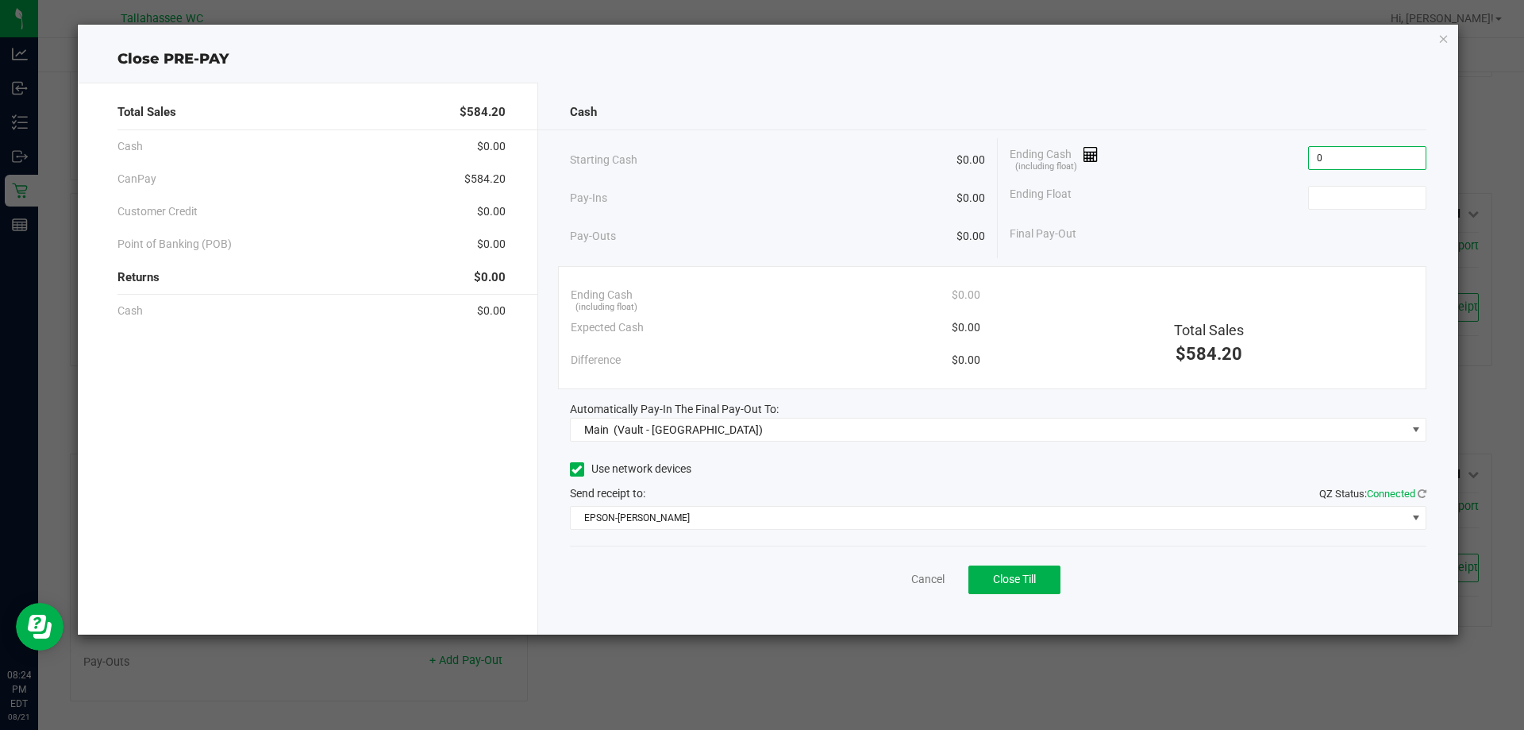
type input "$0.00"
click at [887, 209] on div "Pay-Ins $0.00" at bounding box center [778, 198] width 416 height 33
click at [1030, 571] on button "Close Till" at bounding box center [1014, 579] width 92 height 29
click at [897, 579] on link "Dismiss" at bounding box center [893, 579] width 38 height 17
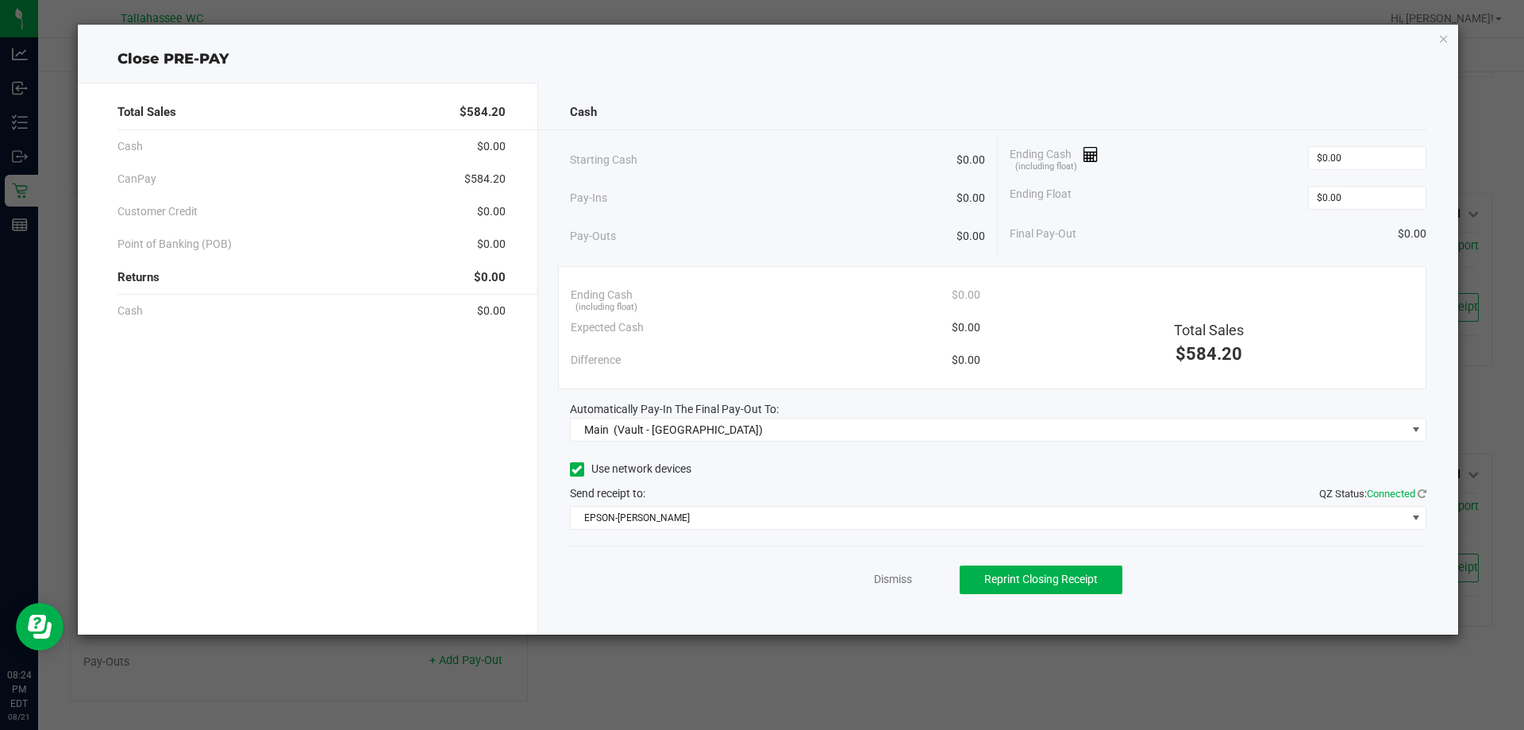
scroll to position [112, 0]
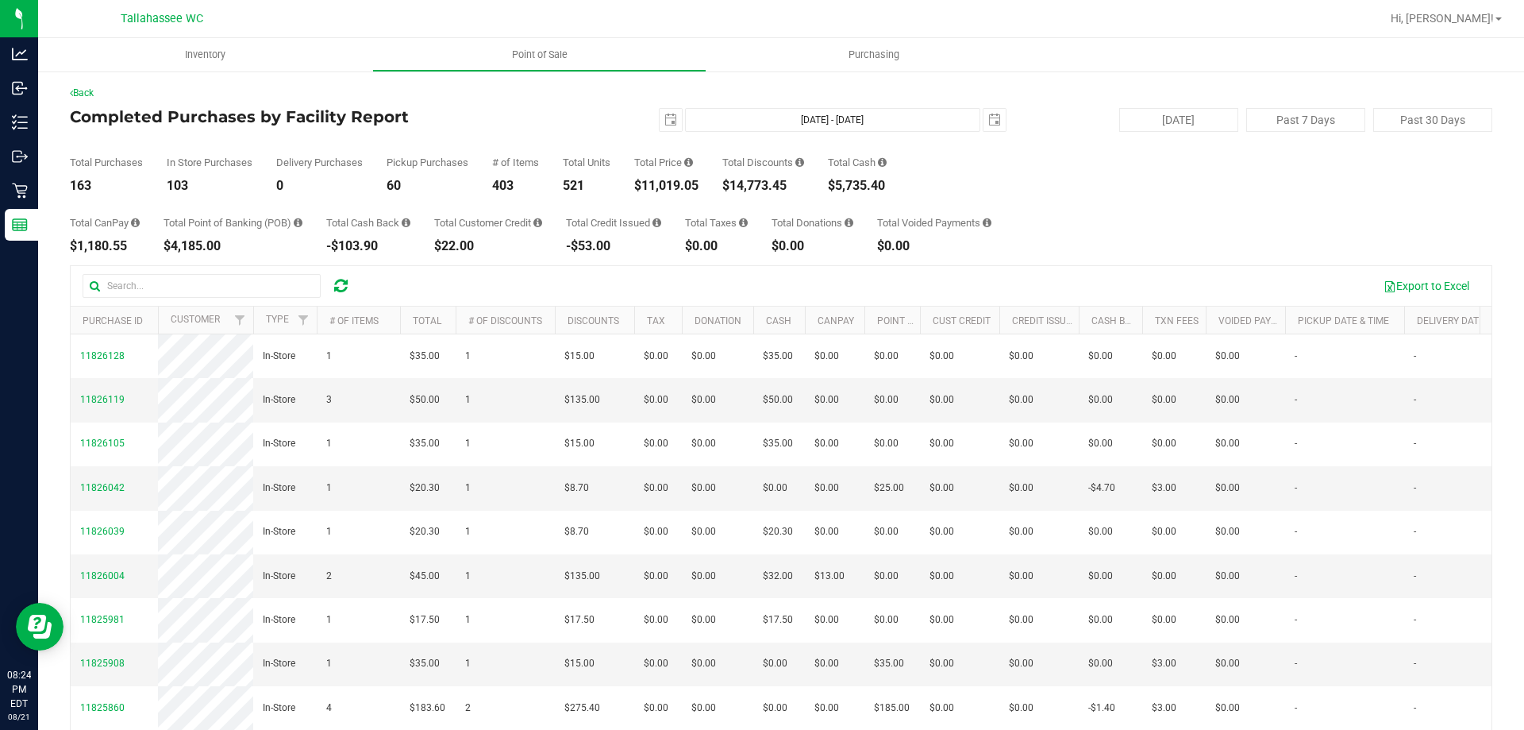
click at [861, 188] on div "$5,735.40" at bounding box center [857, 185] width 59 height 13
copy div "5,735.40"
click at [212, 248] on div "$4,185.00" at bounding box center [233, 246] width 139 height 13
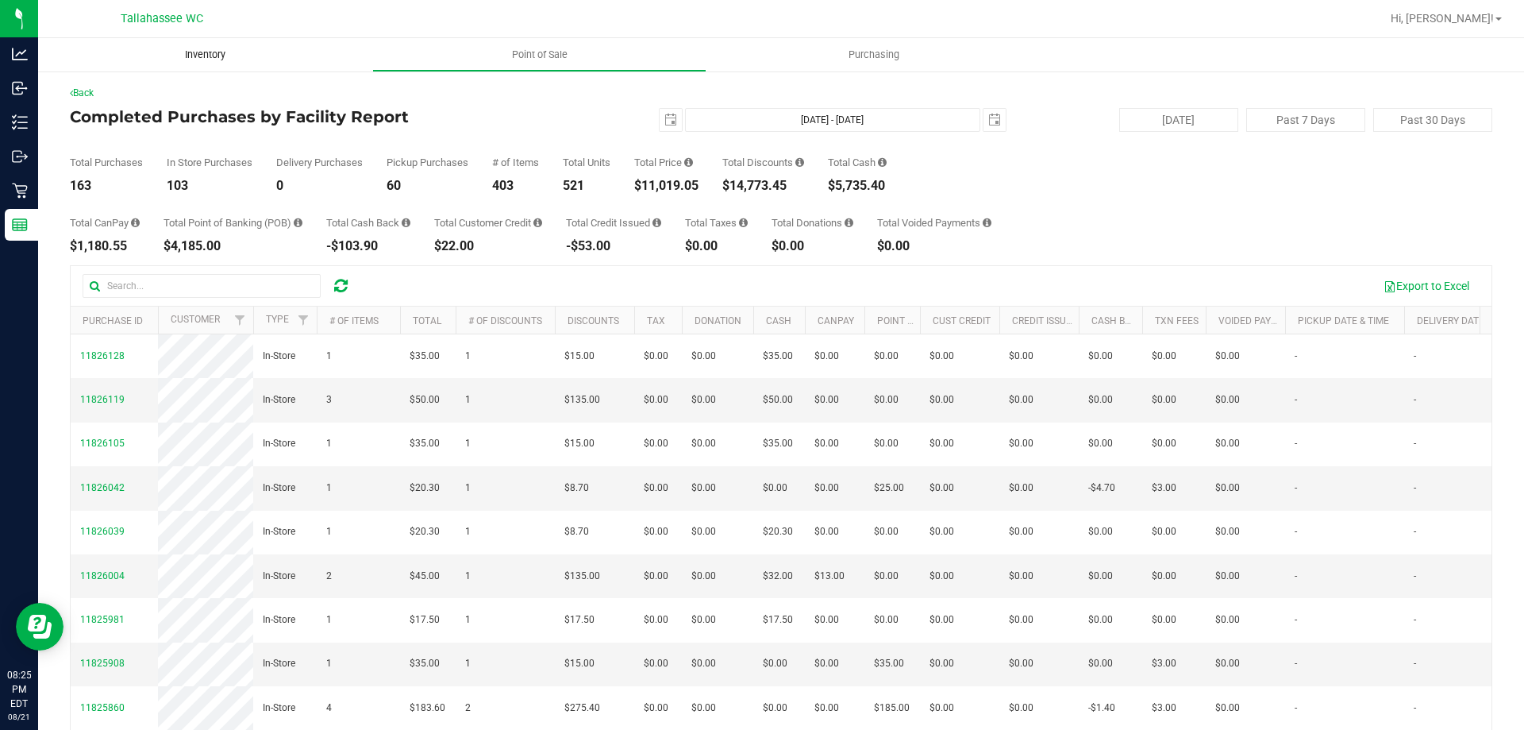
copy div "4,185.00"
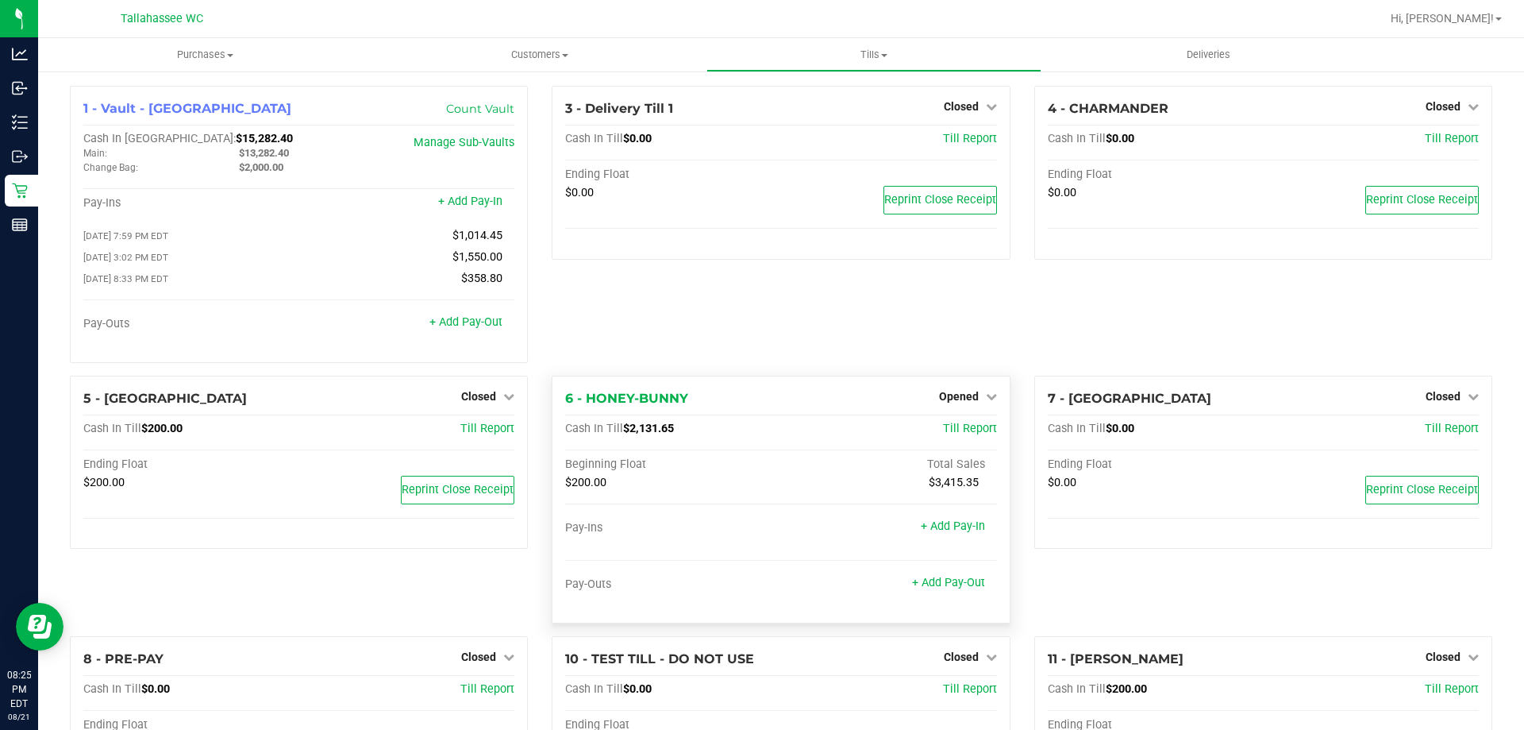
click at [648, 435] on span "$2,131.65" at bounding box center [648, 428] width 51 height 13
click at [648, 433] on span "$2,131.65" at bounding box center [648, 428] width 51 height 13
copy span "2,131.65"
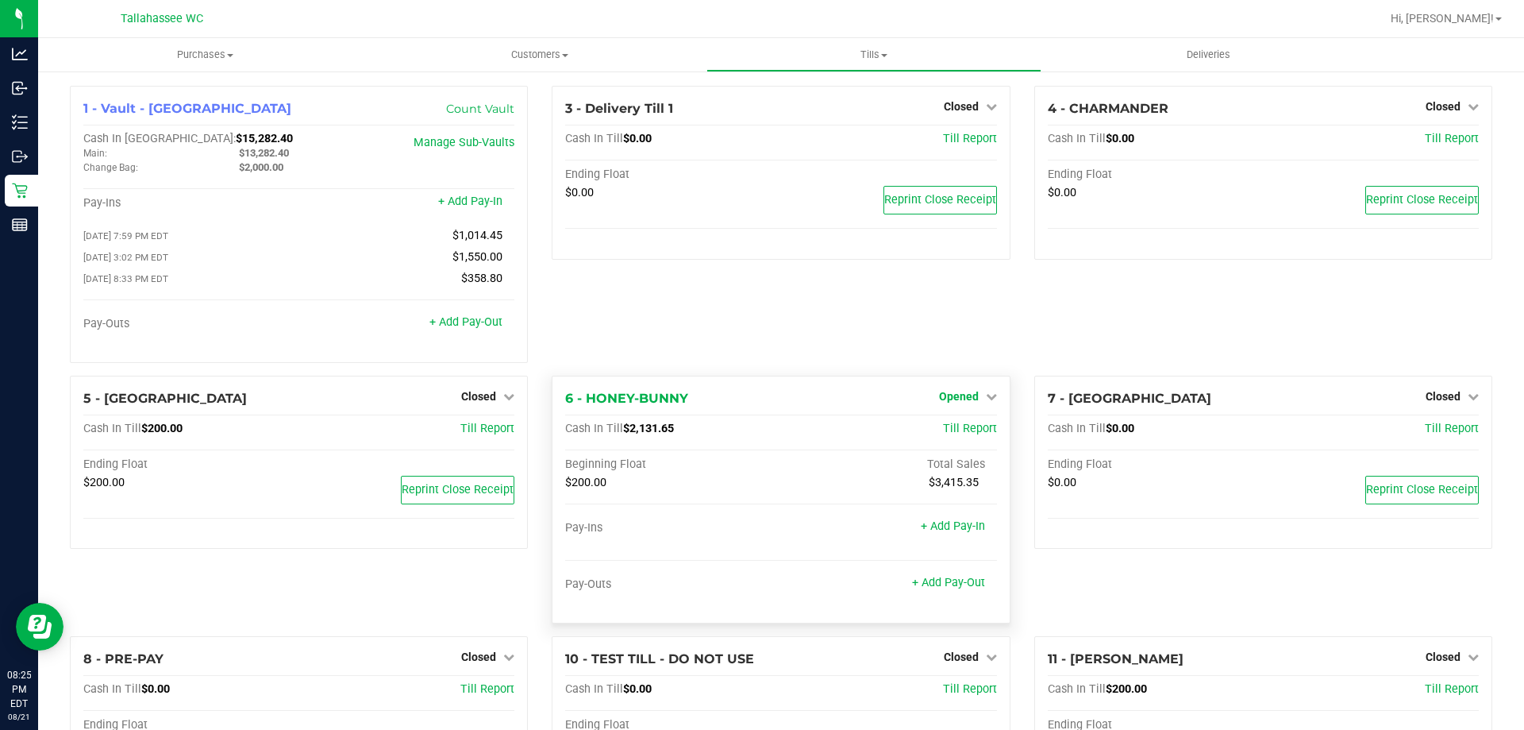
click at [950, 395] on span "Opened" at bounding box center [959, 396] width 40 height 13
click at [957, 433] on link "Close Till" at bounding box center [960, 428] width 43 height 13
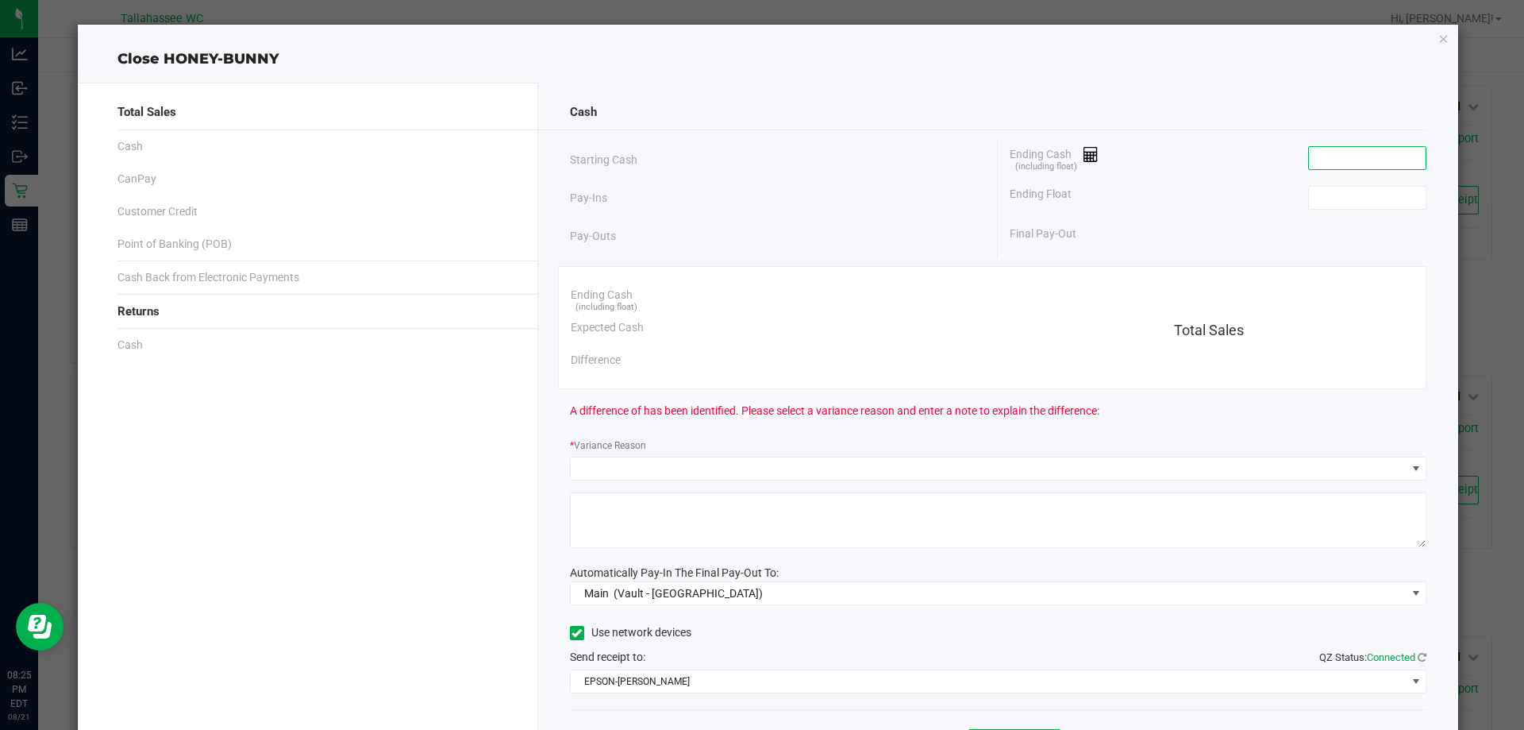
click at [1353, 156] on input at bounding box center [1367, 158] width 117 height 22
paste input "2131.65"
type input "$2,131.65"
click at [1354, 199] on input at bounding box center [1367, 198] width 117 height 22
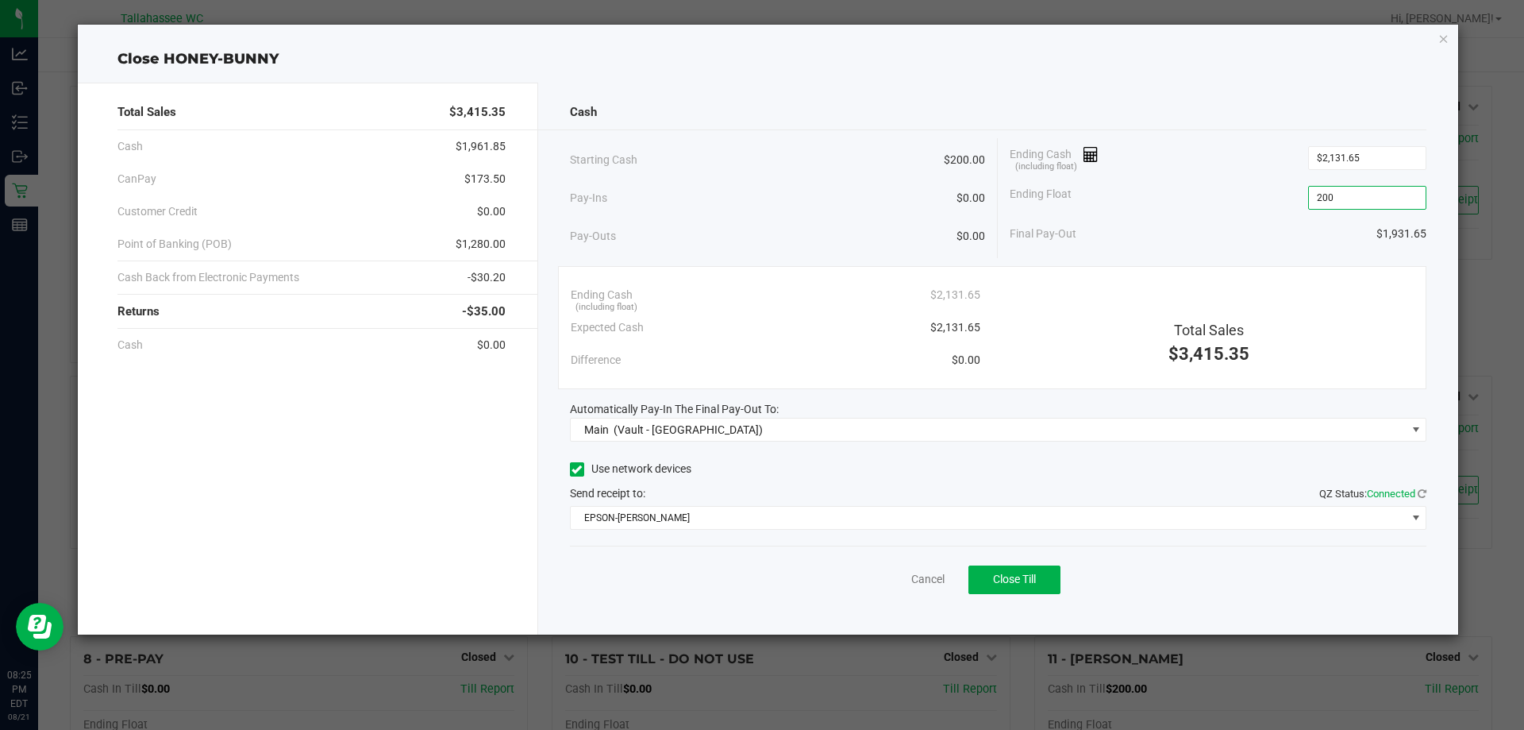
type input "$200.00"
click at [676, 212] on div "Pay-Ins $0.00" at bounding box center [778, 198] width 416 height 33
click at [495, 176] on span "$173.50" at bounding box center [484, 179] width 41 height 17
copy span "173.50"
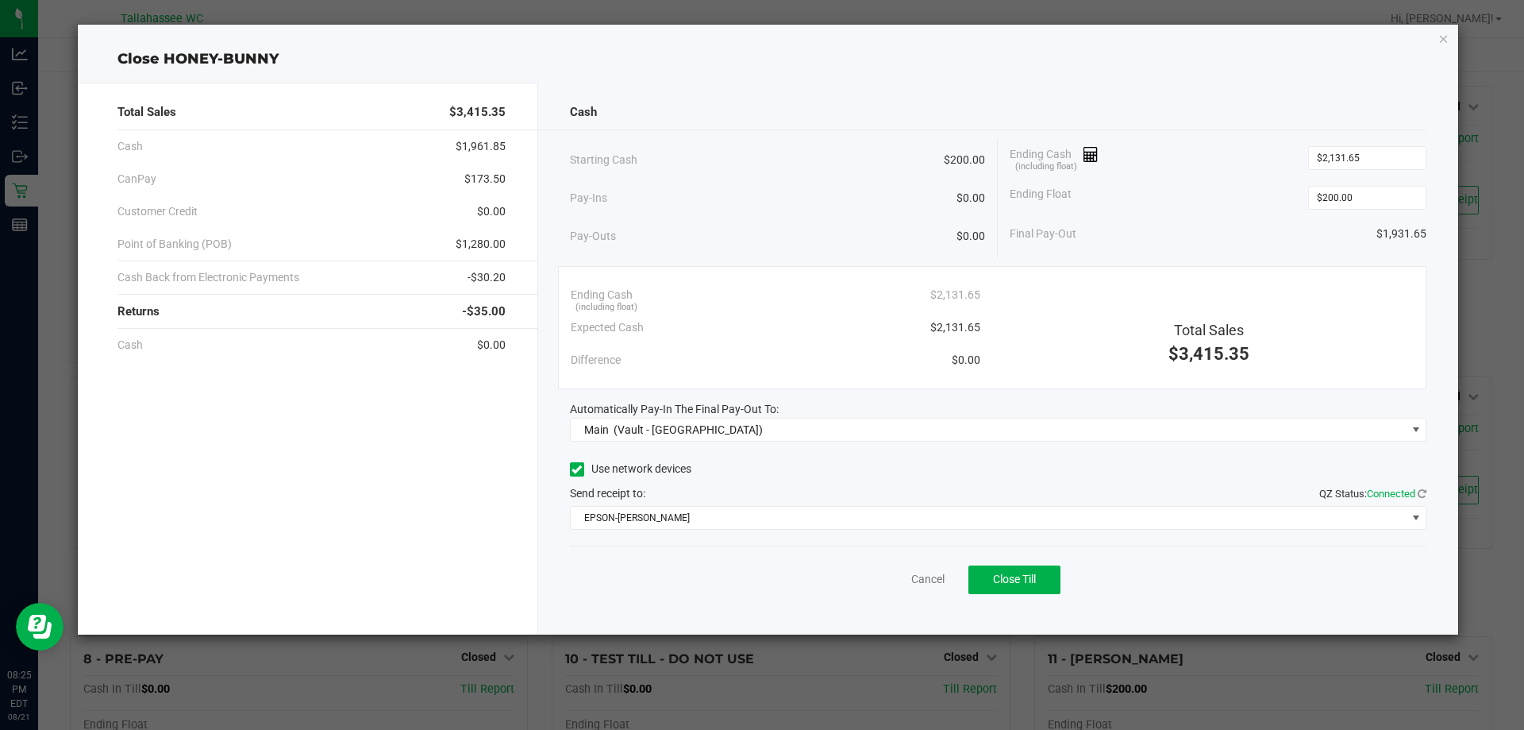
click at [485, 243] on span "$1,280.00" at bounding box center [481, 244] width 50 height 17
copy span "1,280.00"
click at [498, 275] on span "-$30.20" at bounding box center [487, 277] width 38 height 17
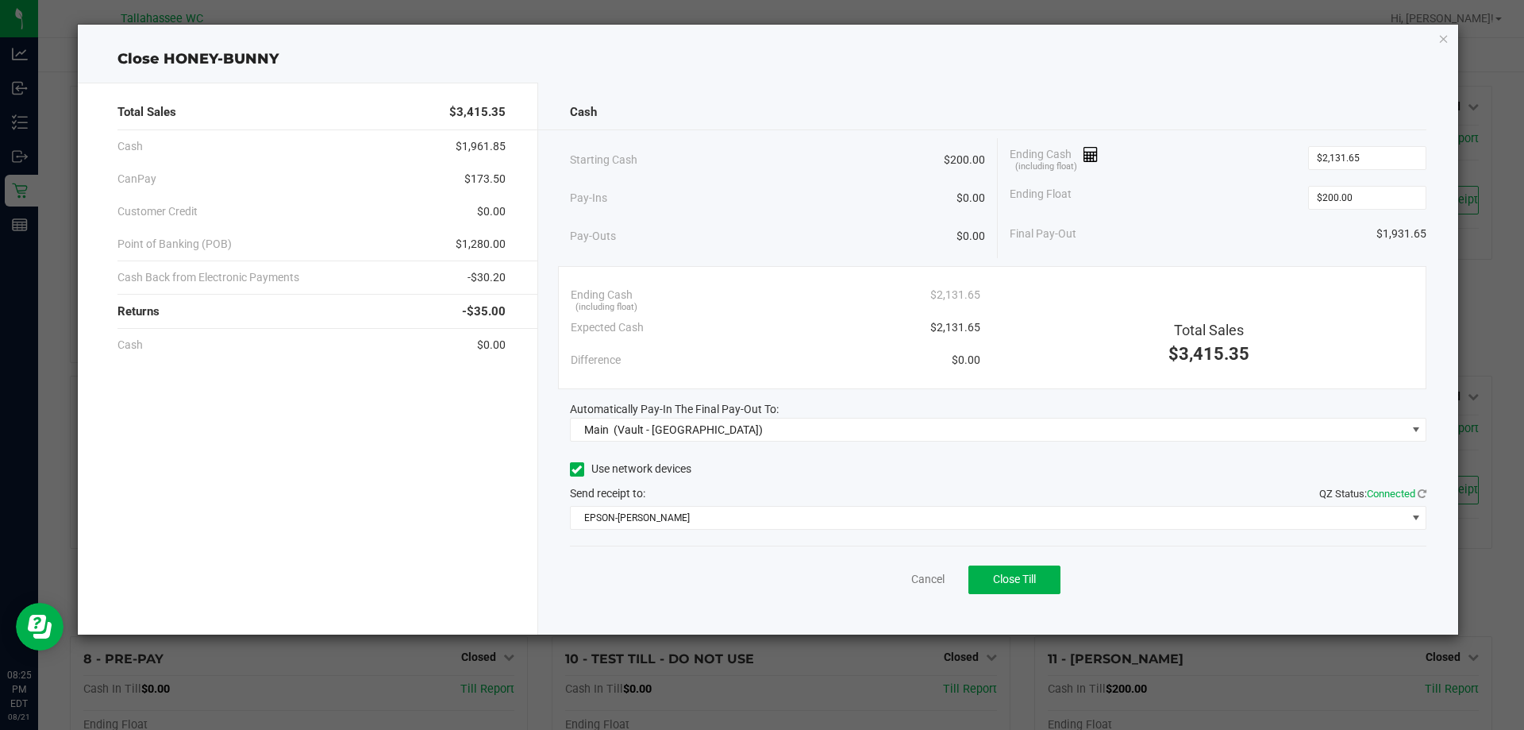
copy span "30.20"
click at [1344, 154] on input "2131.65" at bounding box center [1367, 158] width 117 height 22
click at [1343, 154] on input "2131.65" at bounding box center [1367, 158] width 117 height 22
type input "$2,131.65"
click at [788, 226] on div "Pay-Outs $0.00" at bounding box center [778, 236] width 416 height 44
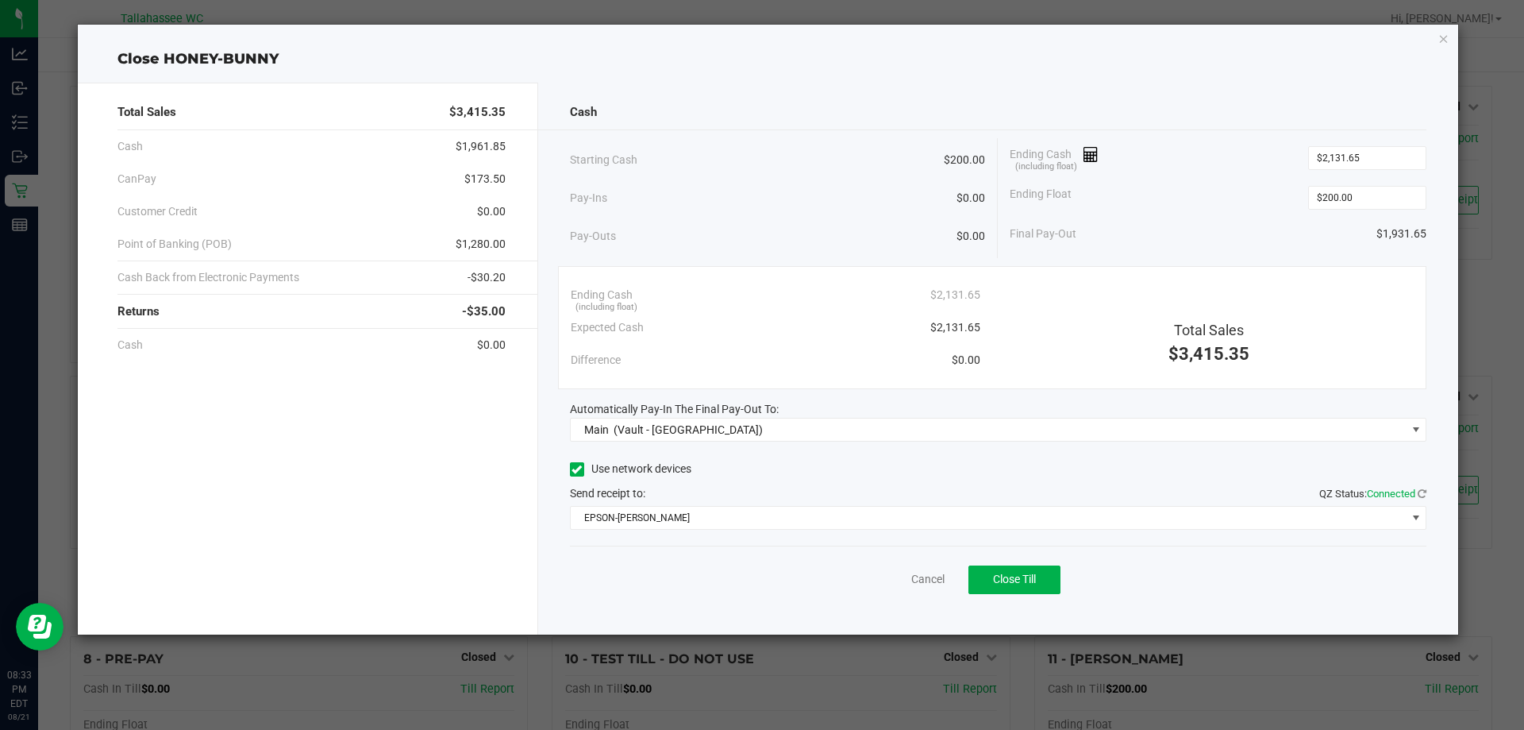
click at [828, 286] on div "Ending Cash (including float) $2,131.65" at bounding box center [776, 295] width 410 height 33
click at [1019, 577] on span "Close Till" at bounding box center [1014, 578] width 43 height 13
click at [887, 579] on link "Dismiss" at bounding box center [893, 579] width 38 height 17
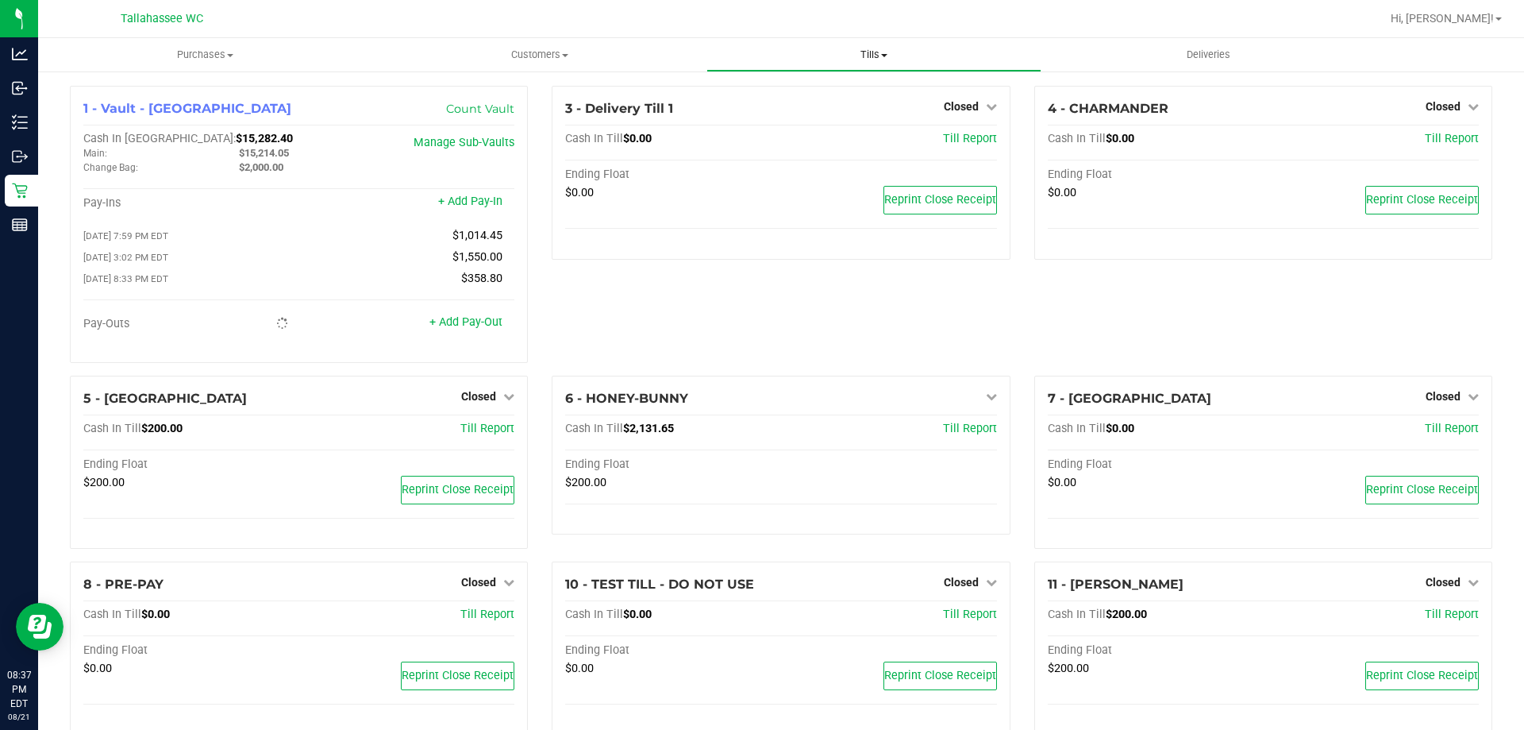
click at [890, 53] on span "Tills" at bounding box center [873, 55] width 333 height 14
click at [814, 110] on span "Reconcile e-payments" at bounding box center [786, 114] width 158 height 13
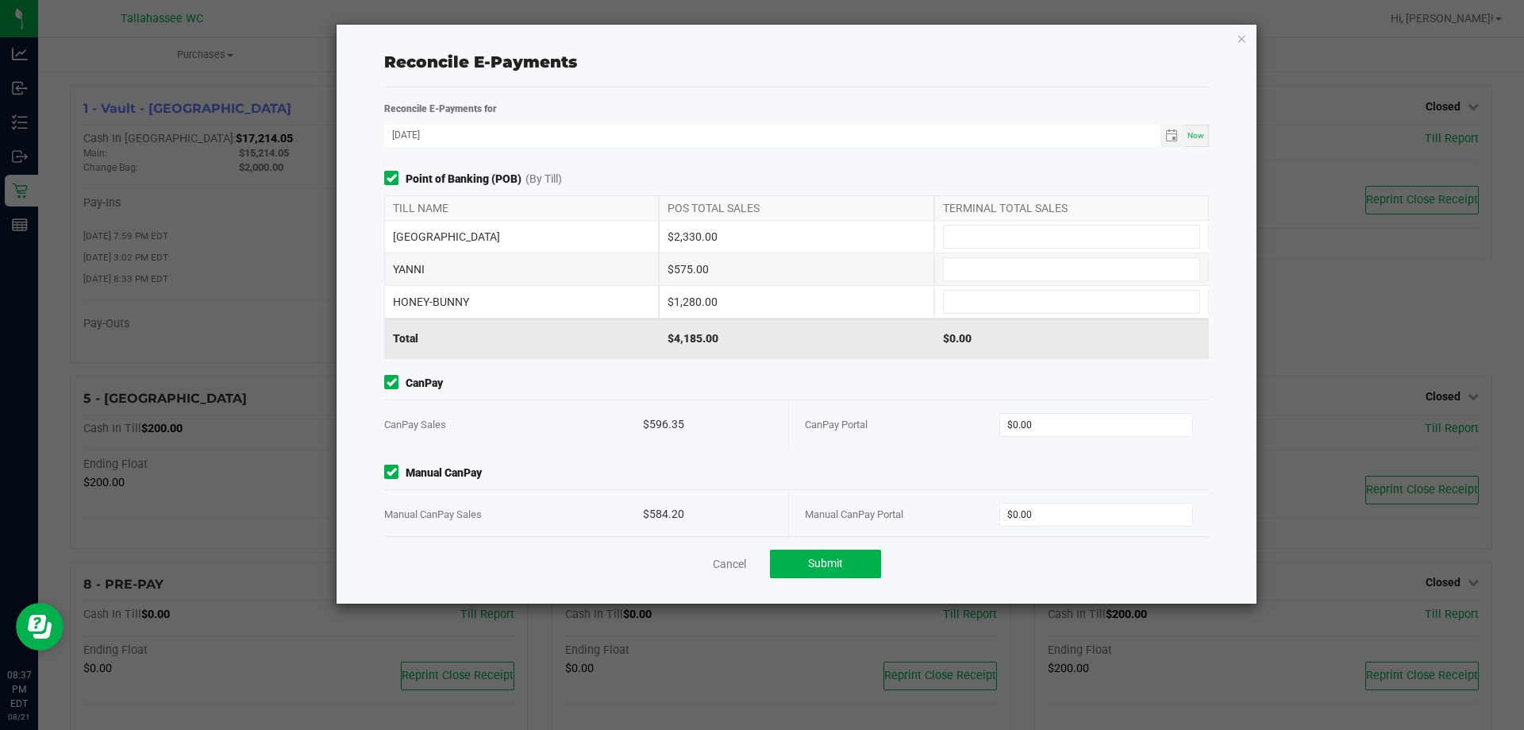
click at [694, 229] on div "$2,330.00" at bounding box center [796, 237] width 275 height 32
copy div "2,330.00"
click at [1007, 233] on input at bounding box center [1072, 236] width 256 height 22
paste input "2330"
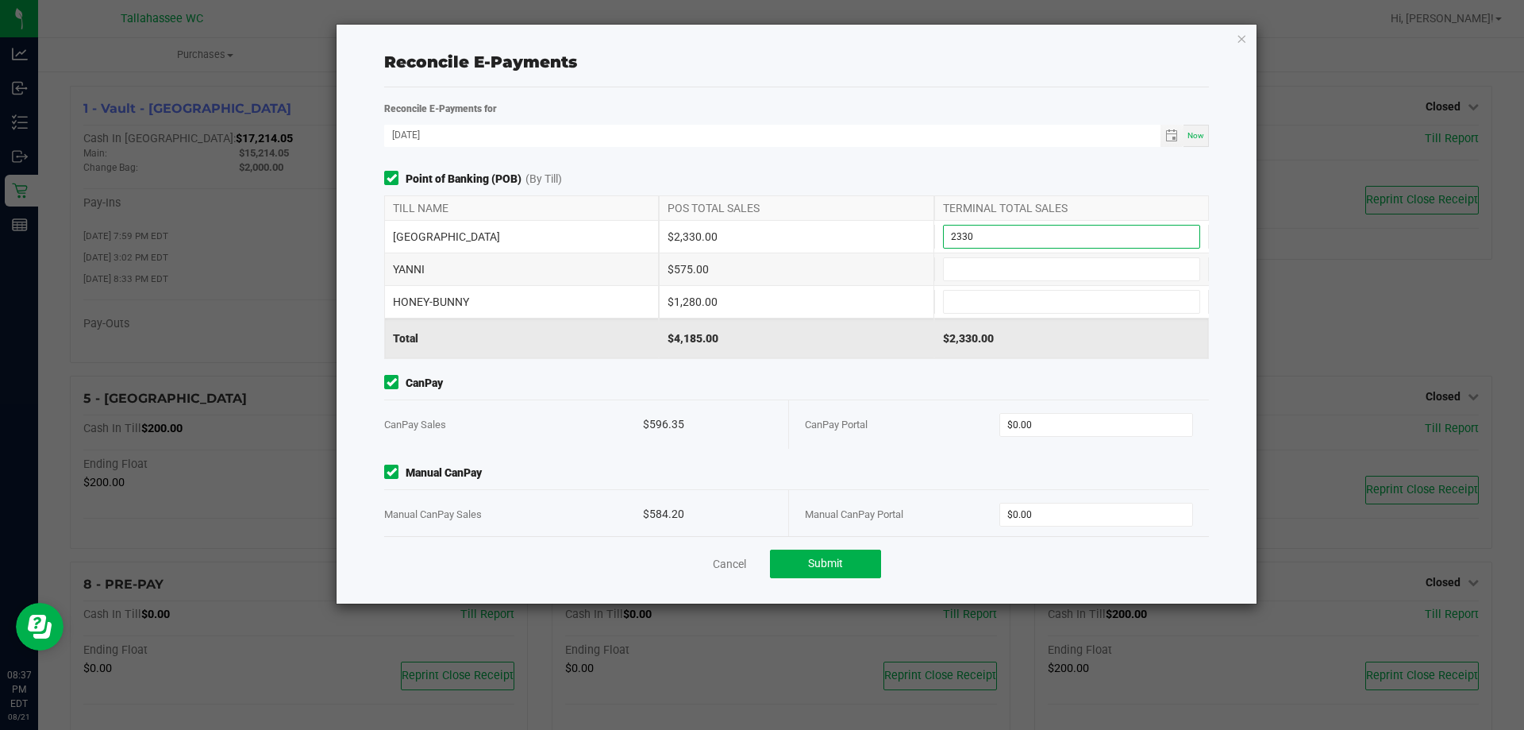
type input "$2,330.00"
click at [692, 271] on div "$575.00" at bounding box center [796, 269] width 275 height 32
copy div "575.00"
click at [1015, 271] on input at bounding box center [1072, 269] width 256 height 22
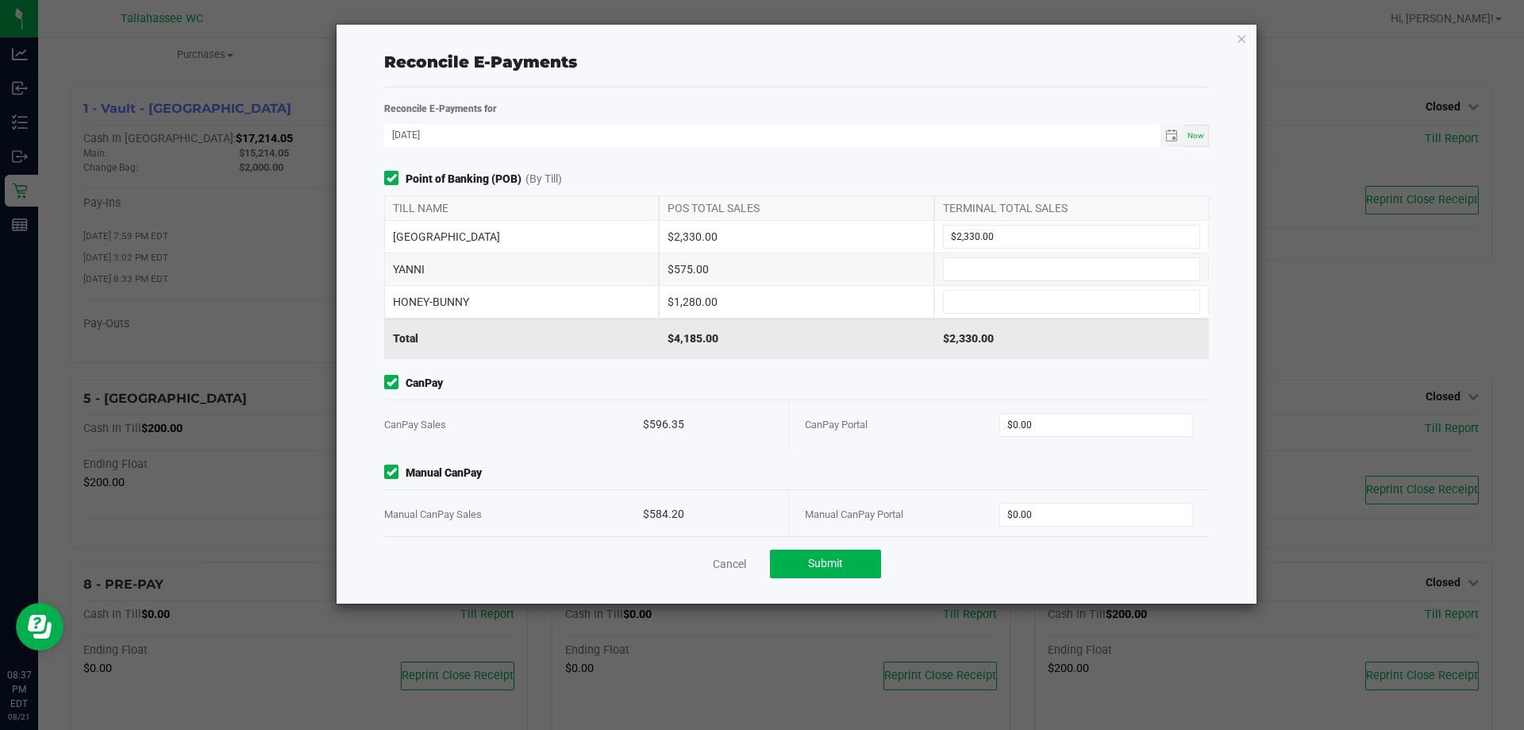
paste input "575"
type input "$575.00"
click at [696, 301] on div "$1,280.00" at bounding box center [796, 302] width 275 height 32
copy div "1,280.00"
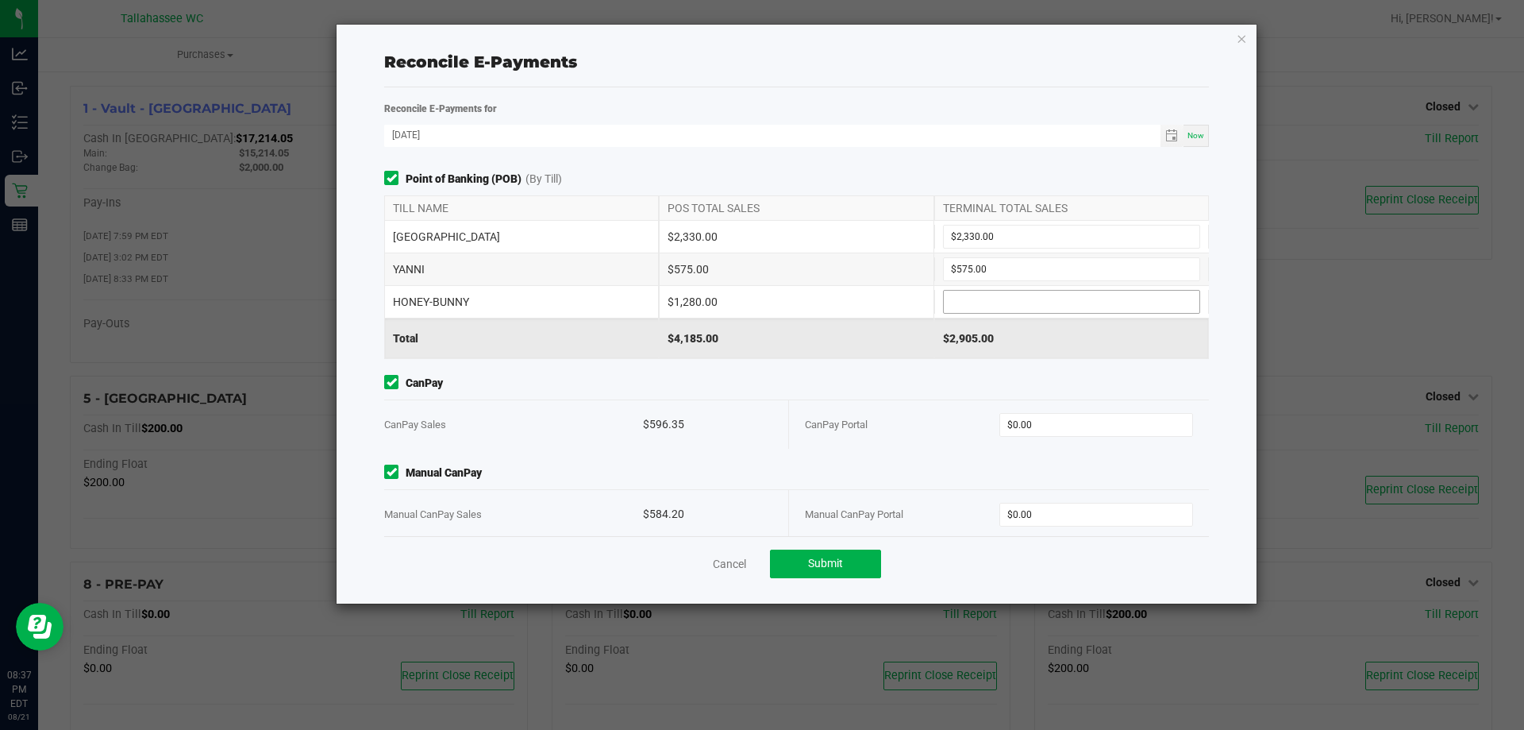
click at [979, 300] on input at bounding box center [1072, 302] width 256 height 22
paste input "1280"
type input "$1,280.00"
click at [658, 418] on div "$596.35" at bounding box center [707, 424] width 129 height 48
click at [661, 419] on div "$596.35" at bounding box center [707, 424] width 129 height 48
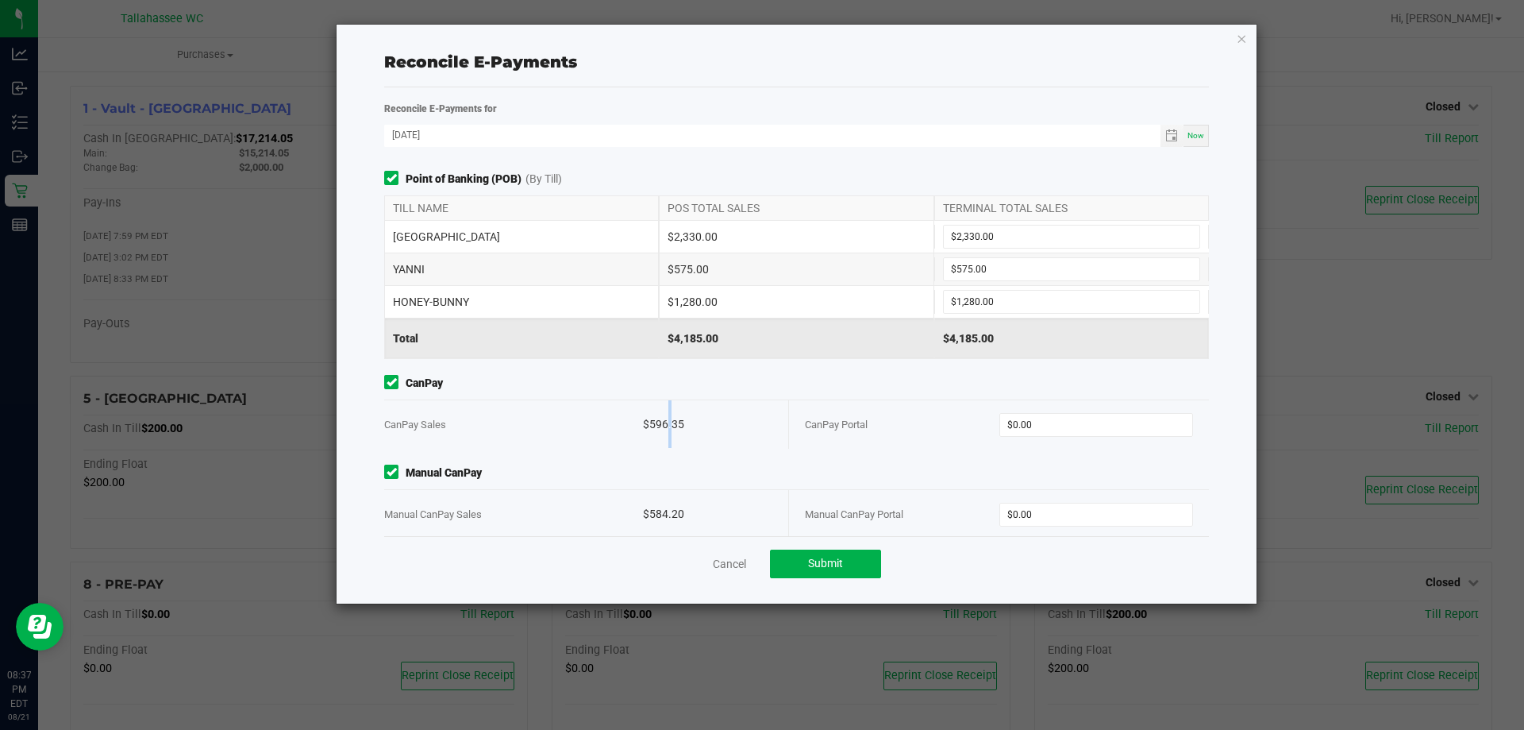
click at [663, 428] on div "$596.35" at bounding box center [707, 424] width 129 height 48
click at [664, 426] on div "$596.35" at bounding box center [707, 424] width 129 height 48
click at [1035, 425] on input "0" at bounding box center [1096, 425] width 193 height 22
paste input "596.35"
type input "$596.35"
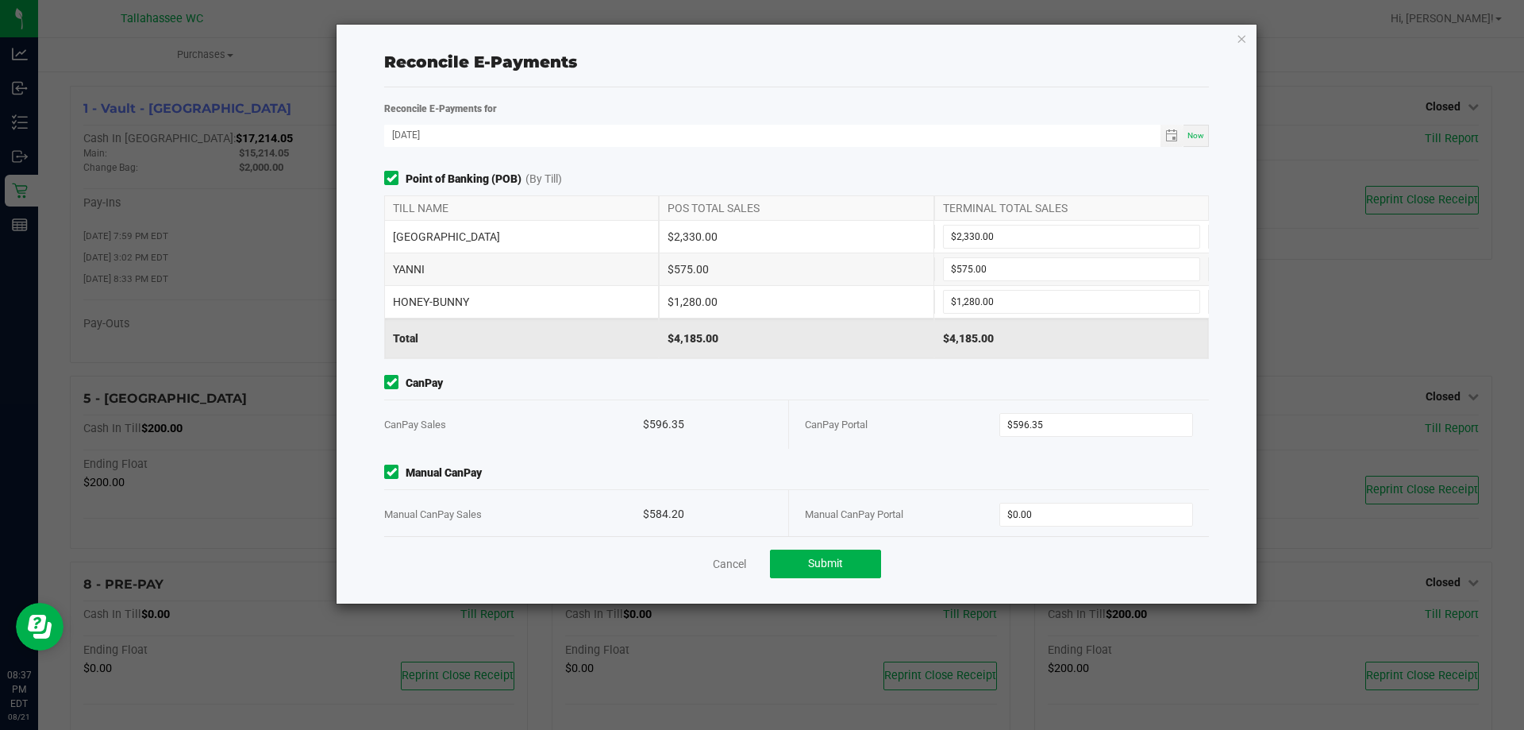
click at [668, 514] on div "$584.20" at bounding box center [707, 514] width 129 height 48
copy div "584.20"
click at [1079, 510] on input "0" at bounding box center [1096, 514] width 193 height 22
paste input "584.2"
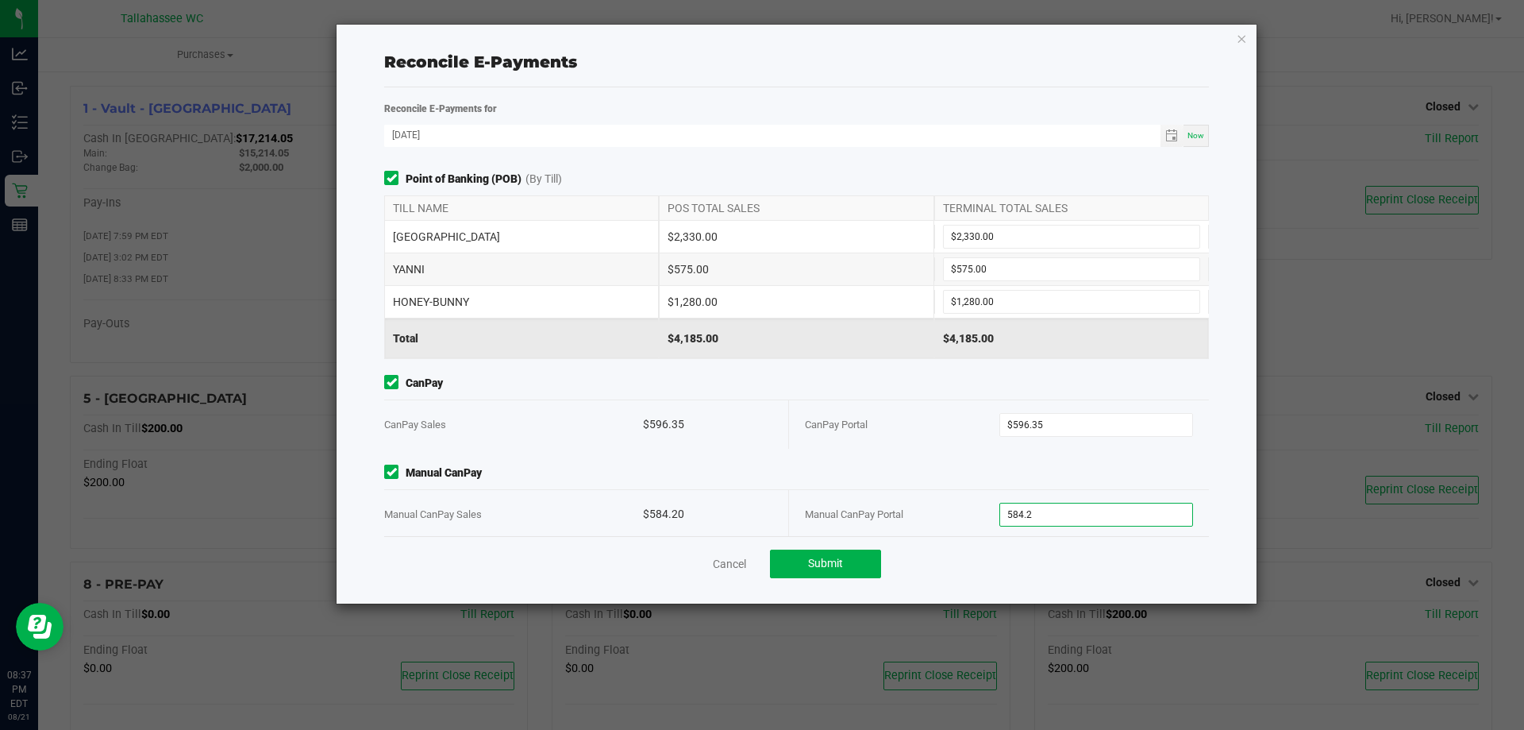
type input "$584.20"
click at [771, 473] on span "Manual CanPay" at bounding box center [796, 472] width 825 height 17
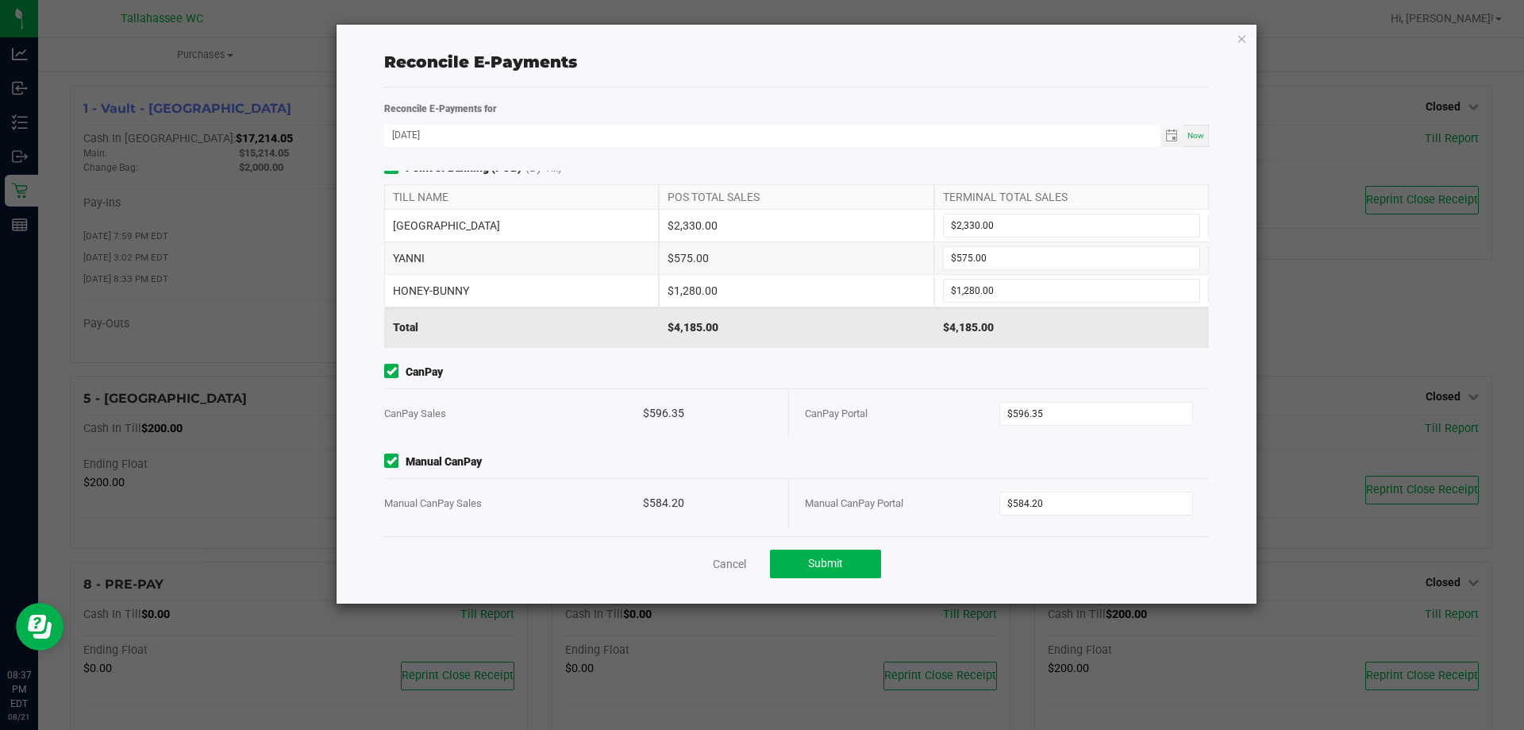
scroll to position [17, 0]
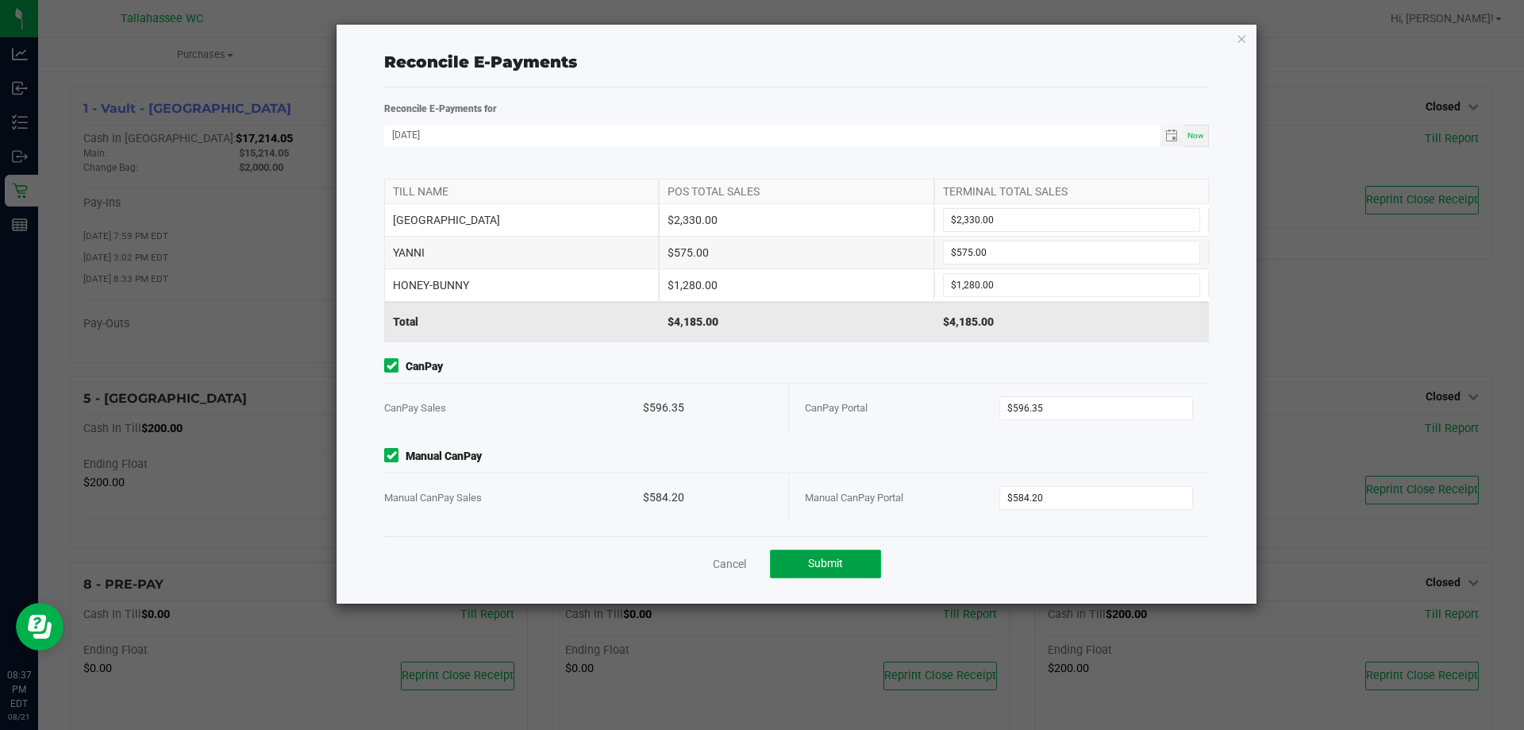
click at [844, 556] on button "Submit" at bounding box center [825, 563] width 111 height 29
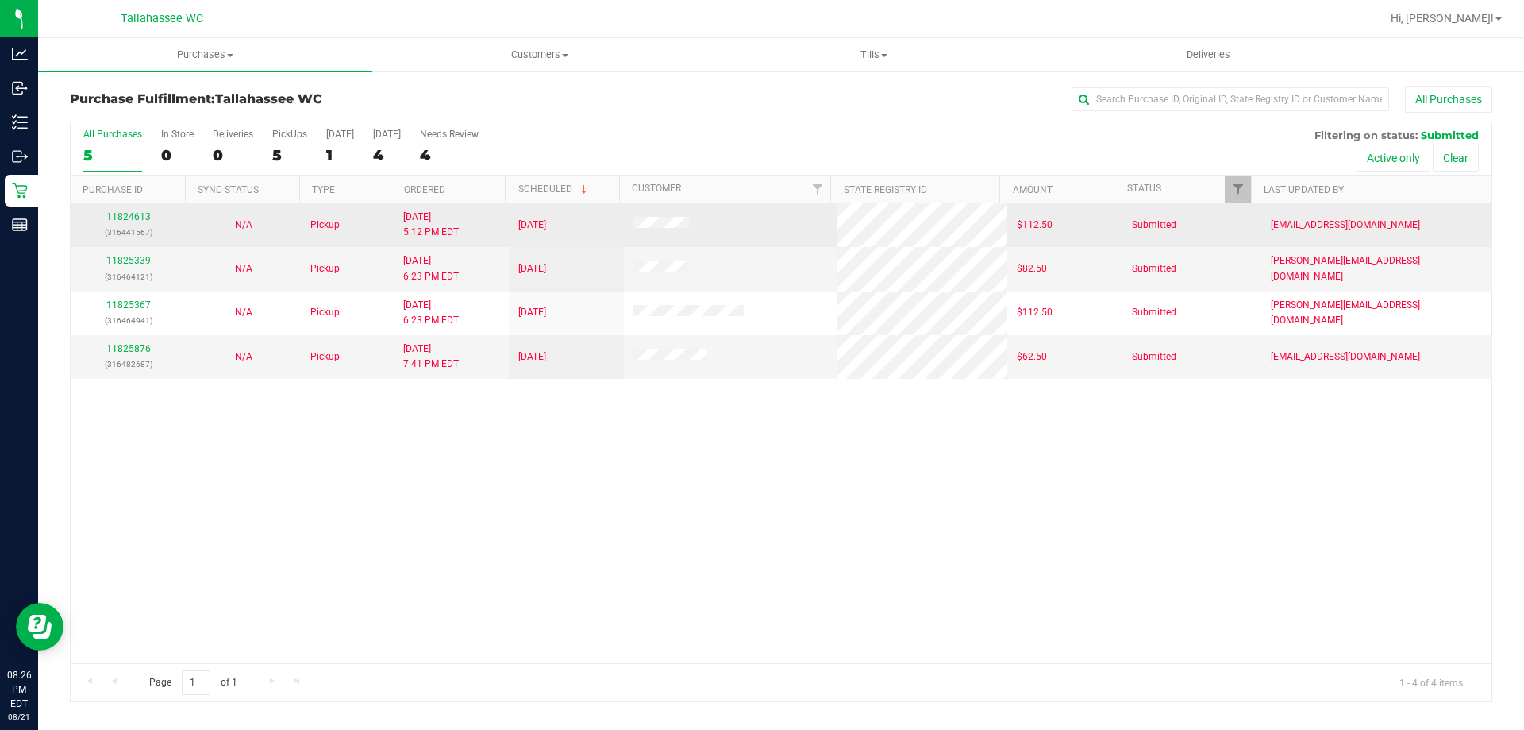
click at [131, 210] on div "11824613 (316441567)" at bounding box center [128, 225] width 96 height 30
click at [133, 217] on link "11824613" at bounding box center [128, 216] width 44 height 11
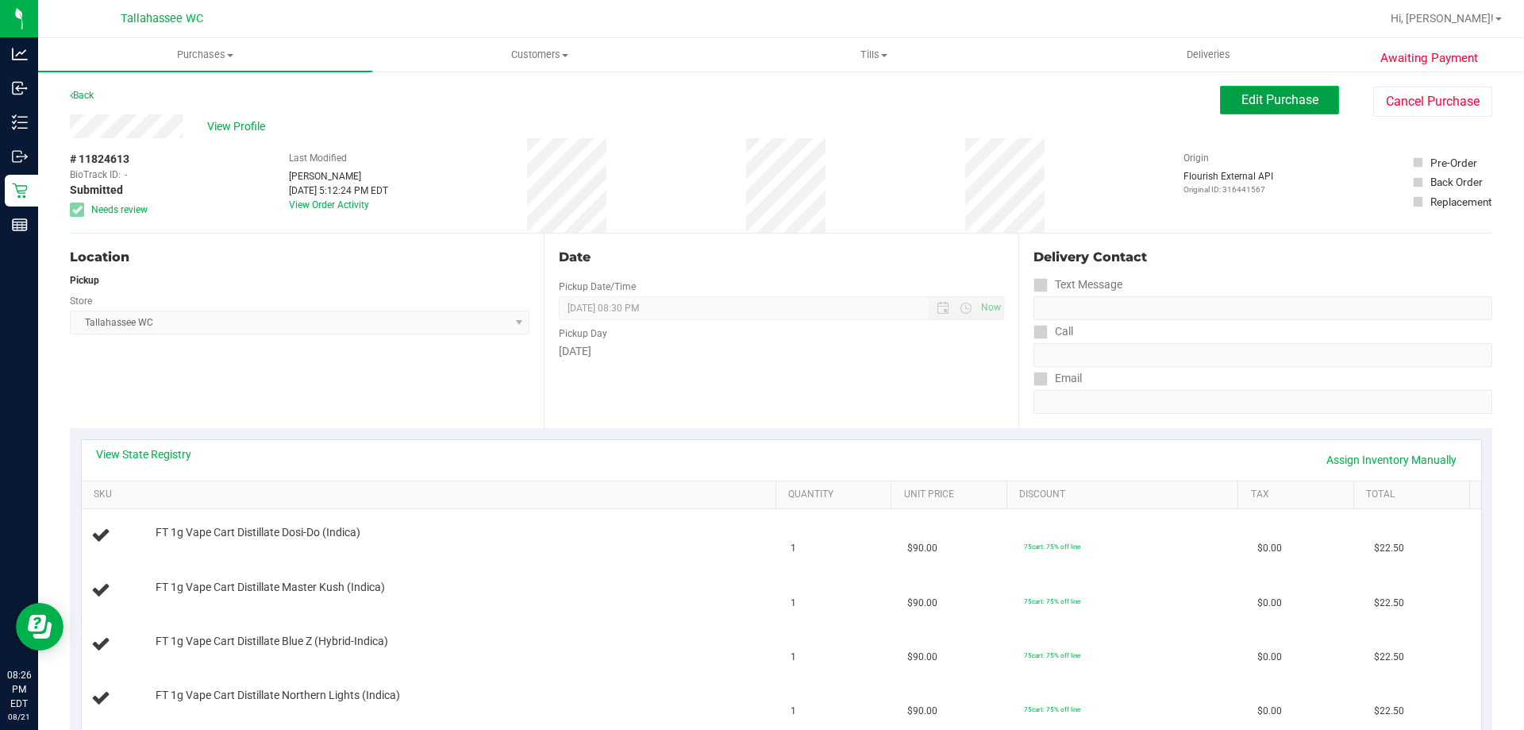
click at [1295, 96] on span "Edit Purchase" at bounding box center [1280, 99] width 77 height 15
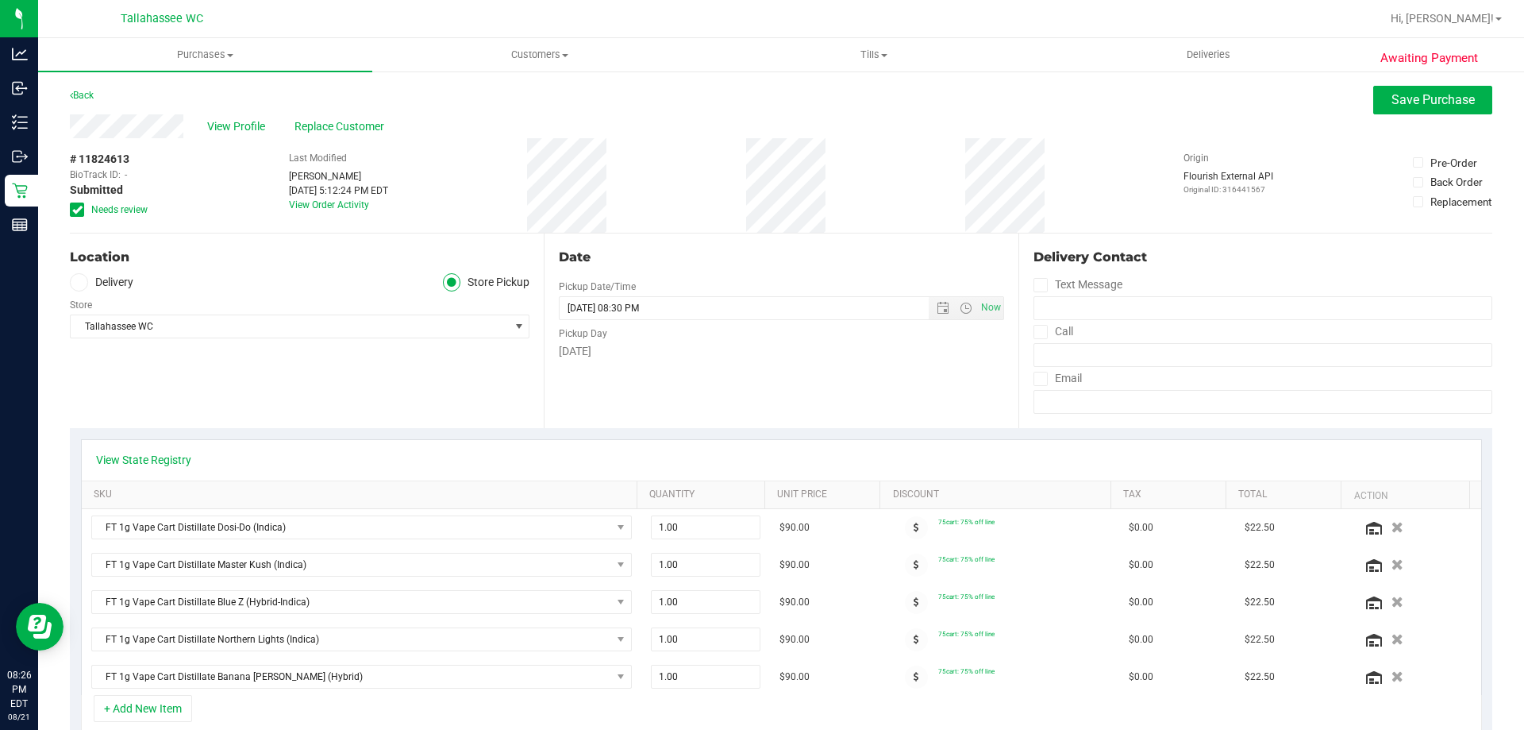
click at [87, 208] on label "Needs review" at bounding box center [109, 209] width 79 height 14
click at [0, 0] on input "Needs review" at bounding box center [0, 0] width 0 height 0
click at [1405, 102] on span "Save Purchase" at bounding box center [1433, 99] width 83 height 15
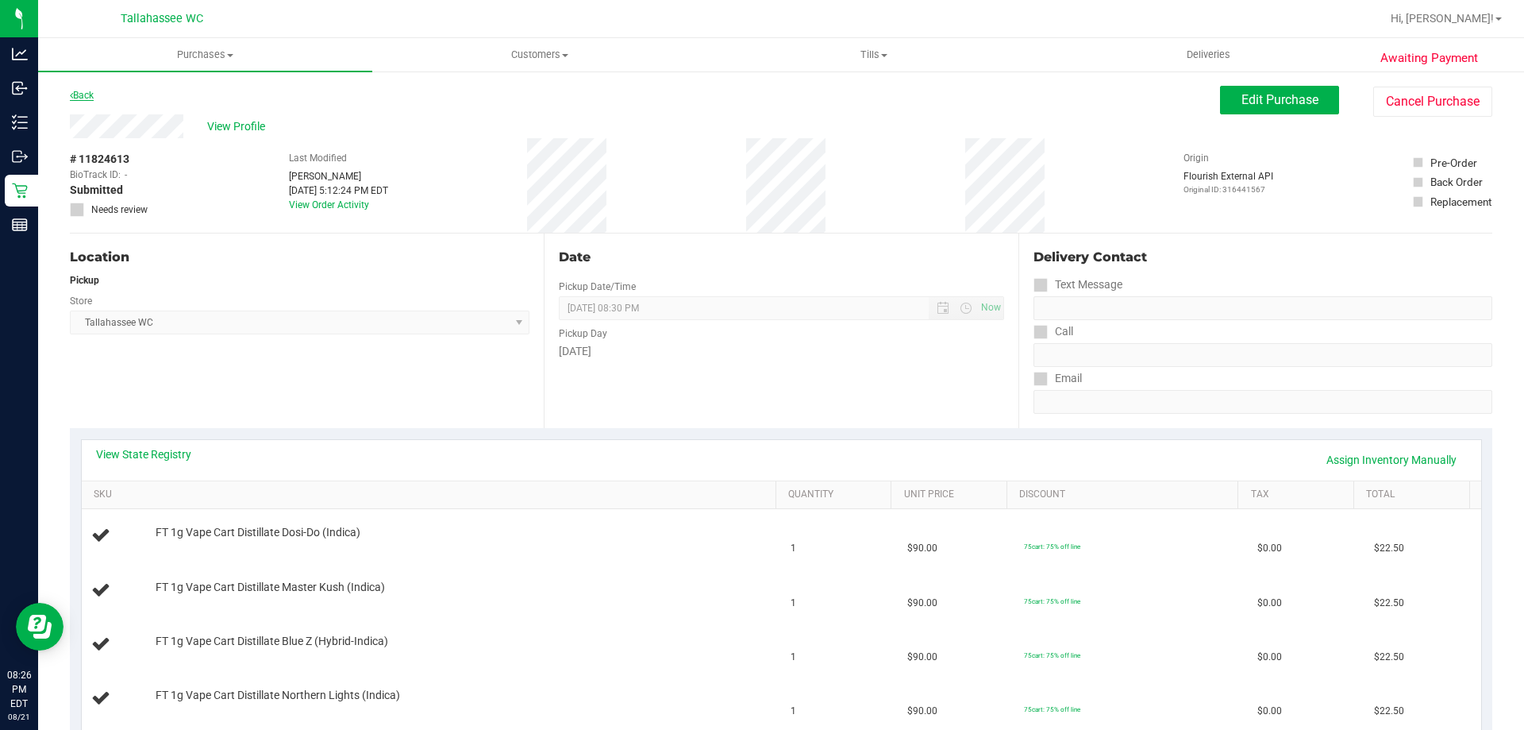
click at [90, 94] on link "Back" at bounding box center [82, 95] width 24 height 11
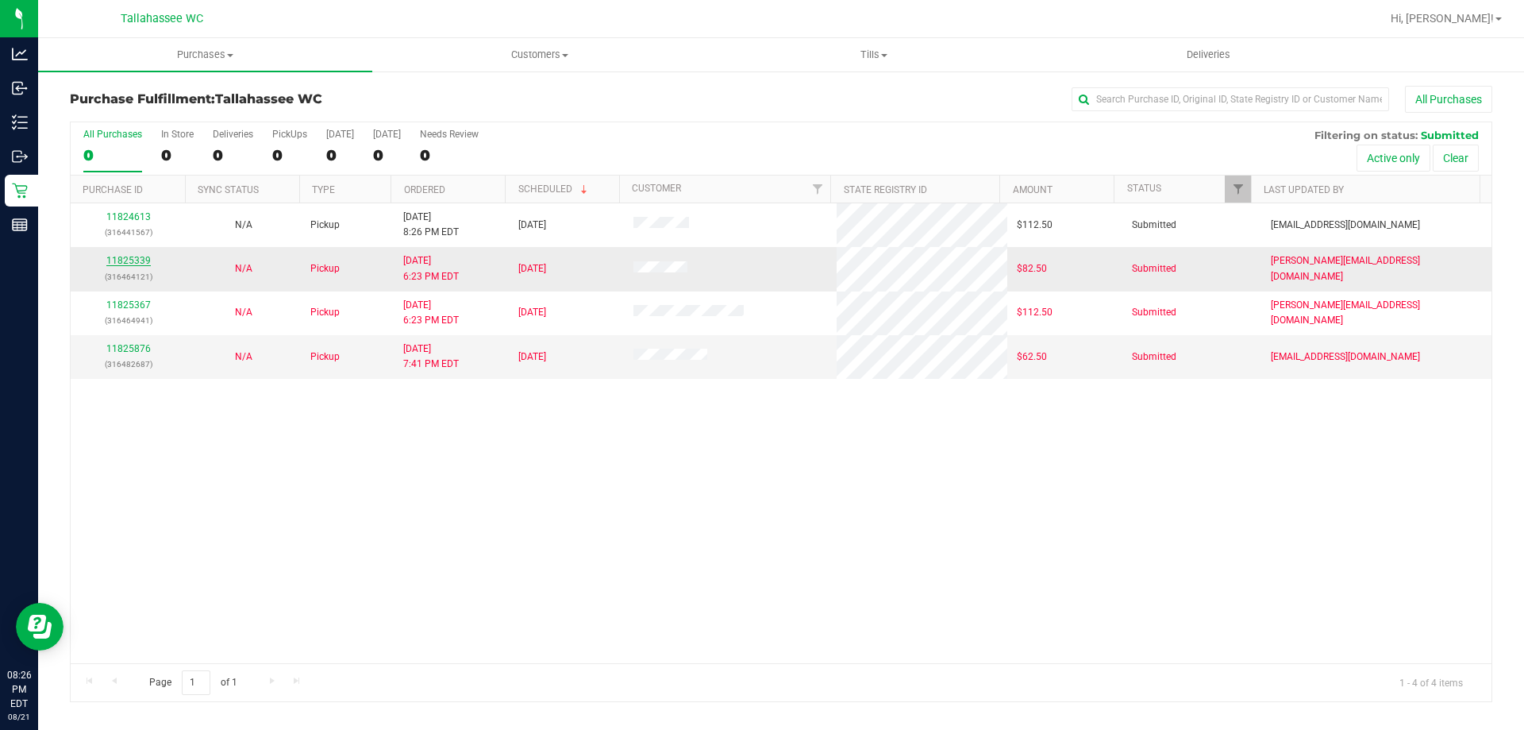
click at [119, 255] on link "11825339" at bounding box center [128, 260] width 44 height 11
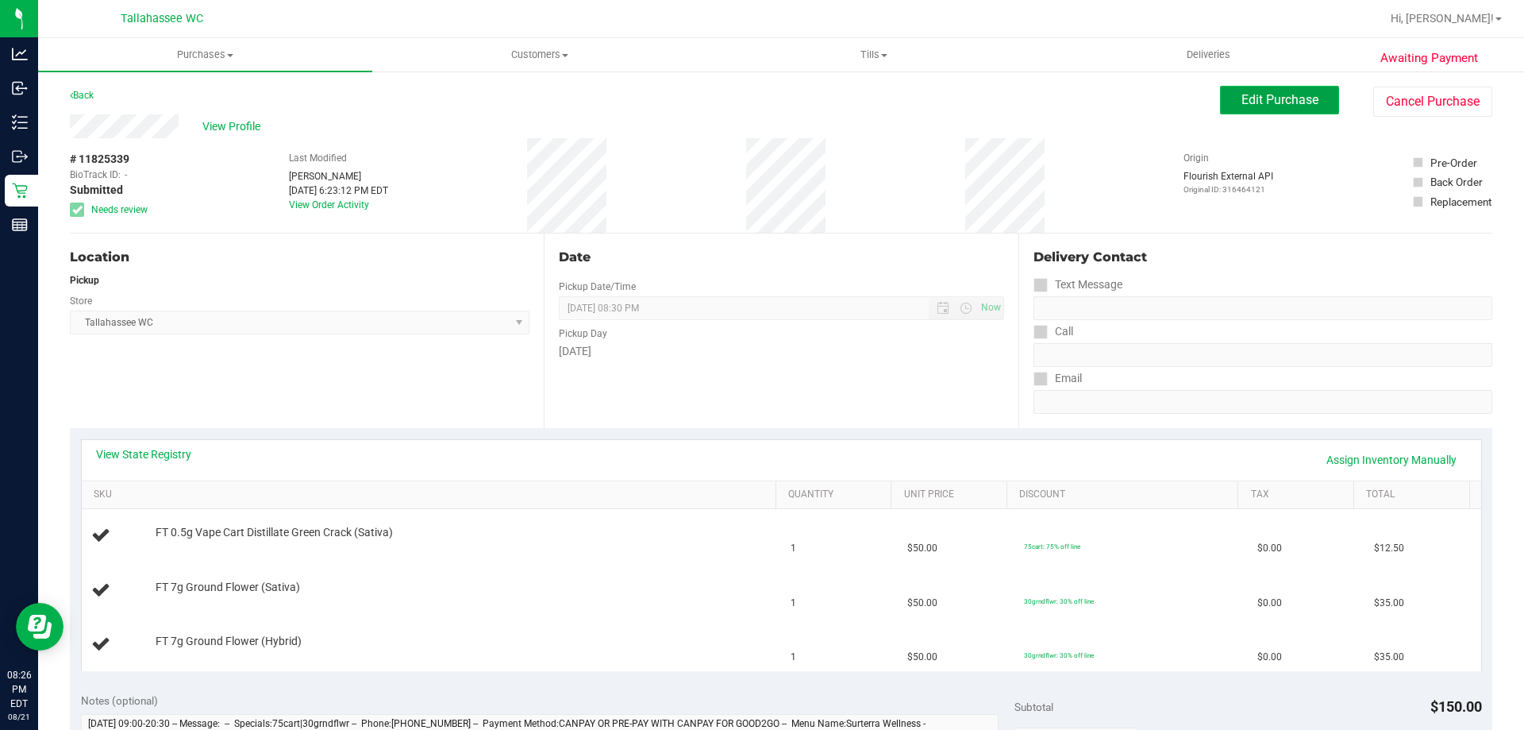
click at [1257, 98] on span "Edit Purchase" at bounding box center [1280, 99] width 77 height 15
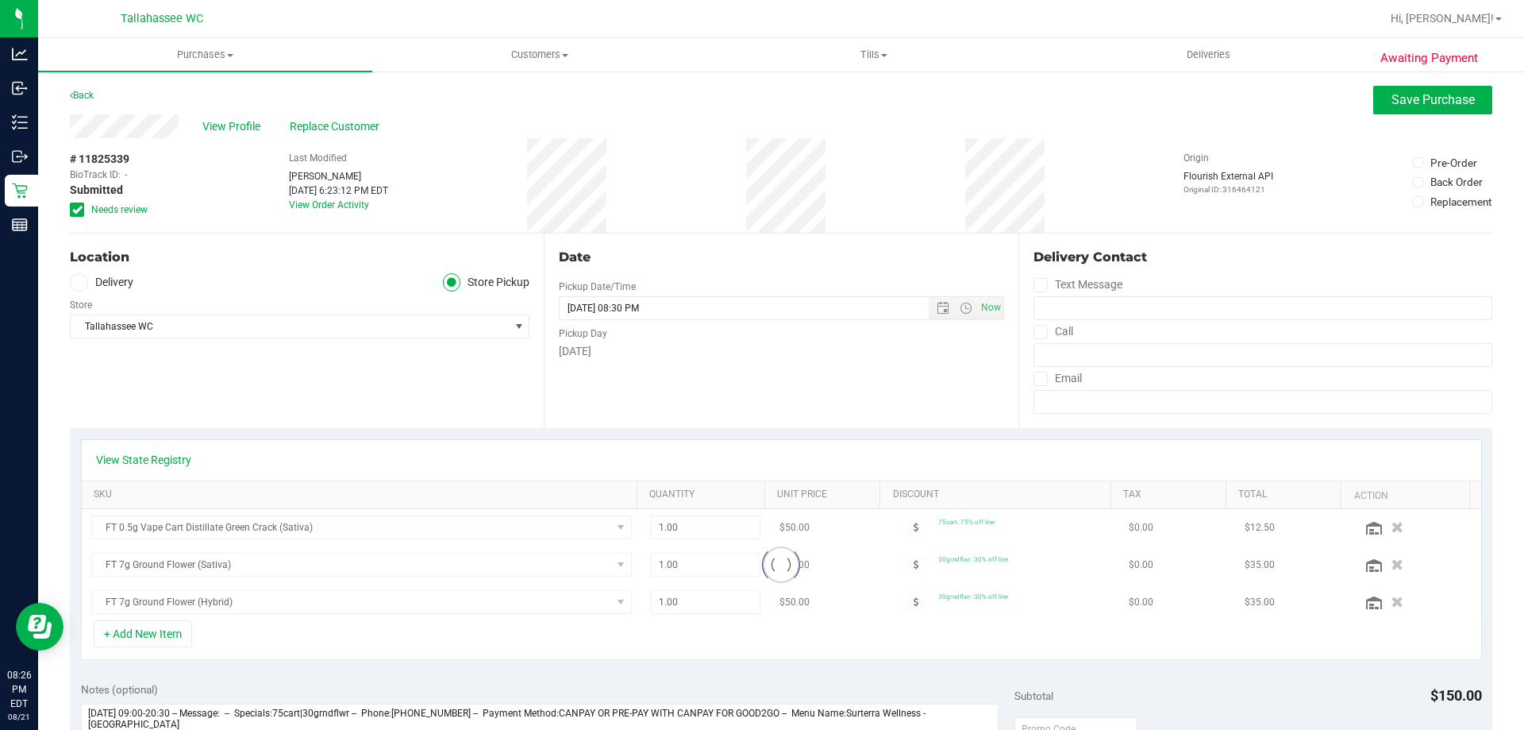
click at [83, 210] on span at bounding box center [77, 209] width 14 height 14
click at [0, 0] on input "Needs review" at bounding box center [0, 0] width 0 height 0
click at [1429, 94] on span "Save Purchase" at bounding box center [1433, 99] width 83 height 15
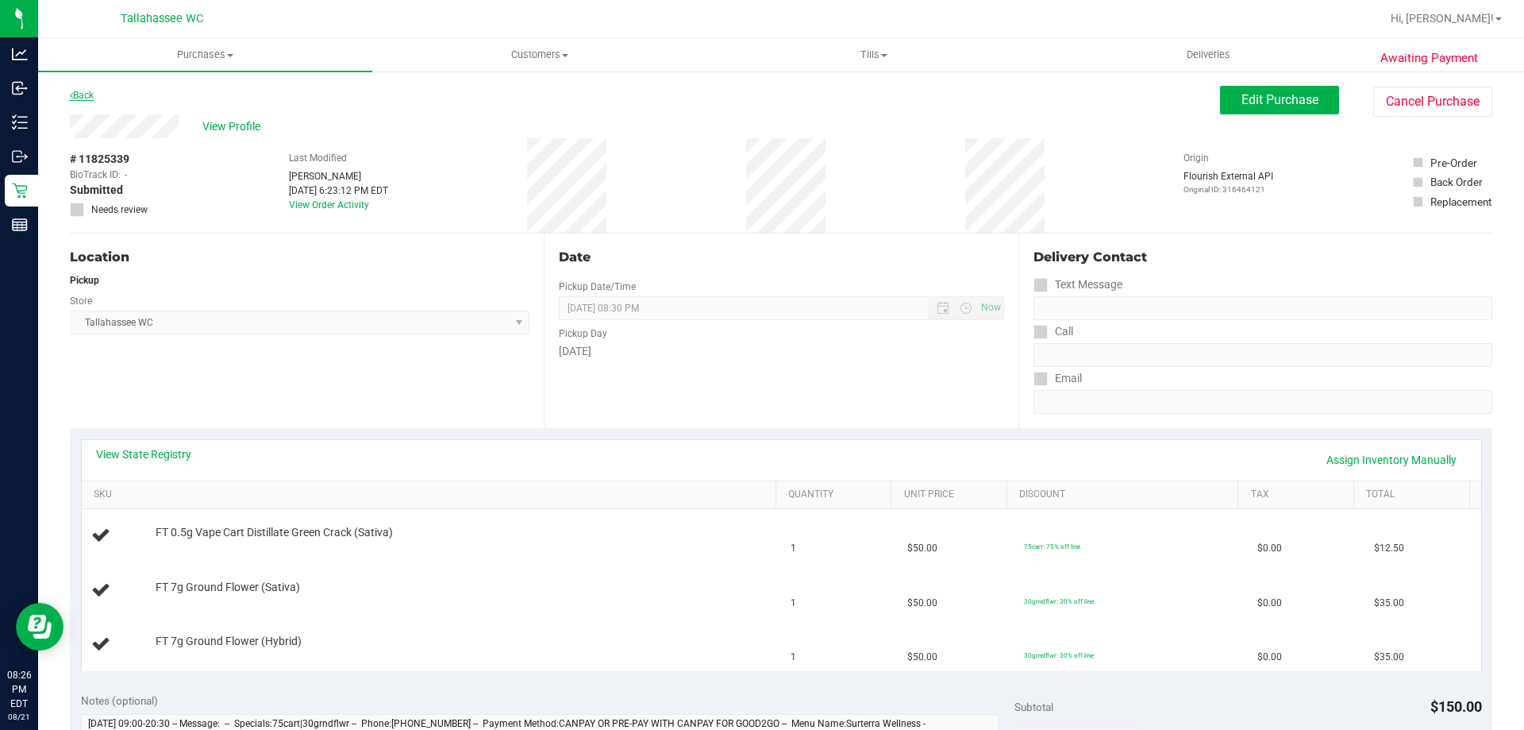
click at [88, 95] on link "Back" at bounding box center [82, 95] width 24 height 11
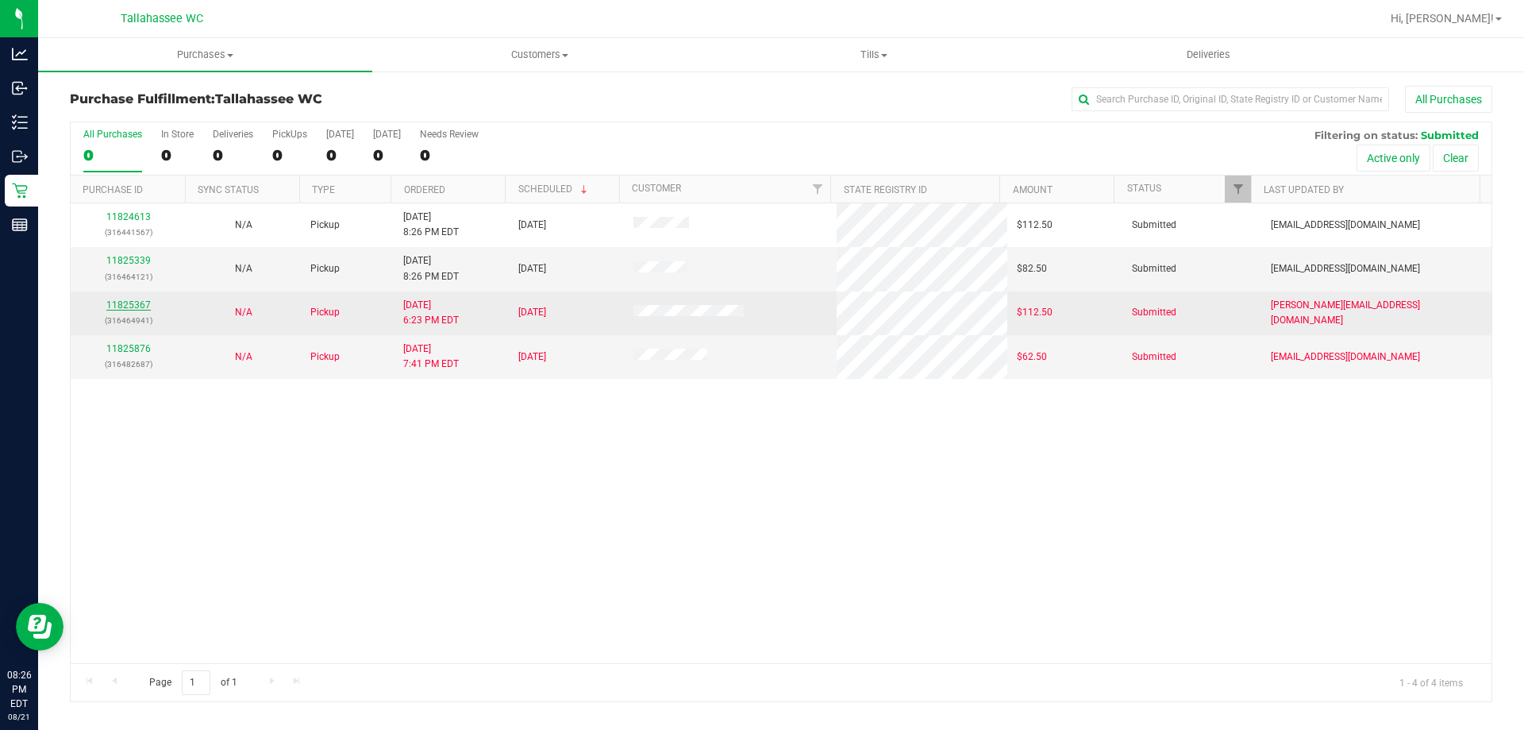
click at [111, 300] on link "11825367" at bounding box center [128, 304] width 44 height 11
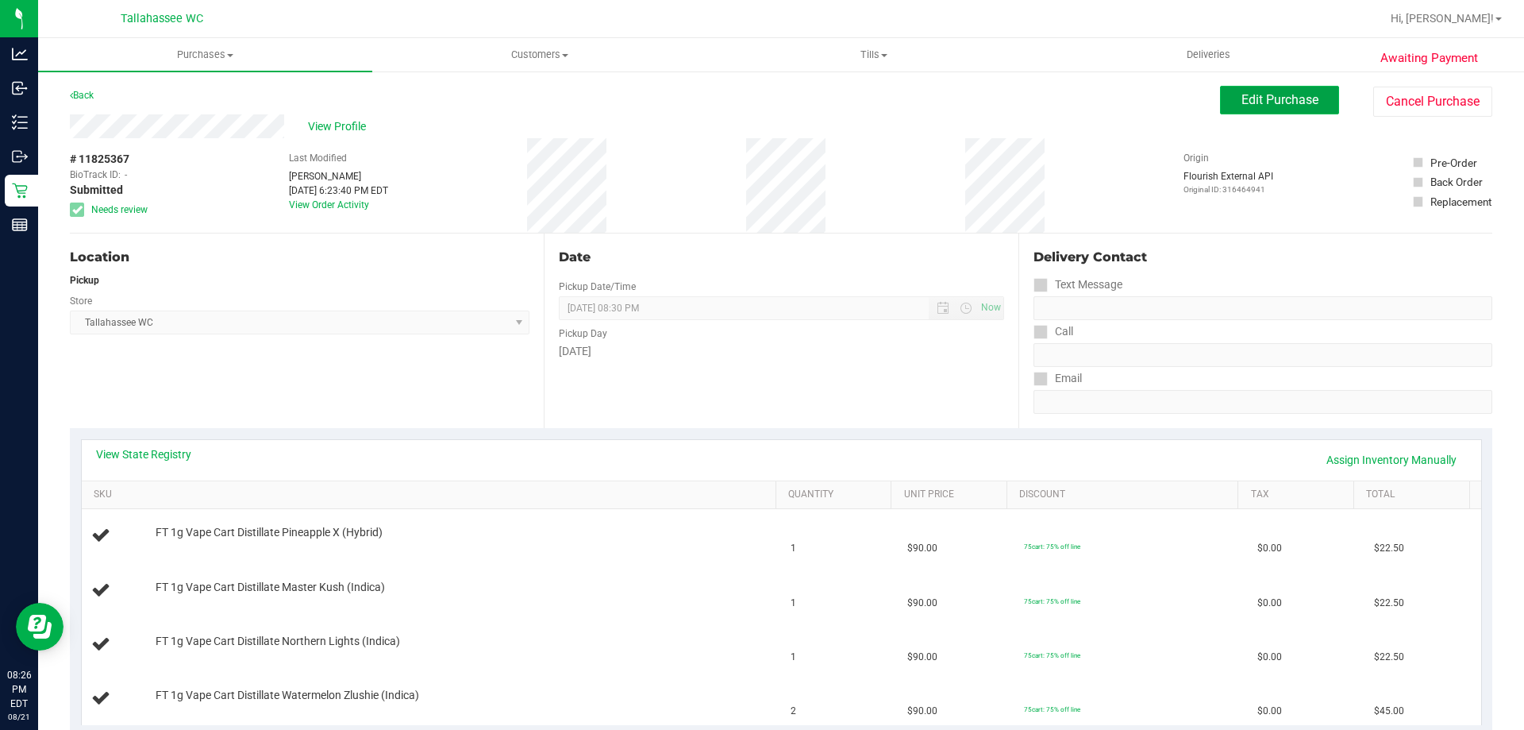
click at [1263, 112] on button "Edit Purchase" at bounding box center [1279, 100] width 119 height 29
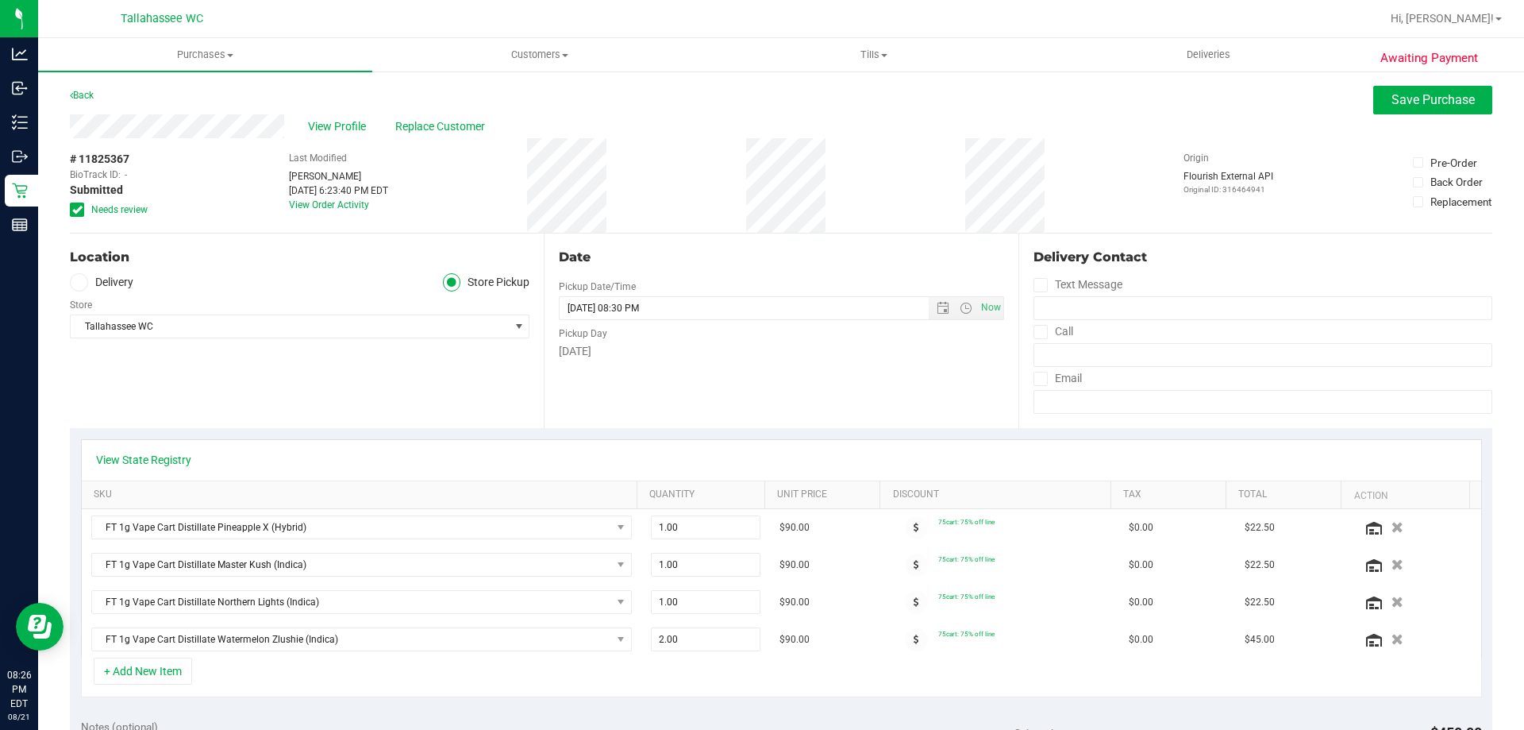
click at [80, 210] on icon at bounding box center [77, 210] width 10 height 0
click at [0, 0] on input "Needs review" at bounding box center [0, 0] width 0 height 0
click at [1425, 103] on span "Save Purchase" at bounding box center [1433, 99] width 83 height 15
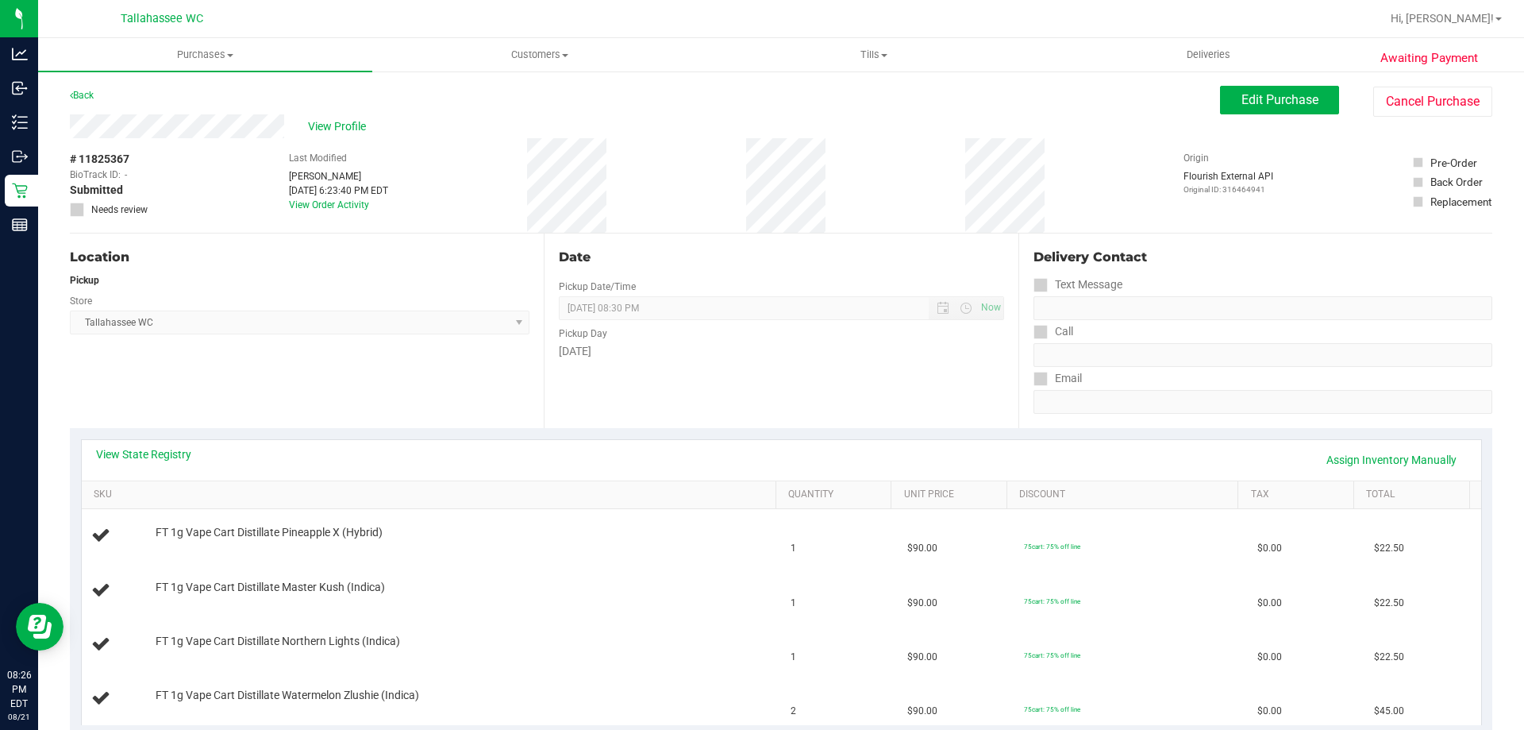
click at [84, 95] on link "Back" at bounding box center [82, 95] width 24 height 11
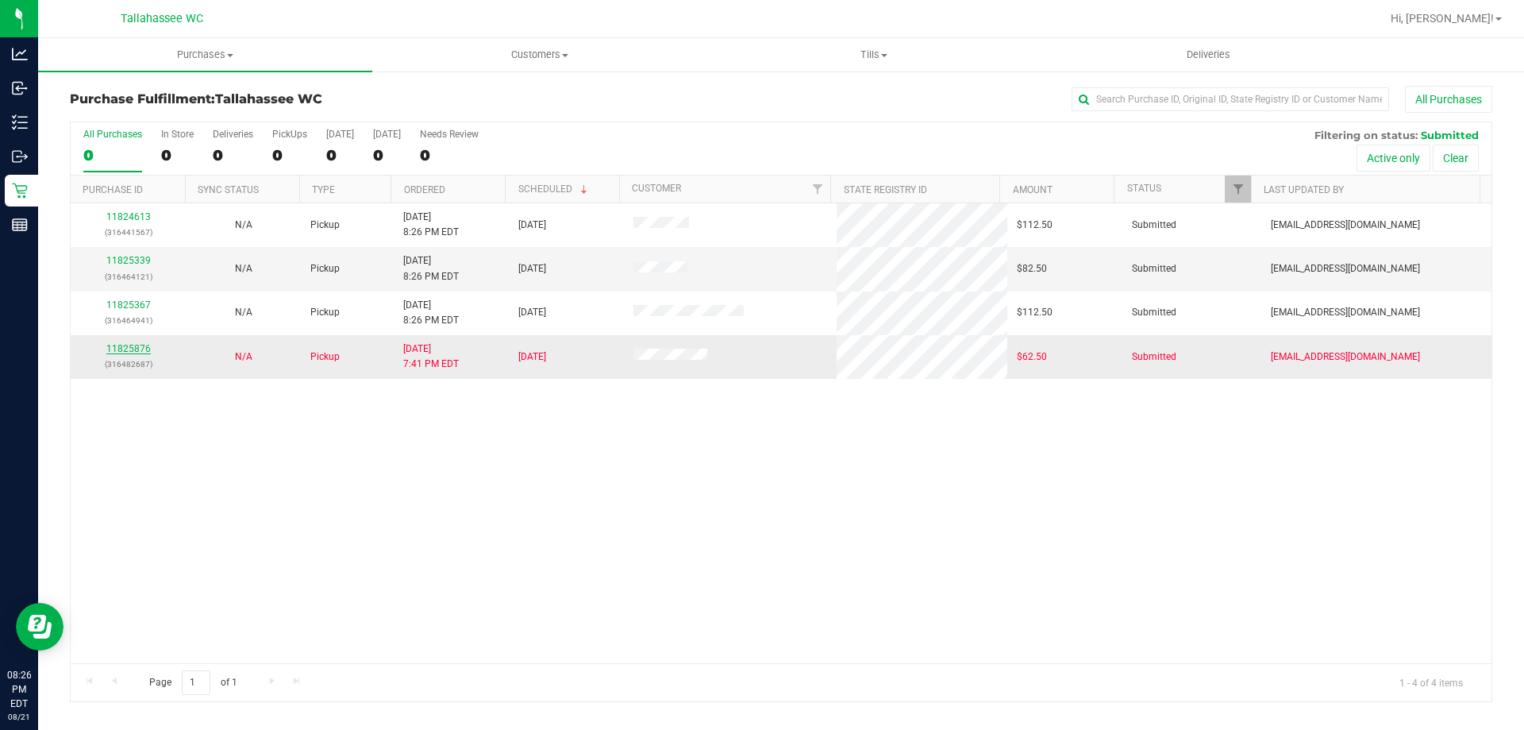
click at [112, 349] on link "11825876" at bounding box center [128, 348] width 44 height 11
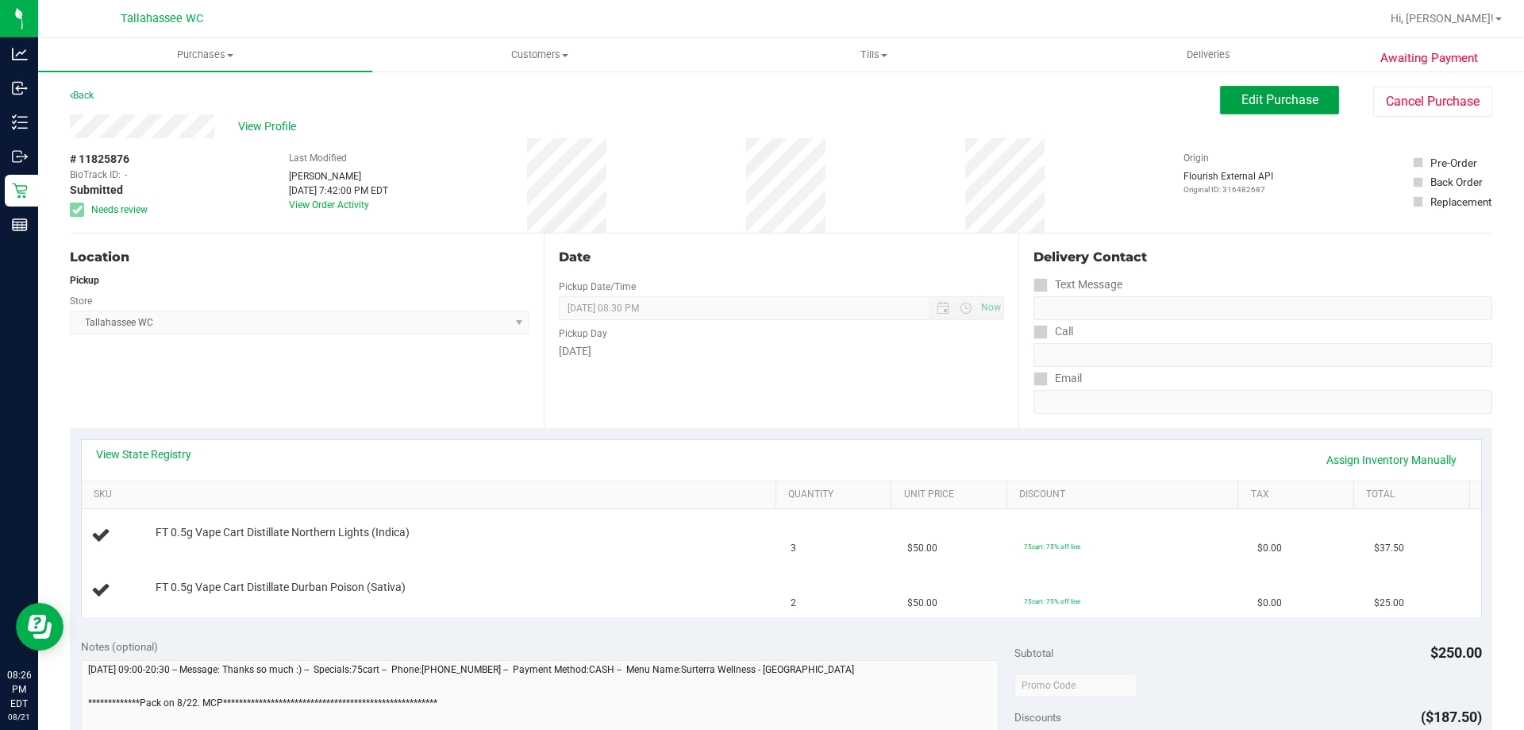
click at [1284, 101] on span "Edit Purchase" at bounding box center [1280, 99] width 77 height 15
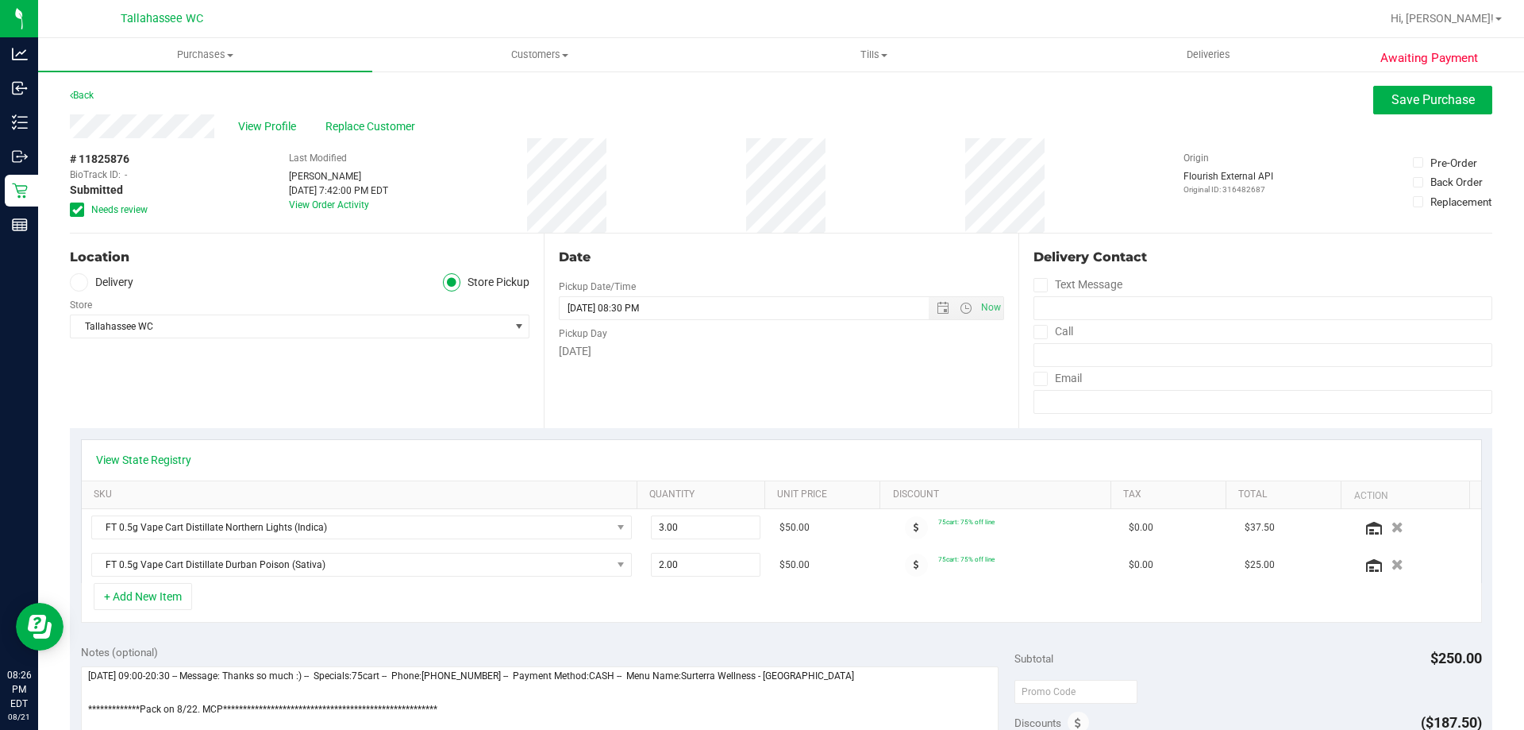
click at [82, 211] on span at bounding box center [77, 209] width 14 height 14
click at [0, 0] on input "Needs review" at bounding box center [0, 0] width 0 height 0
click at [1415, 114] on button "Save Purchase" at bounding box center [1432, 100] width 119 height 29
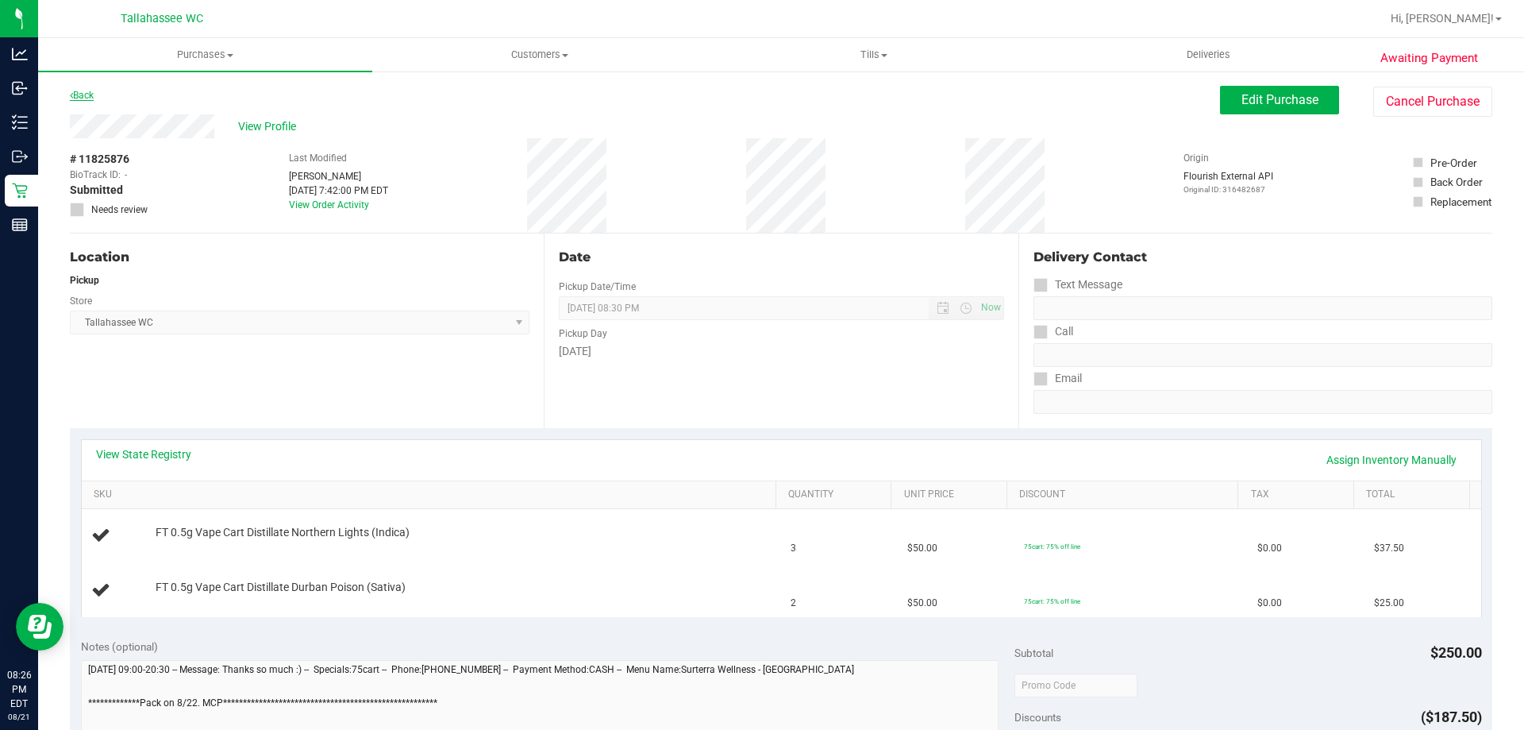
click at [79, 90] on link "Back" at bounding box center [82, 95] width 24 height 11
